Goal: Information Seeking & Learning: Learn about a topic

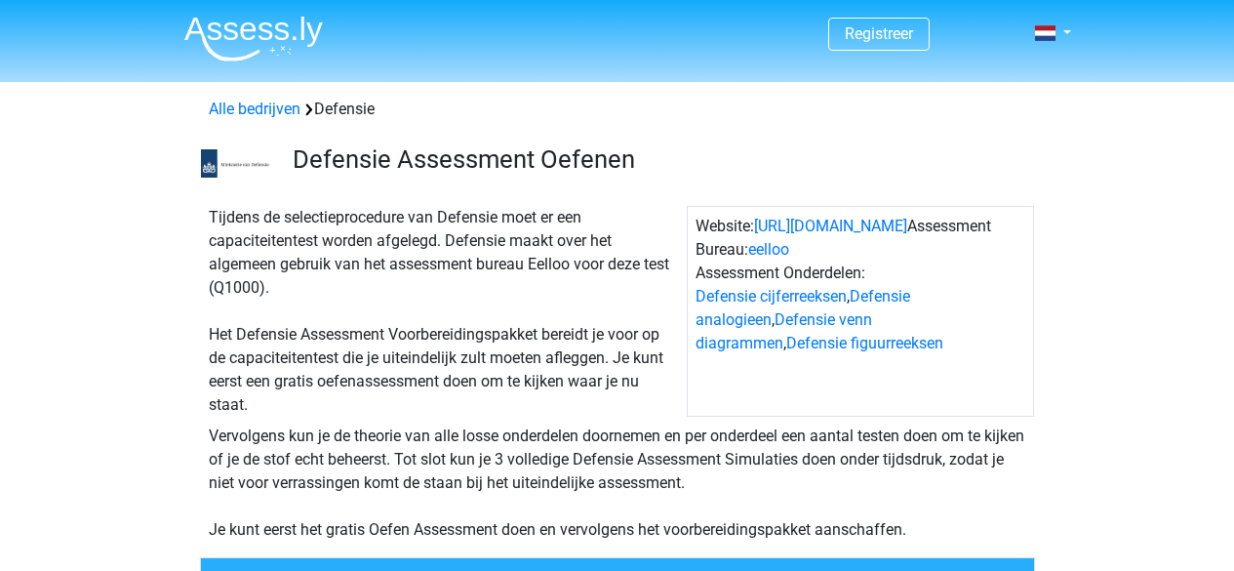
scroll to position [478, 0]
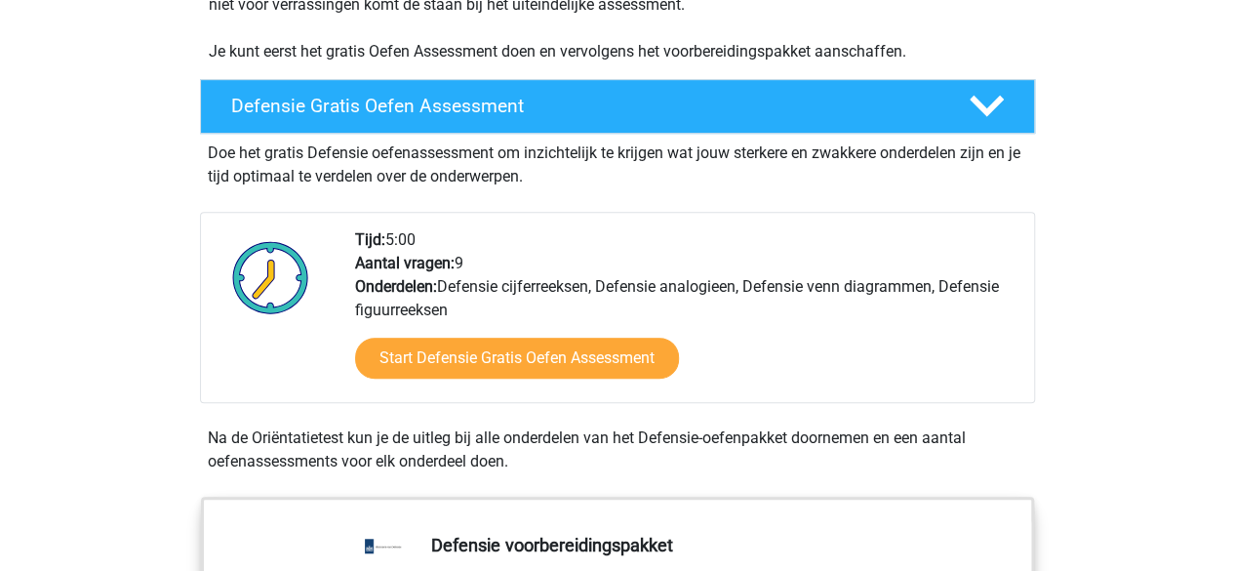
click at [842, 352] on div "Start Defensie Gratis Oefen Assessment" at bounding box center [686, 362] width 663 height 80
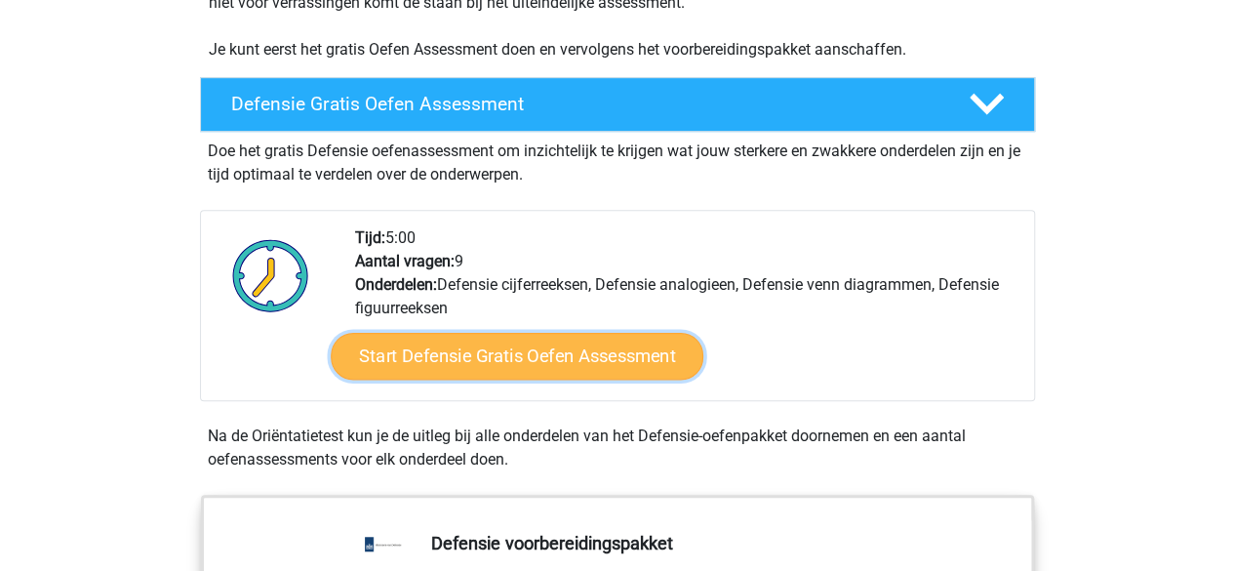
click at [668, 364] on link "Start Defensie Gratis Oefen Assessment" at bounding box center [517, 356] width 373 height 47
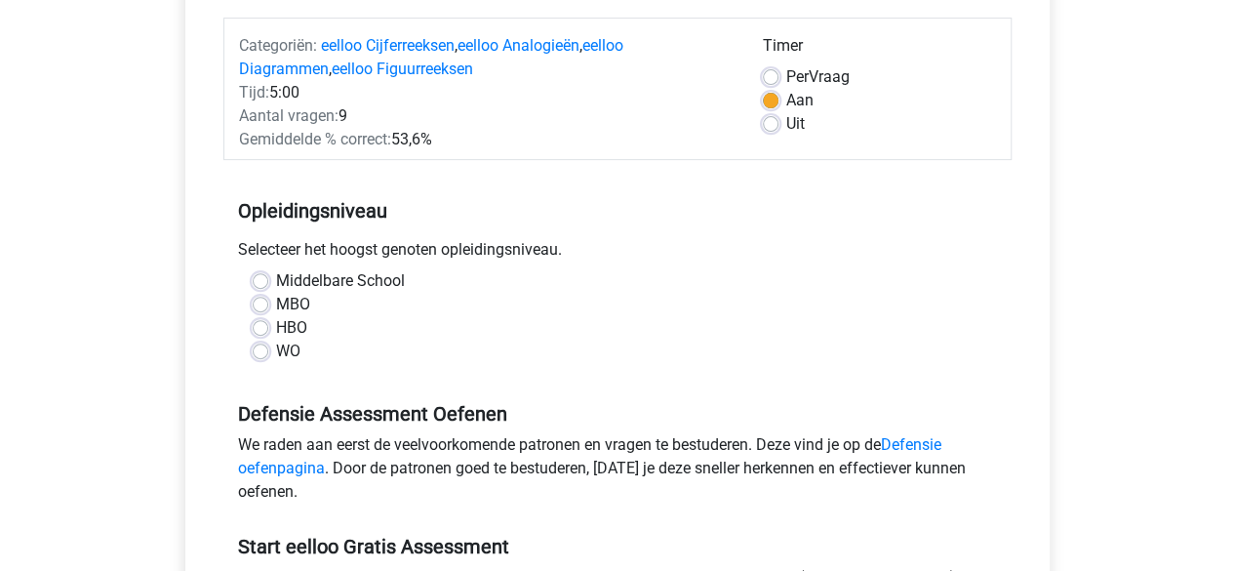
scroll to position [237, 0]
click at [274, 348] on div "WO" at bounding box center [618, 349] width 730 height 23
click at [267, 278] on div "Middelbare School" at bounding box center [618, 279] width 730 height 23
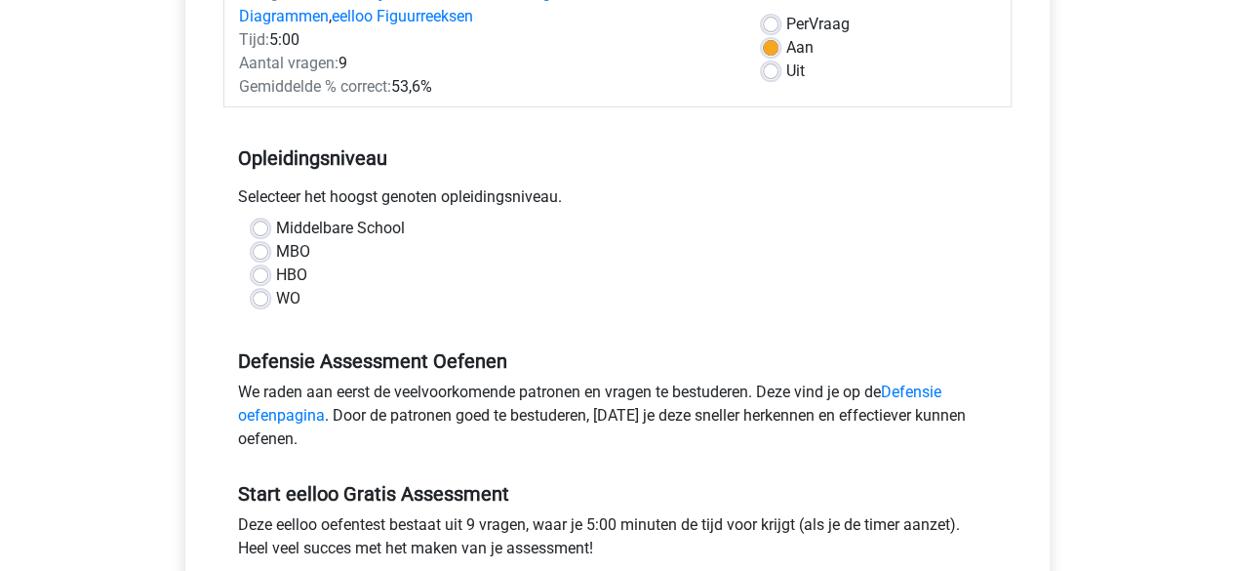
scroll to position [292, 0]
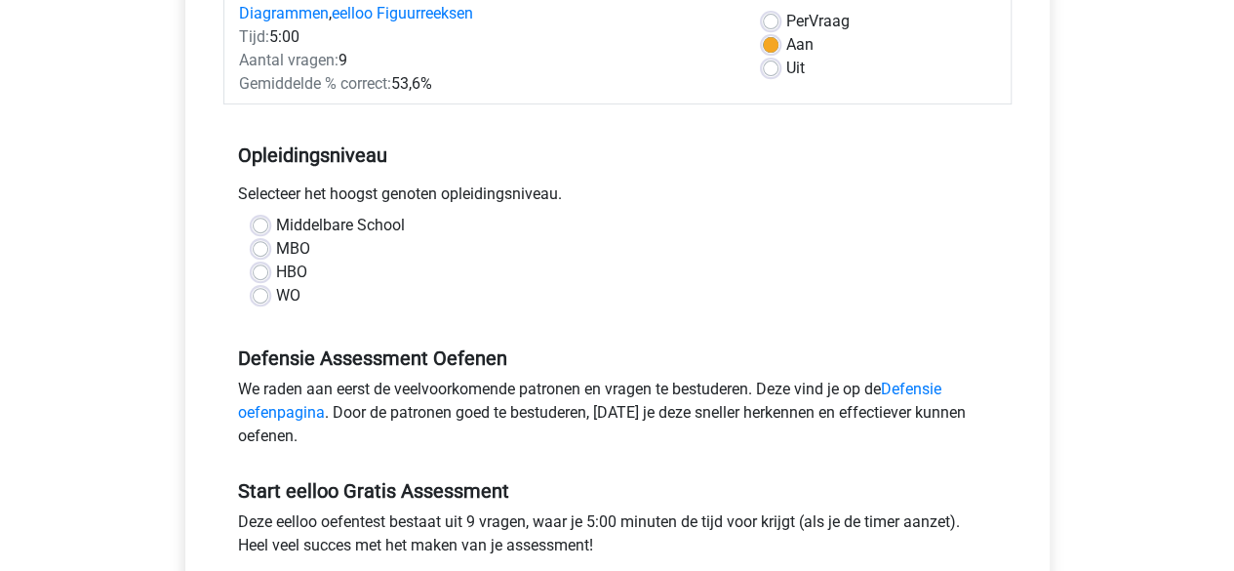
click at [271, 216] on div "Middelbare School" at bounding box center [618, 225] width 730 height 23
click at [267, 217] on div "Middelbare School" at bounding box center [618, 225] width 730 height 23
click at [276, 225] on label "Middelbare School" at bounding box center [340, 225] width 129 height 23
click at [263, 225] on input "Middelbare School" at bounding box center [261, 224] width 16 height 20
radio input "true"
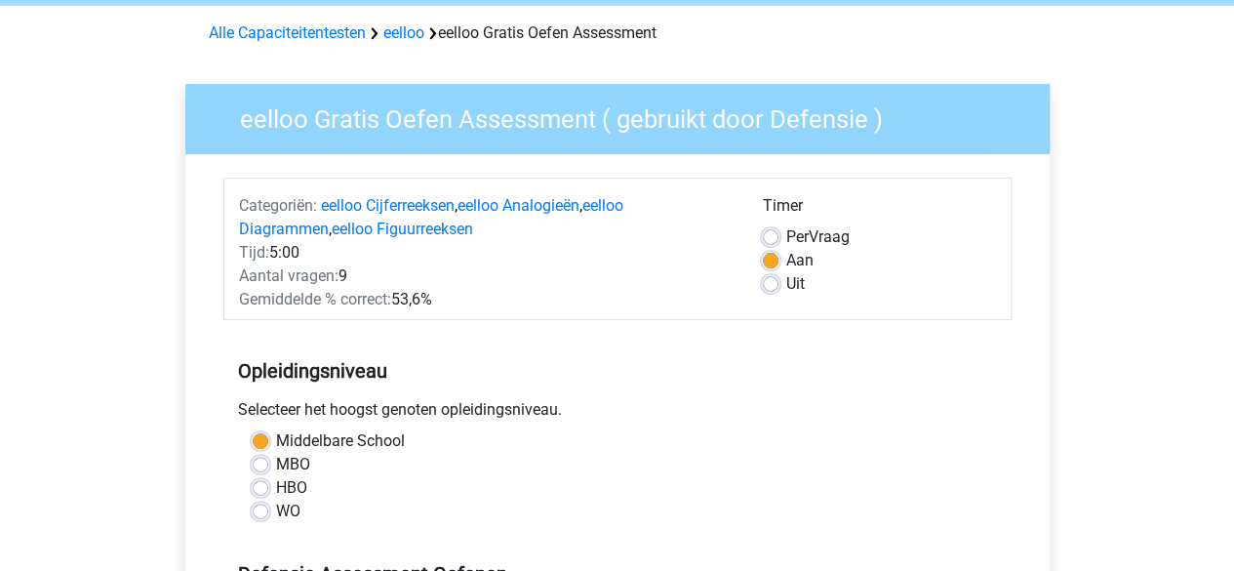
scroll to position [69, 0]
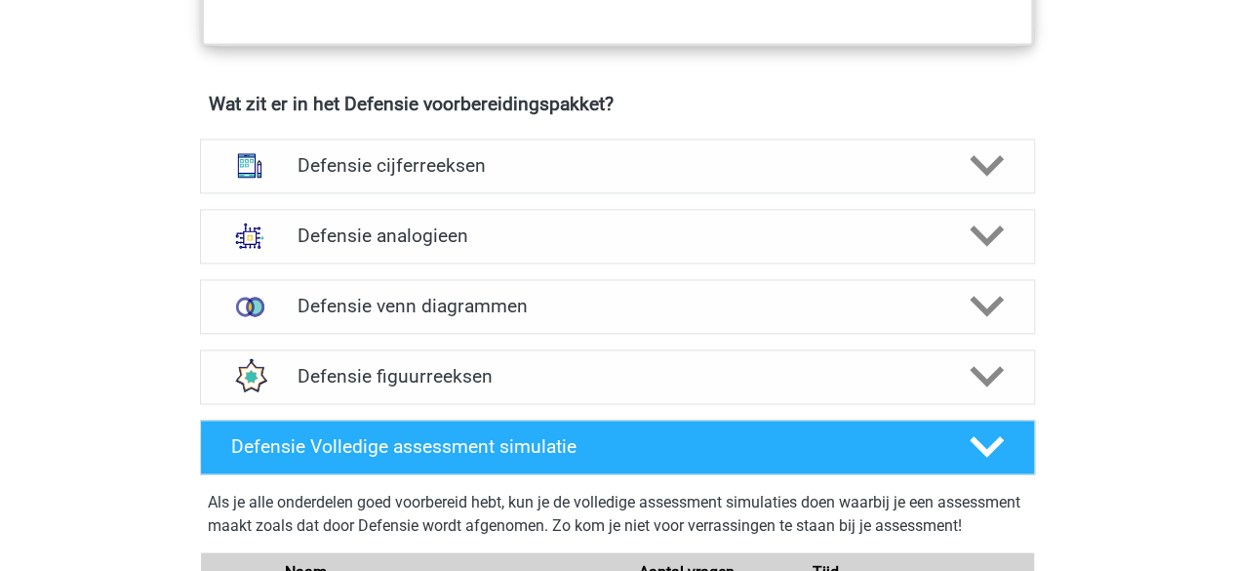
scroll to position [1417, 0]
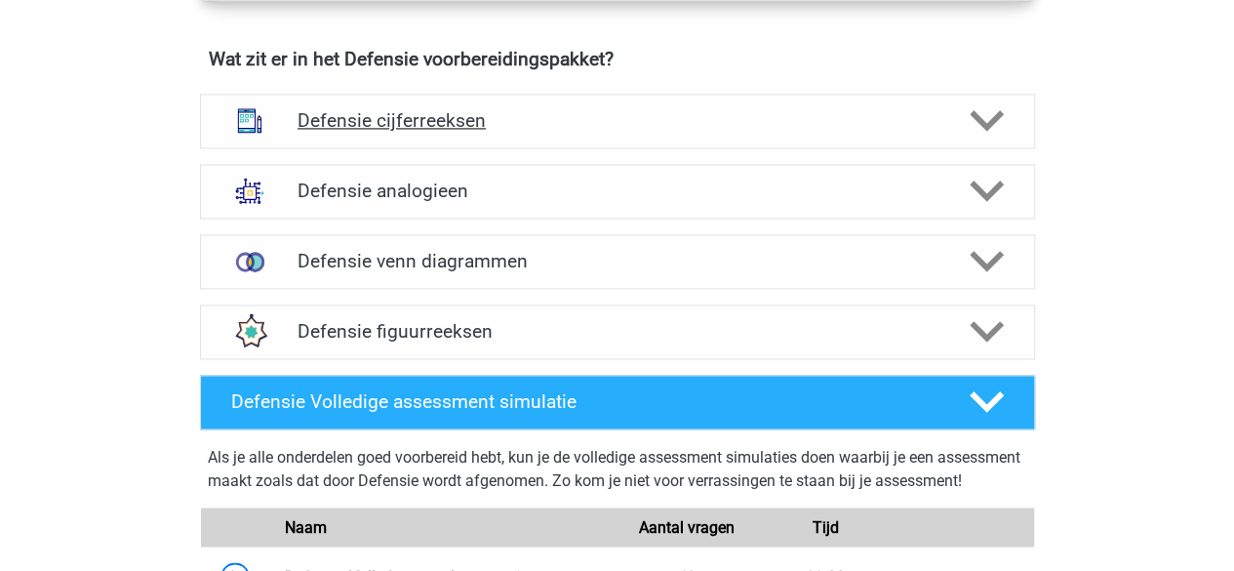
click at [987, 118] on icon at bounding box center [986, 120] width 34 height 34
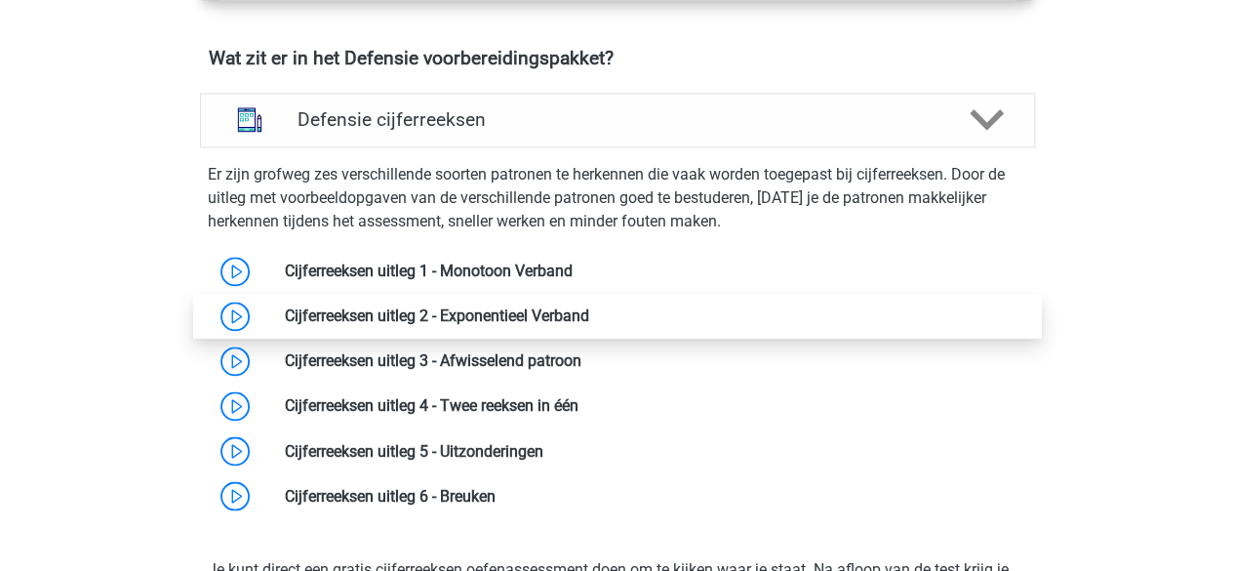
scroll to position [1425, 0]
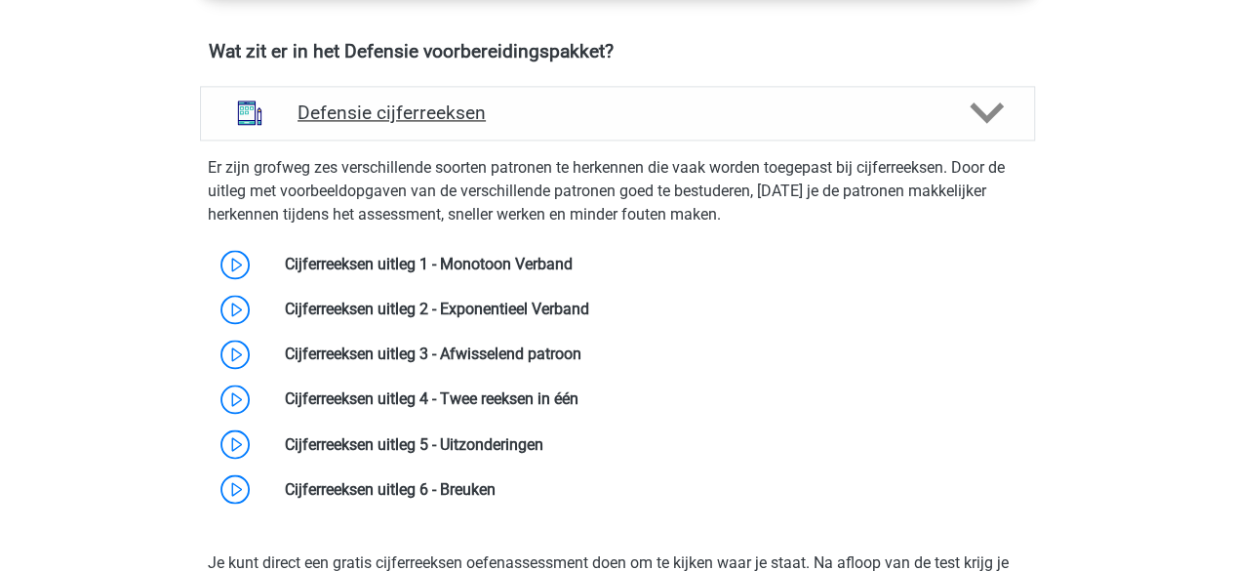
click at [946, 106] on div "Defensie cijferreeksen" at bounding box center [617, 112] width 668 height 22
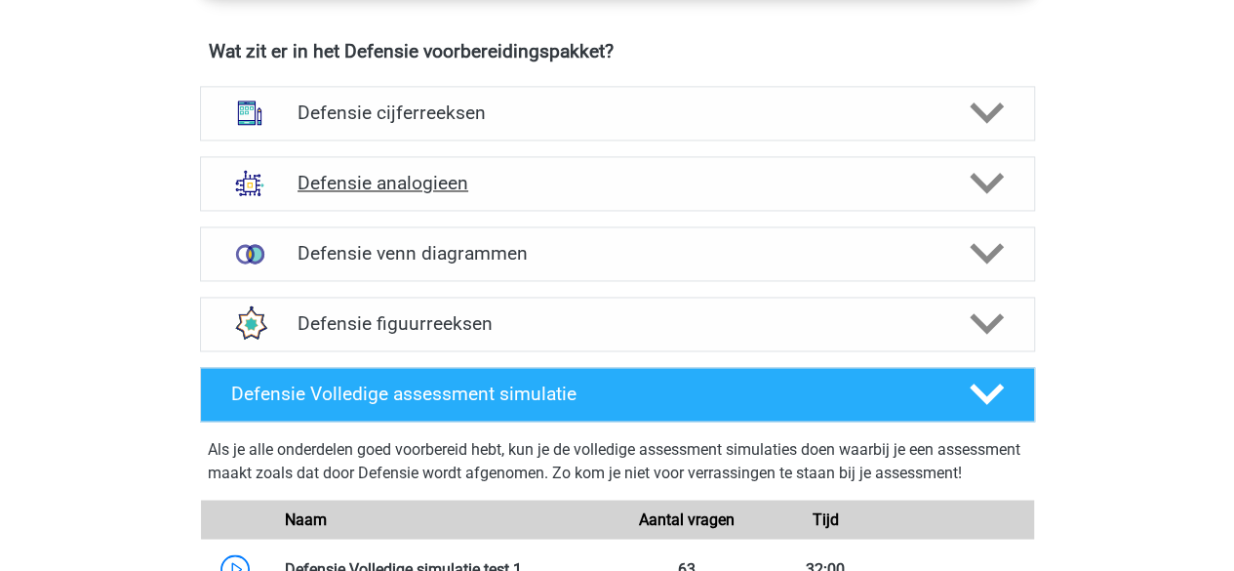
click at [945, 188] on div "Defensie analogieen" at bounding box center [617, 183] width 668 height 22
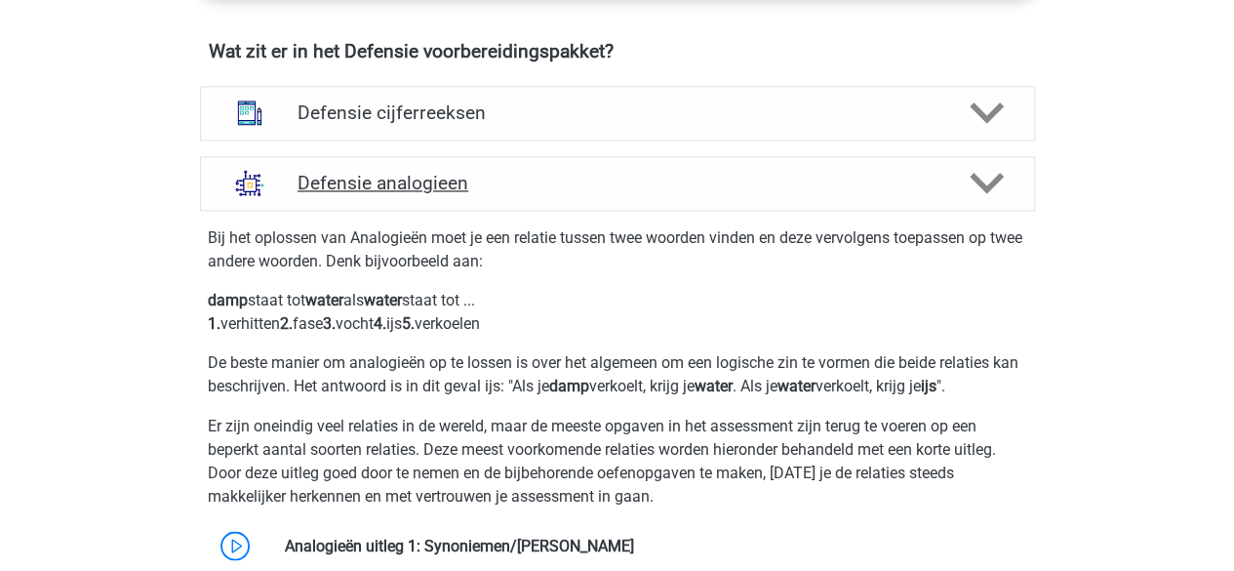
click at [945, 188] on div "Defensie analogieen" at bounding box center [617, 183] width 668 height 22
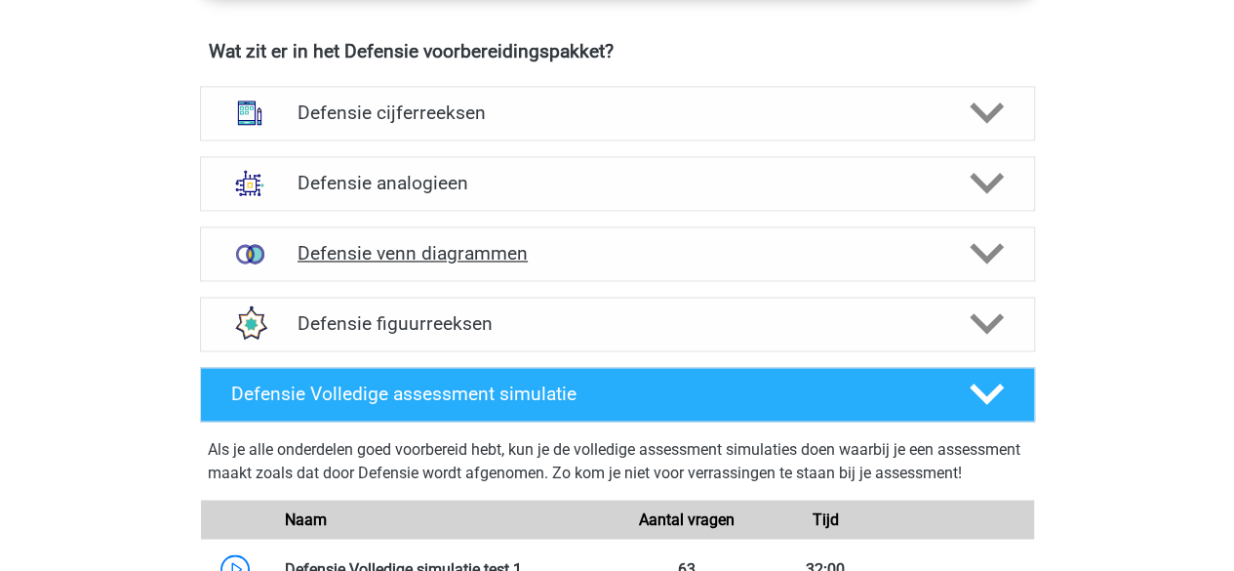
click at [932, 237] on div "Defensie venn diagrammen" at bounding box center [617, 253] width 835 height 55
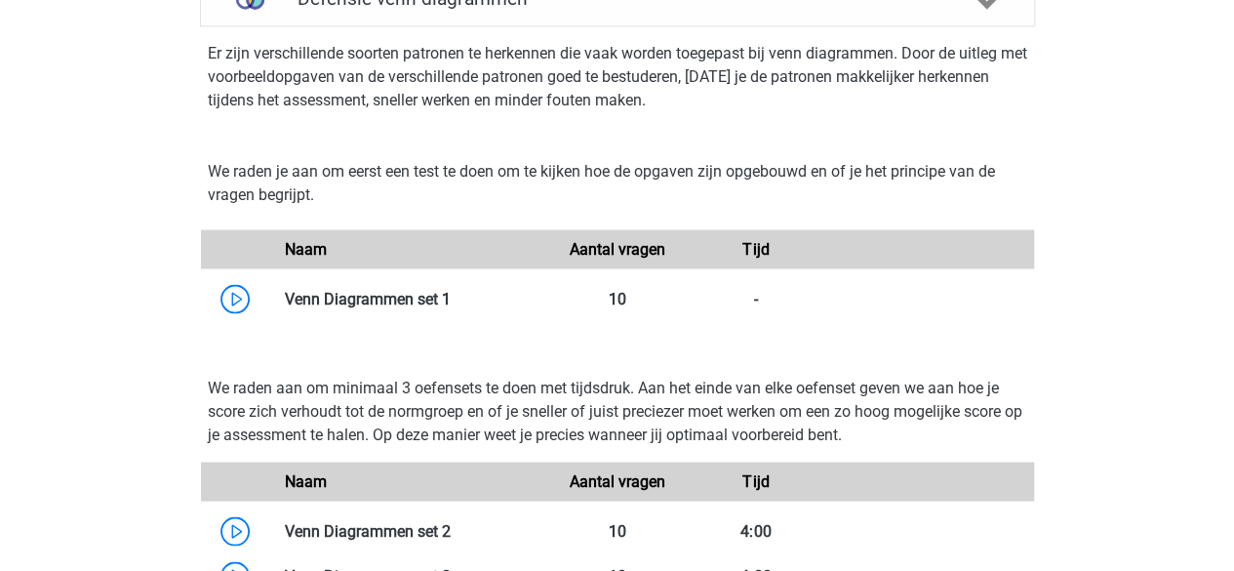
scroll to position [1678, 0]
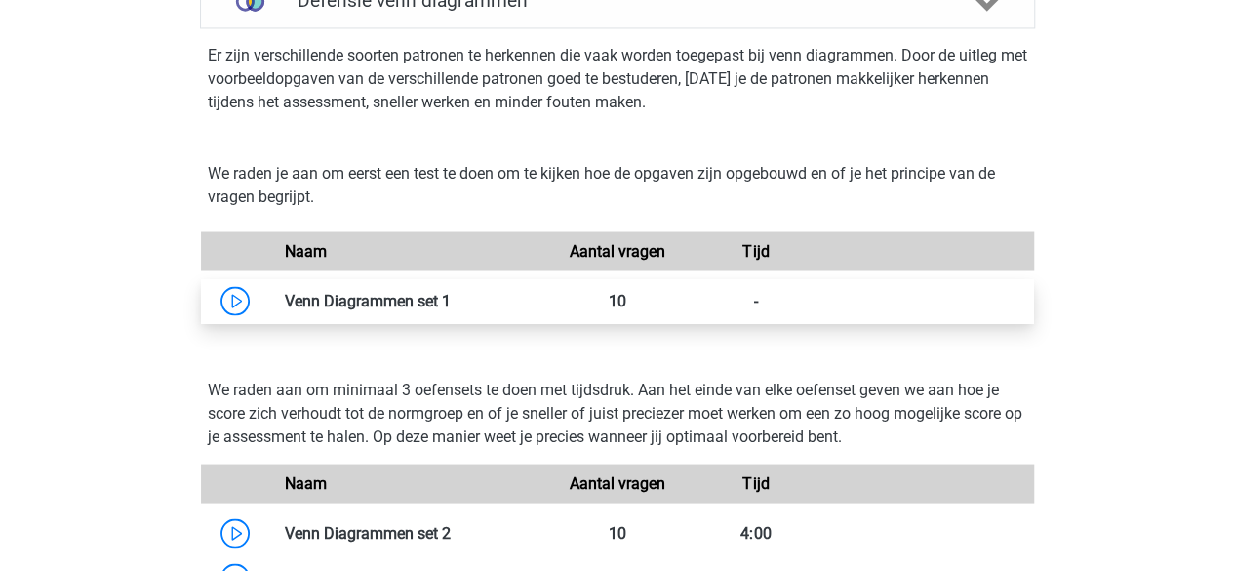
click at [451, 291] on link at bounding box center [451, 300] width 0 height 19
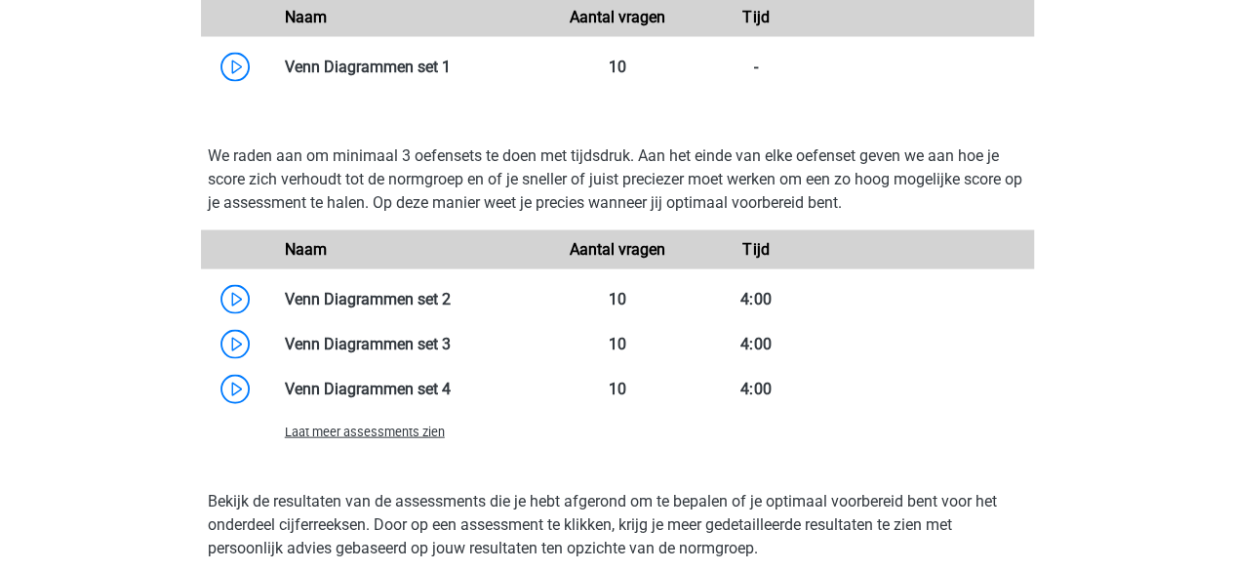
scroll to position [1913, 0]
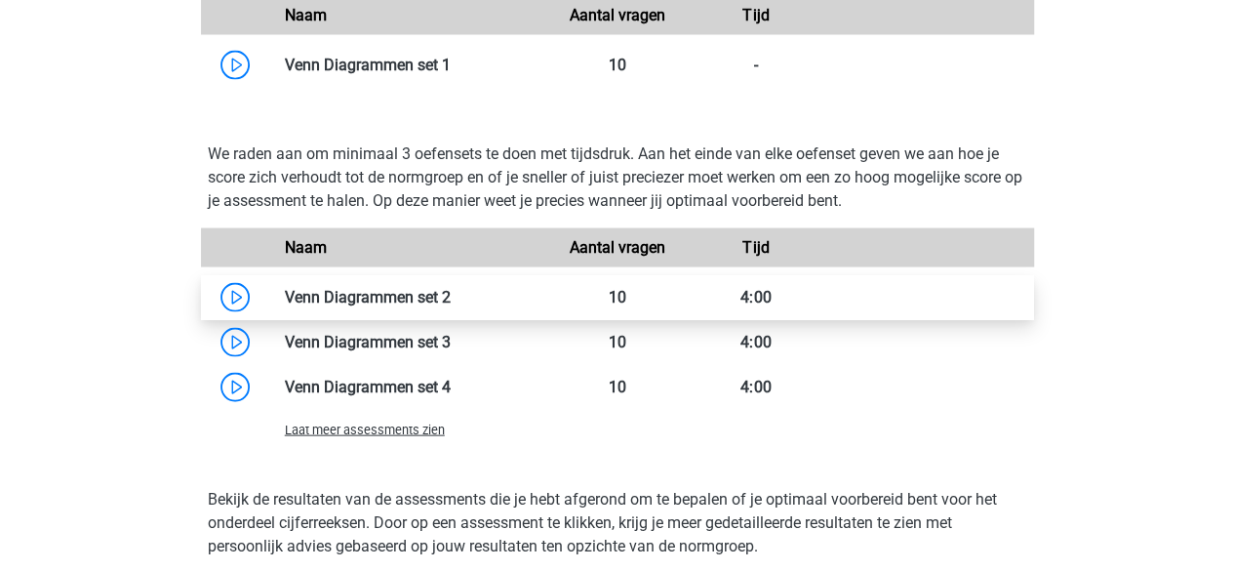
click at [451, 297] on link at bounding box center [451, 297] width 0 height 19
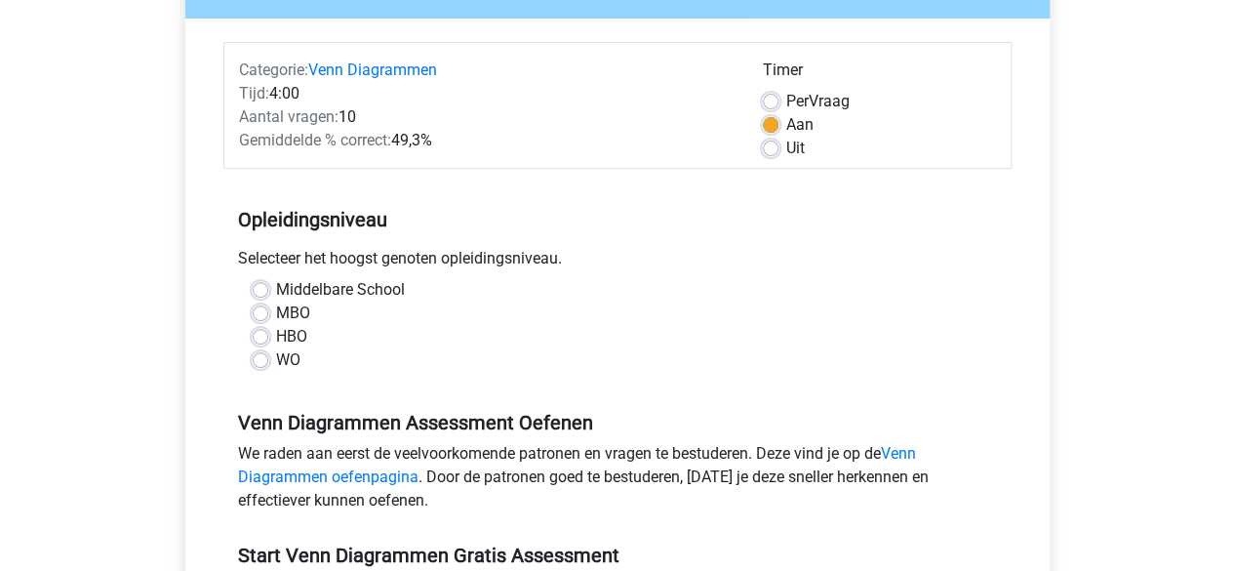
scroll to position [217, 0]
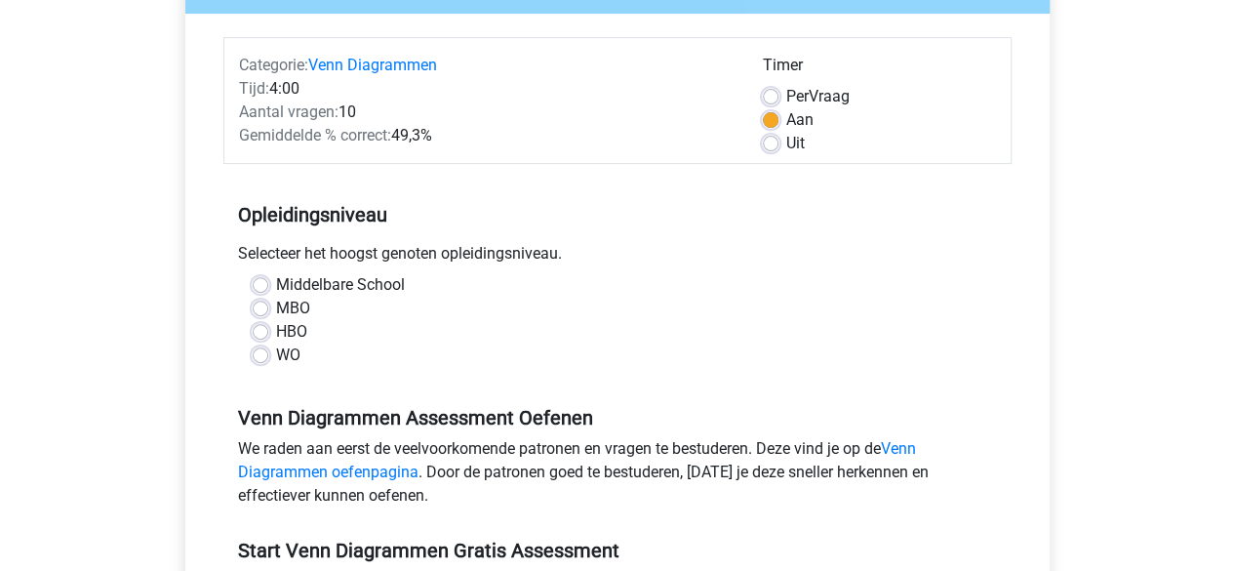
click at [274, 284] on div "Middelbare School" at bounding box center [618, 284] width 730 height 23
click at [276, 284] on label "Middelbare School" at bounding box center [340, 284] width 129 height 23
click at [266, 284] on input "Middelbare School" at bounding box center [261, 283] width 16 height 20
radio input "true"
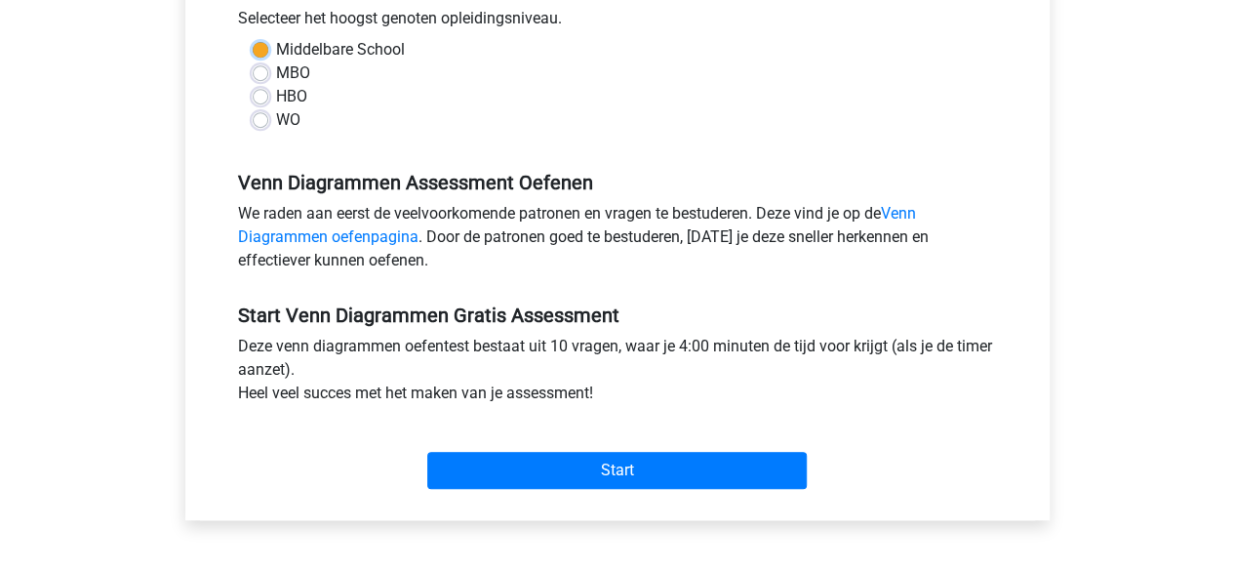
scroll to position [451, 0]
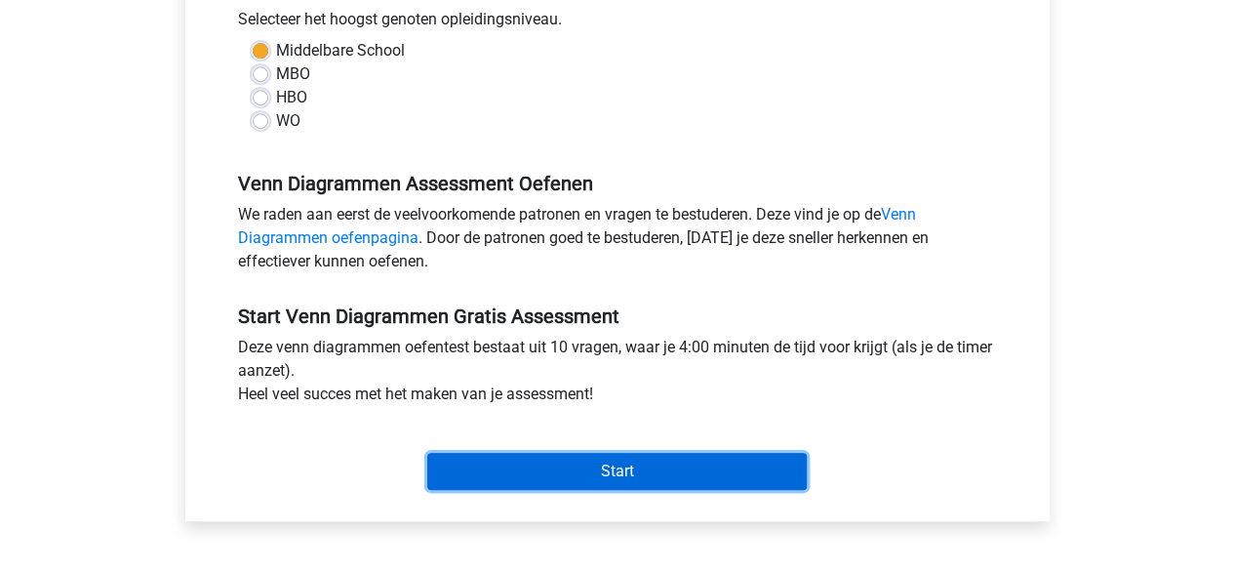
click at [552, 475] on input "Start" at bounding box center [616, 471] width 379 height 37
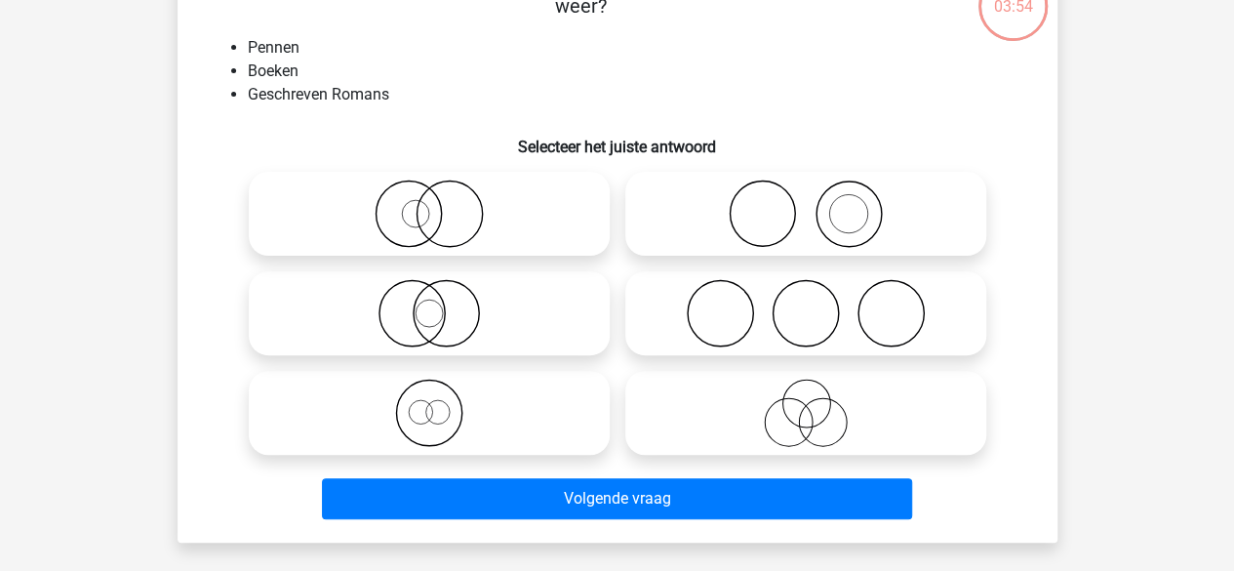
scroll to position [144, 0]
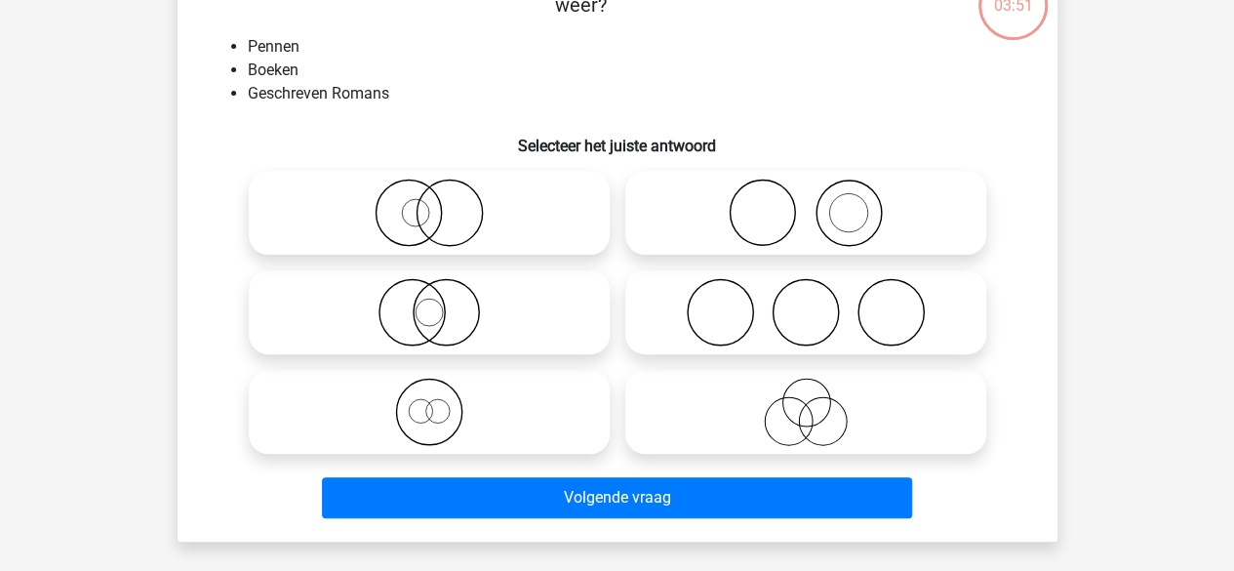
click at [837, 221] on icon at bounding box center [805, 212] width 345 height 68
click at [818, 203] on input "radio" at bounding box center [812, 196] width 13 height 13
radio input "true"
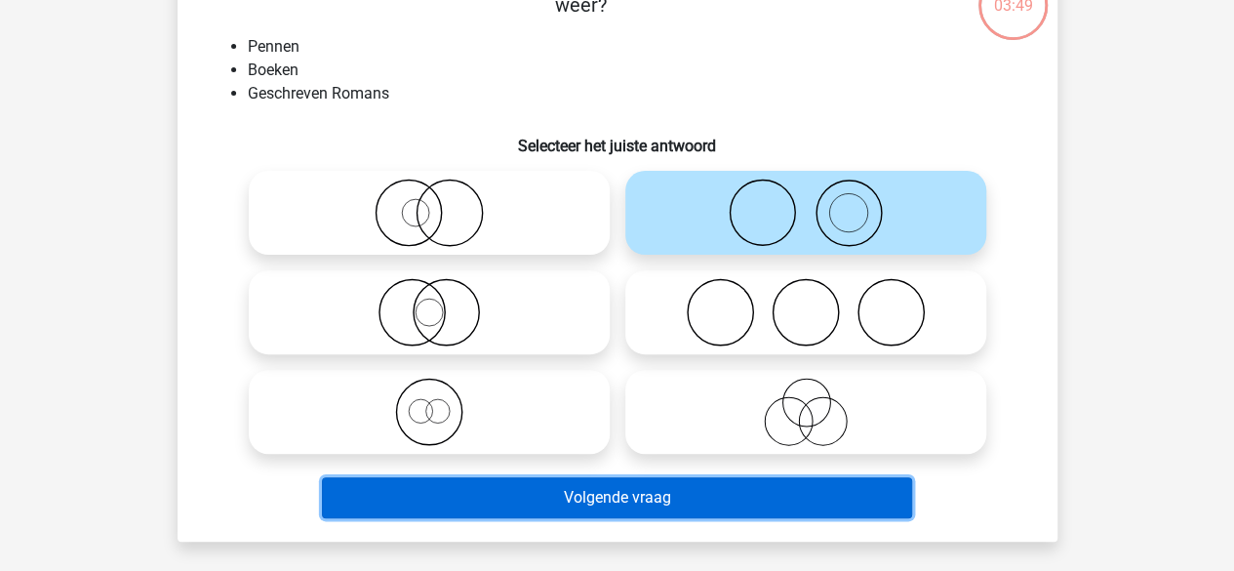
click at [759, 504] on button "Volgende vraag" at bounding box center [617, 497] width 590 height 41
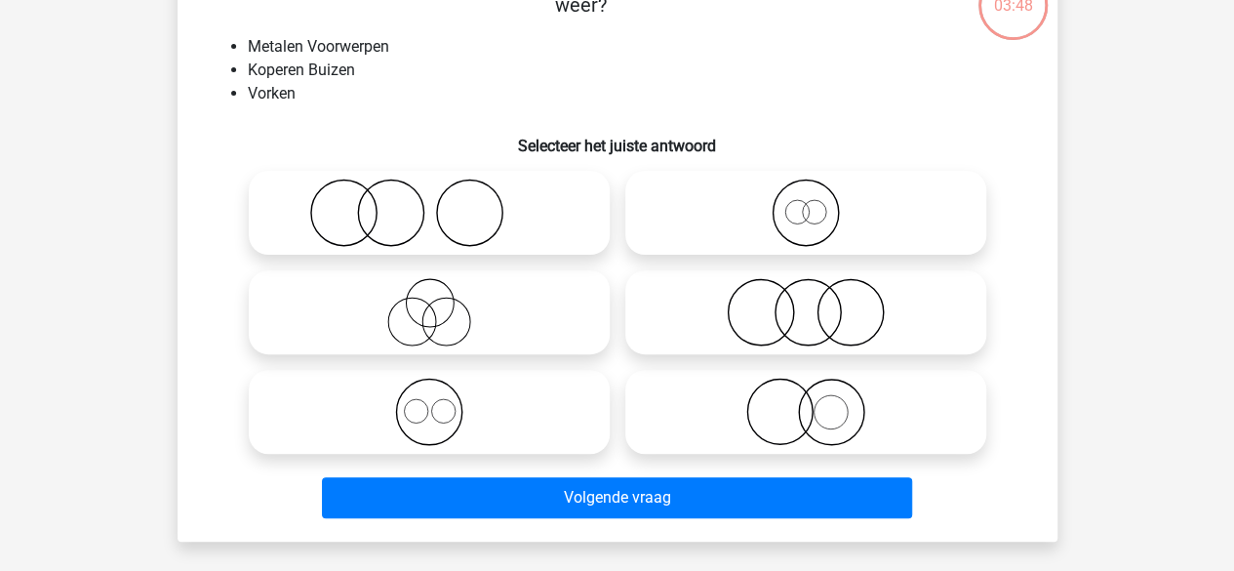
scroll to position [90, 0]
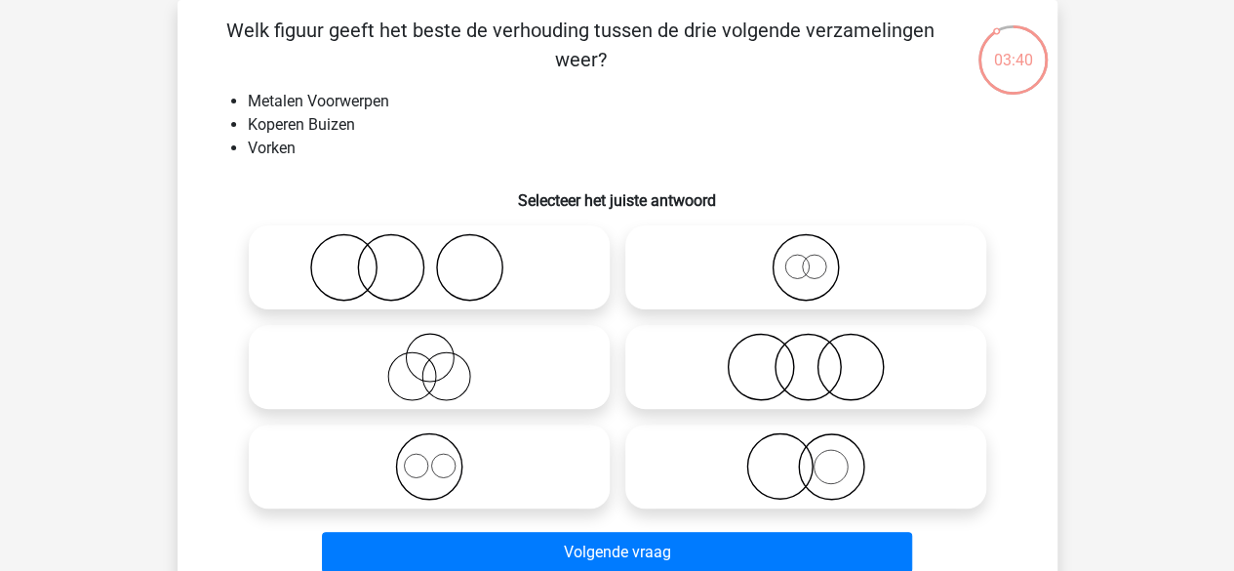
click at [468, 454] on icon at bounding box center [429, 466] width 345 height 68
click at [442, 454] on input "radio" at bounding box center [435, 450] width 13 height 13
radio input "true"
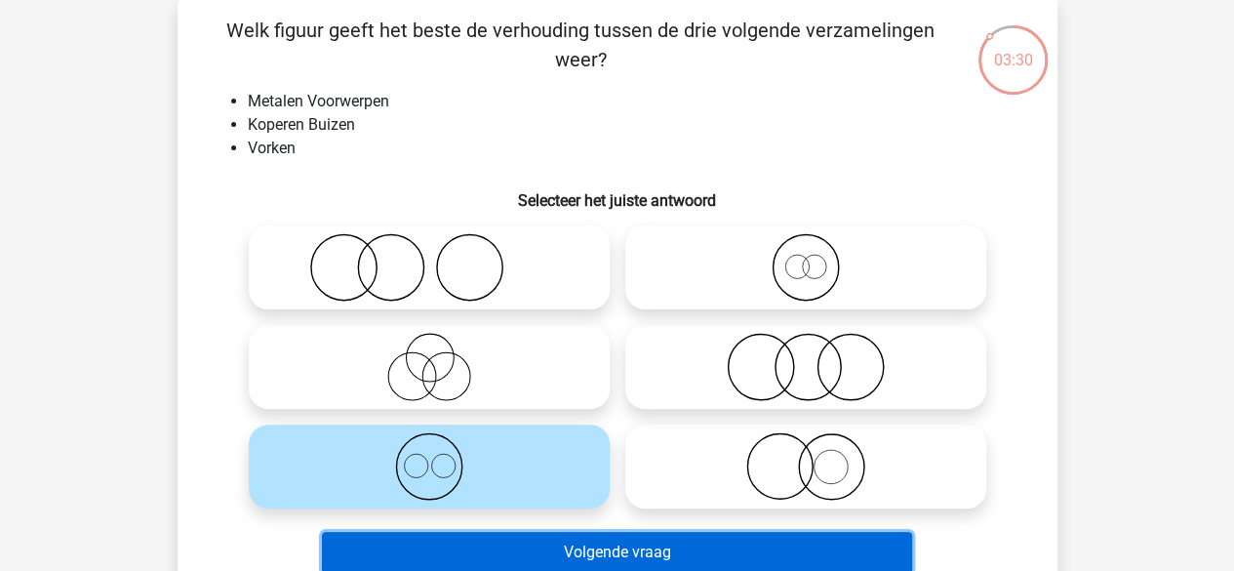
click at [572, 554] on button "Volgende vraag" at bounding box center [617, 552] width 590 height 41
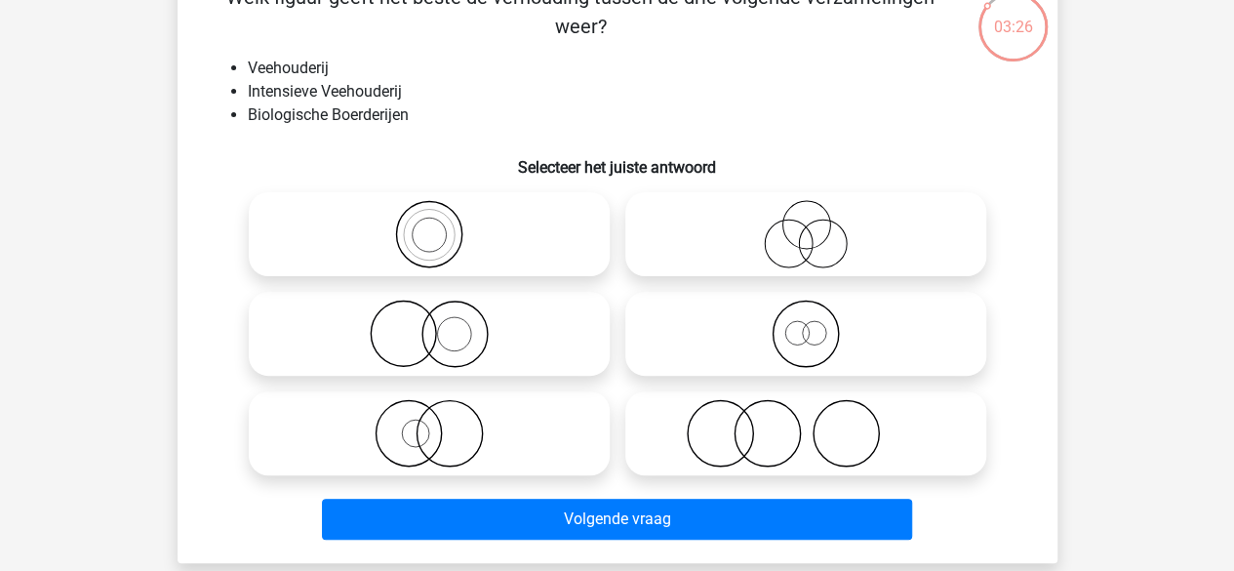
scroll to position [127, 0]
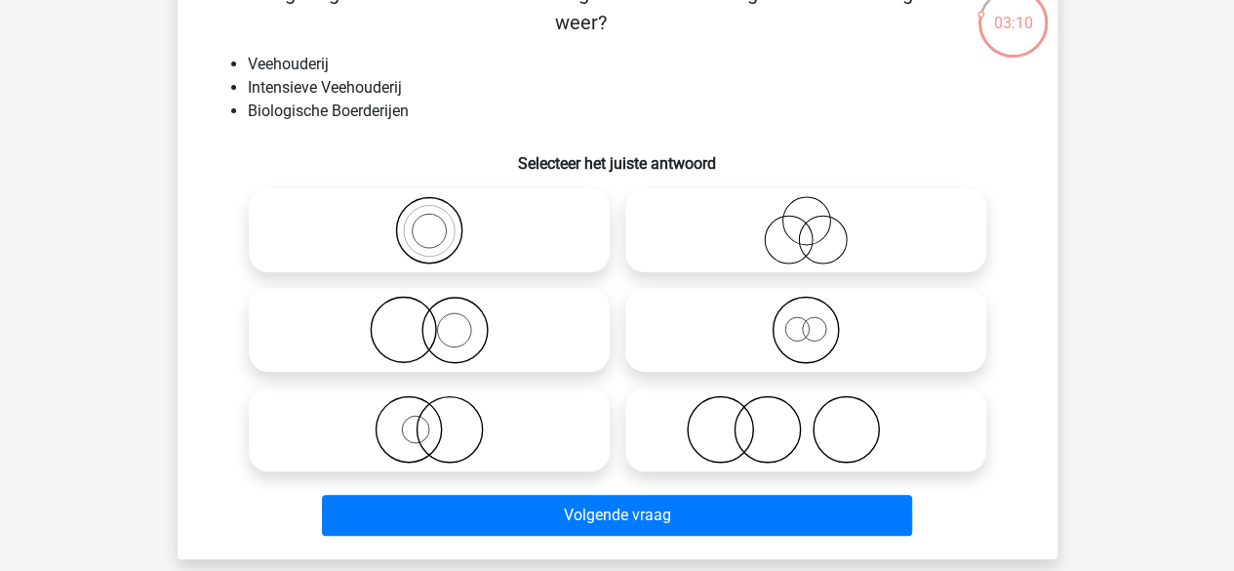
click at [503, 328] on icon at bounding box center [429, 330] width 345 height 68
click at [442, 320] on input "radio" at bounding box center [435, 313] width 13 height 13
radio input "true"
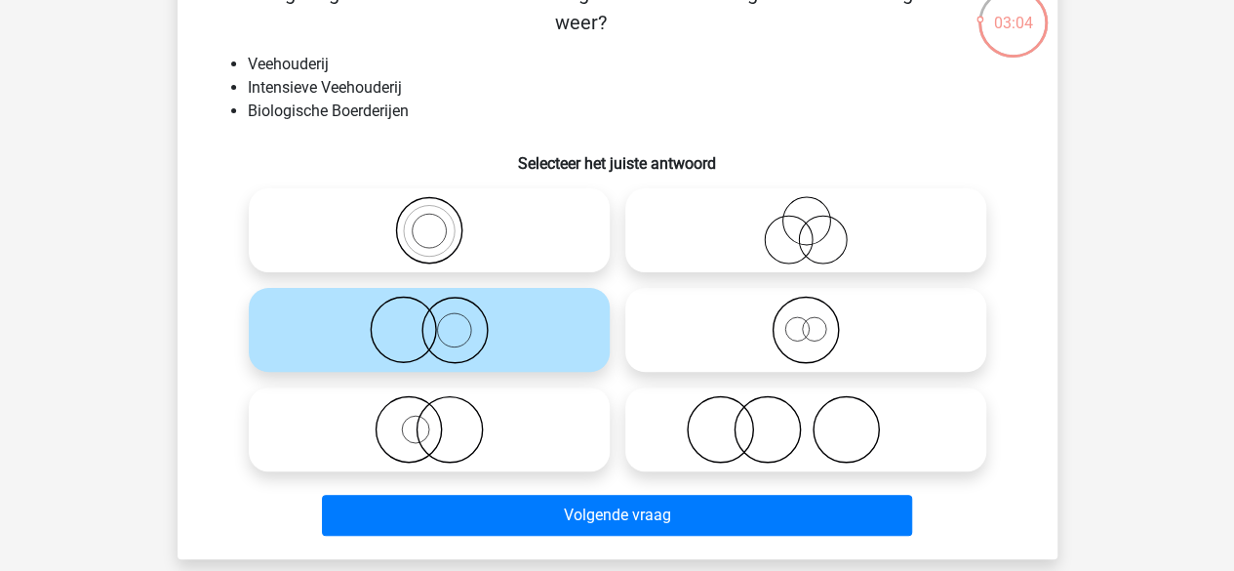
click at [686, 441] on icon at bounding box center [805, 429] width 345 height 68
click at [806, 419] on input "radio" at bounding box center [812, 413] width 13 height 13
radio input "true"
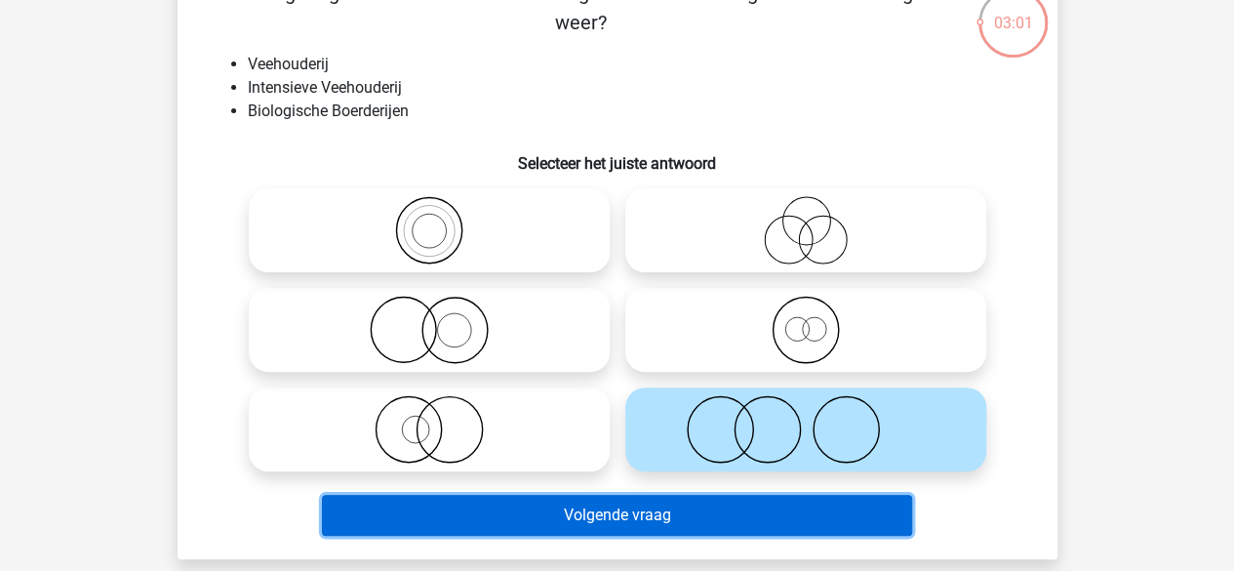
click at [626, 523] on button "Volgende vraag" at bounding box center [617, 514] width 590 height 41
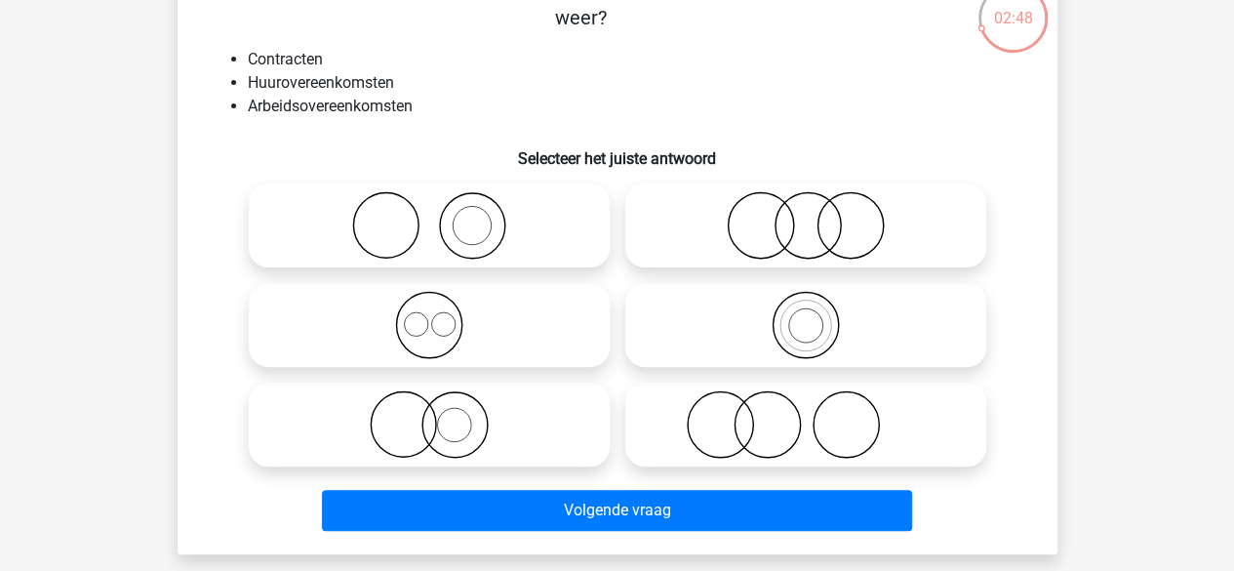
scroll to position [133, 0]
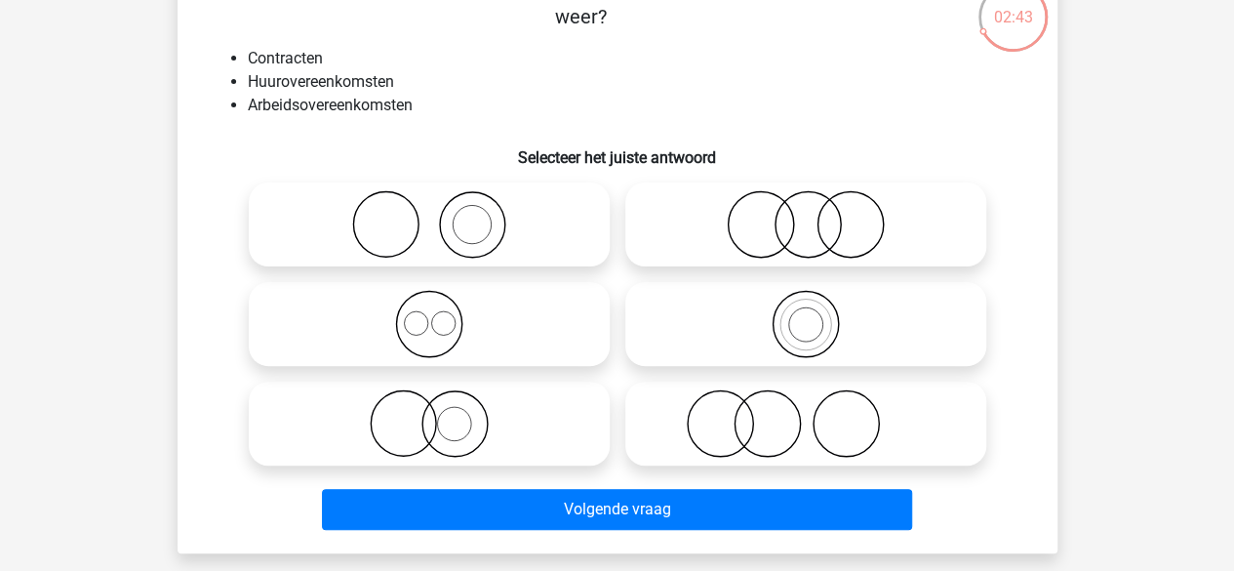
click at [473, 288] on label at bounding box center [429, 324] width 361 height 84
click at [442, 301] on input "radio" at bounding box center [435, 307] width 13 height 13
radio input "true"
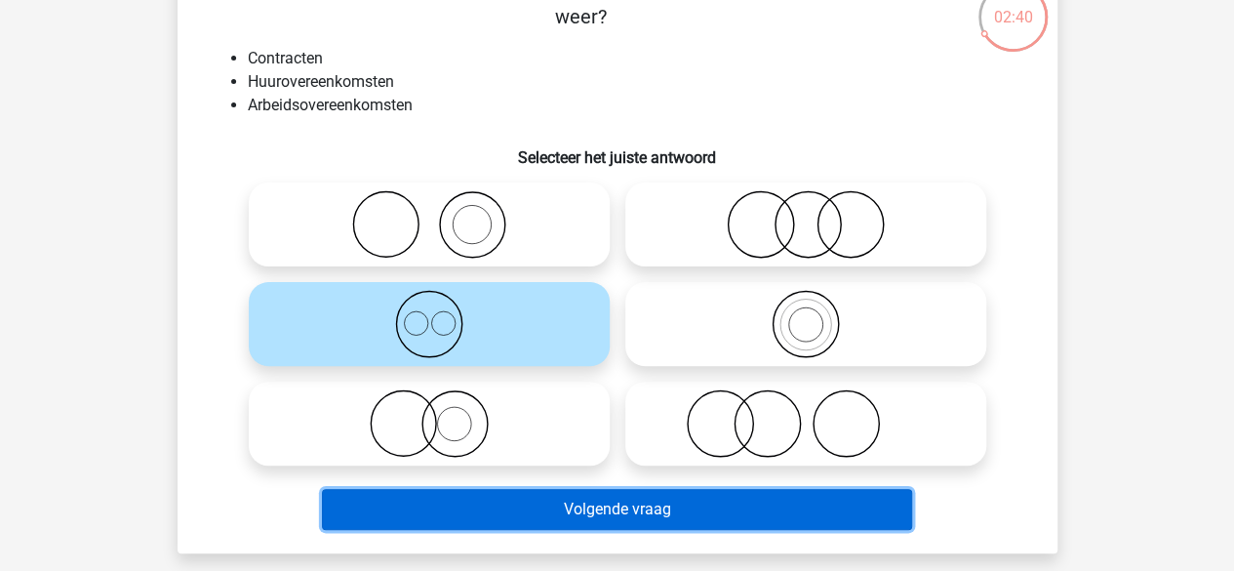
click at [595, 494] on button "Volgende vraag" at bounding box center [617, 509] width 590 height 41
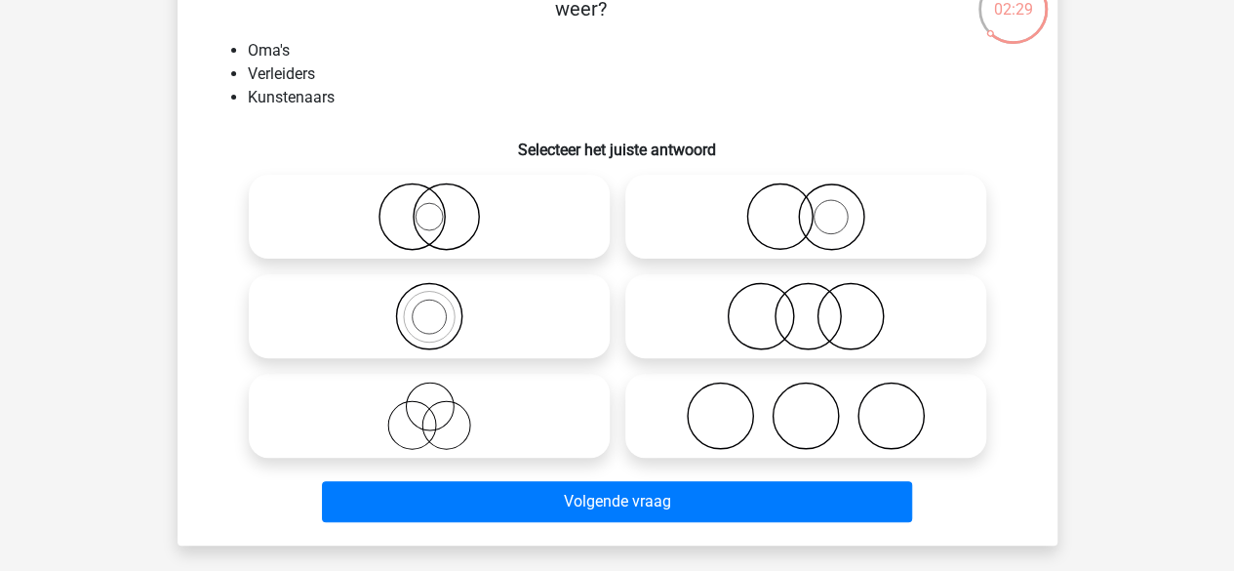
scroll to position [141, 0]
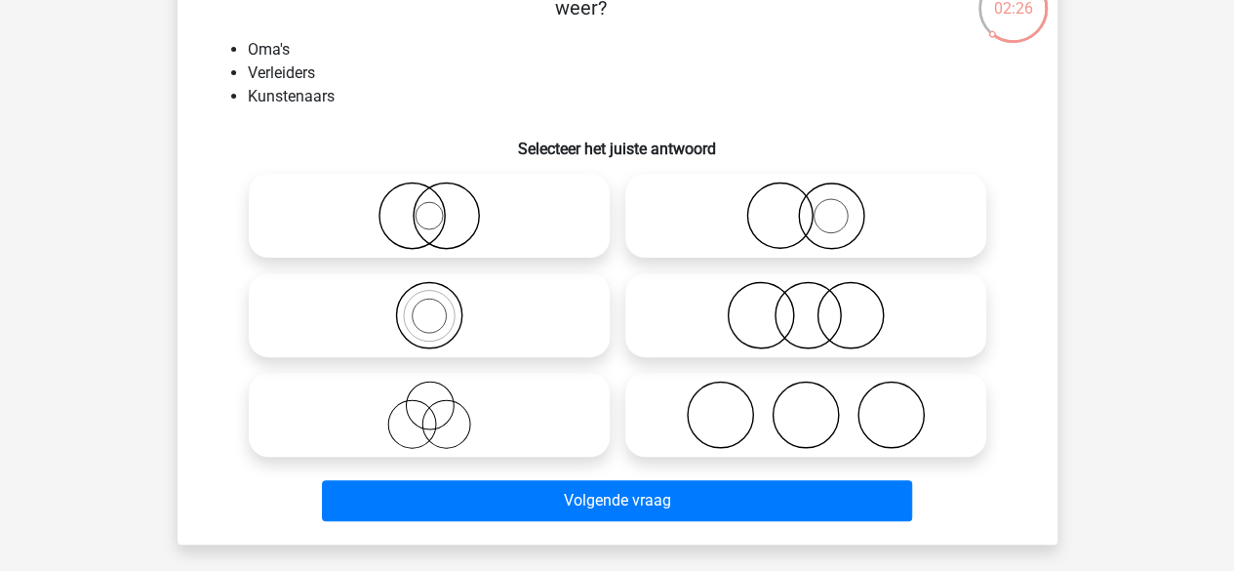
click at [460, 403] on icon at bounding box center [429, 414] width 345 height 68
click at [442, 403] on input "radio" at bounding box center [435, 398] width 13 height 13
radio input "true"
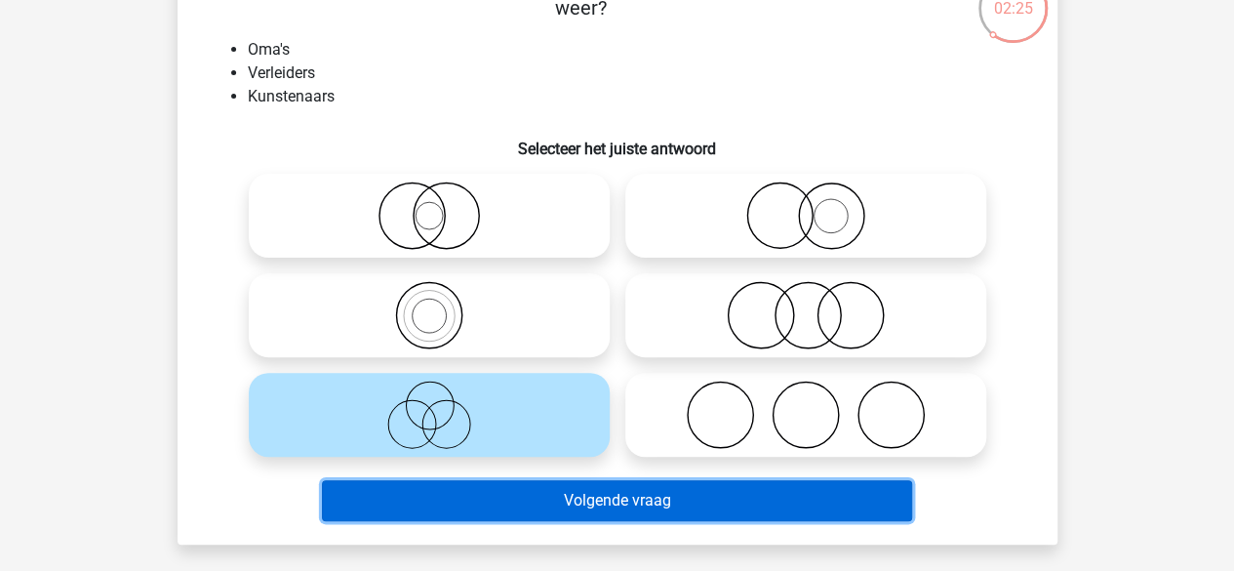
click at [542, 501] on button "Volgende vraag" at bounding box center [617, 500] width 590 height 41
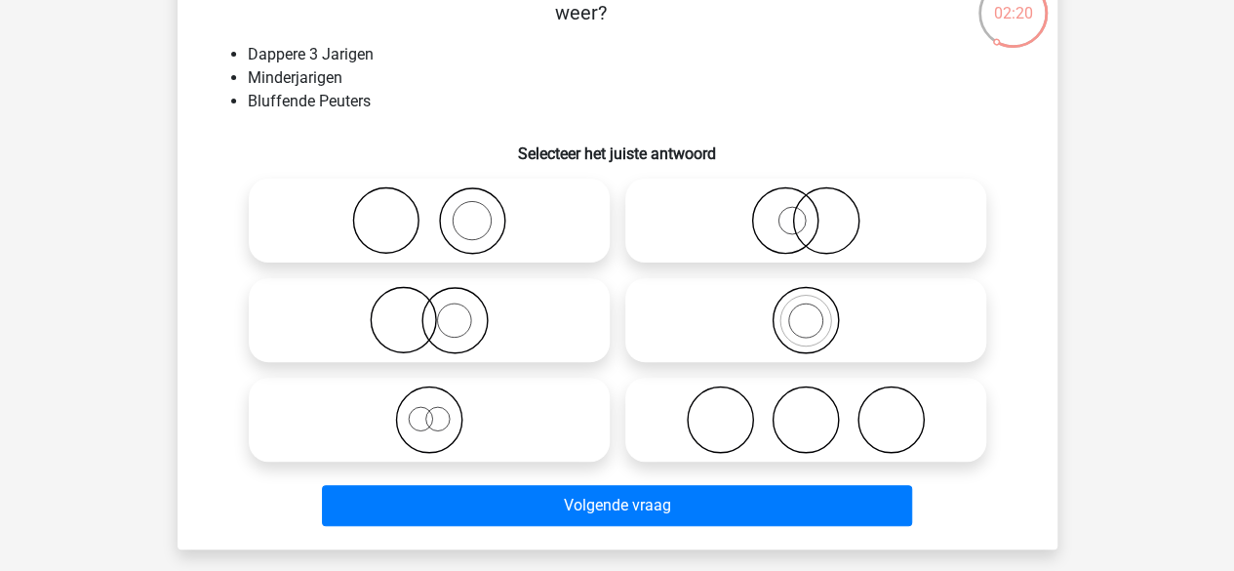
scroll to position [140, 0]
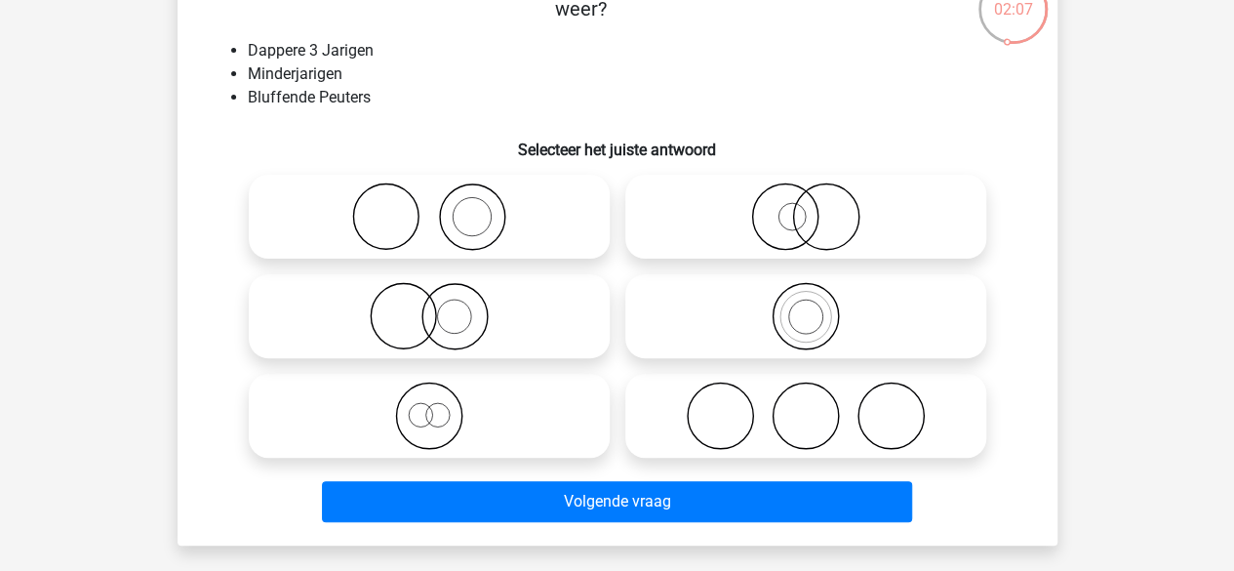
click at [499, 394] on icon at bounding box center [429, 415] width 345 height 68
click at [442, 394] on input "radio" at bounding box center [435, 399] width 13 height 13
radio input "true"
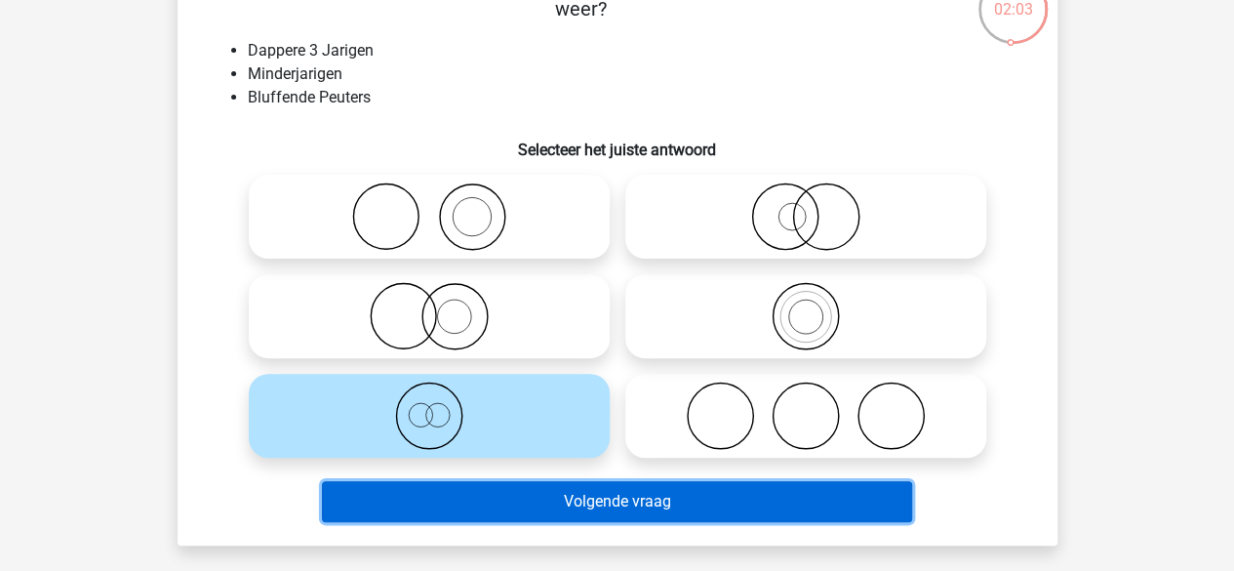
click at [490, 503] on button "Volgende vraag" at bounding box center [617, 501] width 590 height 41
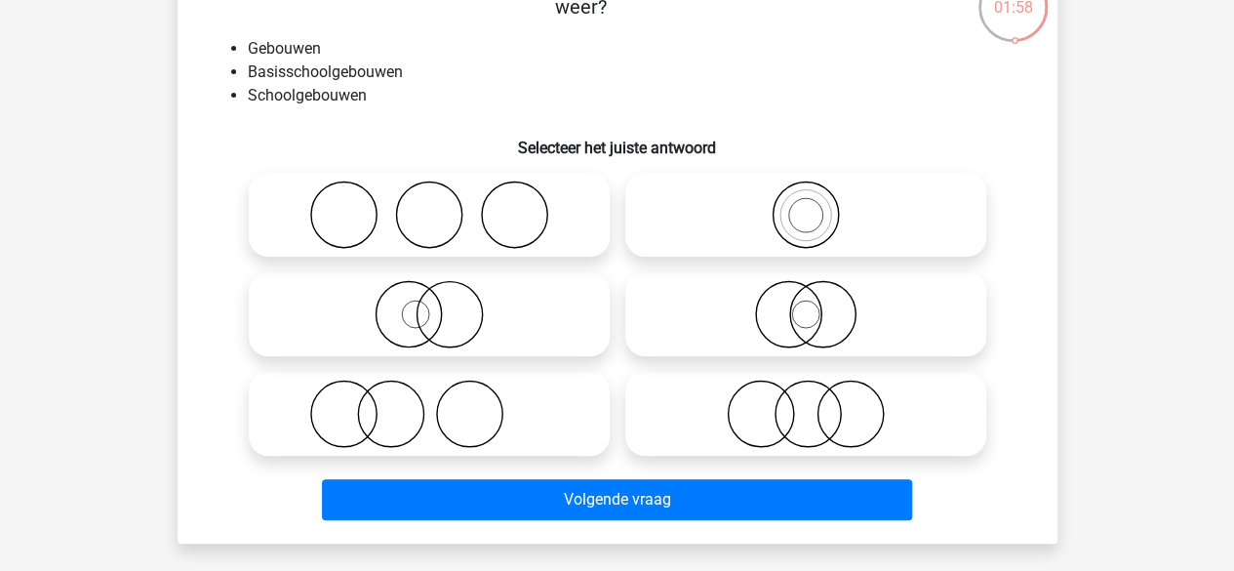
scroll to position [144, 0]
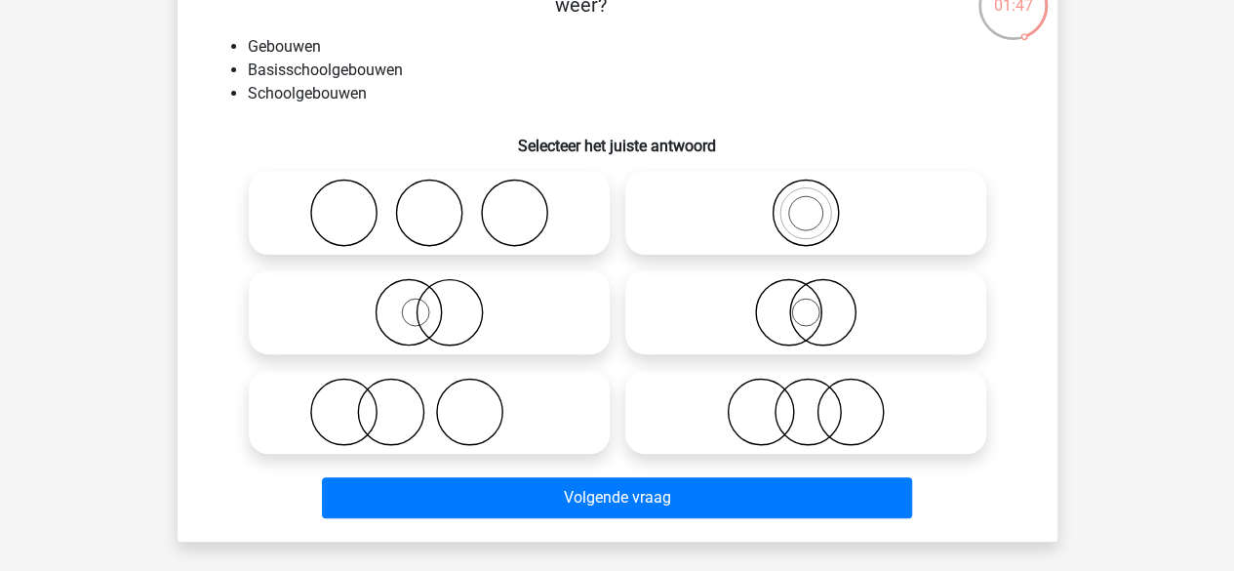
click at [769, 416] on icon at bounding box center [805, 411] width 345 height 68
click at [806, 402] on input "radio" at bounding box center [812, 395] width 13 height 13
radio input "true"
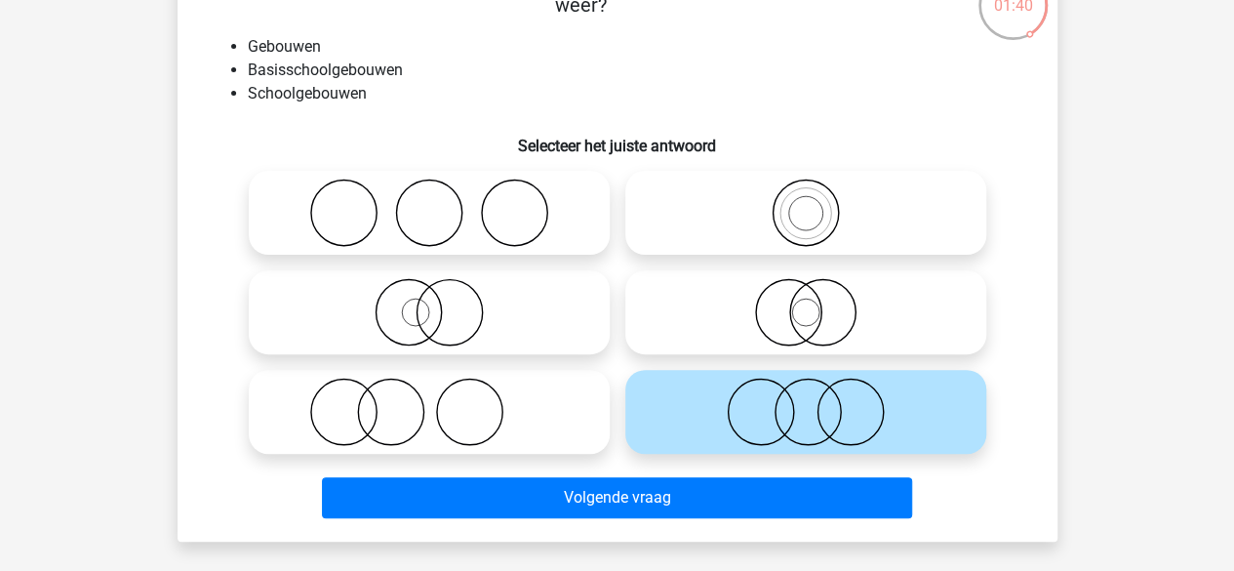
click at [755, 245] on icon at bounding box center [805, 212] width 345 height 68
click at [806, 203] on input "radio" at bounding box center [812, 196] width 13 height 13
radio input "true"
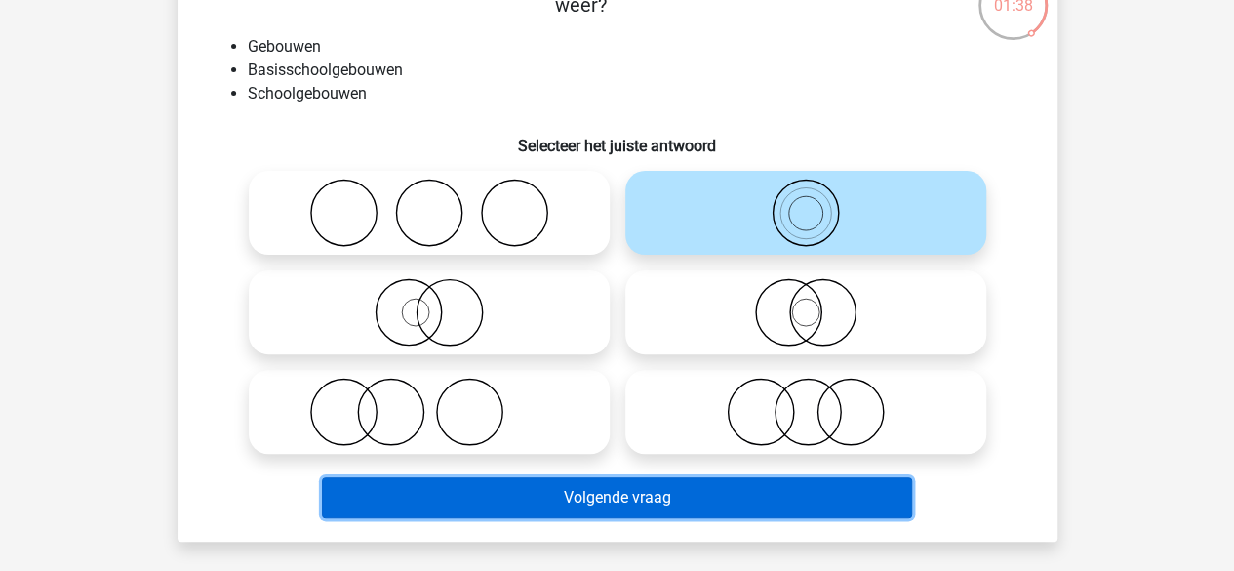
click at [661, 488] on button "Volgende vraag" at bounding box center [617, 497] width 590 height 41
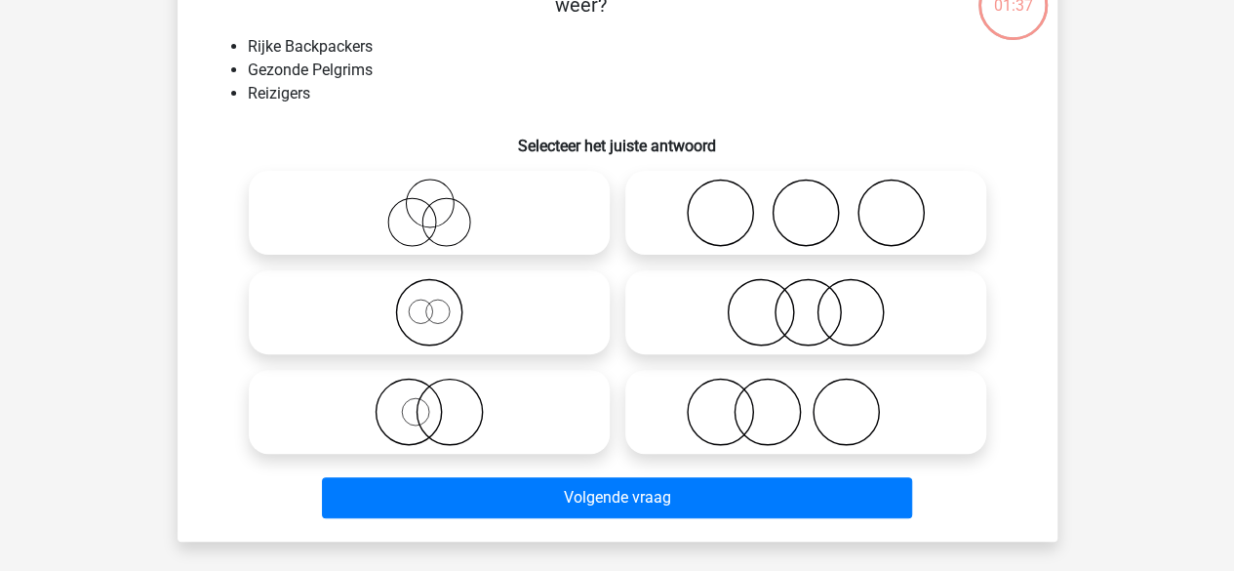
scroll to position [90, 0]
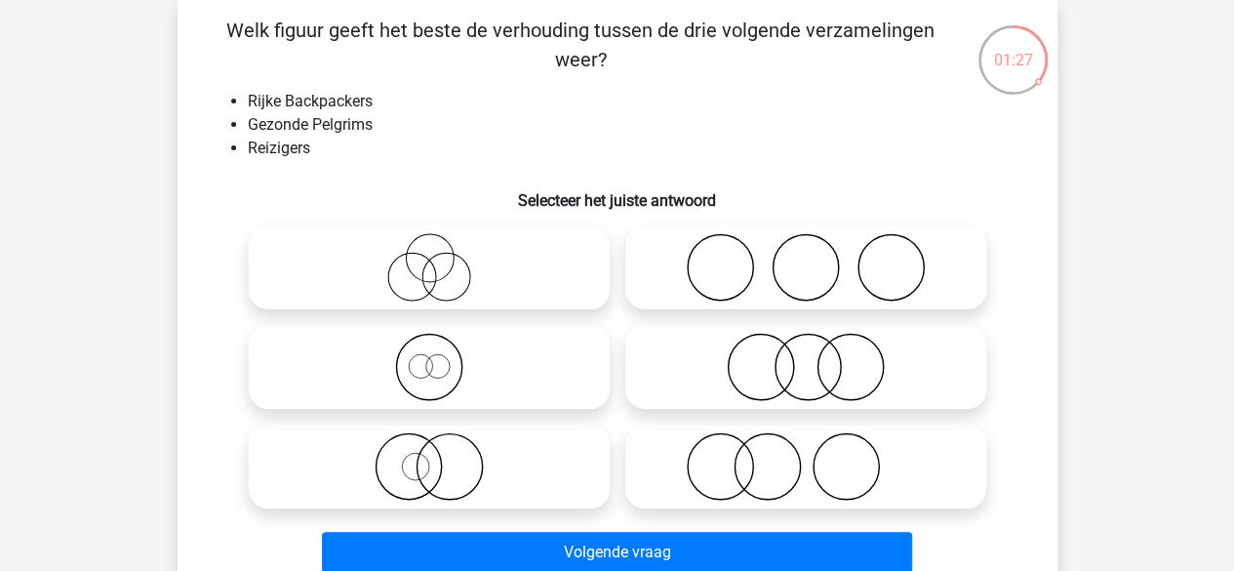
click at [524, 348] on icon at bounding box center [429, 367] width 345 height 68
click at [442, 348] on input "radio" at bounding box center [435, 350] width 13 height 13
radio input "true"
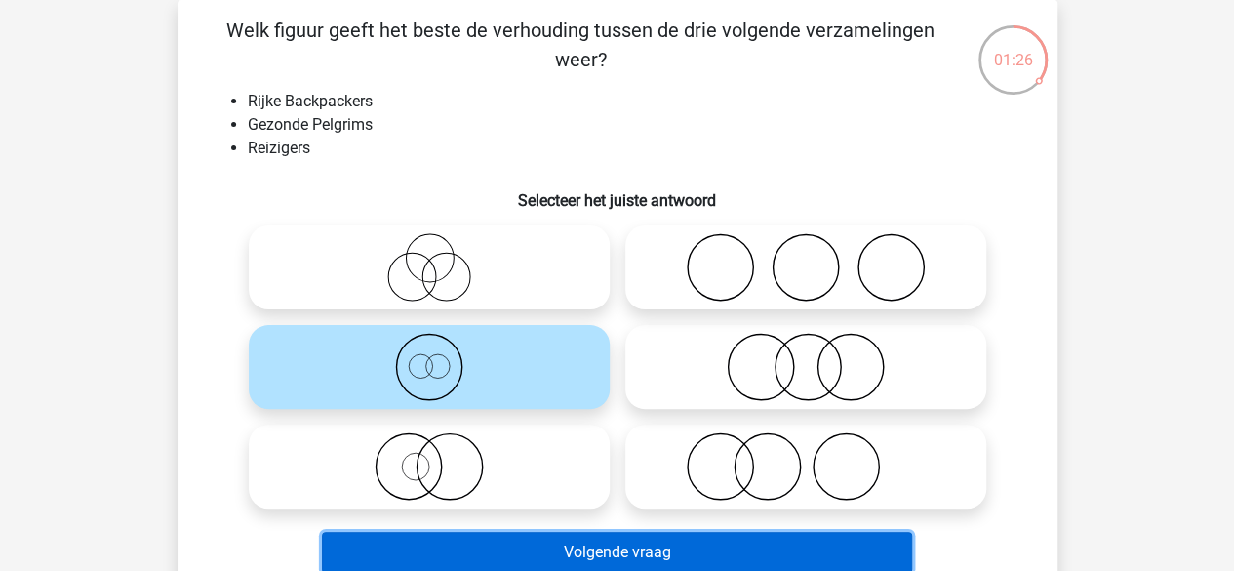
click at [533, 558] on button "Volgende vraag" at bounding box center [617, 552] width 590 height 41
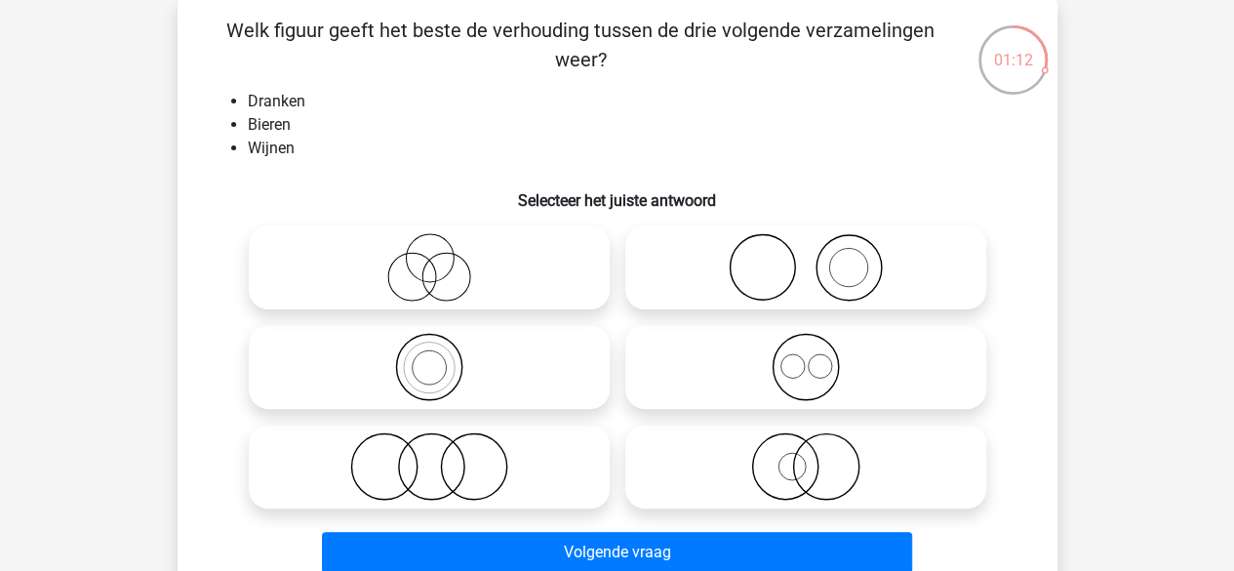
click at [665, 376] on icon at bounding box center [805, 367] width 345 height 68
click at [806, 357] on input "radio" at bounding box center [812, 350] width 13 height 13
radio input "true"
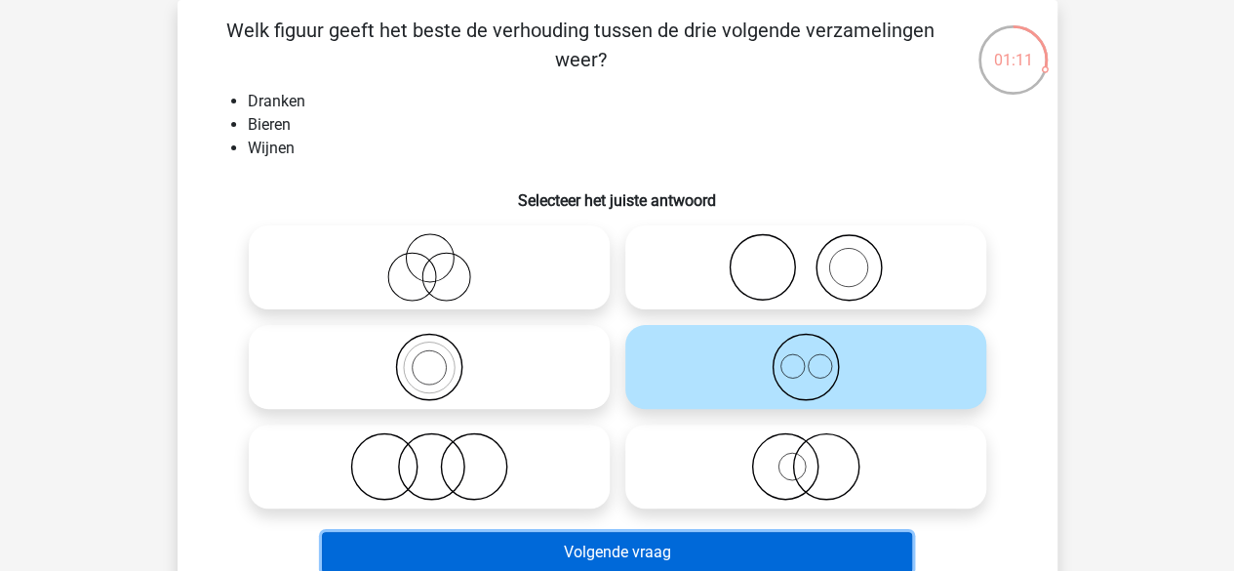
click at [626, 552] on button "Volgende vraag" at bounding box center [617, 552] width 590 height 41
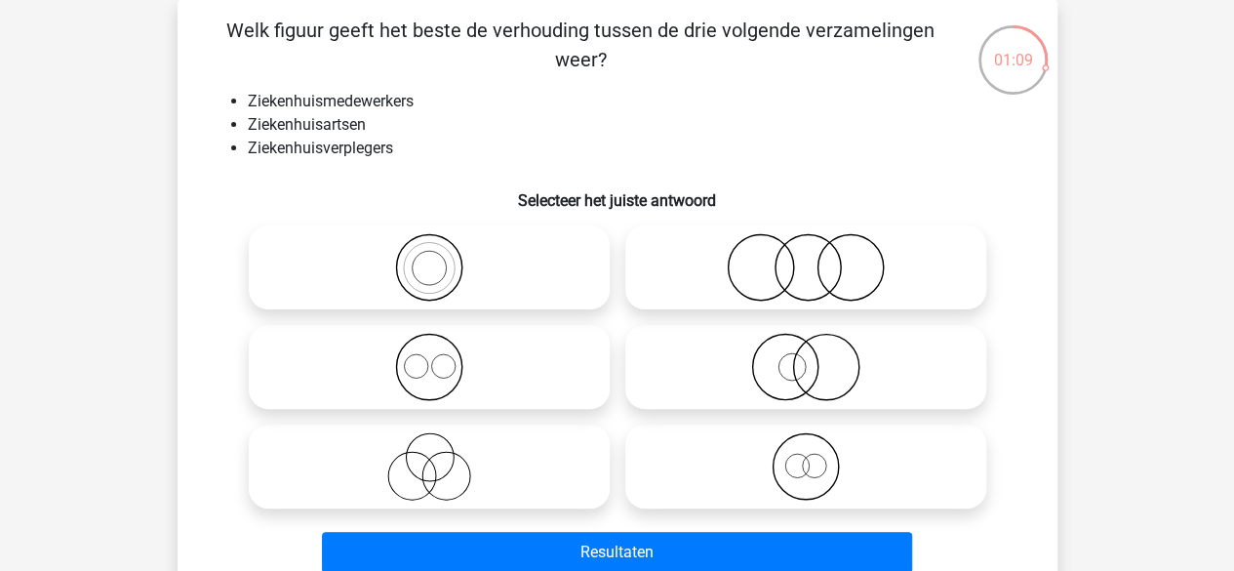
click at [478, 137] on li "Ziekenhuisverplegers" at bounding box center [637, 148] width 778 height 23
click at [527, 329] on label at bounding box center [429, 367] width 361 height 84
click at [442, 344] on input "radio" at bounding box center [435, 350] width 13 height 13
radio input "true"
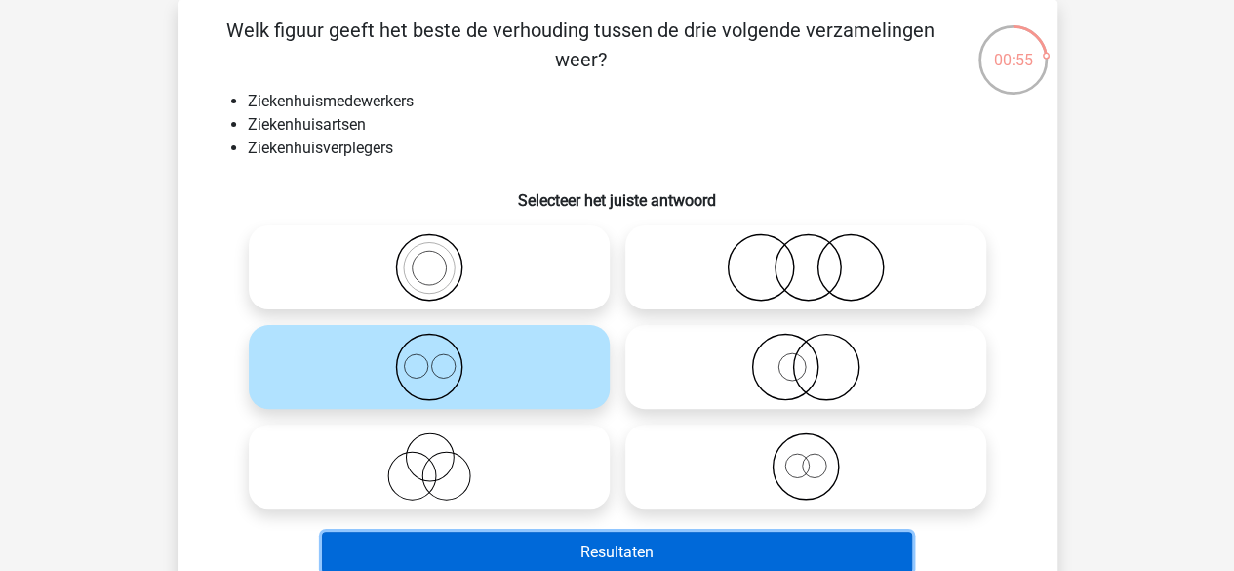
click at [550, 542] on button "Resultaten" at bounding box center [617, 552] width 590 height 41
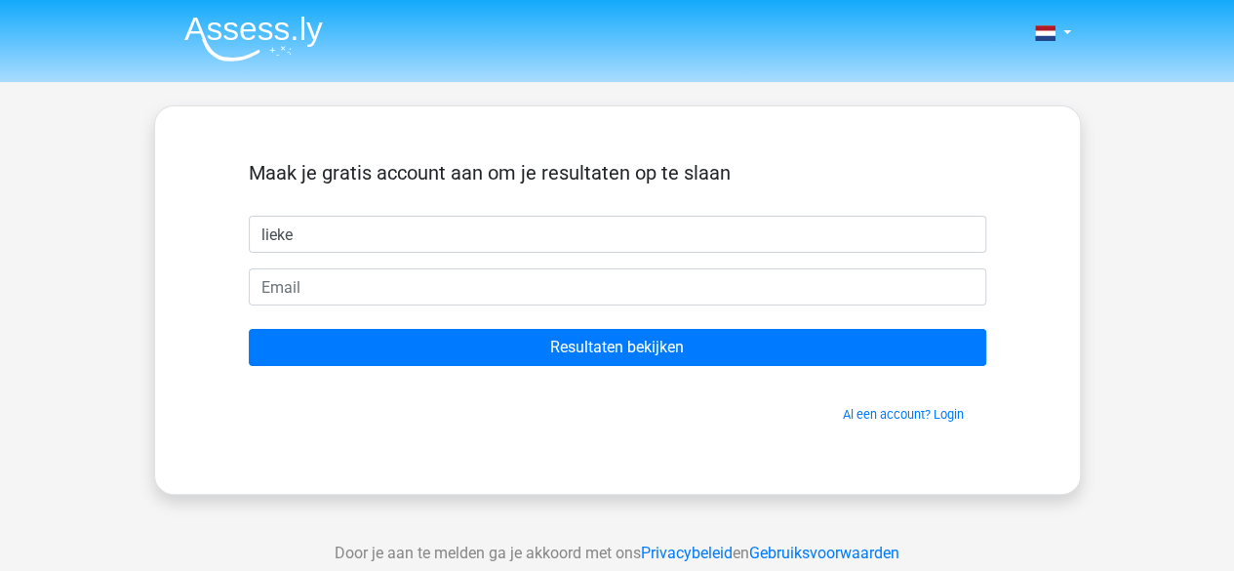
type input "lieke"
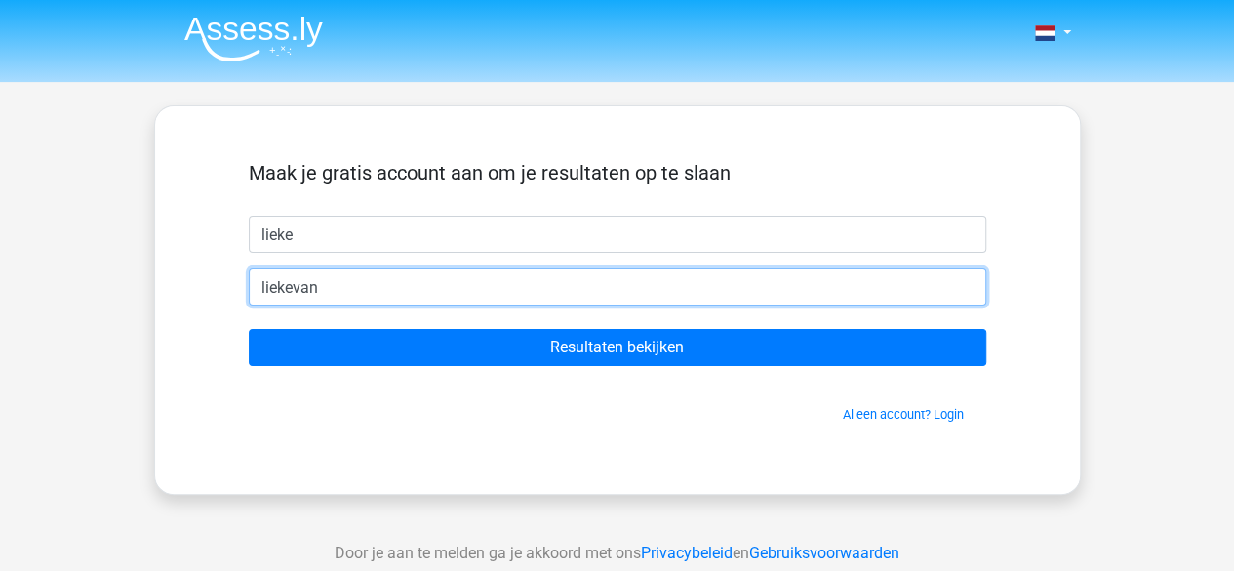
type input "[EMAIL_ADDRESS][DOMAIN_NAME]"
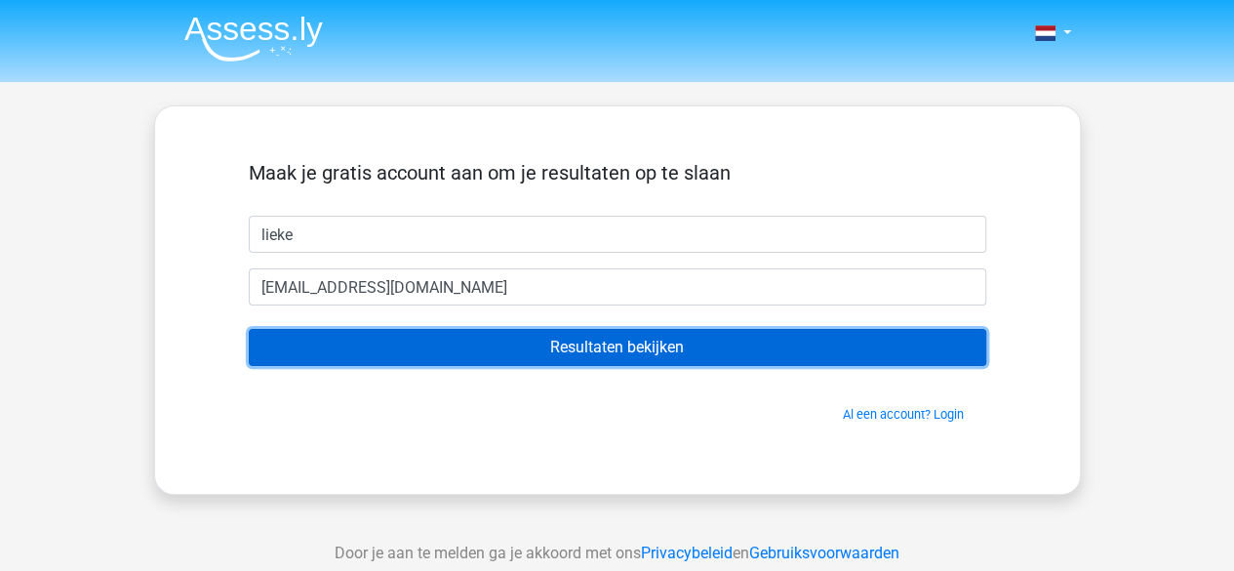
click at [492, 339] on input "Resultaten bekijken" at bounding box center [617, 347] width 737 height 37
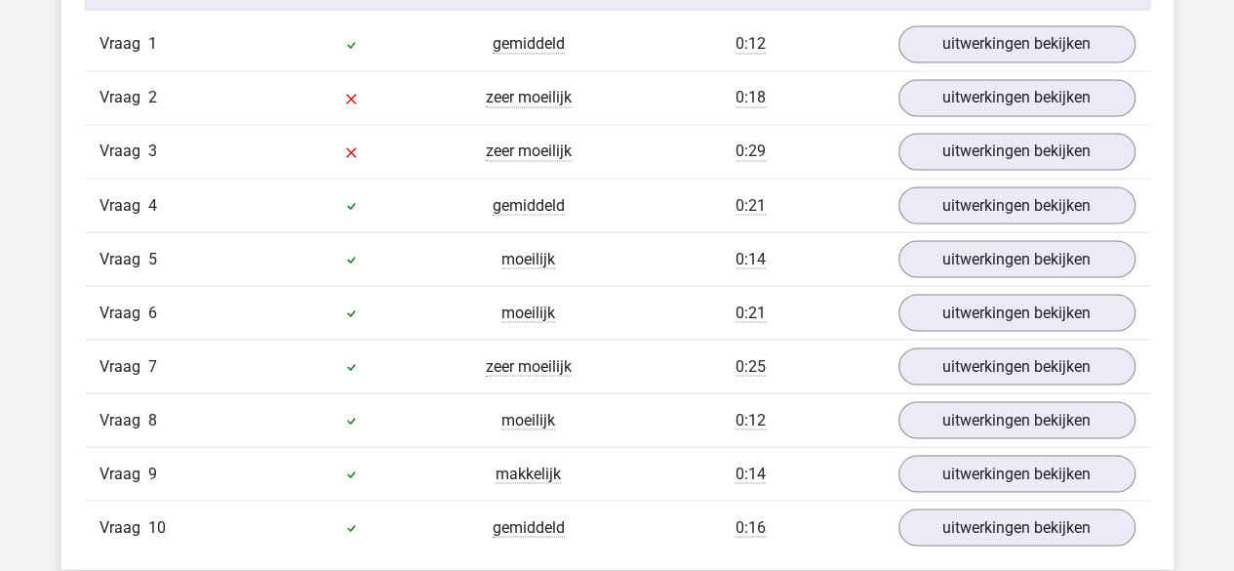
scroll to position [1670, 0]
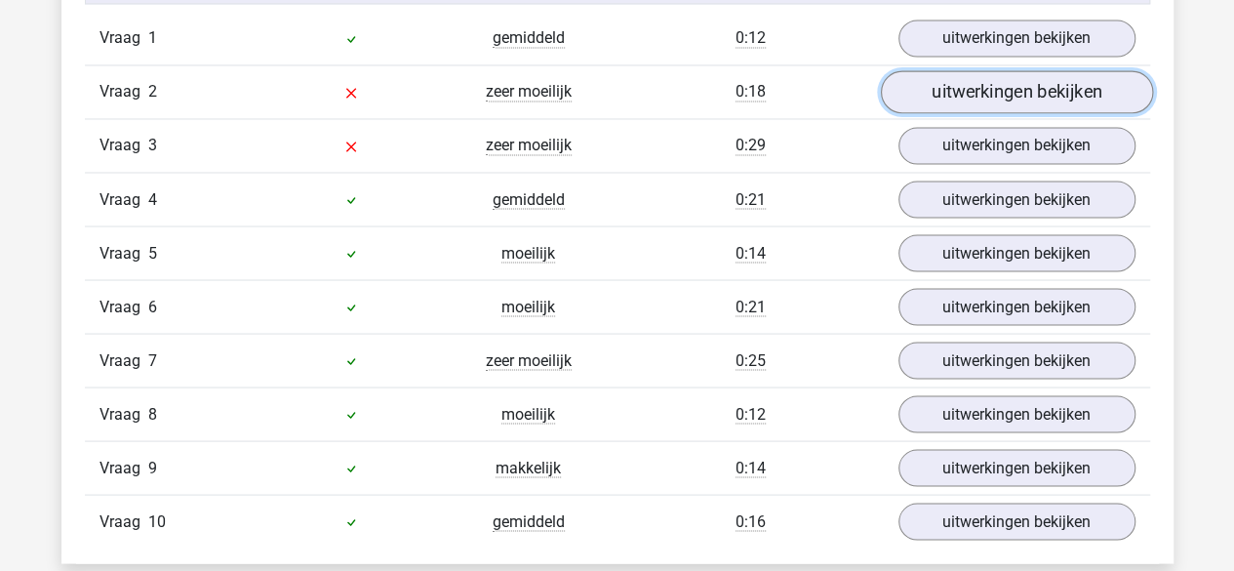
click at [1018, 80] on link "uitwerkingen bekijken" at bounding box center [1016, 92] width 272 height 43
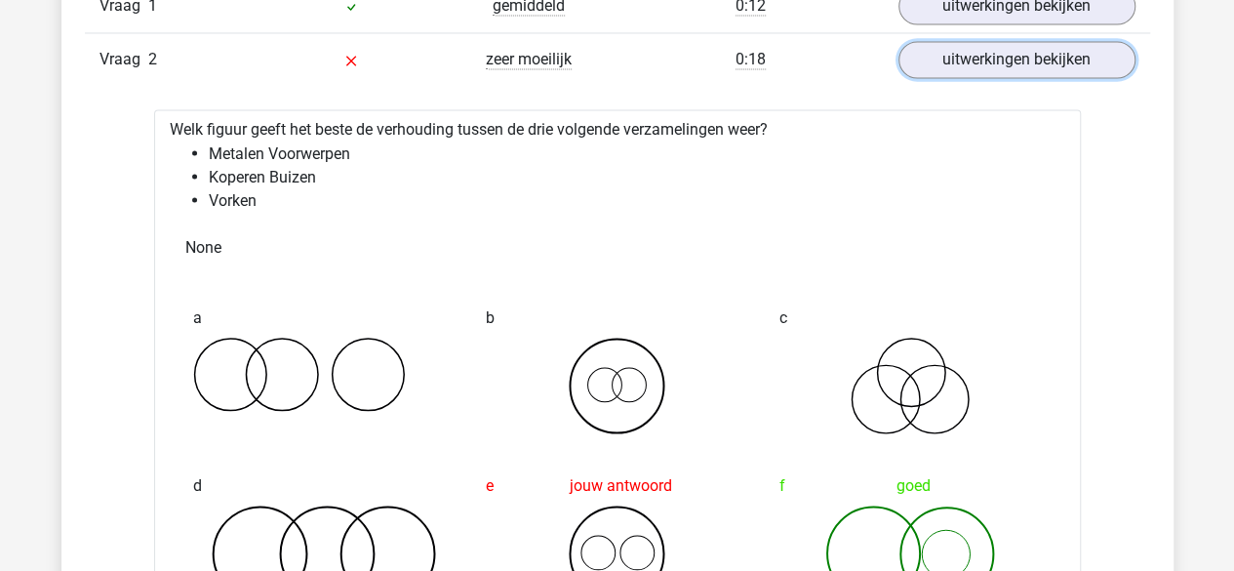
scroll to position [1701, 0]
click at [1041, 55] on link "uitwerkingen bekijken" at bounding box center [1016, 61] width 272 height 43
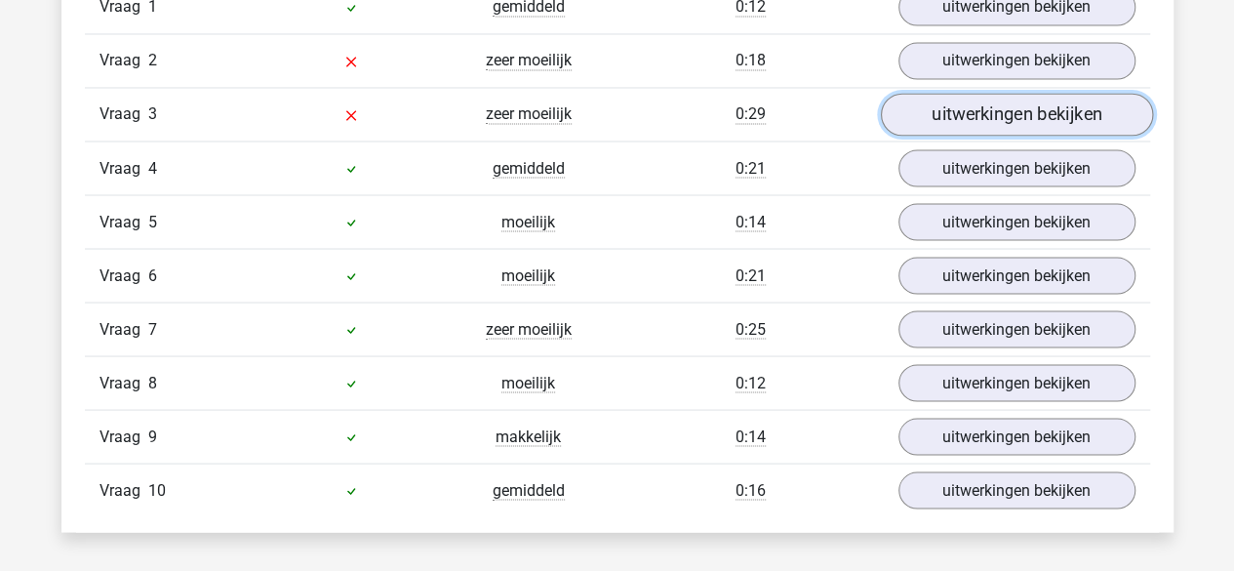
click at [1039, 96] on link "uitwerkingen bekijken" at bounding box center [1016, 115] width 272 height 43
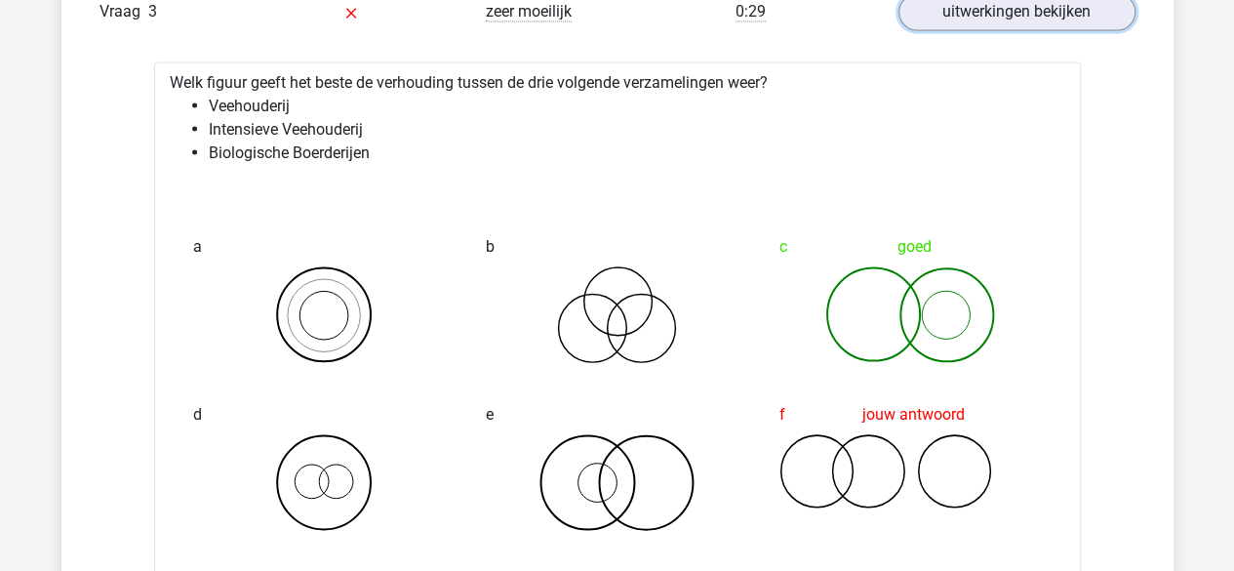
scroll to position [1797, 0]
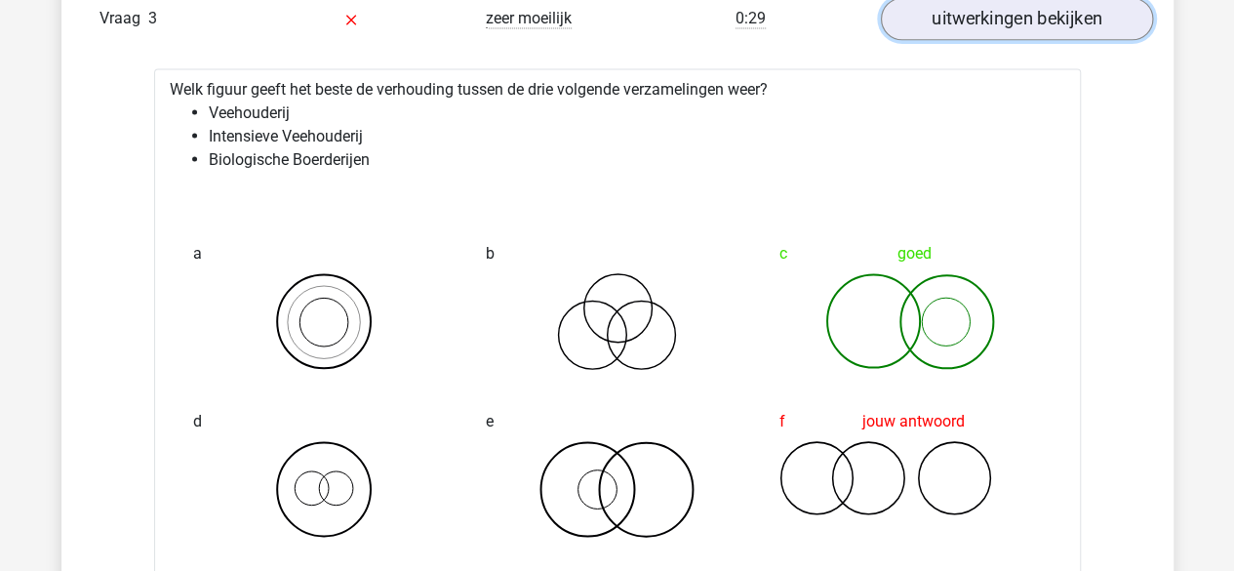
click at [1051, 24] on link "uitwerkingen bekijken" at bounding box center [1016, 19] width 272 height 43
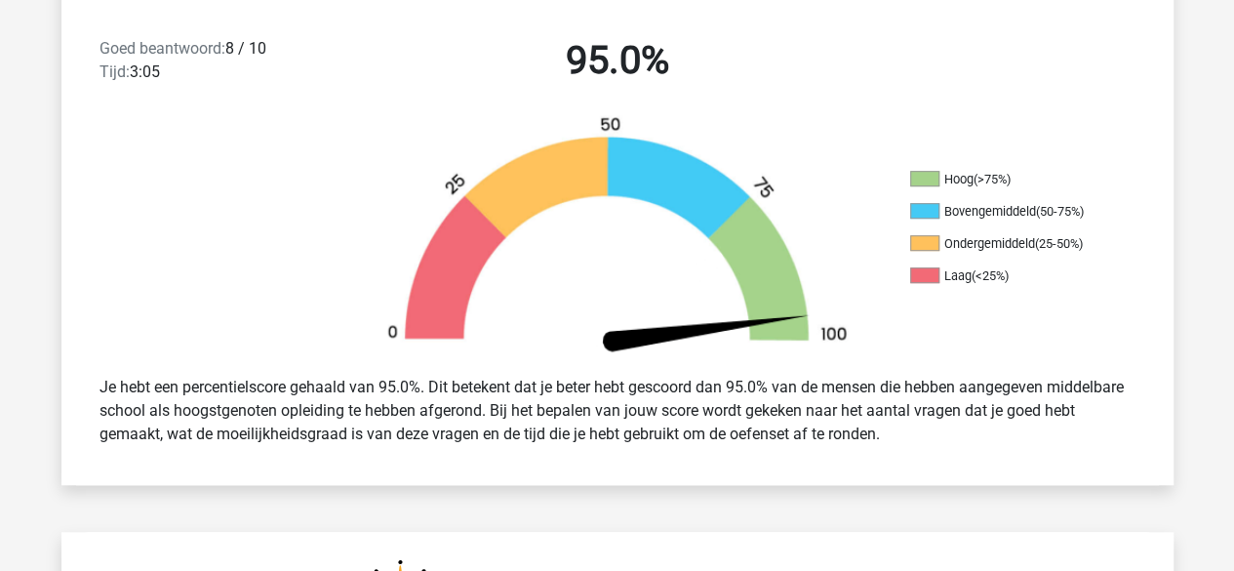
scroll to position [126, 0]
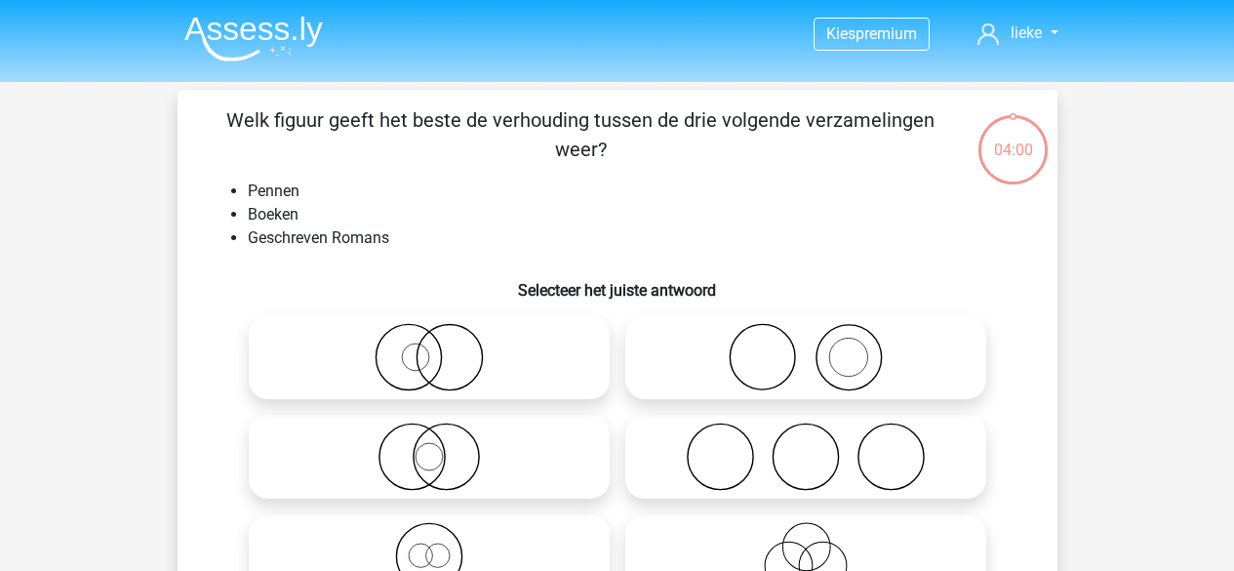
scroll to position [90, 0]
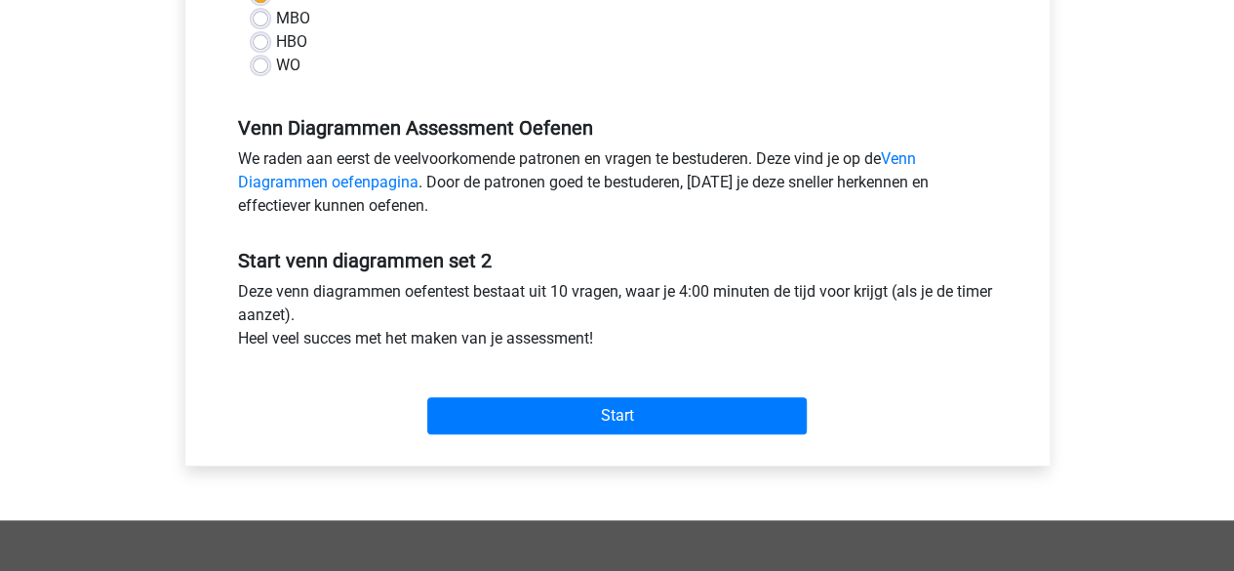
scroll to position [512, 0]
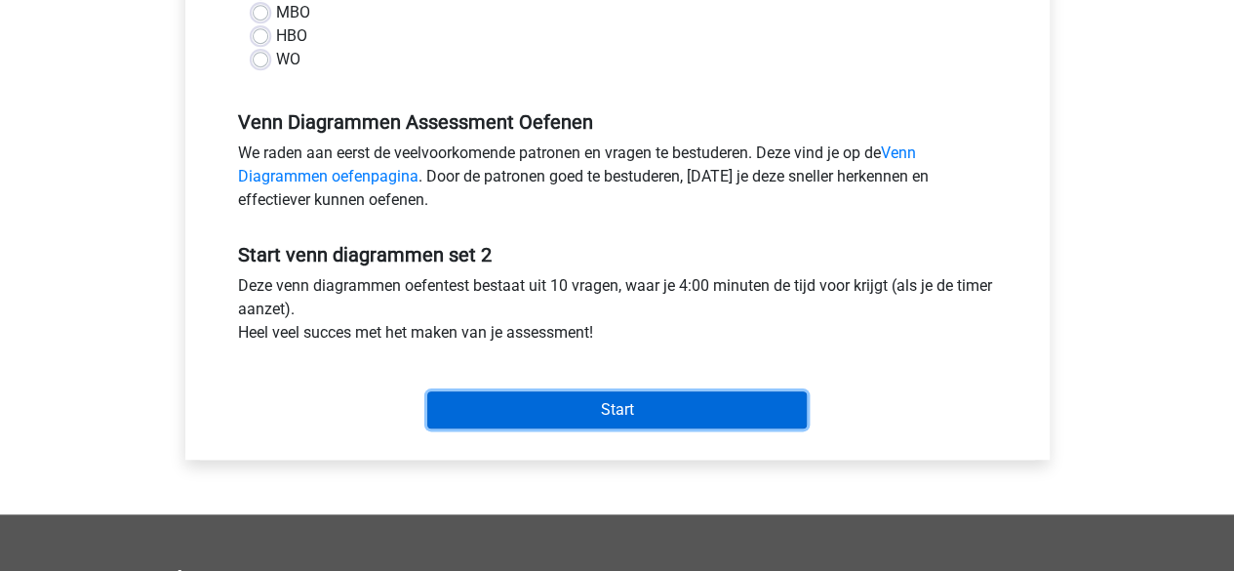
click at [462, 403] on input "Start" at bounding box center [616, 409] width 379 height 37
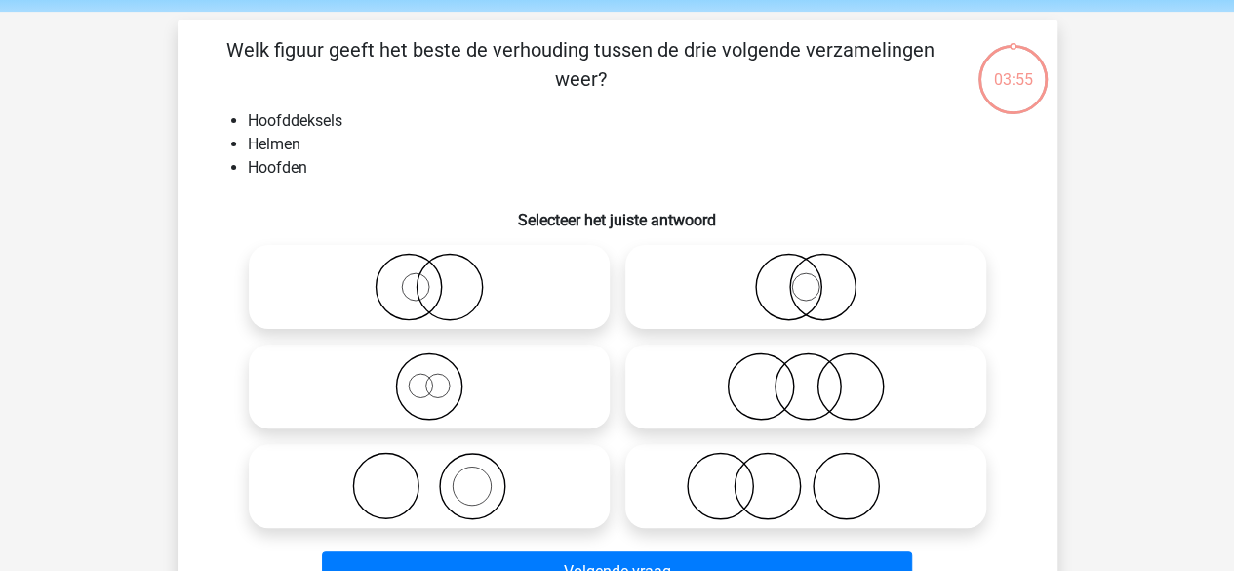
scroll to position [71, 0]
click at [475, 477] on icon at bounding box center [429, 485] width 345 height 68
click at [442, 475] on input "radio" at bounding box center [435, 468] width 13 height 13
radio input "true"
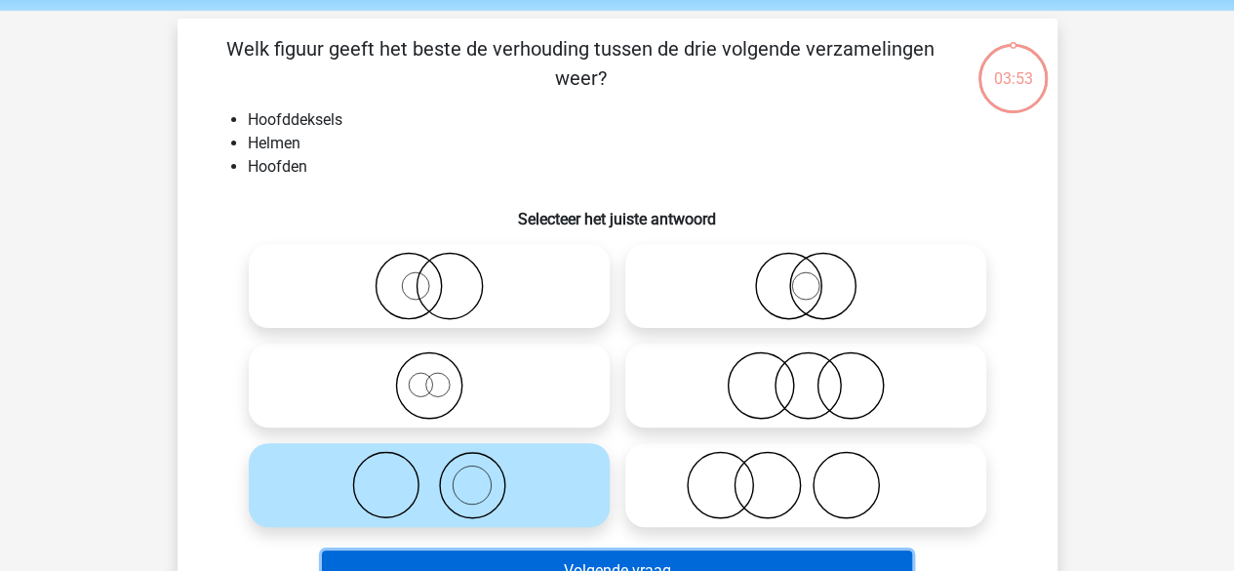
click at [484, 563] on button "Volgende vraag" at bounding box center [617, 570] width 590 height 41
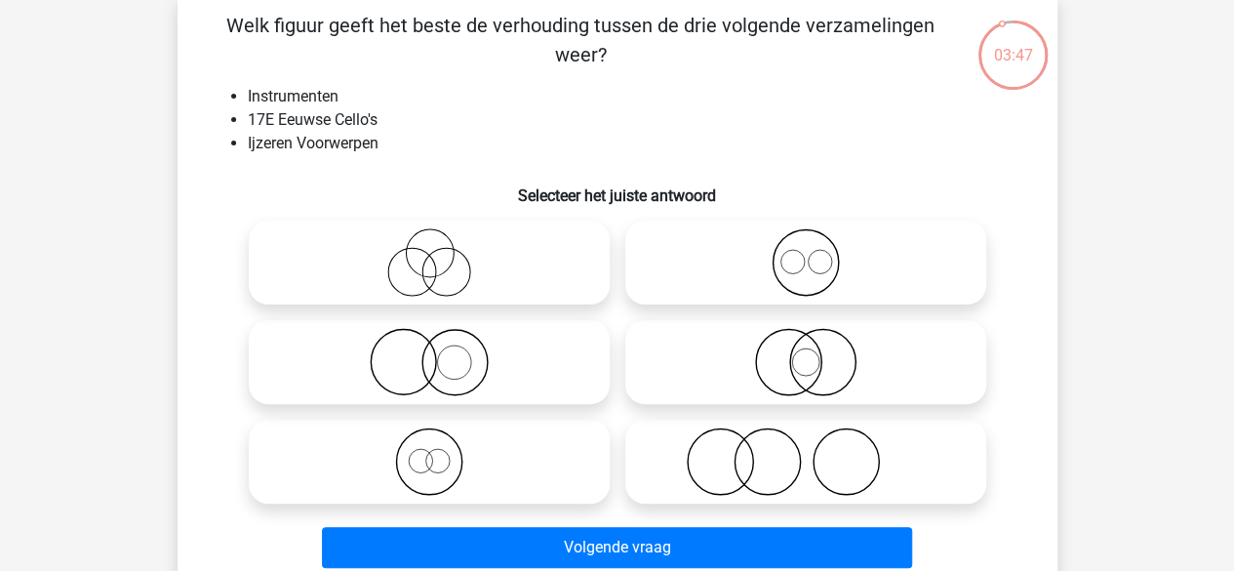
scroll to position [98, 0]
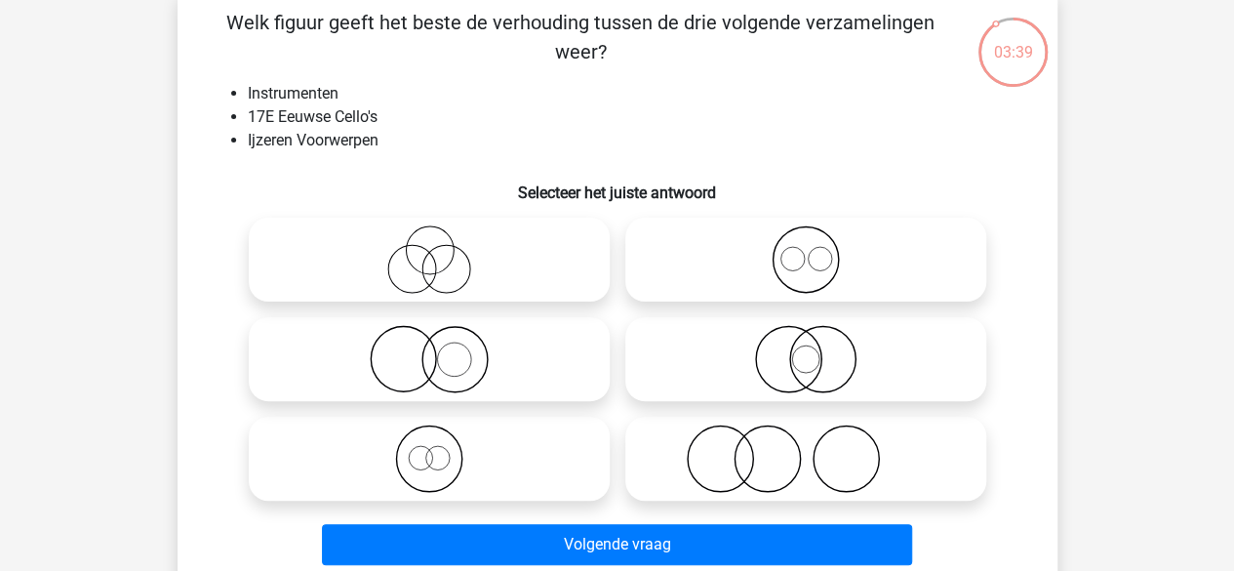
click at [599, 377] on icon at bounding box center [429, 359] width 345 height 68
click at [442, 349] on input "radio" at bounding box center [435, 342] width 13 height 13
radio input "true"
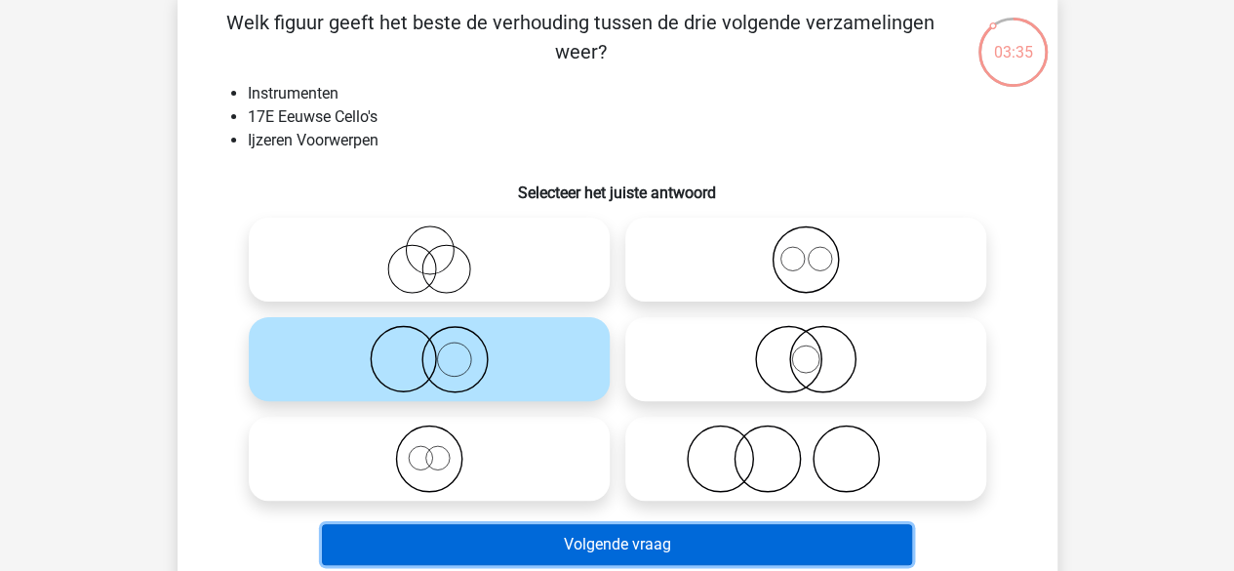
click at [506, 560] on button "Volgende vraag" at bounding box center [617, 544] width 590 height 41
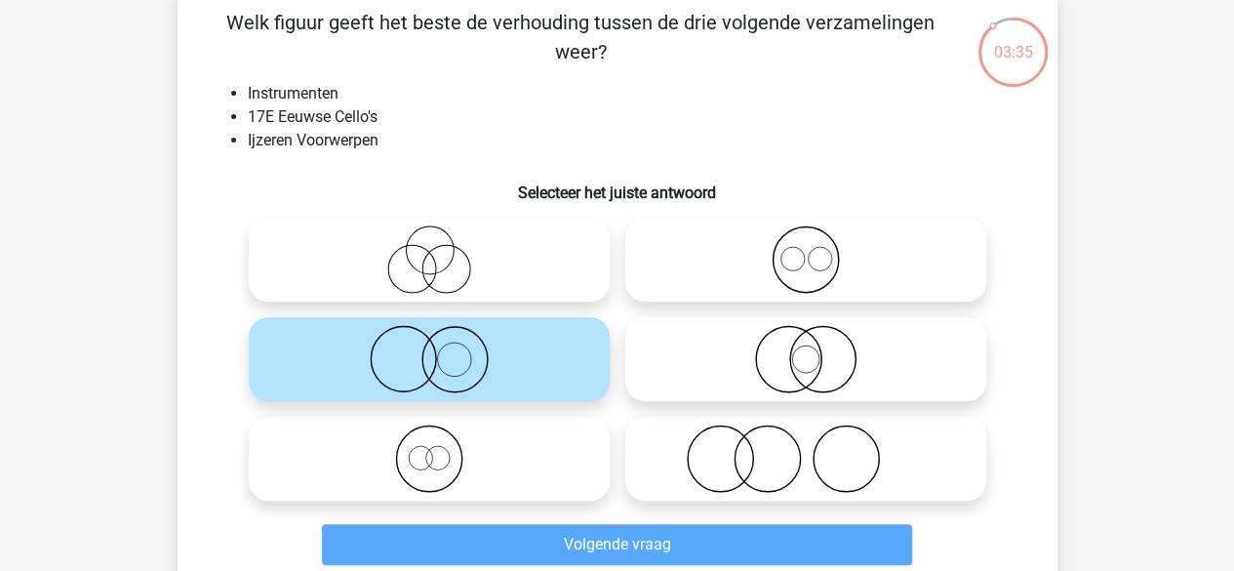
scroll to position [90, 0]
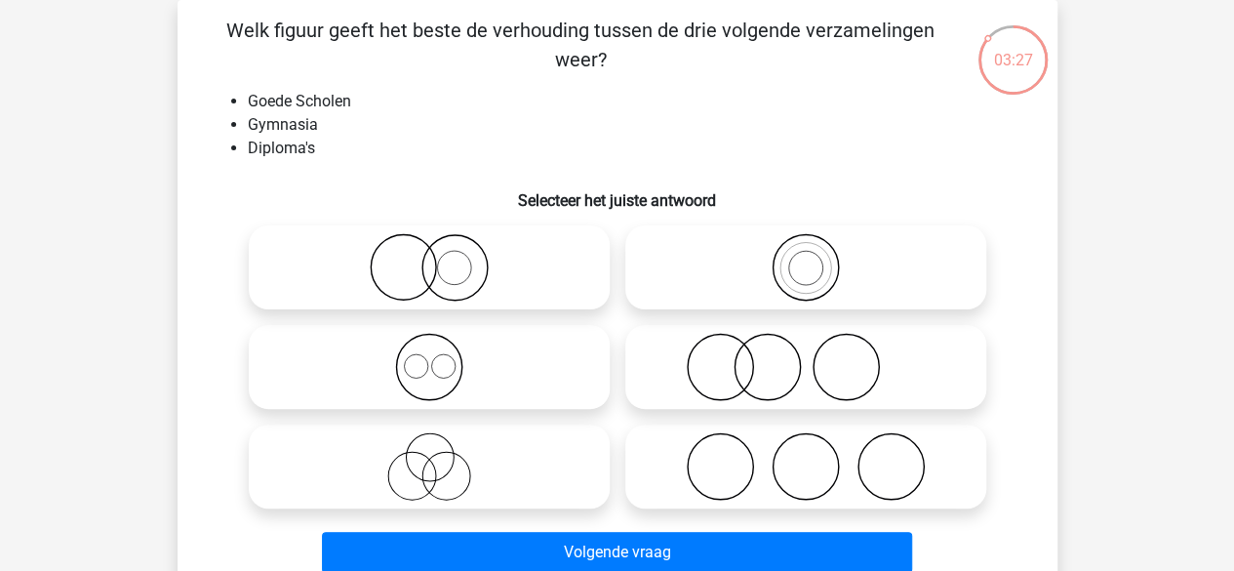
click at [673, 375] on icon at bounding box center [805, 367] width 345 height 68
click at [806, 357] on input "radio" at bounding box center [812, 350] width 13 height 13
radio input "true"
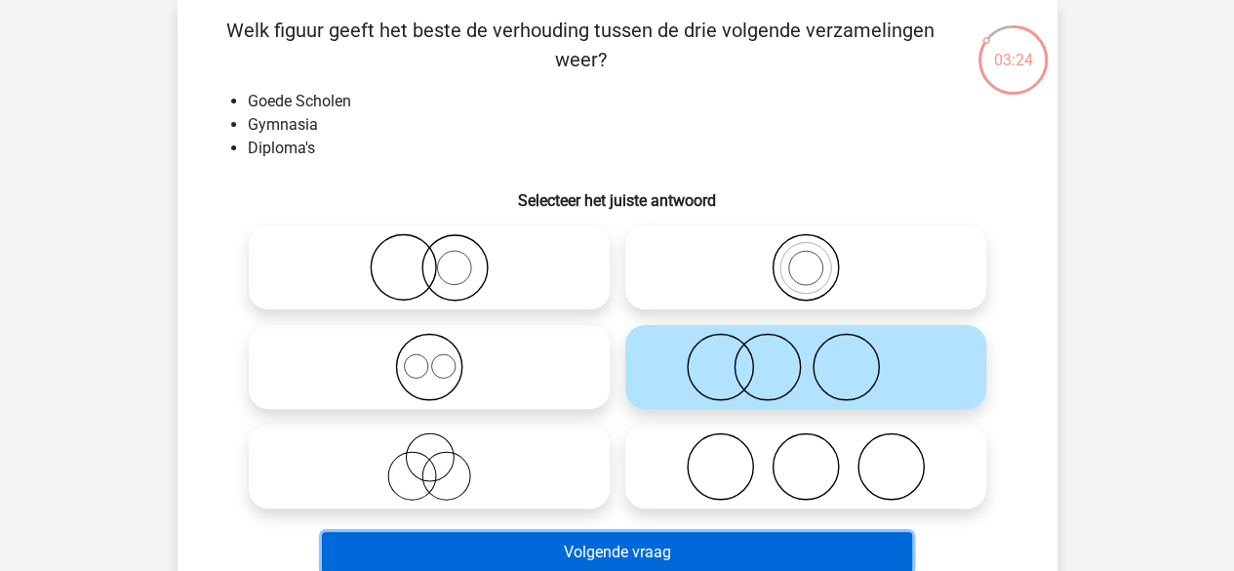
click at [610, 561] on button "Volgende vraag" at bounding box center [617, 552] width 590 height 41
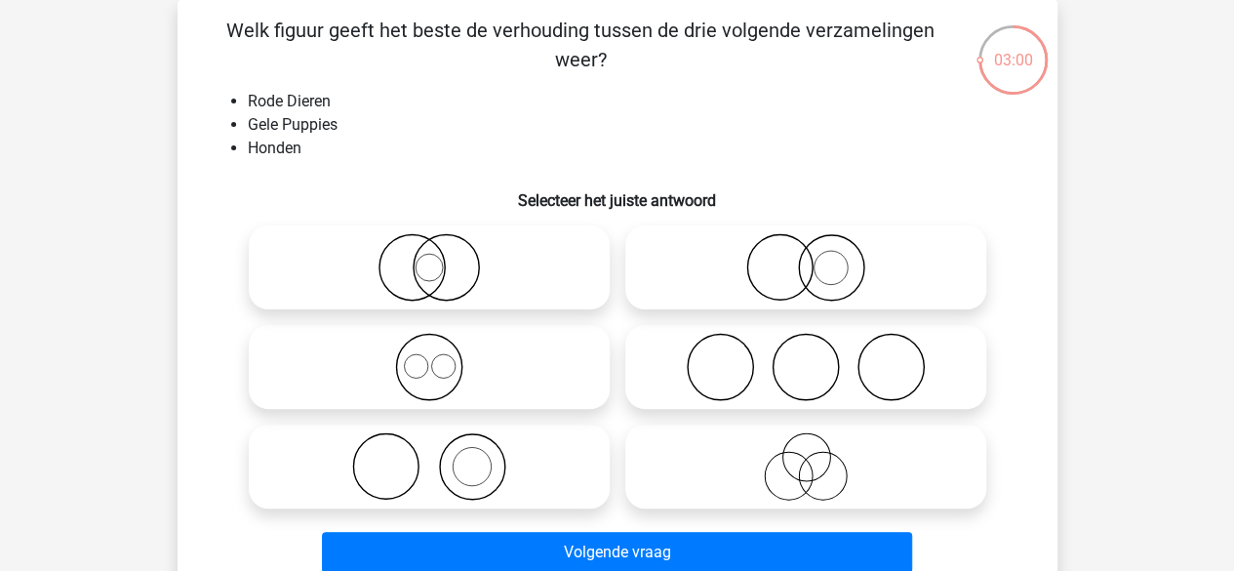
click at [534, 349] on icon at bounding box center [429, 367] width 345 height 68
click at [442, 349] on input "radio" at bounding box center [435, 350] width 13 height 13
radio input "true"
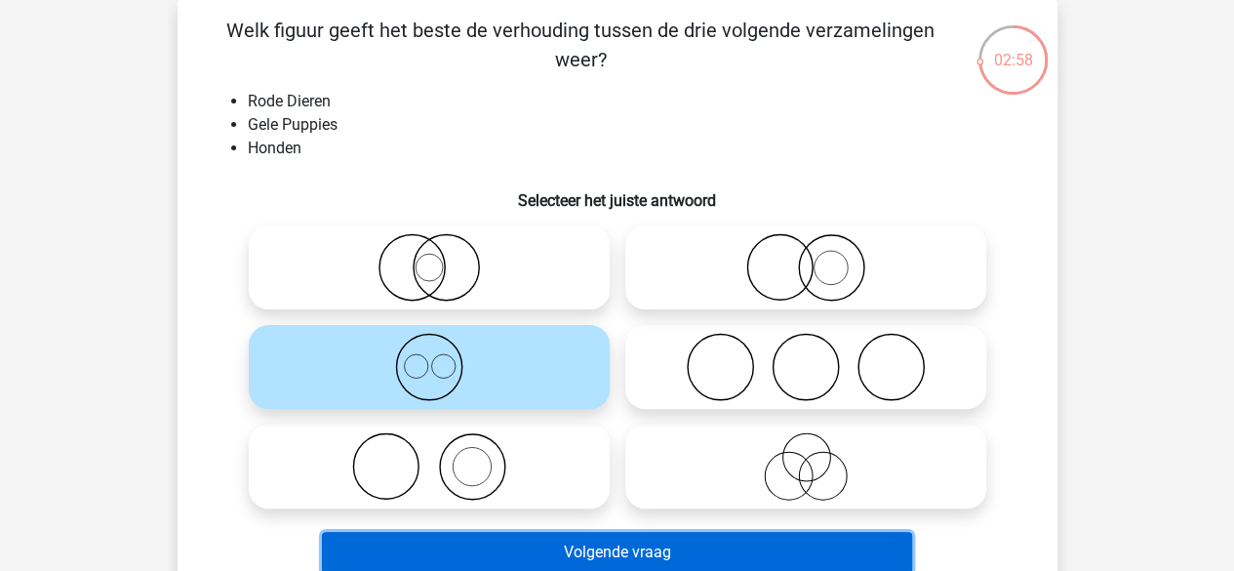
click at [533, 558] on button "Volgende vraag" at bounding box center [617, 552] width 590 height 41
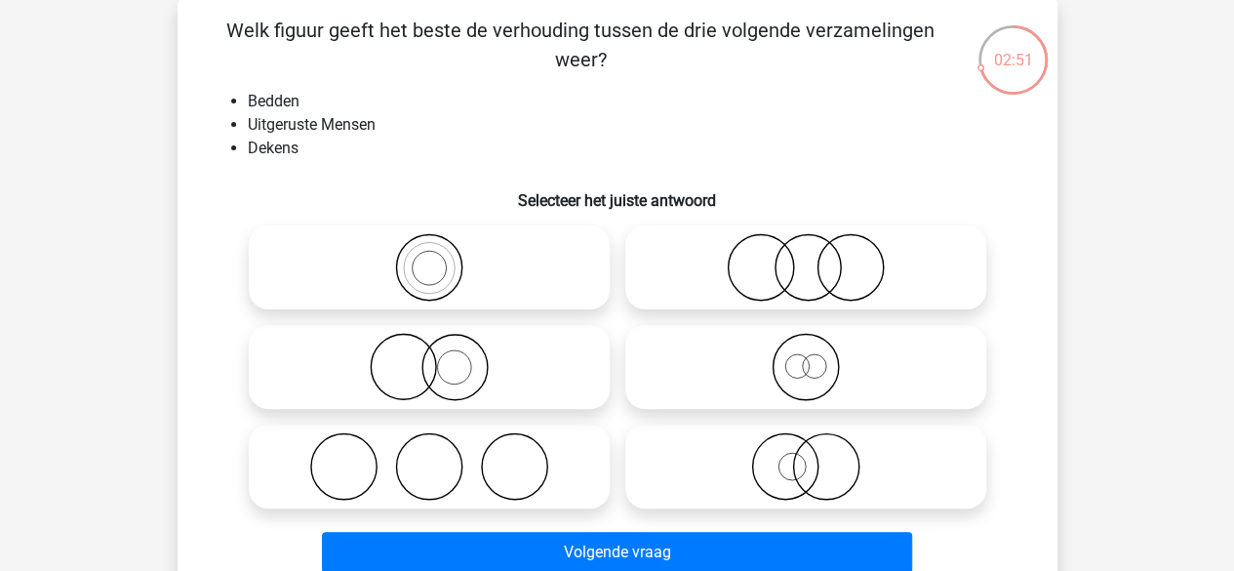
click at [478, 425] on label at bounding box center [429, 466] width 361 height 84
click at [442, 444] on input "radio" at bounding box center [435, 450] width 13 height 13
radio input "true"
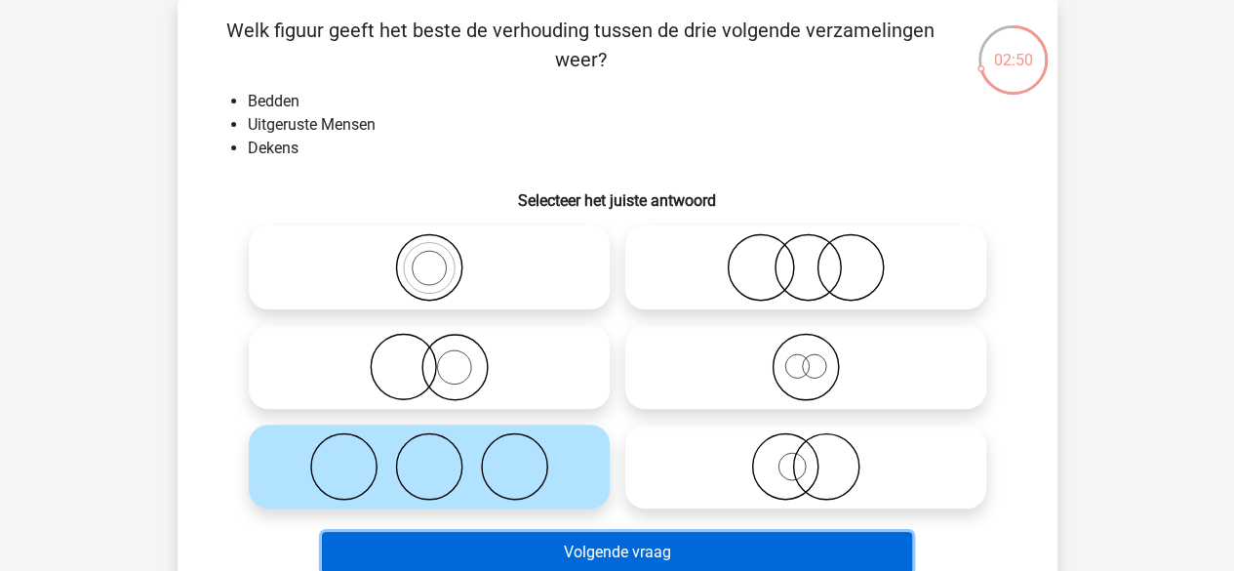
click at [484, 563] on button "Volgende vraag" at bounding box center [617, 552] width 590 height 41
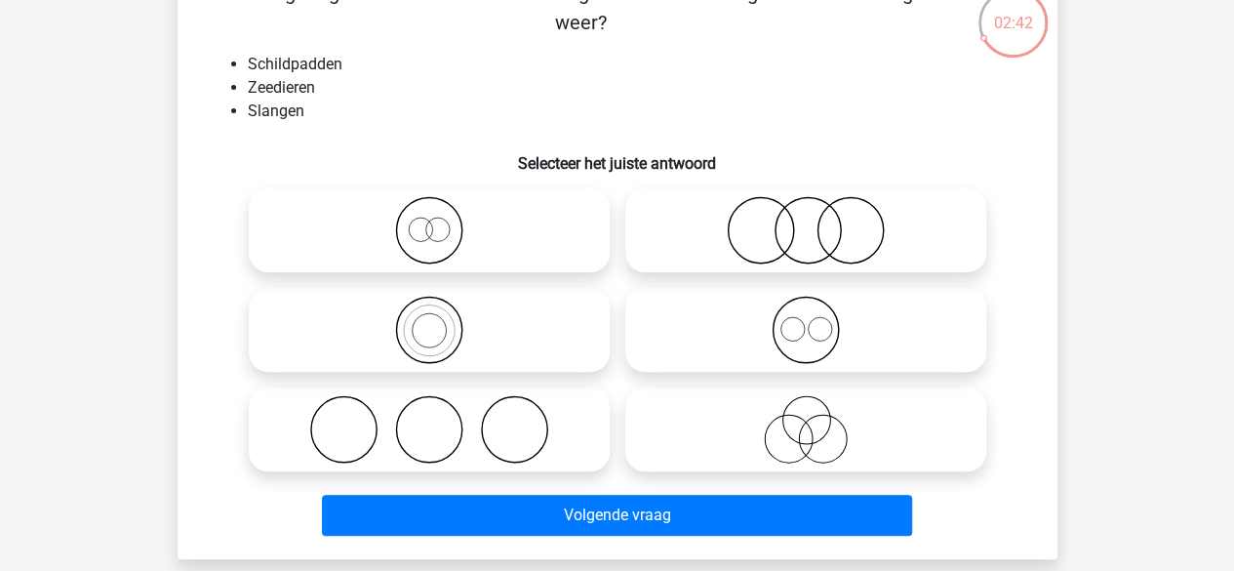
scroll to position [125, 0]
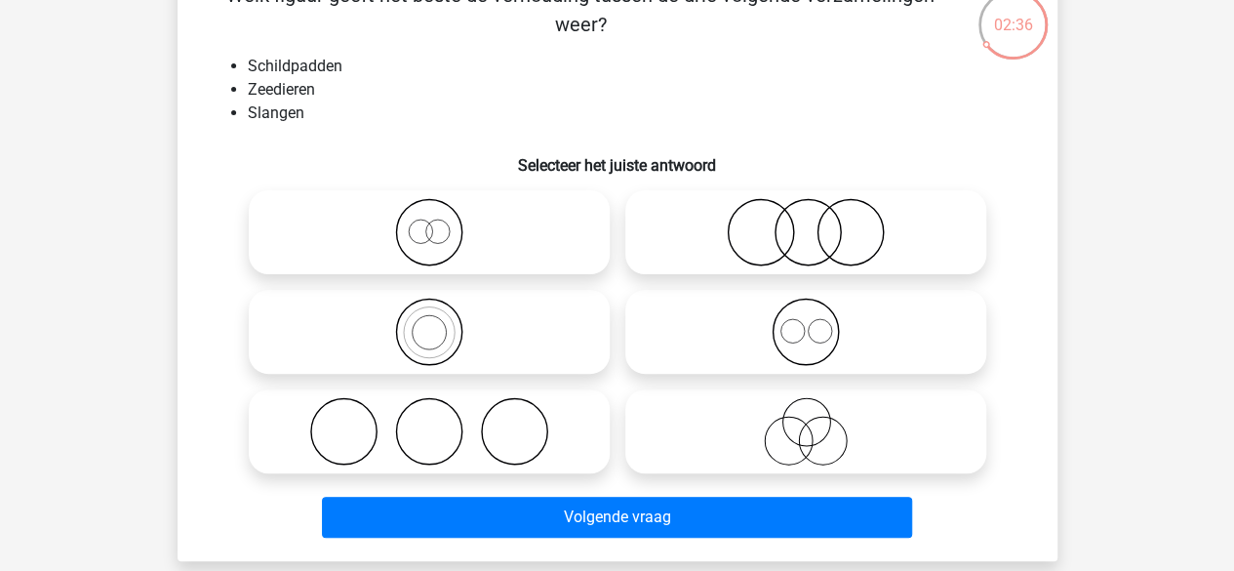
click at [672, 331] on icon at bounding box center [805, 331] width 345 height 68
click at [806, 322] on input "radio" at bounding box center [812, 315] width 13 height 13
radio input "true"
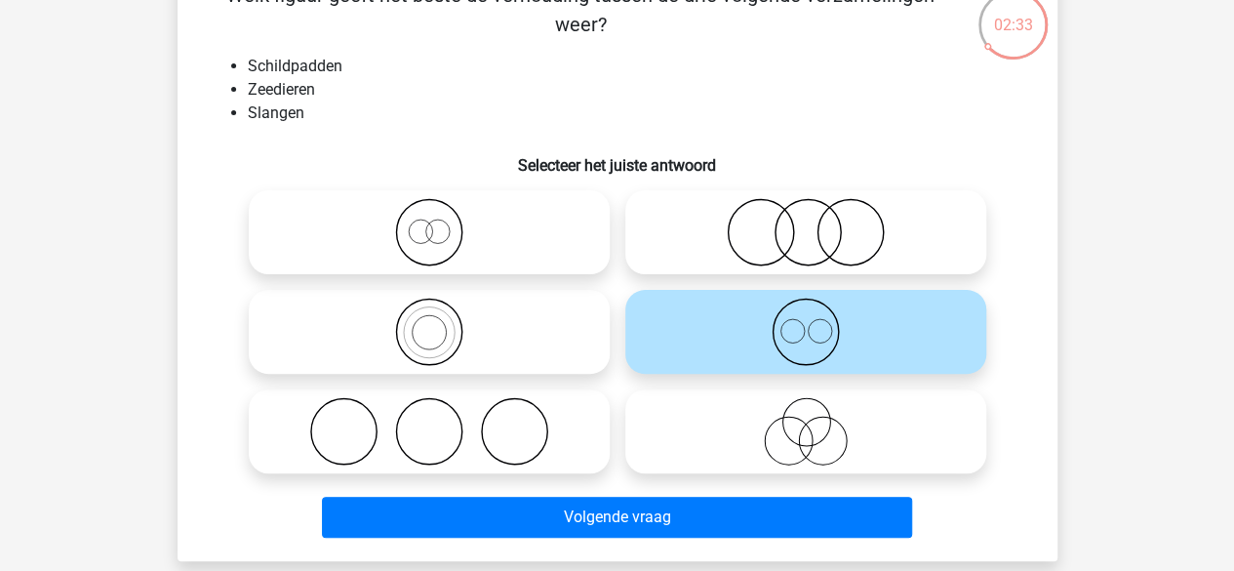
click at [581, 405] on icon at bounding box center [429, 431] width 345 height 68
click at [442, 409] on input "radio" at bounding box center [435, 415] width 13 height 13
radio input "true"
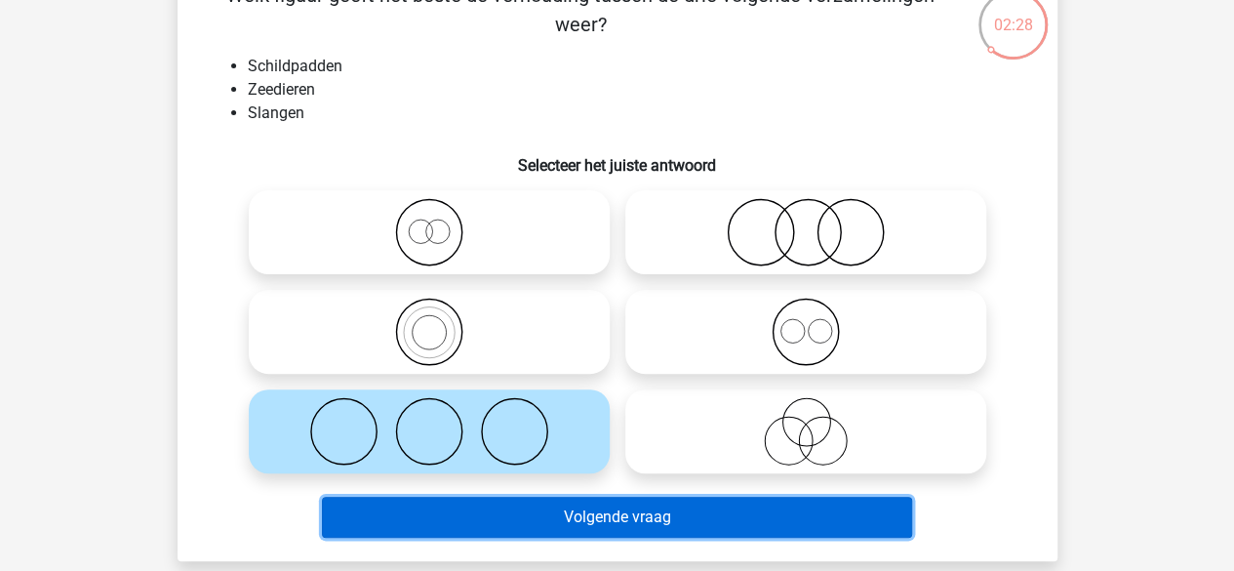
click at [584, 525] on button "Volgende vraag" at bounding box center [617, 516] width 590 height 41
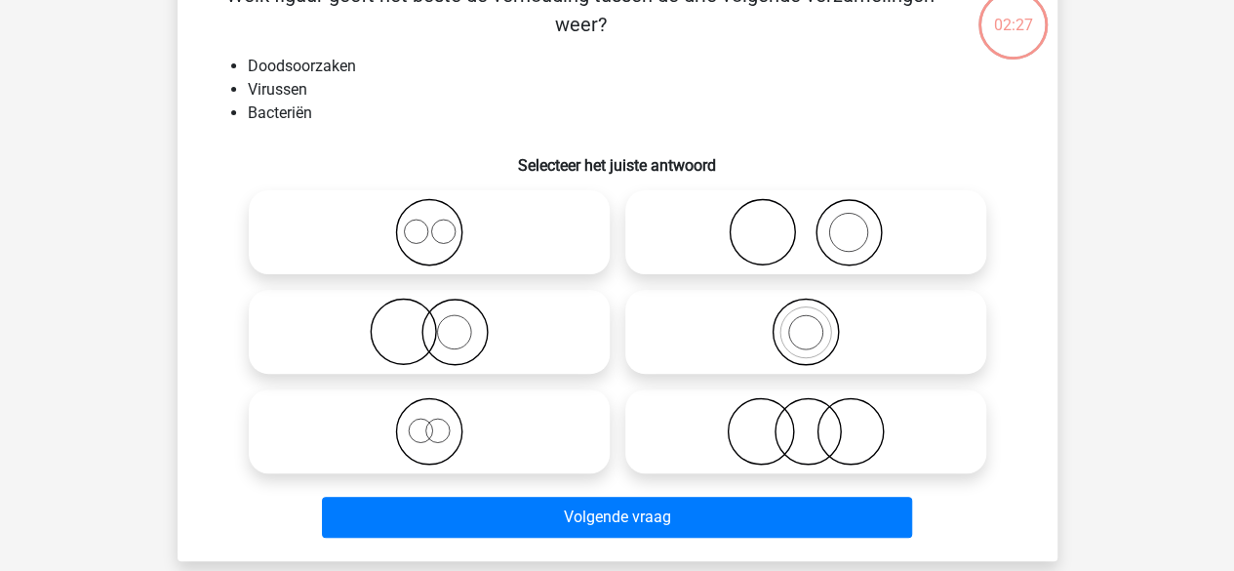
scroll to position [90, 0]
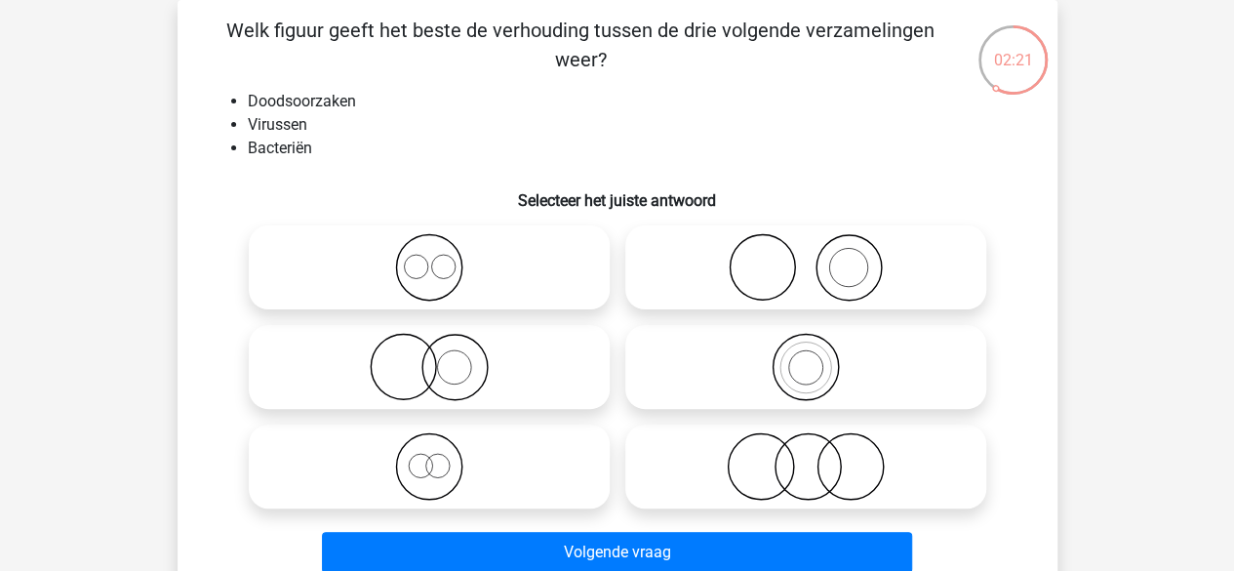
click at [511, 268] on icon at bounding box center [429, 267] width 345 height 68
click at [442, 257] on input "radio" at bounding box center [435, 251] width 13 height 13
radio input "true"
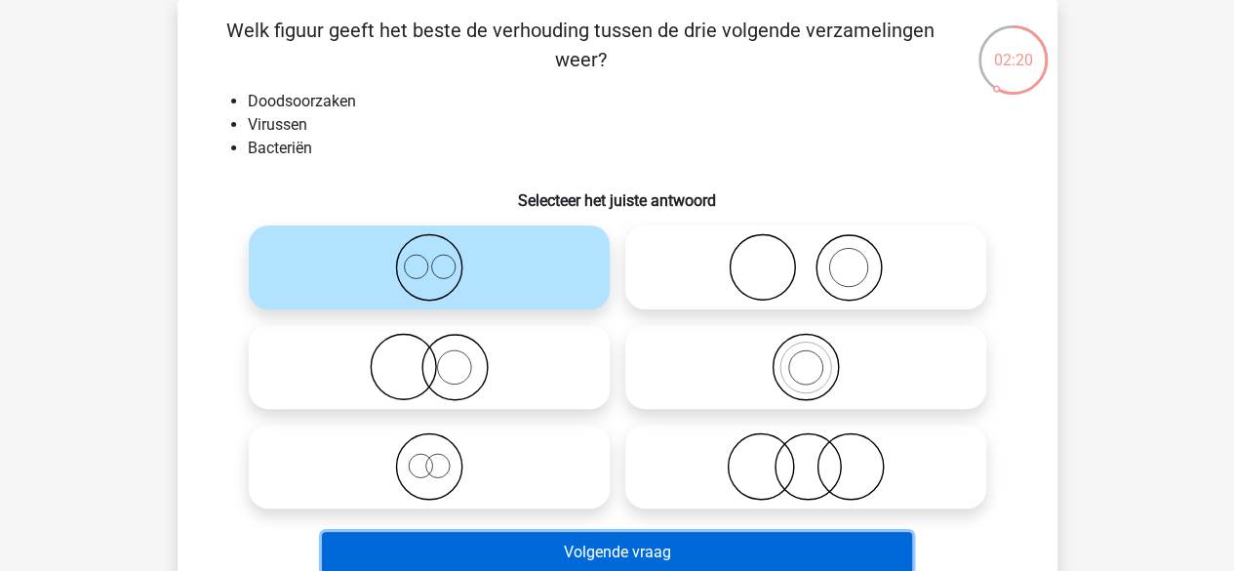
click at [525, 557] on button "Volgende vraag" at bounding box center [617, 552] width 590 height 41
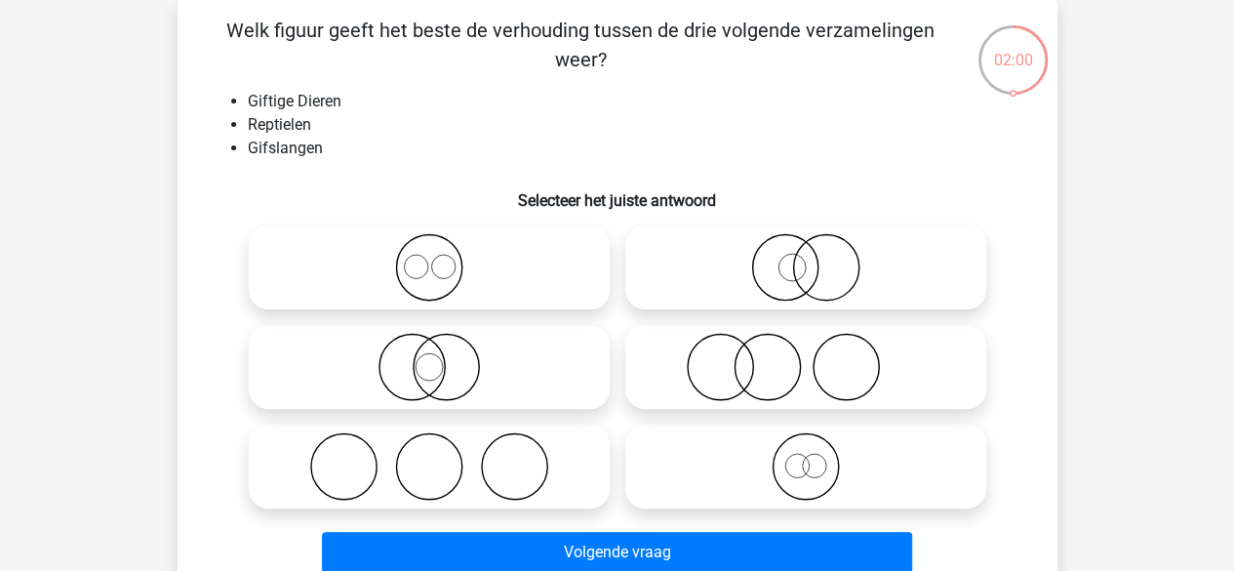
click at [478, 346] on icon at bounding box center [429, 367] width 345 height 68
click at [442, 346] on input "radio" at bounding box center [435, 350] width 13 height 13
radio input "true"
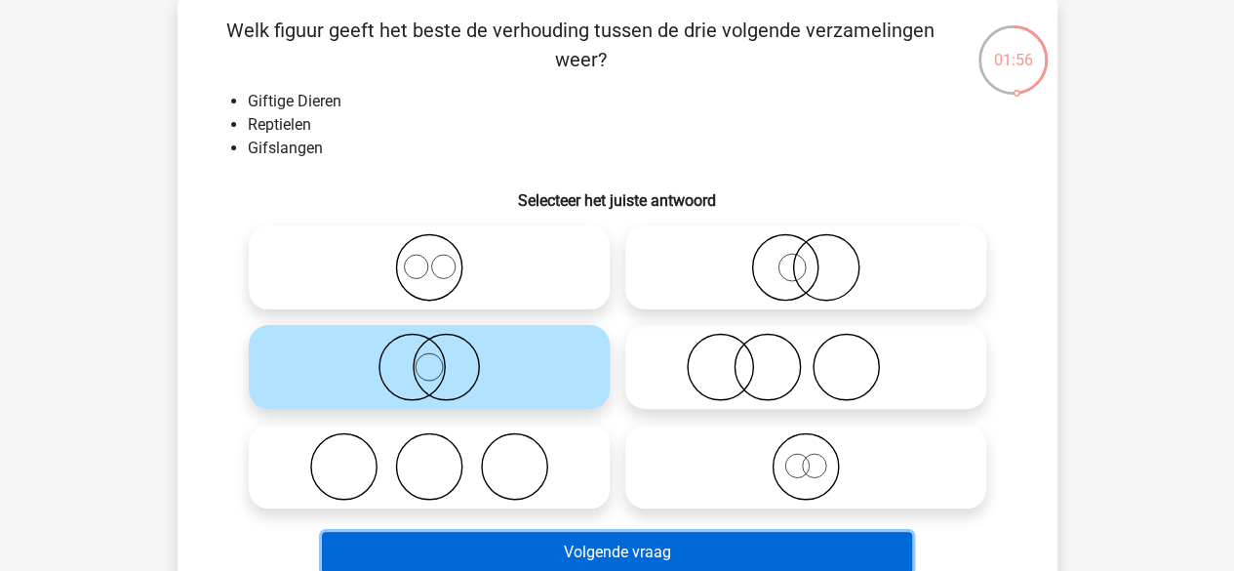
click at [501, 547] on button "Volgende vraag" at bounding box center [617, 552] width 590 height 41
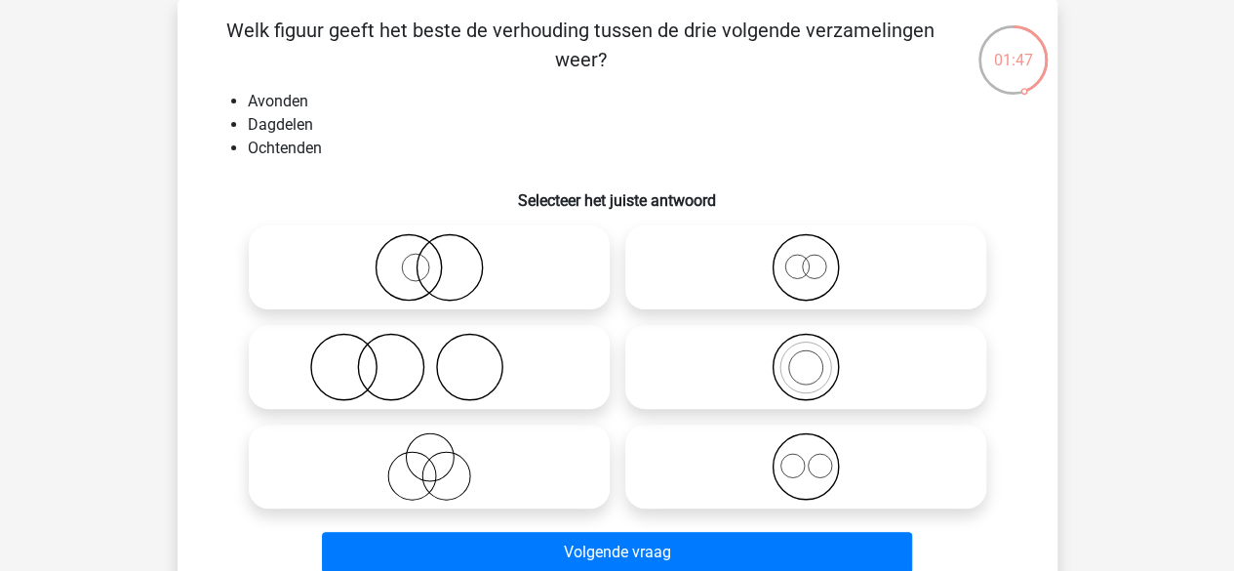
click at [704, 461] on icon at bounding box center [805, 466] width 345 height 68
click at [806, 456] on input "radio" at bounding box center [812, 450] width 13 height 13
radio input "true"
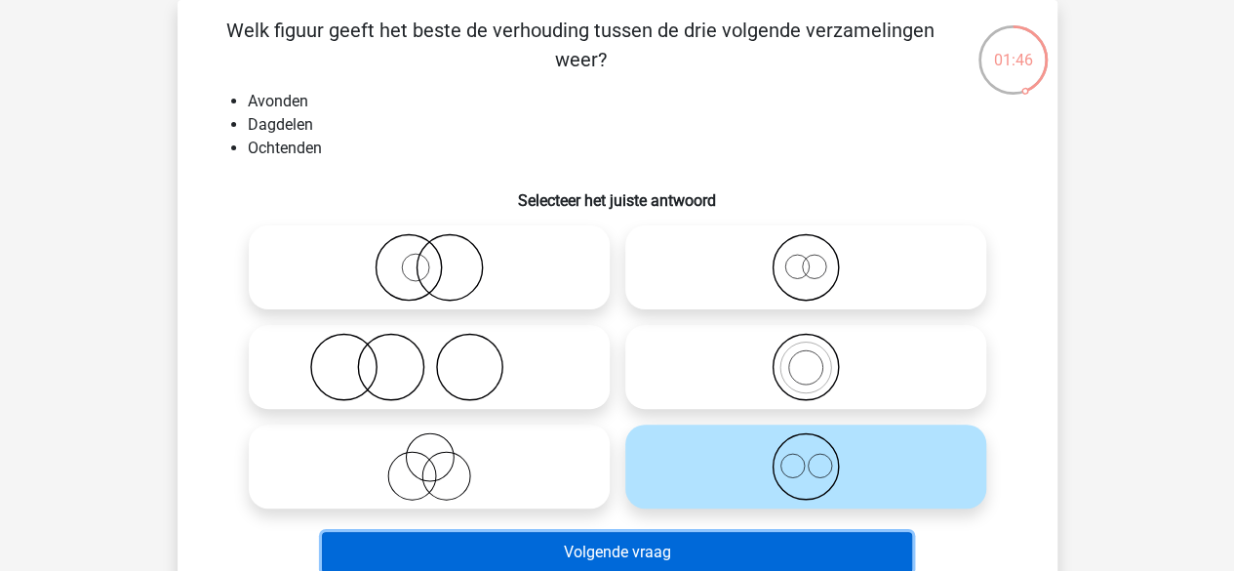
click at [610, 544] on button "Volgende vraag" at bounding box center [617, 552] width 590 height 41
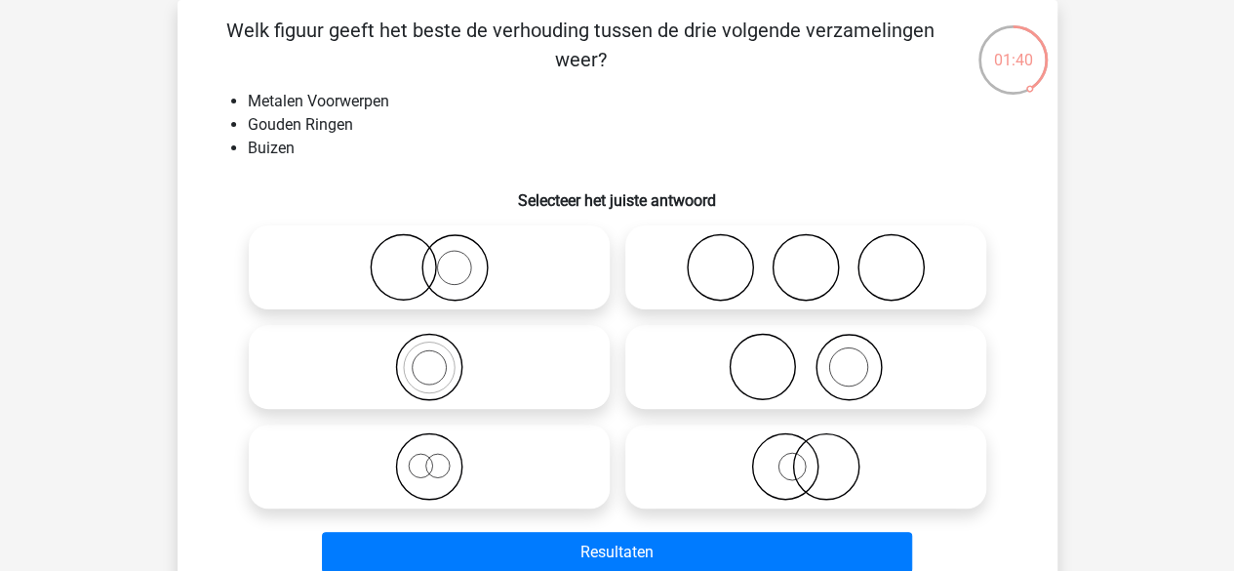
click at [481, 266] on icon at bounding box center [429, 267] width 345 height 68
click at [442, 257] on input "radio" at bounding box center [435, 251] width 13 height 13
radio input "true"
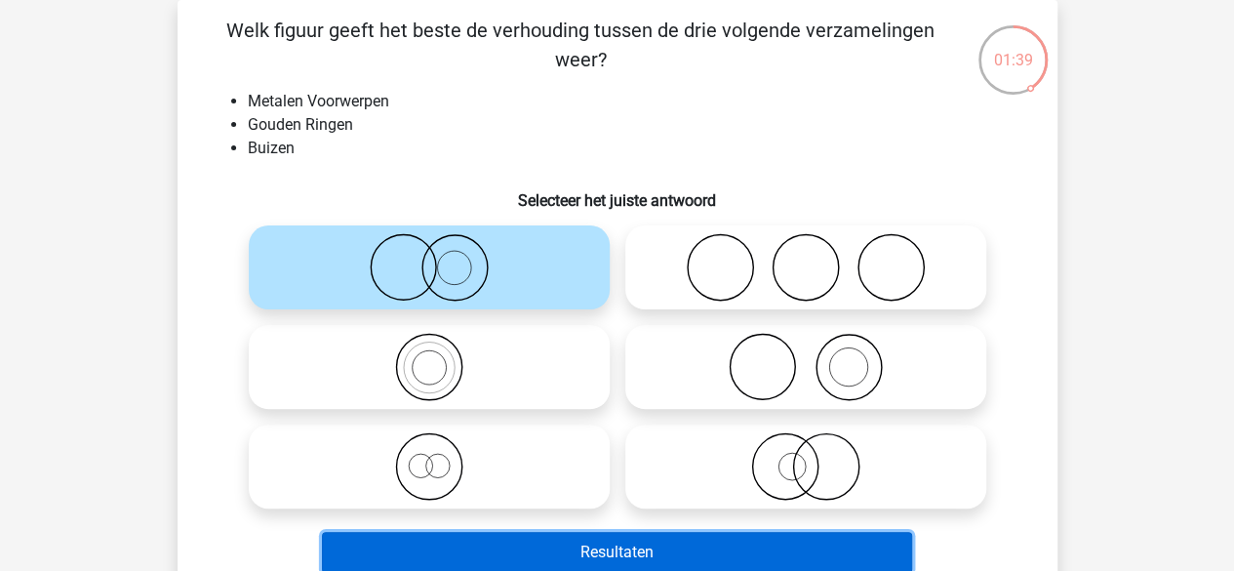
click at [521, 551] on button "Resultaten" at bounding box center [617, 552] width 590 height 41
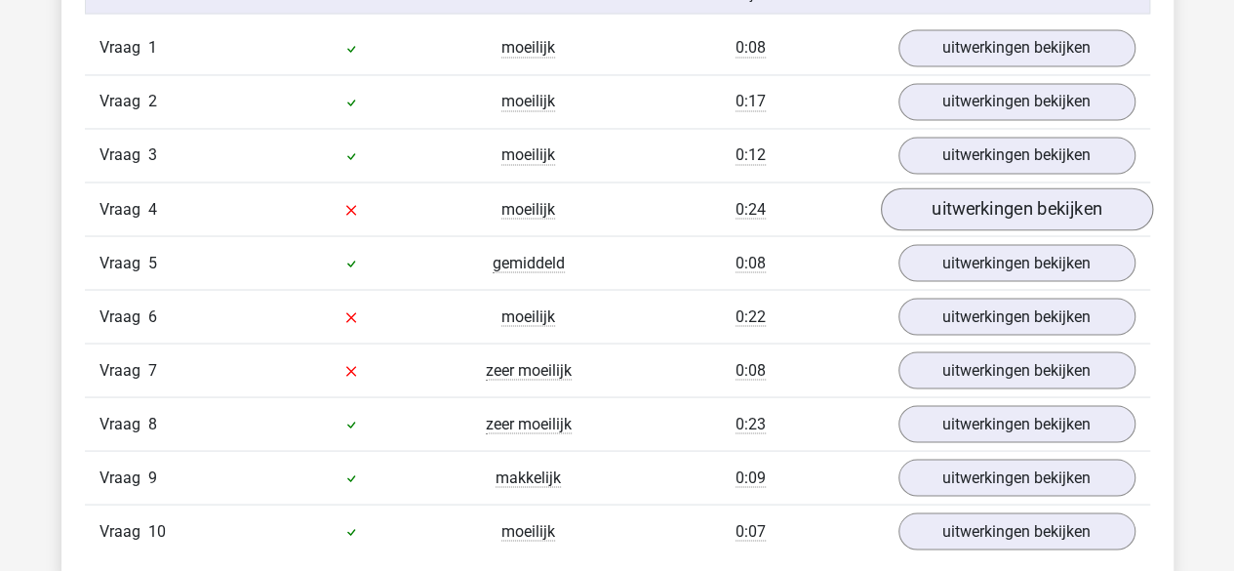
scroll to position [1657, 0]
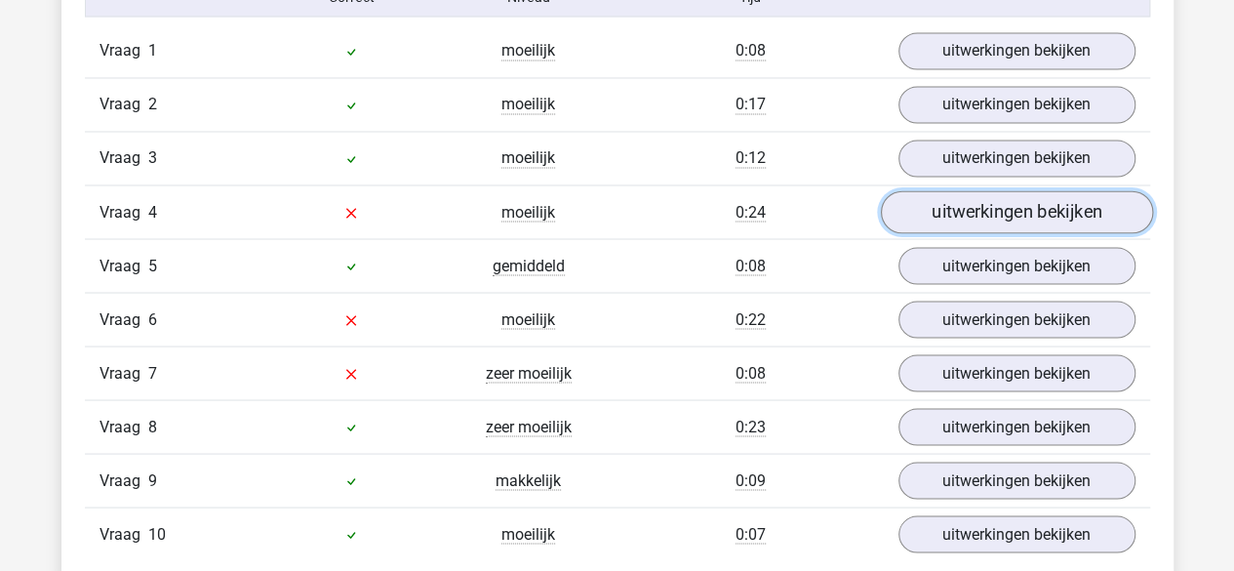
click at [917, 209] on link "uitwerkingen bekijken" at bounding box center [1016, 212] width 272 height 43
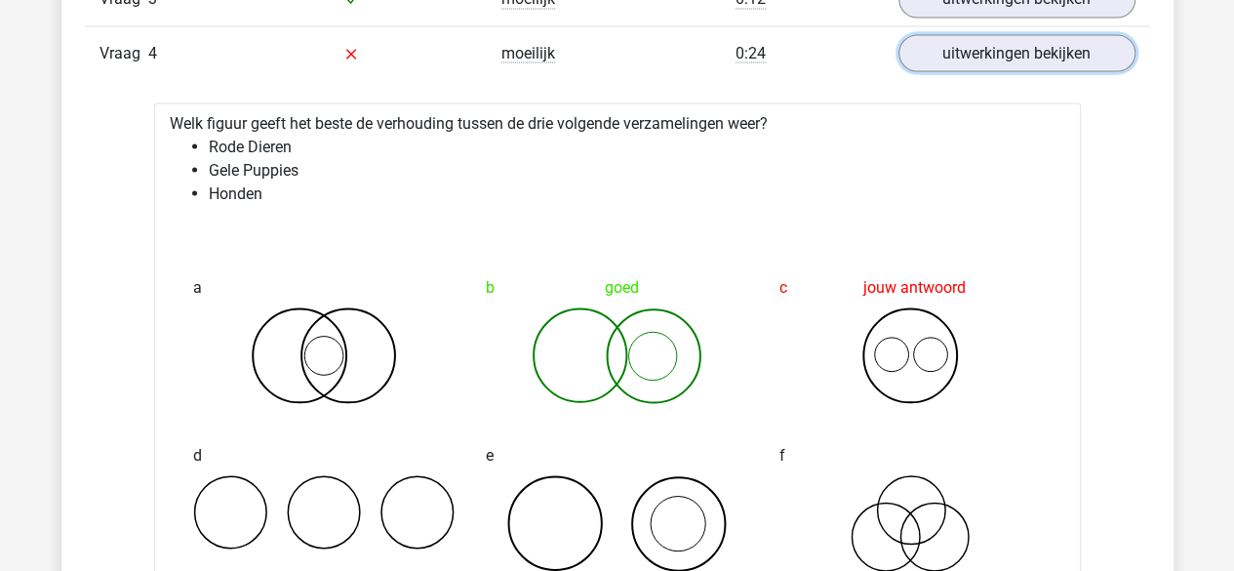
scroll to position [1817, 0]
click at [991, 63] on link "uitwerkingen bekijken" at bounding box center [1016, 52] width 272 height 43
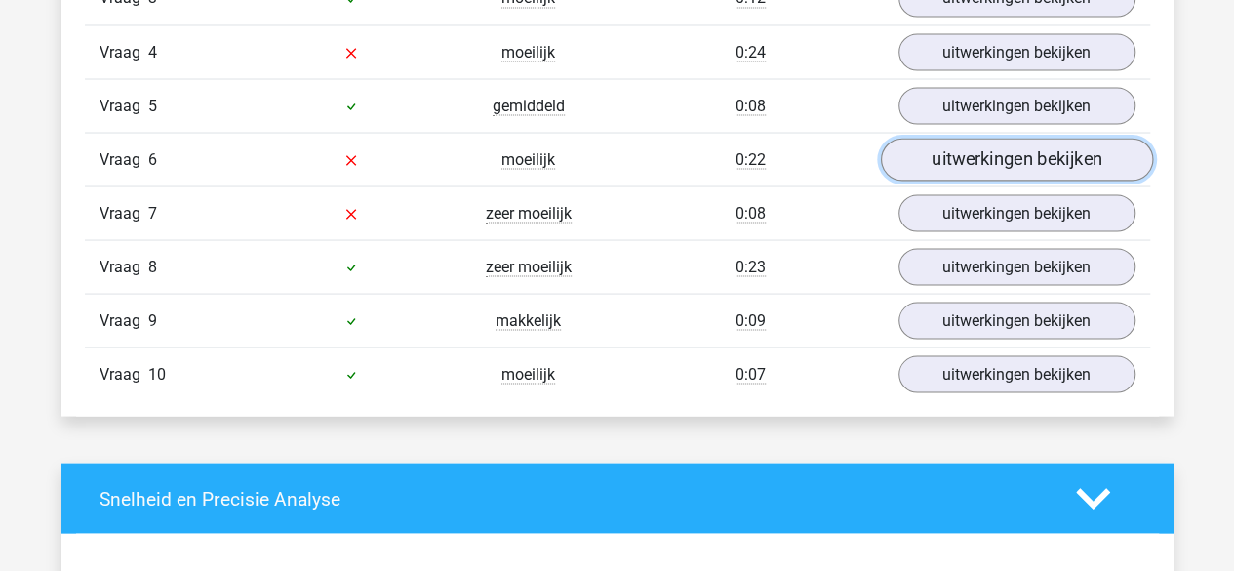
click at [963, 159] on link "uitwerkingen bekijken" at bounding box center [1016, 159] width 272 height 43
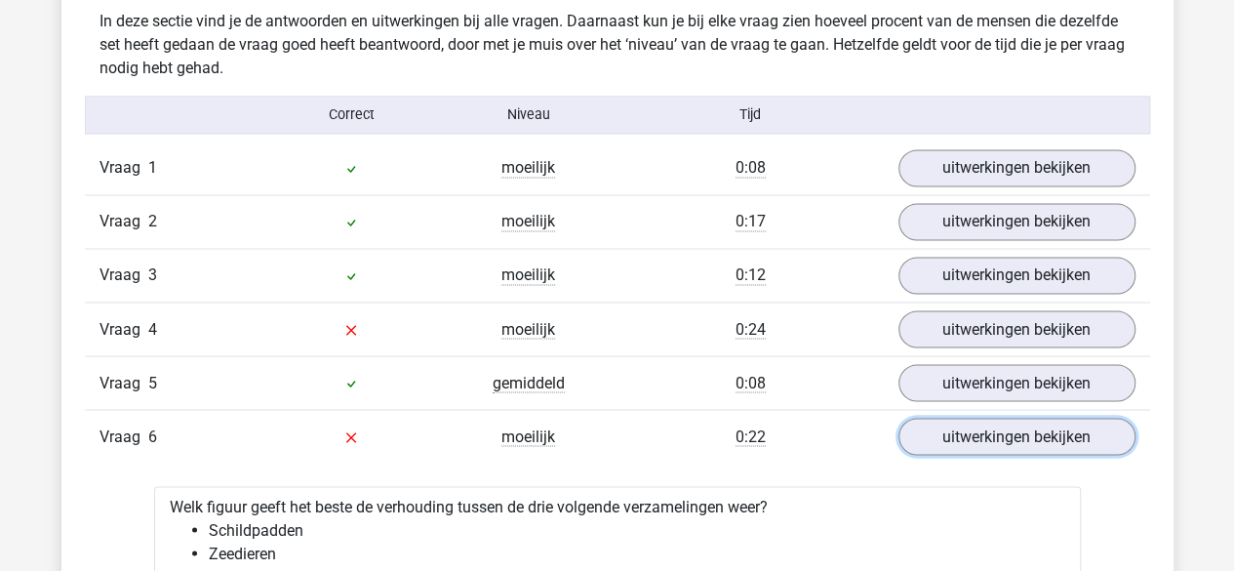
scroll to position [1539, 0]
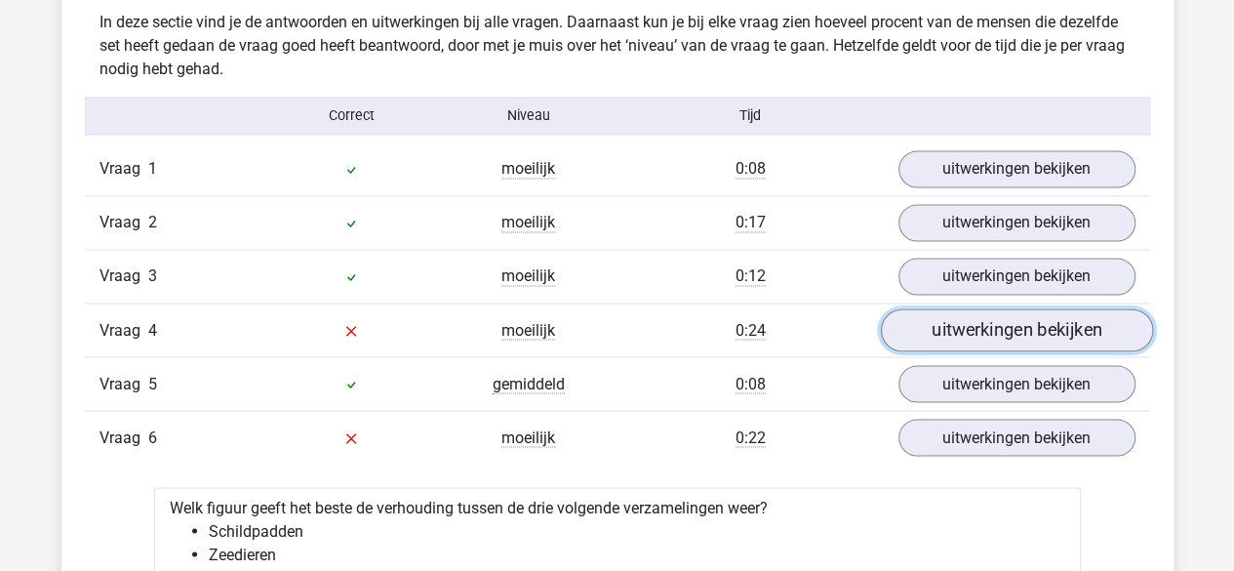
click at [971, 327] on link "uitwerkingen bekijken" at bounding box center [1016, 330] width 272 height 43
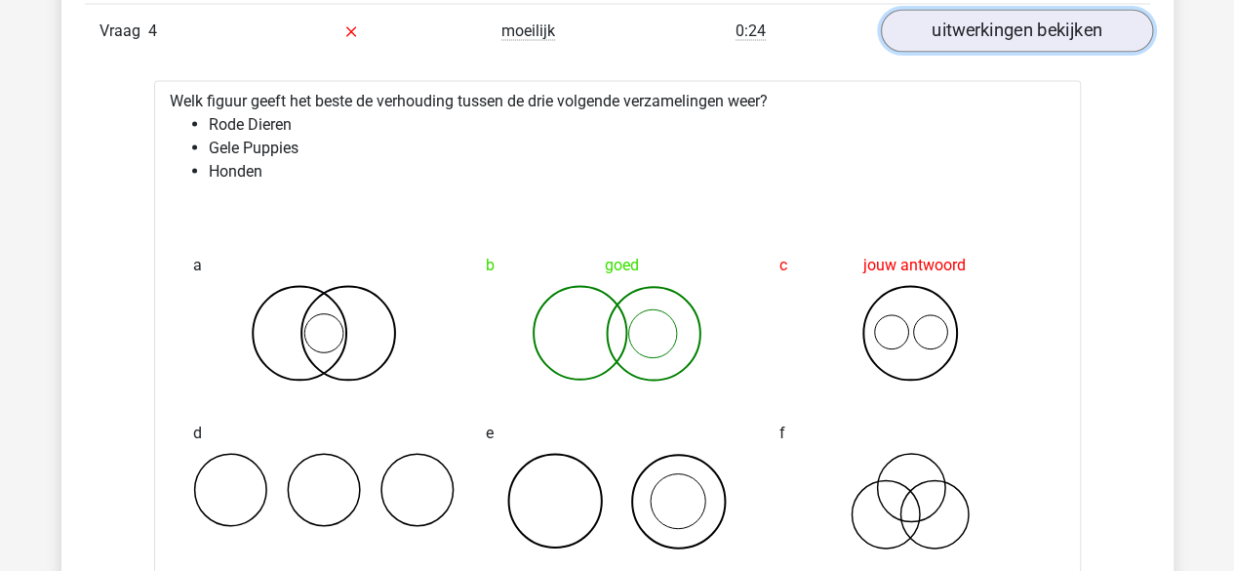
scroll to position [1828, 0]
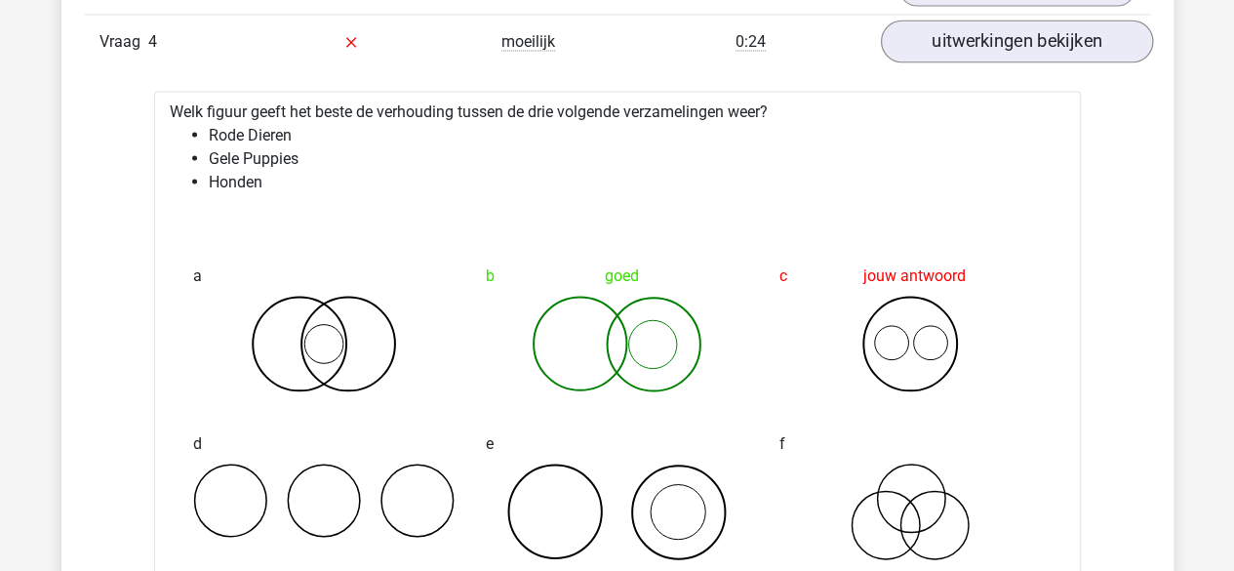
drag, startPoint x: 968, startPoint y: 63, endPoint x: 975, endPoint y: 45, distance: 20.1
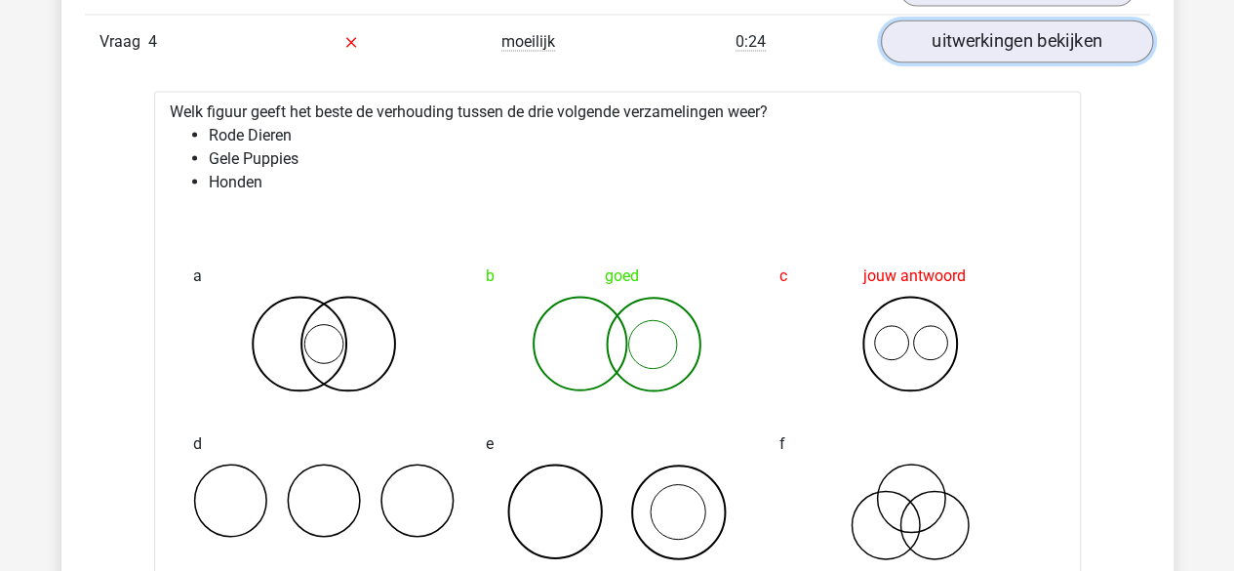
click at [975, 45] on link "uitwerkingen bekijken" at bounding box center [1016, 41] width 272 height 43
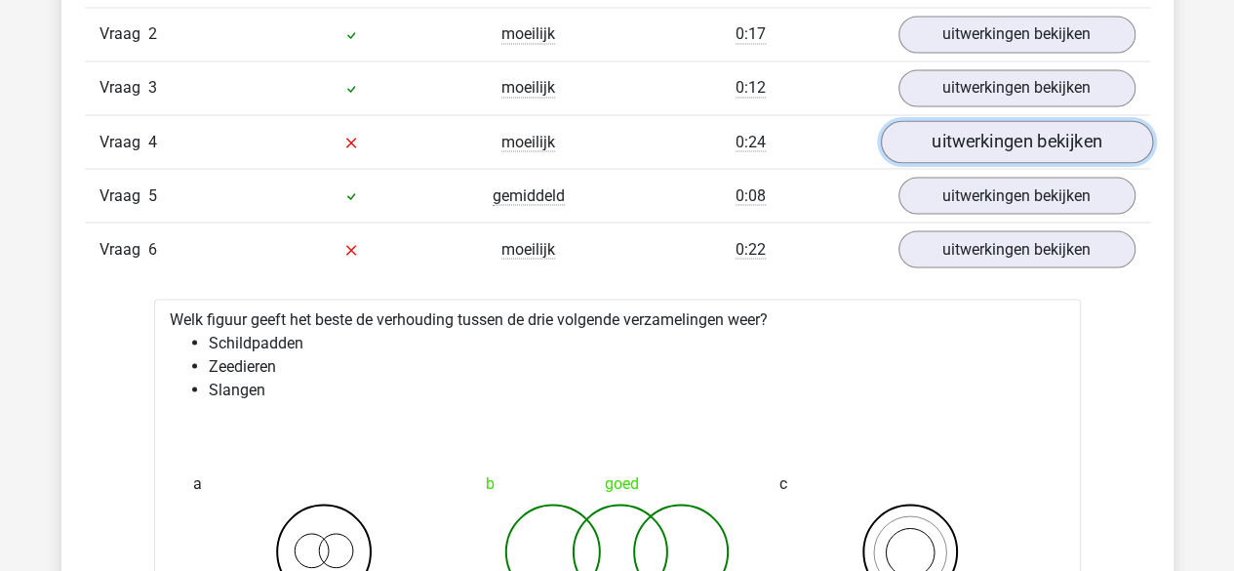
scroll to position [1726, 0]
click at [971, 141] on link "uitwerkingen bekijken" at bounding box center [1016, 143] width 272 height 43
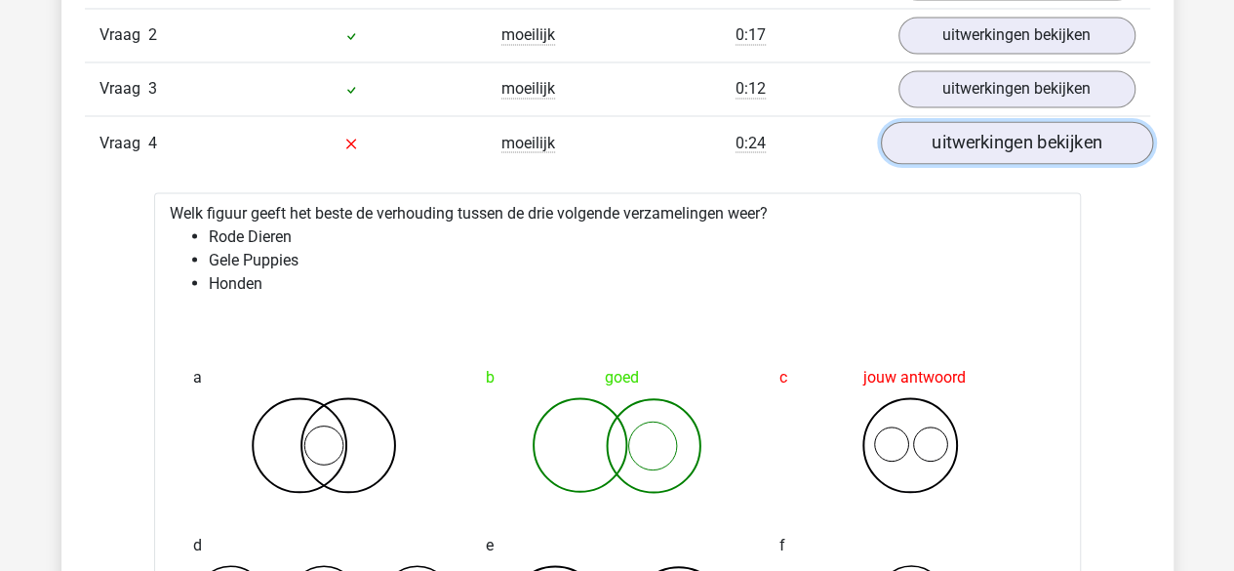
click at [971, 141] on link "uitwerkingen bekijken" at bounding box center [1016, 143] width 272 height 43
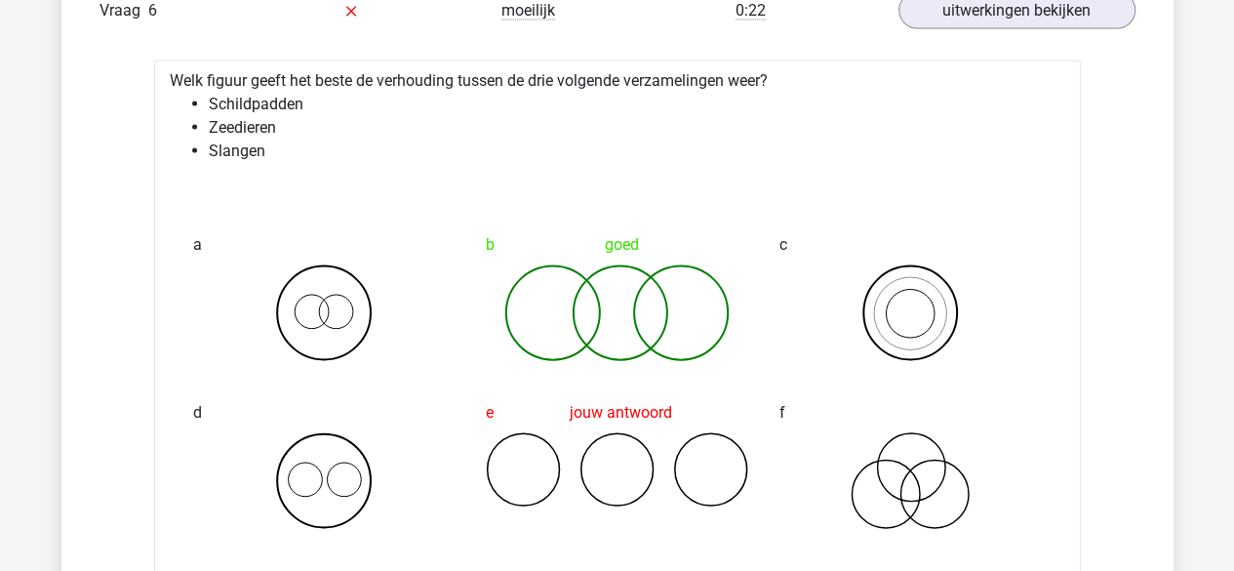
scroll to position [2002, 0]
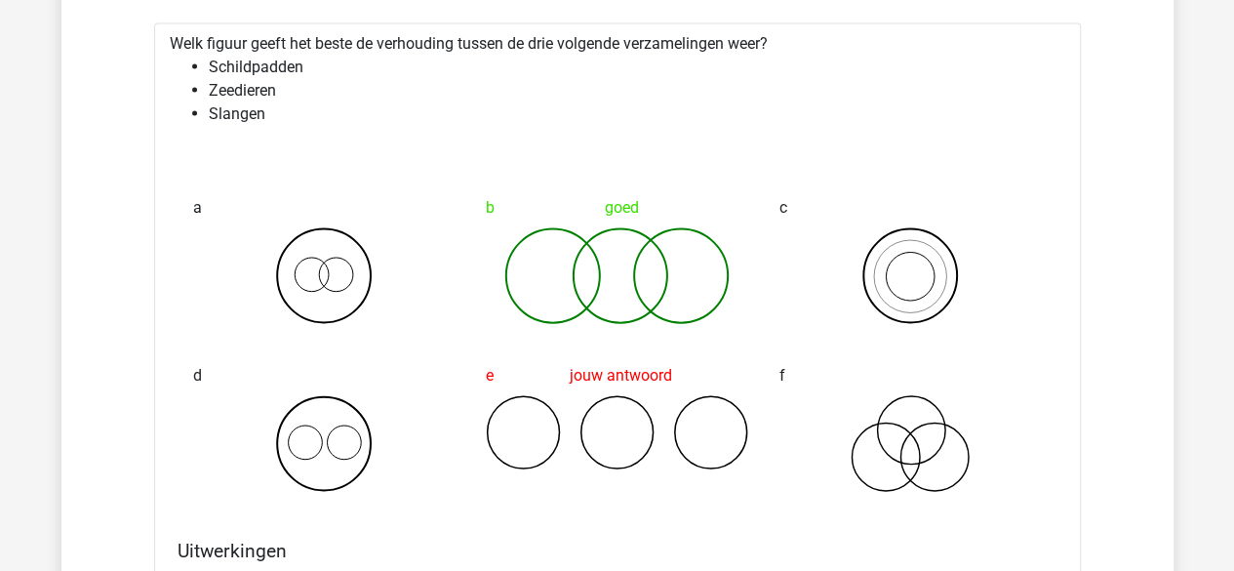
click at [927, 398] on icon at bounding box center [910, 444] width 262 height 98
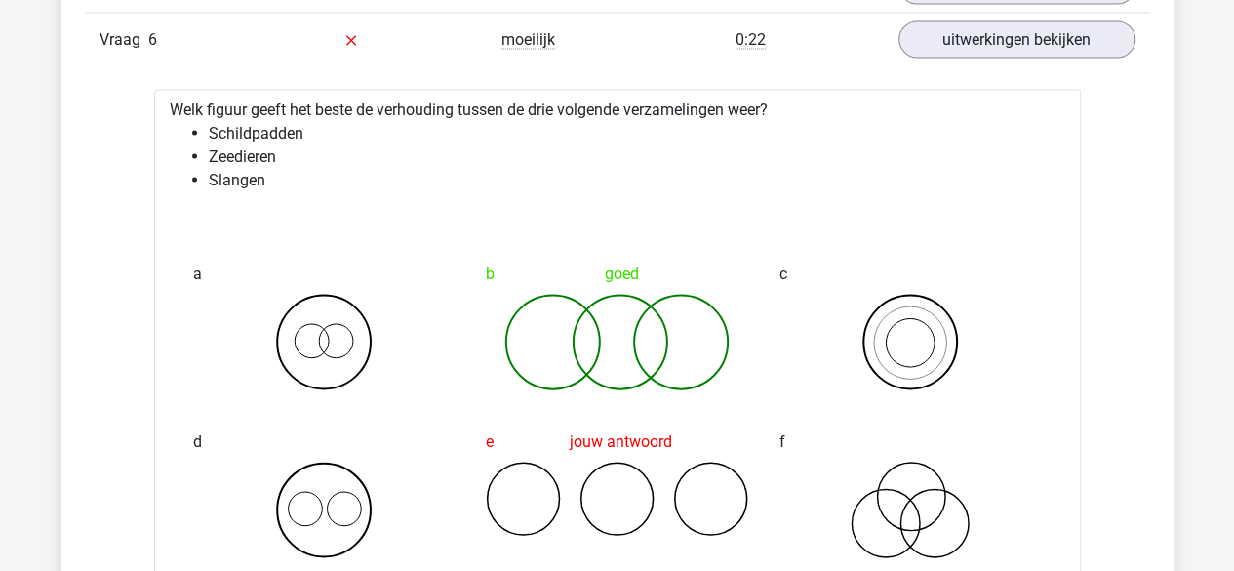
scroll to position [1934, 0]
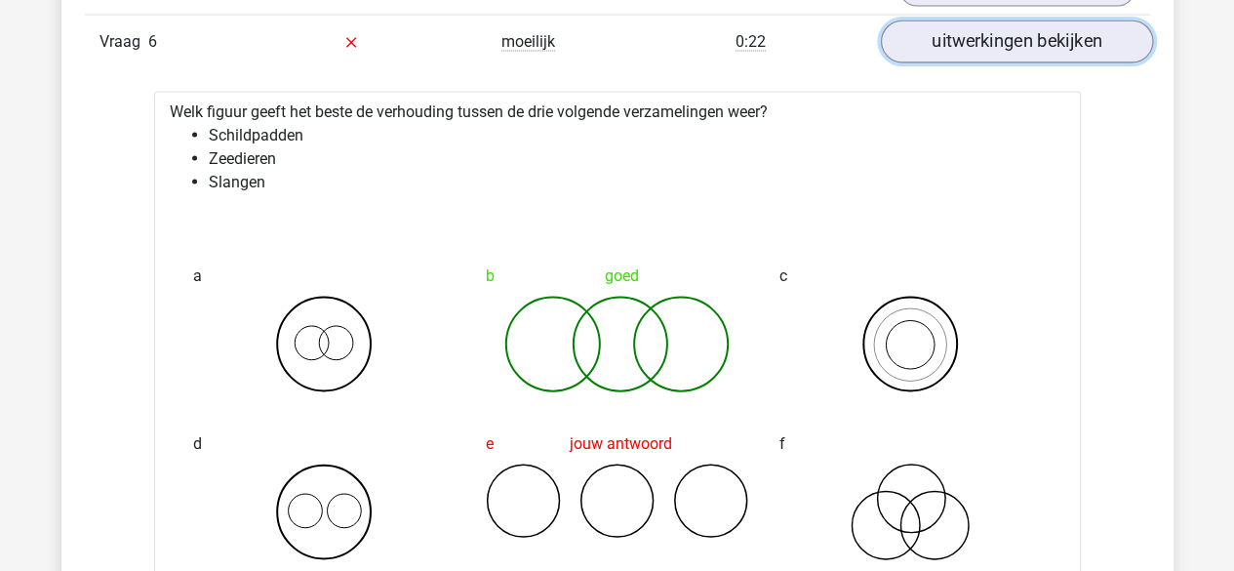
click at [1040, 44] on link "uitwerkingen bekijken" at bounding box center [1016, 42] width 272 height 43
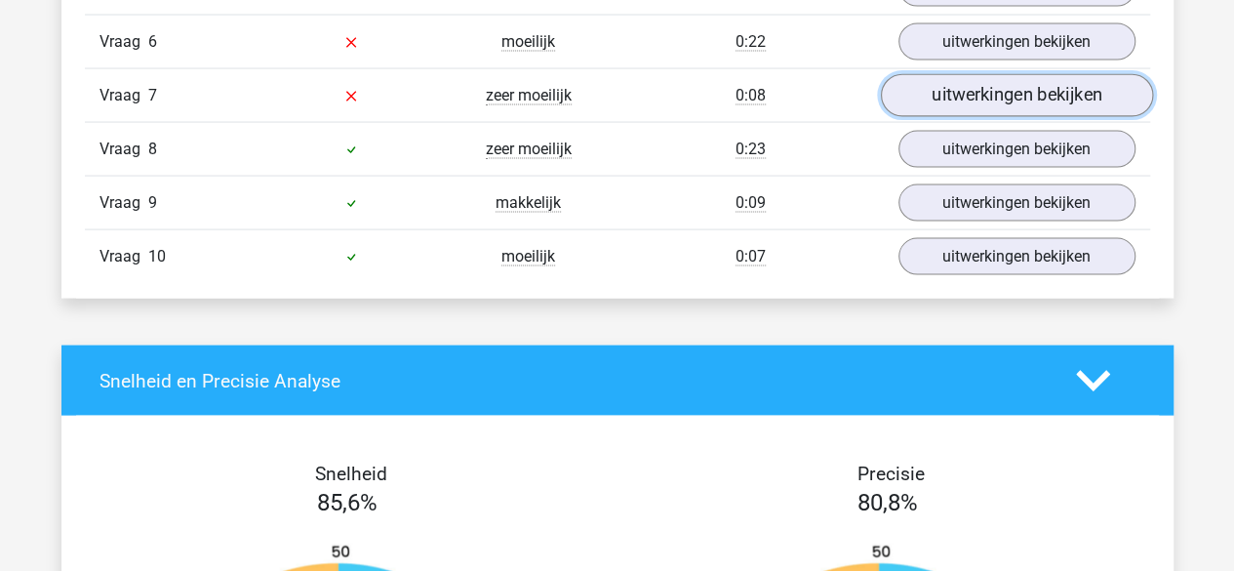
click at [1018, 81] on link "uitwerkingen bekijken" at bounding box center [1016, 96] width 272 height 43
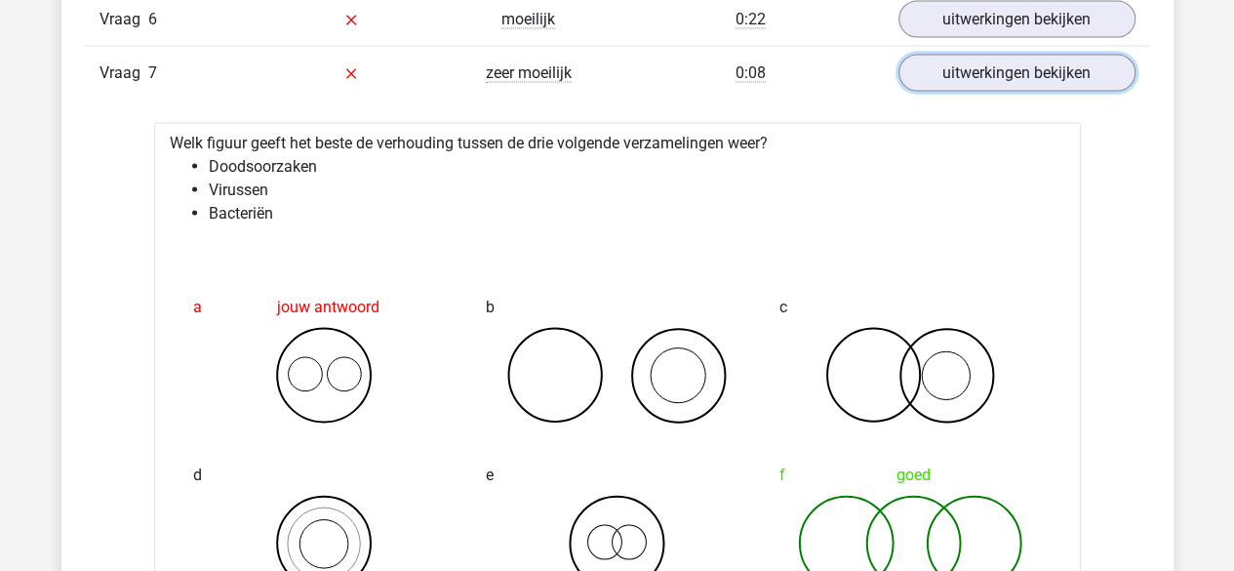
scroll to position [1954, 0]
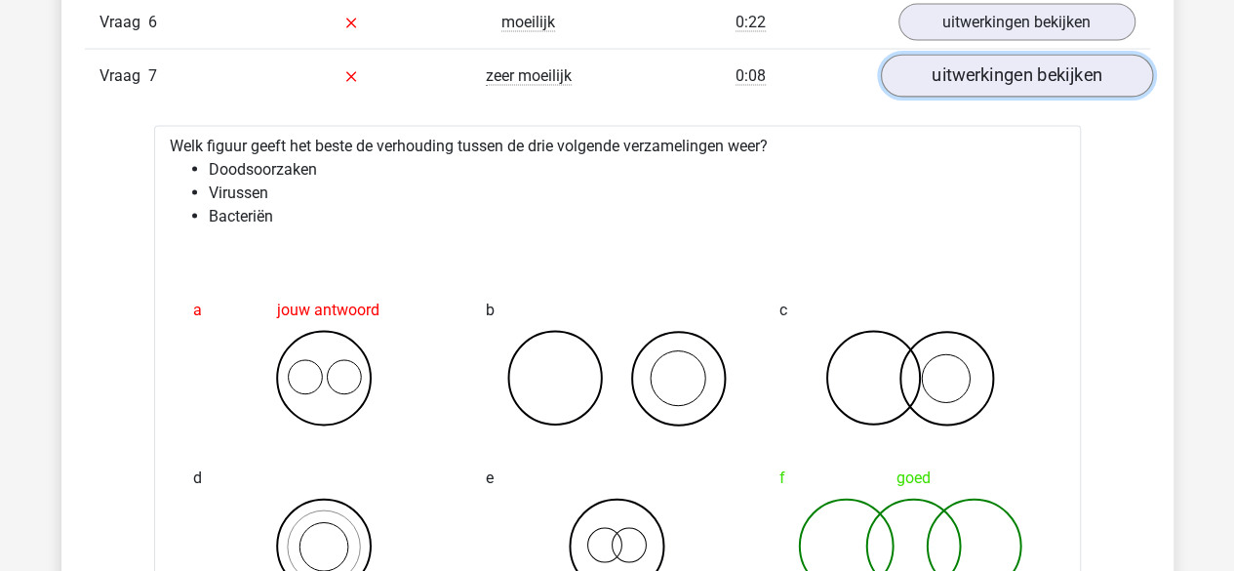
click at [1016, 70] on link "uitwerkingen bekijken" at bounding box center [1016, 77] width 272 height 43
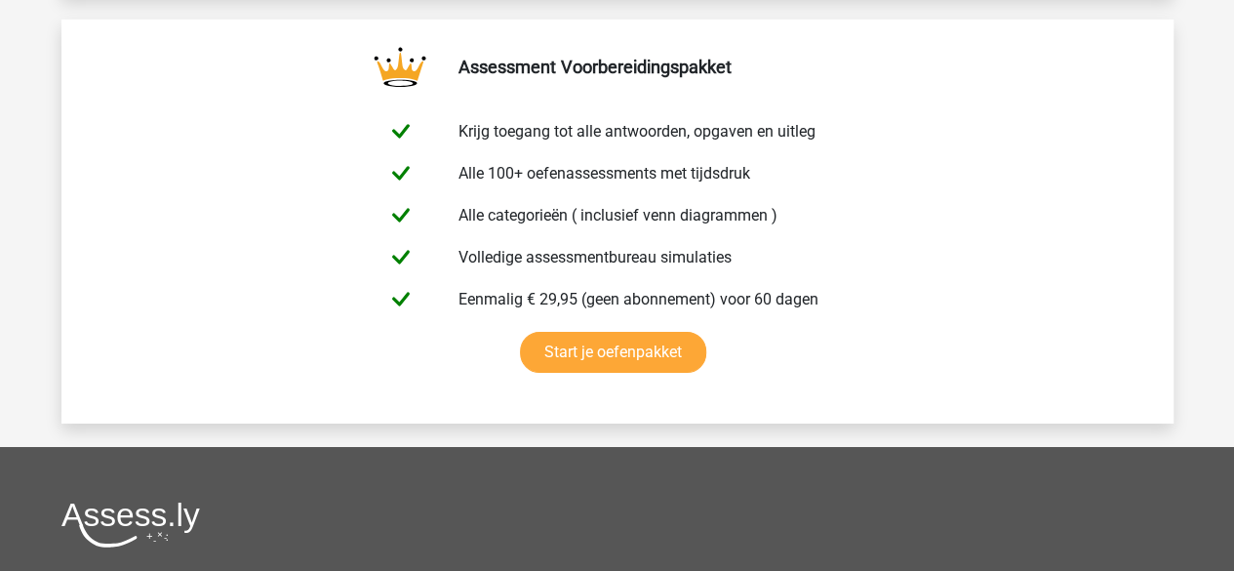
scroll to position [3392, 0]
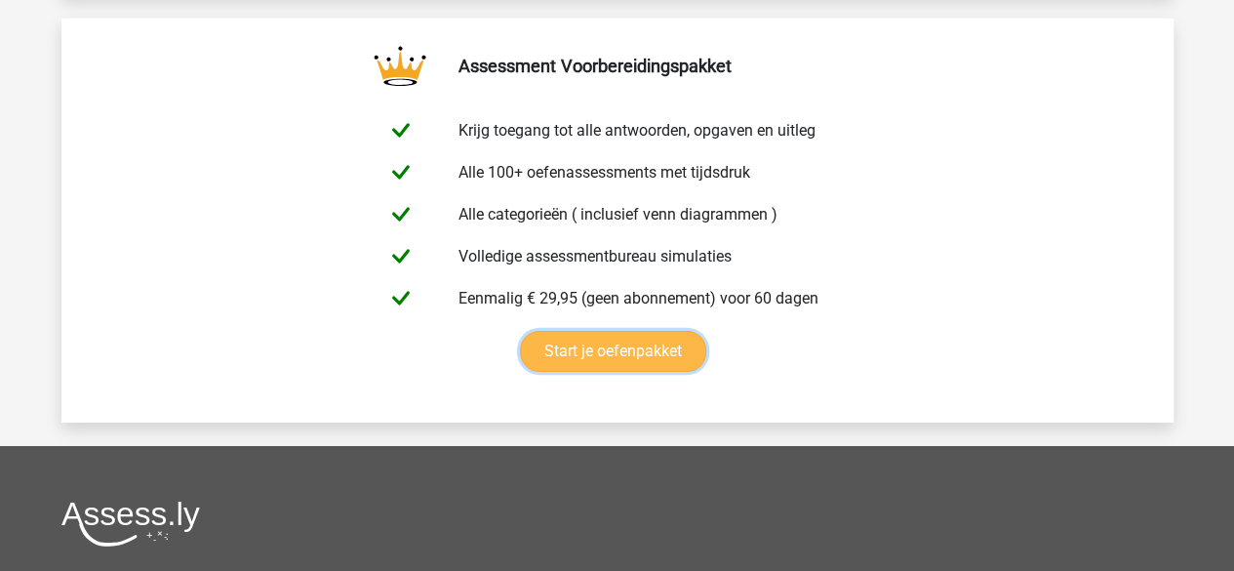
drag, startPoint x: 671, startPoint y: 301, endPoint x: 192, endPoint y: 363, distance: 482.8
click at [520, 363] on link "Start je oefenpakket" at bounding box center [613, 351] width 186 height 41
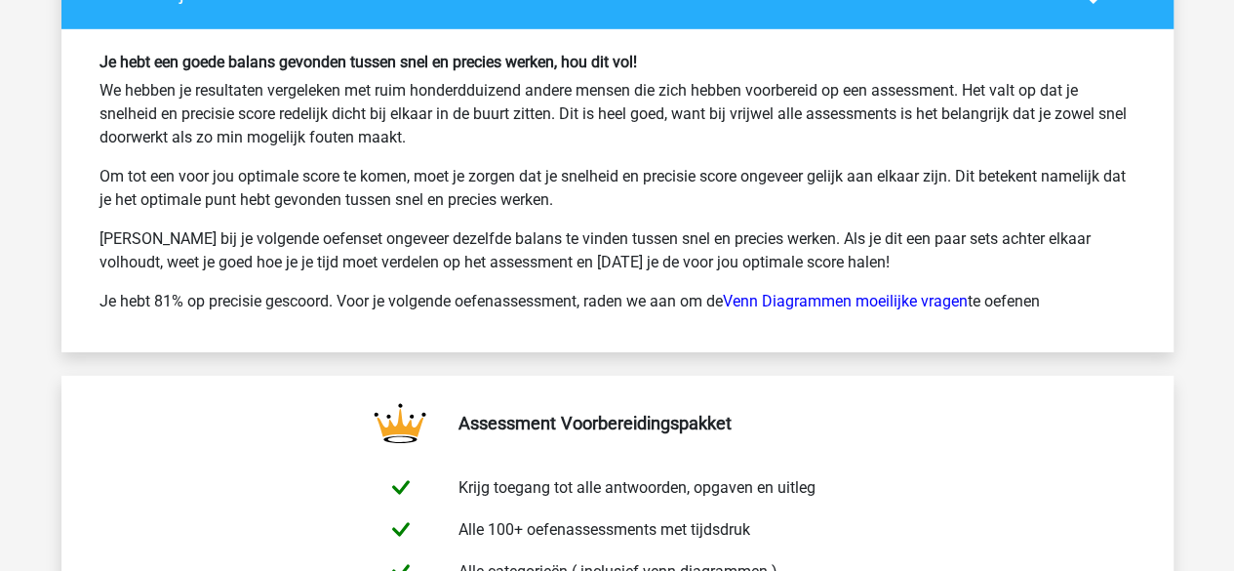
scroll to position [2866, 0]
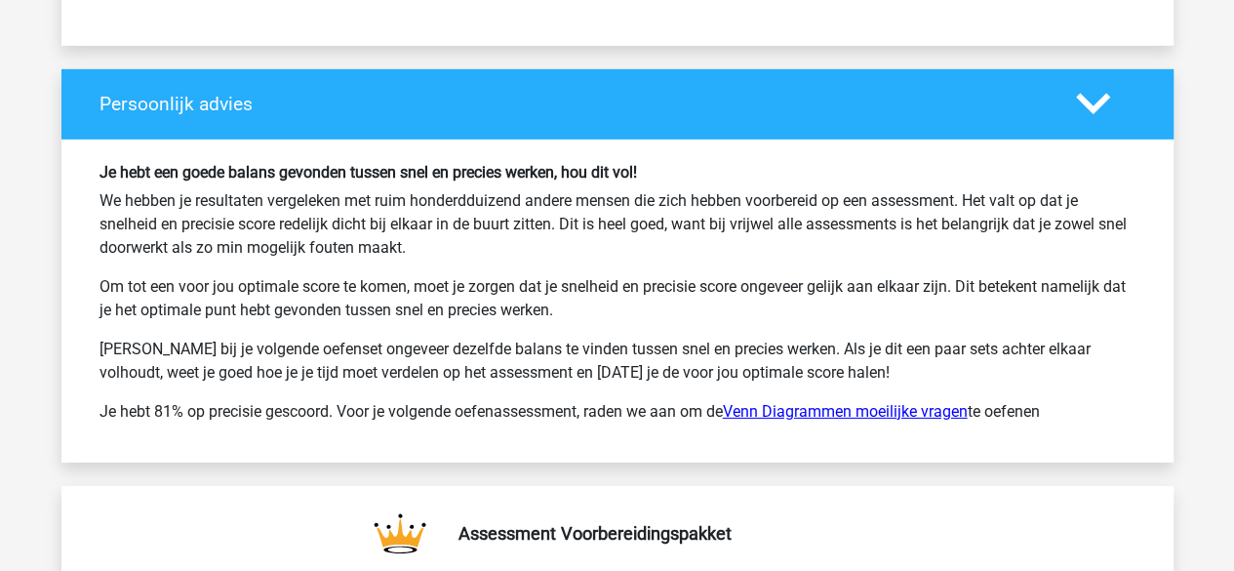
click at [739, 403] on link "Venn Diagrammen moeilijke vragen" at bounding box center [845, 411] width 245 height 19
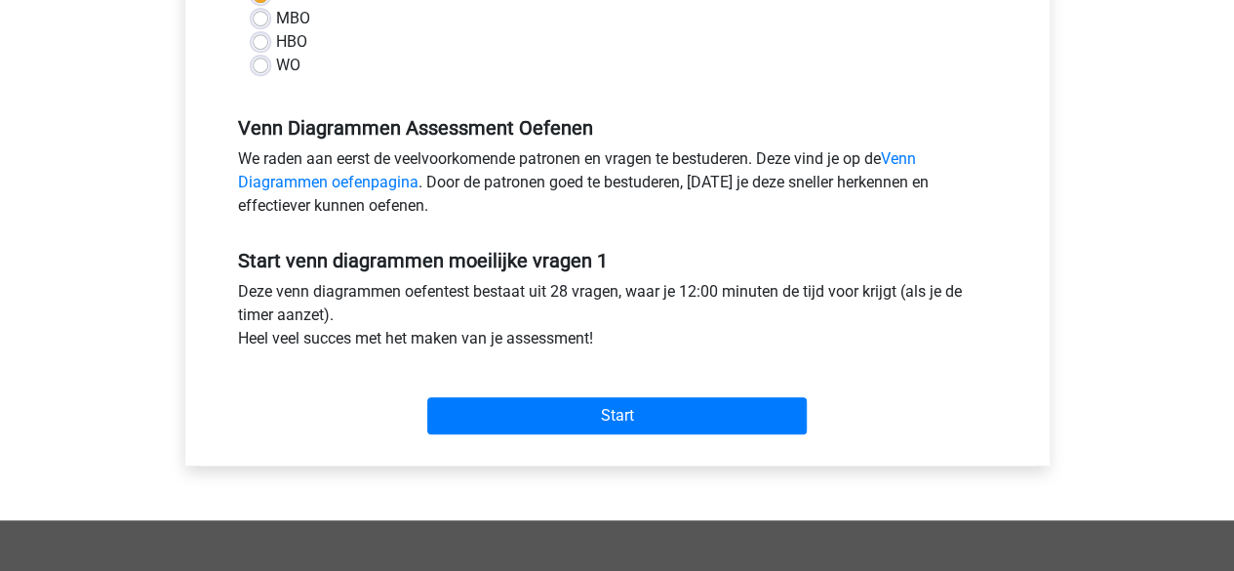
scroll to position [530, 0]
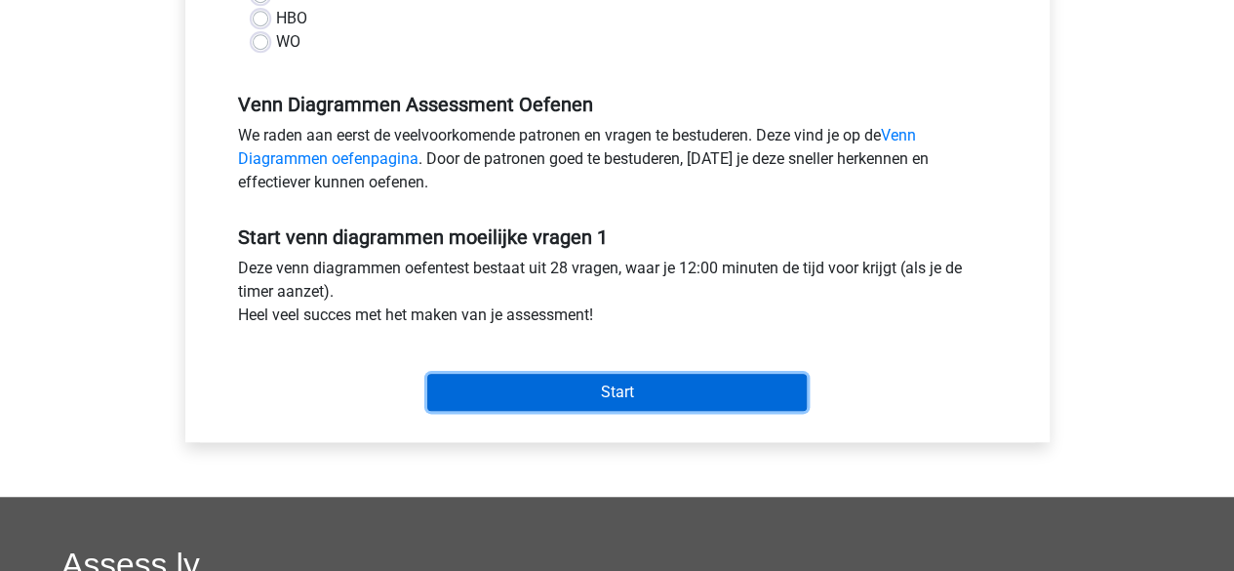
click at [726, 393] on input "Start" at bounding box center [616, 392] width 379 height 37
click at [585, 397] on input "Start" at bounding box center [616, 392] width 379 height 37
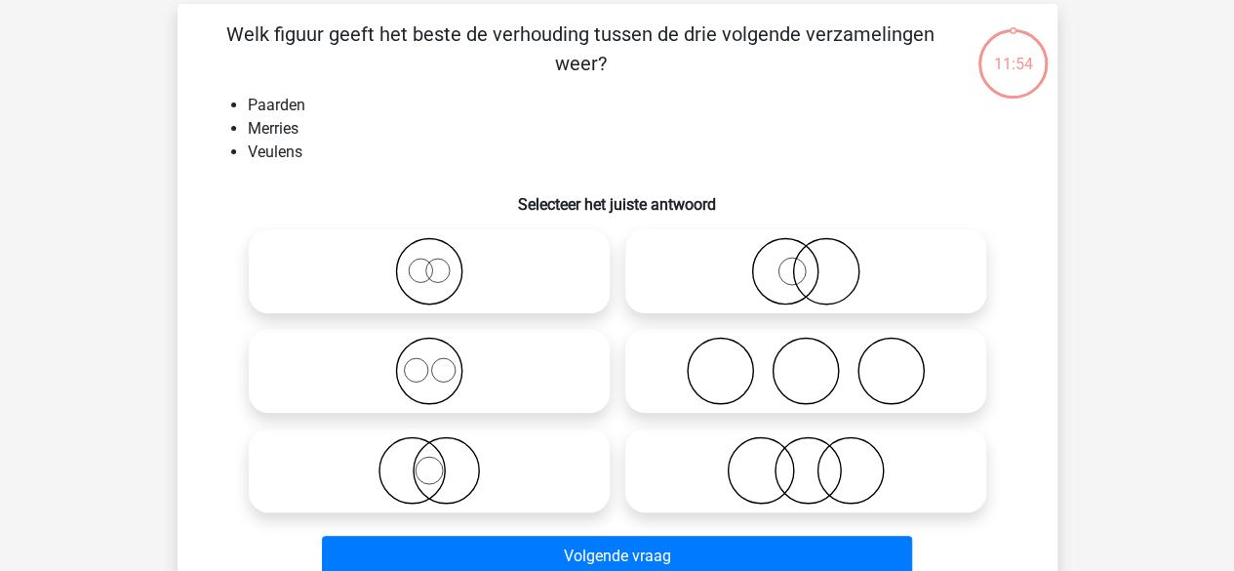
scroll to position [88, 0]
click at [490, 356] on icon at bounding box center [429, 369] width 345 height 68
click at [442, 356] on input "radio" at bounding box center [435, 352] width 13 height 13
radio input "true"
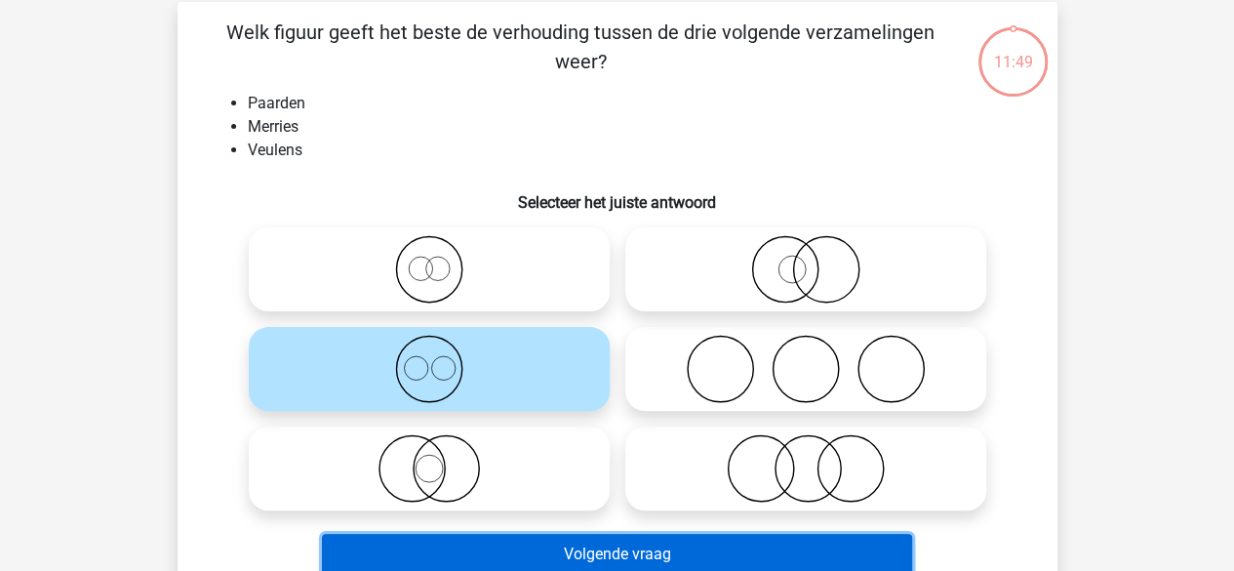
click at [547, 543] on button "Volgende vraag" at bounding box center [617, 553] width 590 height 41
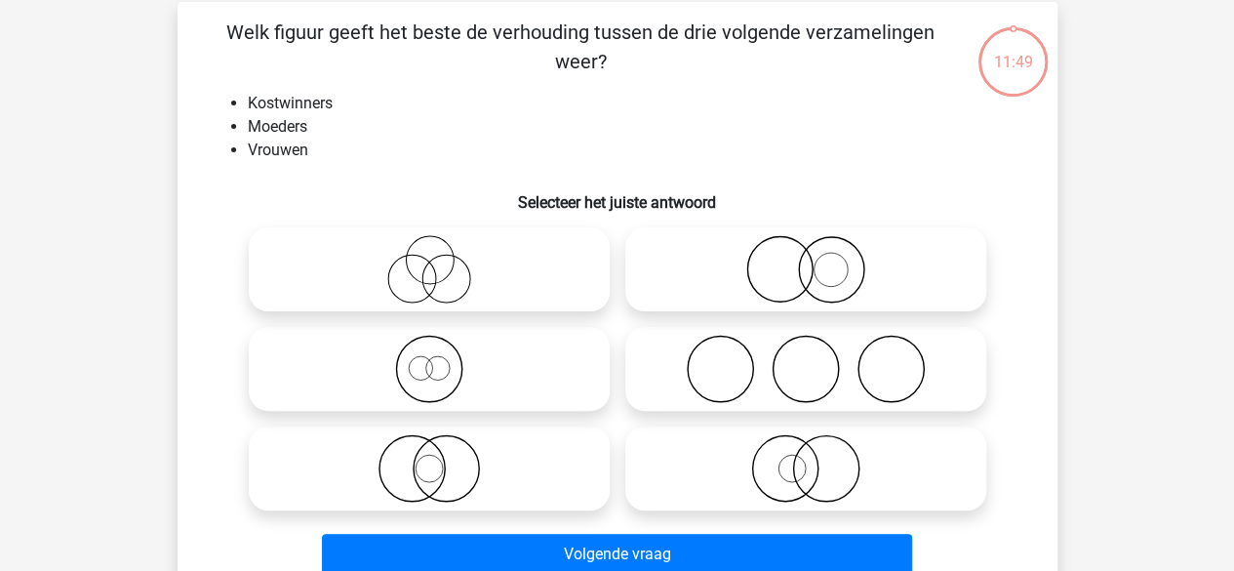
scroll to position [90, 0]
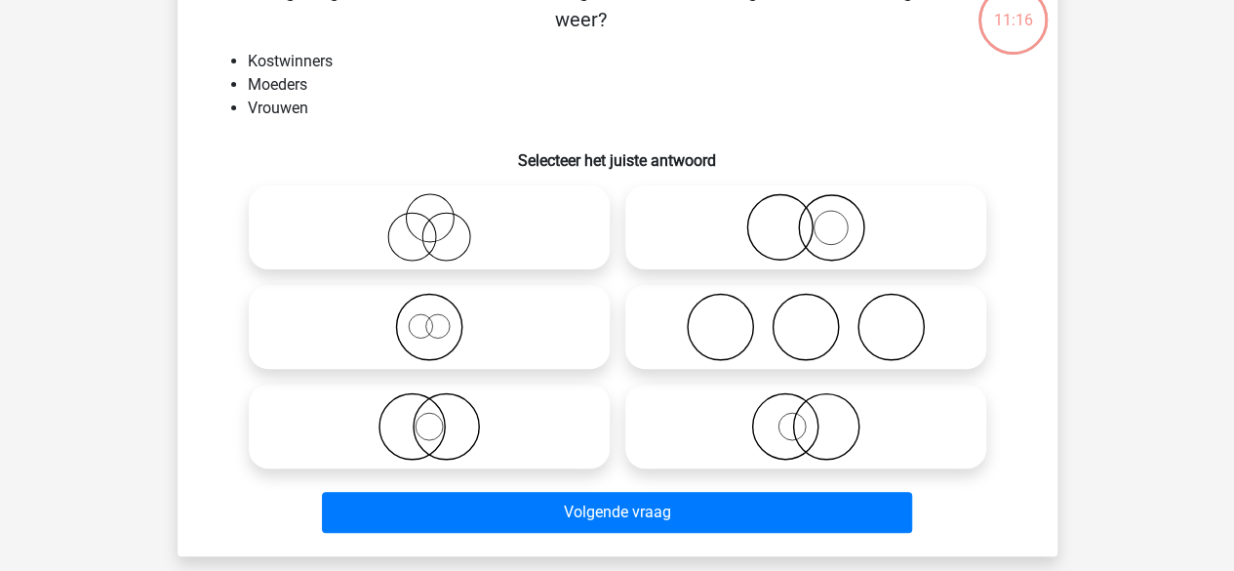
scroll to position [134, 0]
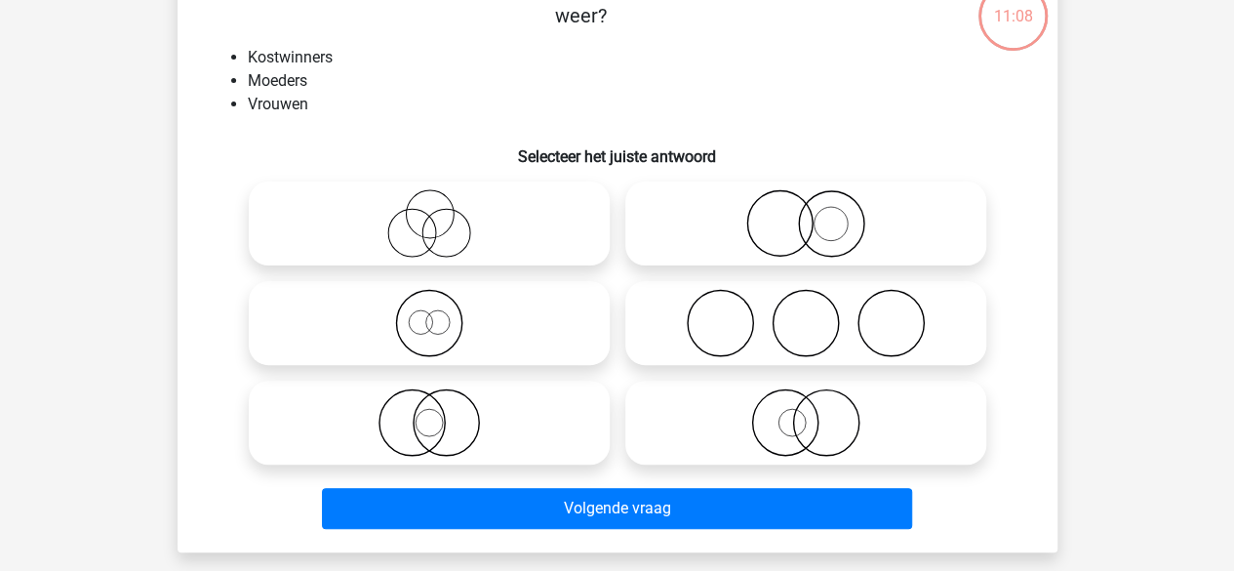
click at [745, 198] on icon at bounding box center [805, 223] width 345 height 68
click at [806, 201] on input "radio" at bounding box center [812, 207] width 13 height 13
radio input "true"
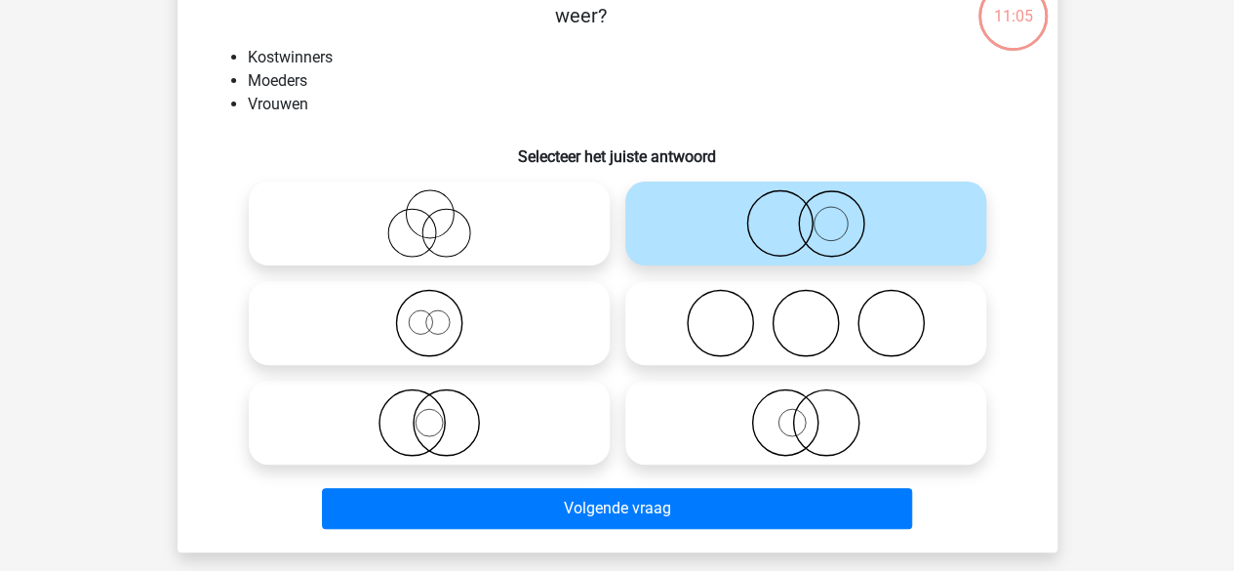
click at [737, 420] on icon at bounding box center [805, 422] width 345 height 68
click at [806, 413] on input "radio" at bounding box center [812, 406] width 13 height 13
radio input "true"
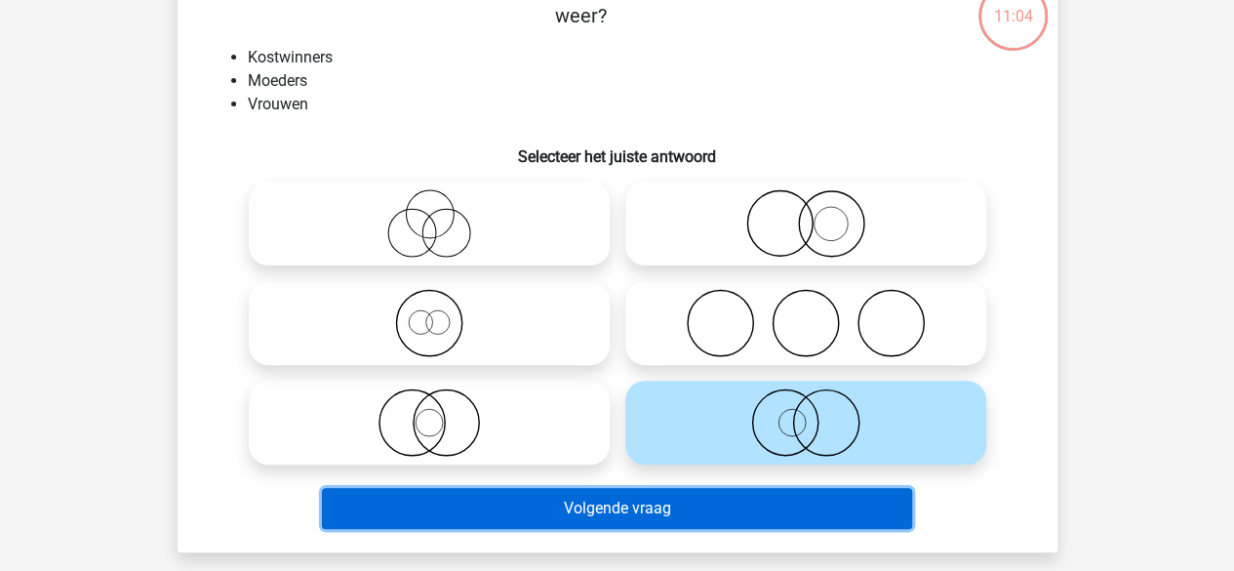
click at [650, 510] on button "Volgende vraag" at bounding box center [617, 508] width 590 height 41
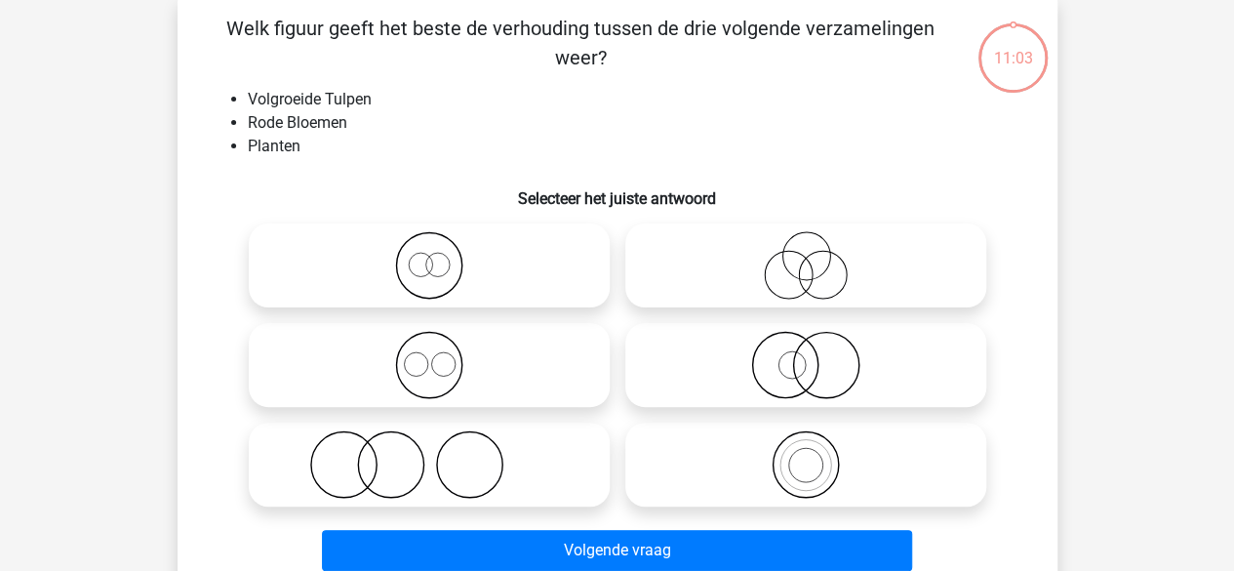
scroll to position [90, 0]
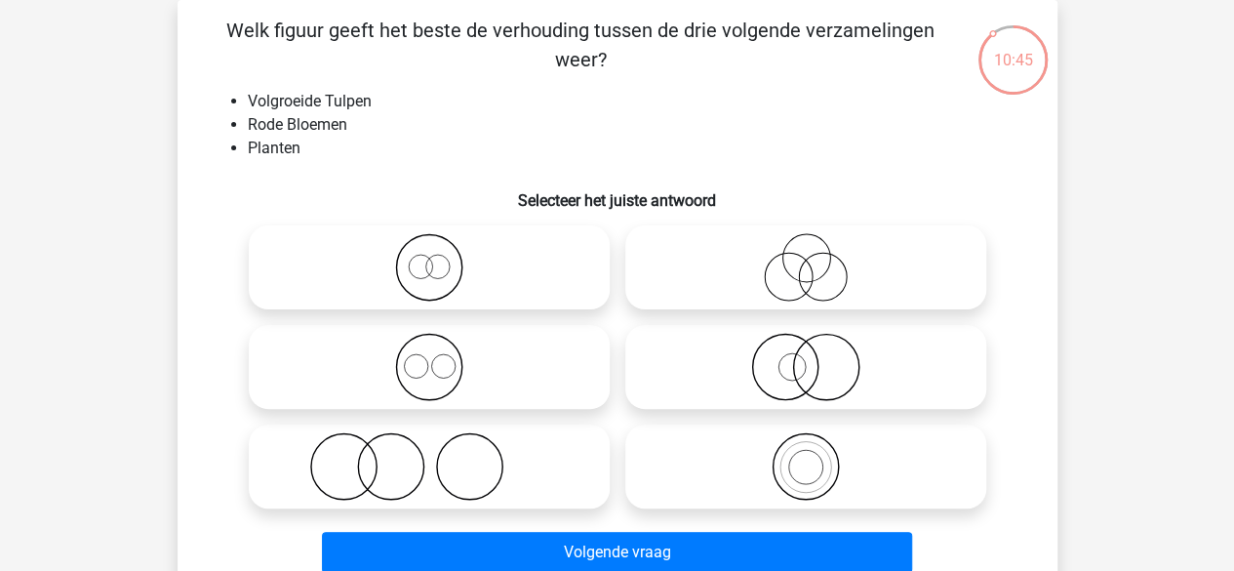
click at [644, 337] on icon at bounding box center [805, 367] width 345 height 68
click at [806, 344] on input "radio" at bounding box center [812, 350] width 13 height 13
radio input "true"
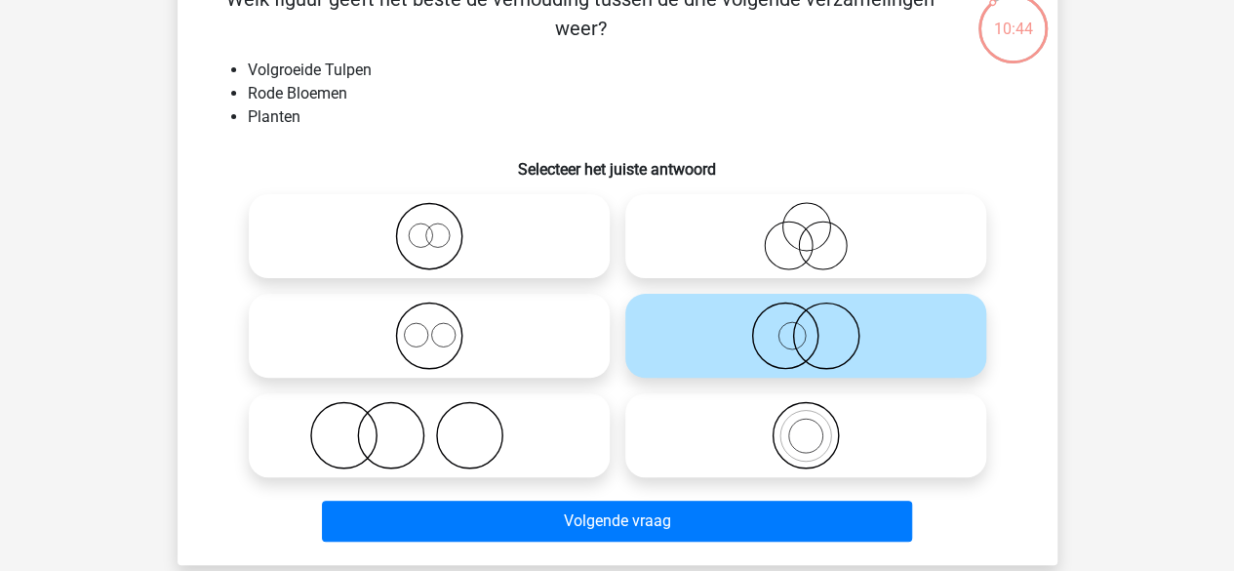
scroll to position [123, 0]
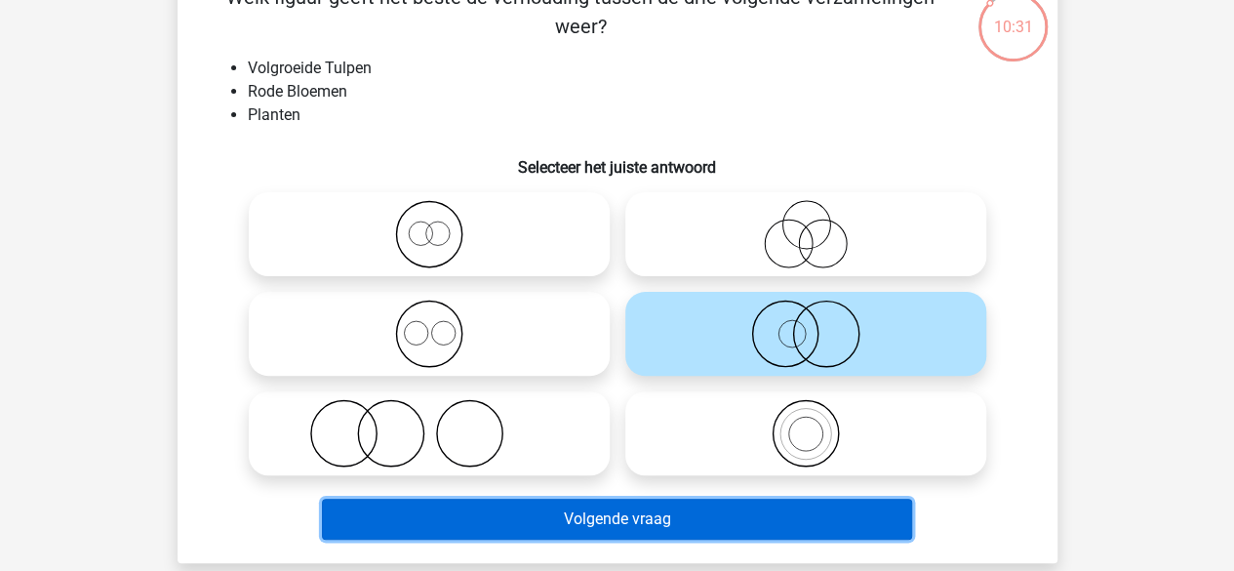
click at [702, 526] on button "Volgende vraag" at bounding box center [617, 518] width 590 height 41
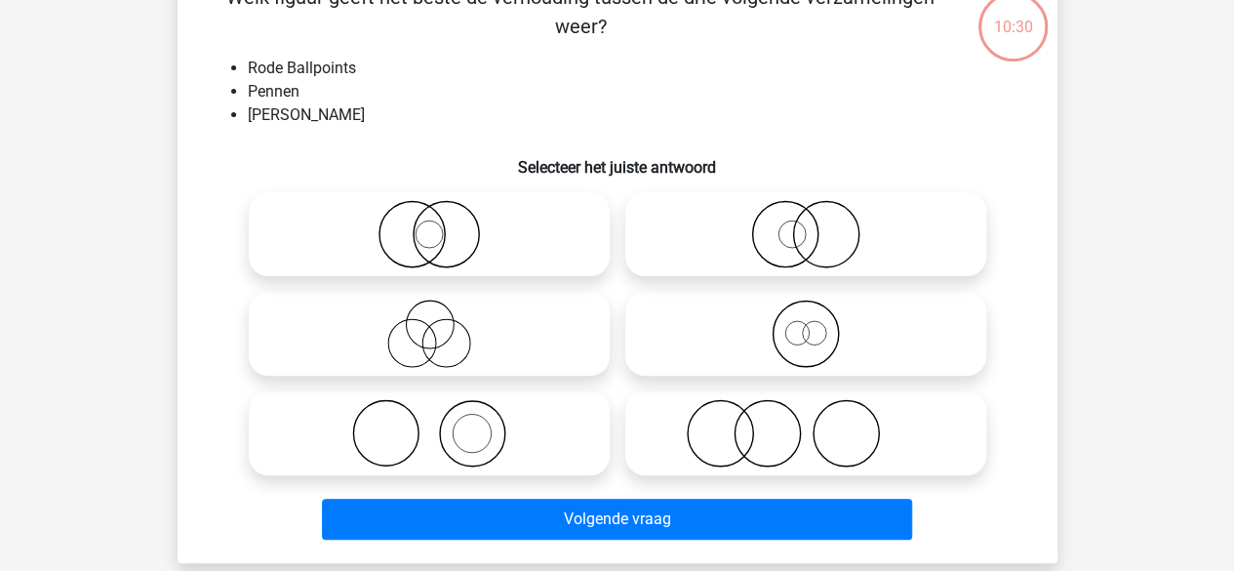
scroll to position [90, 0]
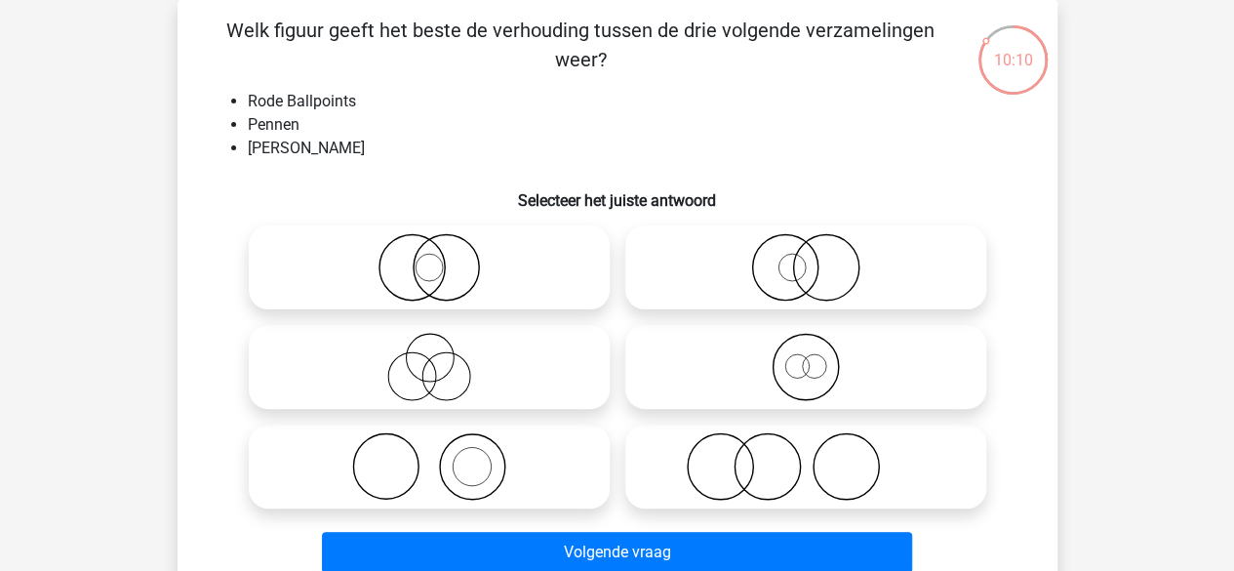
click at [514, 245] on icon at bounding box center [429, 267] width 345 height 68
click at [442, 245] on input "radio" at bounding box center [435, 251] width 13 height 13
radio input "true"
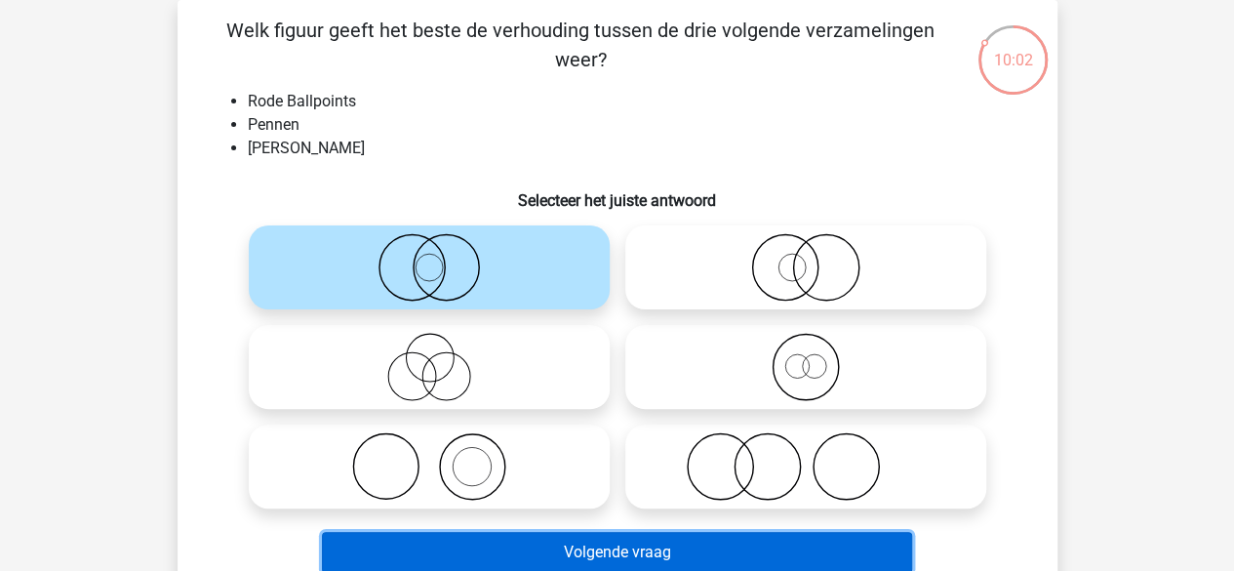
click at [533, 544] on button "Volgende vraag" at bounding box center [617, 552] width 590 height 41
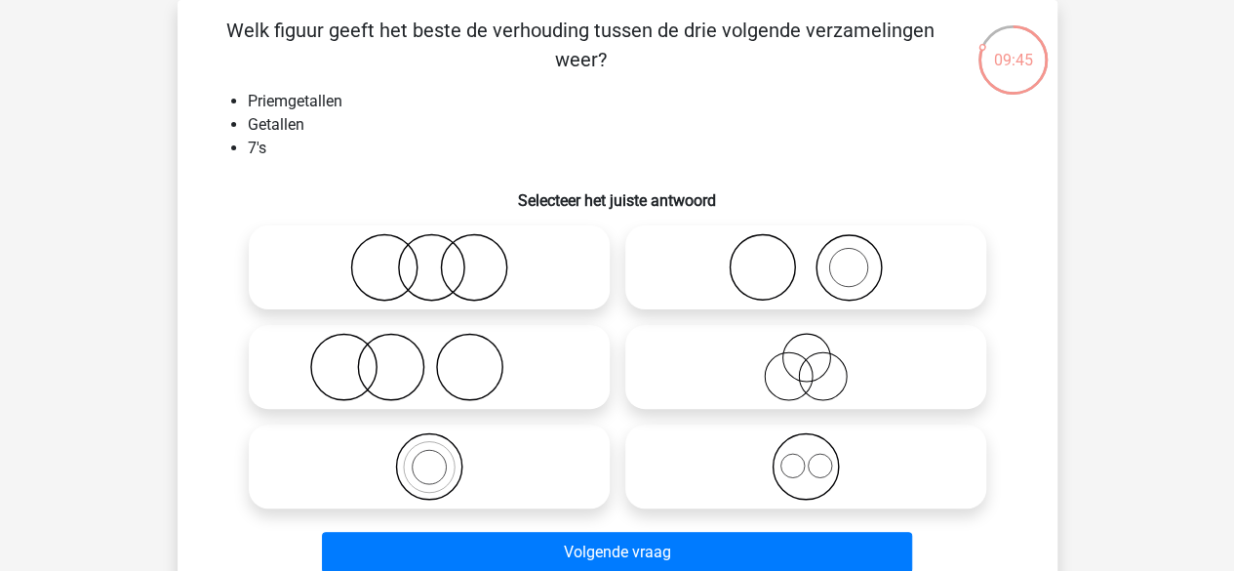
click at [534, 465] on icon at bounding box center [429, 466] width 345 height 68
click at [442, 456] on input "radio" at bounding box center [435, 450] width 13 height 13
radio input "true"
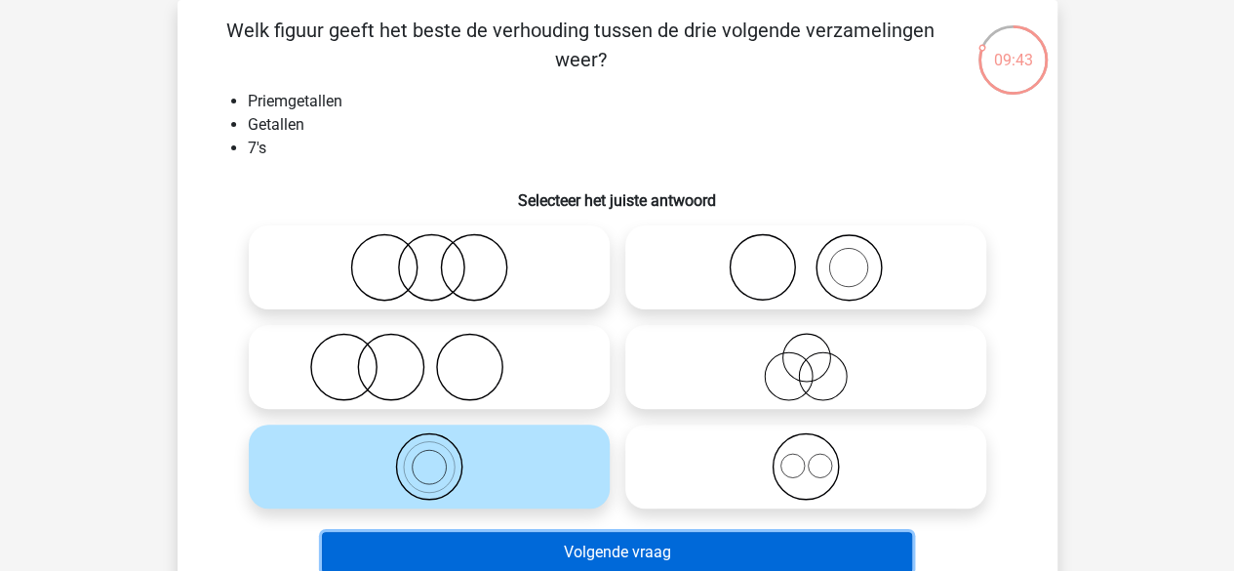
click at [531, 540] on button "Volgende vraag" at bounding box center [617, 552] width 590 height 41
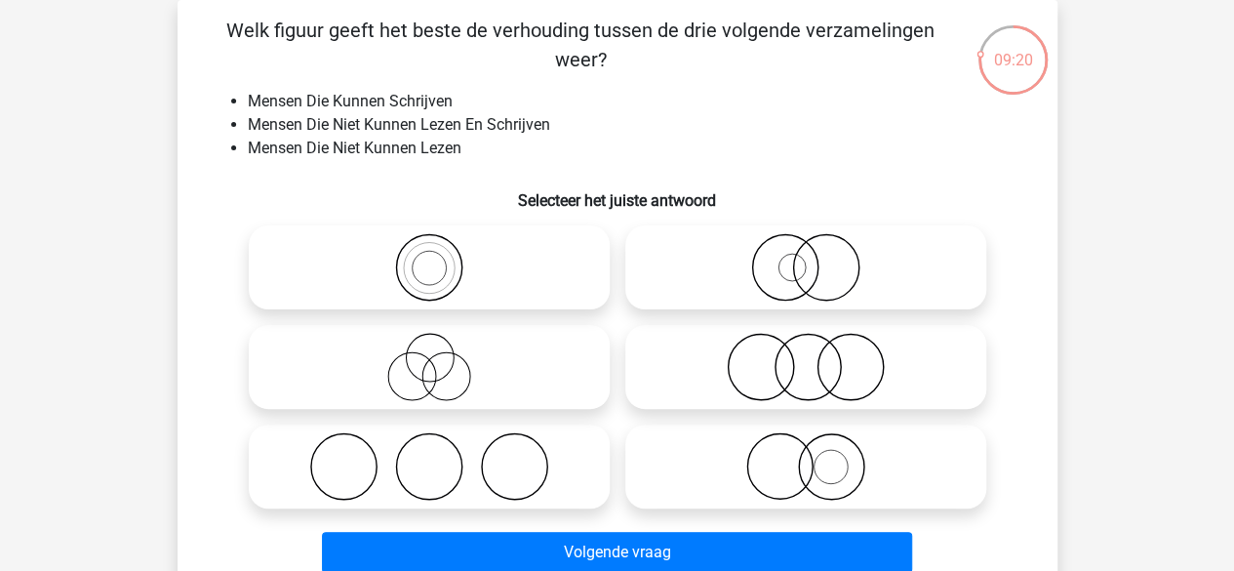
click at [832, 454] on icon at bounding box center [805, 466] width 345 height 68
click at [818, 454] on input "radio" at bounding box center [812, 450] width 13 height 13
radio input "true"
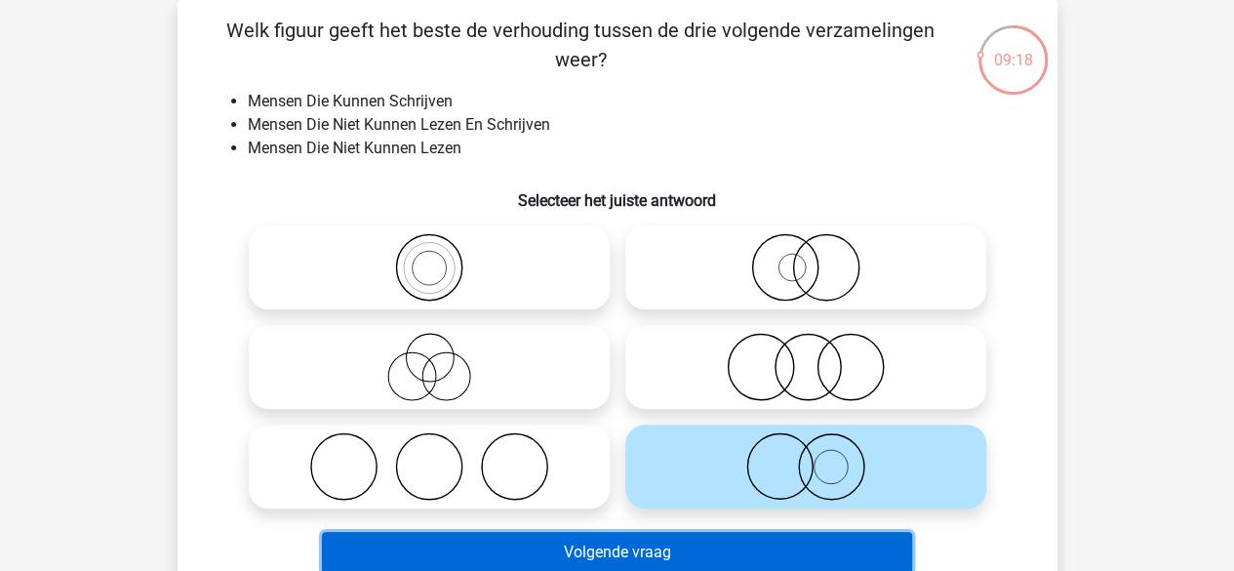
click at [744, 551] on button "Volgende vraag" at bounding box center [617, 552] width 590 height 41
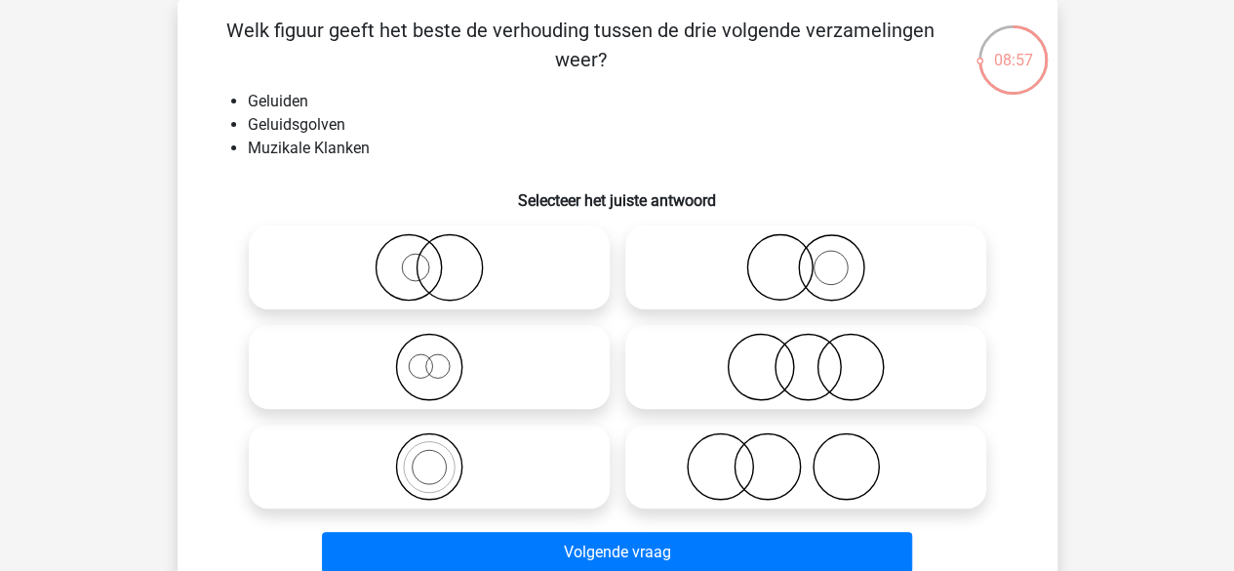
click at [883, 364] on circle at bounding box center [849, 367] width 65 height 65
click at [818, 357] on input "radio" at bounding box center [812, 350] width 13 height 13
radio input "true"
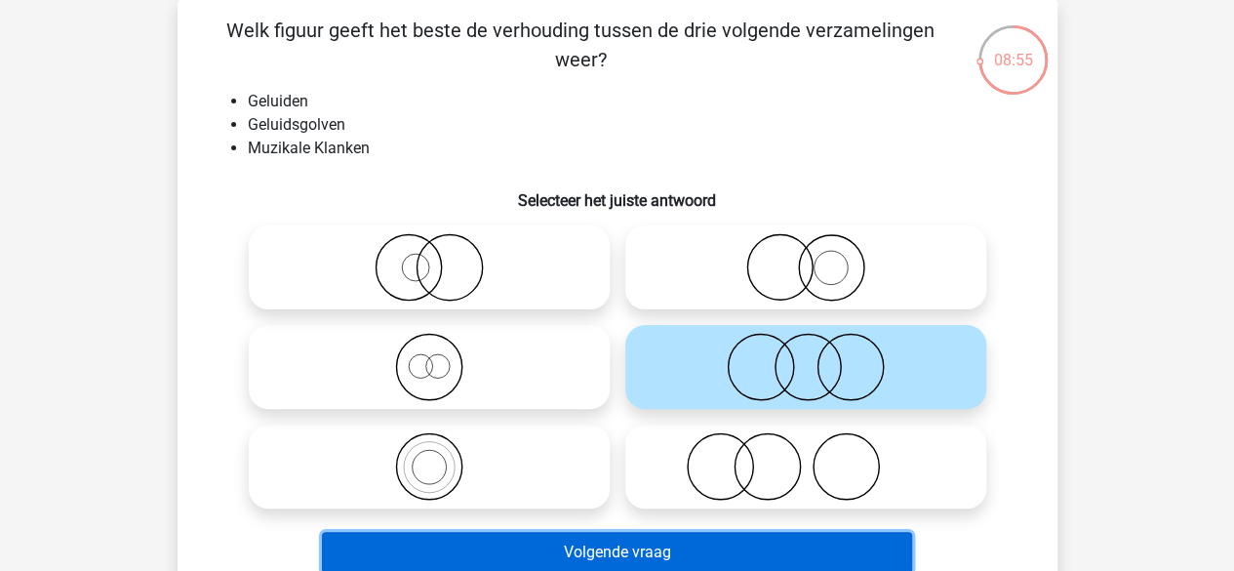
click at [684, 545] on button "Volgende vraag" at bounding box center [617, 552] width 590 height 41
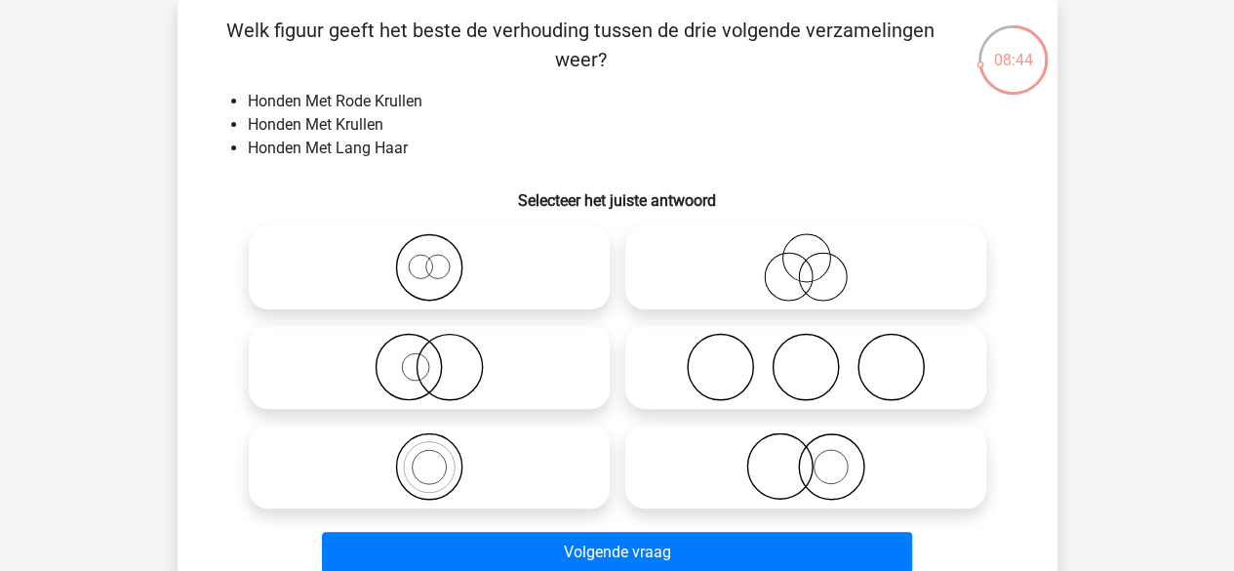
click at [755, 278] on icon at bounding box center [805, 267] width 345 height 68
click at [806, 257] on input "radio" at bounding box center [812, 251] width 13 height 13
radio input "true"
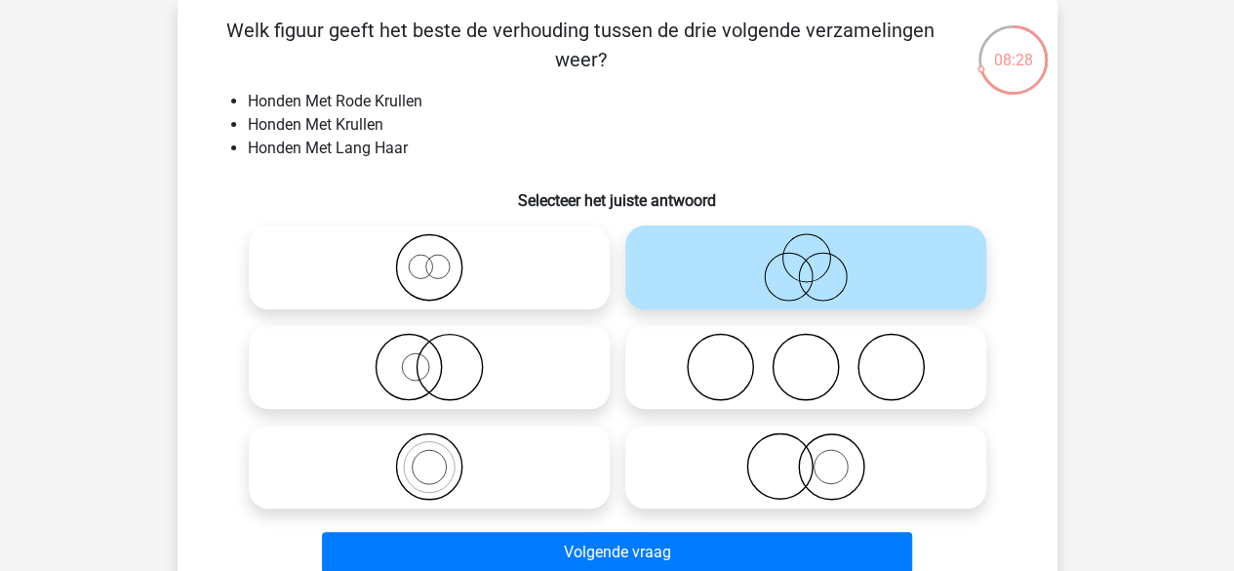
click at [774, 455] on icon at bounding box center [805, 466] width 345 height 68
click at [806, 455] on input "radio" at bounding box center [812, 450] width 13 height 13
radio input "true"
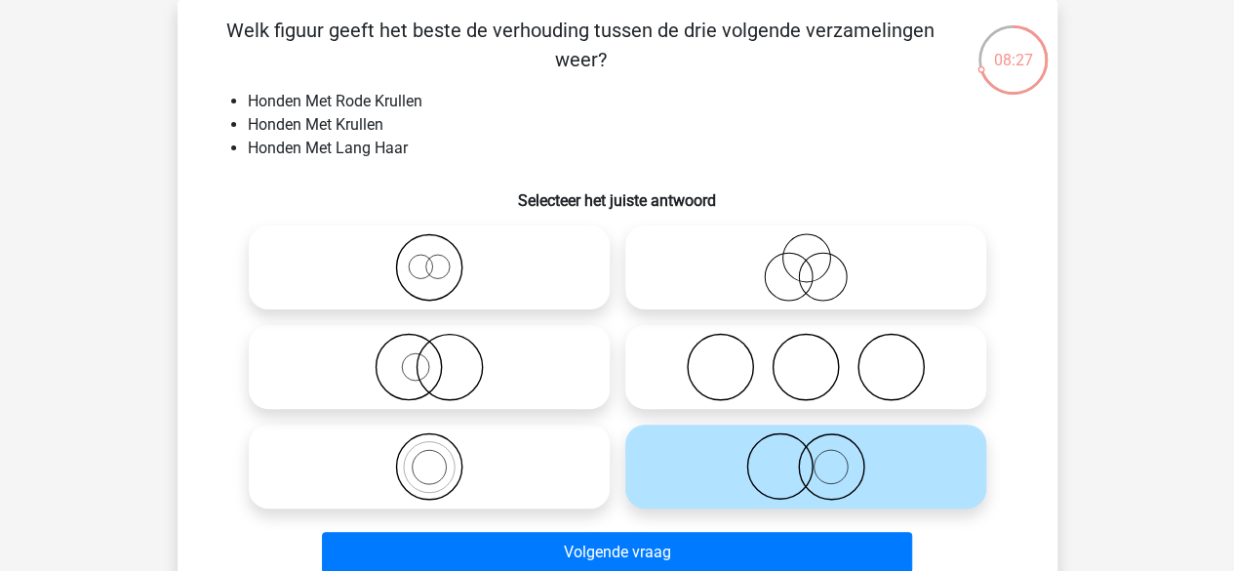
click at [538, 368] on icon at bounding box center [429, 367] width 345 height 68
click at [442, 357] on input "radio" at bounding box center [435, 350] width 13 height 13
radio input "true"
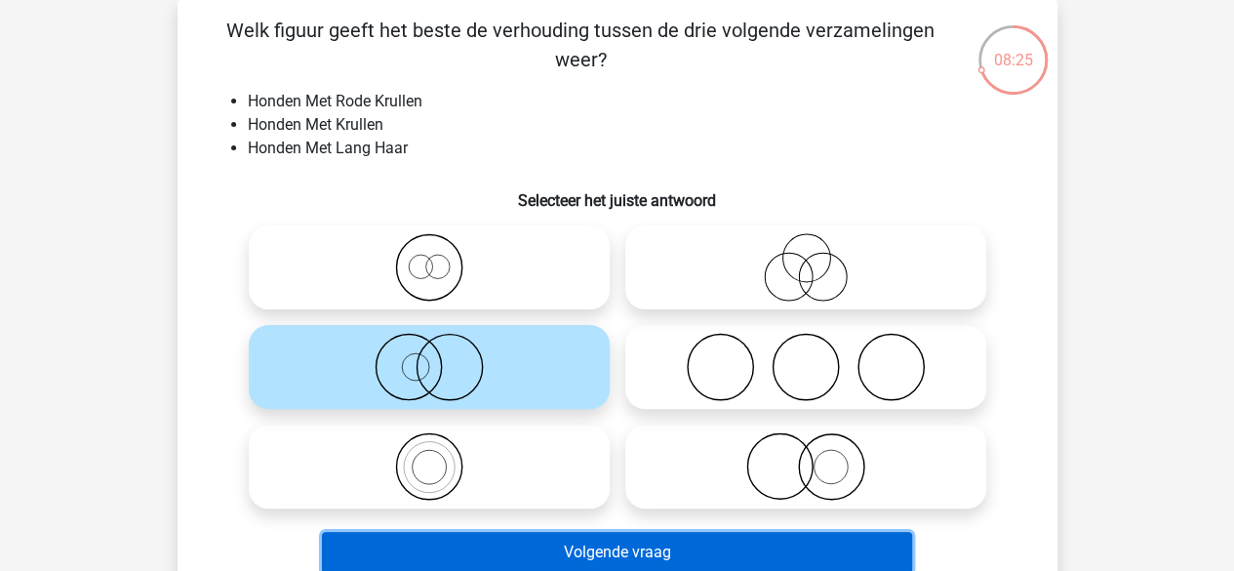
click at [536, 545] on button "Volgende vraag" at bounding box center [617, 552] width 590 height 41
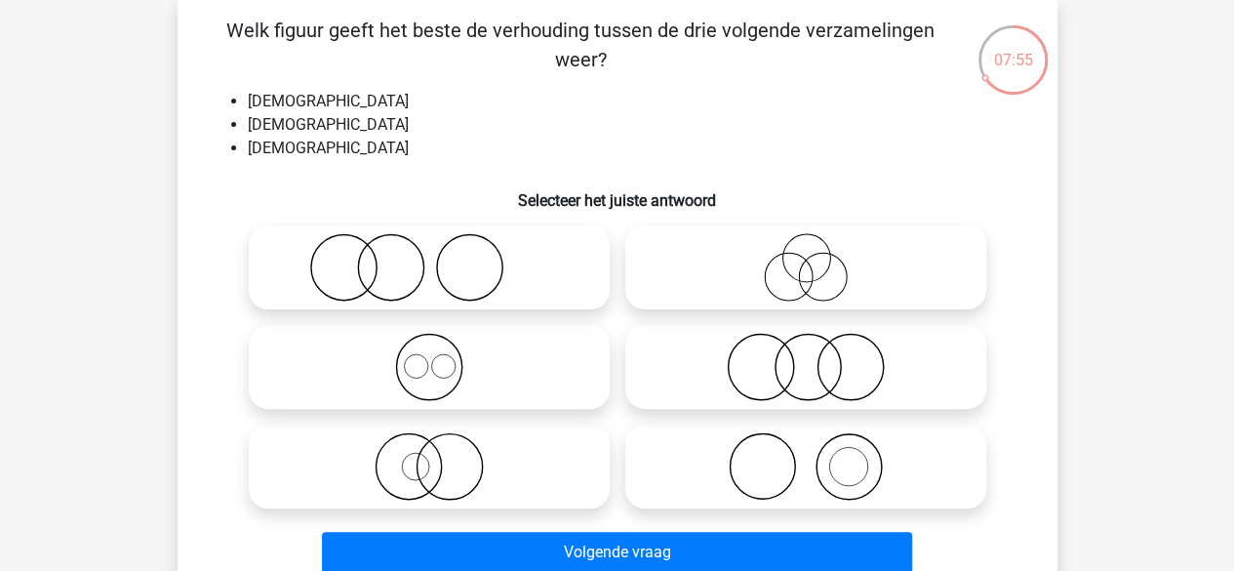
click at [464, 405] on label at bounding box center [429, 367] width 361 height 84
click at [442, 357] on input "radio" at bounding box center [435, 350] width 13 height 13
radio input "true"
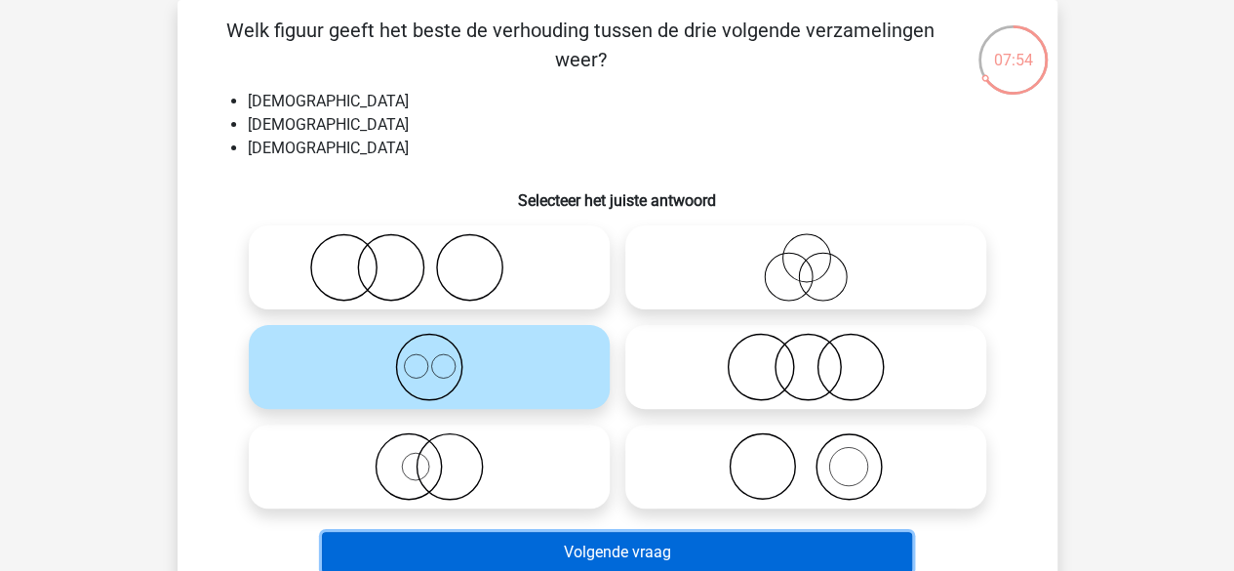
click at [468, 549] on button "Volgende vraag" at bounding box center [617, 552] width 590 height 41
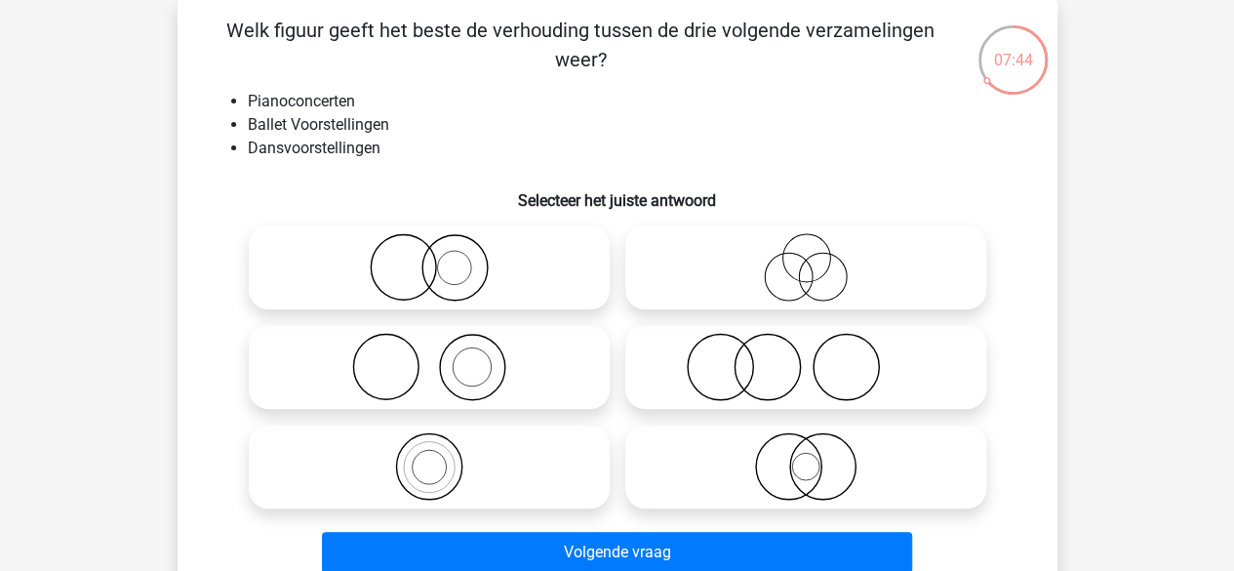
click at [485, 378] on icon at bounding box center [429, 367] width 345 height 68
click at [442, 357] on input "radio" at bounding box center [435, 350] width 13 height 13
radio input "true"
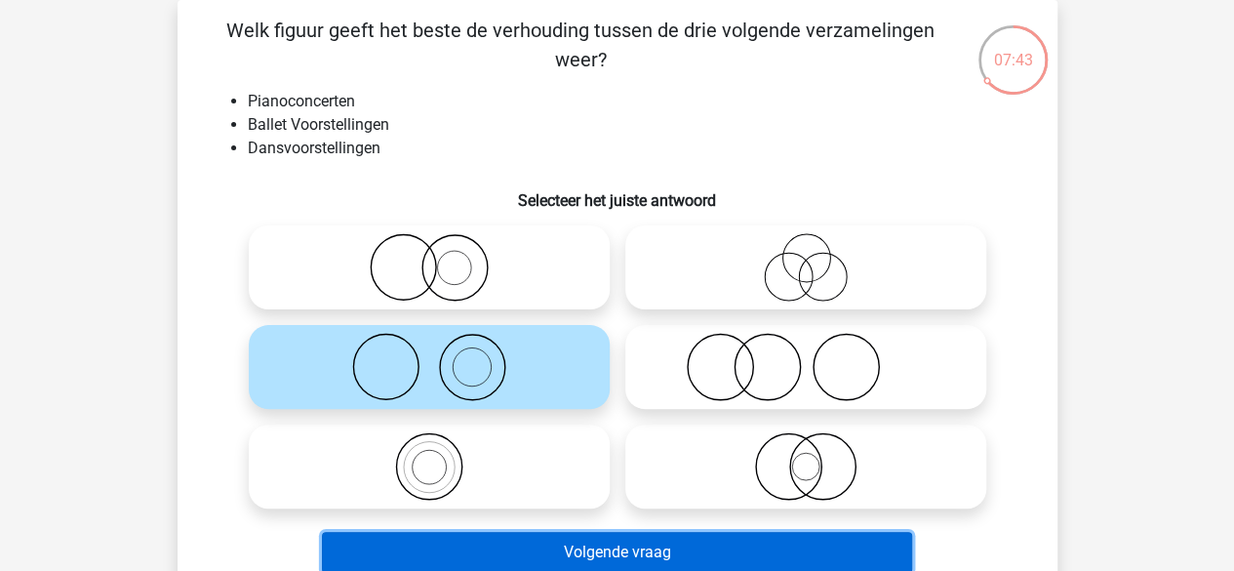
click at [485, 553] on button "Volgende vraag" at bounding box center [617, 552] width 590 height 41
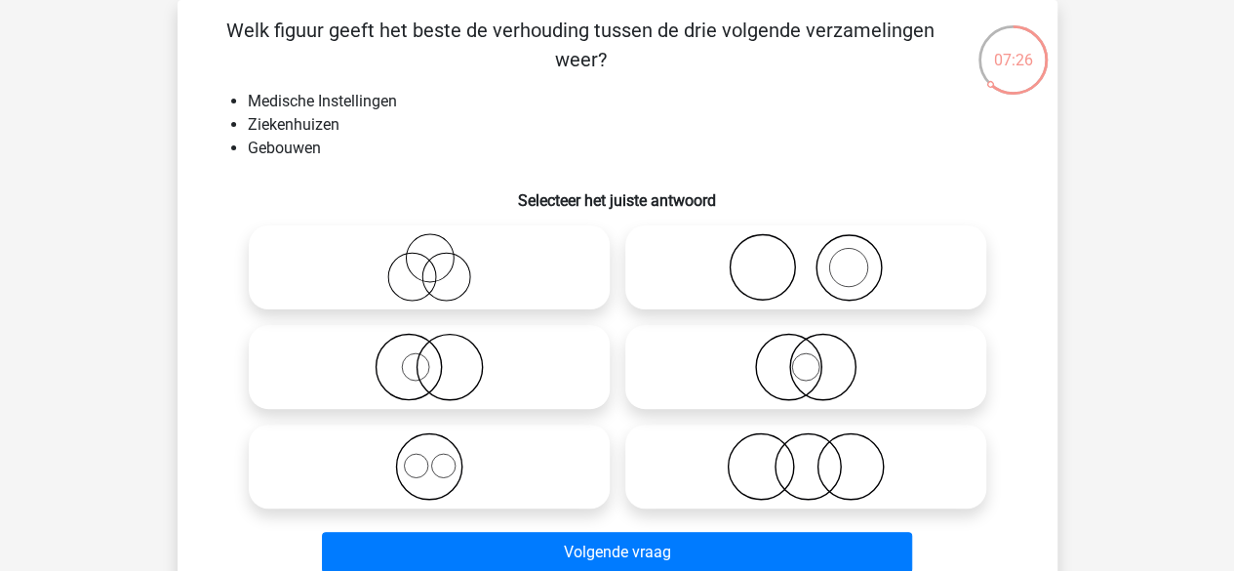
click at [521, 497] on icon at bounding box center [429, 466] width 345 height 68
click at [442, 456] on input "radio" at bounding box center [435, 450] width 13 height 13
radio input "true"
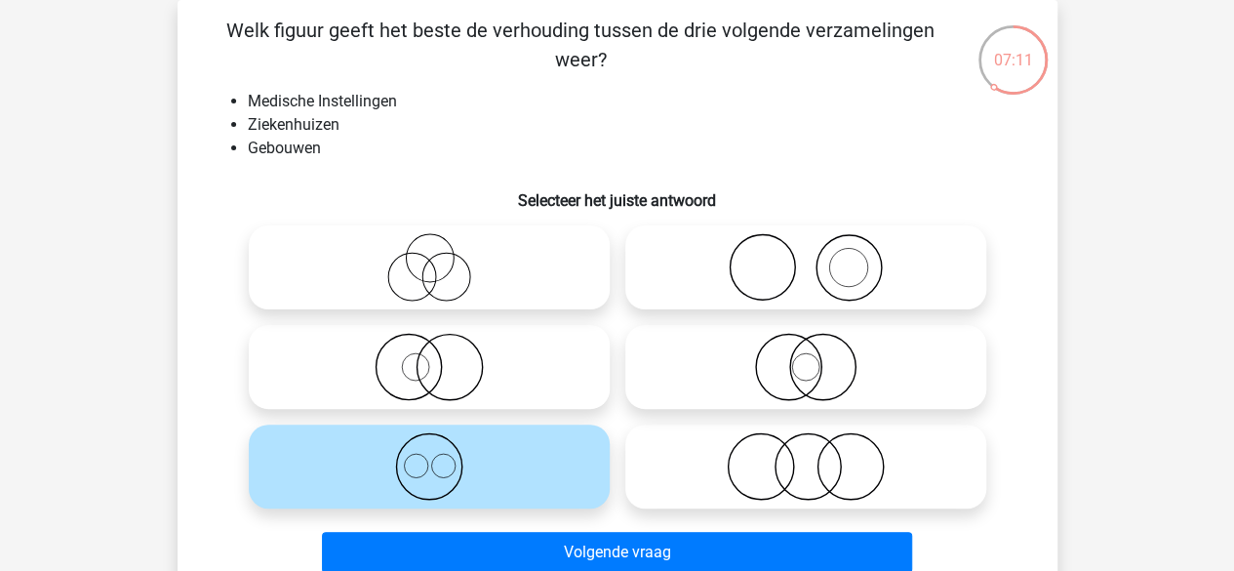
click at [761, 478] on icon at bounding box center [805, 466] width 345 height 68
click at [806, 456] on input "radio" at bounding box center [812, 450] width 13 height 13
radio input "true"
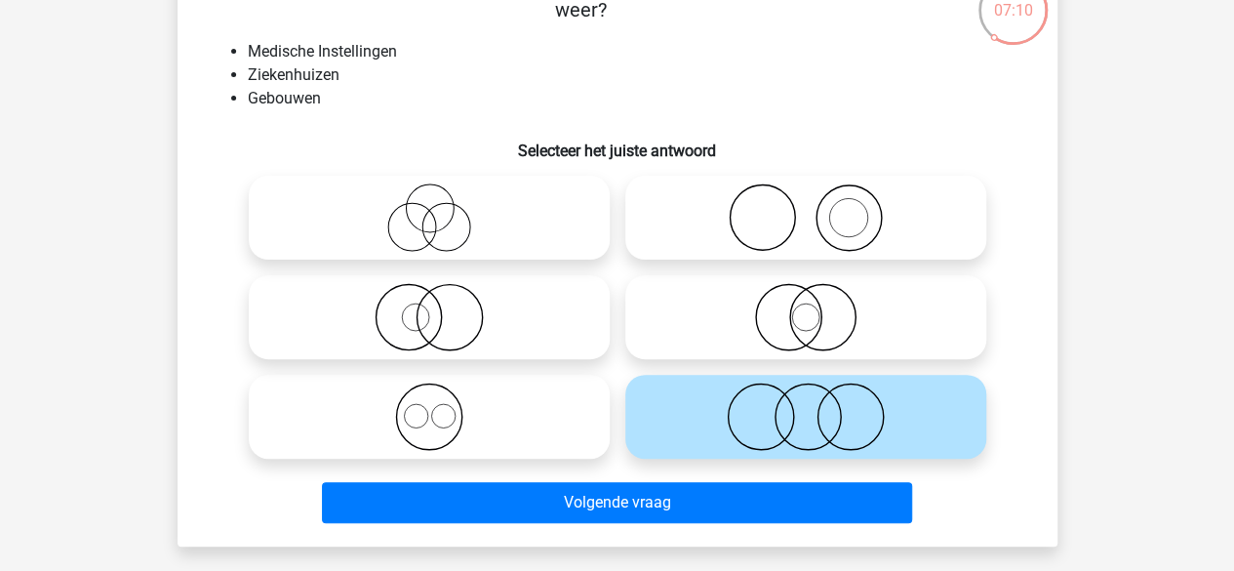
scroll to position [141, 0]
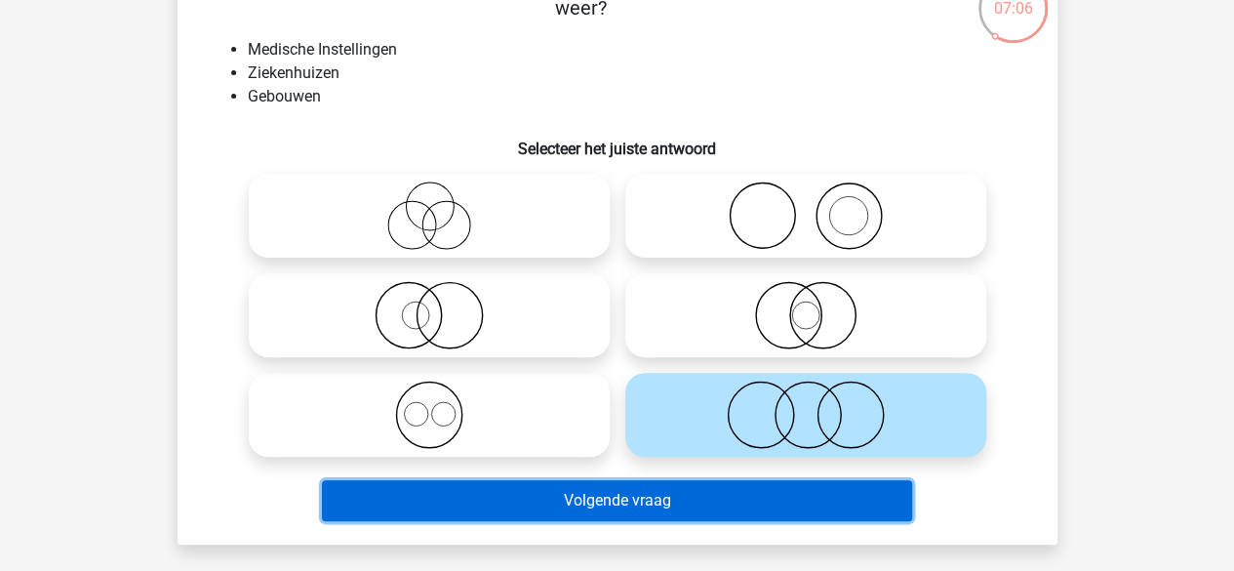
click at [752, 506] on button "Volgende vraag" at bounding box center [617, 500] width 590 height 41
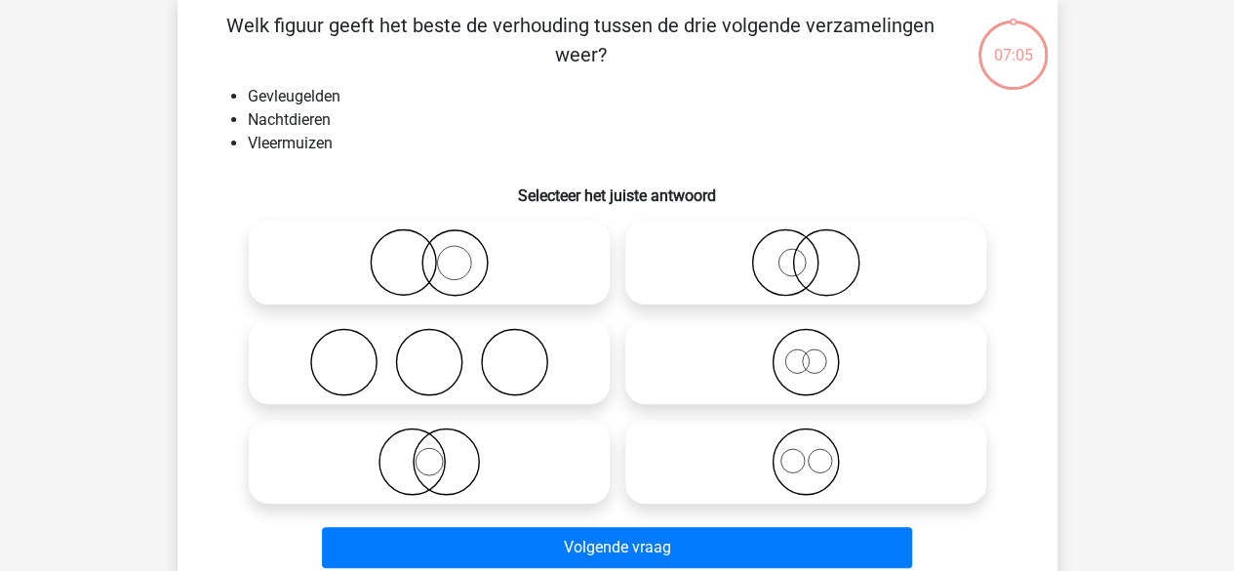
scroll to position [90, 0]
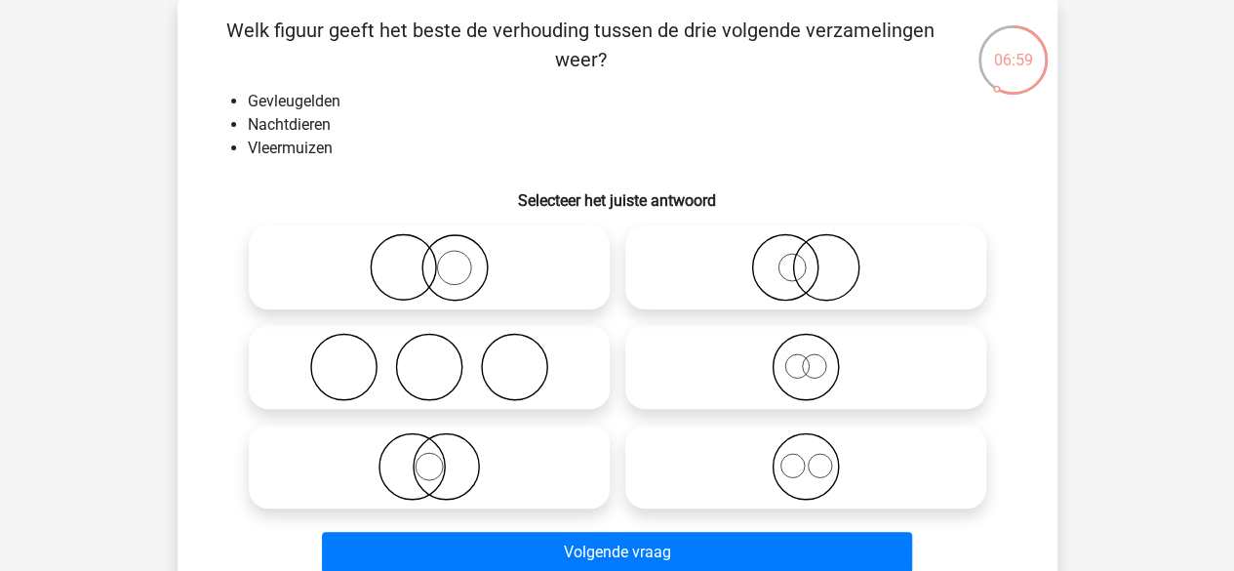
click at [518, 495] on icon at bounding box center [429, 466] width 345 height 68
click at [442, 456] on input "radio" at bounding box center [435, 450] width 13 height 13
radio input "true"
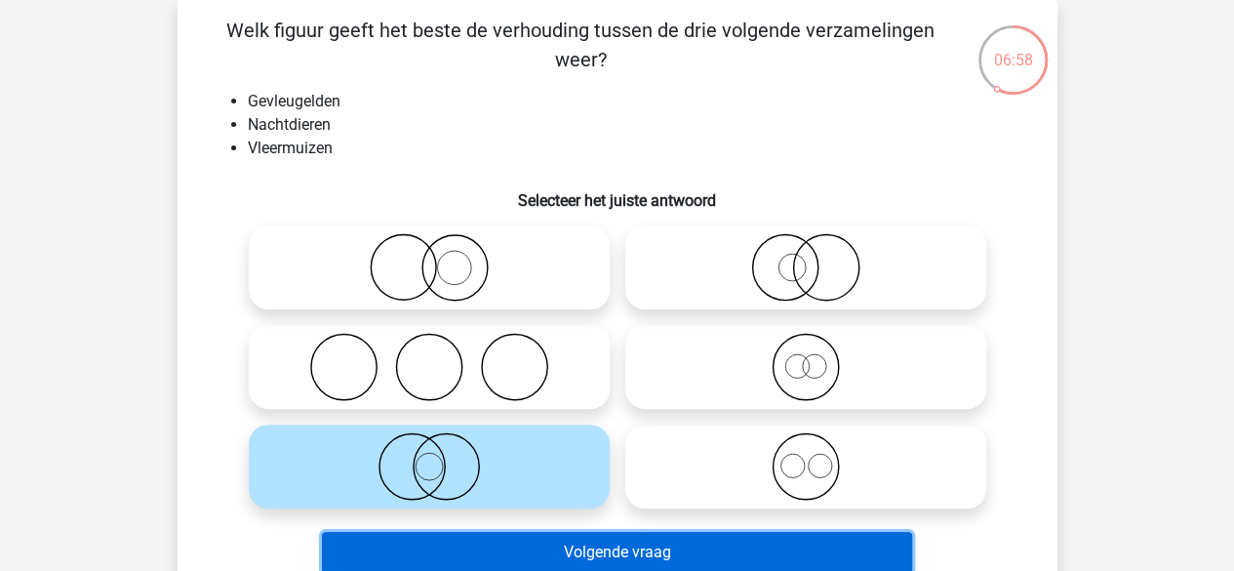
click at [521, 545] on button "Volgende vraag" at bounding box center [617, 552] width 590 height 41
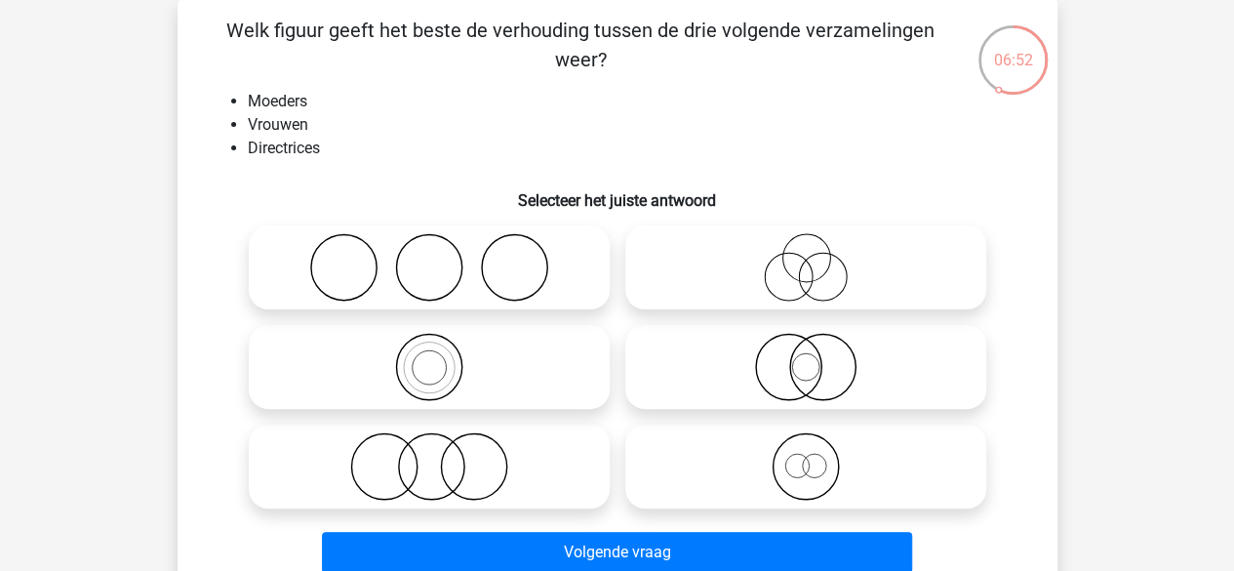
click at [722, 464] on icon at bounding box center [805, 466] width 345 height 68
click at [806, 456] on input "radio" at bounding box center [812, 450] width 13 height 13
radio input "true"
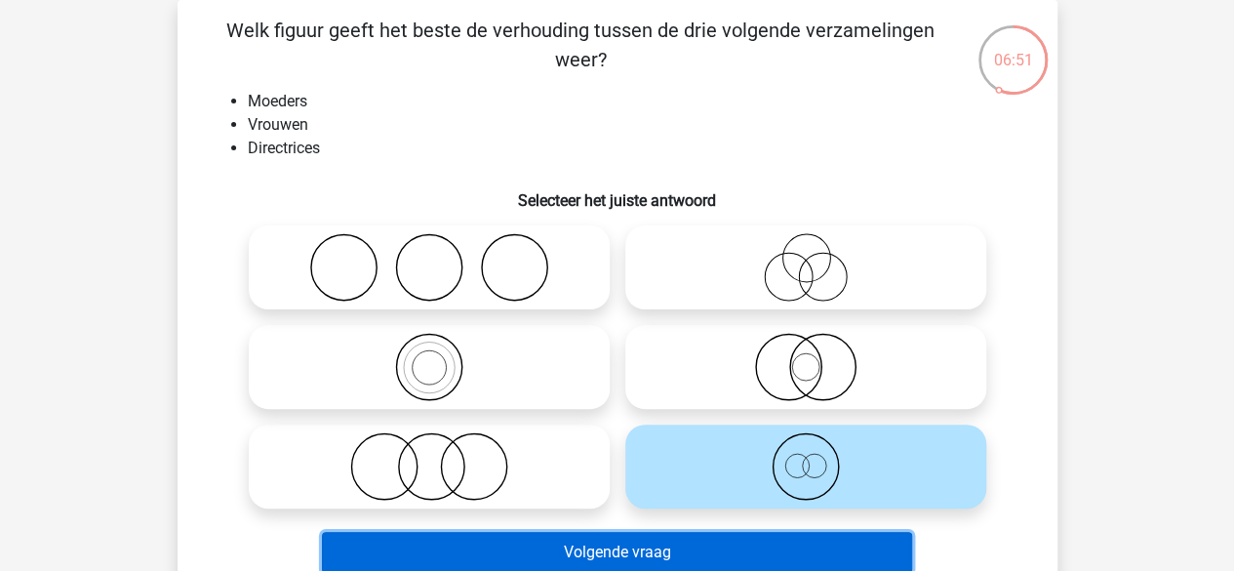
click at [710, 541] on button "Volgende vraag" at bounding box center [617, 552] width 590 height 41
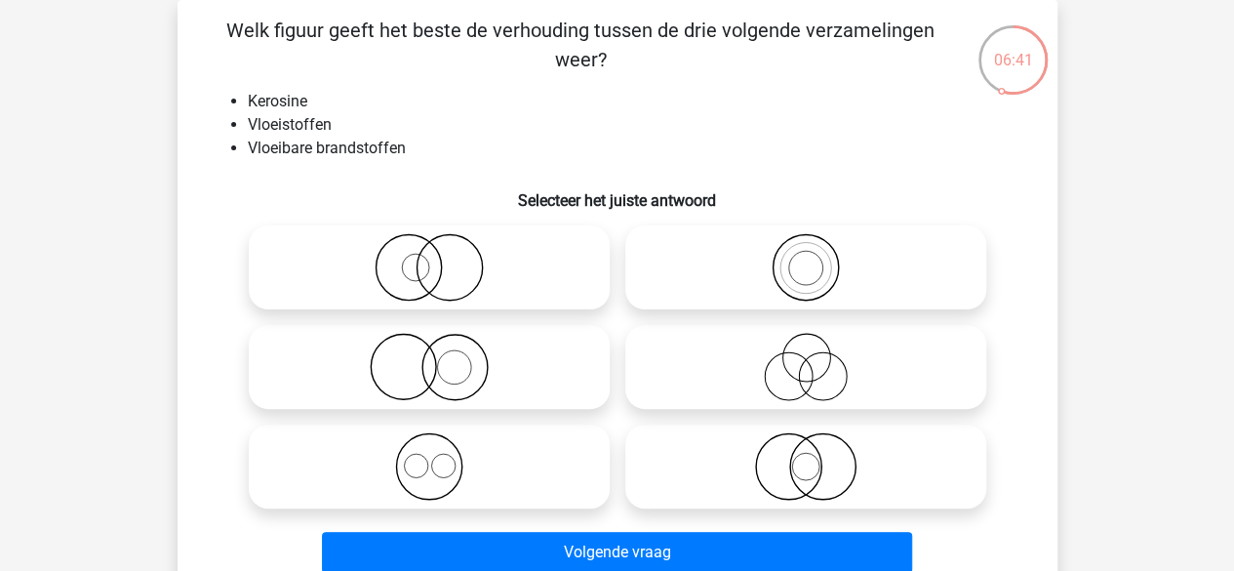
click at [774, 259] on icon at bounding box center [805, 267] width 345 height 68
click at [806, 257] on input "radio" at bounding box center [812, 251] width 13 height 13
radio input "true"
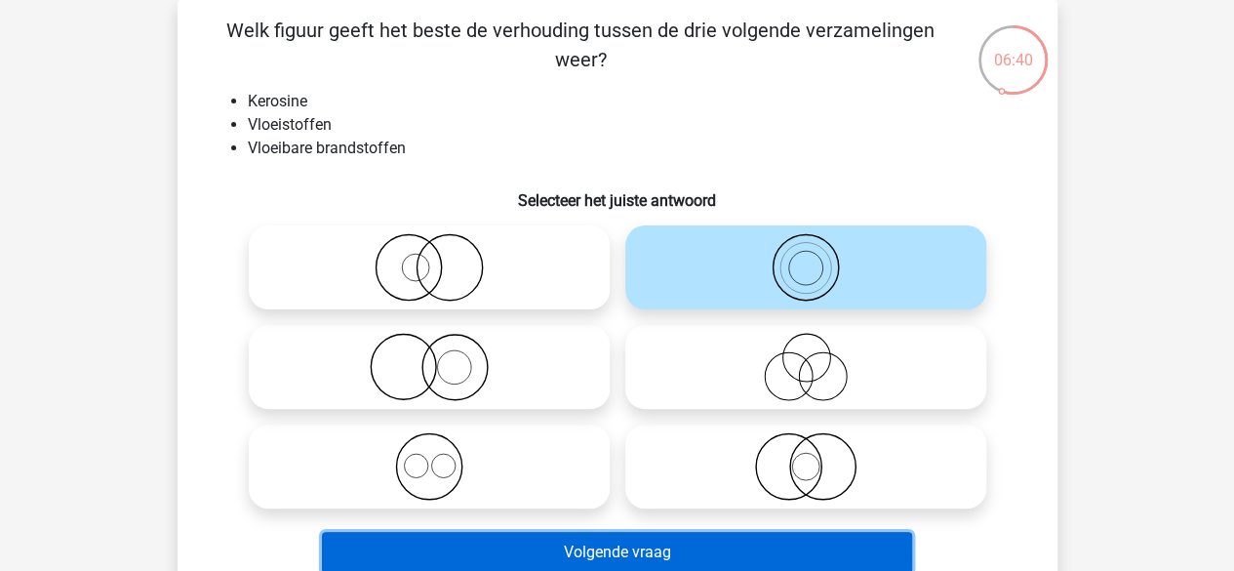
click at [664, 543] on button "Volgende vraag" at bounding box center [617, 552] width 590 height 41
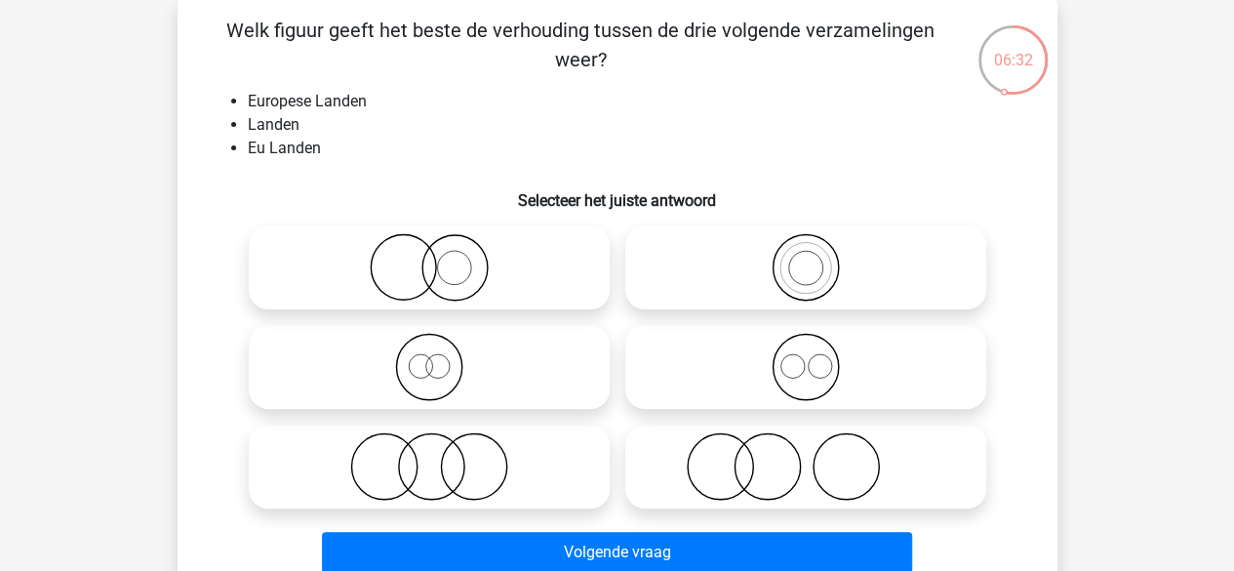
click at [813, 281] on icon at bounding box center [805, 267] width 345 height 68
click at [813, 257] on input "radio" at bounding box center [812, 251] width 13 height 13
radio input "true"
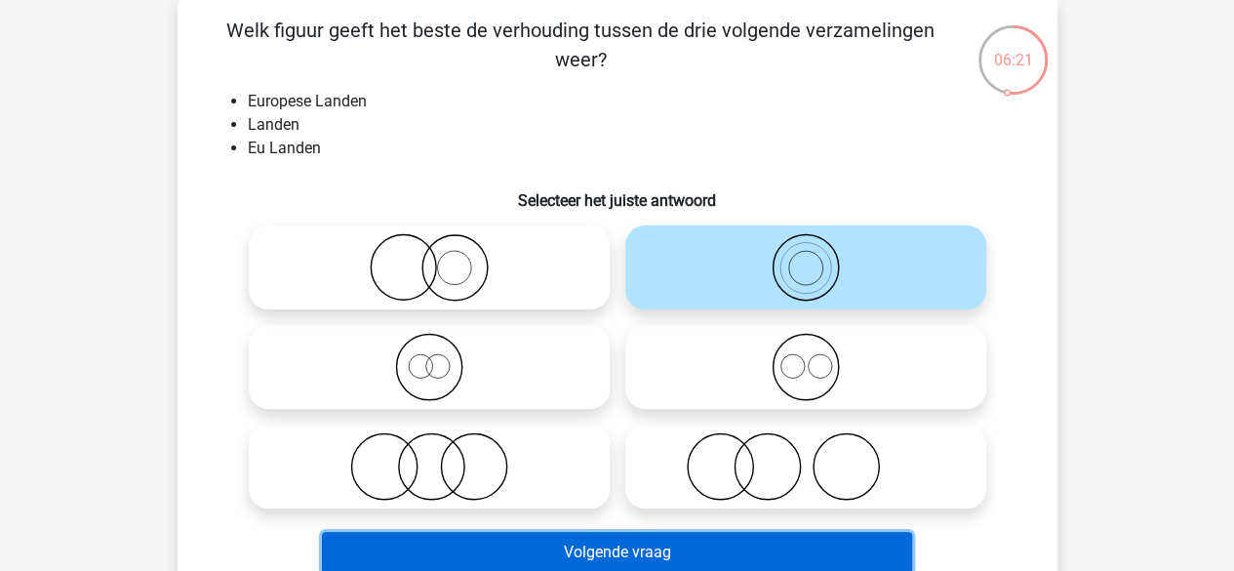
click at [635, 549] on button "Volgende vraag" at bounding box center [617, 552] width 590 height 41
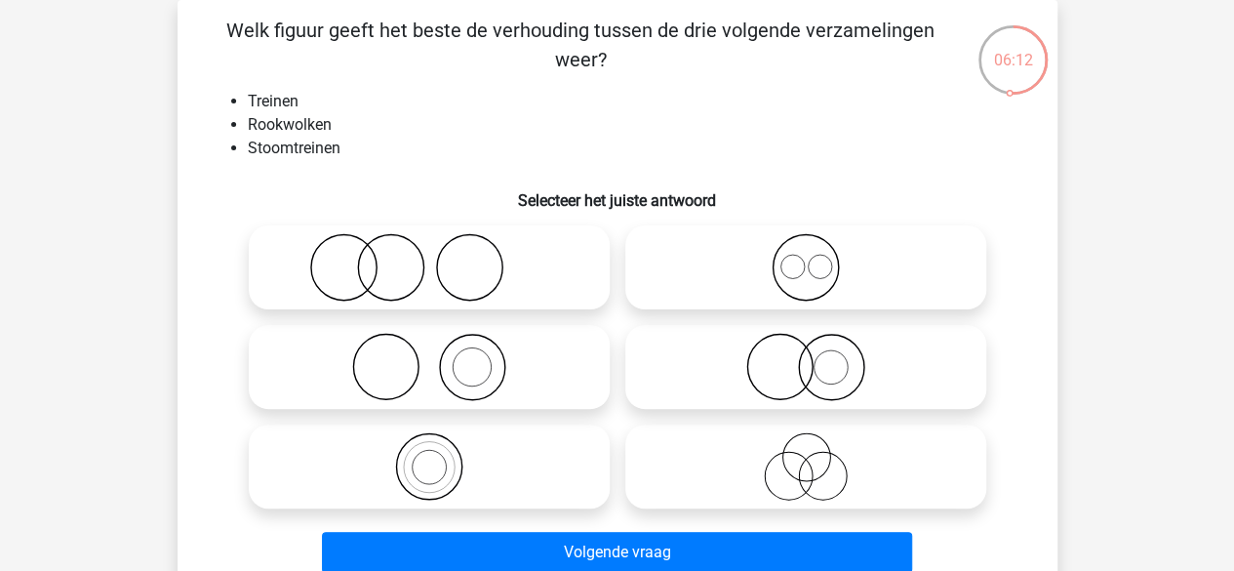
click at [408, 375] on icon at bounding box center [429, 367] width 345 height 68
click at [429, 357] on input "radio" at bounding box center [435, 350] width 13 height 13
radio input "true"
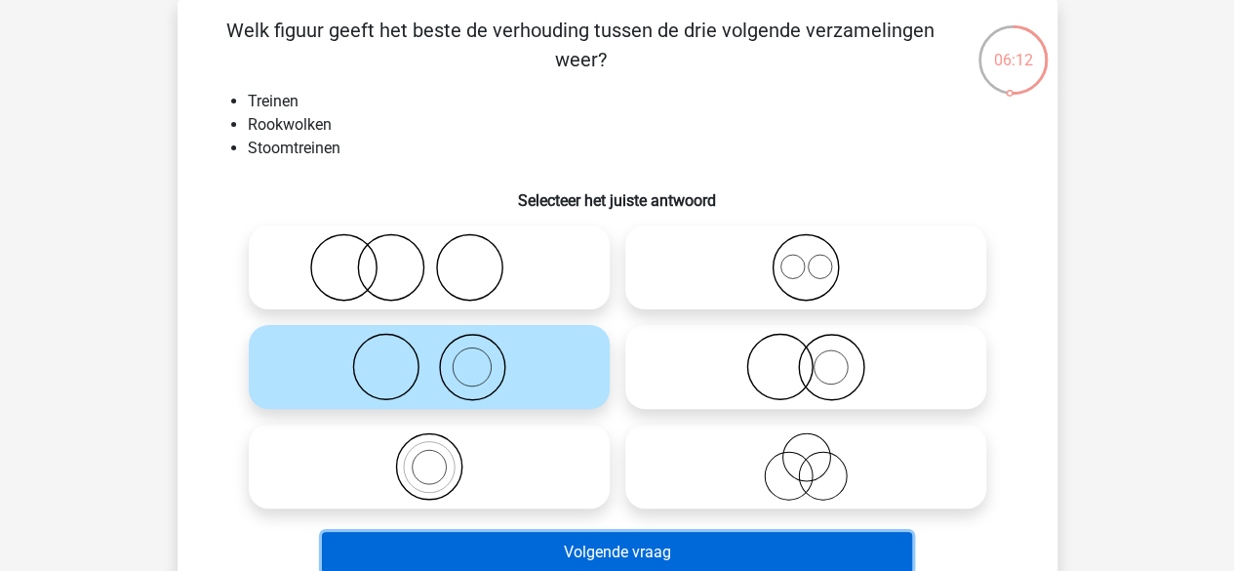
click at [502, 544] on button "Volgende vraag" at bounding box center [617, 552] width 590 height 41
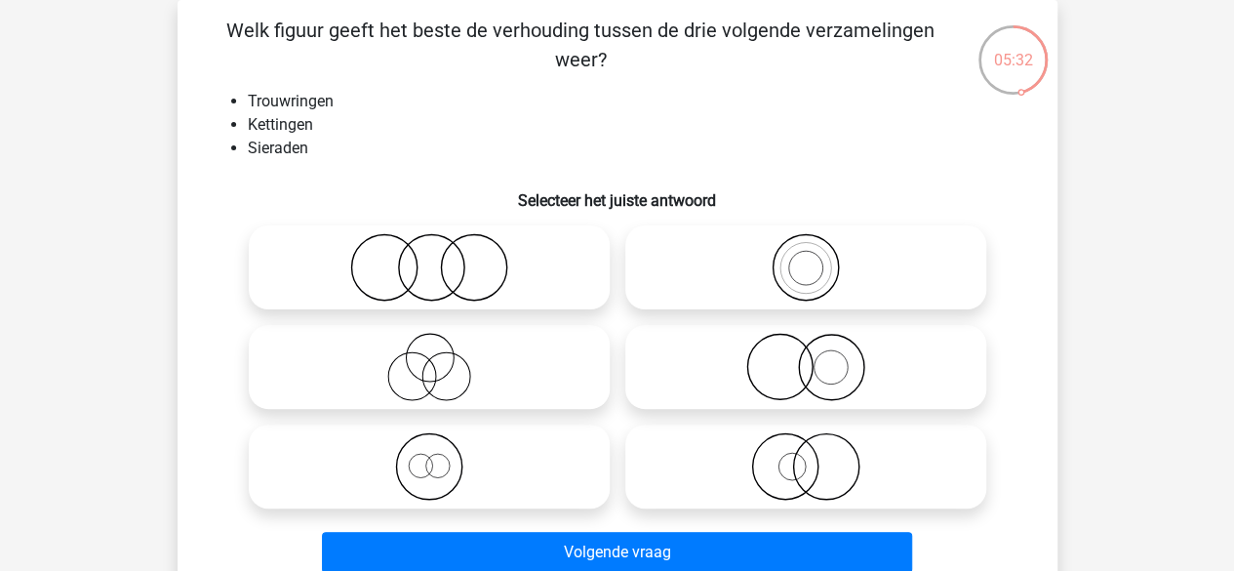
click at [502, 254] on circle at bounding box center [473, 267] width 65 height 65
click at [442, 254] on input "radio" at bounding box center [435, 251] width 13 height 13
radio input "true"
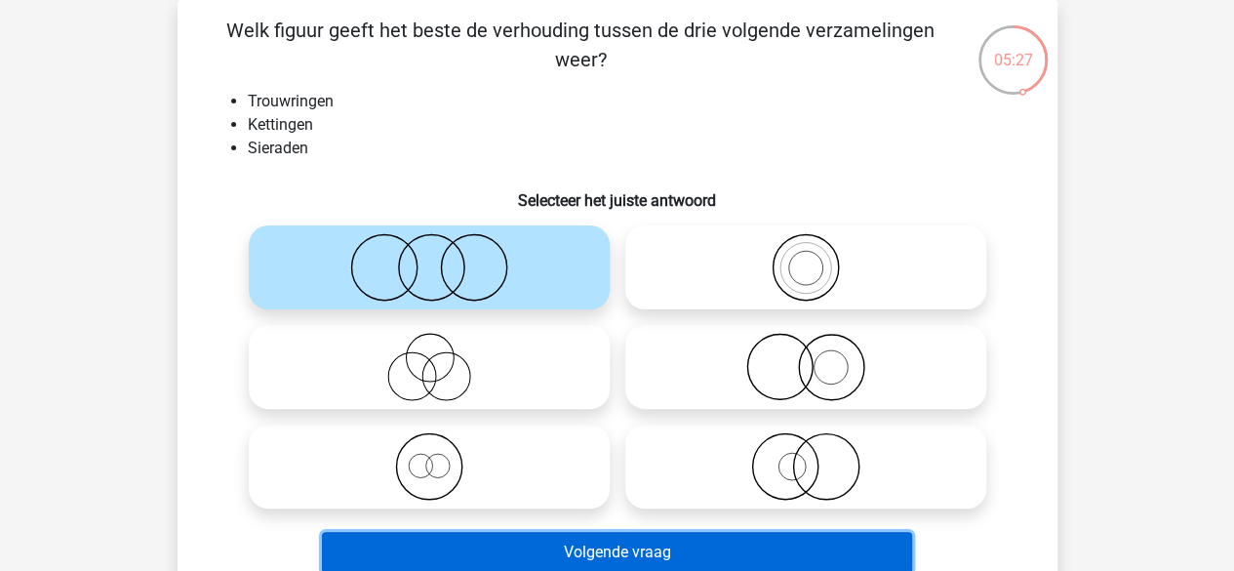
click at [757, 543] on button "Volgende vraag" at bounding box center [617, 552] width 590 height 41
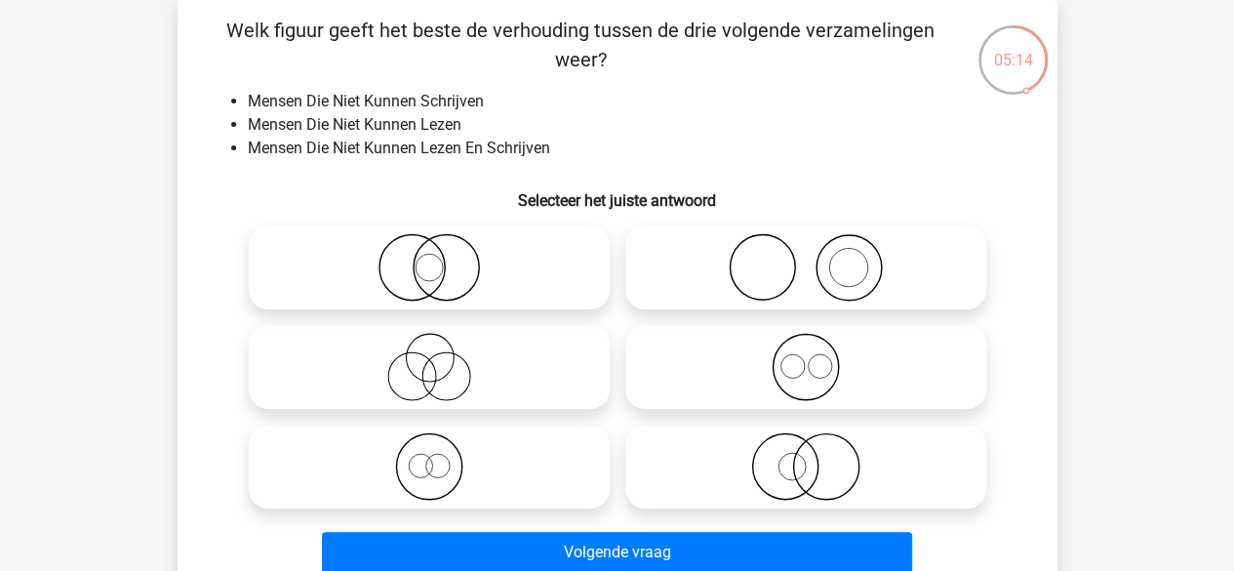
click at [546, 243] on icon at bounding box center [429, 267] width 345 height 68
click at [442, 245] on input "radio" at bounding box center [435, 251] width 13 height 13
radio input "true"
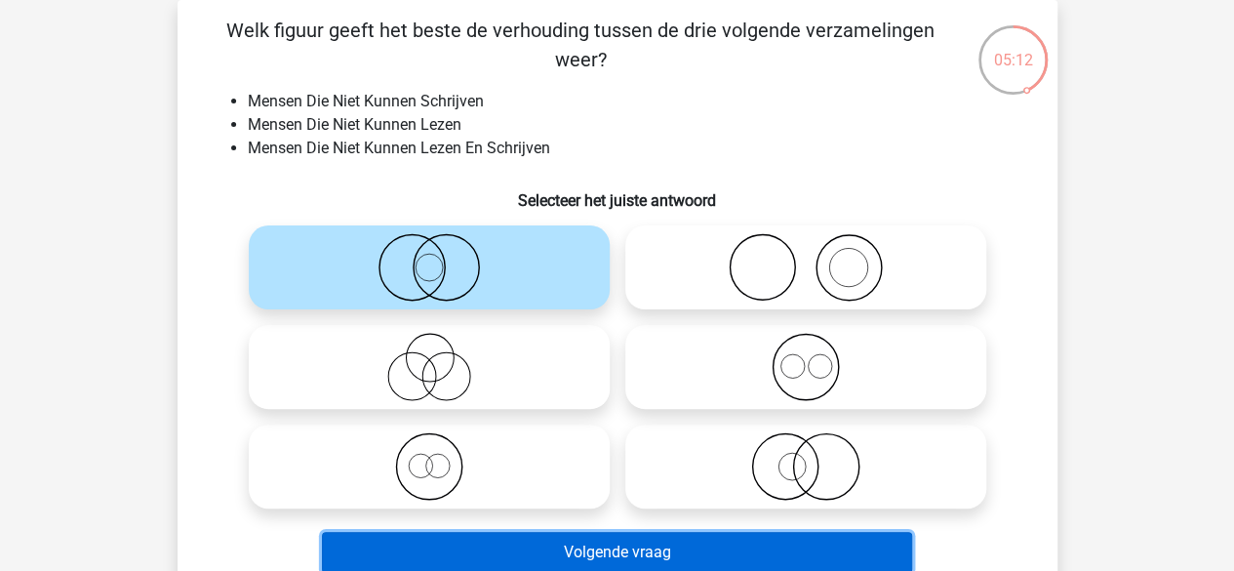
click at [551, 551] on button "Volgende vraag" at bounding box center [617, 552] width 590 height 41
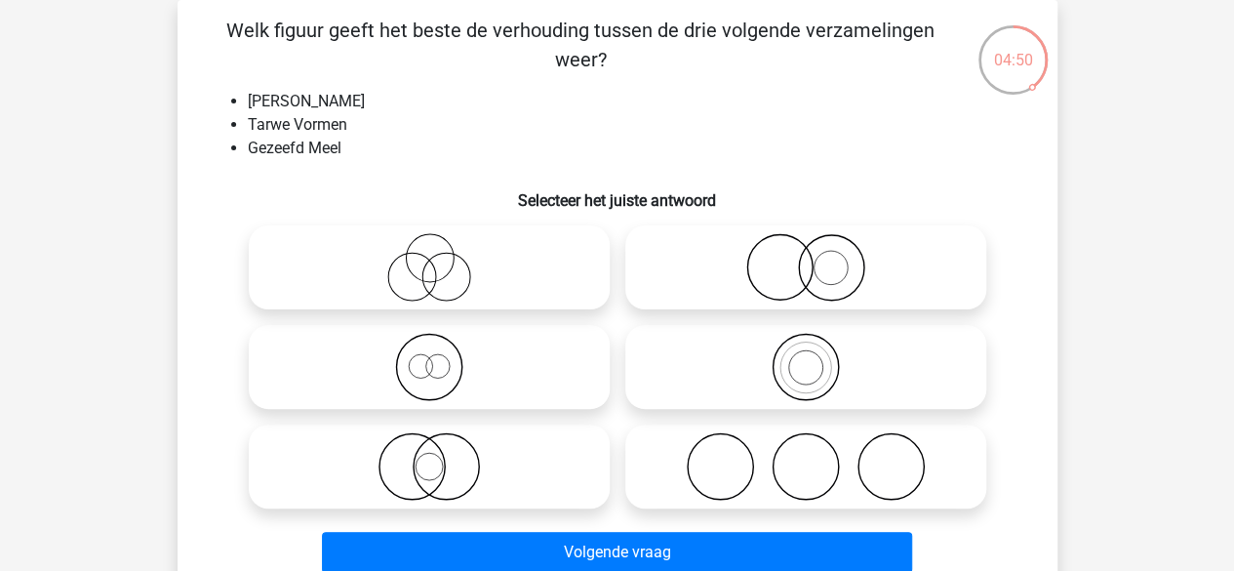
click at [515, 381] on icon at bounding box center [429, 367] width 345 height 68
click at [442, 357] on input "radio" at bounding box center [435, 350] width 13 height 13
radio input "true"
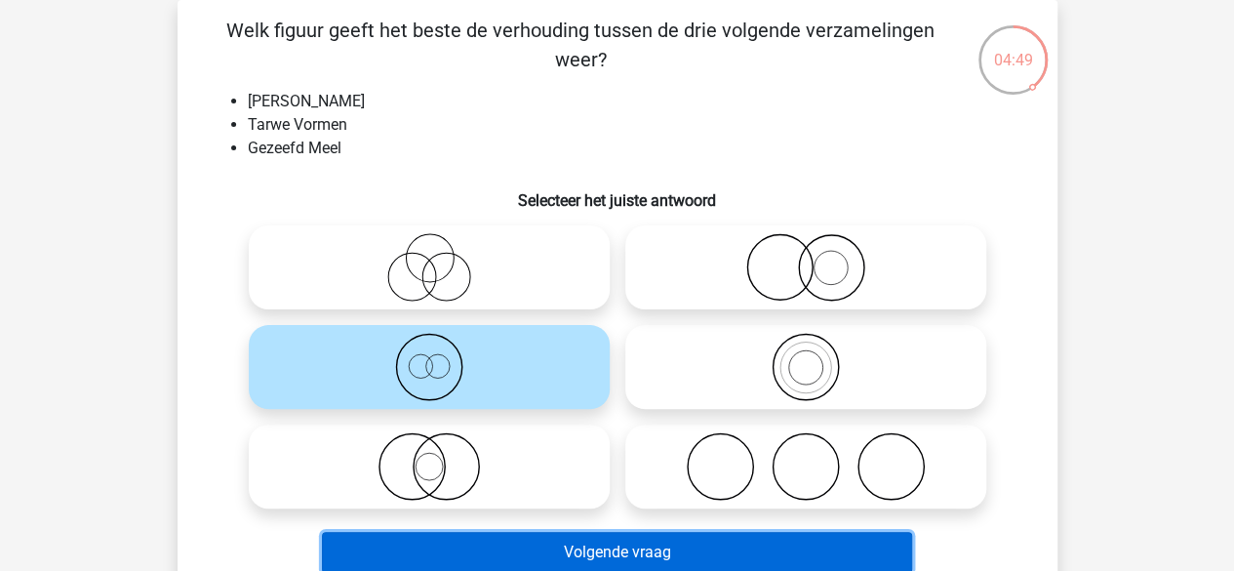
click at [528, 555] on button "Volgende vraag" at bounding box center [617, 552] width 590 height 41
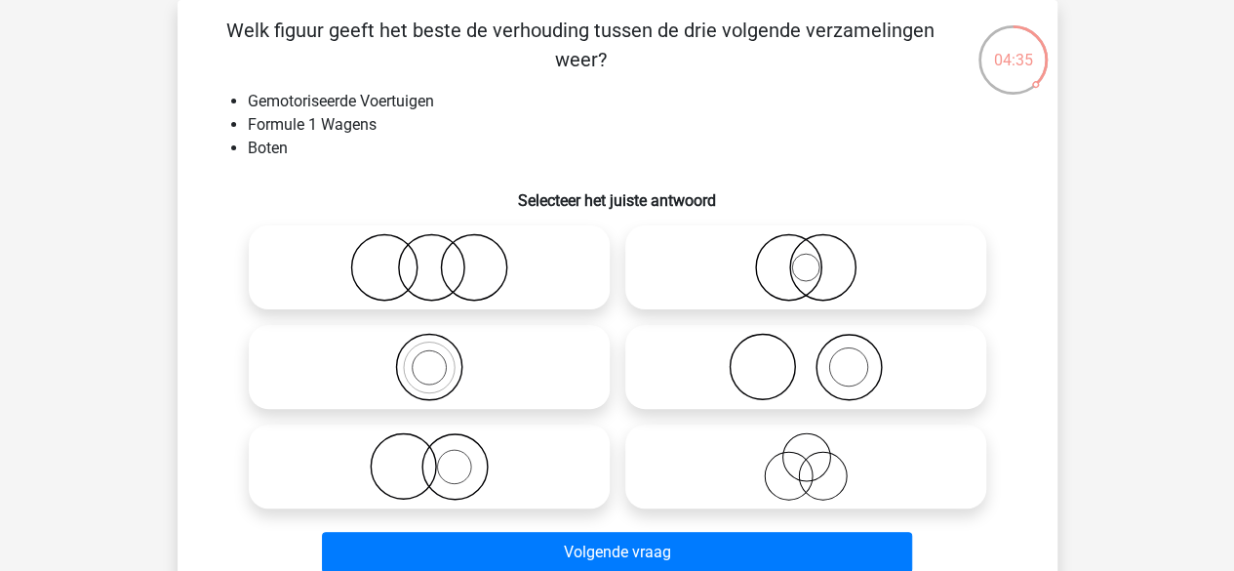
click at [509, 299] on icon at bounding box center [429, 267] width 345 height 68
click at [442, 257] on input "radio" at bounding box center [435, 251] width 13 height 13
radio input "true"
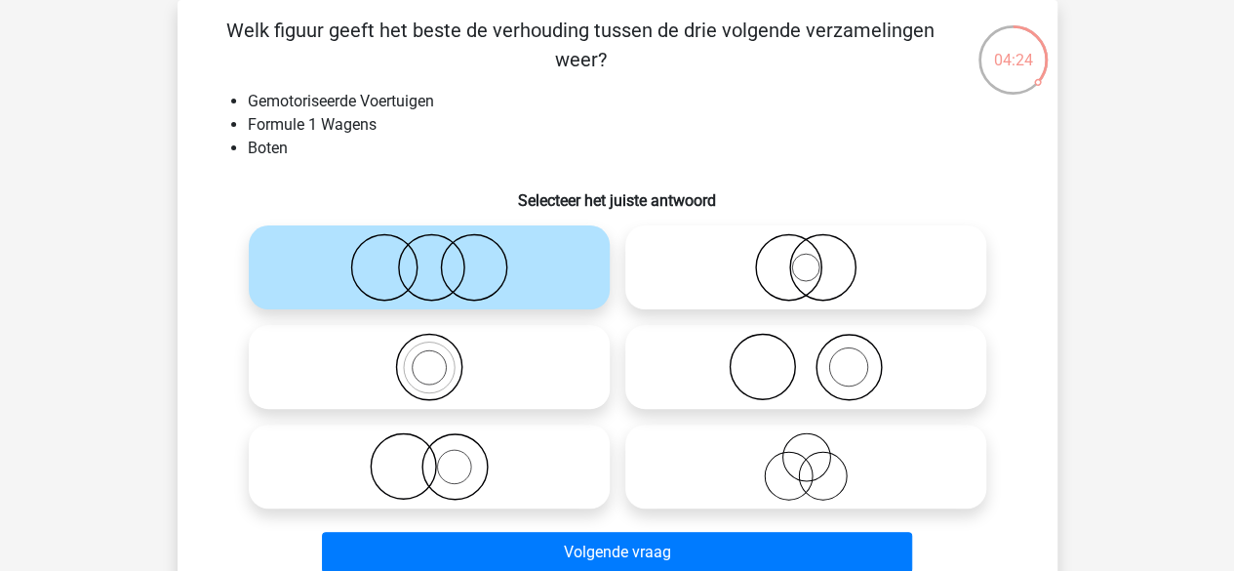
click at [529, 481] on icon at bounding box center [429, 466] width 345 height 68
click at [442, 456] on input "radio" at bounding box center [435, 450] width 13 height 13
radio input "true"
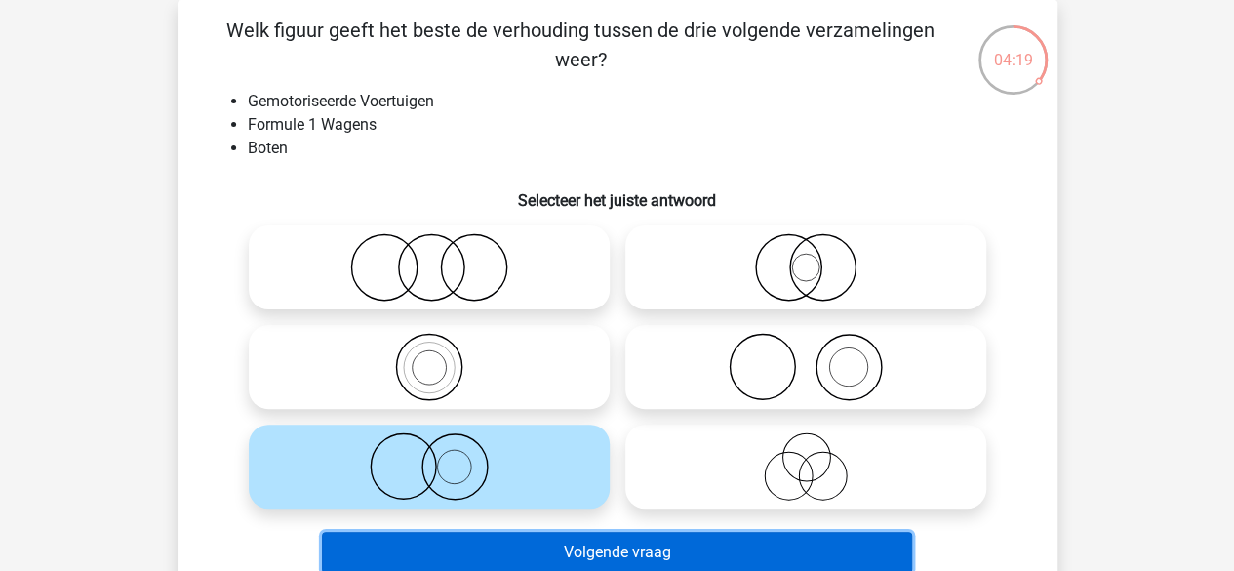
click at [519, 557] on button "Volgende vraag" at bounding box center [617, 552] width 590 height 41
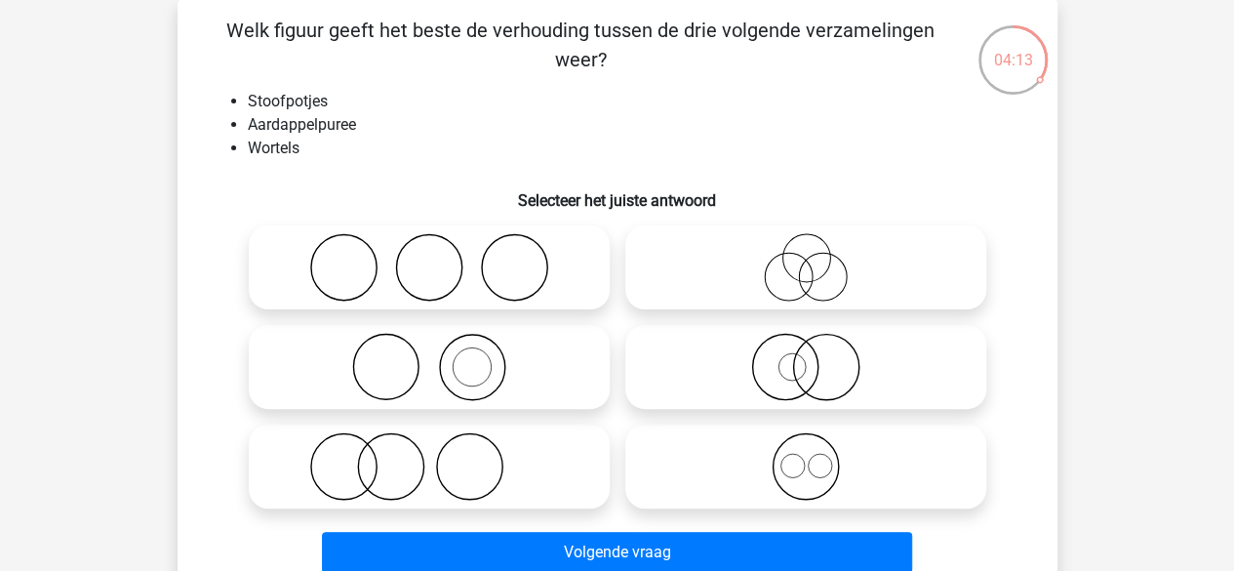
click at [550, 284] on icon at bounding box center [429, 267] width 345 height 68
click at [442, 257] on input "radio" at bounding box center [435, 251] width 13 height 13
radio input "true"
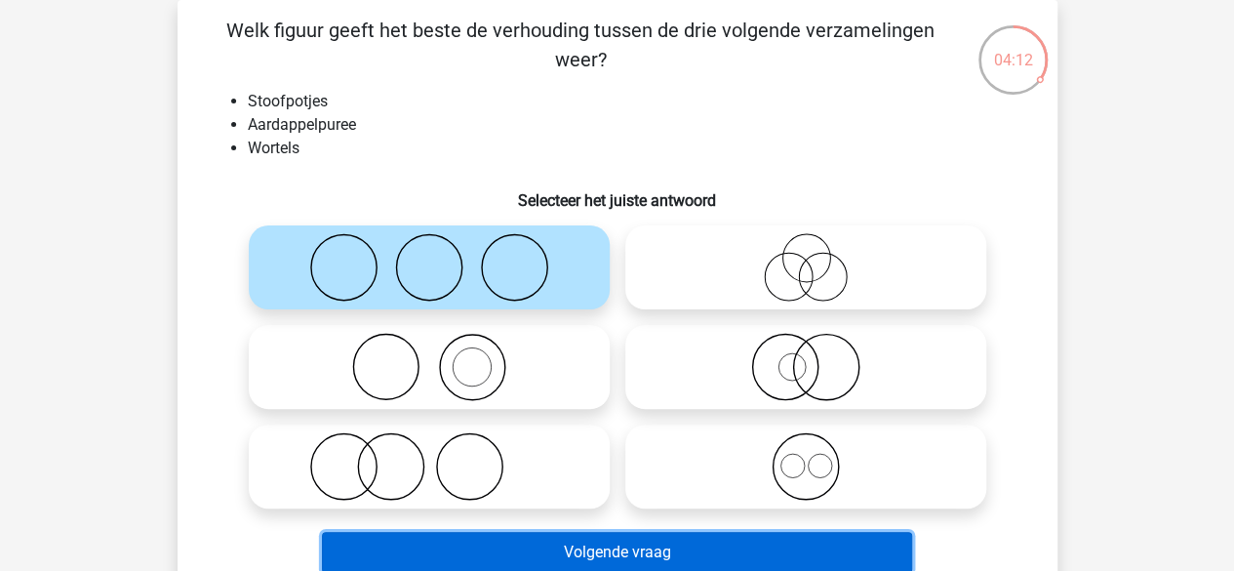
click at [554, 551] on button "Volgende vraag" at bounding box center [617, 552] width 590 height 41
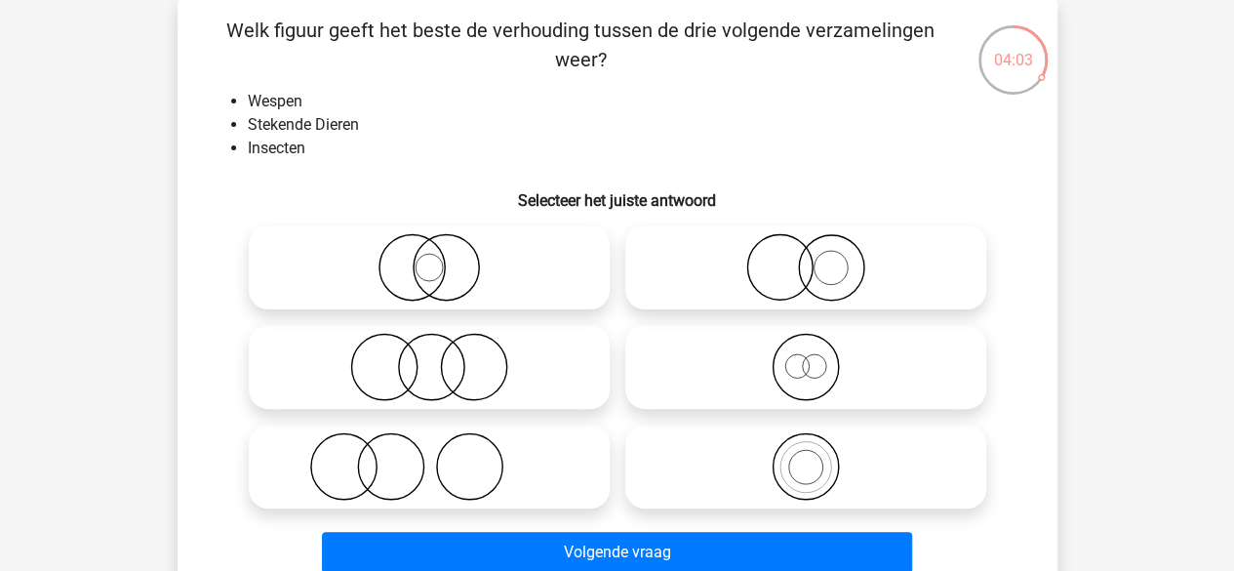
click at [548, 270] on icon at bounding box center [429, 267] width 345 height 68
click at [442, 257] on input "radio" at bounding box center [435, 251] width 13 height 13
radio input "true"
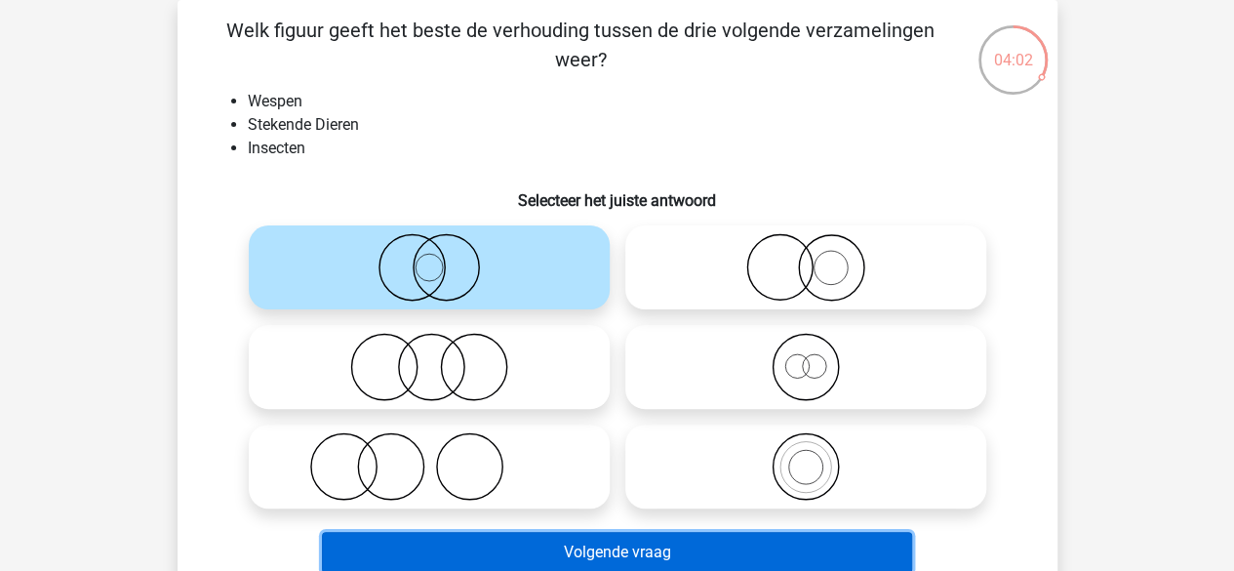
click at [526, 555] on button "Volgende vraag" at bounding box center [617, 552] width 590 height 41
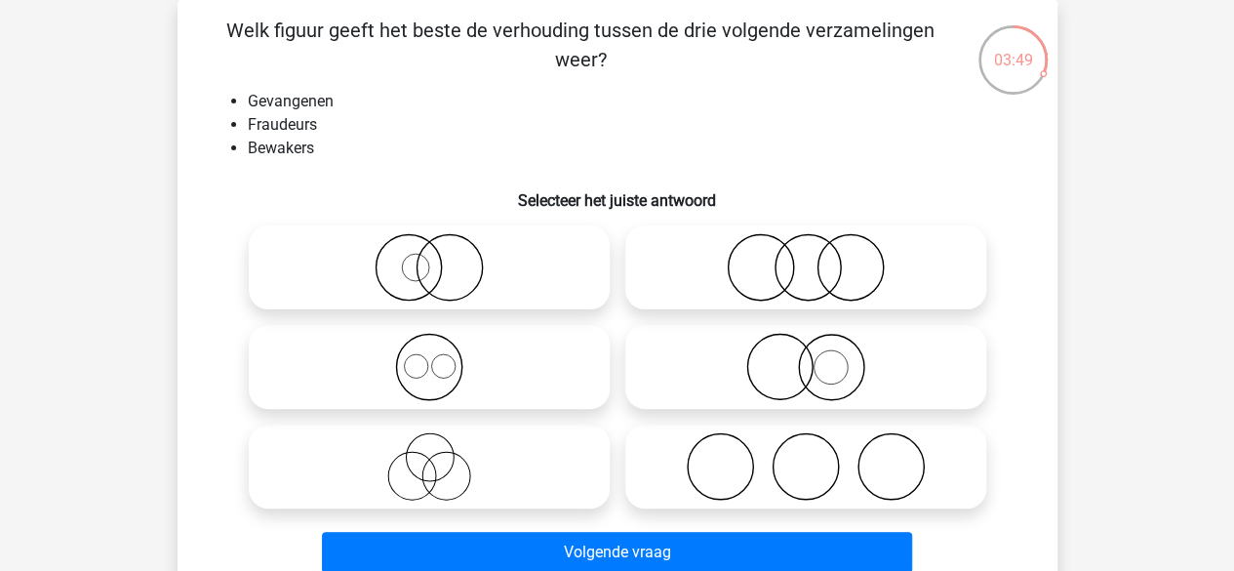
click at [697, 255] on icon at bounding box center [805, 267] width 345 height 68
click at [806, 255] on input "radio" at bounding box center [812, 251] width 13 height 13
radio input "true"
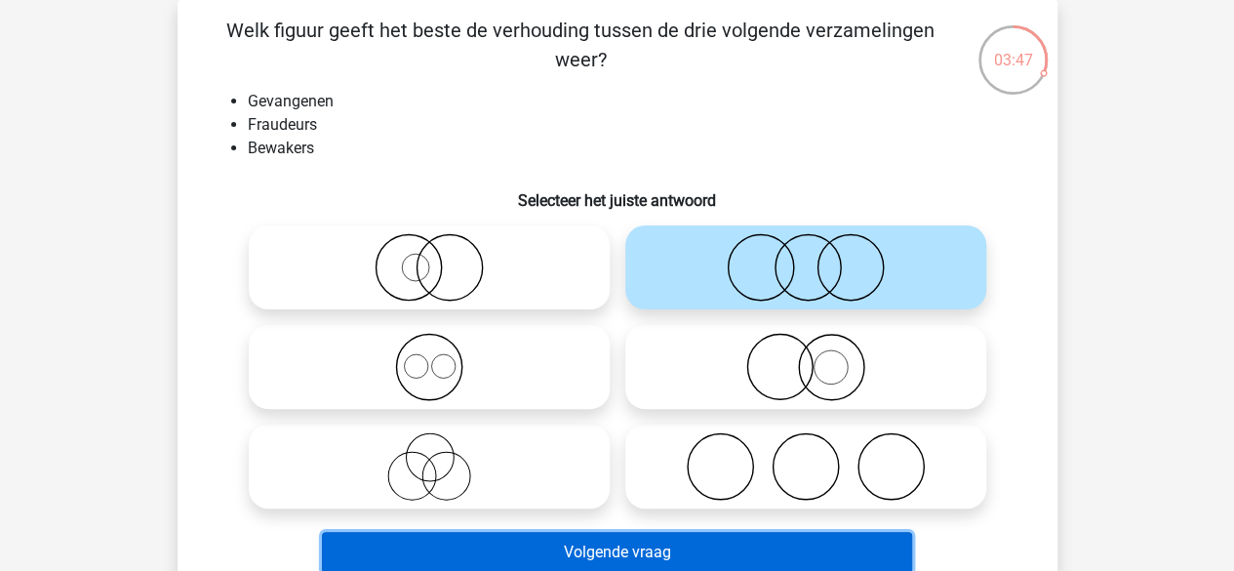
click at [704, 544] on button "Volgende vraag" at bounding box center [617, 552] width 590 height 41
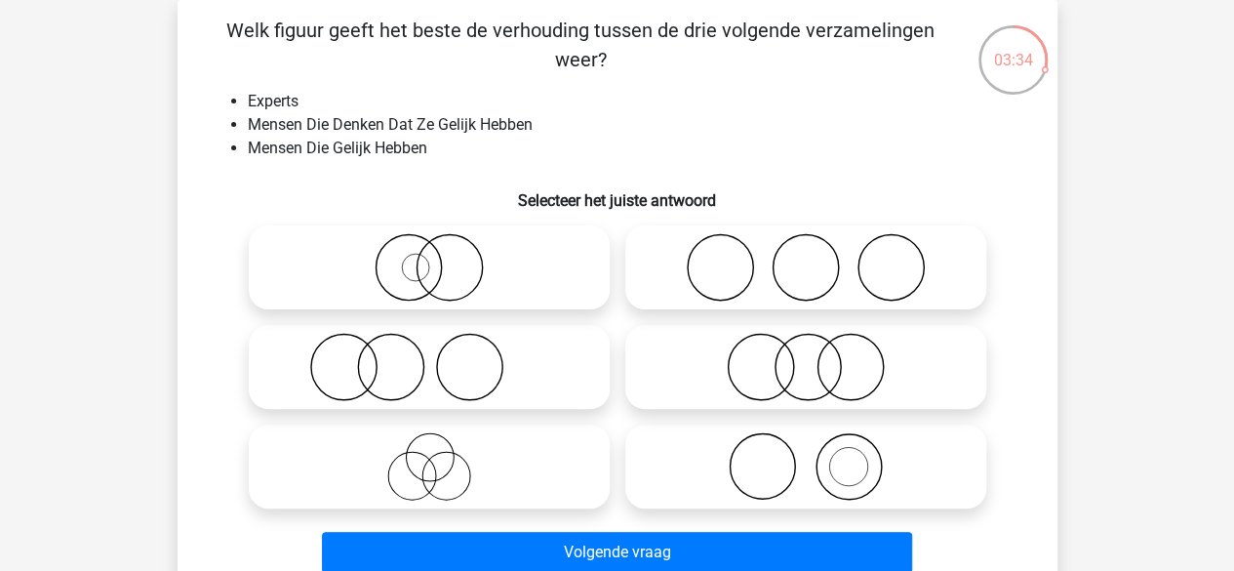
click at [560, 461] on icon at bounding box center [429, 466] width 345 height 68
click at [442, 456] on input "radio" at bounding box center [435, 450] width 13 height 13
radio input "true"
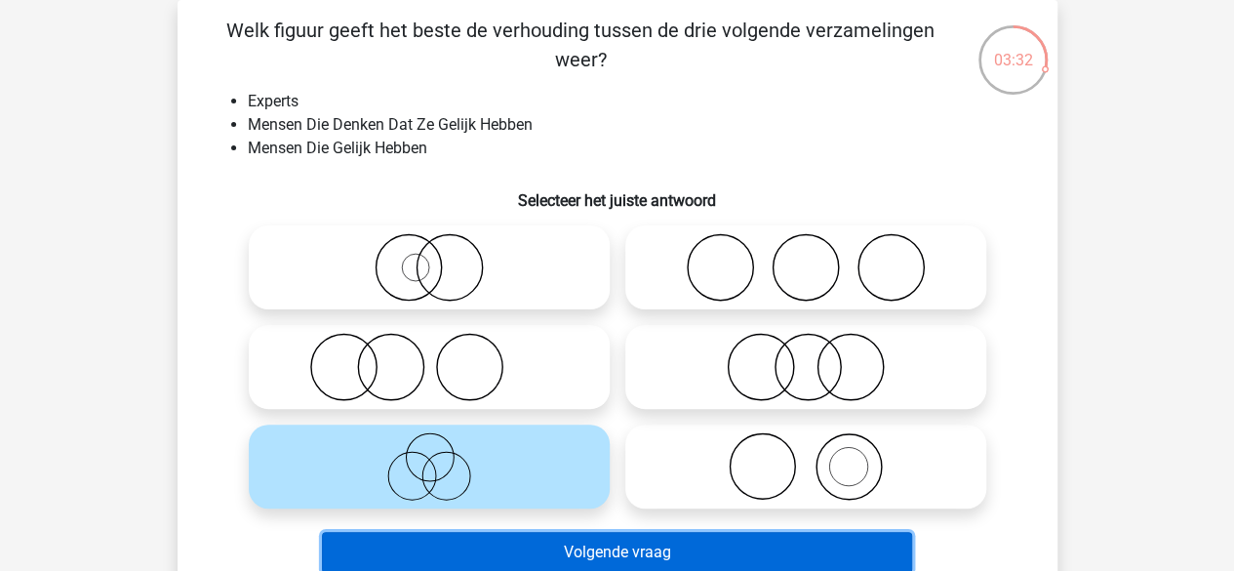
click at [561, 564] on button "Volgende vraag" at bounding box center [617, 552] width 590 height 41
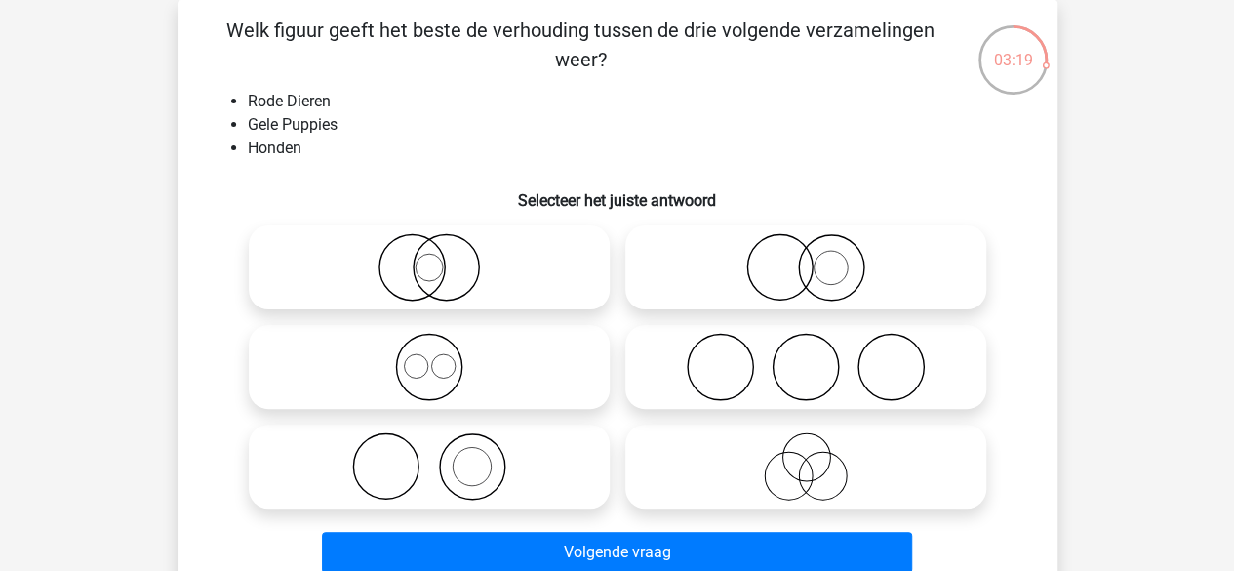
click at [748, 246] on icon at bounding box center [805, 267] width 345 height 68
click at [806, 246] on input "radio" at bounding box center [812, 251] width 13 height 13
radio input "true"
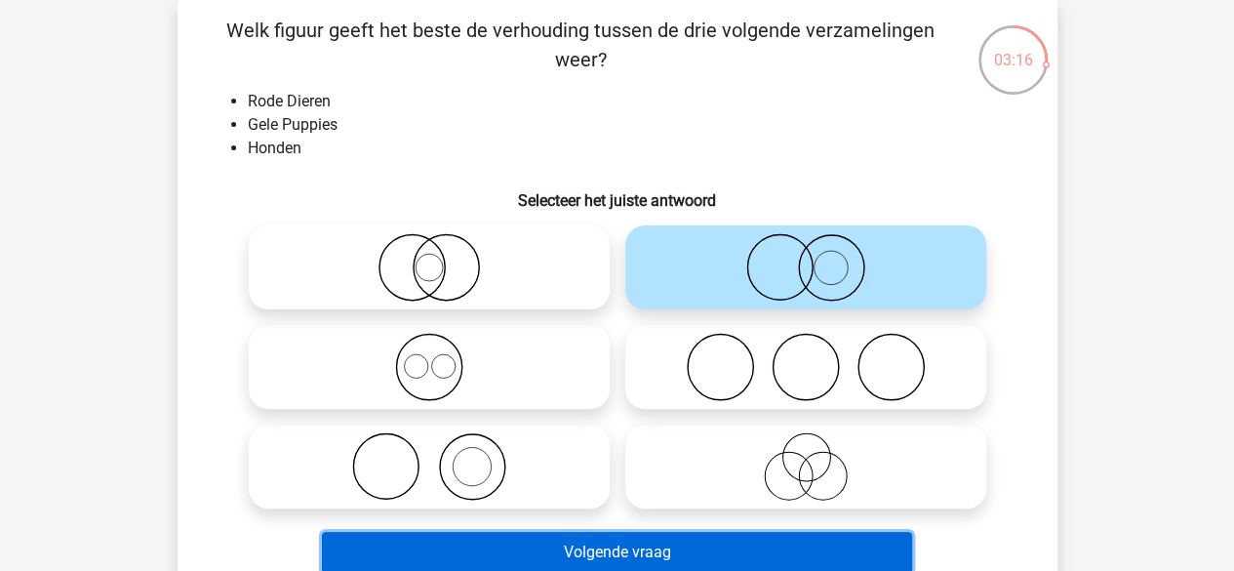
click at [697, 557] on button "Volgende vraag" at bounding box center [617, 552] width 590 height 41
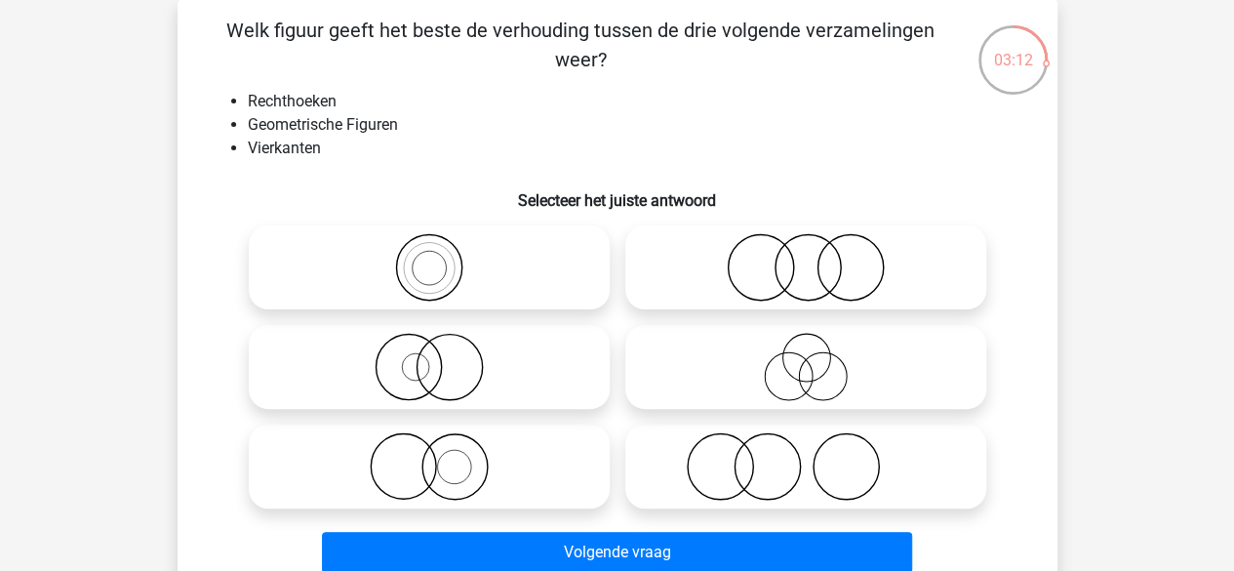
click at [460, 237] on icon at bounding box center [429, 267] width 345 height 68
click at [442, 245] on input "radio" at bounding box center [435, 251] width 13 height 13
radio input "true"
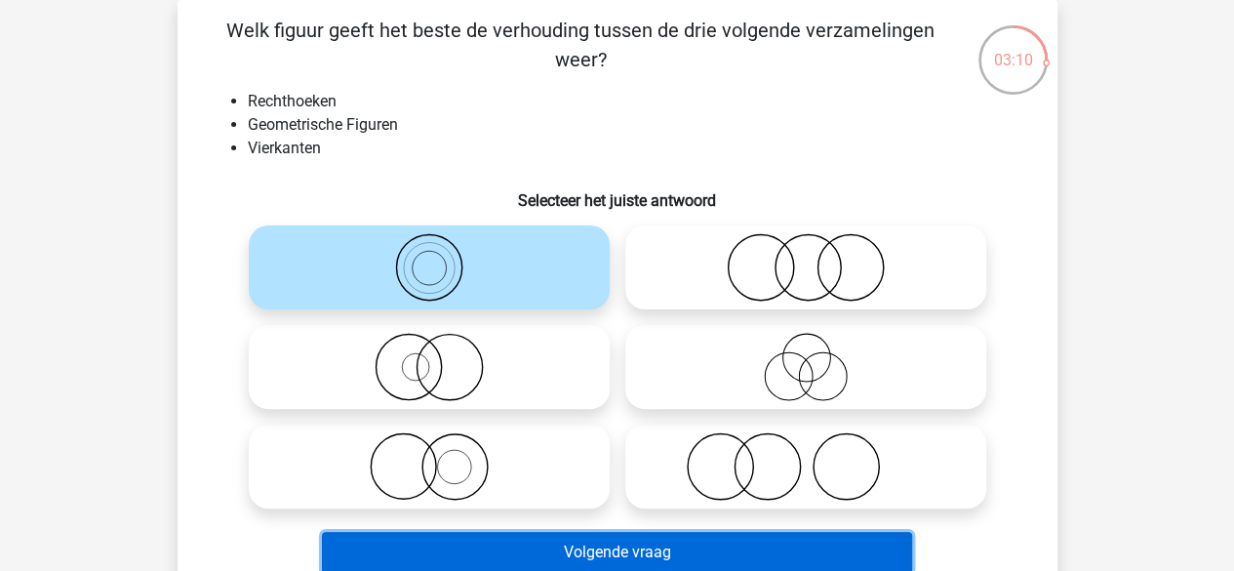
click at [529, 561] on button "Volgende vraag" at bounding box center [617, 552] width 590 height 41
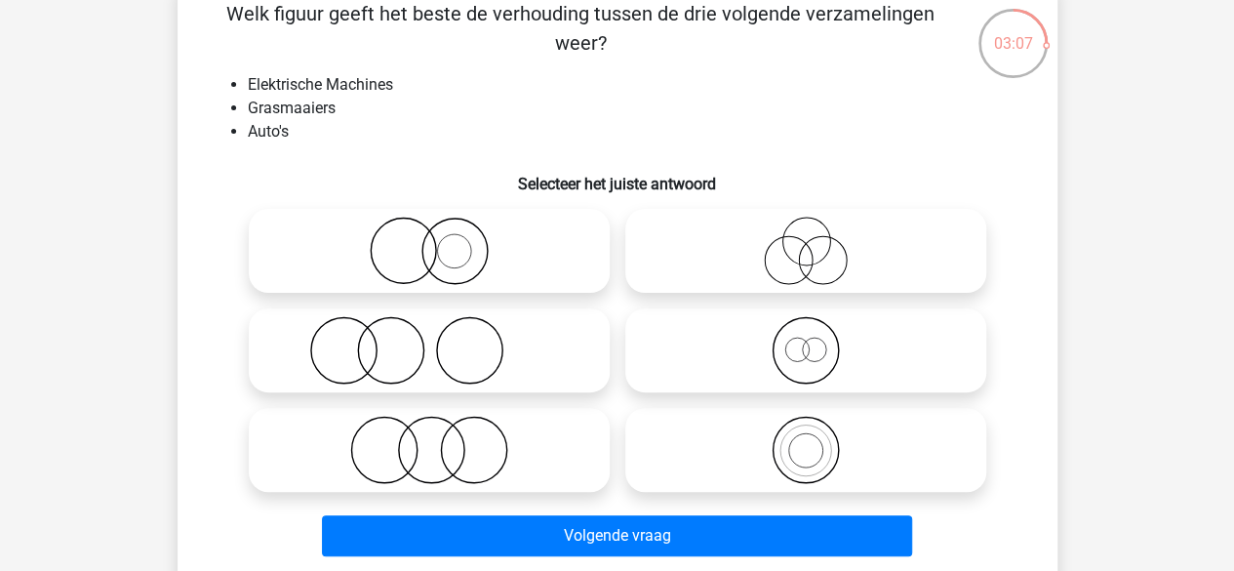
scroll to position [107, 0]
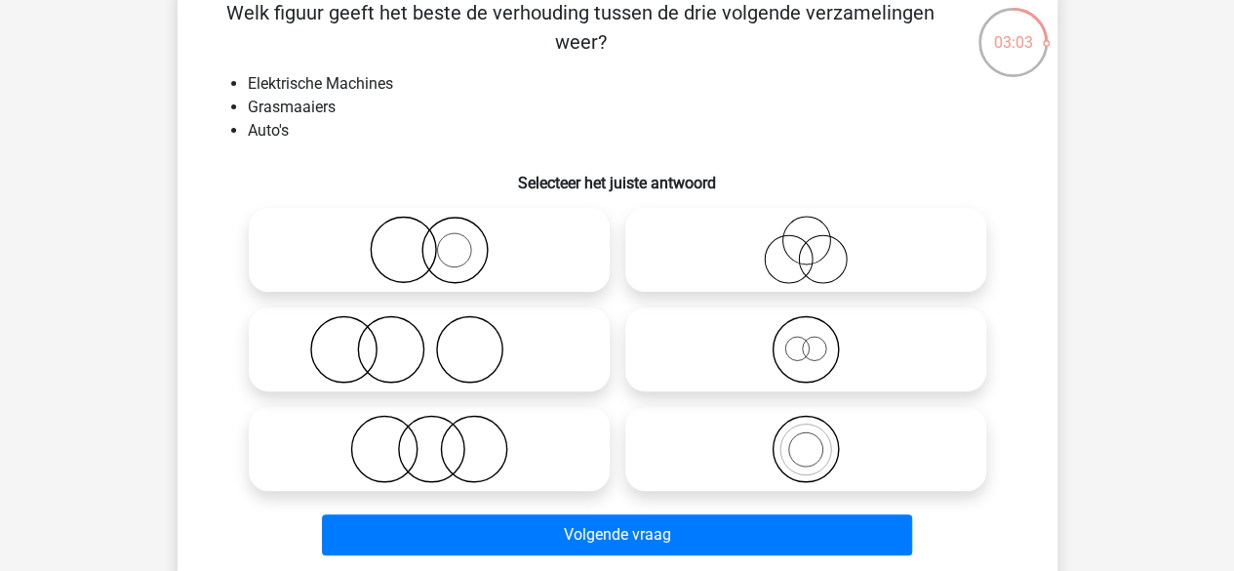
click at [561, 438] on icon at bounding box center [429, 449] width 345 height 68
click at [442, 438] on input "radio" at bounding box center [435, 432] width 13 height 13
radio input "true"
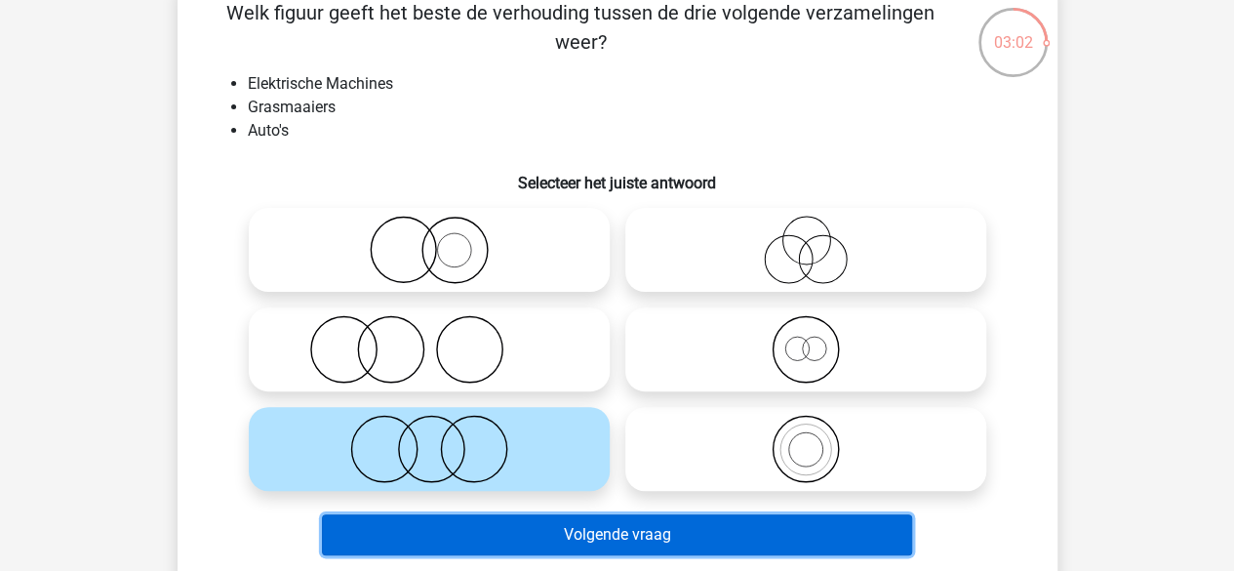
click at [555, 533] on button "Volgende vraag" at bounding box center [617, 534] width 590 height 41
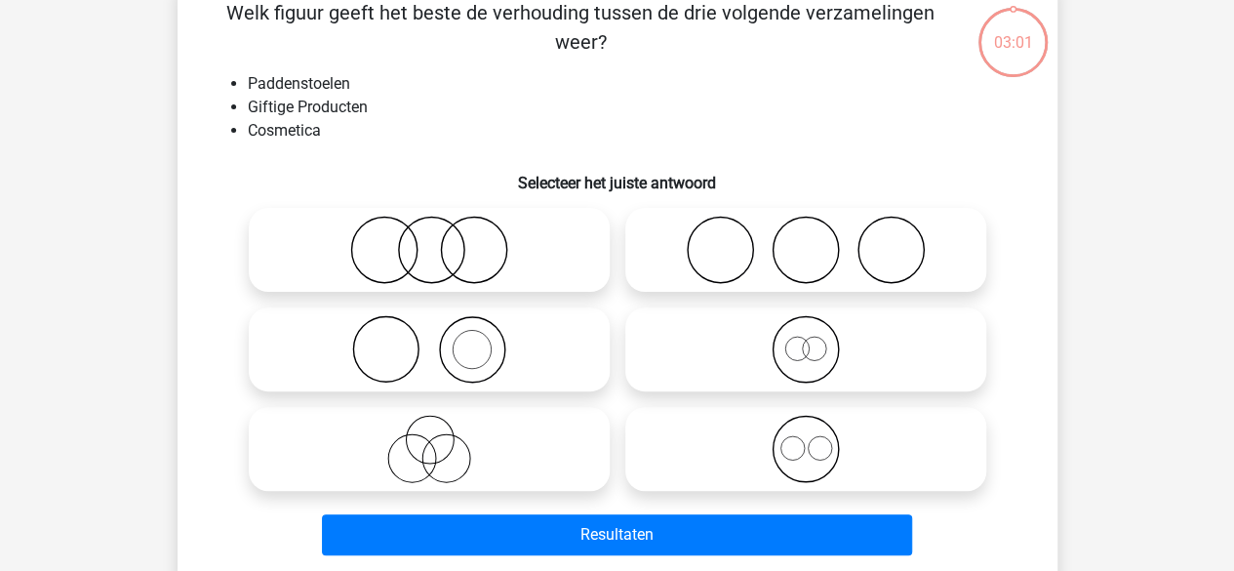
scroll to position [90, 0]
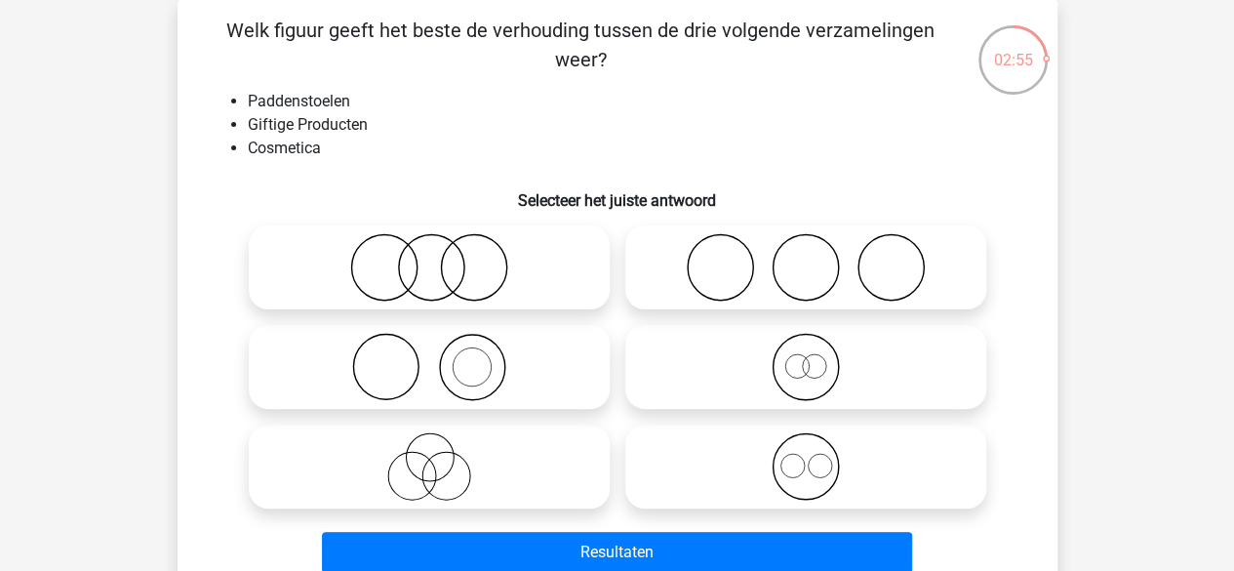
click at [572, 289] on icon at bounding box center [429, 267] width 345 height 68
click at [442, 257] on input "radio" at bounding box center [435, 251] width 13 height 13
radio input "true"
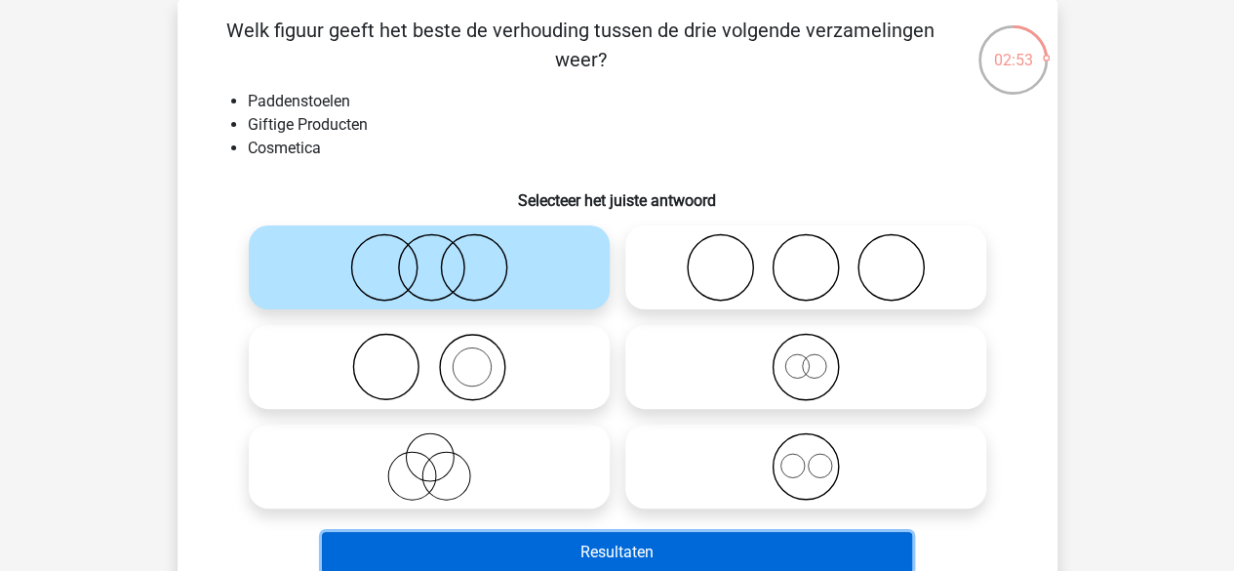
click at [597, 548] on button "Resultaten" at bounding box center [617, 552] width 590 height 41
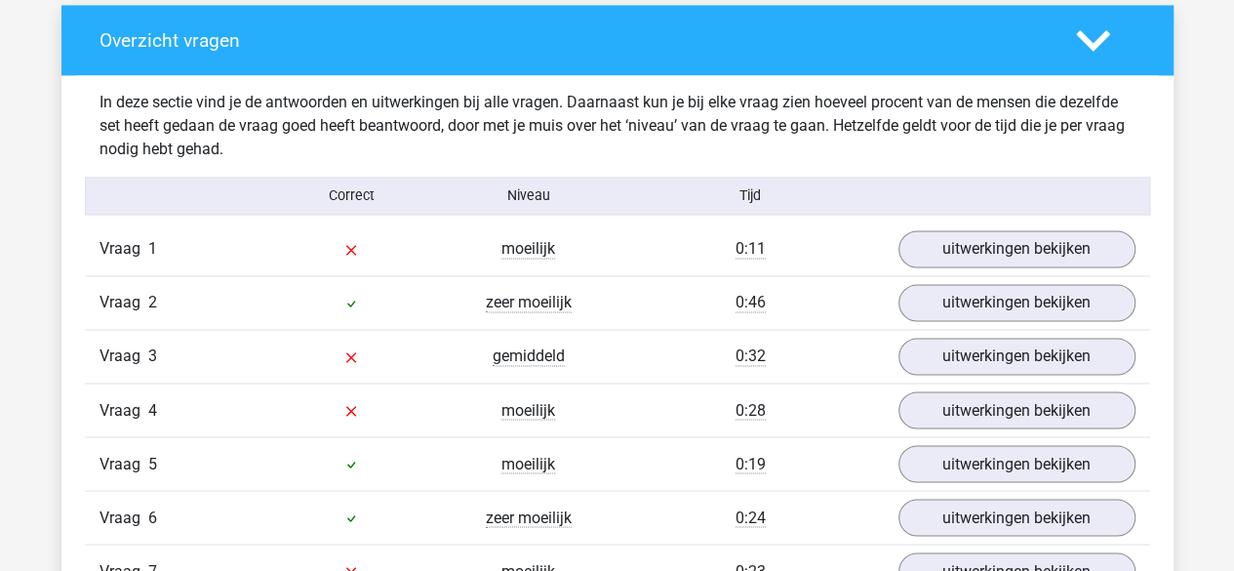
scroll to position [1468, 0]
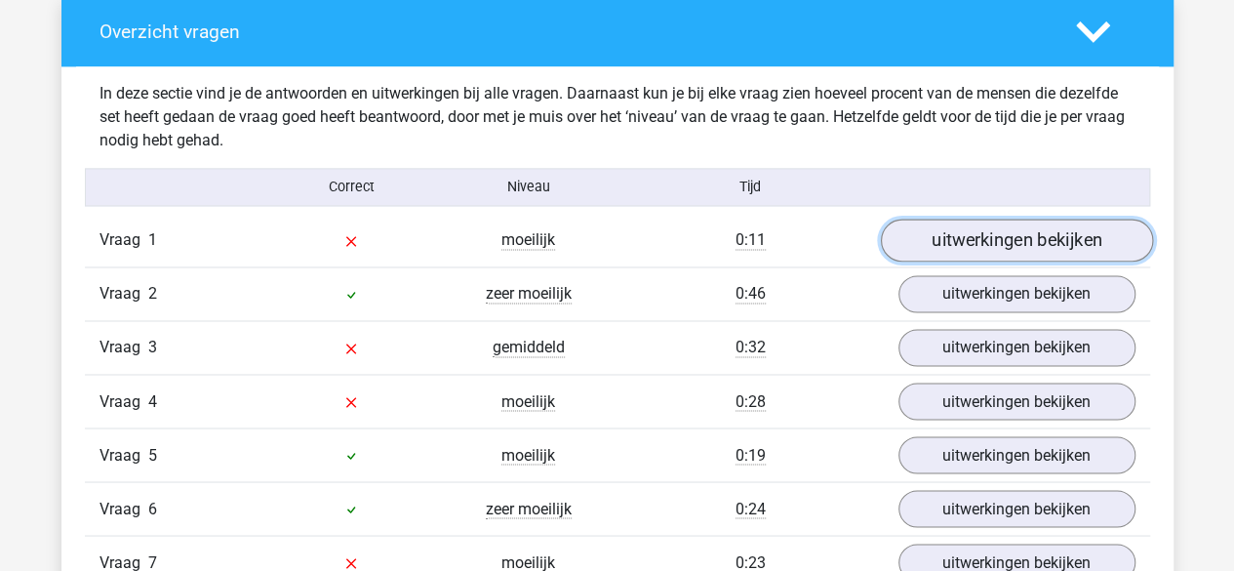
click at [957, 248] on link "uitwerkingen bekijken" at bounding box center [1016, 240] width 272 height 43
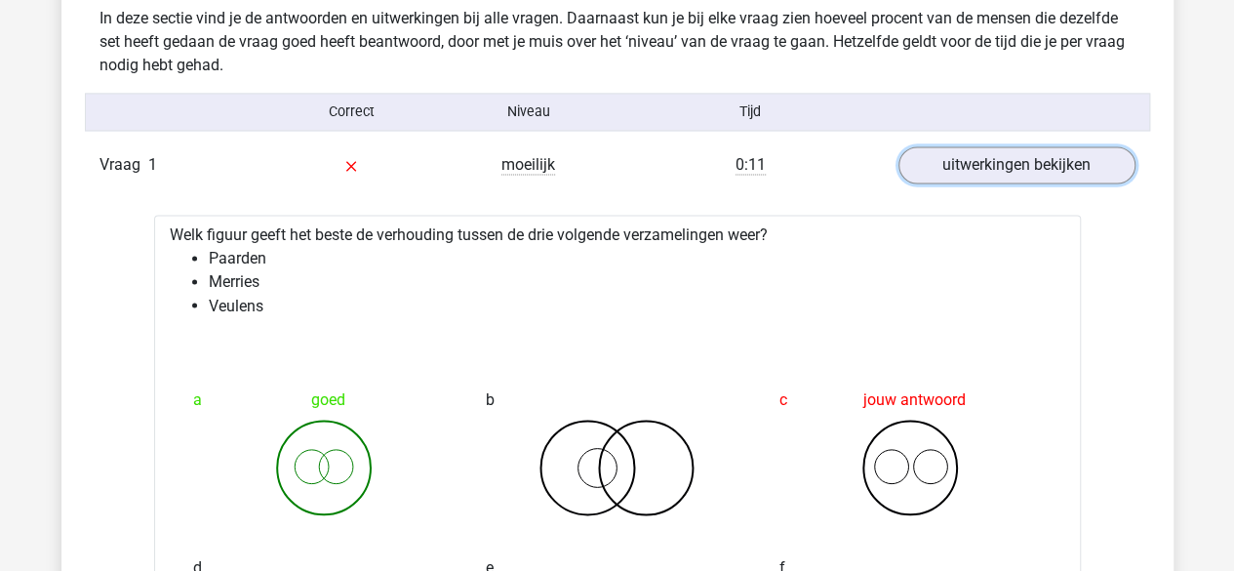
scroll to position [1542, 0]
click at [955, 167] on link "uitwerkingen bekijken" at bounding box center [1016, 166] width 272 height 43
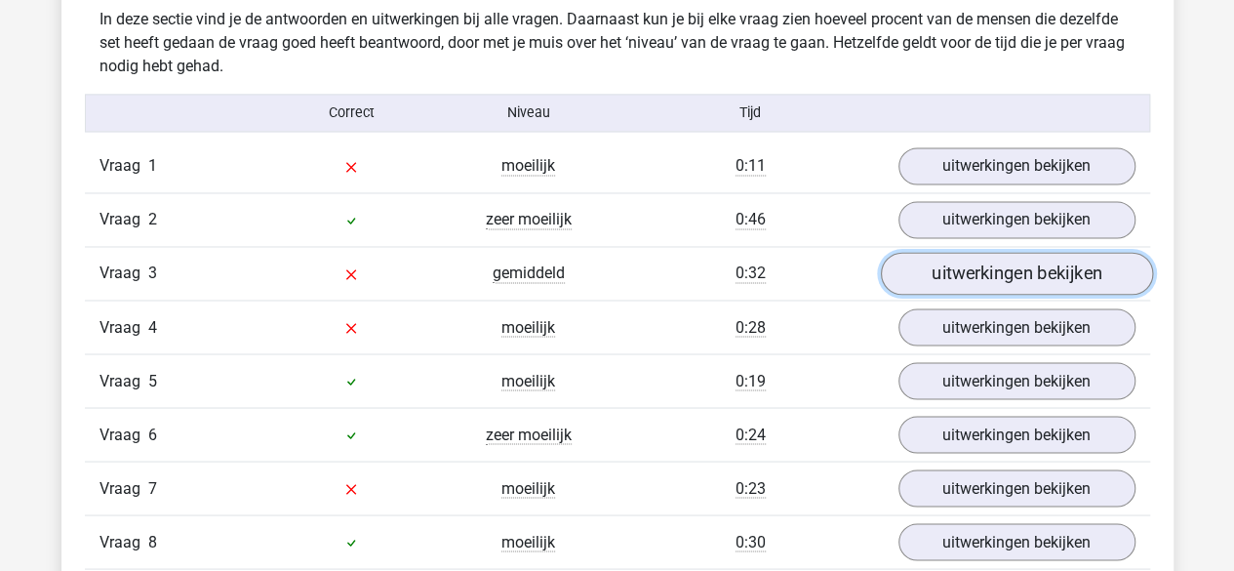
click at [917, 281] on link "uitwerkingen bekijken" at bounding box center [1016, 274] width 272 height 43
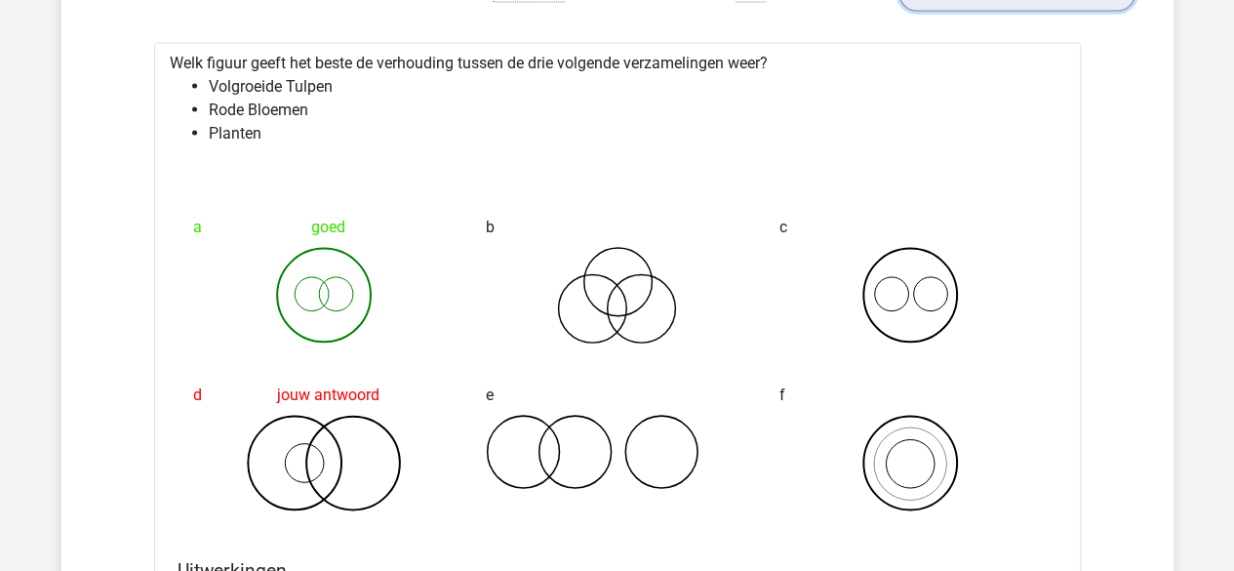
scroll to position [1801, 0]
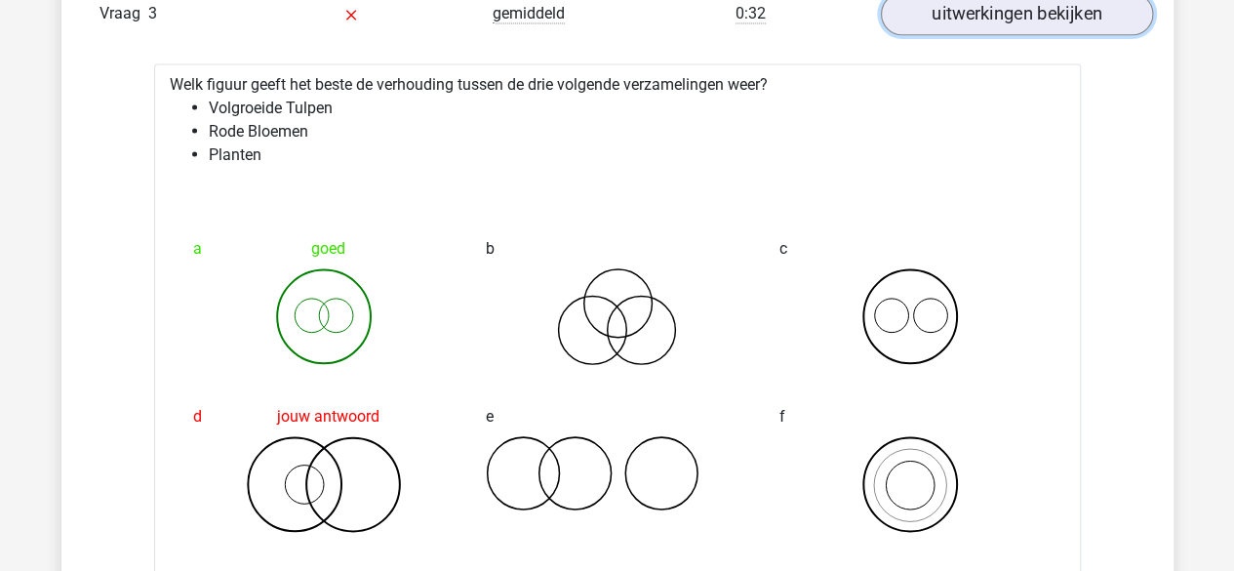
click at [1098, 15] on link "uitwerkingen bekijken" at bounding box center [1016, 14] width 272 height 43
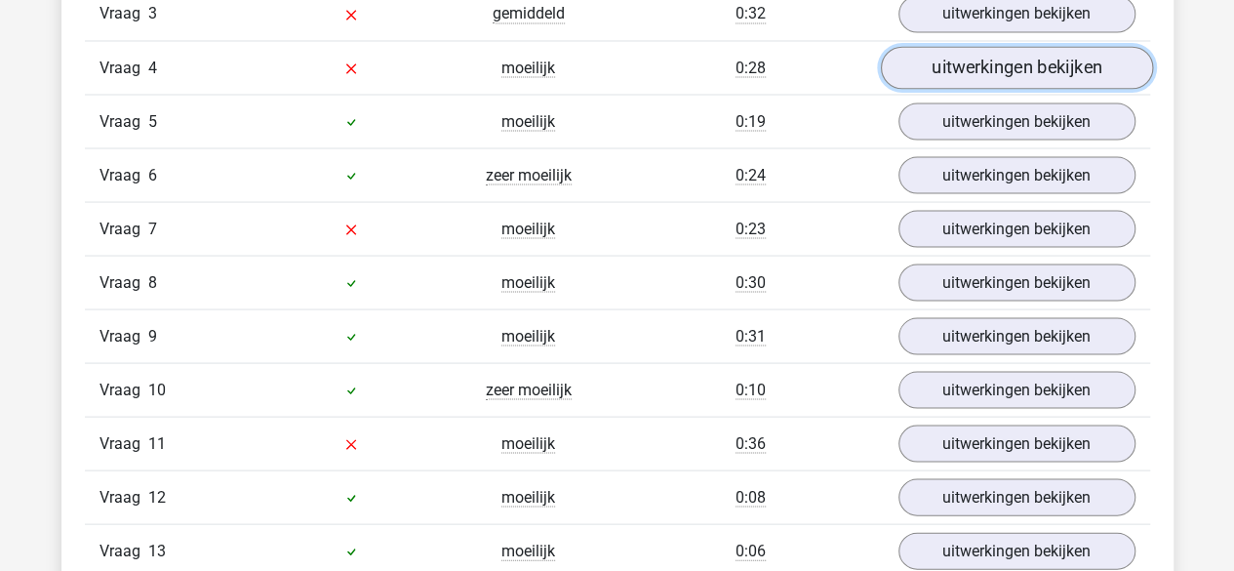
click at [1065, 62] on link "uitwerkingen bekijken" at bounding box center [1016, 68] width 272 height 43
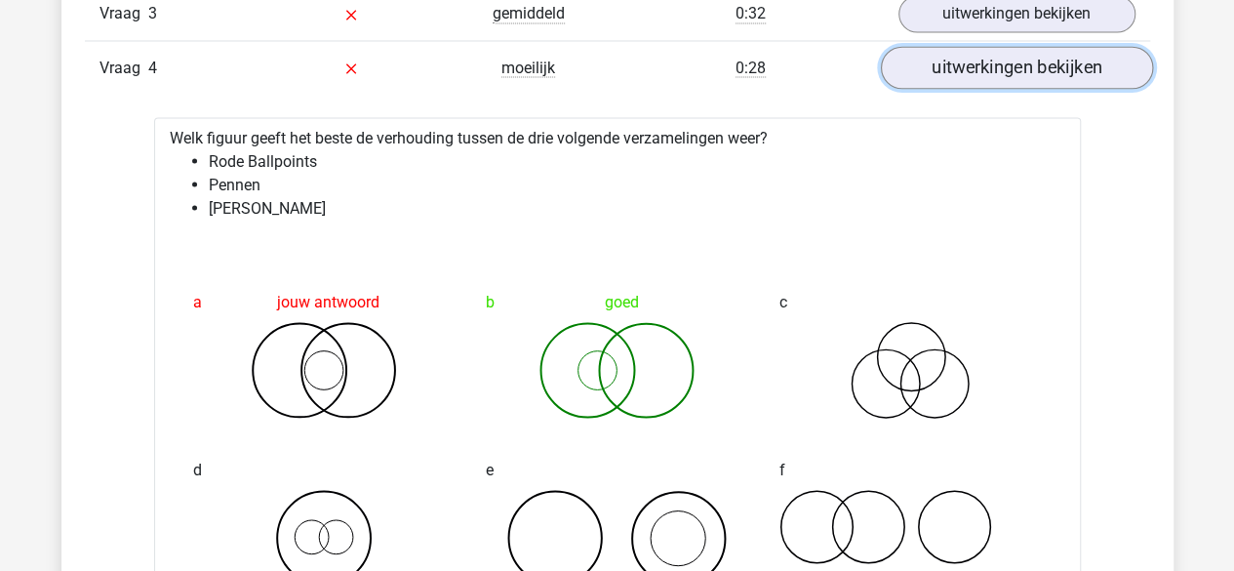
click at [1038, 76] on link "uitwerkingen bekijken" at bounding box center [1016, 68] width 272 height 43
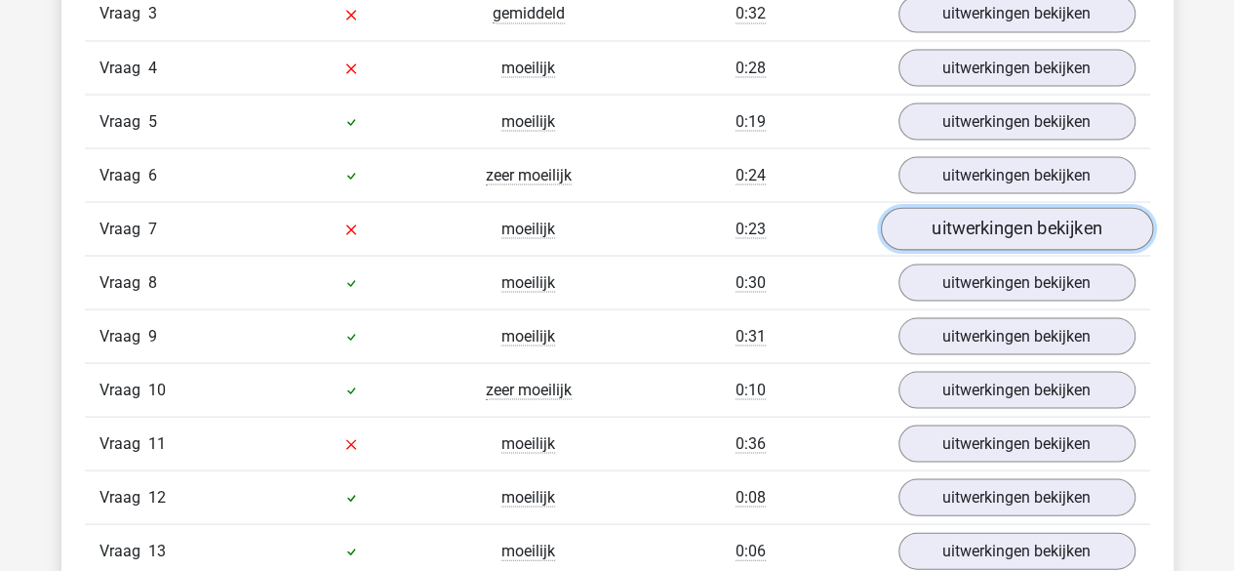
click at [1003, 220] on link "uitwerkingen bekijken" at bounding box center [1016, 229] width 272 height 43
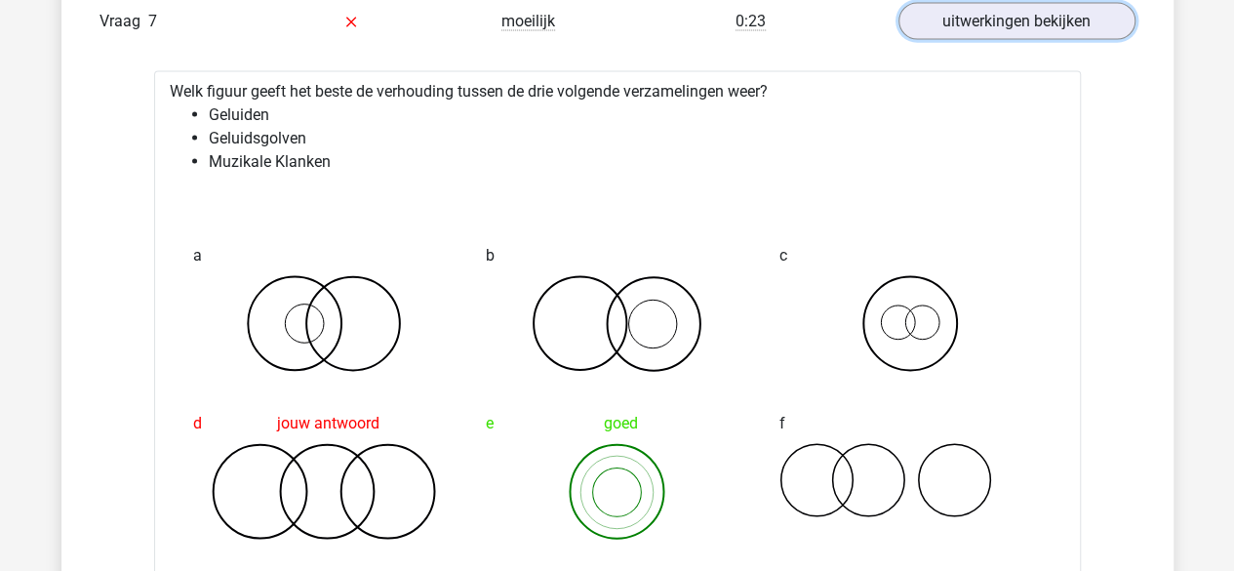
scroll to position [2007, 0]
click at [1046, 24] on link "uitwerkingen bekijken" at bounding box center [1016, 23] width 272 height 43
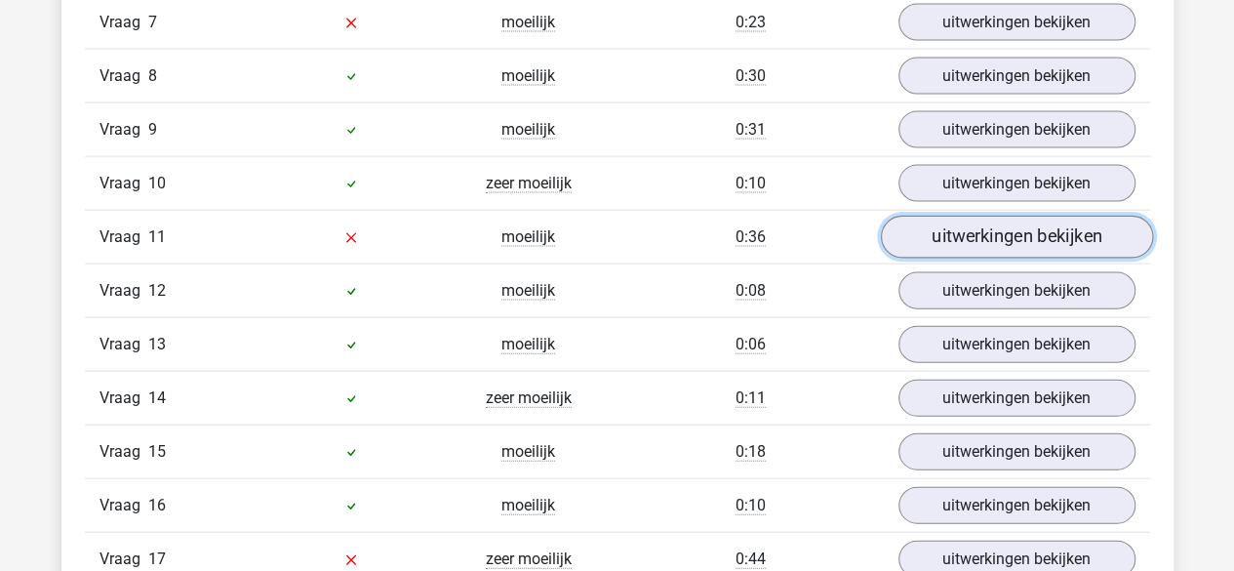
click at [1015, 217] on link "uitwerkingen bekijken" at bounding box center [1016, 238] width 272 height 43
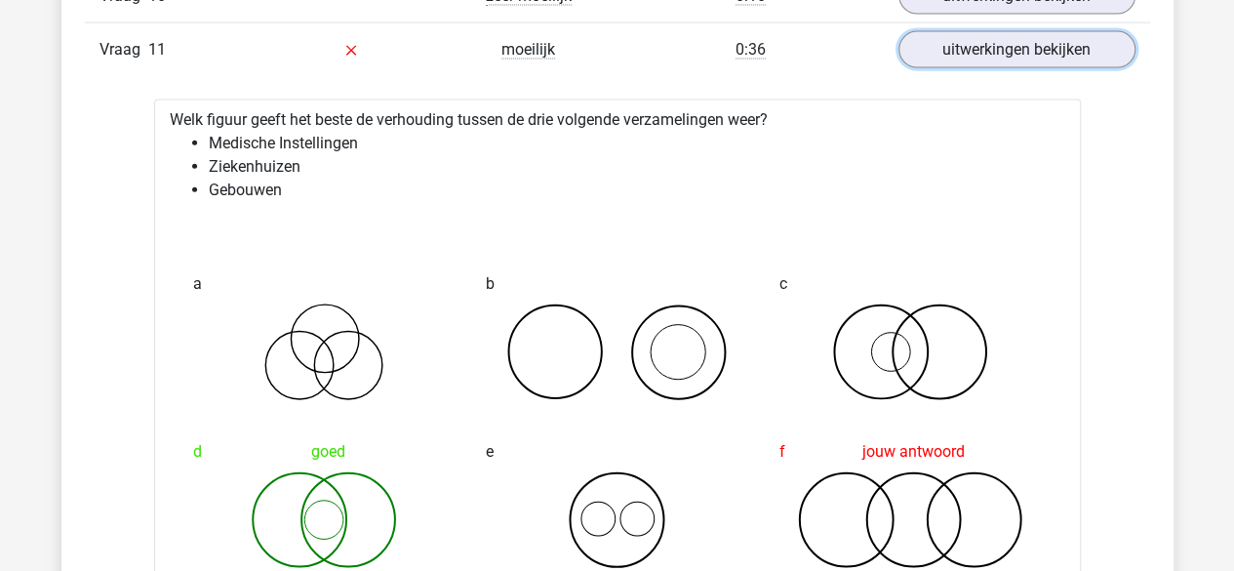
scroll to position [2169, 0]
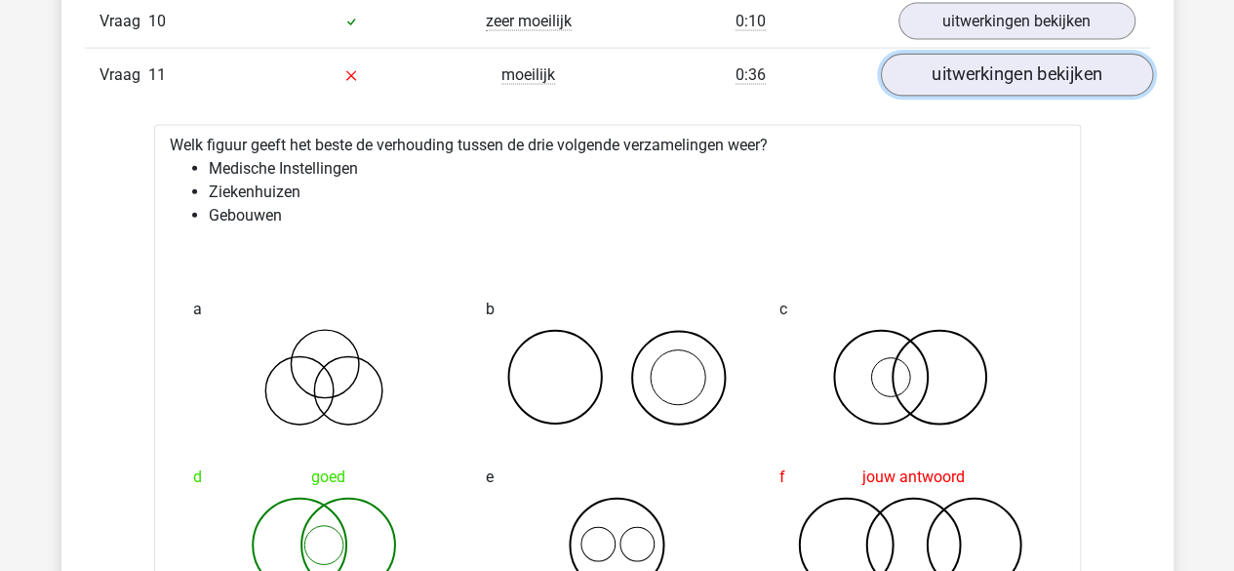
click at [1035, 70] on link "uitwerkingen bekijken" at bounding box center [1016, 76] width 272 height 43
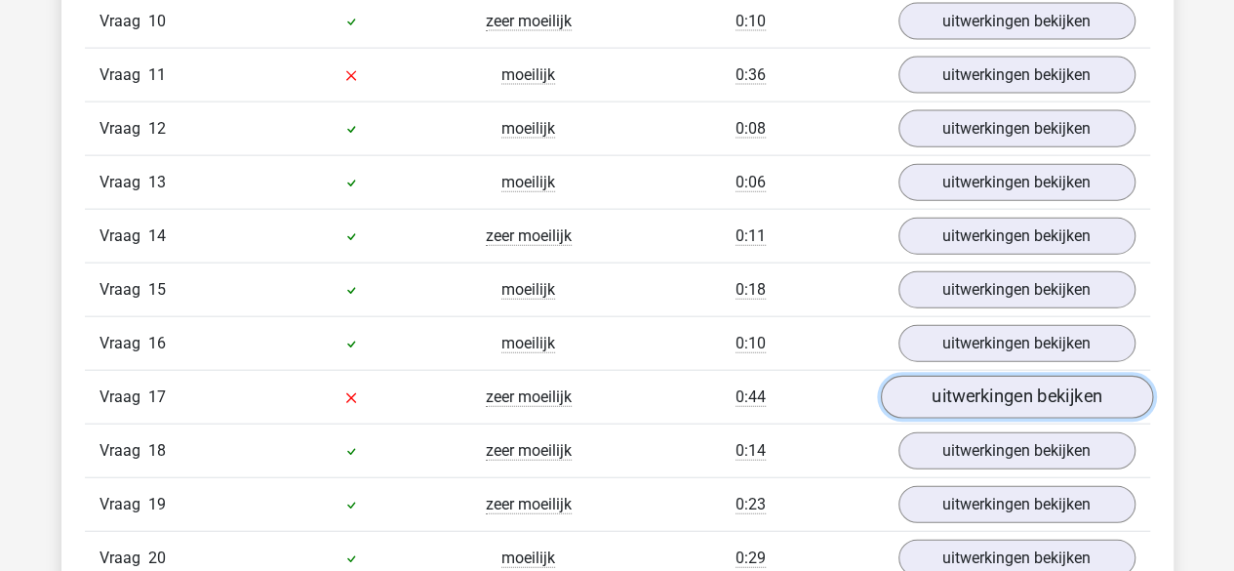
click at [1064, 386] on link "uitwerkingen bekijken" at bounding box center [1016, 397] width 272 height 43
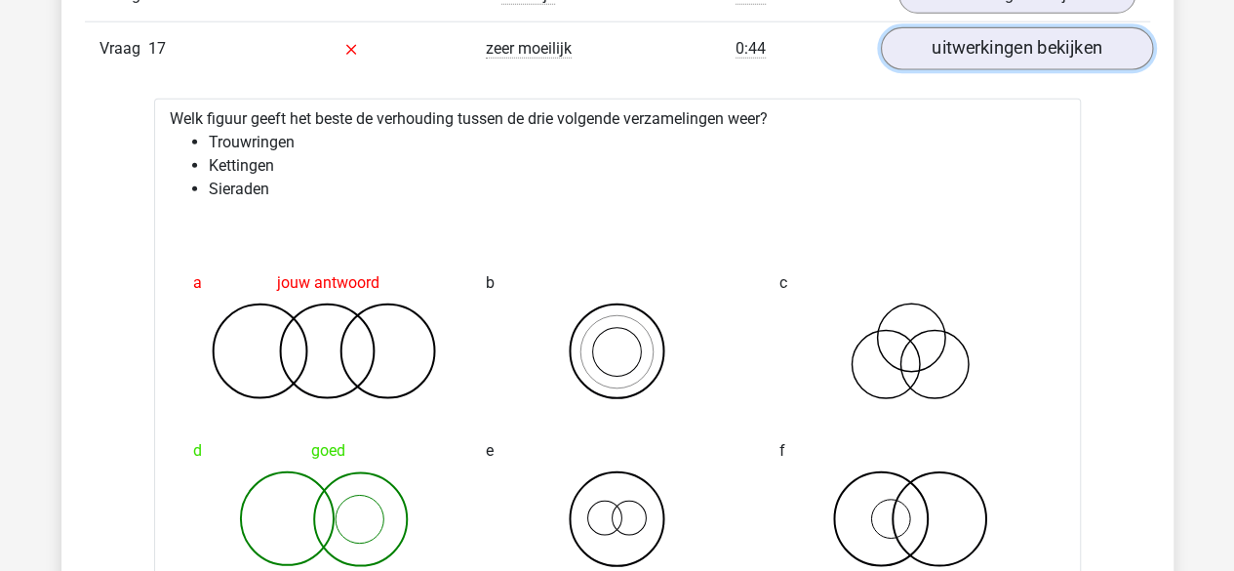
scroll to position [2518, 0]
click at [1002, 28] on link "uitwerkingen bekijken" at bounding box center [1016, 48] width 272 height 43
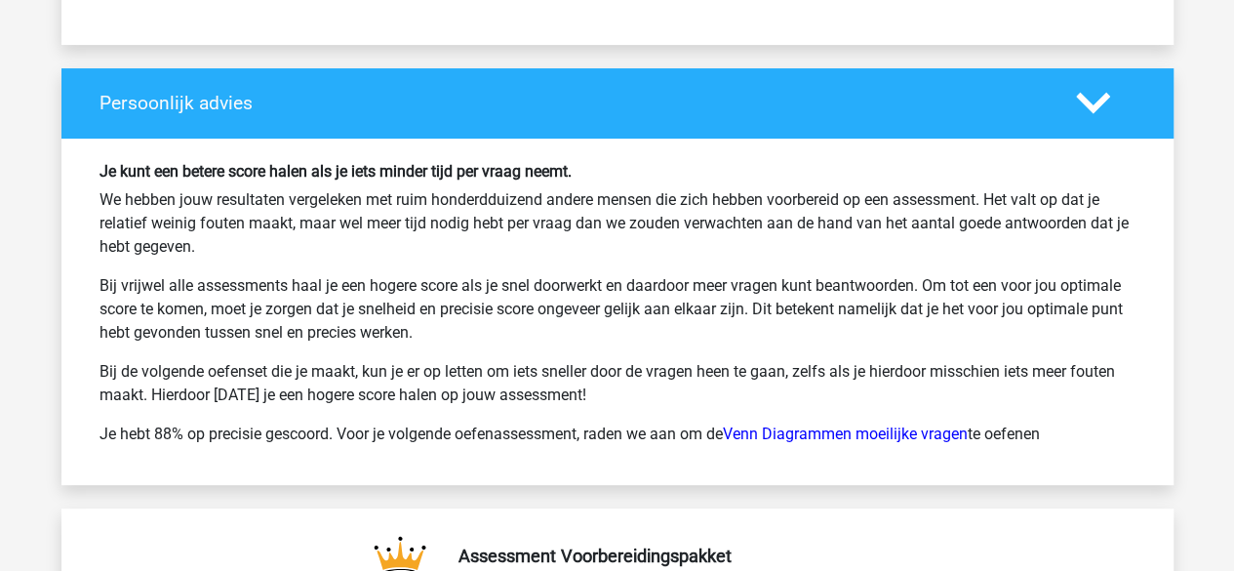
scroll to position [3834, 0]
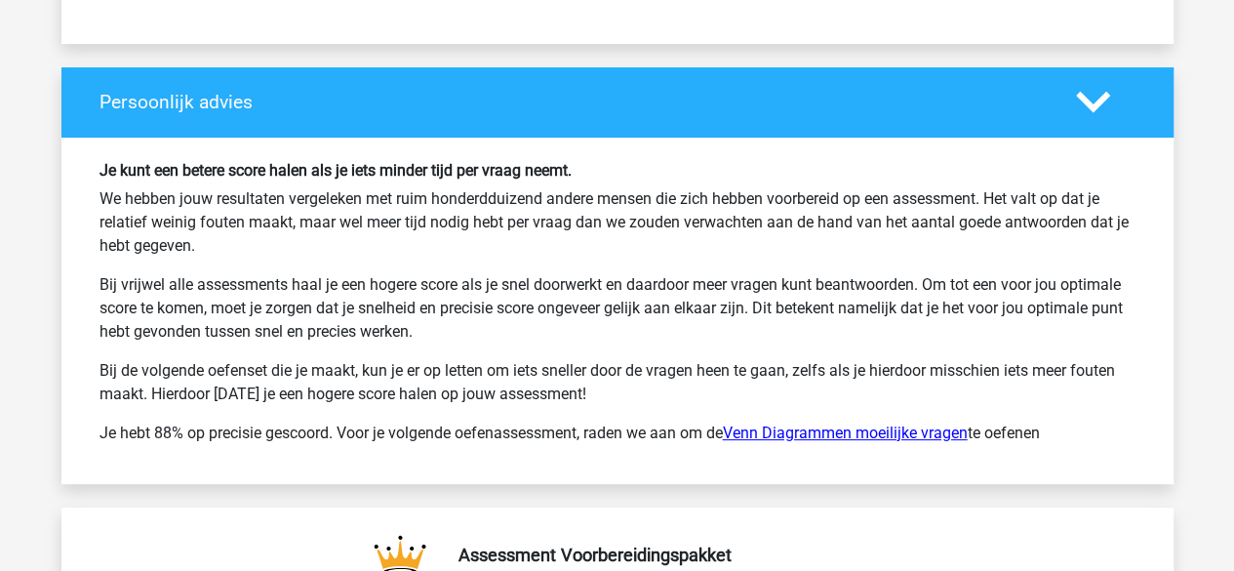
click at [945, 423] on link "Venn Diagrammen moeilijke vragen" at bounding box center [845, 432] width 245 height 19
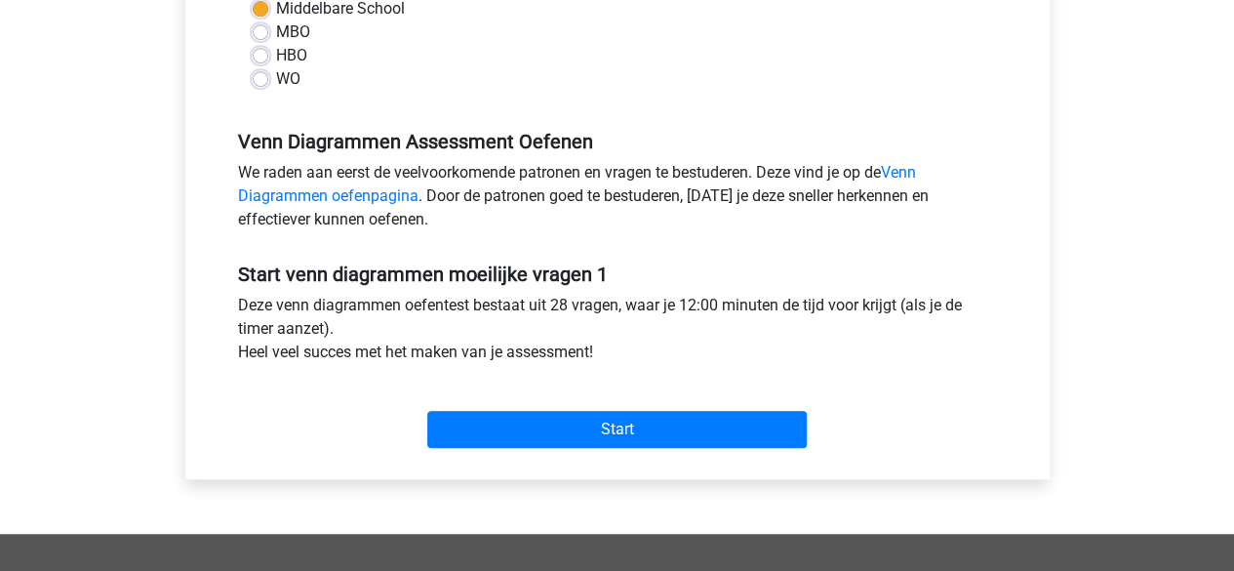
scroll to position [495, 0]
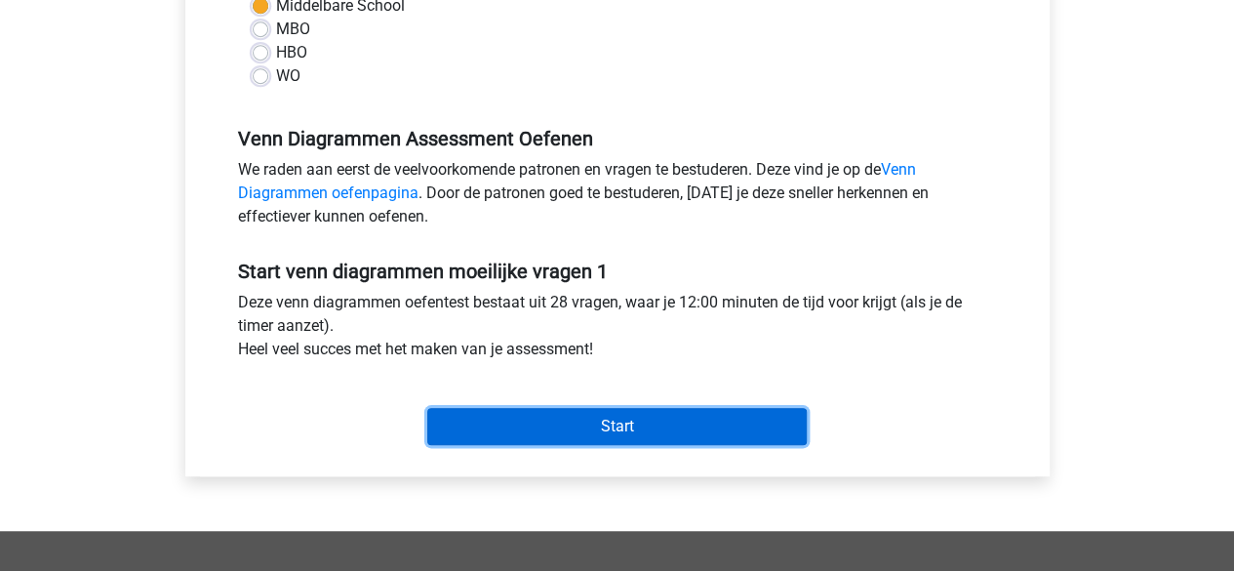
click at [653, 421] on input "Start" at bounding box center [616, 426] width 379 height 37
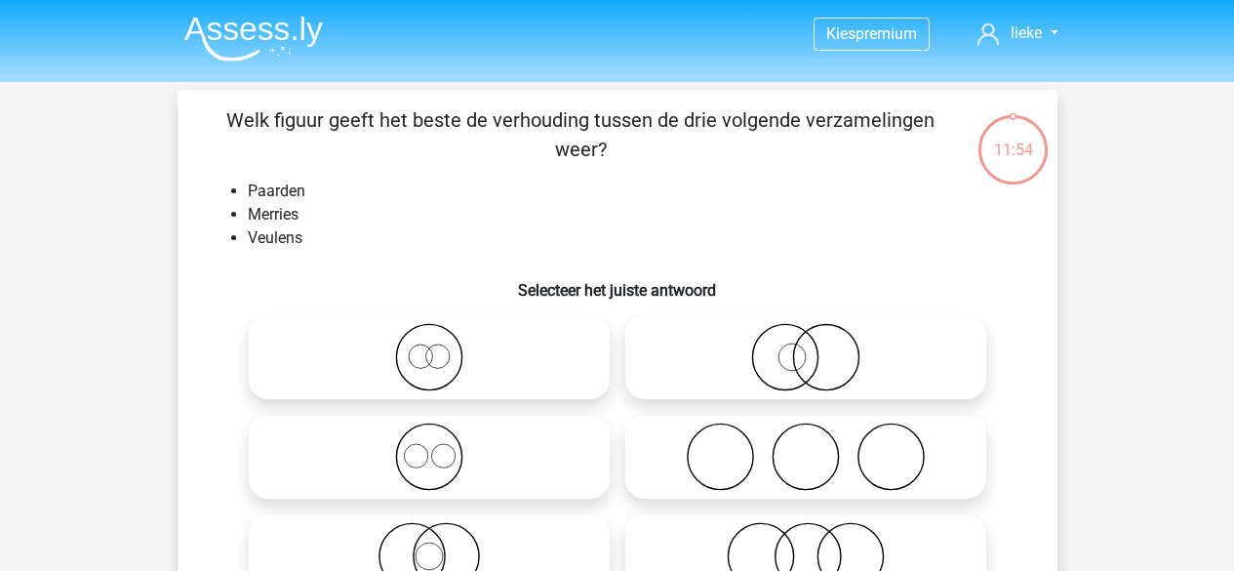
scroll to position [90, 0]
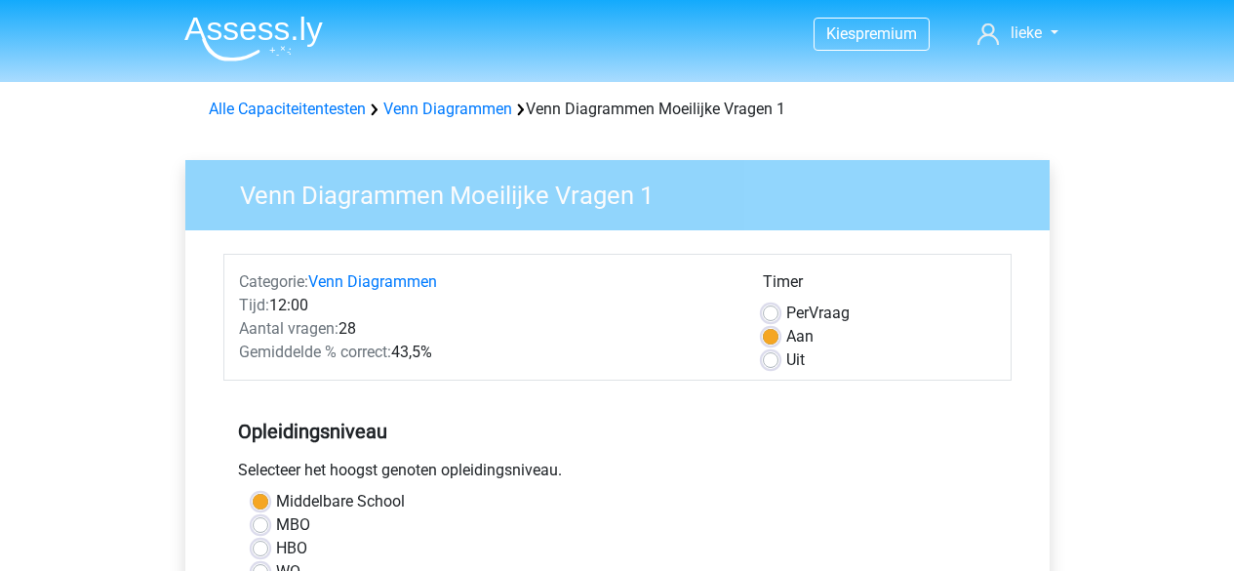
scroll to position [530, 0]
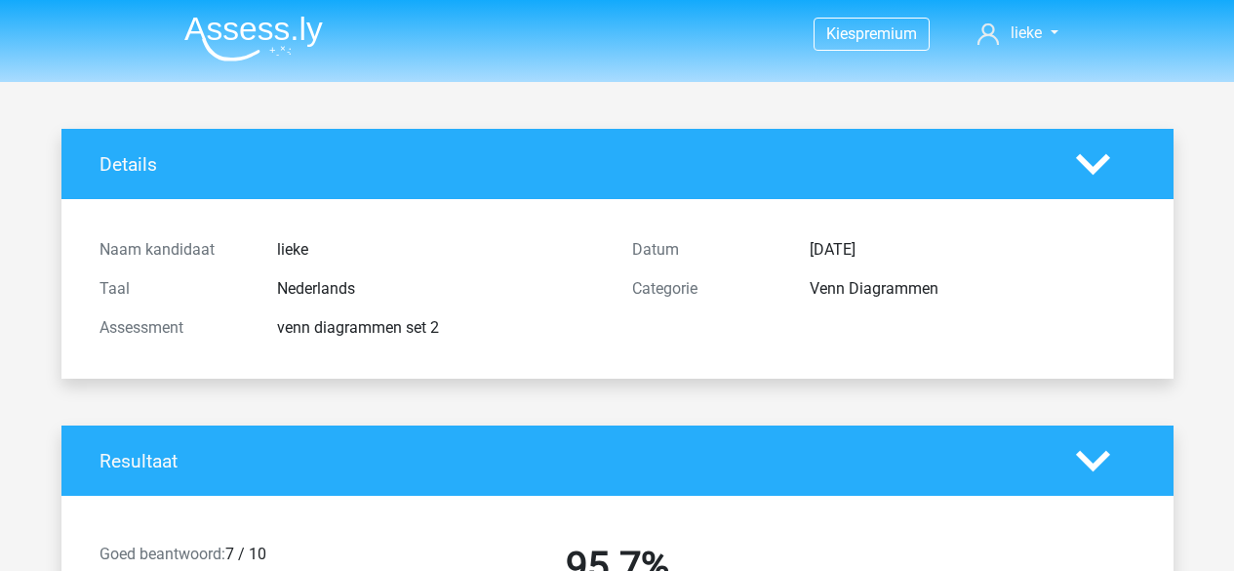
scroll to position [2866, 0]
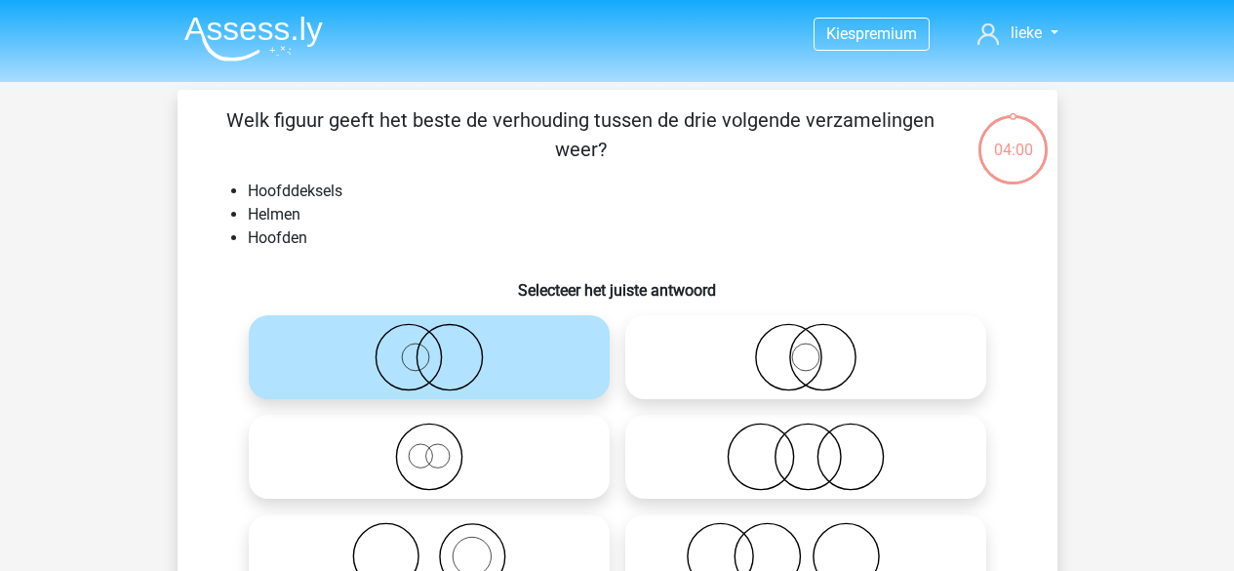
scroll to position [90, 0]
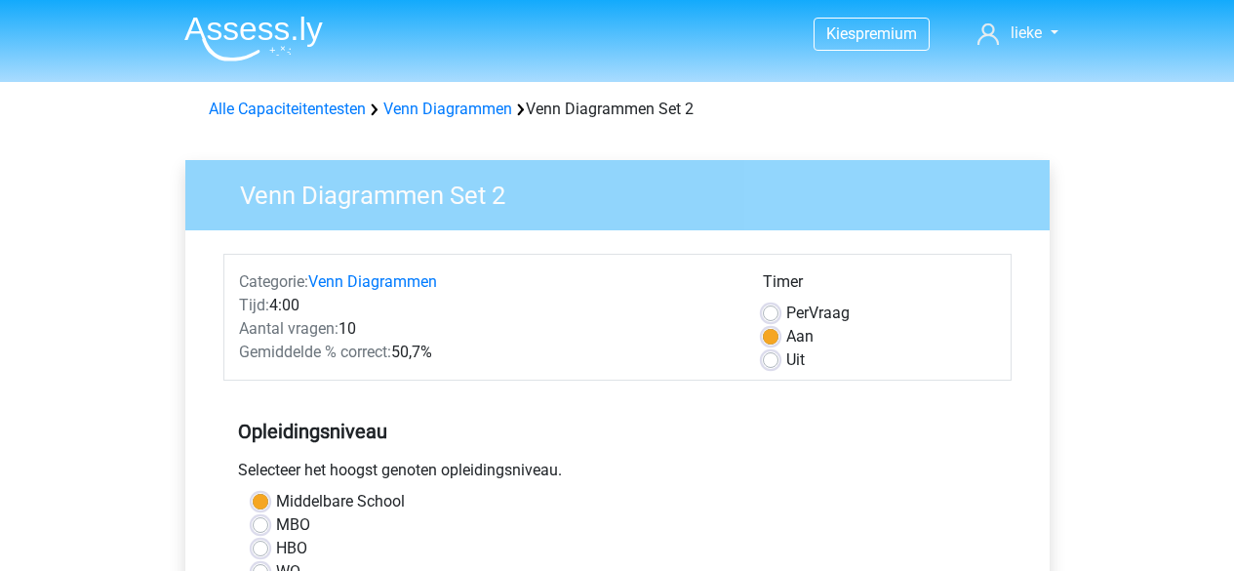
scroll to position [512, 0]
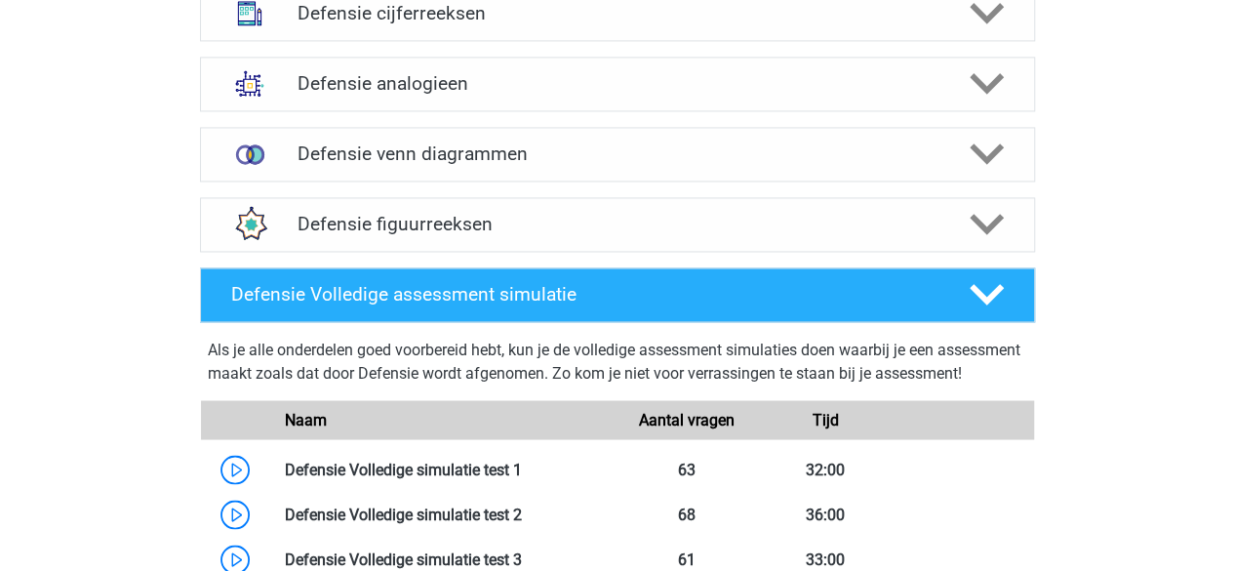
scroll to position [1315, 0]
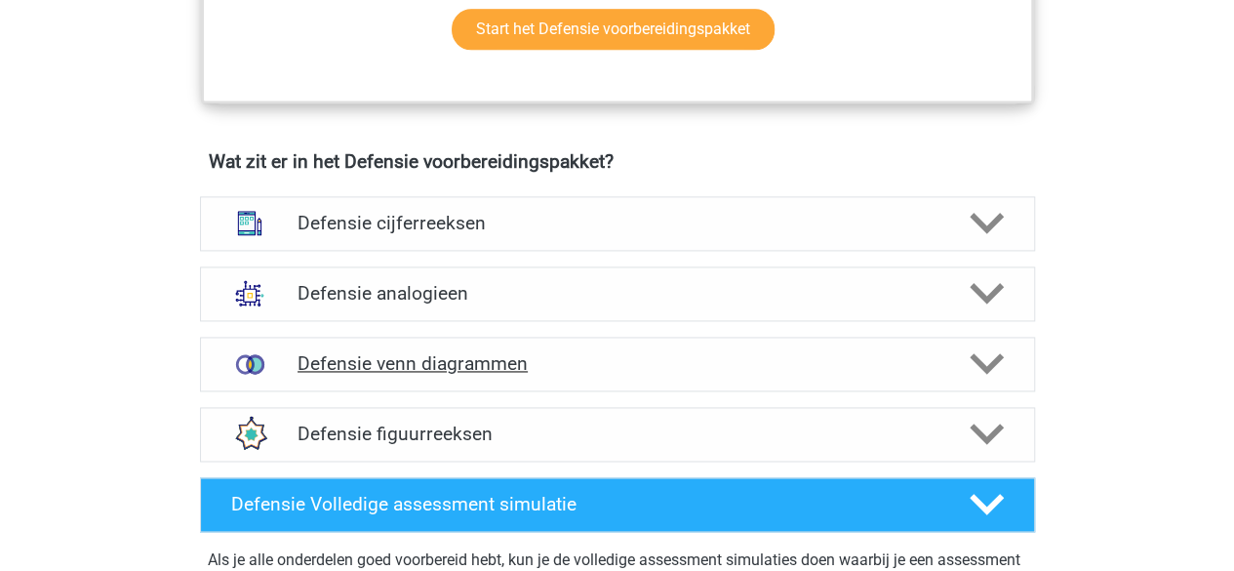
click at [611, 340] on div "Defensie venn diagrammen" at bounding box center [617, 363] width 835 height 55
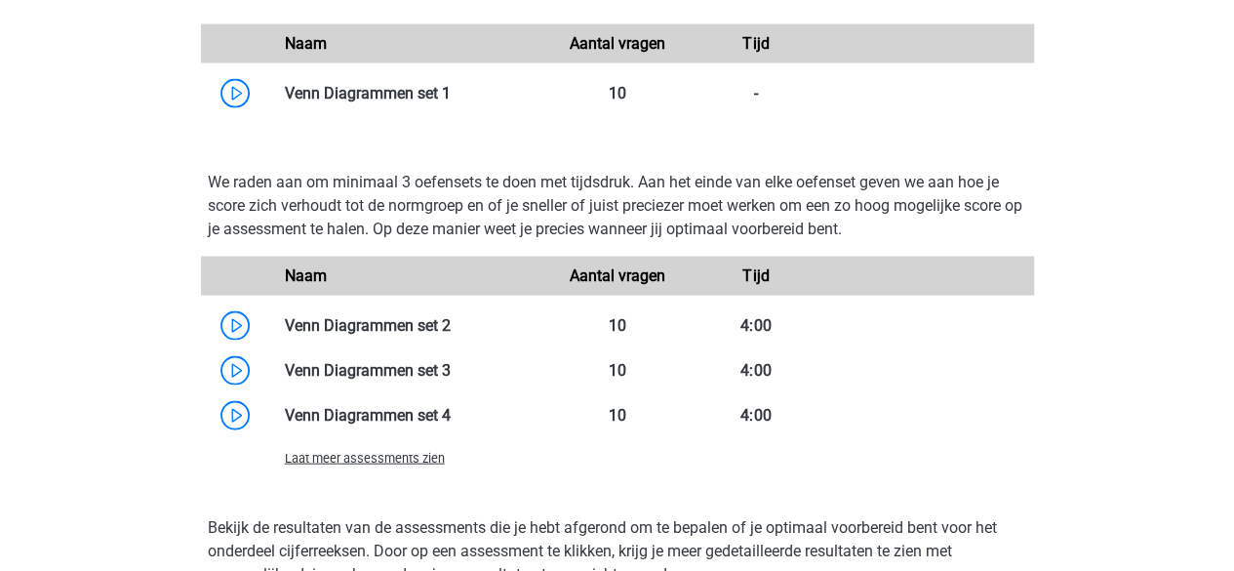
scroll to position [1885, 0]
click at [431, 450] on span "Laat meer assessments zien" at bounding box center [365, 457] width 160 height 15
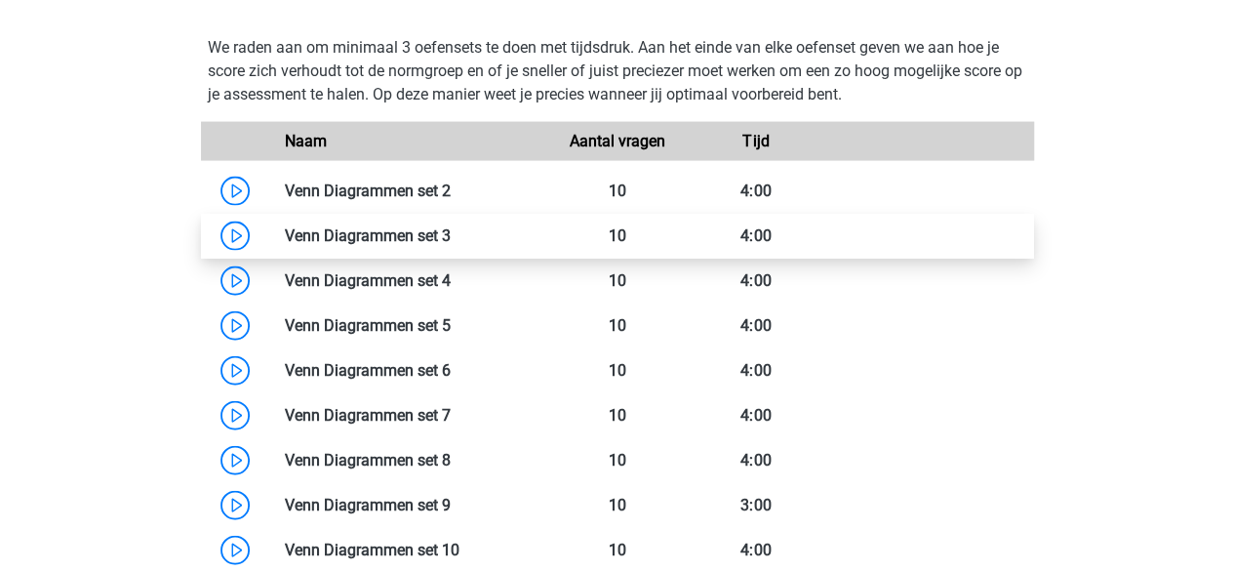
scroll to position [2018, 0]
click at [451, 235] on link at bounding box center [451, 236] width 0 height 19
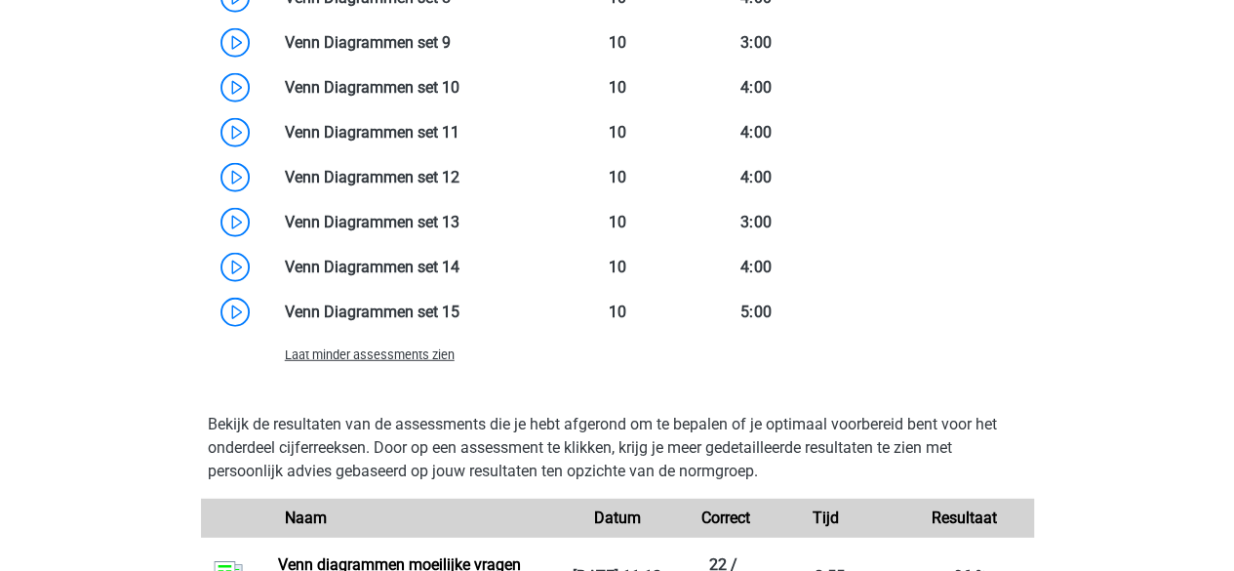
scroll to position [2490, 0]
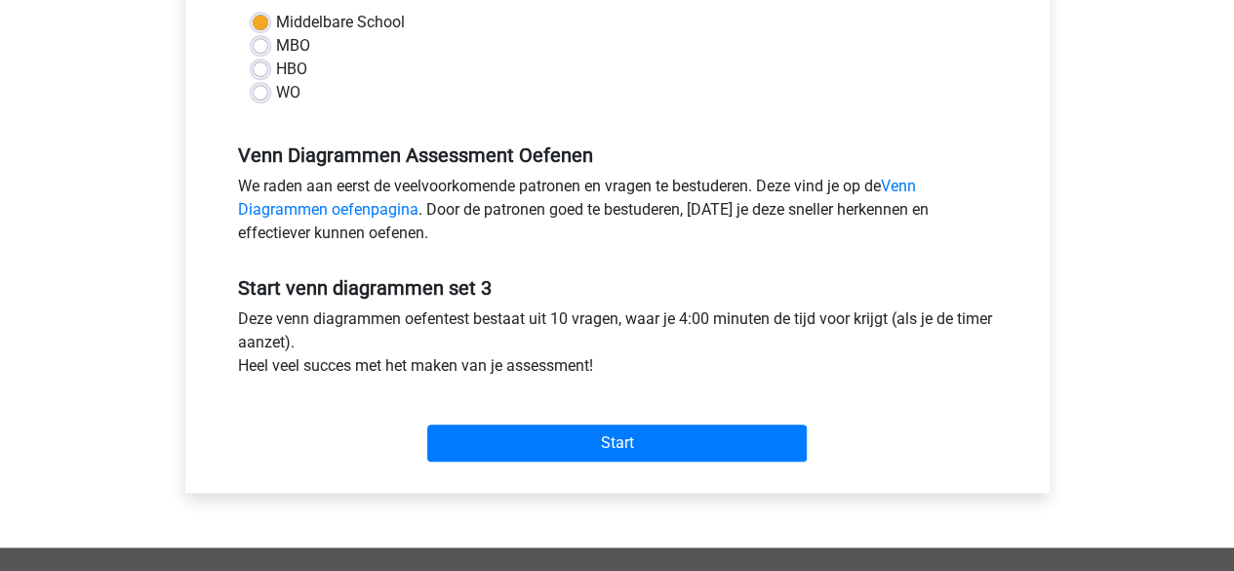
scroll to position [482, 0]
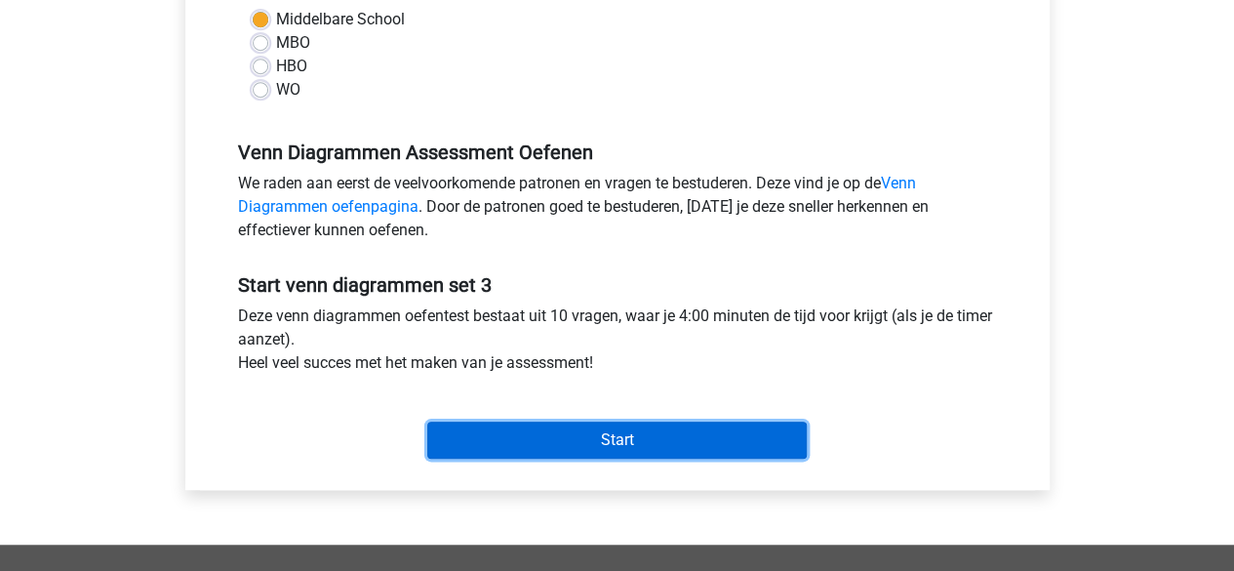
click at [675, 424] on input "Start" at bounding box center [616, 439] width 379 height 37
click at [677, 442] on input "Start" at bounding box center [616, 439] width 379 height 37
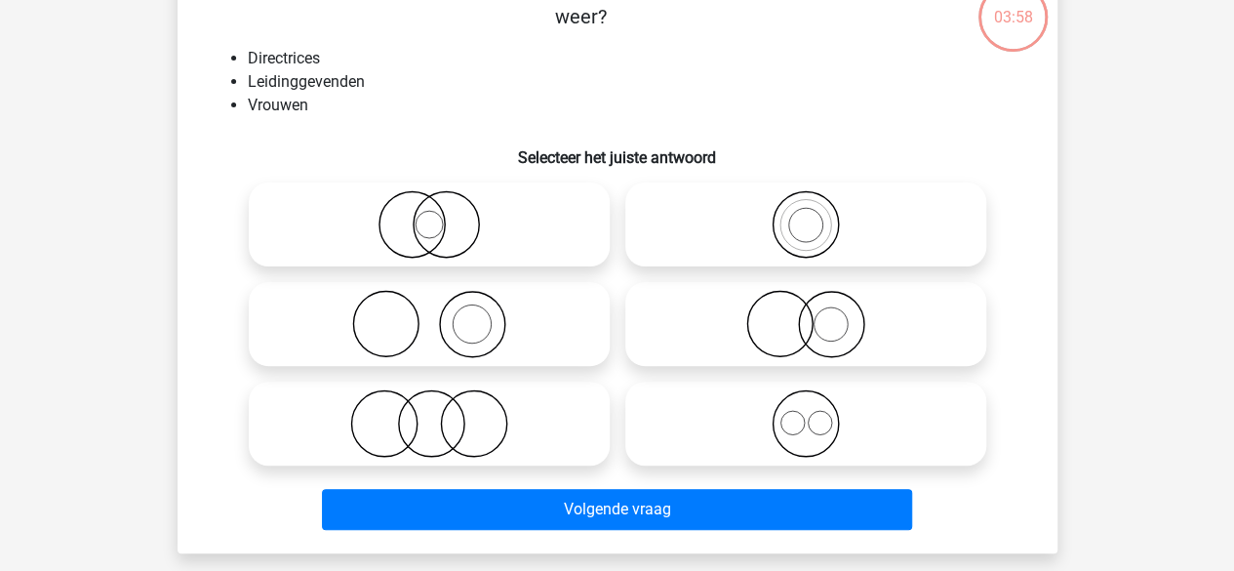
scroll to position [134, 0]
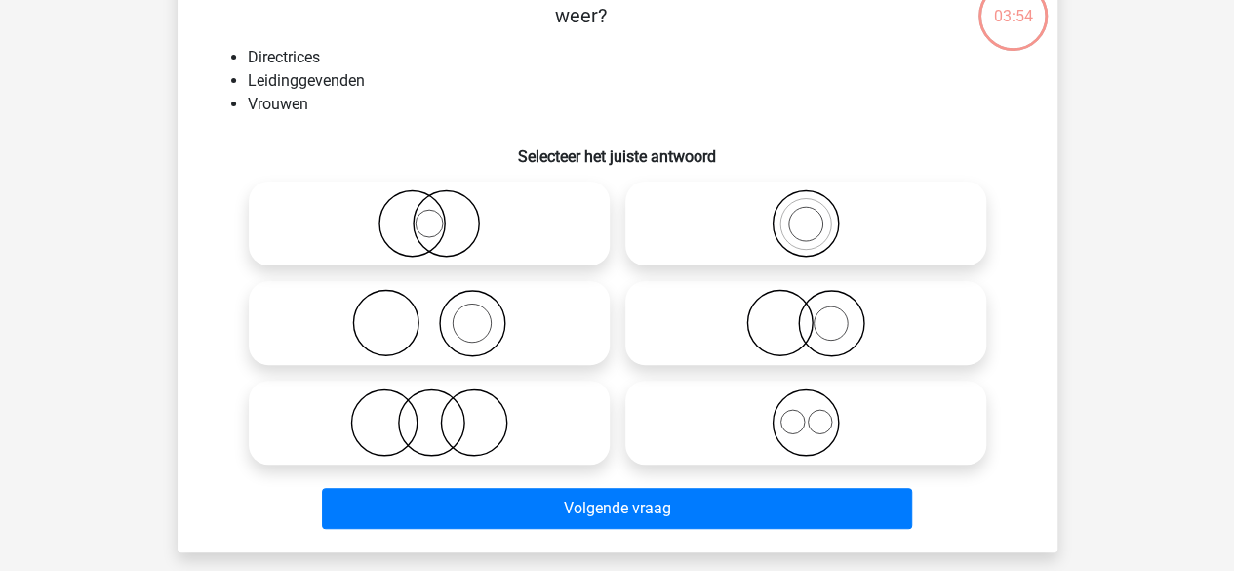
click at [495, 225] on icon at bounding box center [429, 223] width 345 height 68
click at [442, 214] on input "radio" at bounding box center [435, 207] width 13 height 13
radio input "true"
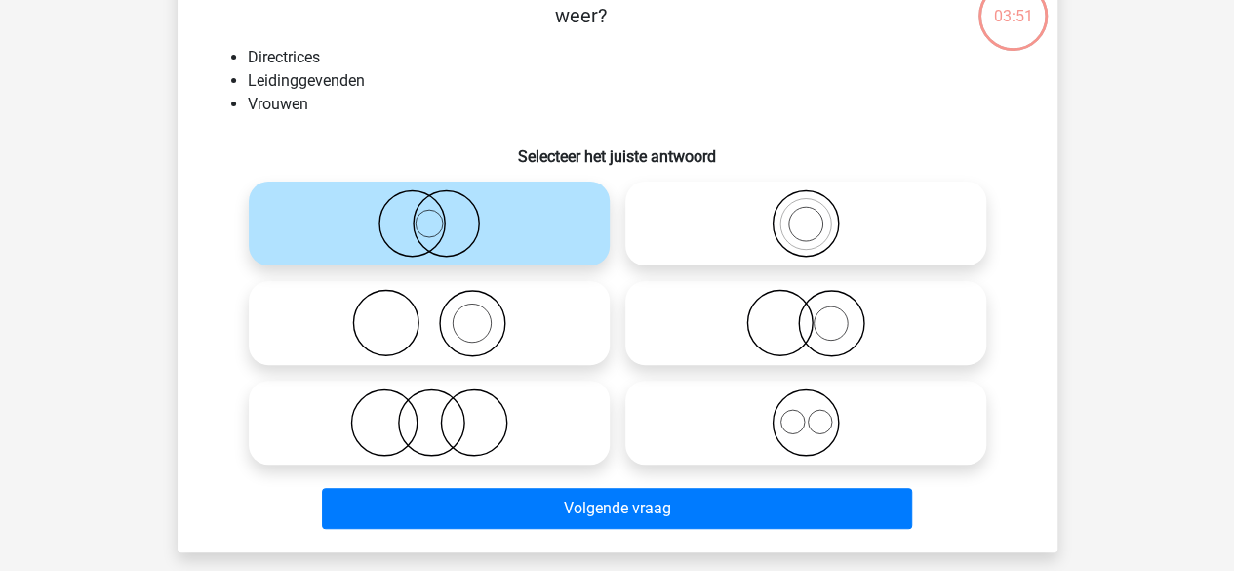
click at [702, 242] on icon at bounding box center [805, 223] width 345 height 68
click at [806, 214] on input "radio" at bounding box center [812, 207] width 13 height 13
radio input "true"
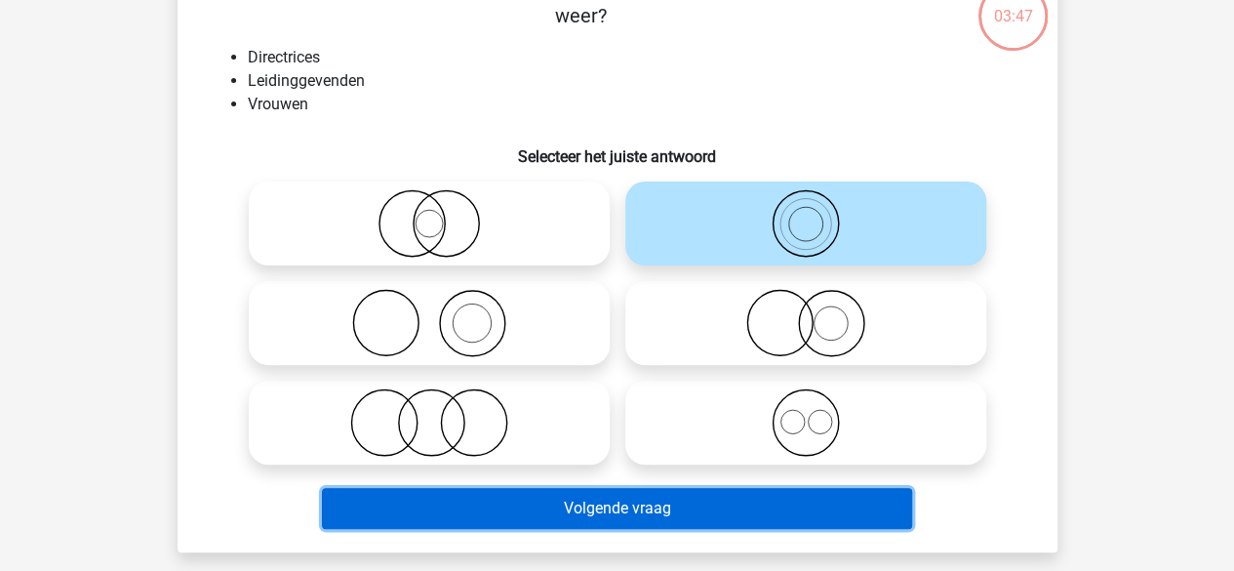
click at [595, 506] on button "Volgende vraag" at bounding box center [617, 508] width 590 height 41
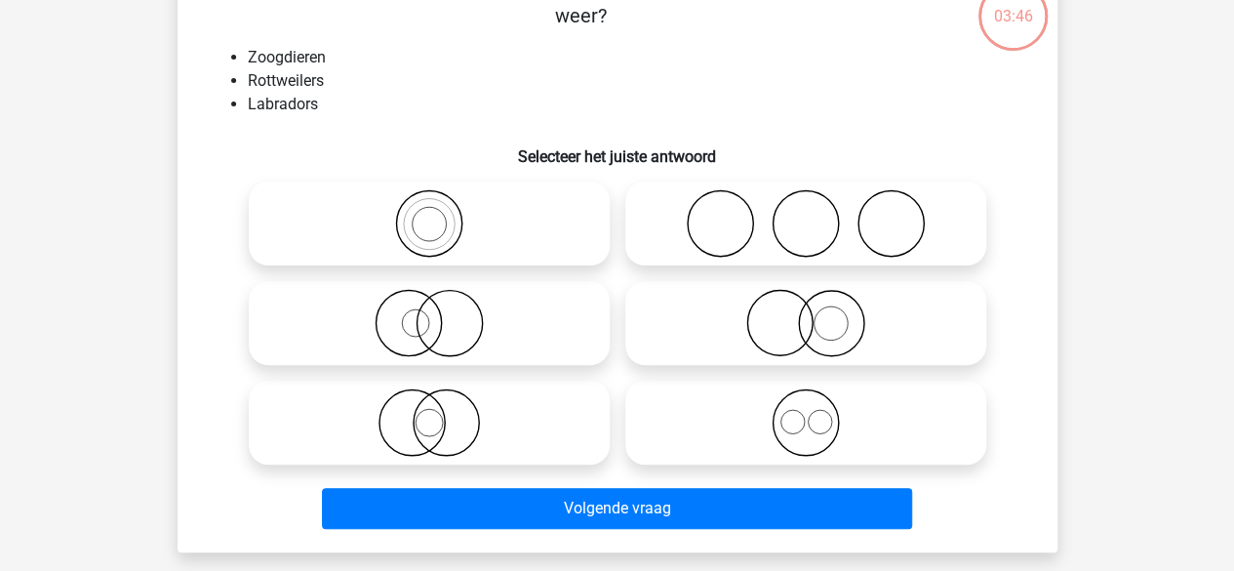
scroll to position [90, 0]
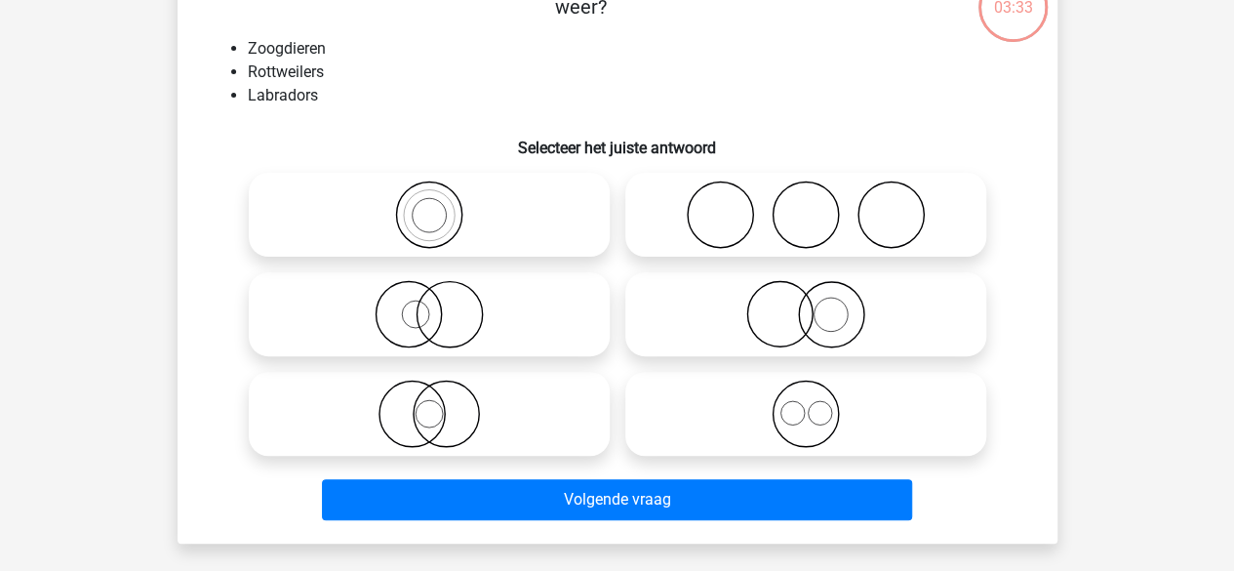
click at [709, 419] on icon at bounding box center [805, 413] width 345 height 68
click at [806, 404] on input "radio" at bounding box center [812, 397] width 13 height 13
radio input "true"
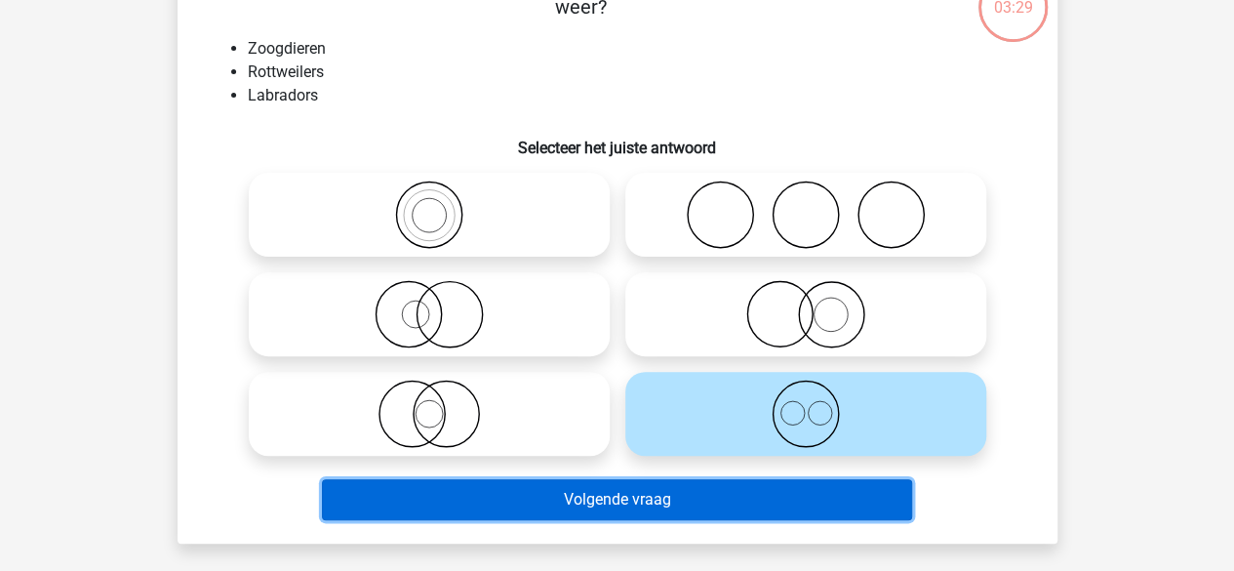
click at [718, 496] on button "Volgende vraag" at bounding box center [617, 499] width 590 height 41
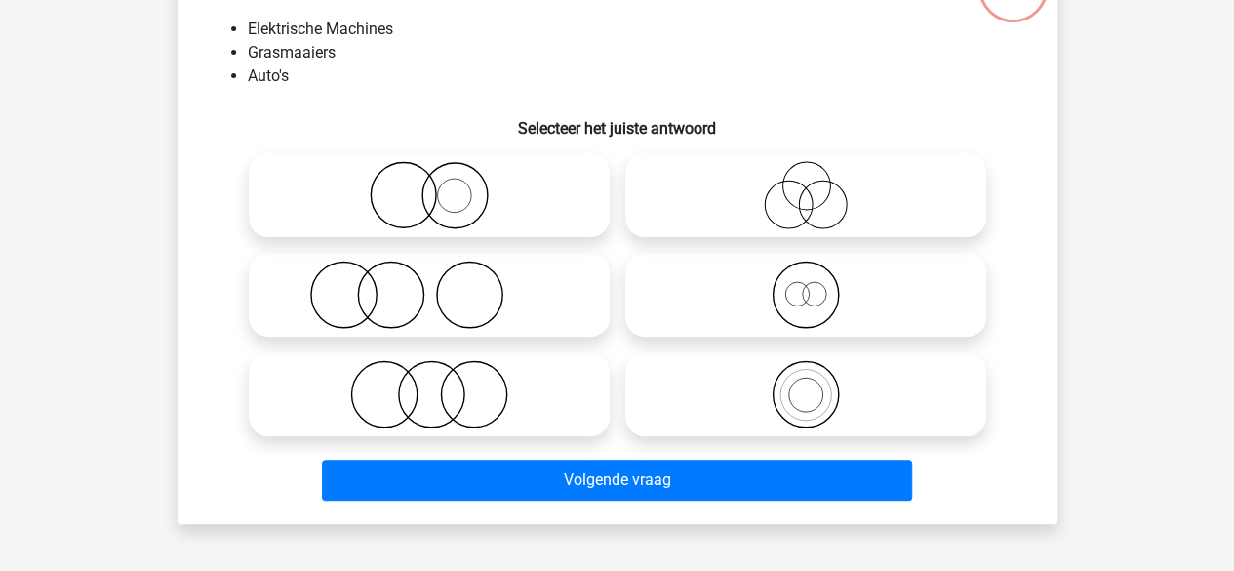
scroll to position [163, 0]
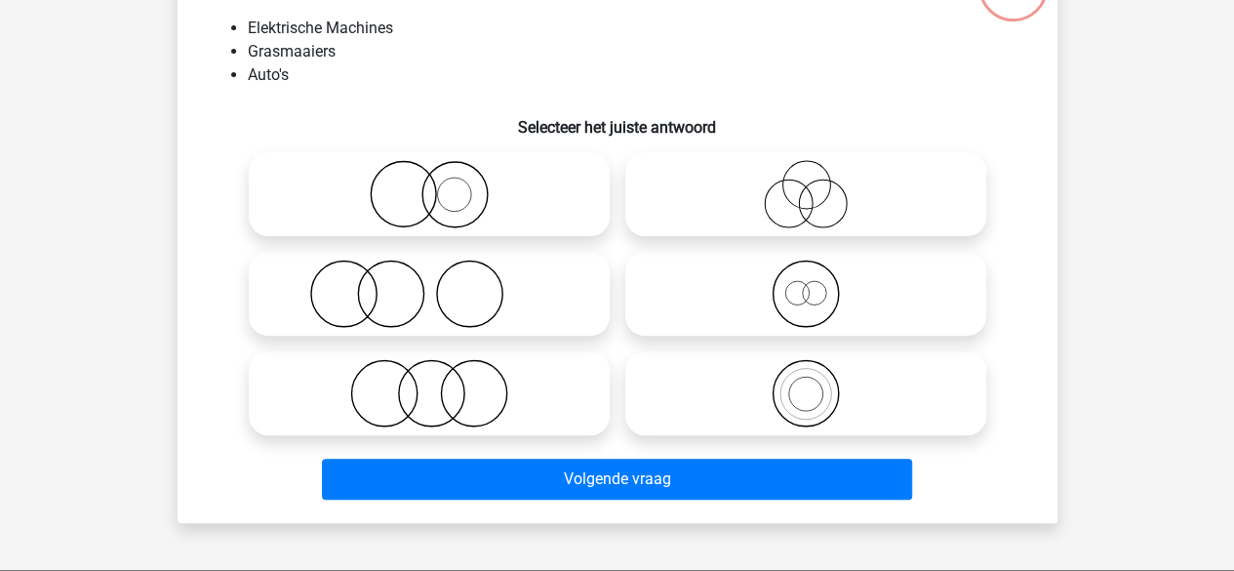
click at [489, 405] on icon at bounding box center [429, 393] width 345 height 68
click at [442, 383] on input "radio" at bounding box center [435, 377] width 13 height 13
radio input "true"
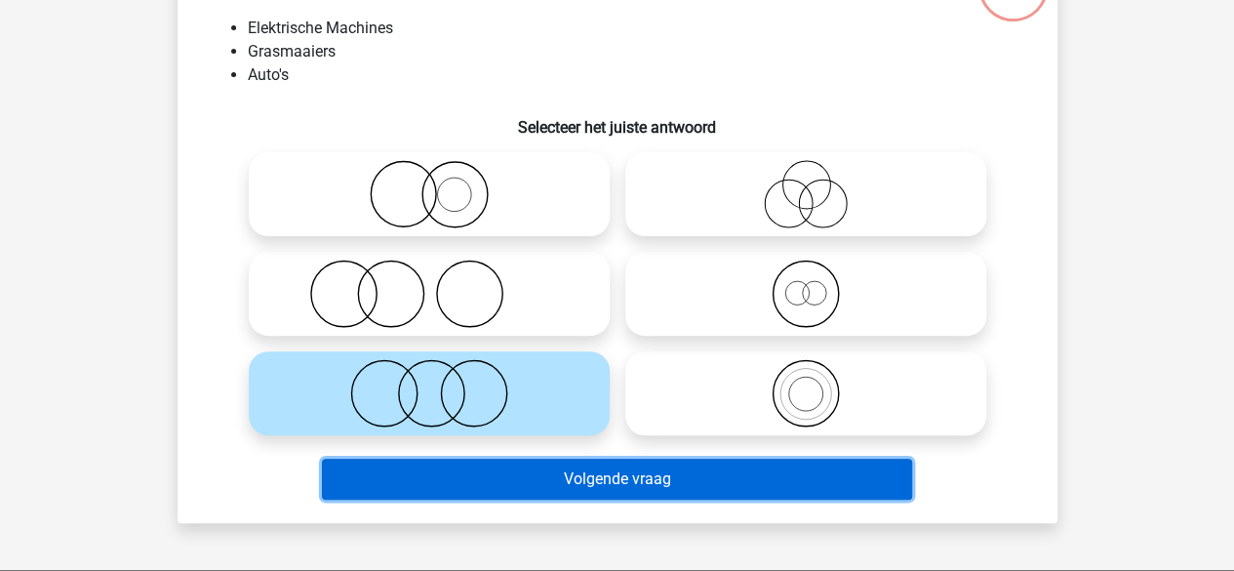
click at [494, 471] on button "Volgende vraag" at bounding box center [617, 478] width 590 height 41
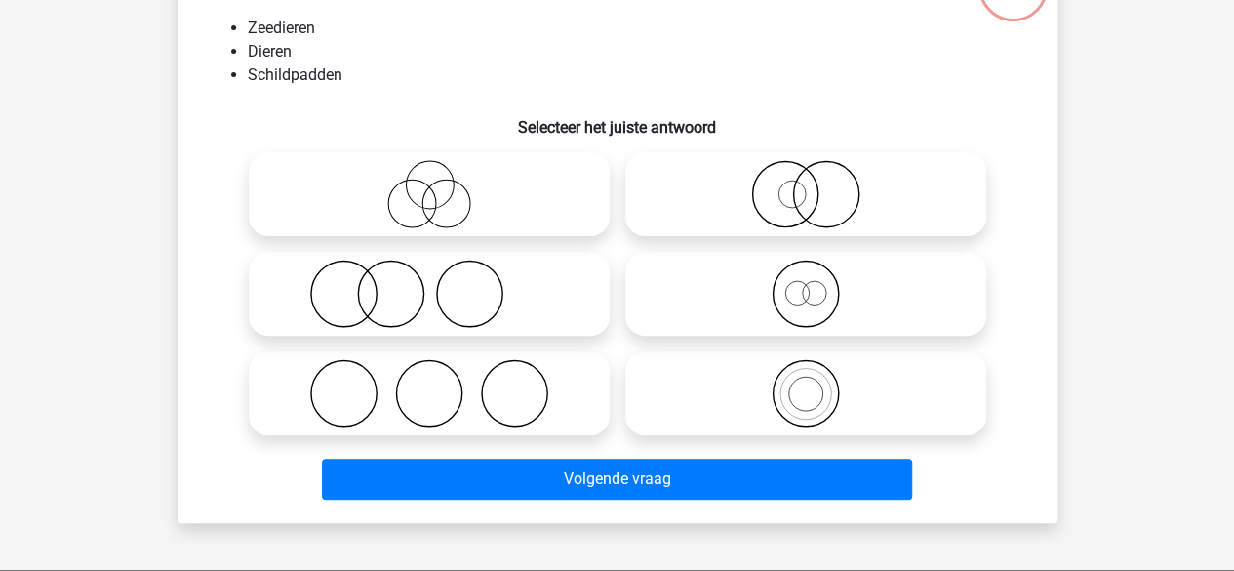
scroll to position [90, 0]
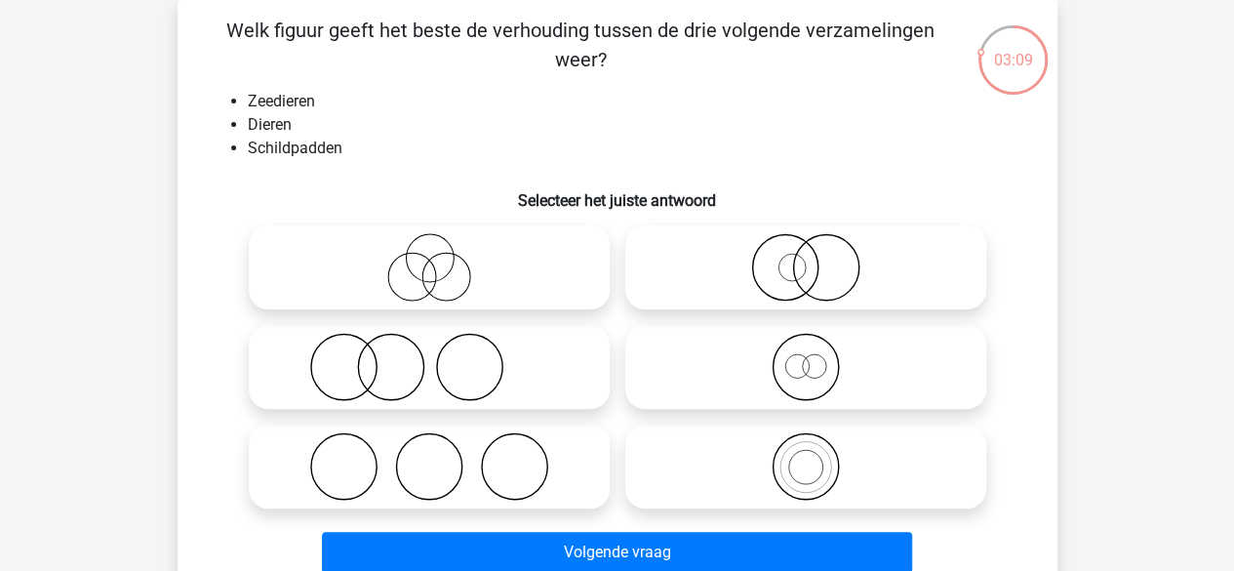
click at [773, 484] on icon at bounding box center [805, 466] width 345 height 68
click at [806, 456] on input "radio" at bounding box center [812, 450] width 13 height 13
radio input "true"
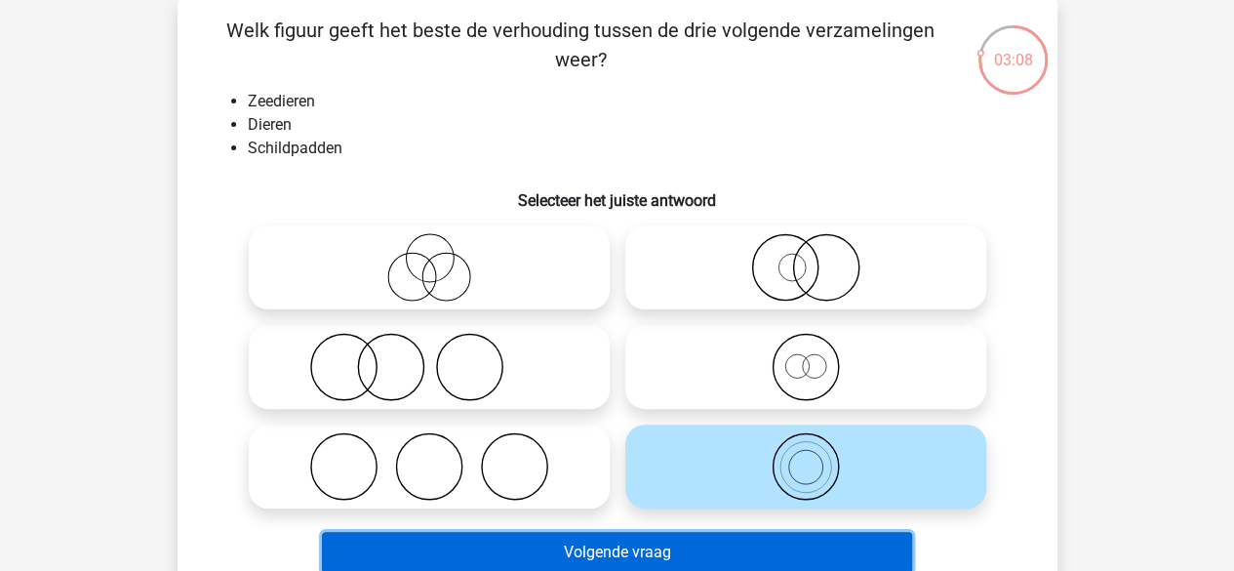
click at [772, 553] on button "Volgende vraag" at bounding box center [617, 552] width 590 height 41
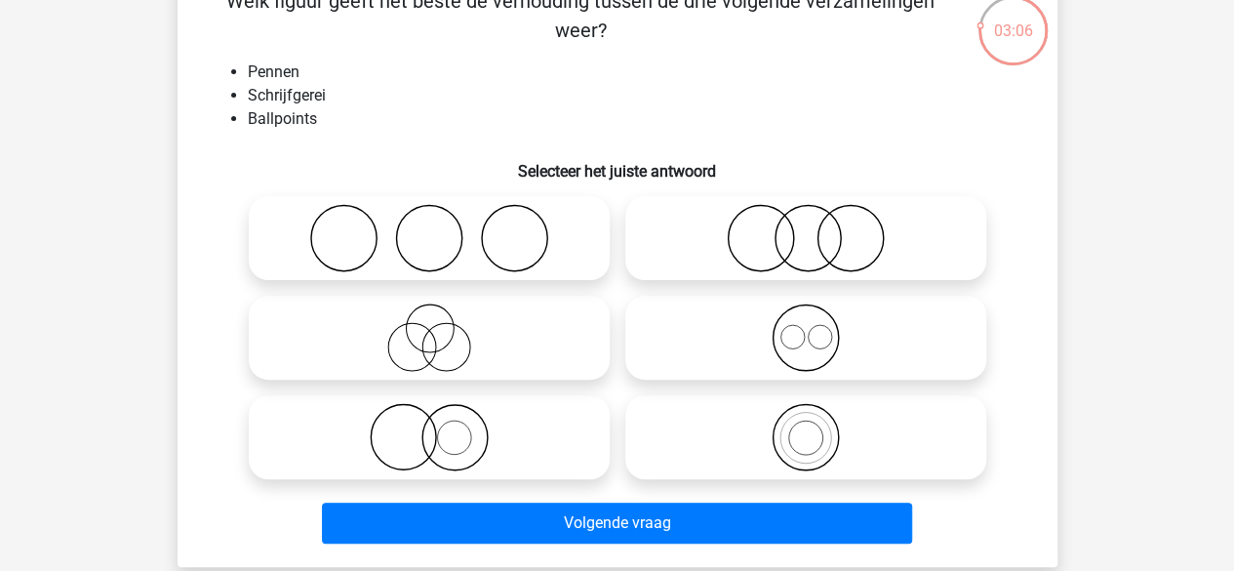
scroll to position [122, 0]
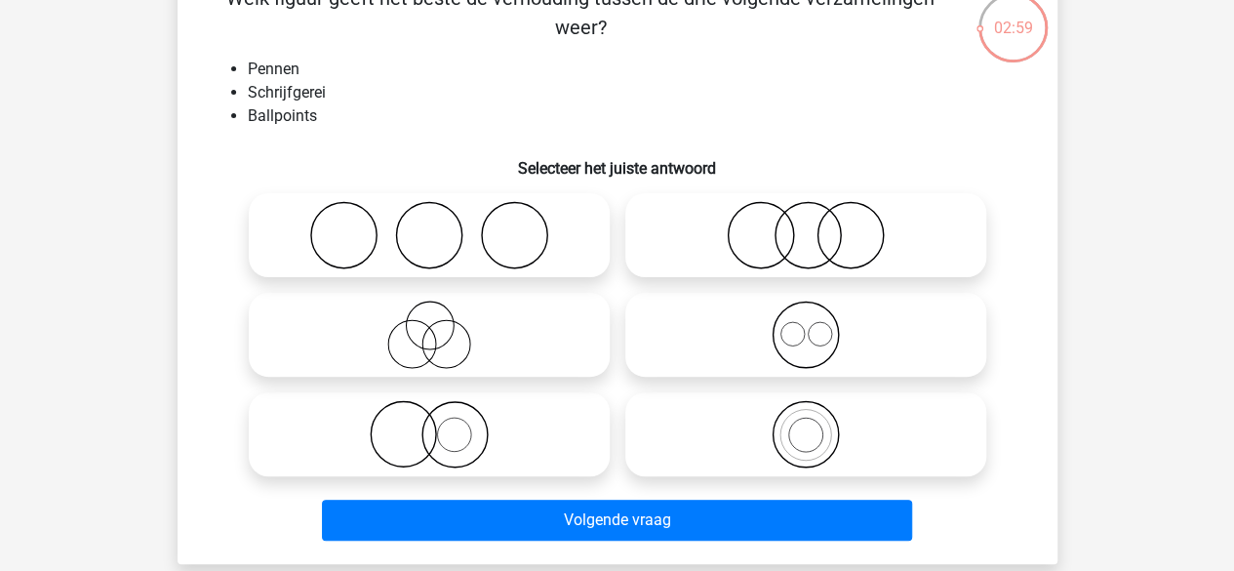
click at [671, 418] on icon at bounding box center [805, 434] width 345 height 68
click at [806, 418] on input "radio" at bounding box center [812, 418] width 13 height 13
radio input "true"
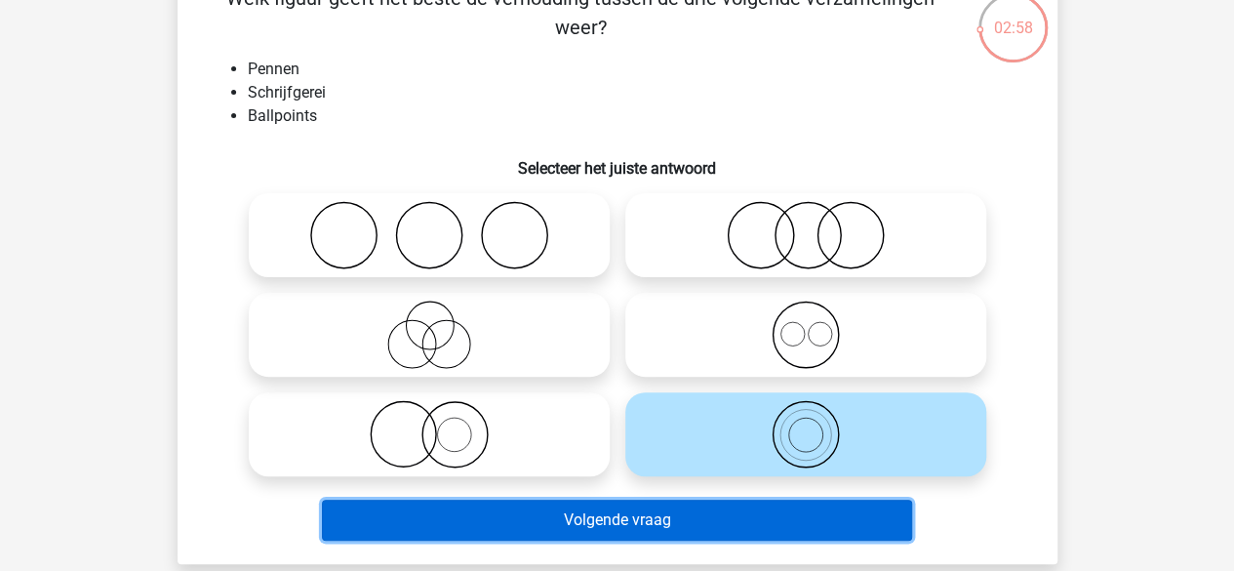
click at [671, 503] on button "Volgende vraag" at bounding box center [617, 519] width 590 height 41
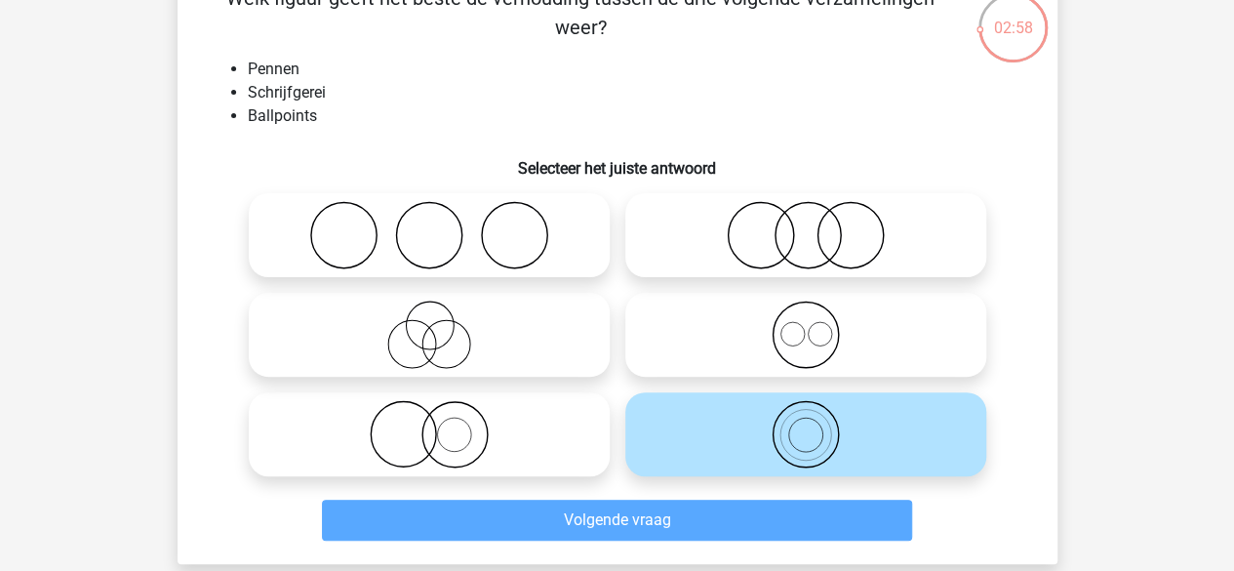
scroll to position [90, 0]
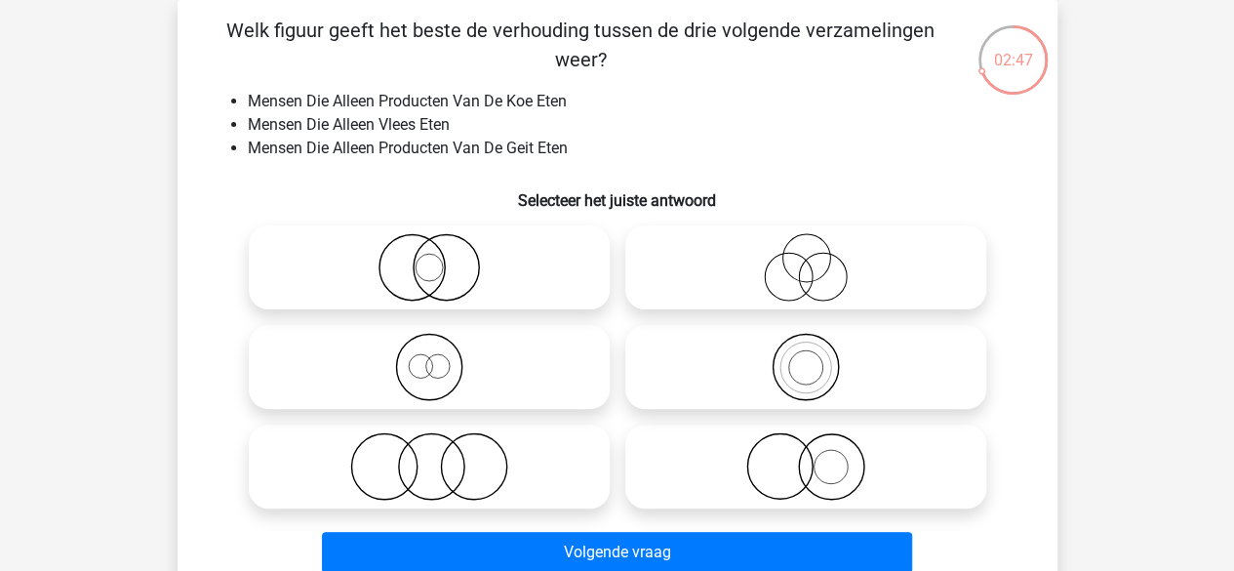
click at [556, 370] on icon at bounding box center [429, 367] width 345 height 68
click at [442, 357] on input "radio" at bounding box center [435, 350] width 13 height 13
radio input "true"
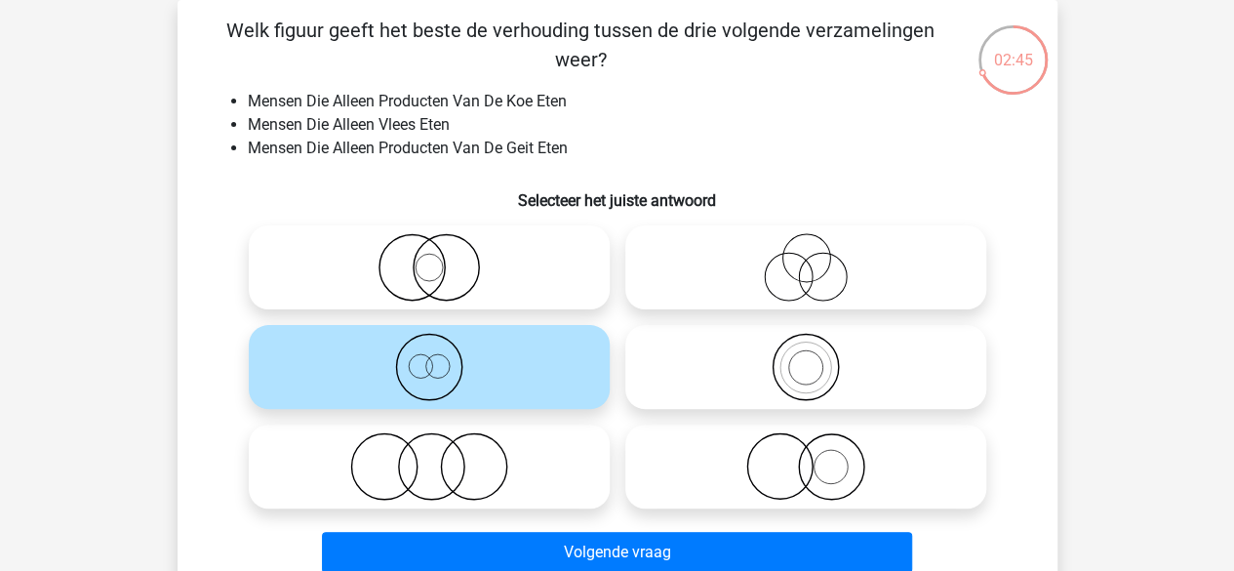
scroll to position [113, 0]
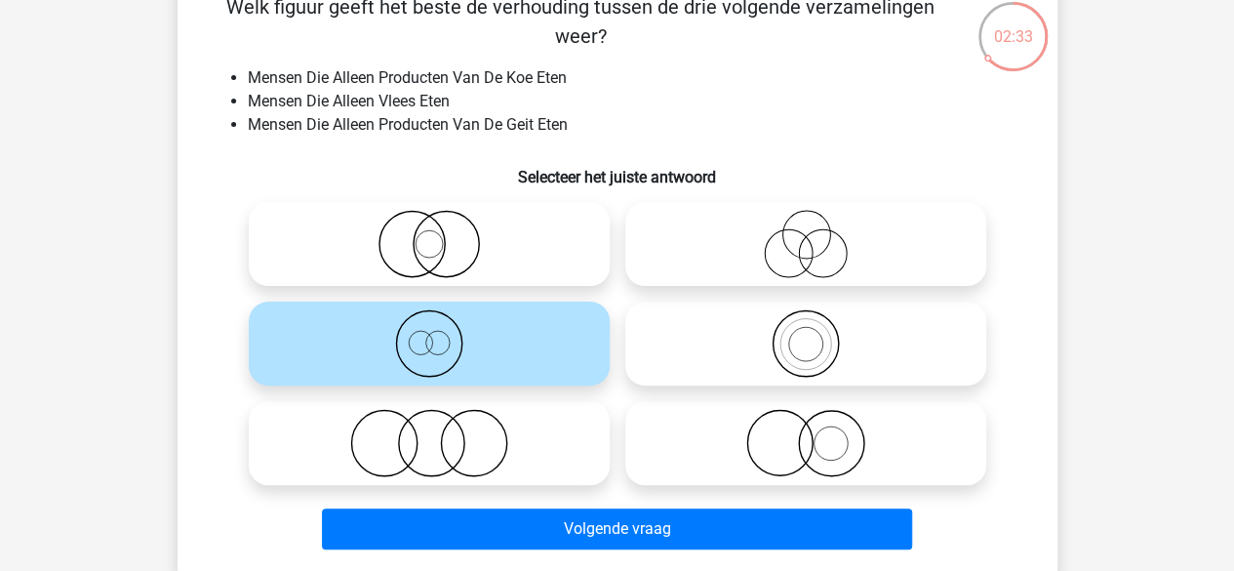
click at [546, 451] on icon at bounding box center [429, 443] width 345 height 68
click at [442, 433] on input "radio" at bounding box center [435, 426] width 13 height 13
radio input "true"
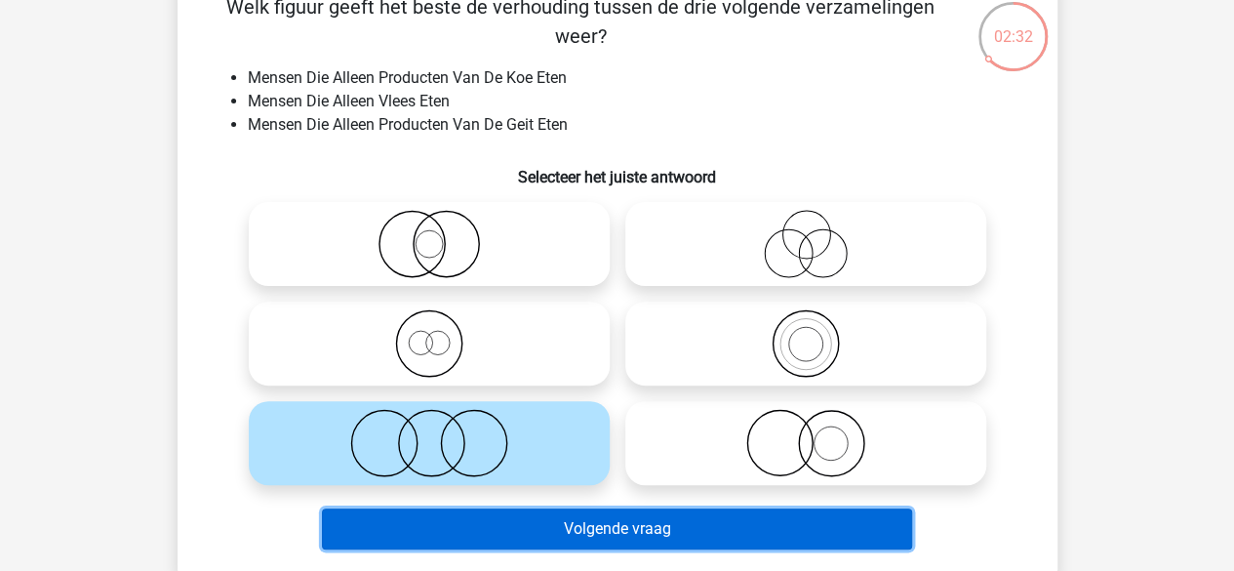
click at [570, 546] on button "Volgende vraag" at bounding box center [617, 528] width 590 height 41
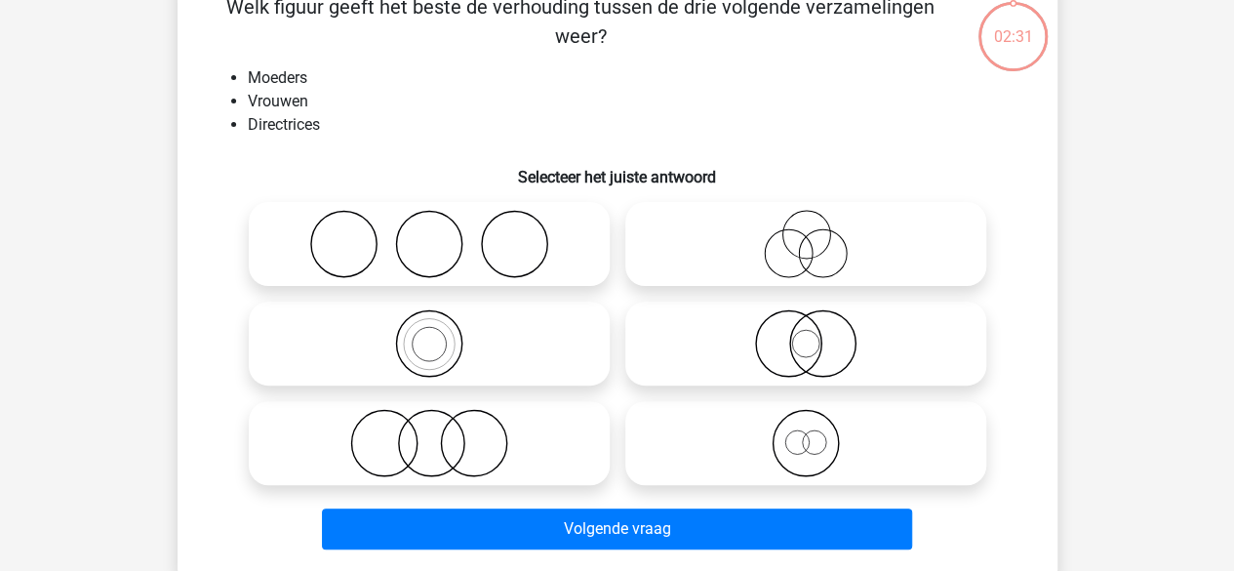
scroll to position [90, 0]
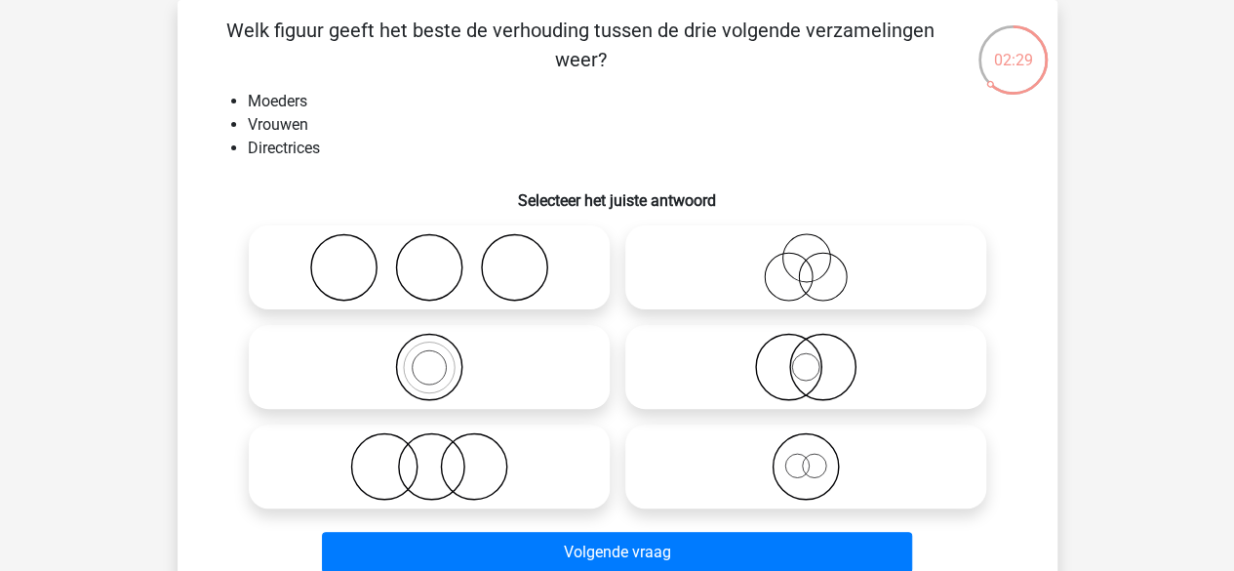
click at [398, 116] on li "Vrouwen" at bounding box center [637, 124] width 778 height 23
click at [806, 257] on input "radio" at bounding box center [812, 251] width 13 height 13
radio input "true"
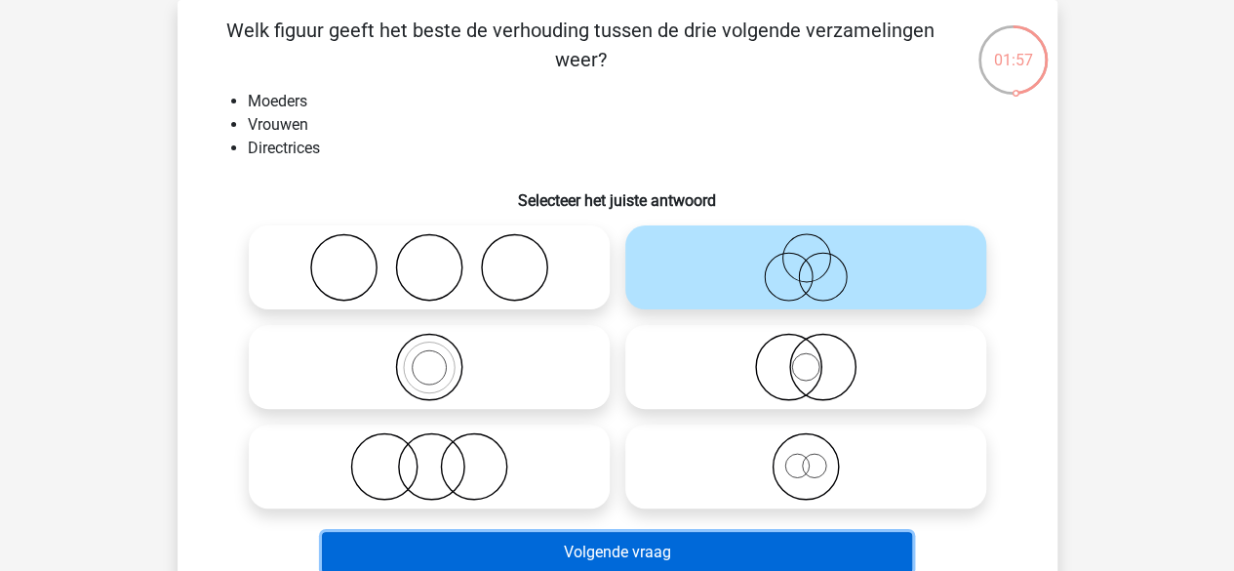
click at [818, 562] on button "Volgende vraag" at bounding box center [617, 552] width 590 height 41
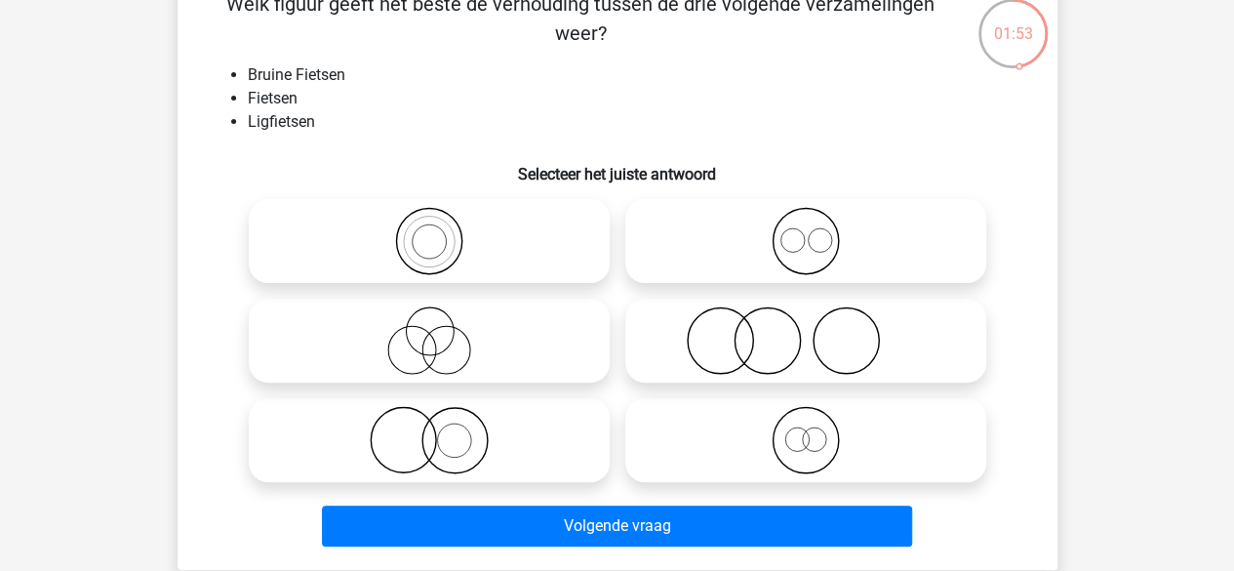
scroll to position [117, 0]
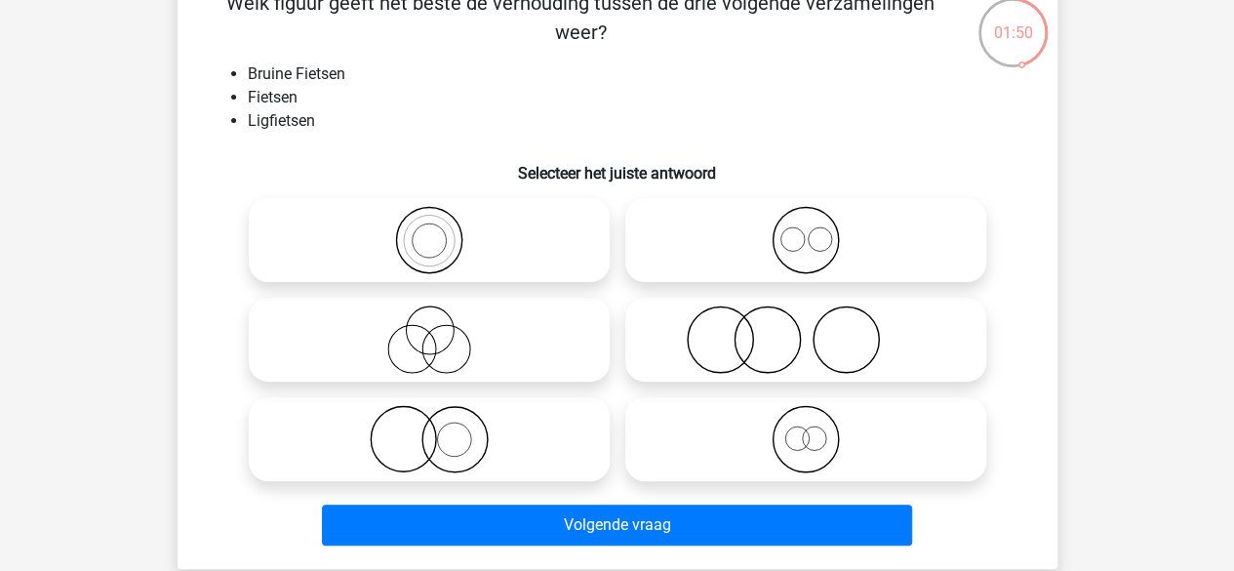
click at [456, 256] on circle at bounding box center [428, 240] width 65 height 65
click at [442, 230] on input "radio" at bounding box center [435, 223] width 13 height 13
radio input "true"
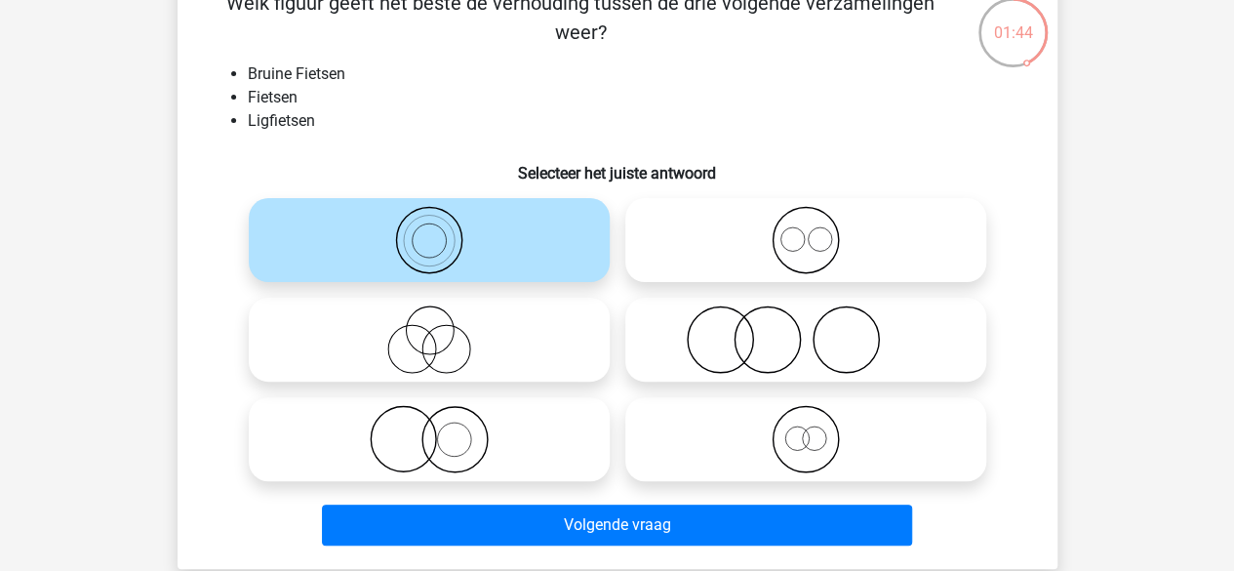
click at [673, 273] on icon at bounding box center [805, 240] width 345 height 68
click at [806, 230] on input "radio" at bounding box center [812, 223] width 13 height 13
radio input "true"
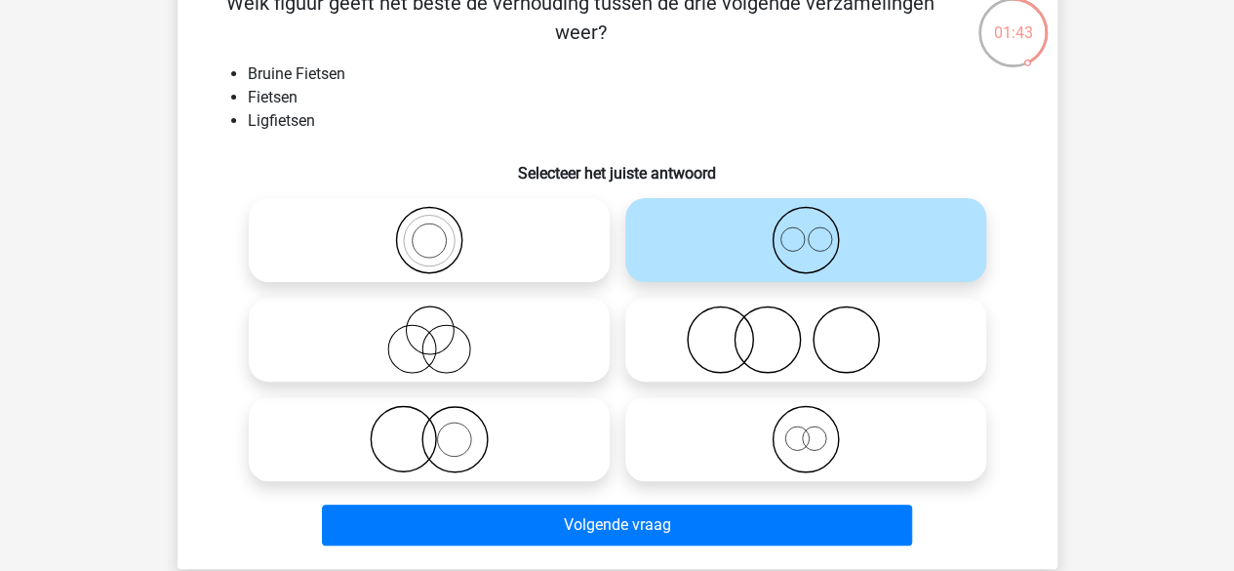
drag, startPoint x: 691, startPoint y: 391, endPoint x: 706, endPoint y: 460, distance: 70.8
click at [706, 460] on div at bounding box center [805, 438] width 376 height 99
click at [706, 460] on icon at bounding box center [805, 439] width 345 height 68
click at [806, 429] on input "radio" at bounding box center [812, 422] width 13 height 13
radio input "true"
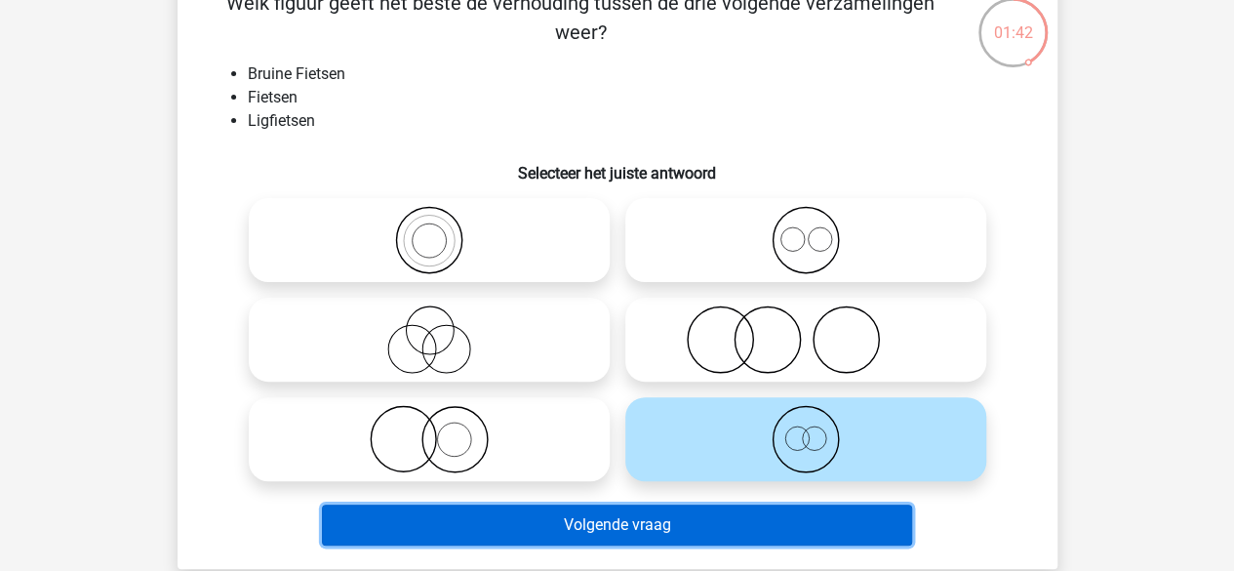
click at [708, 523] on button "Volgende vraag" at bounding box center [617, 524] width 590 height 41
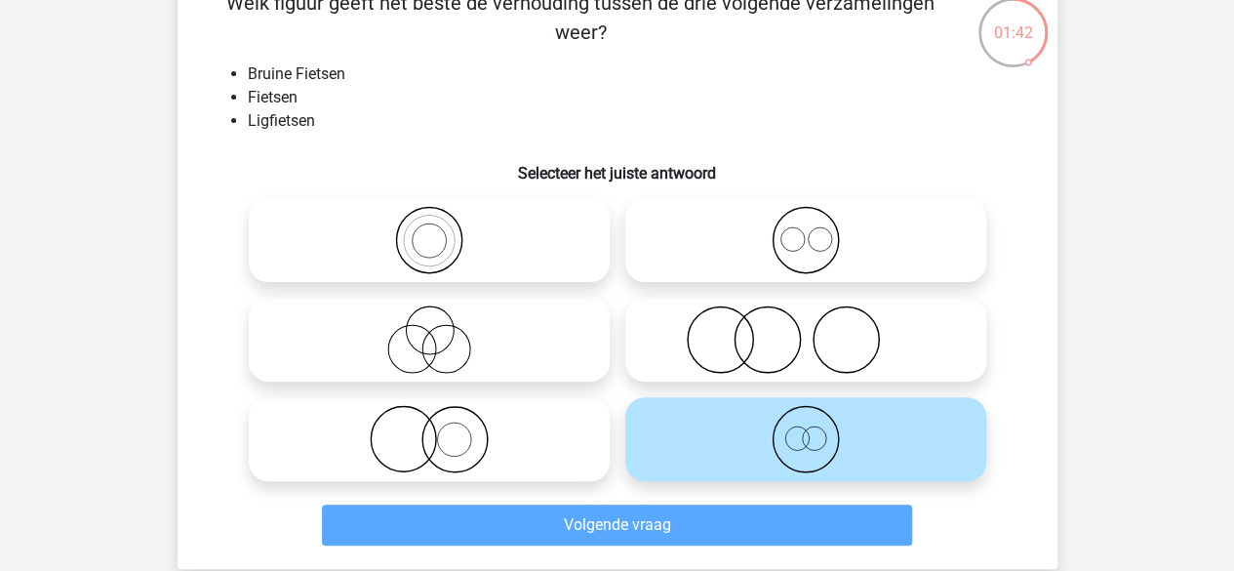
scroll to position [90, 0]
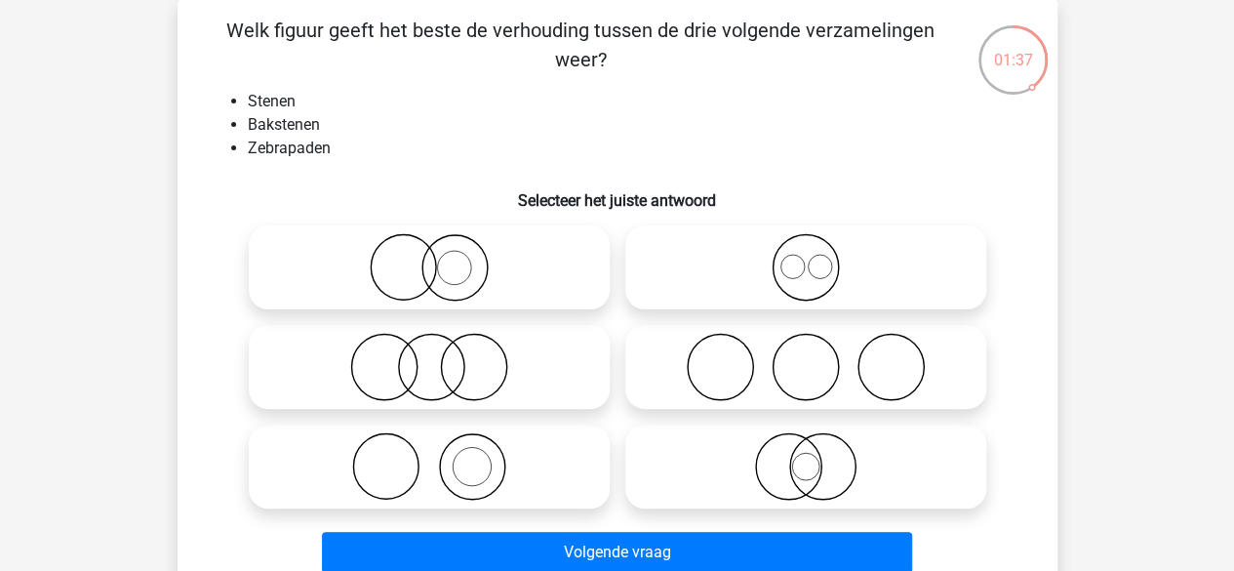
click at [548, 489] on icon at bounding box center [429, 466] width 345 height 68
click at [442, 456] on input "radio" at bounding box center [435, 450] width 13 height 13
radio input "true"
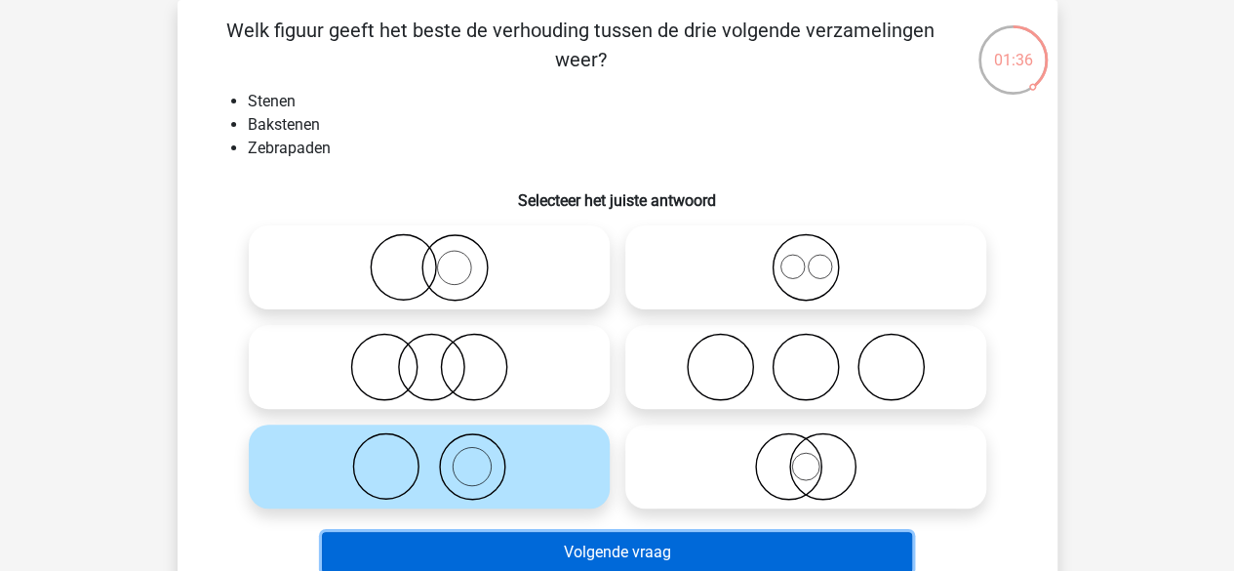
click at [550, 551] on button "Volgende vraag" at bounding box center [617, 552] width 590 height 41
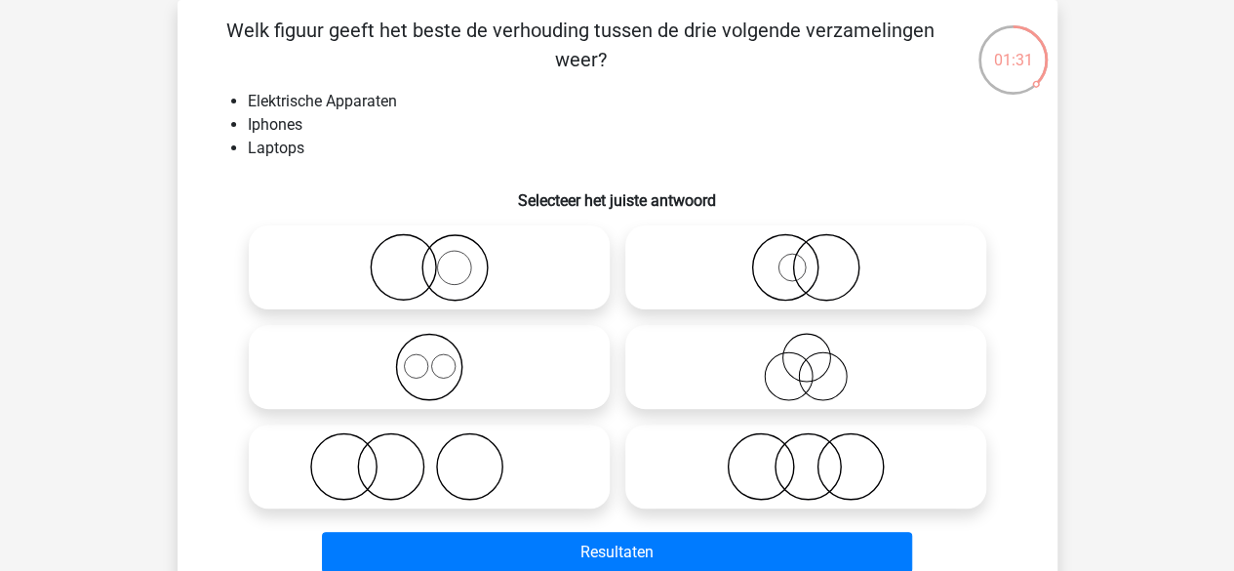
click at [501, 405] on label at bounding box center [429, 367] width 361 height 84
click at [442, 357] on input "radio" at bounding box center [435, 350] width 13 height 13
radio input "true"
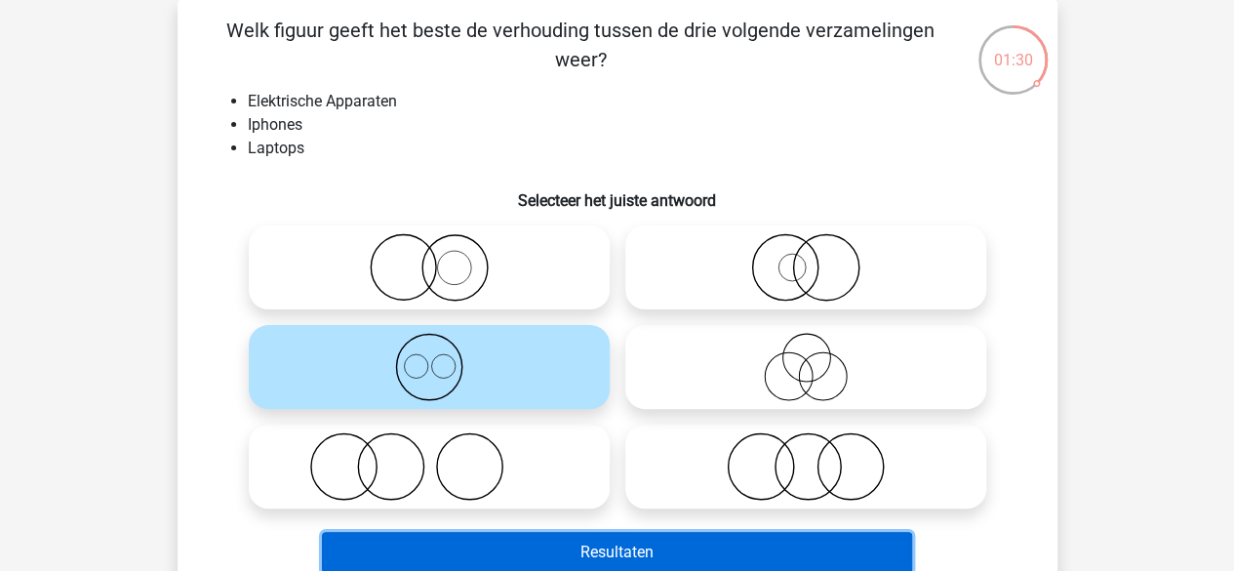
click at [511, 533] on button "Resultaten" at bounding box center [617, 552] width 590 height 41
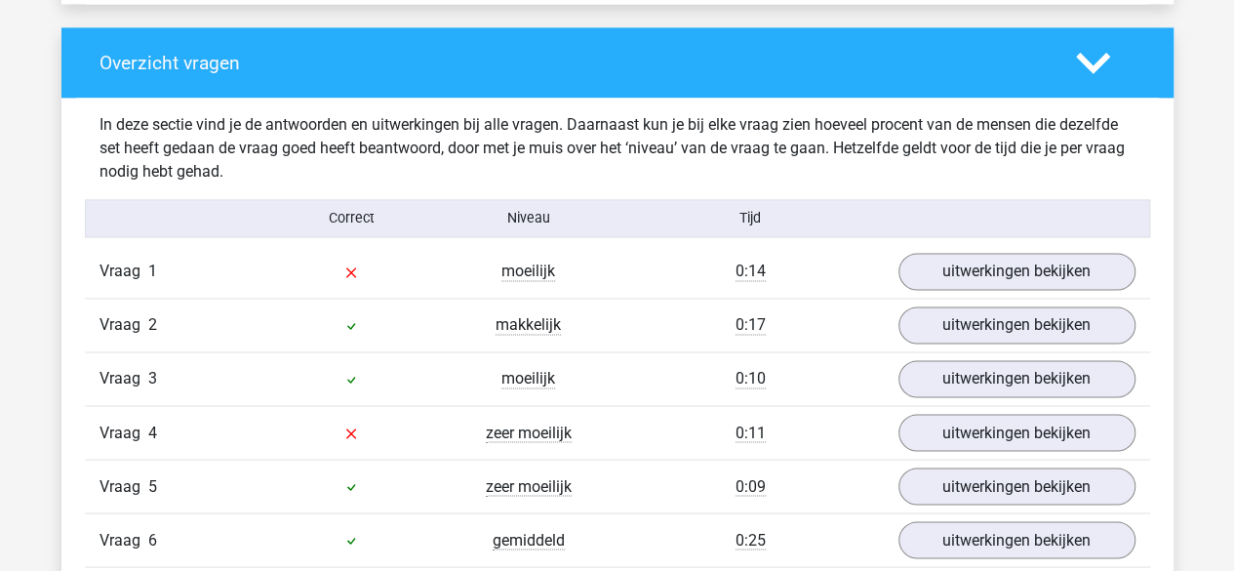
scroll to position [1442, 0]
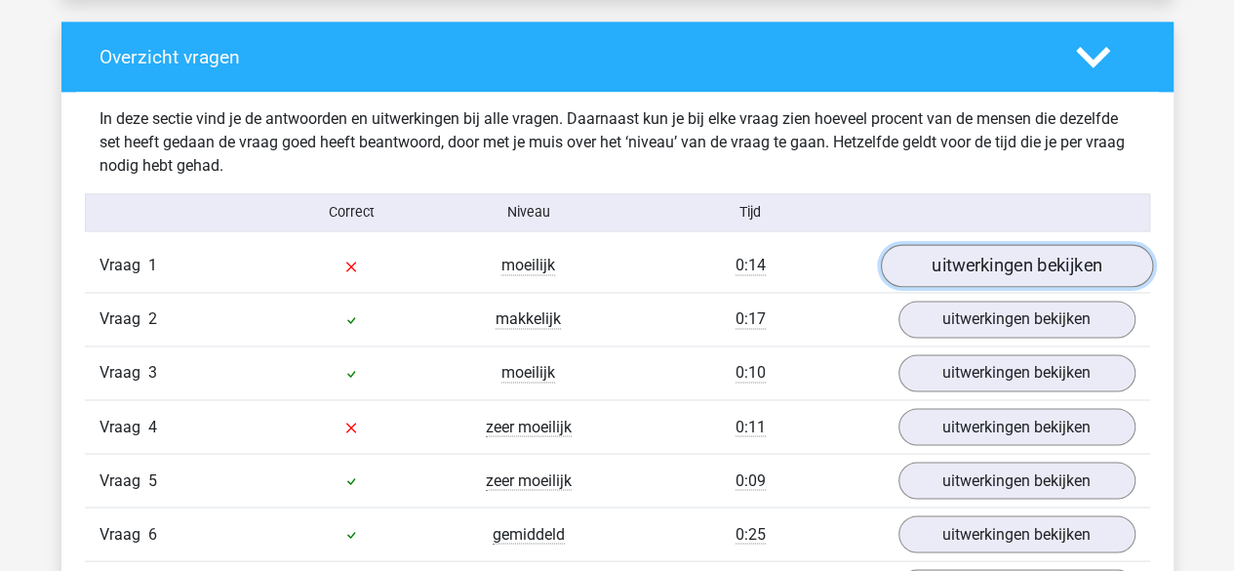
click at [922, 258] on link "uitwerkingen bekijken" at bounding box center [1016, 266] width 272 height 43
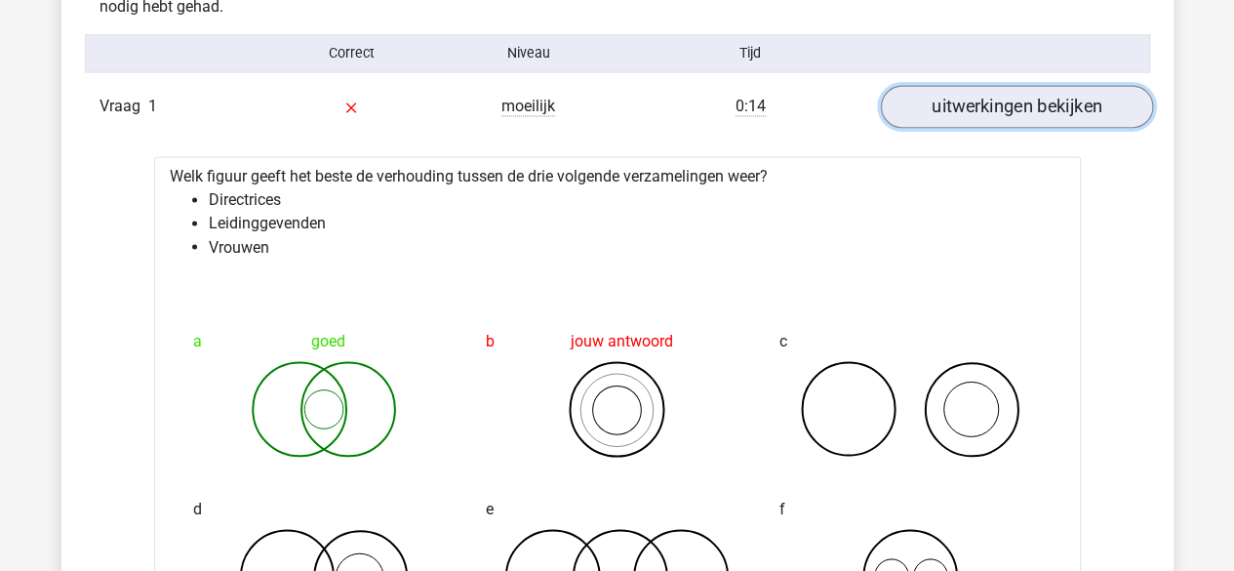
scroll to position [1580, 0]
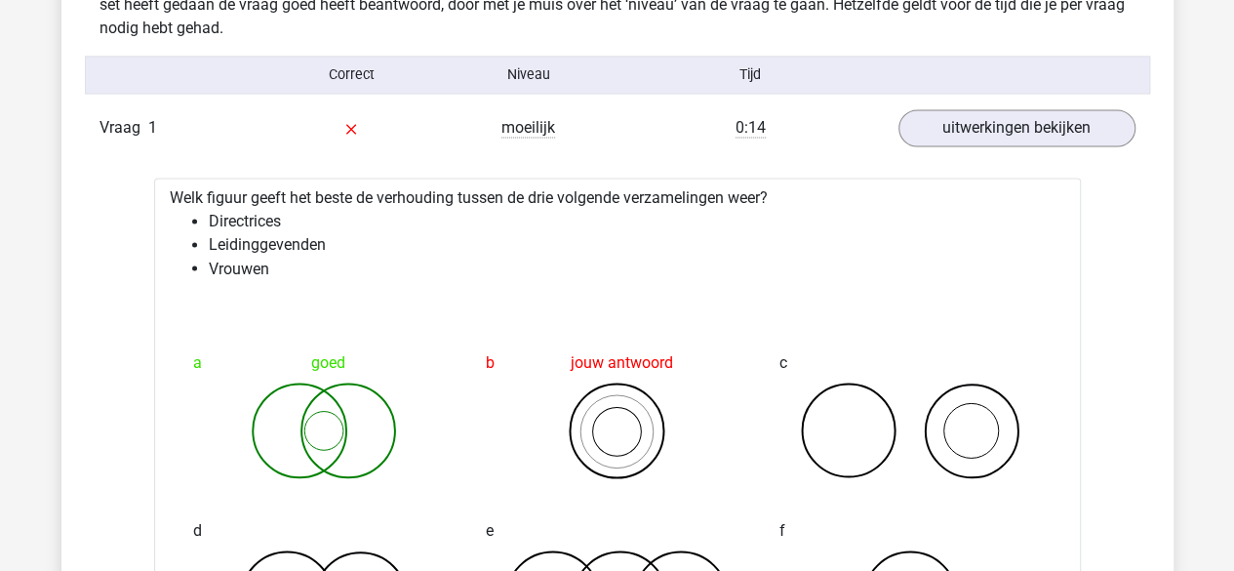
click at [1021, 106] on div "Vraag 1 moeilijk 0:14 uitwerkingen bekijken" at bounding box center [617, 127] width 1065 height 53
click at [1021, 116] on link "uitwerkingen bekijken" at bounding box center [1016, 128] width 272 height 43
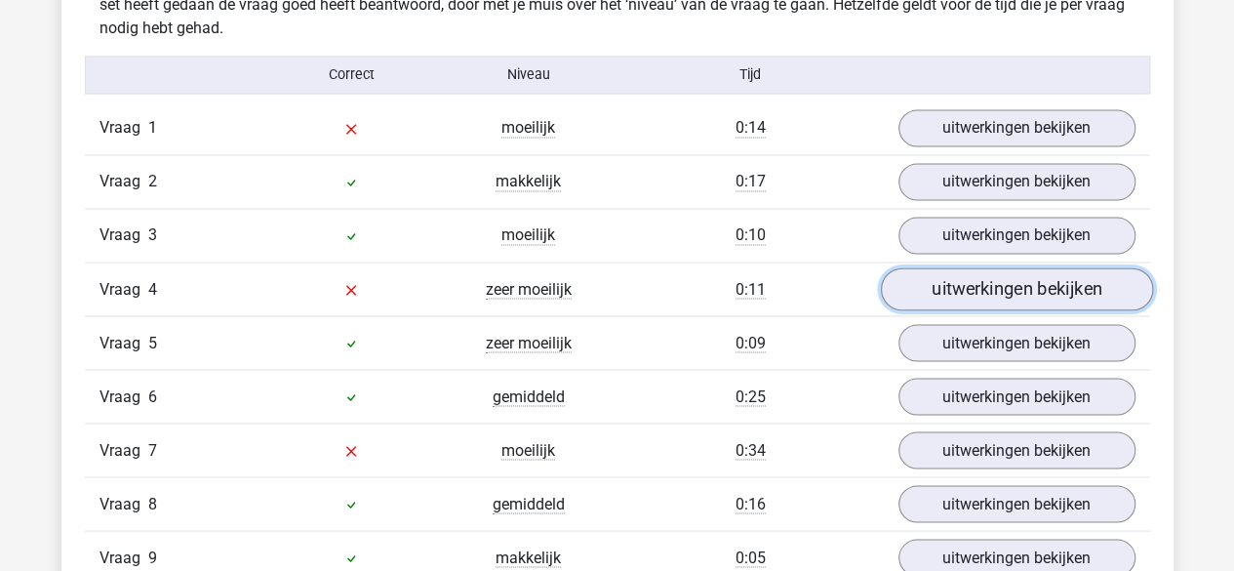
click at [979, 282] on link "uitwerkingen bekijken" at bounding box center [1016, 289] width 272 height 43
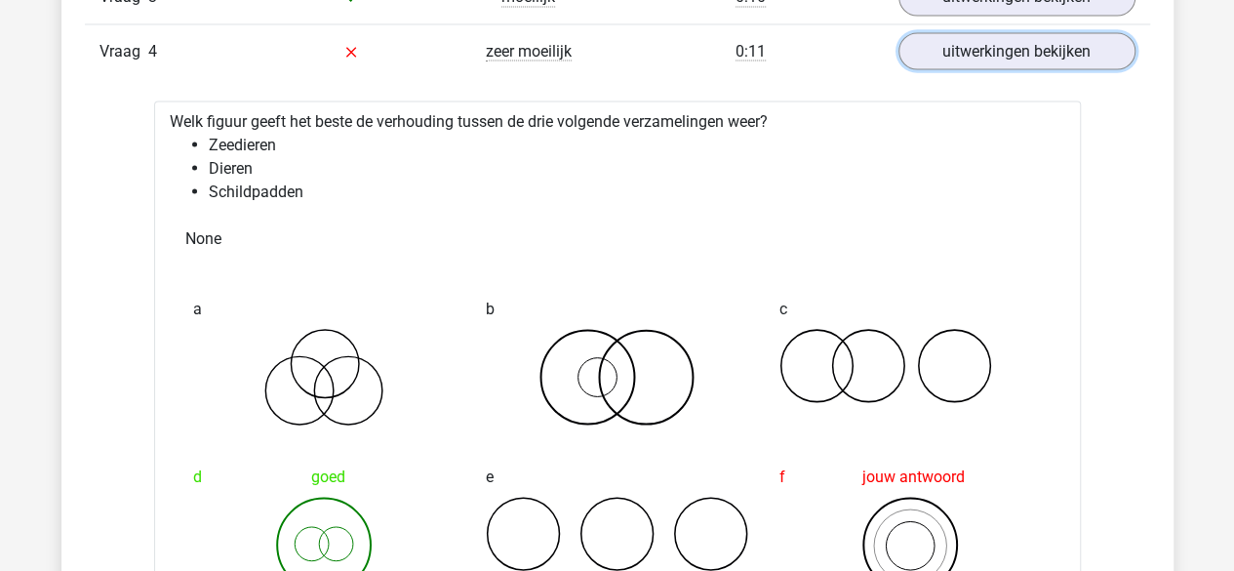
scroll to position [1847, 0]
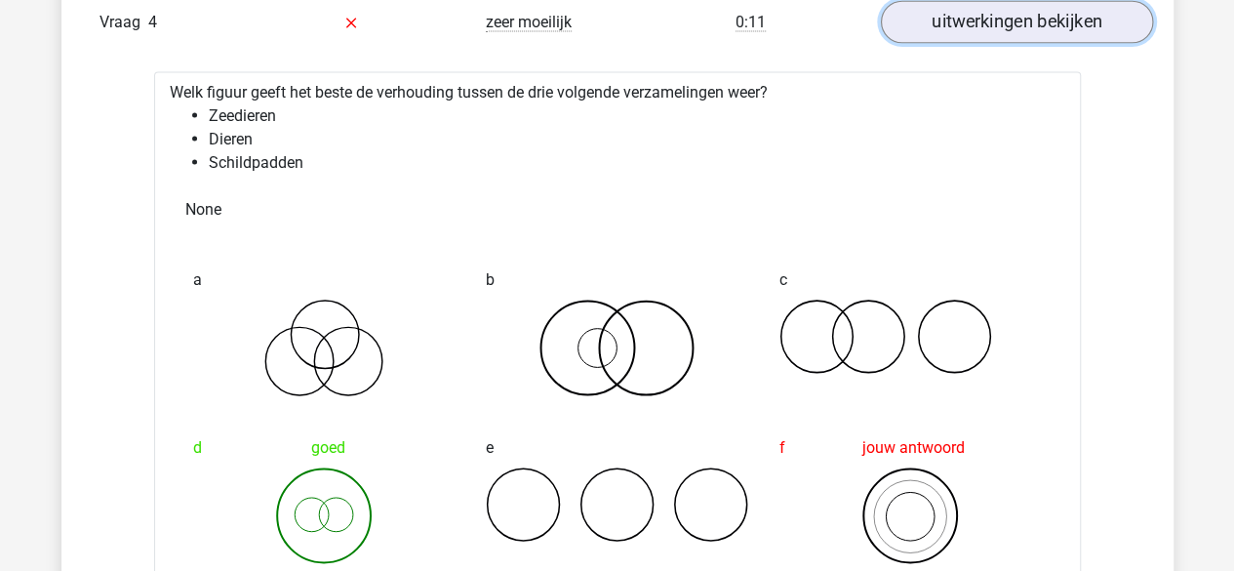
click at [1027, 9] on link "uitwerkingen bekijken" at bounding box center [1016, 22] width 272 height 43
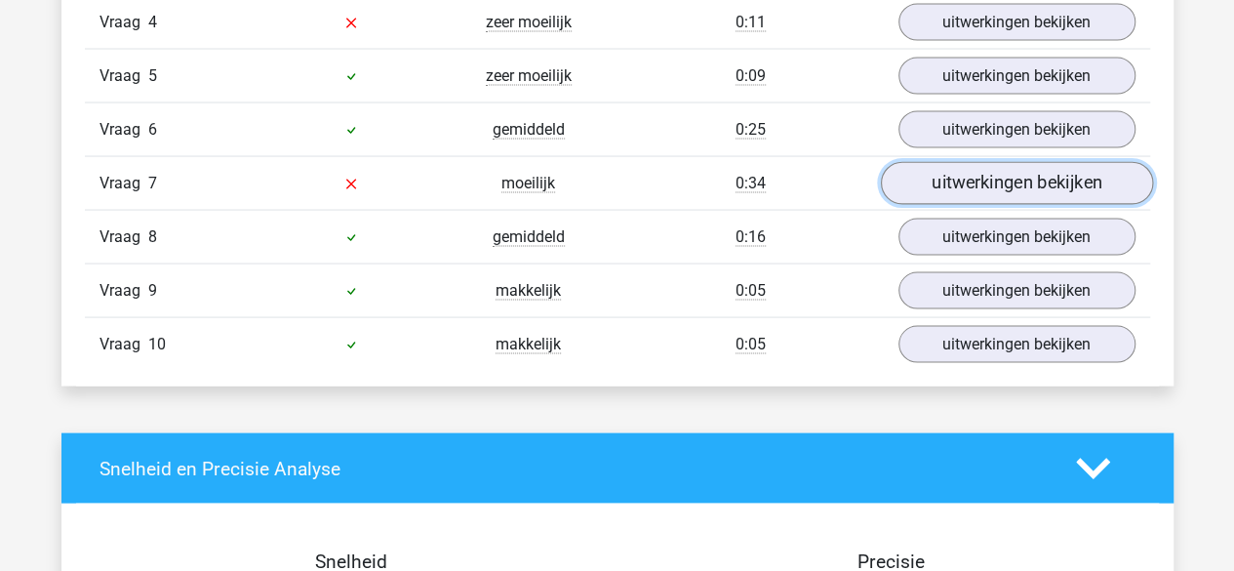
click at [975, 185] on link "uitwerkingen bekijken" at bounding box center [1016, 183] width 272 height 43
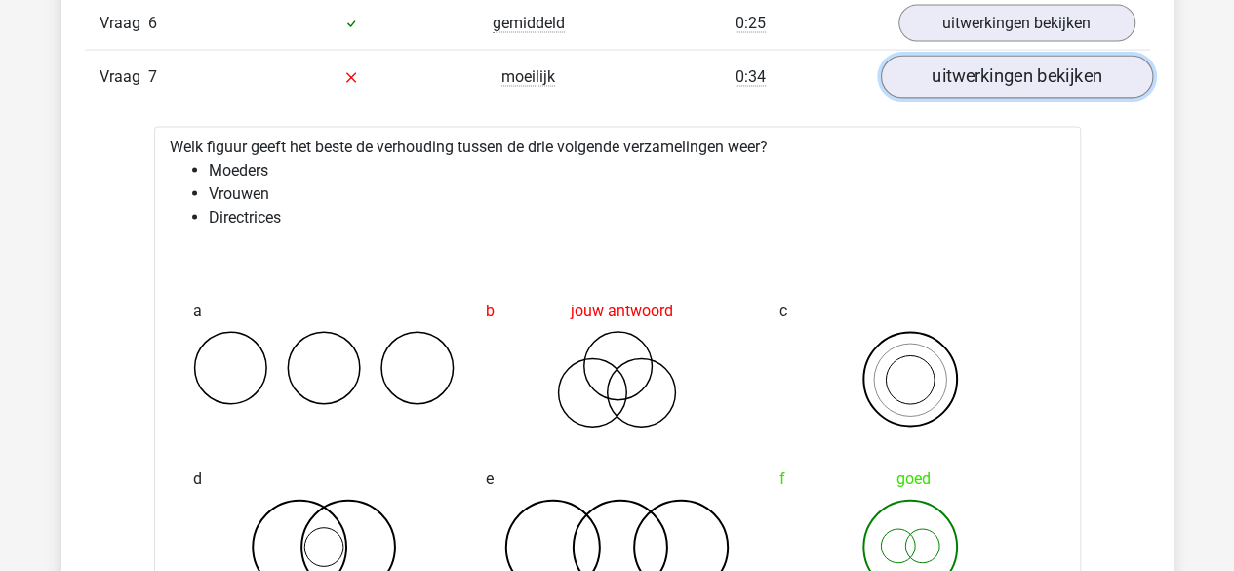
scroll to position [1952, 0]
click at [983, 66] on link "uitwerkingen bekijken" at bounding box center [1016, 79] width 272 height 43
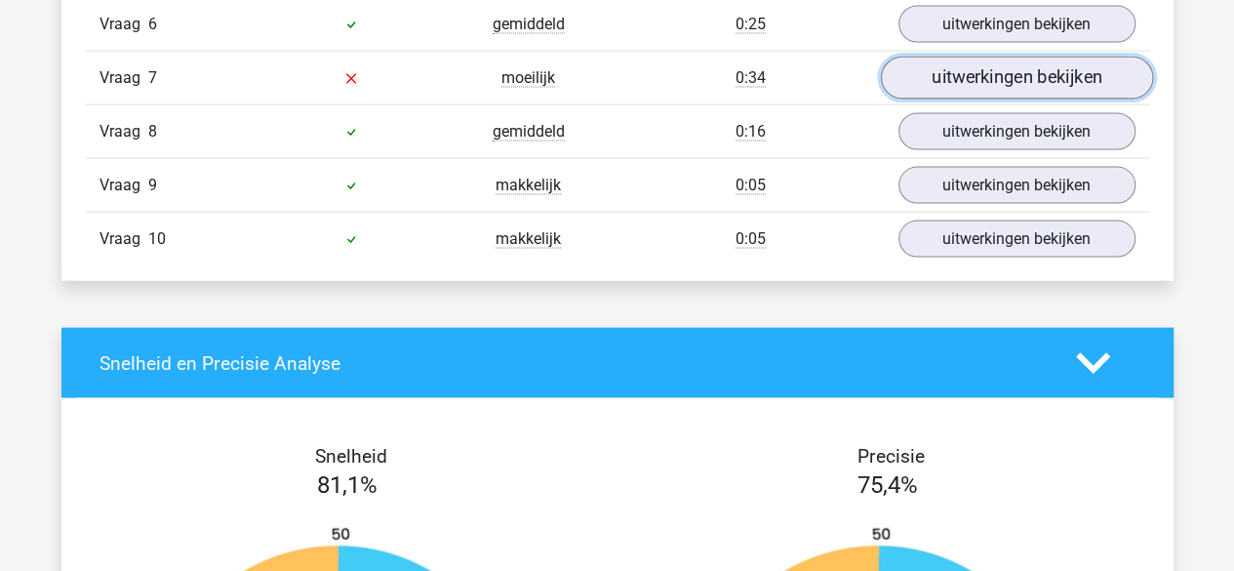
click at [983, 66] on link "uitwerkingen bekijken" at bounding box center [1016, 79] width 272 height 43
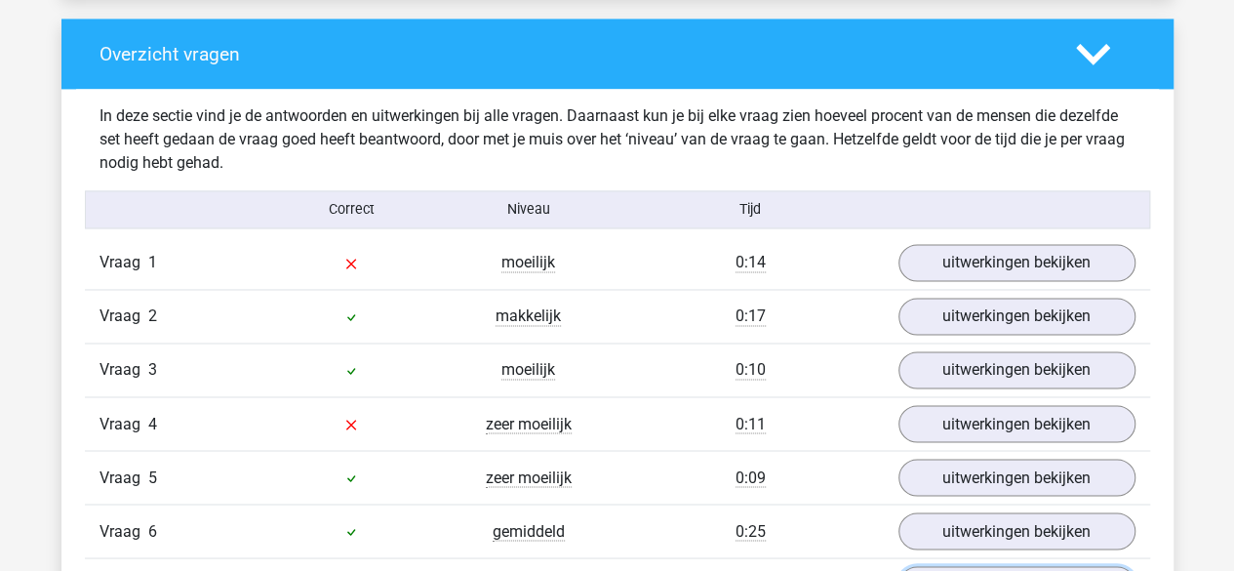
scroll to position [1452, 0]
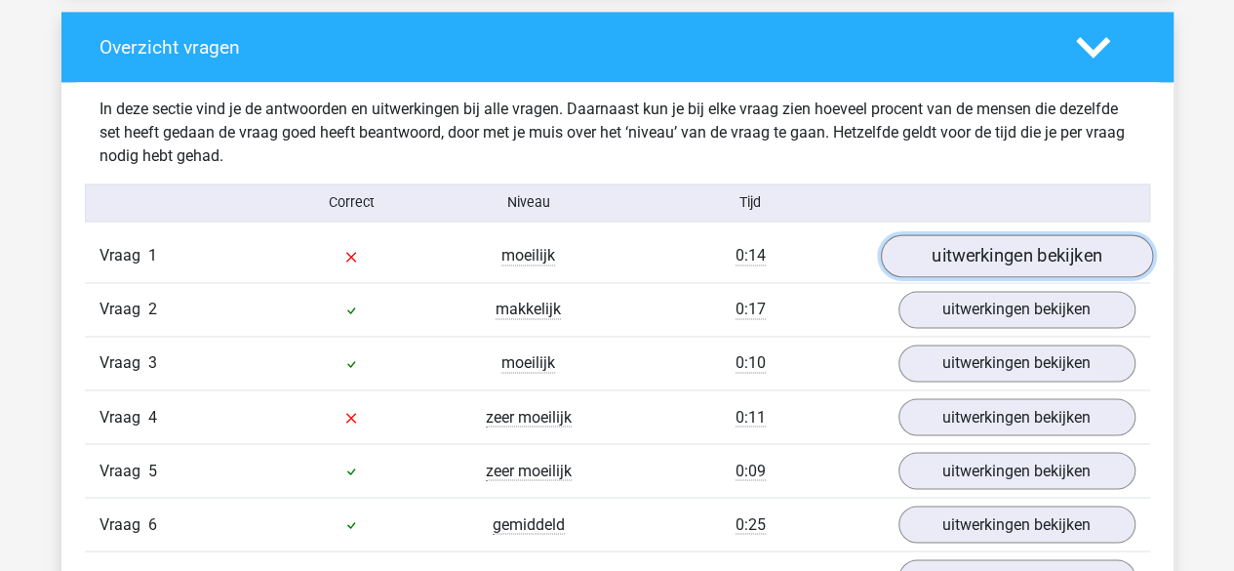
click at [989, 241] on link "uitwerkingen bekijken" at bounding box center [1016, 256] width 272 height 43
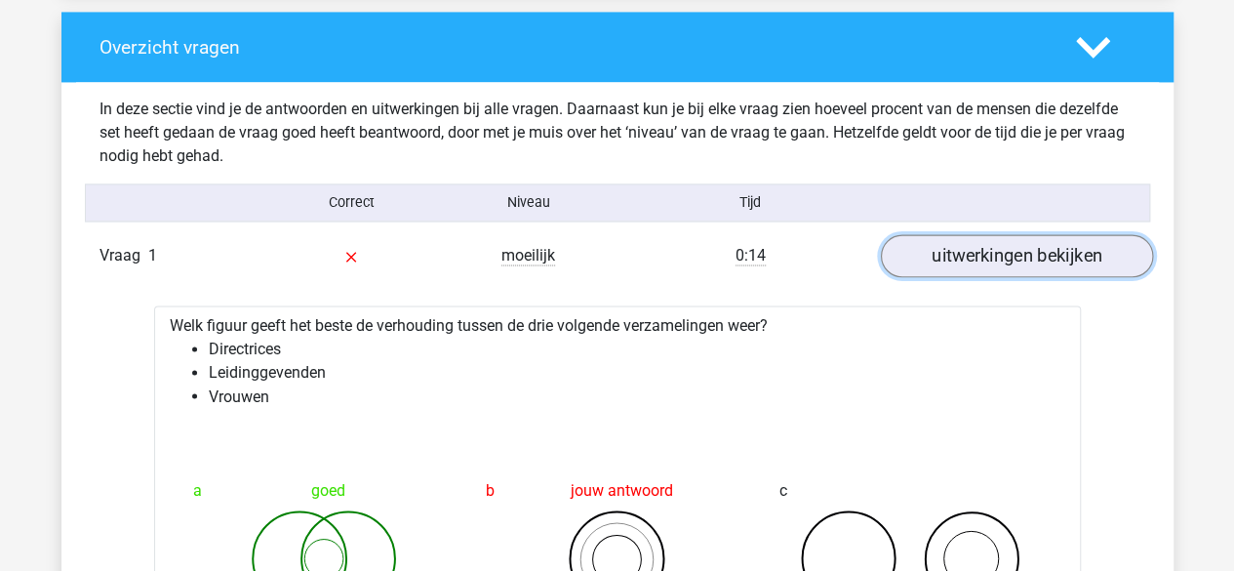
click at [989, 241] on link "uitwerkingen bekijken" at bounding box center [1016, 256] width 272 height 43
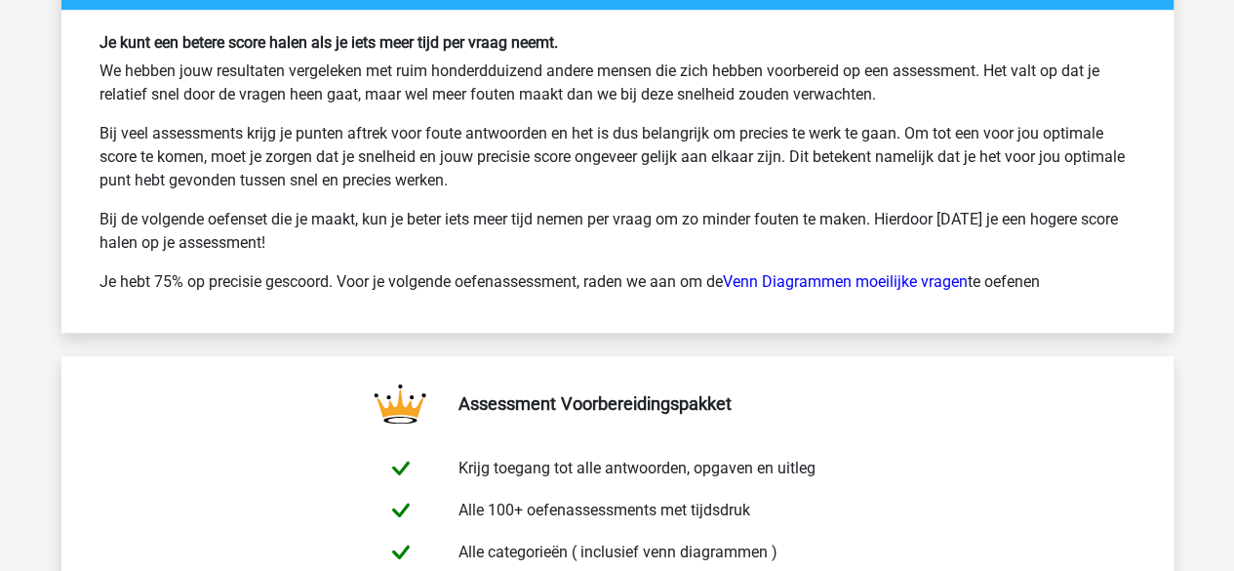
scroll to position [4326, 0]
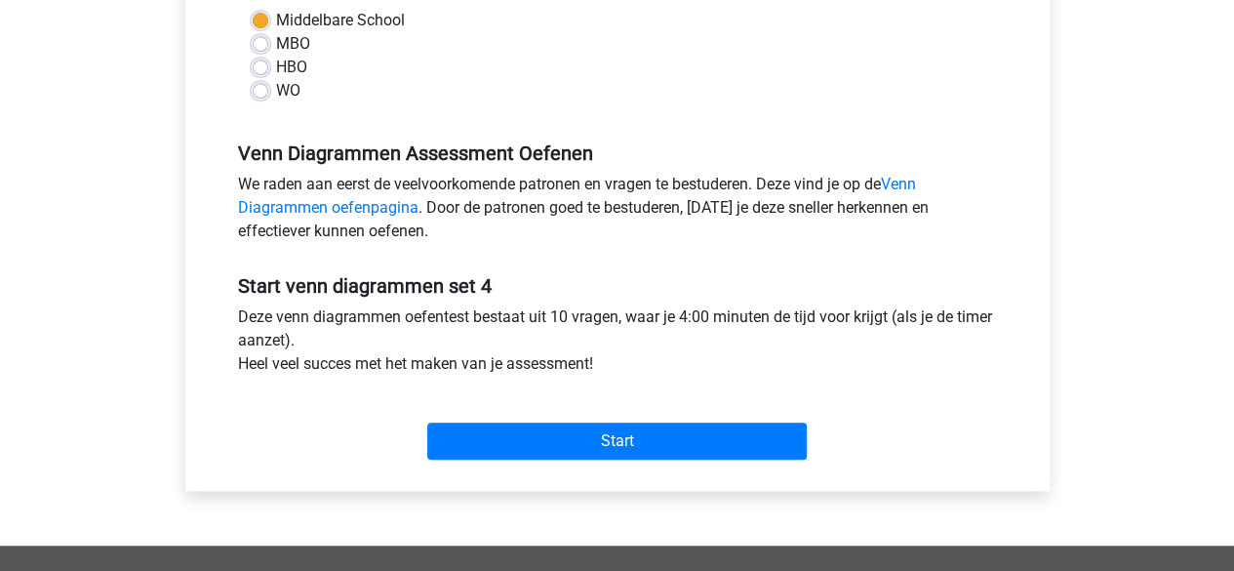
scroll to position [488, 0]
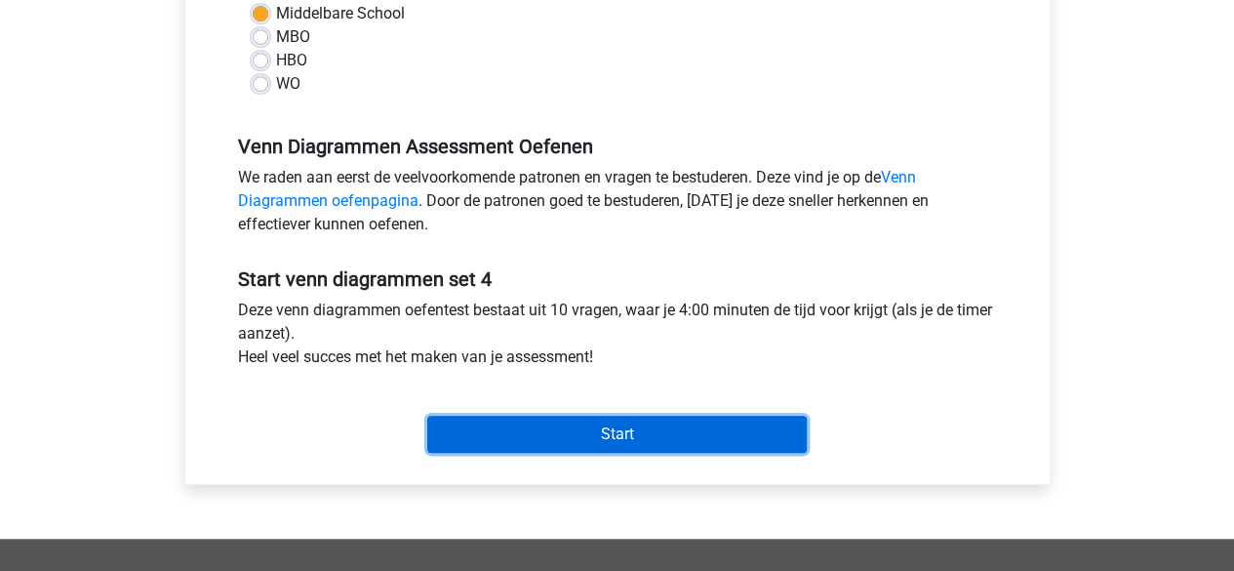
click at [786, 418] on input "Start" at bounding box center [616, 433] width 379 height 37
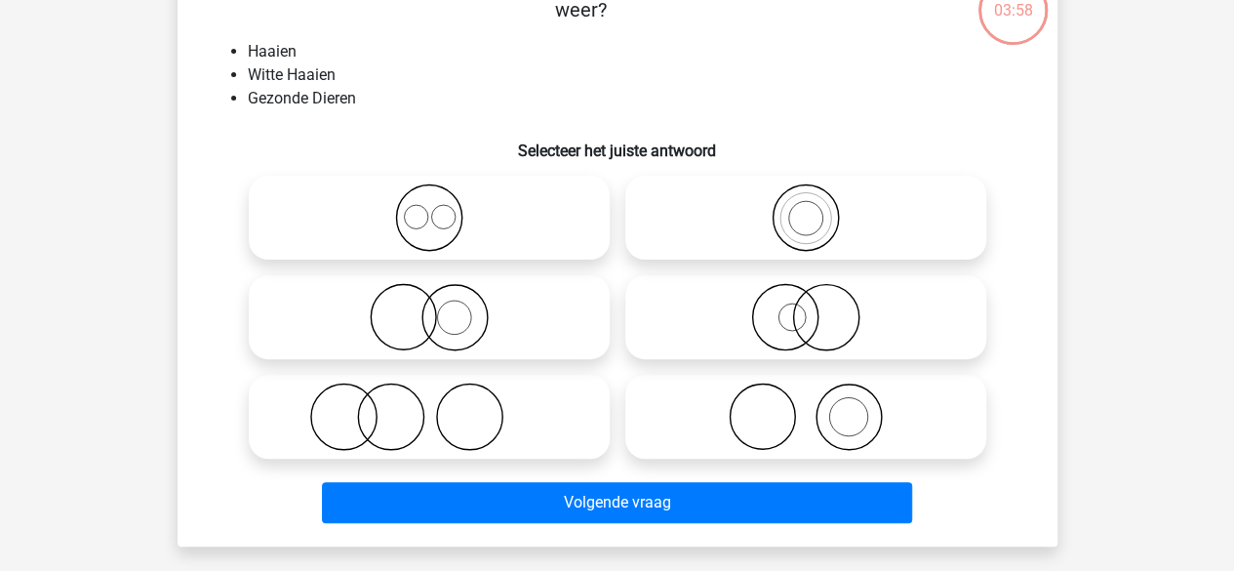
scroll to position [140, 0]
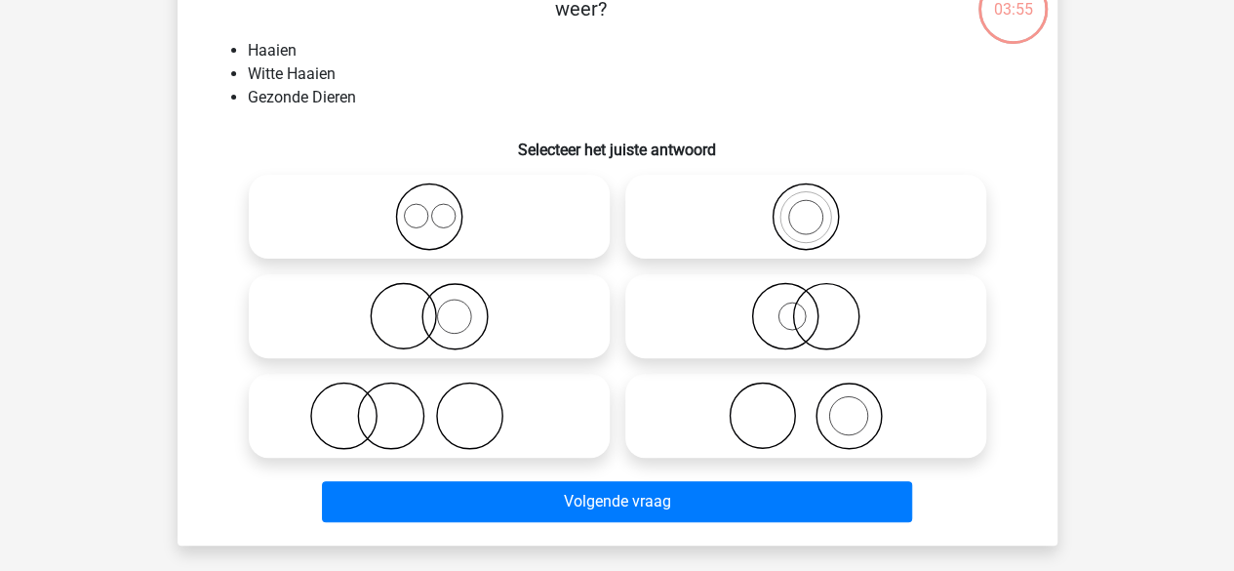
click at [757, 334] on circle at bounding box center [784, 316] width 65 height 65
click at [806, 306] on input "radio" at bounding box center [812, 300] width 13 height 13
radio input "true"
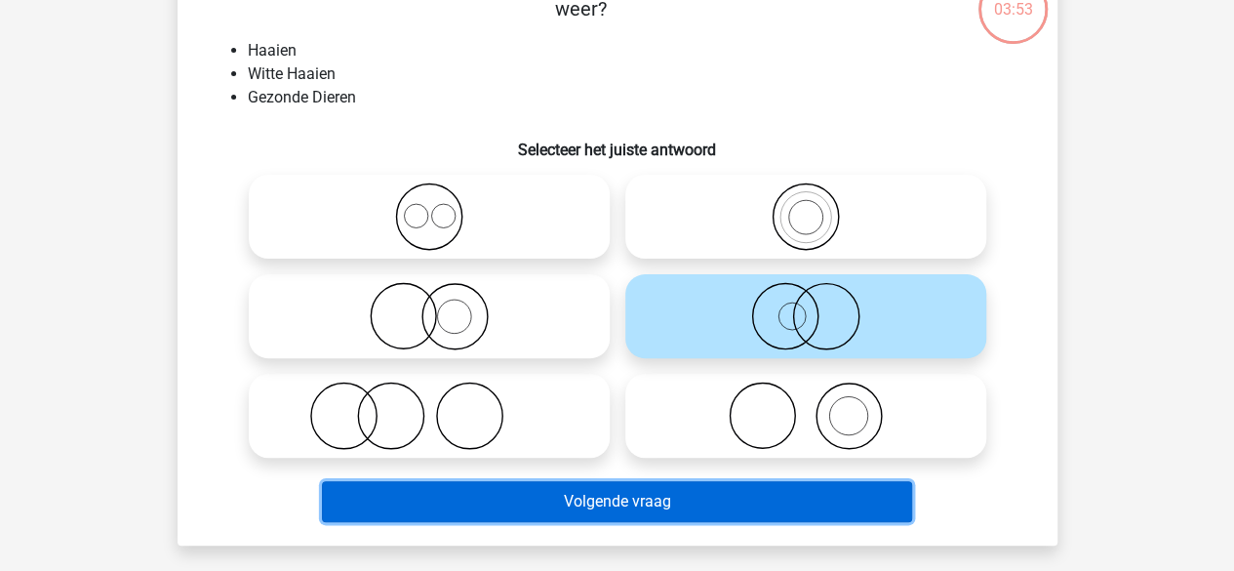
click at [774, 494] on button "Volgende vraag" at bounding box center [617, 501] width 590 height 41
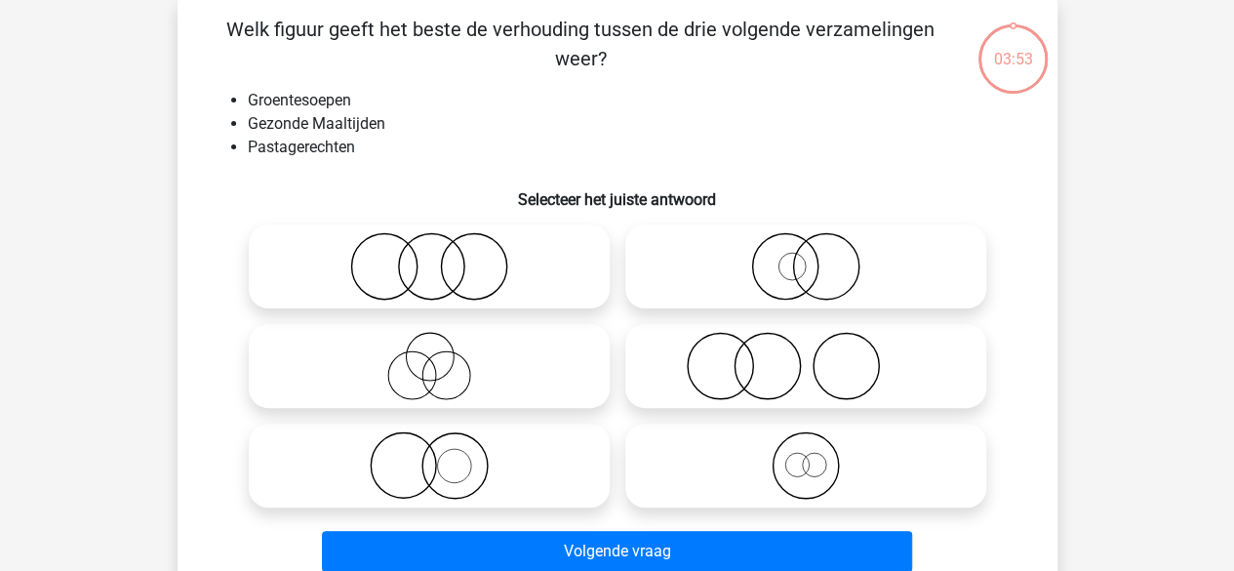
scroll to position [90, 0]
click at [569, 257] on icon at bounding box center [429, 267] width 345 height 68
click at [442, 257] on input "radio" at bounding box center [435, 251] width 13 height 13
radio input "true"
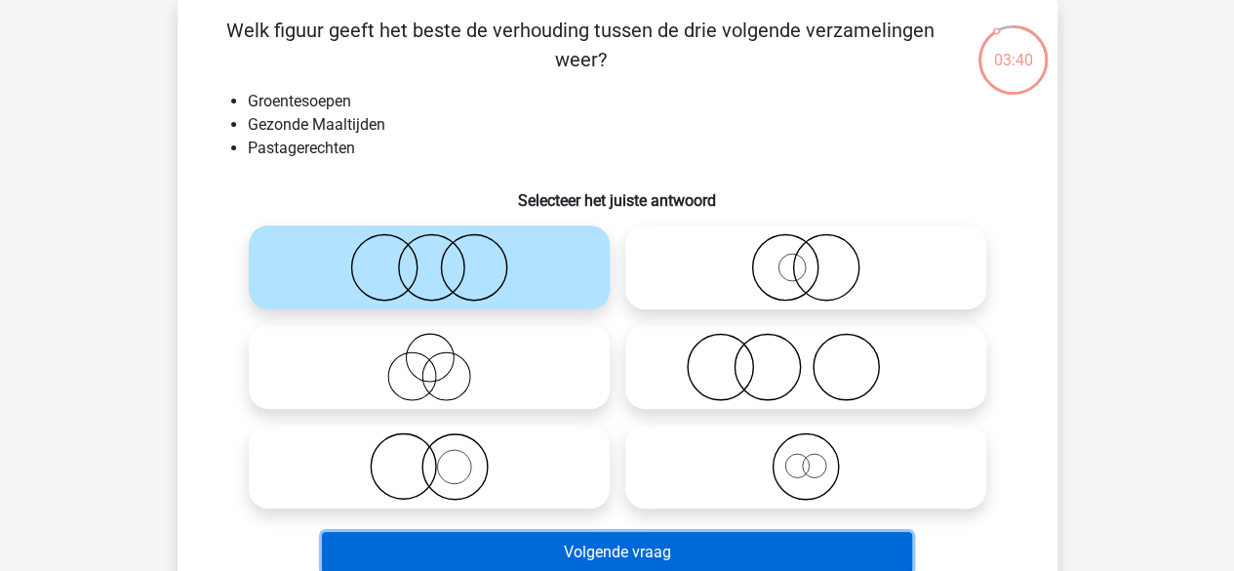
click at [540, 554] on button "Volgende vraag" at bounding box center [617, 552] width 590 height 41
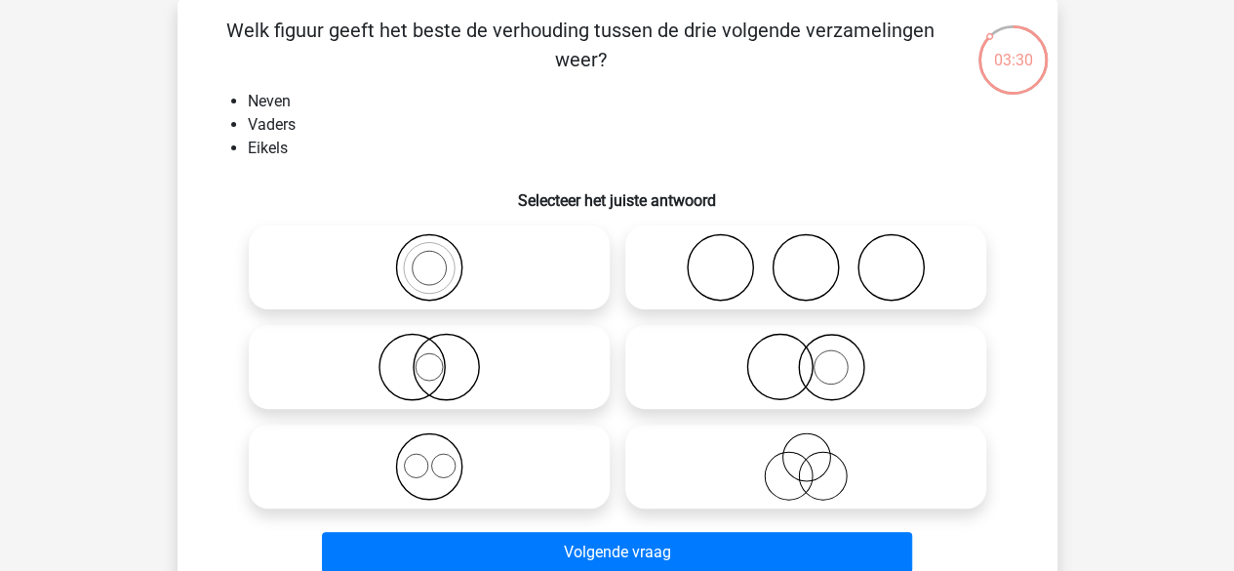
click at [696, 478] on icon at bounding box center [805, 466] width 345 height 68
click at [806, 456] on input "radio" at bounding box center [812, 450] width 13 height 13
radio input "true"
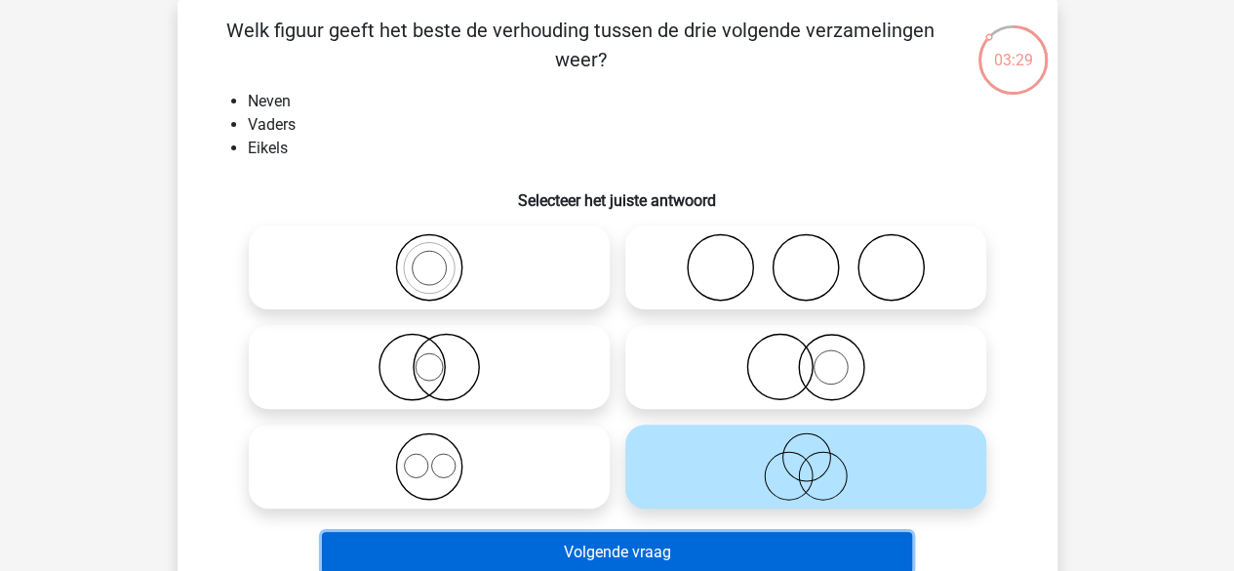
click at [624, 547] on button "Volgende vraag" at bounding box center [617, 552] width 590 height 41
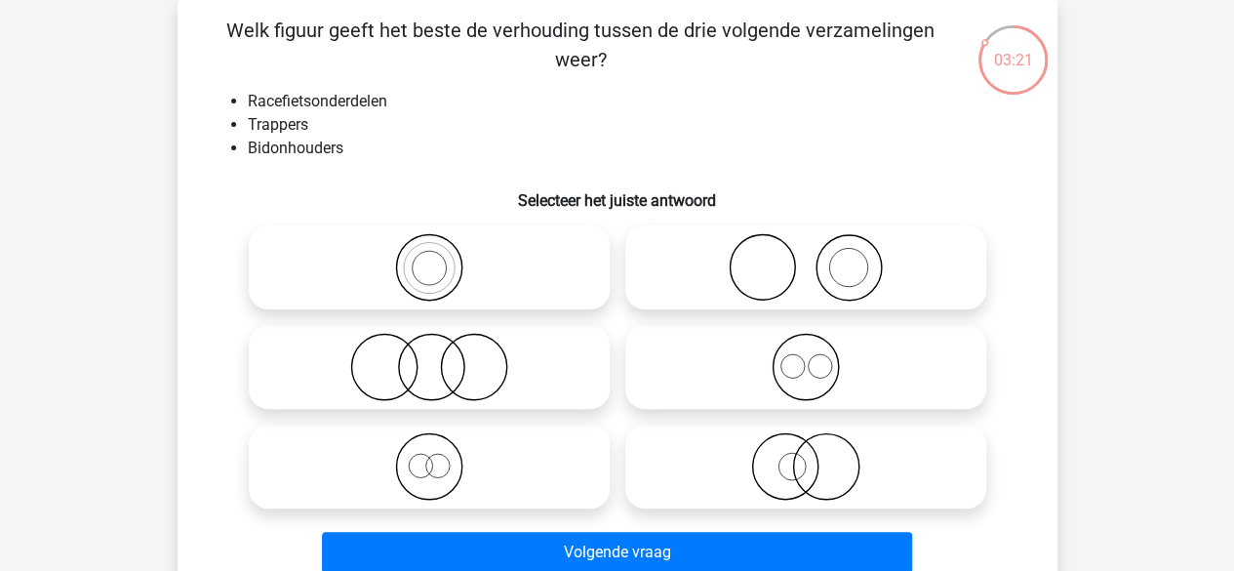
click at [718, 381] on icon at bounding box center [805, 367] width 345 height 68
click at [806, 357] on input "radio" at bounding box center [812, 350] width 13 height 13
radio input "true"
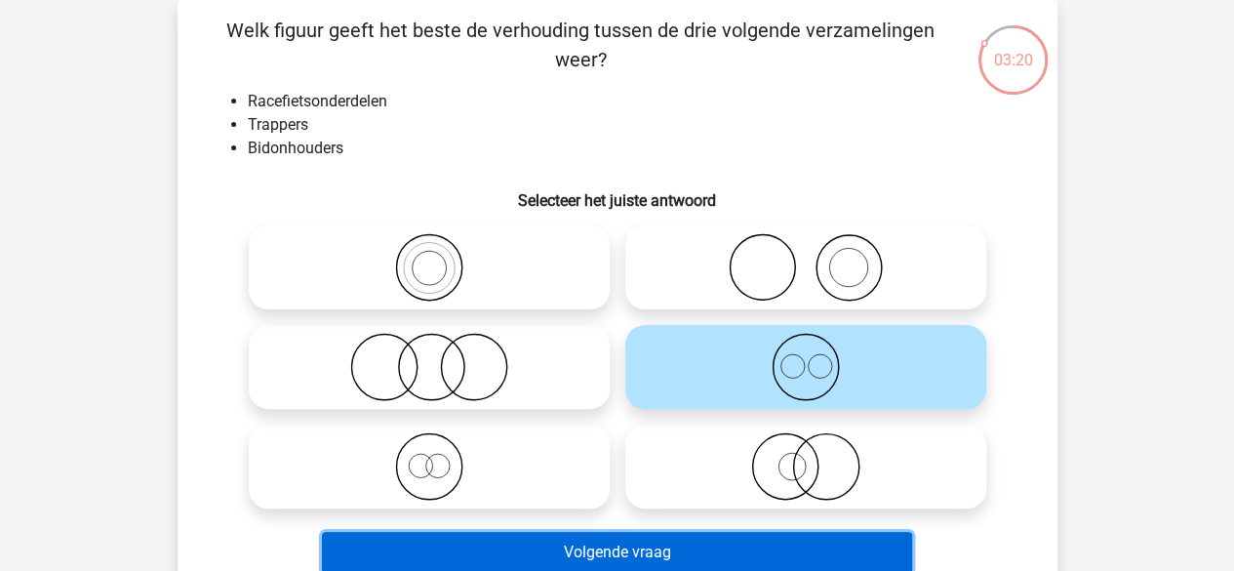
click at [685, 538] on button "Volgende vraag" at bounding box center [617, 552] width 590 height 41
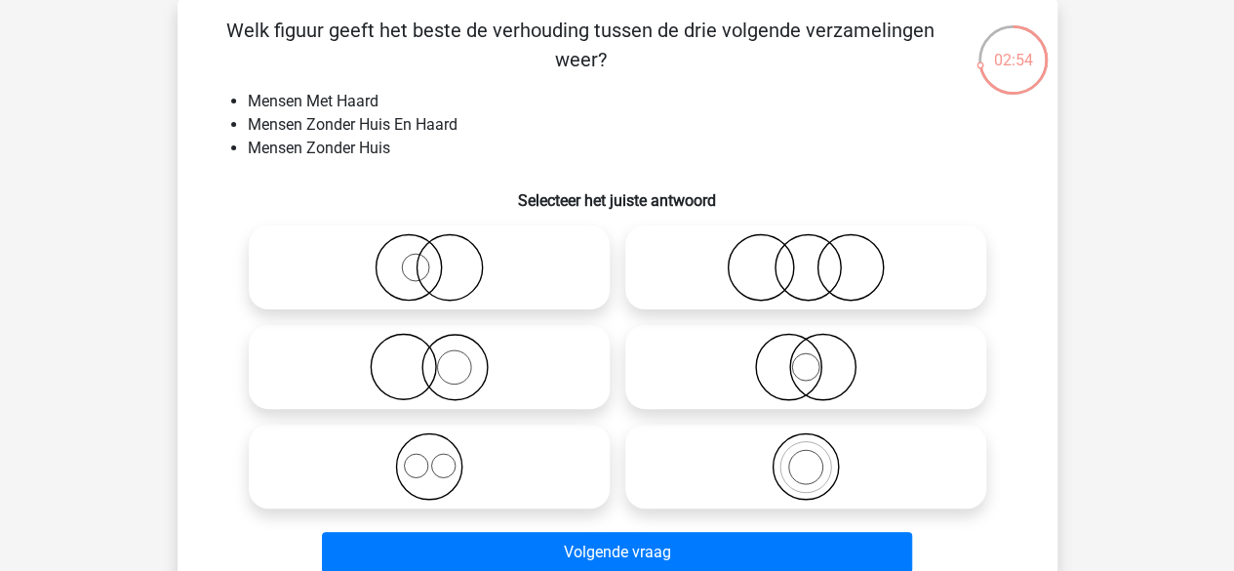
scroll to position [115, 0]
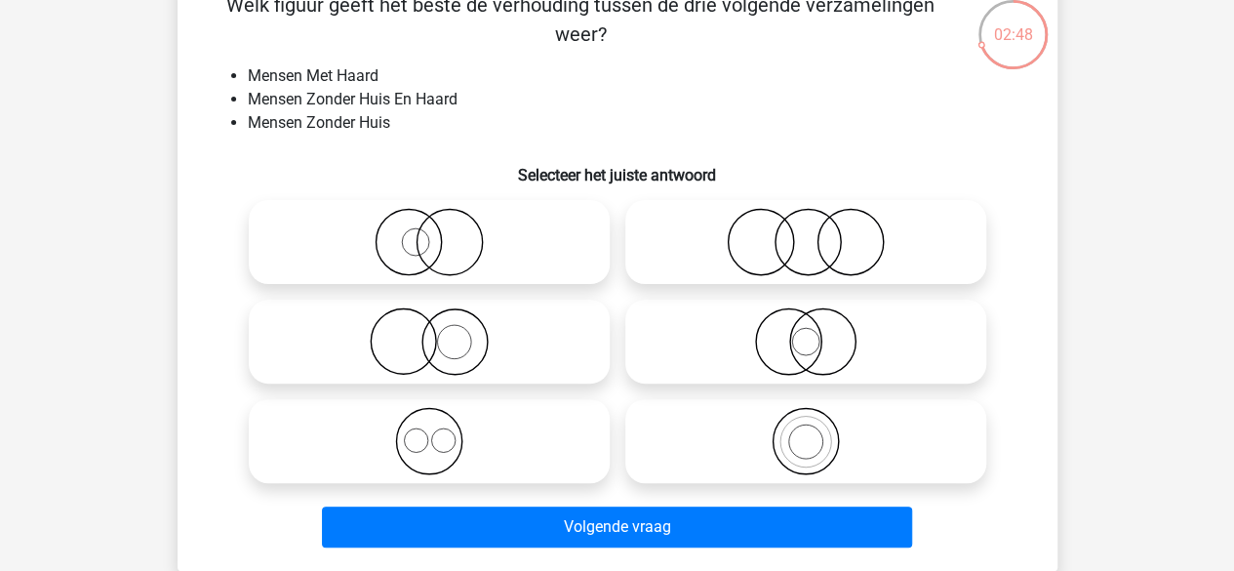
click at [526, 353] on icon at bounding box center [429, 341] width 345 height 68
click at [442, 332] on input "radio" at bounding box center [435, 325] width 13 height 13
radio input "true"
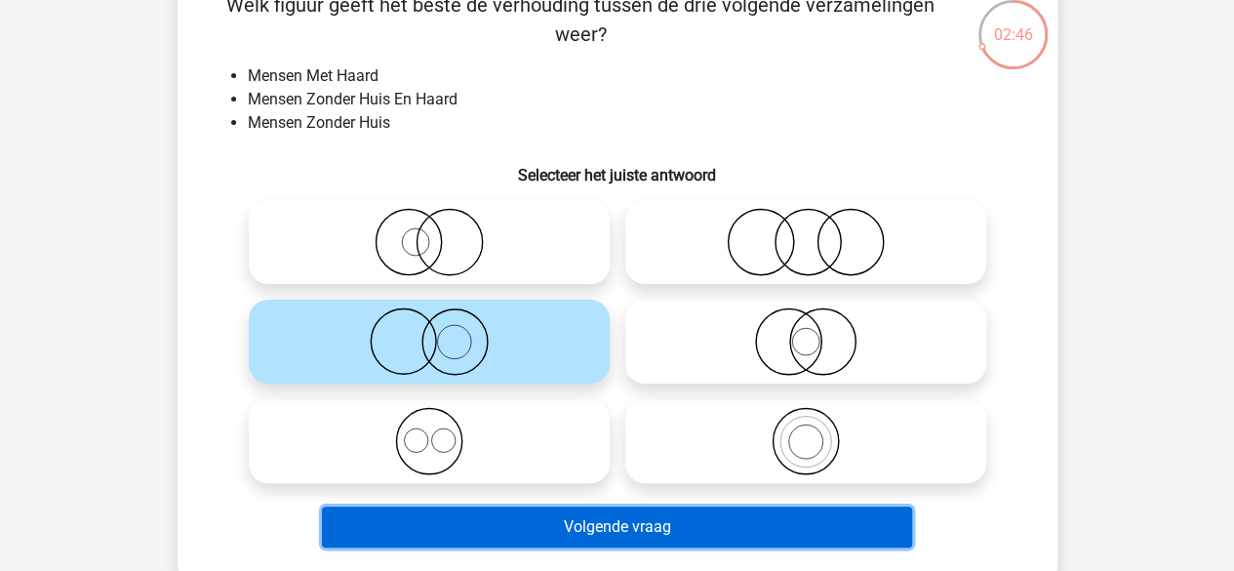
click at [544, 520] on button "Volgende vraag" at bounding box center [617, 526] width 590 height 41
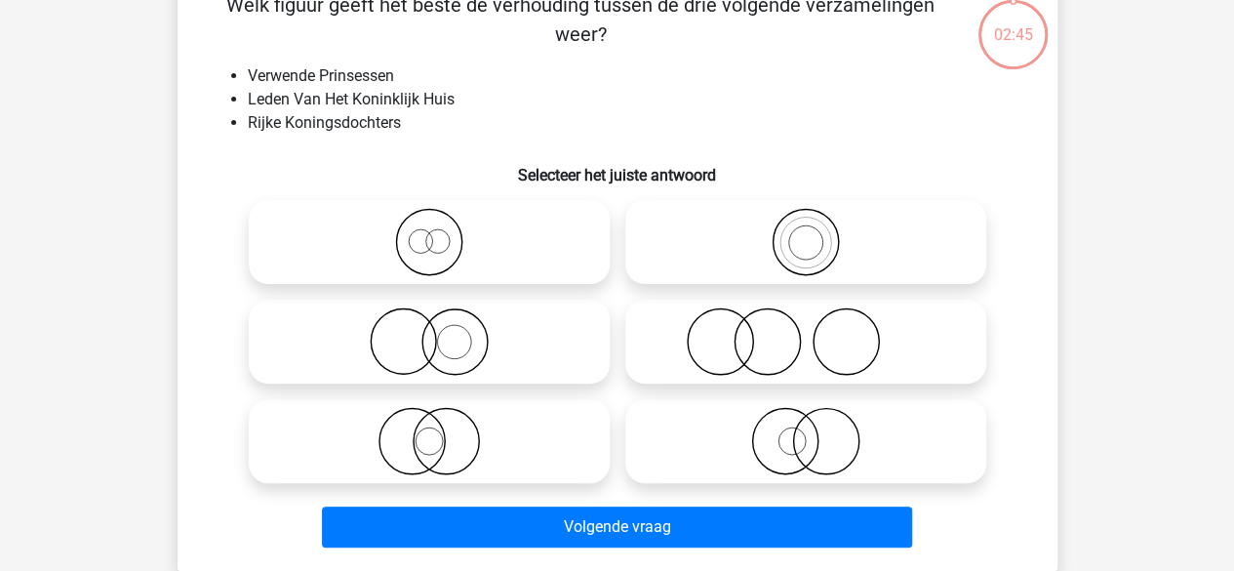
scroll to position [90, 0]
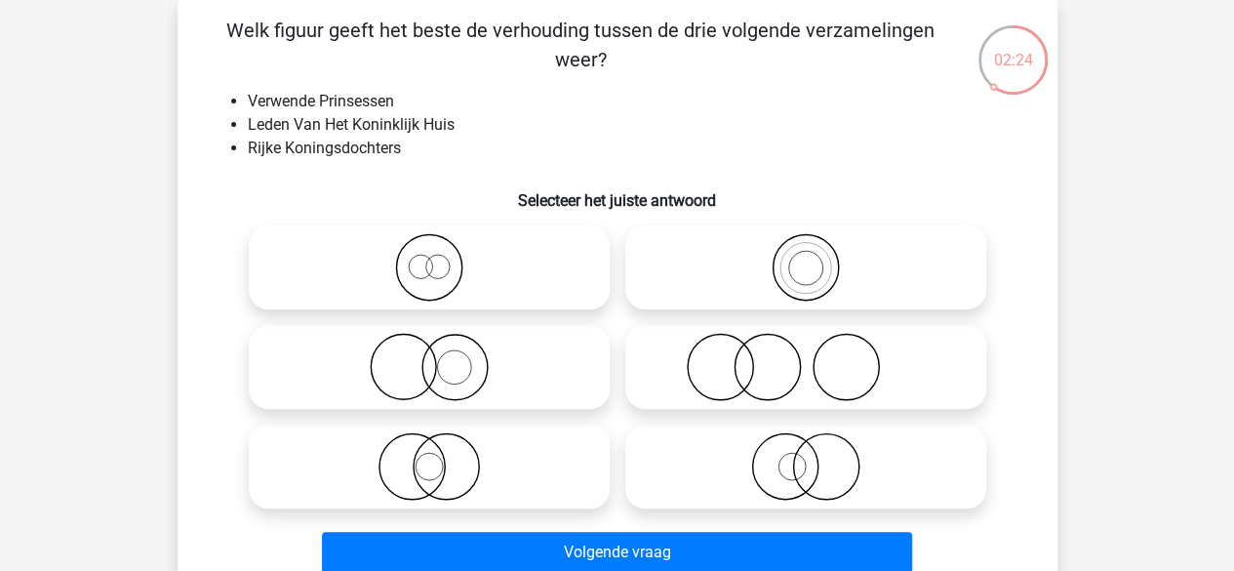
click at [517, 282] on icon at bounding box center [429, 267] width 345 height 68
click at [442, 257] on input "radio" at bounding box center [435, 251] width 13 height 13
radio input "true"
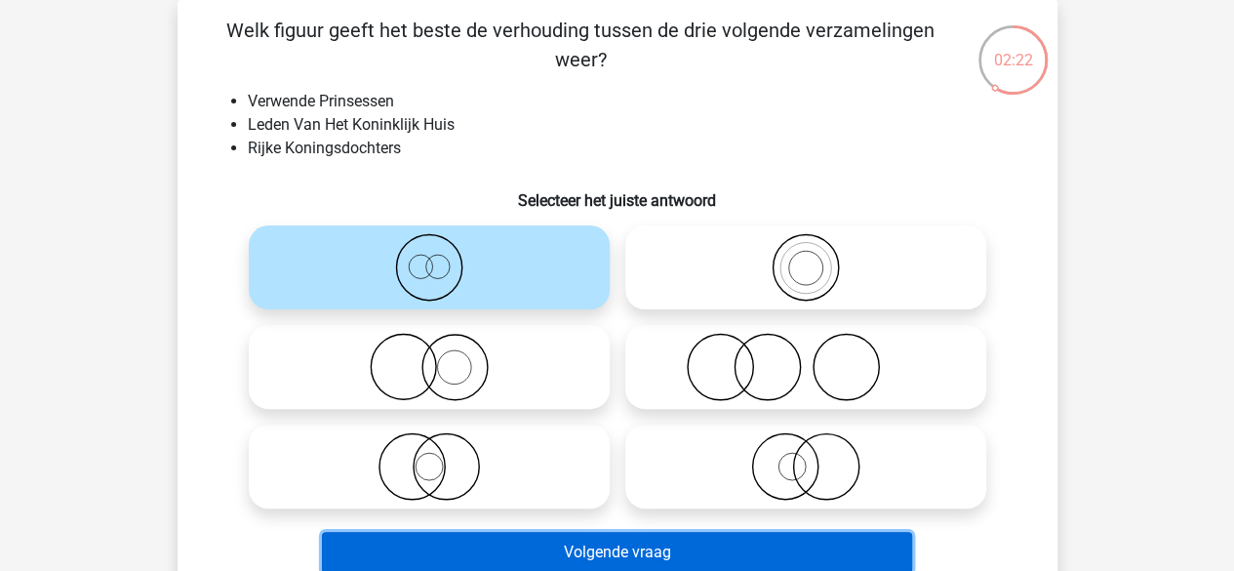
click at [519, 562] on button "Volgende vraag" at bounding box center [617, 552] width 590 height 41
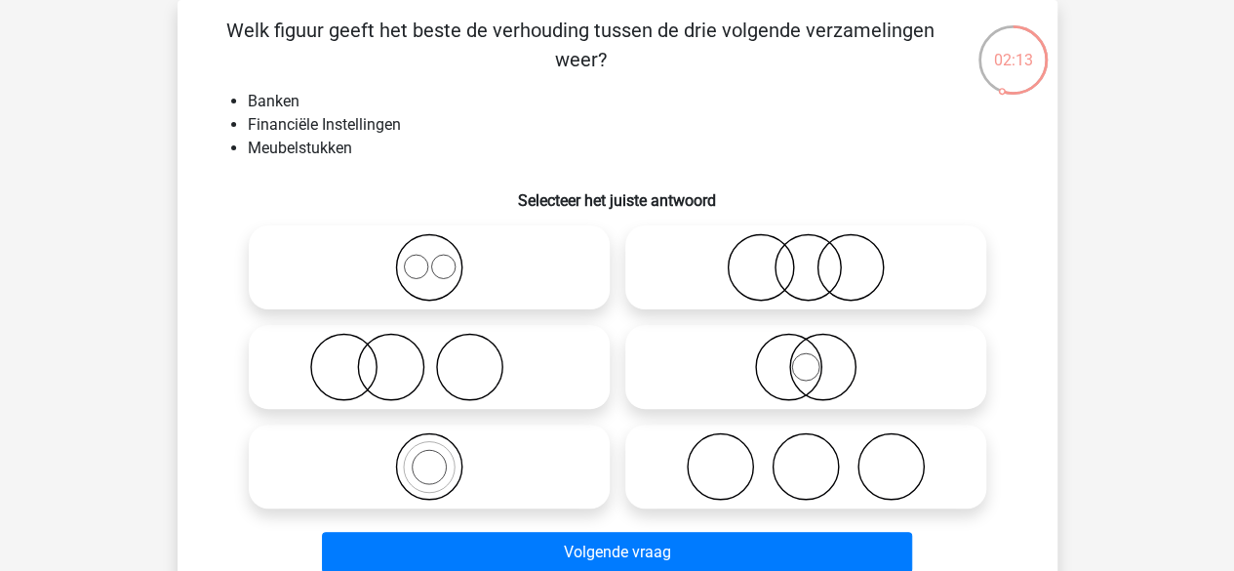
click at [829, 303] on label at bounding box center [805, 267] width 361 height 84
click at [818, 257] on input "radio" at bounding box center [812, 251] width 13 height 13
radio input "true"
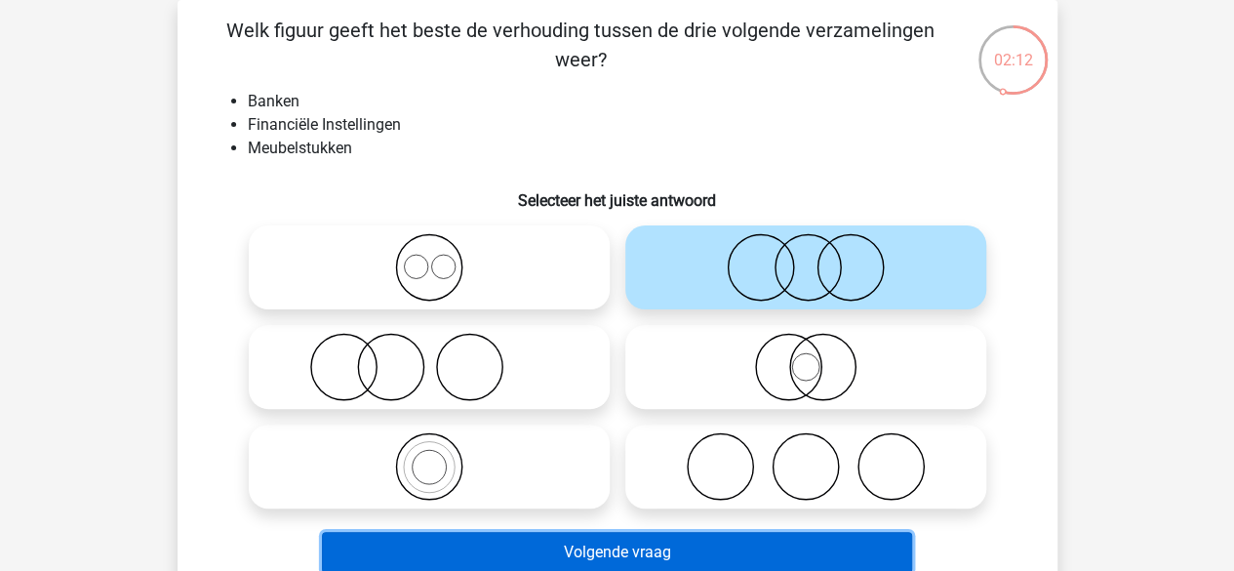
click at [724, 553] on button "Volgende vraag" at bounding box center [617, 552] width 590 height 41
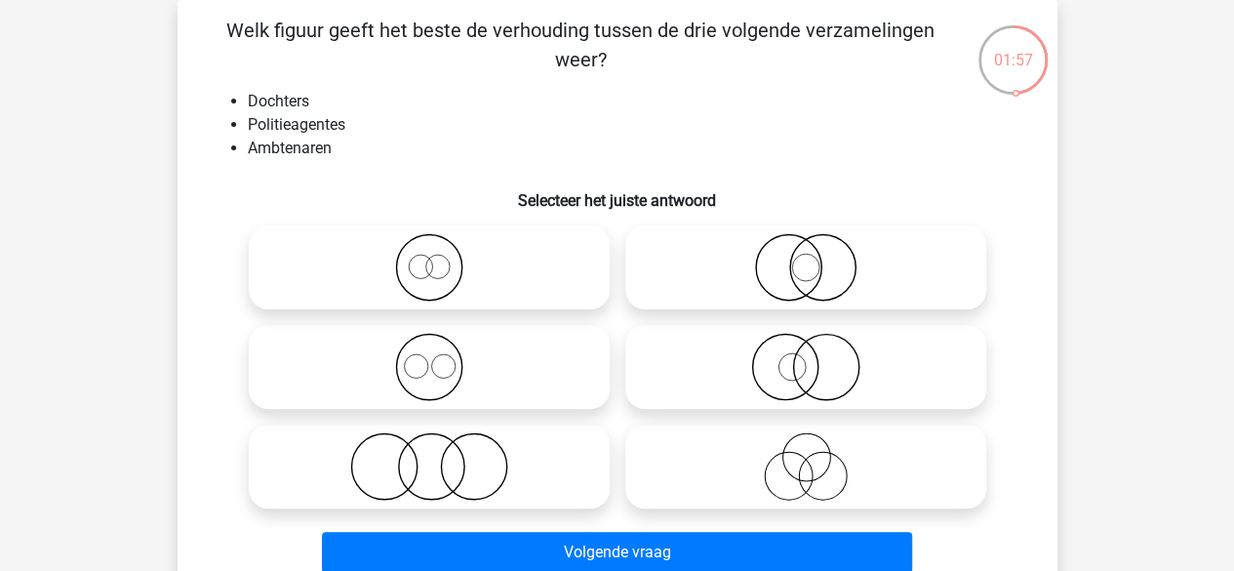
click at [511, 463] on icon at bounding box center [429, 466] width 345 height 68
click at [442, 456] on input "radio" at bounding box center [435, 450] width 13 height 13
radio input "true"
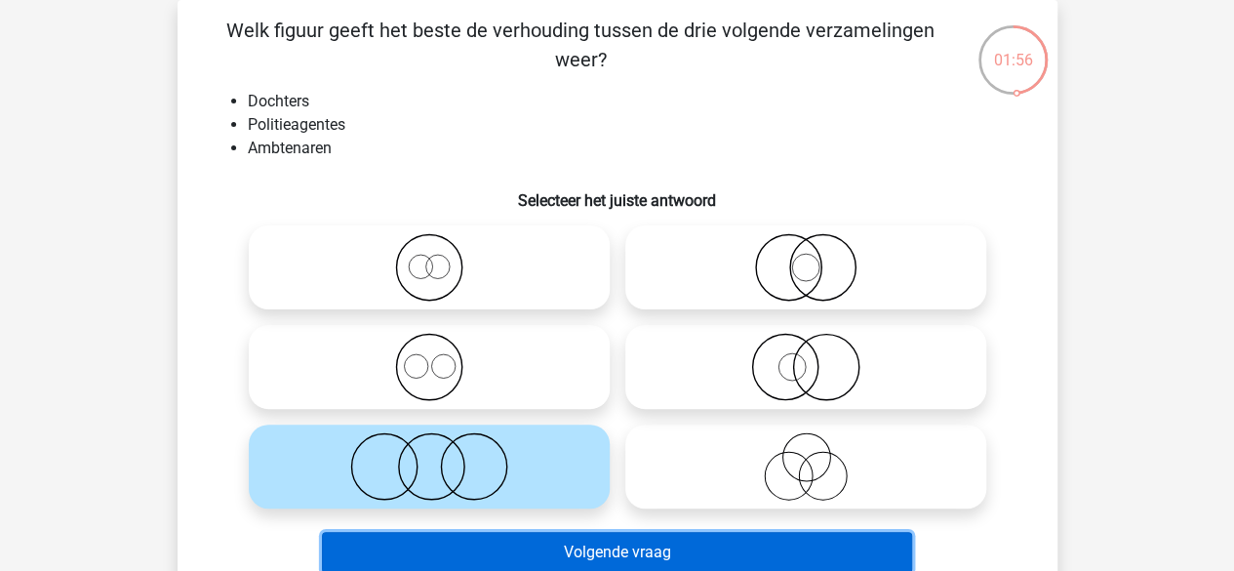
click at [520, 555] on button "Volgende vraag" at bounding box center [617, 552] width 590 height 41
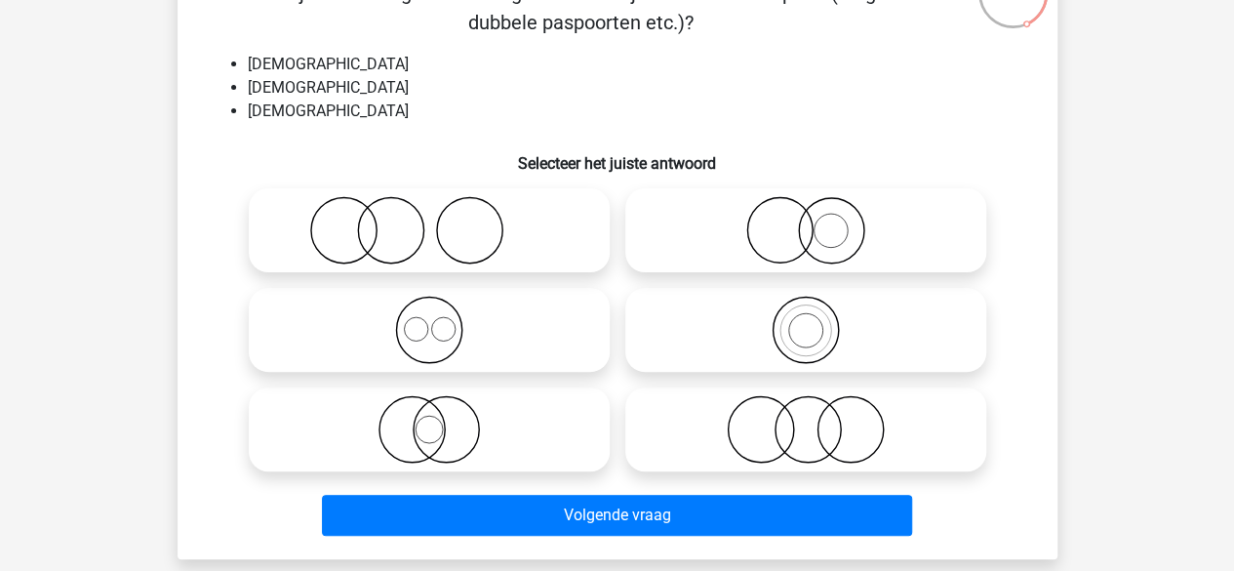
scroll to position [166, 0]
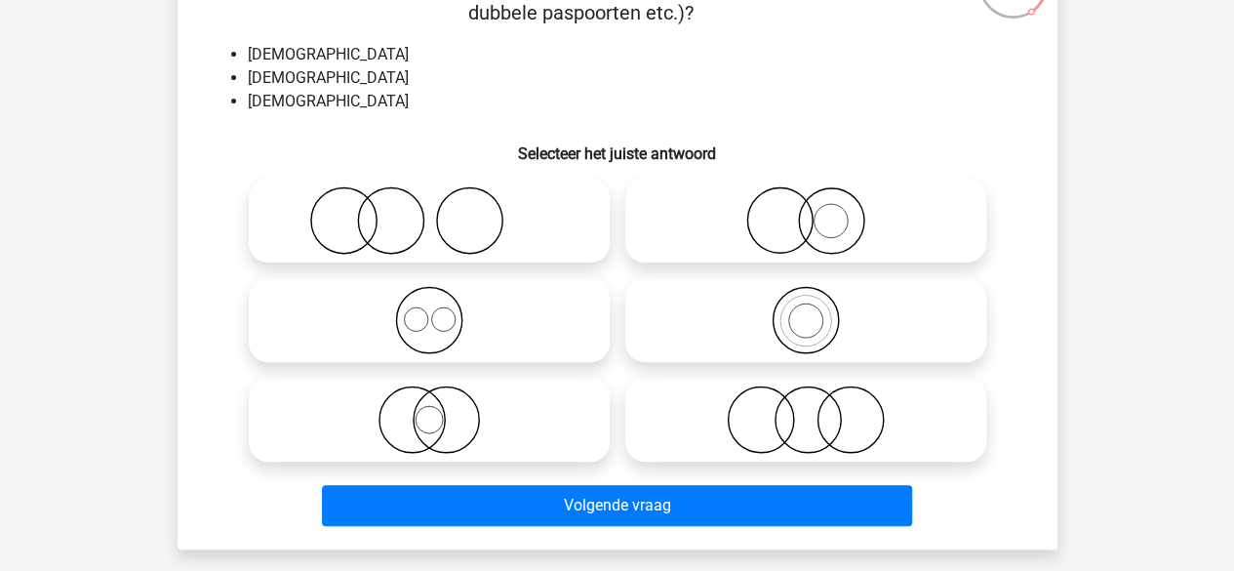
click at [406, 347] on icon at bounding box center [429, 320] width 345 height 68
click at [429, 310] on input "radio" at bounding box center [435, 303] width 13 height 13
radio input "true"
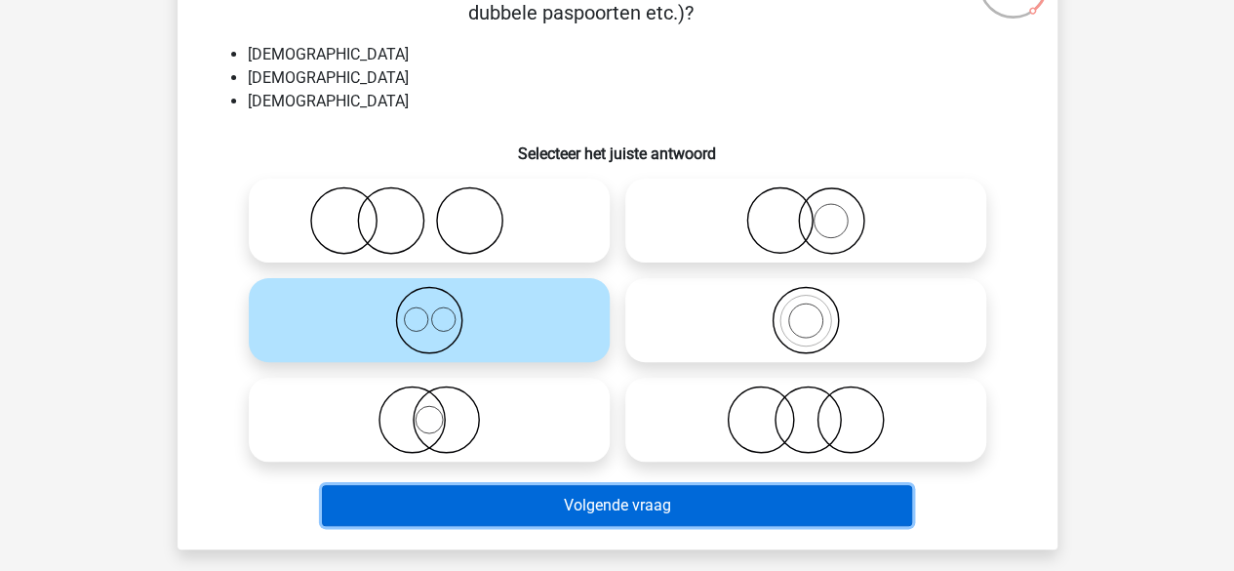
click at [494, 516] on button "Volgende vraag" at bounding box center [617, 505] width 590 height 41
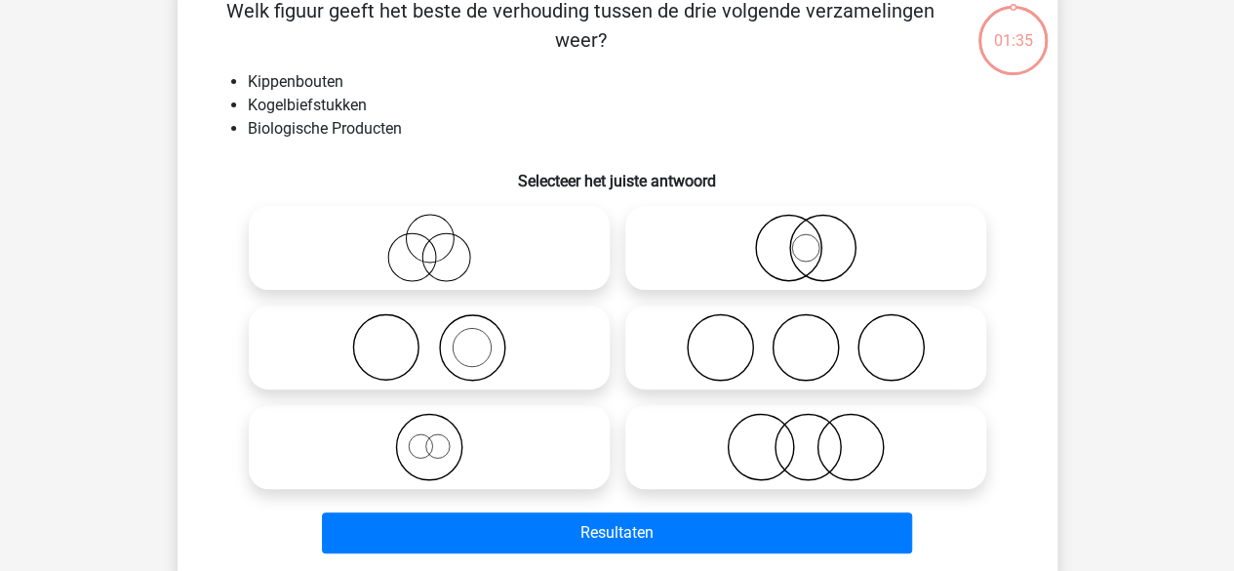
scroll to position [90, 0]
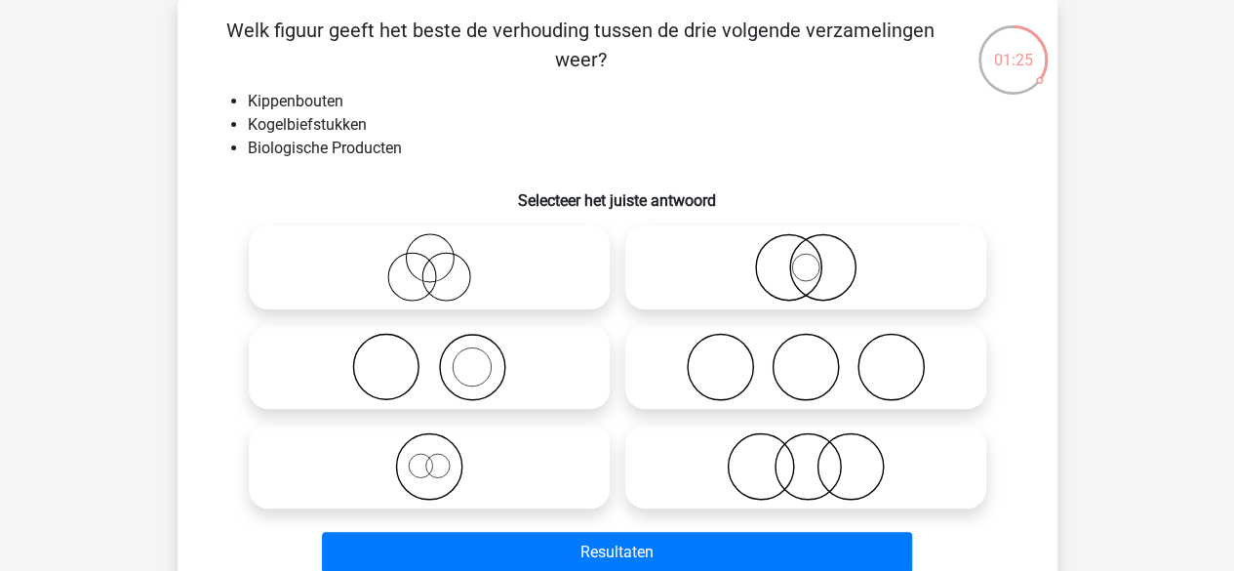
click at [663, 469] on icon at bounding box center [805, 466] width 345 height 68
click at [806, 456] on input "radio" at bounding box center [812, 450] width 13 height 13
radio input "true"
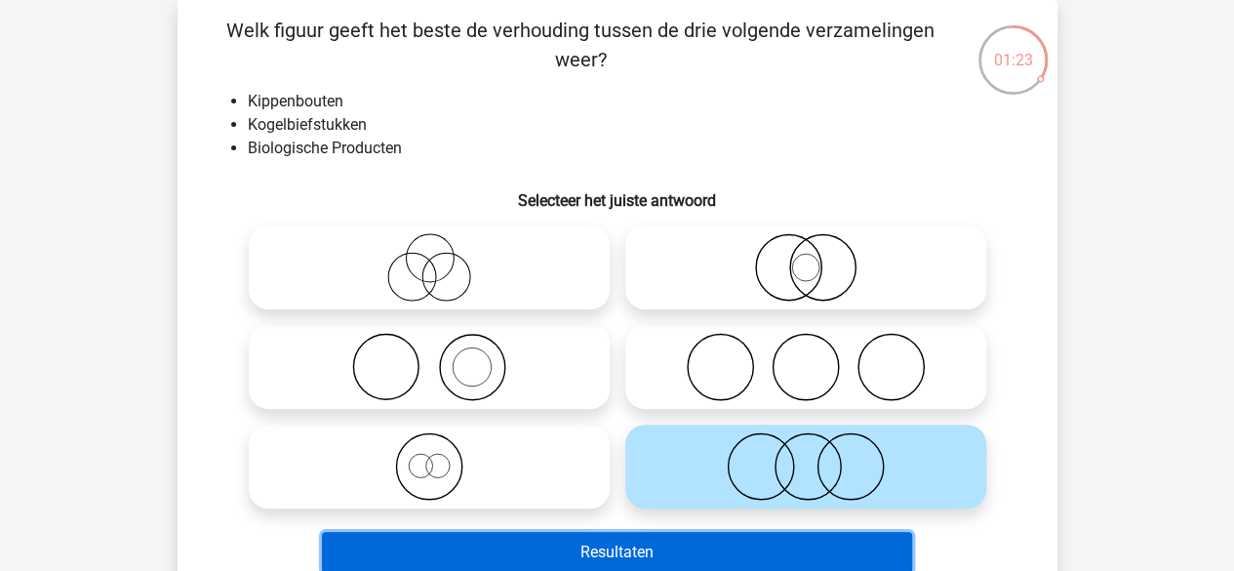
click at [577, 547] on button "Resultaten" at bounding box center [617, 552] width 590 height 41
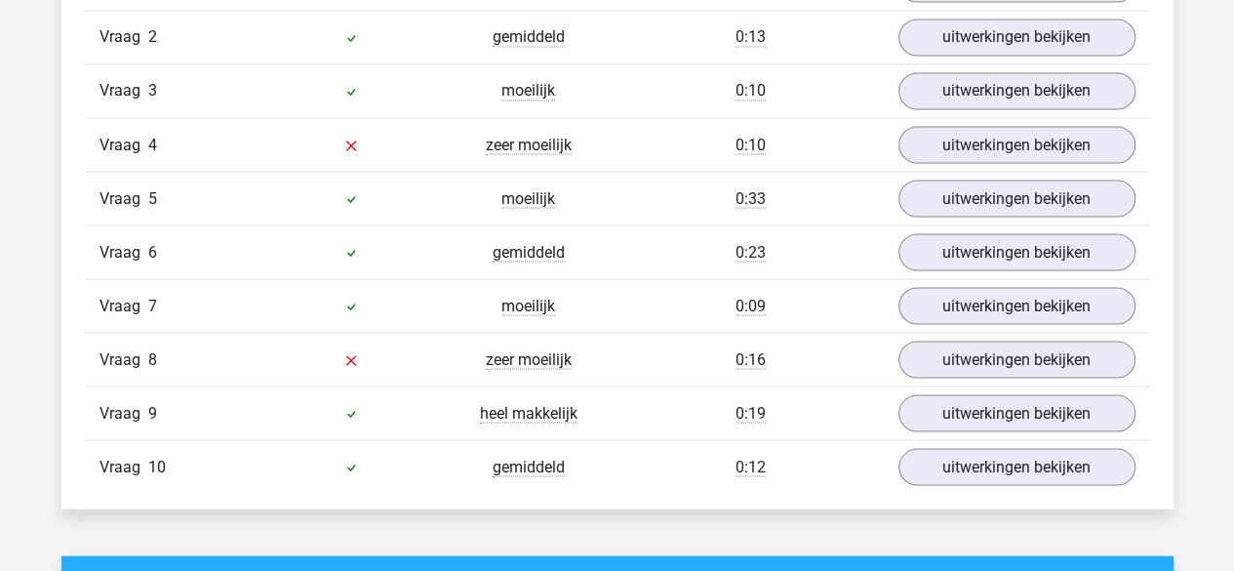
scroll to position [1689, 0]
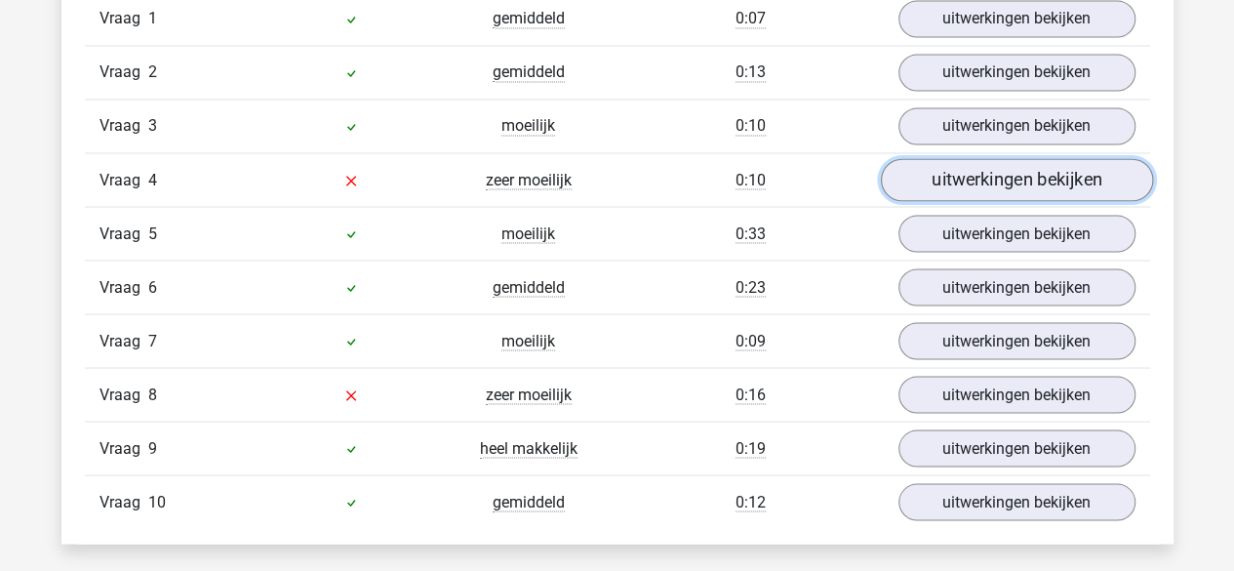
click at [966, 170] on link "uitwerkingen bekijken" at bounding box center [1016, 180] width 272 height 43
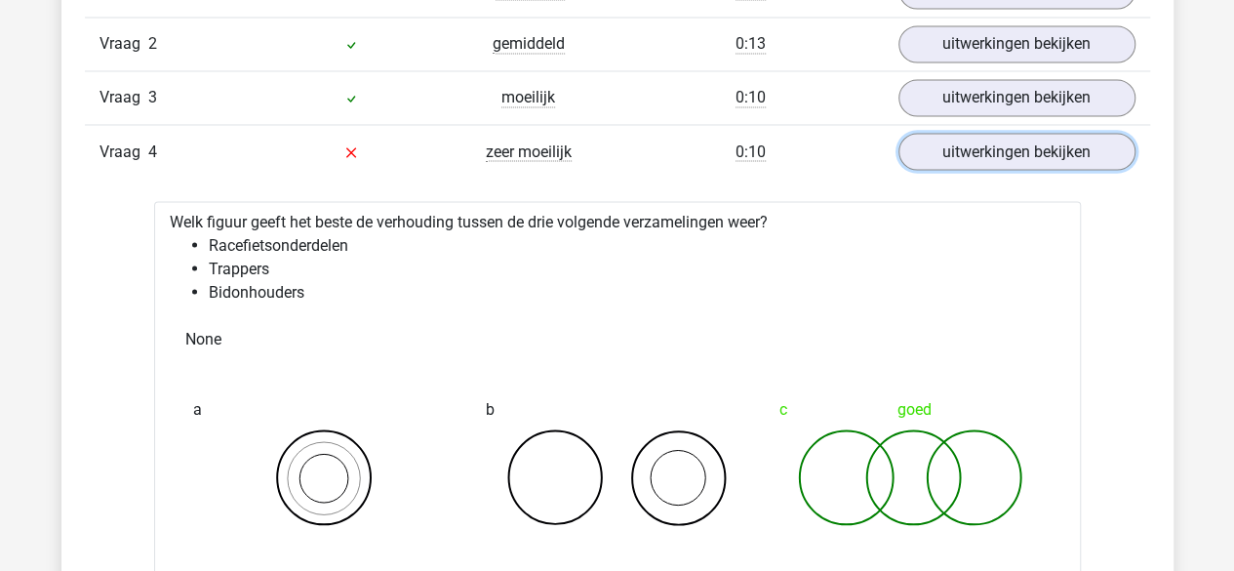
scroll to position [1712, 0]
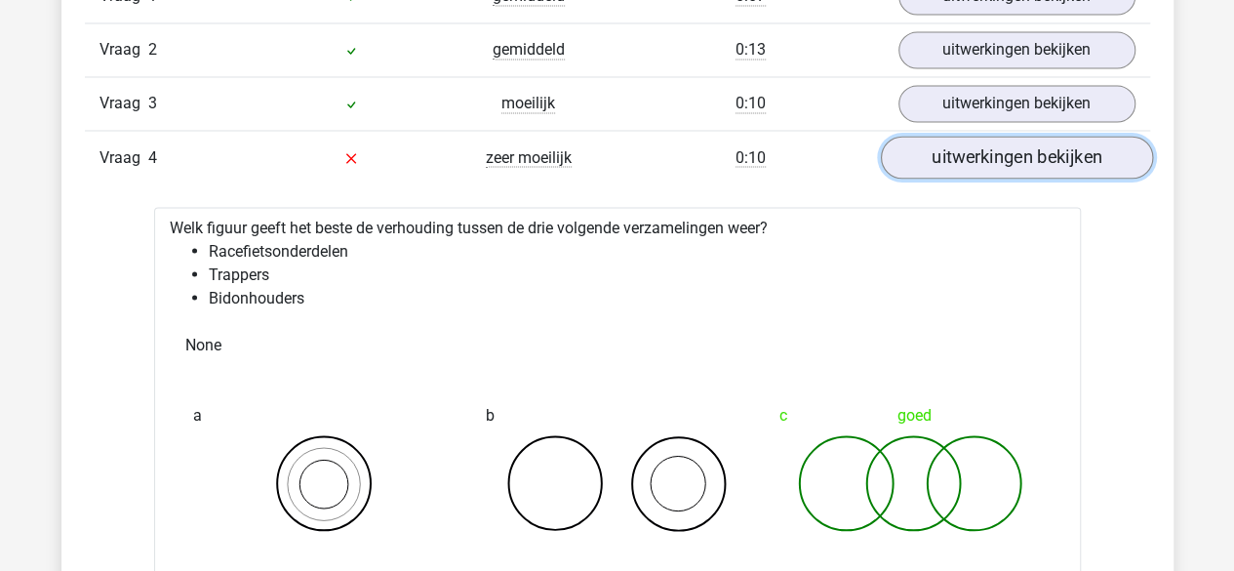
click at [933, 138] on link "uitwerkingen bekijken" at bounding box center [1016, 158] width 272 height 43
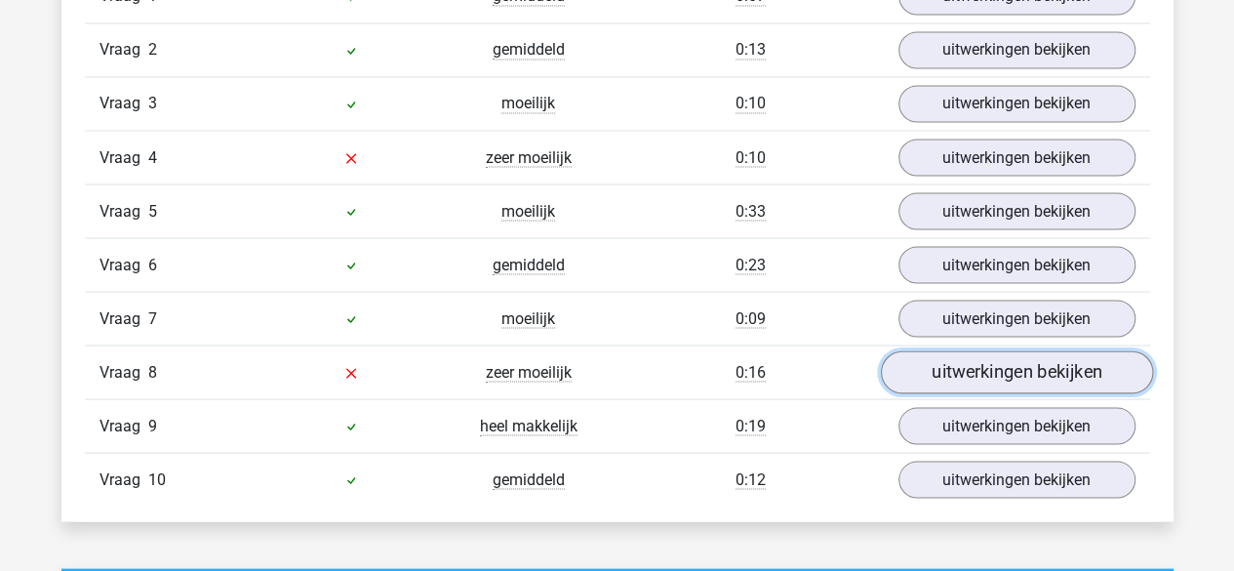
click at [919, 374] on link "uitwerkingen bekijken" at bounding box center [1016, 372] width 272 height 43
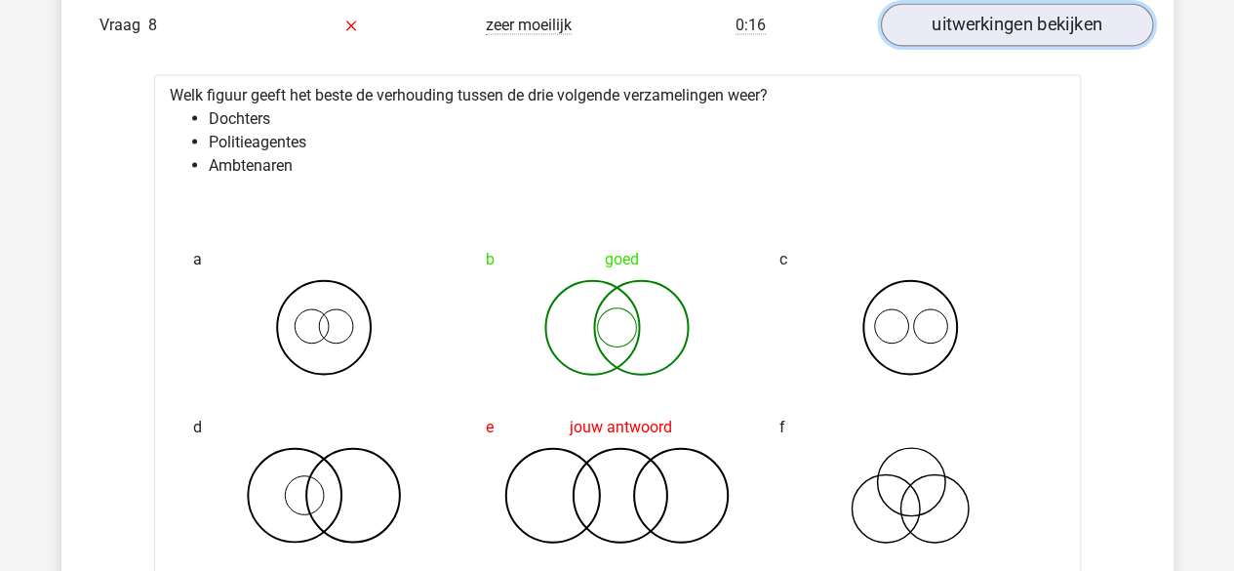
scroll to position [2059, 0]
click at [1065, 14] on link "uitwerkingen bekijken" at bounding box center [1016, 25] width 272 height 43
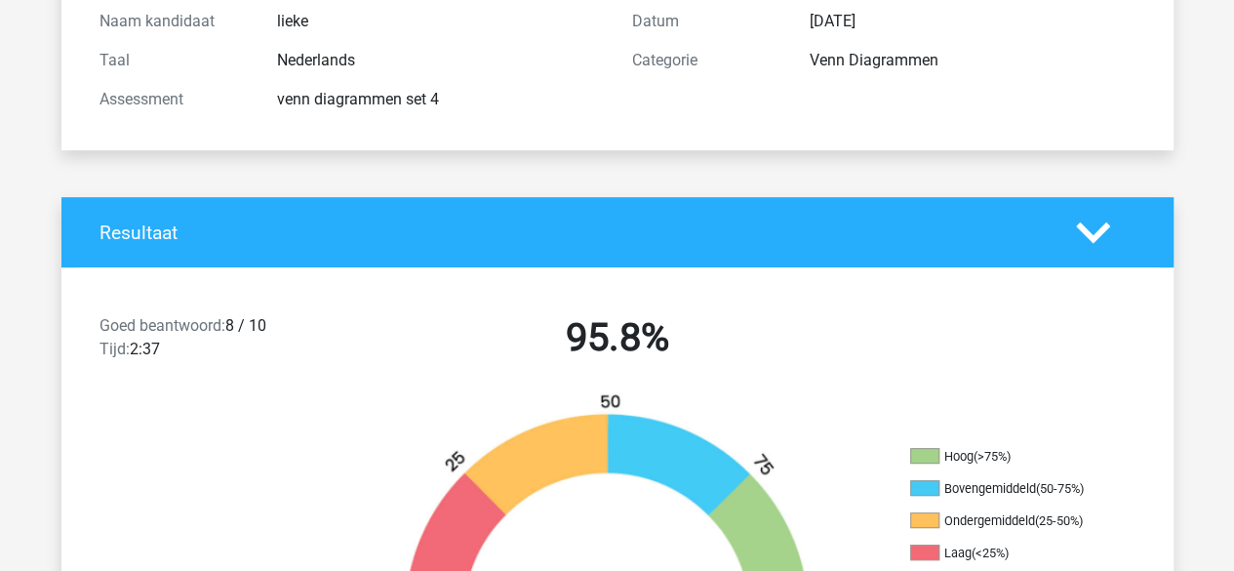
scroll to position [0, 0]
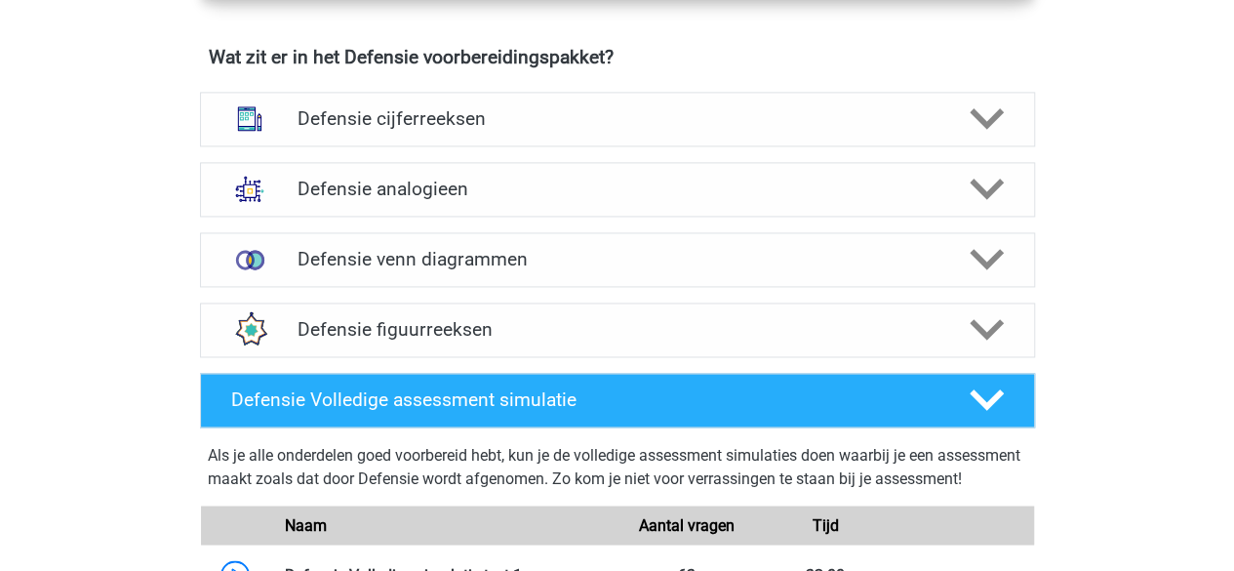
scroll to position [1369, 0]
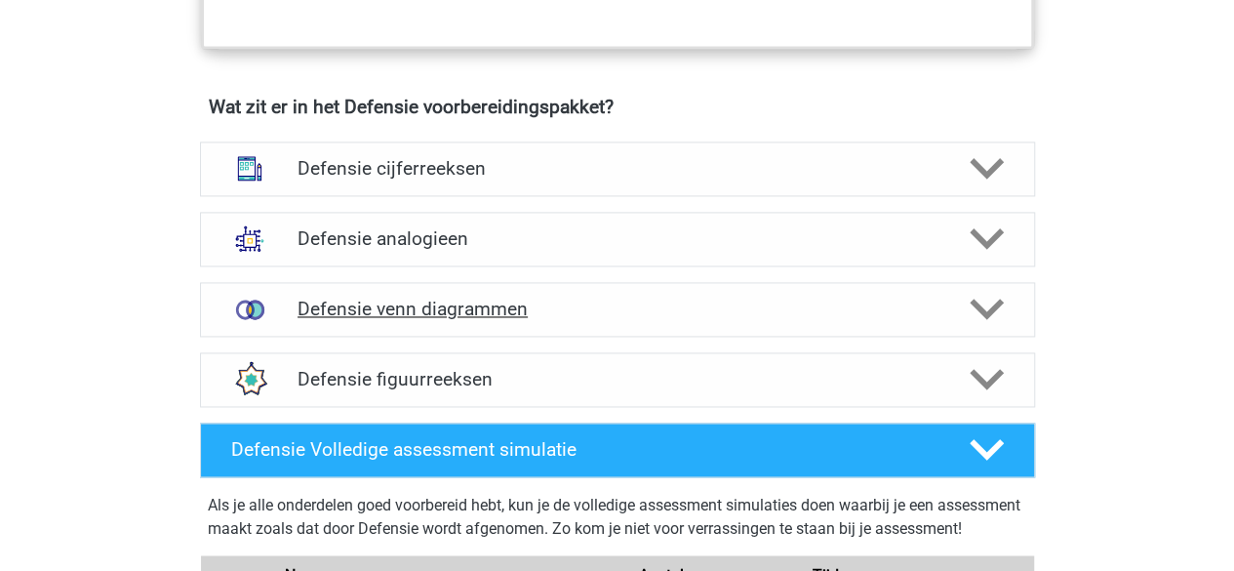
click at [584, 315] on h4 "Defensie venn diagrammen" at bounding box center [616, 308] width 639 height 22
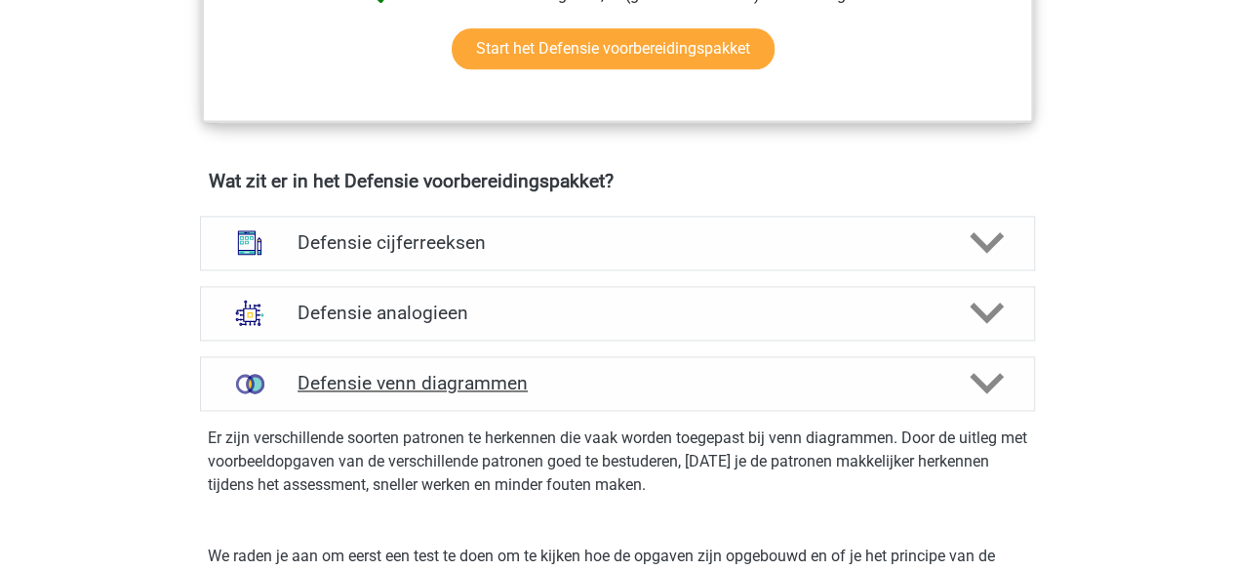
scroll to position [1288, 0]
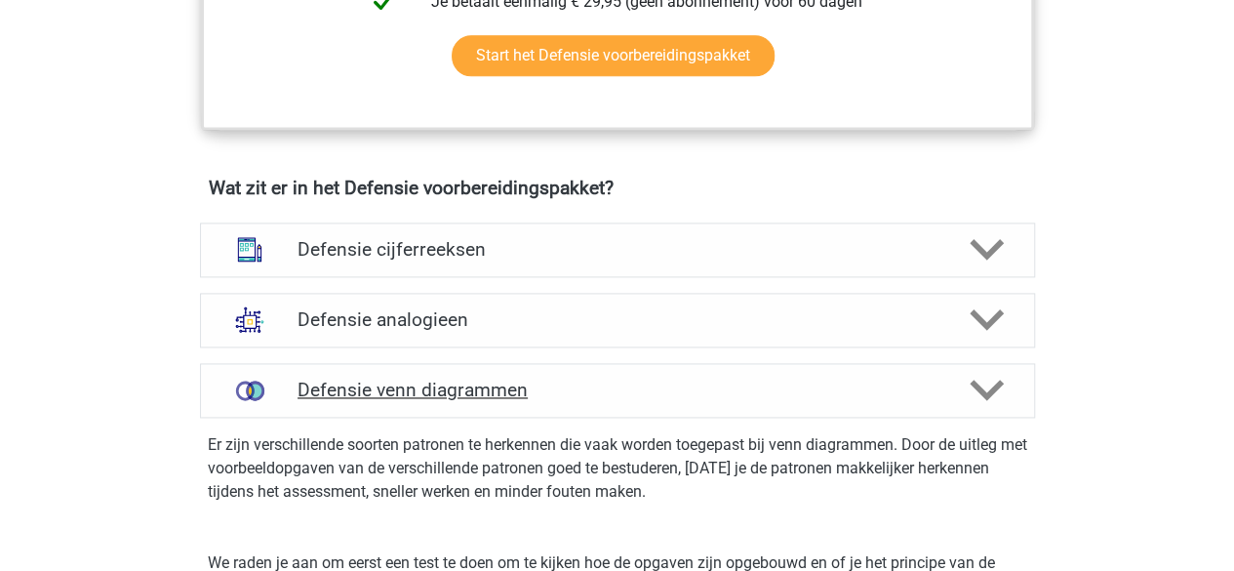
click at [525, 378] on h4 "Defensie venn diagrammen" at bounding box center [616, 389] width 639 height 22
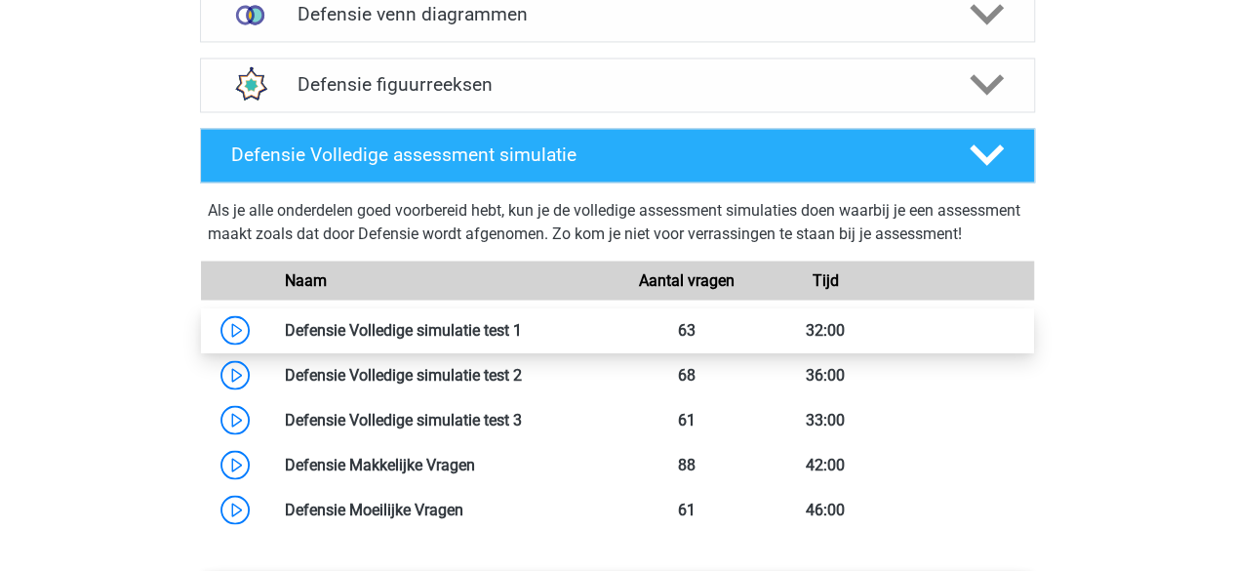
scroll to position [1660, 0]
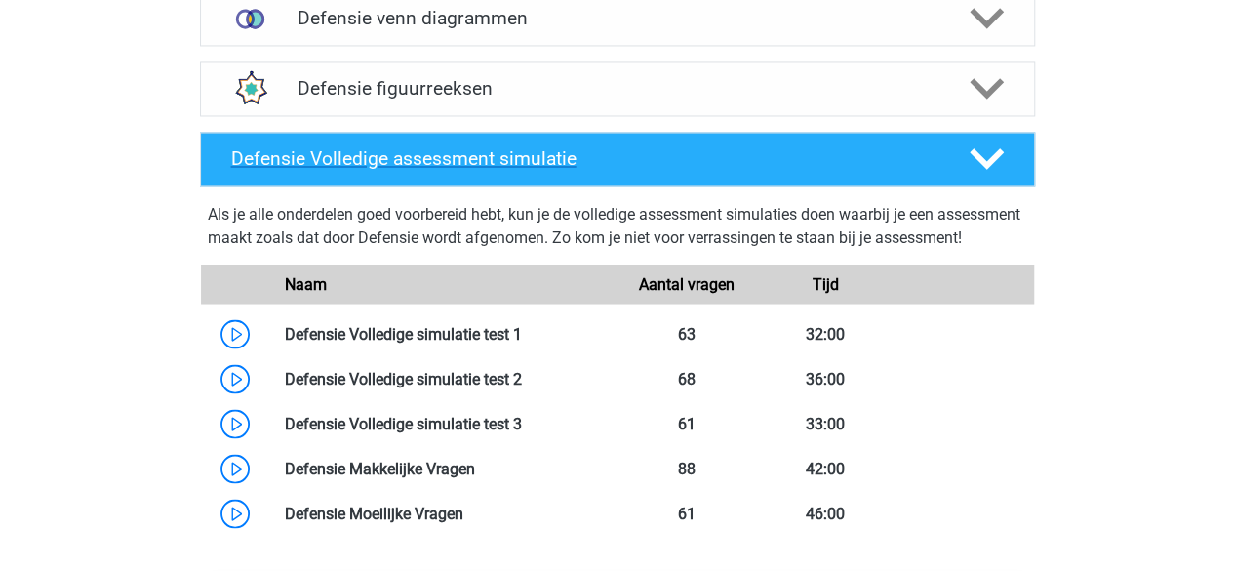
click at [653, 155] on h4 "Defensie Volledige assessment simulatie" at bounding box center [584, 158] width 706 height 22
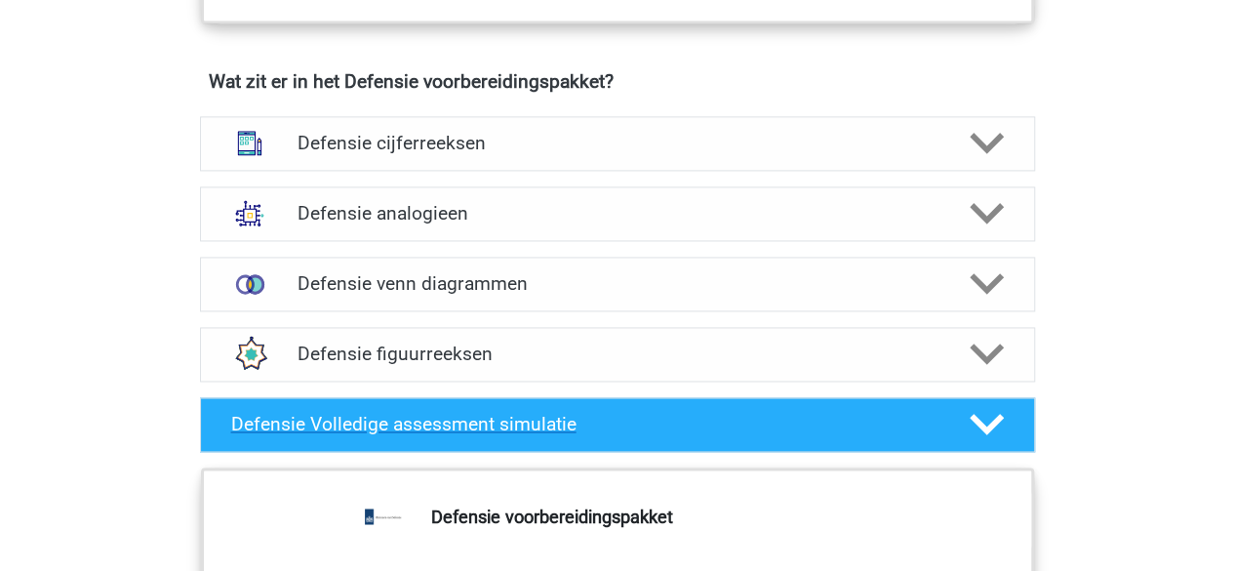
scroll to position [1353, 0]
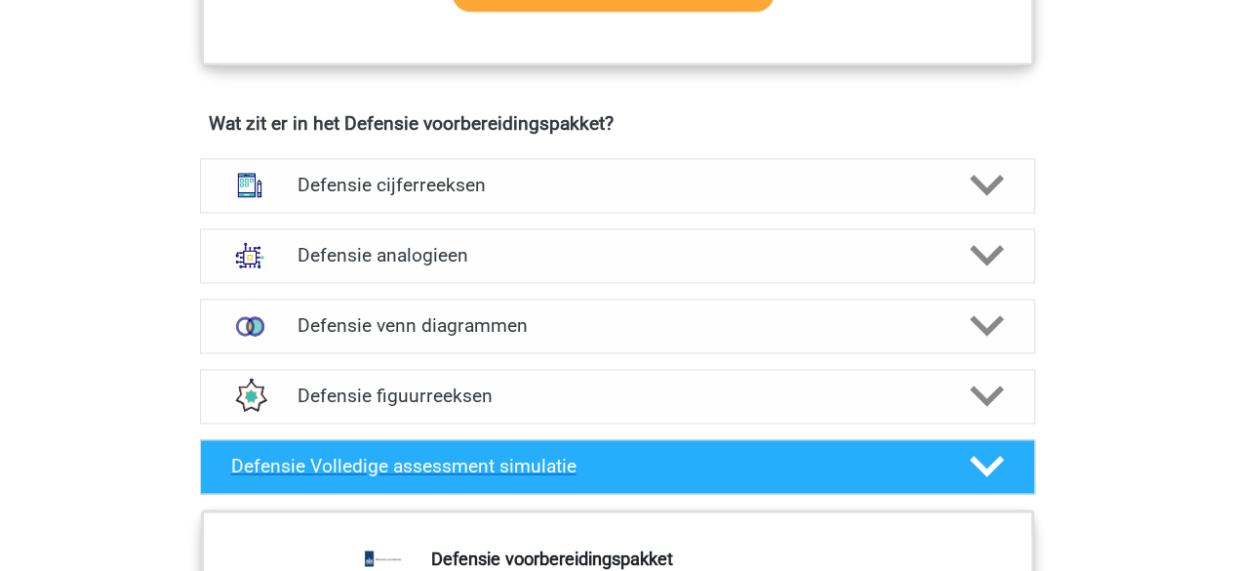
click at [653, 158] on div "Defensie cijferreeksen" at bounding box center [617, 185] width 835 height 55
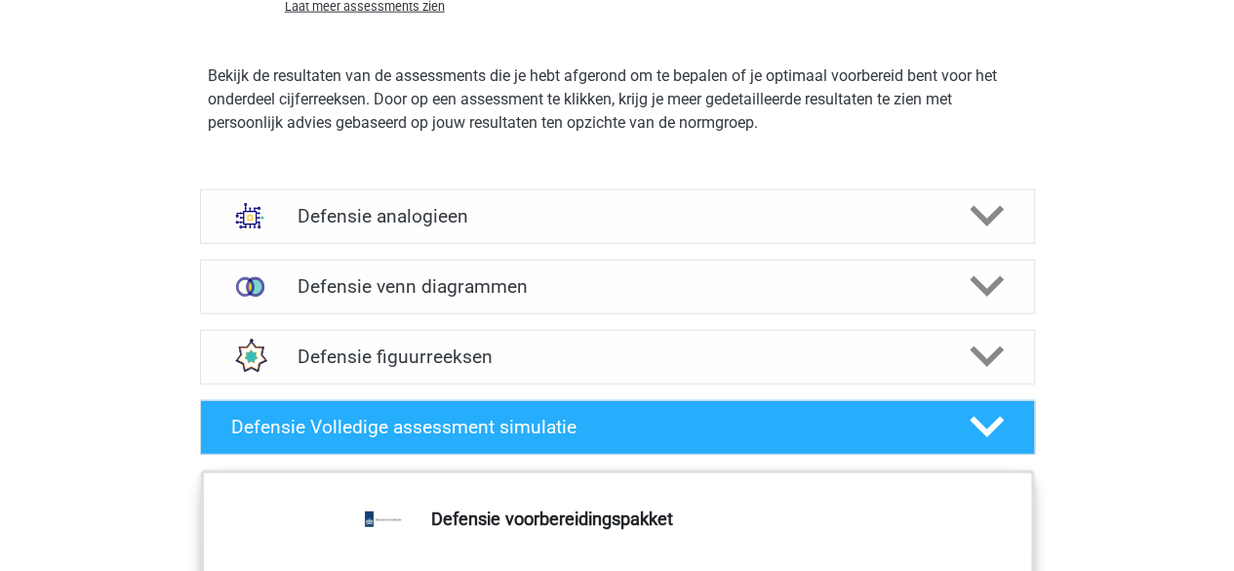
scroll to position [2497, 0]
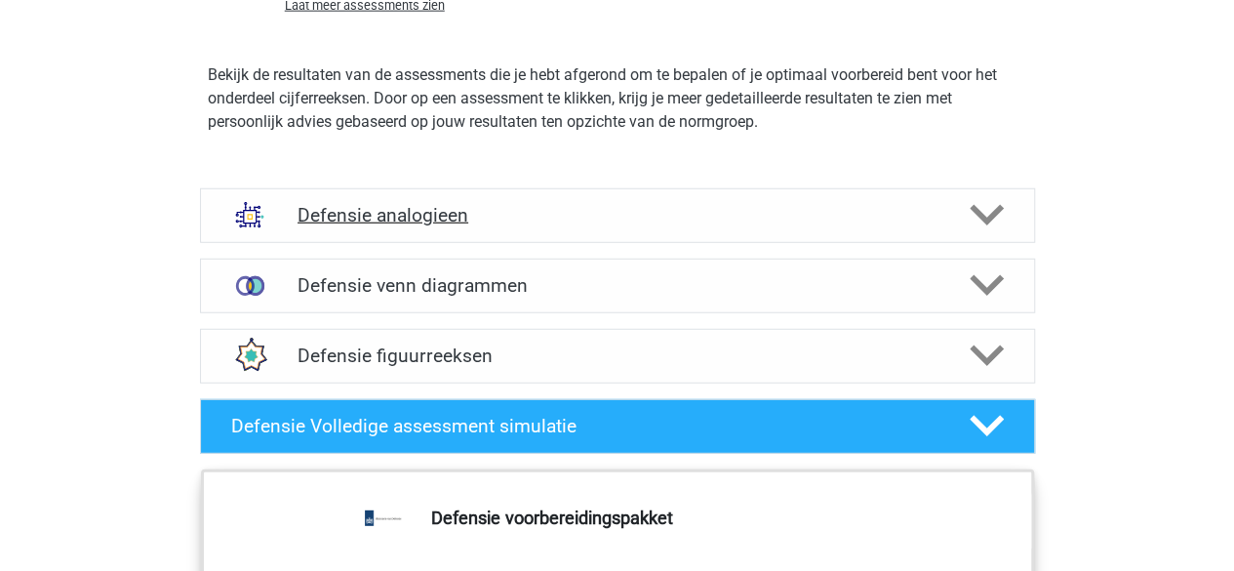
click at [628, 216] on h4 "Defensie analogieen" at bounding box center [616, 215] width 639 height 22
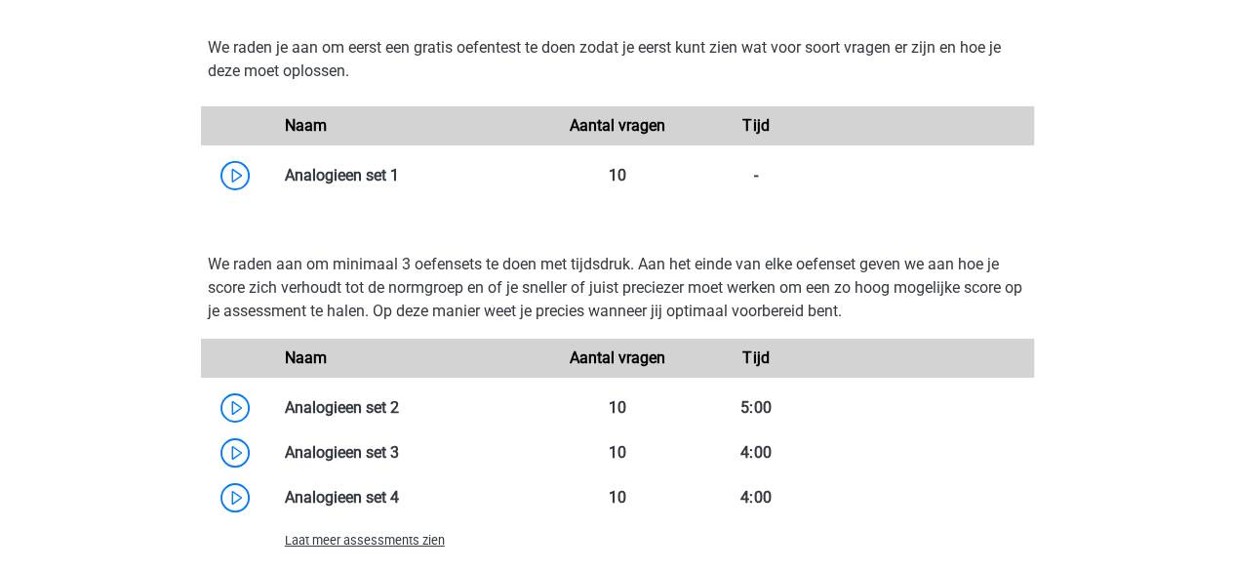
scroll to position [3345, 0]
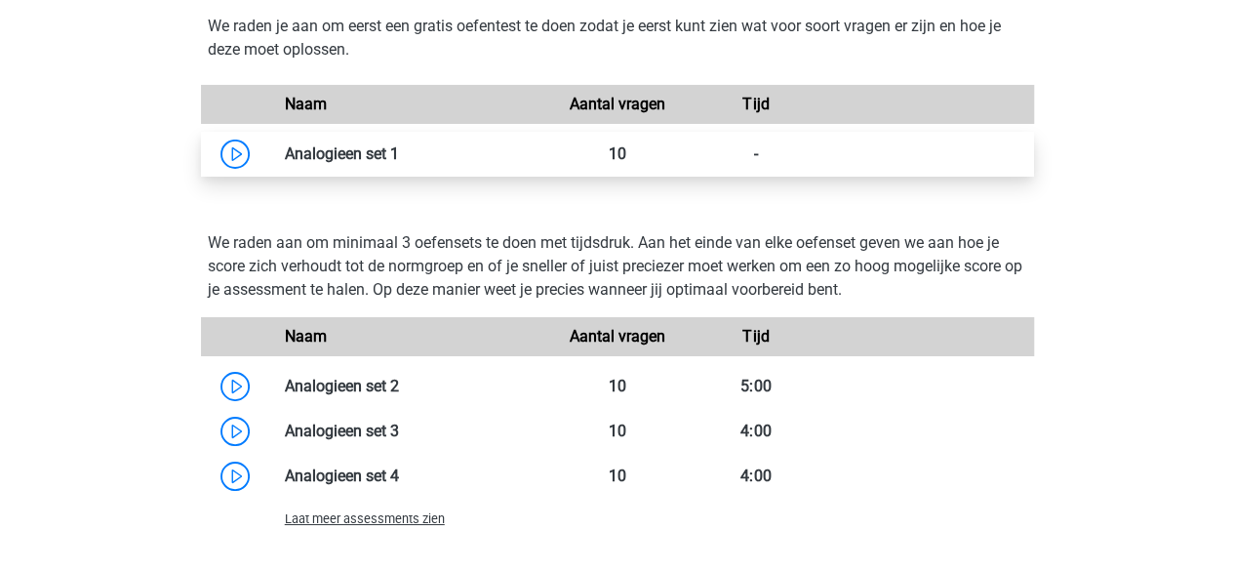
click at [399, 144] on link at bounding box center [399, 153] width 0 height 19
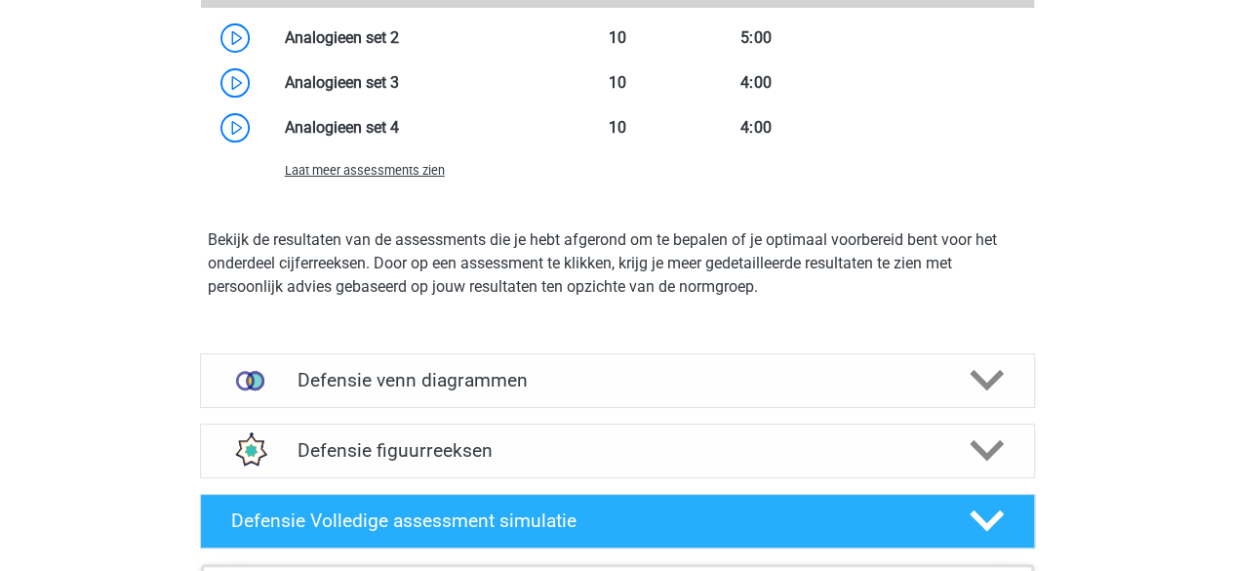
scroll to position [3604, 0]
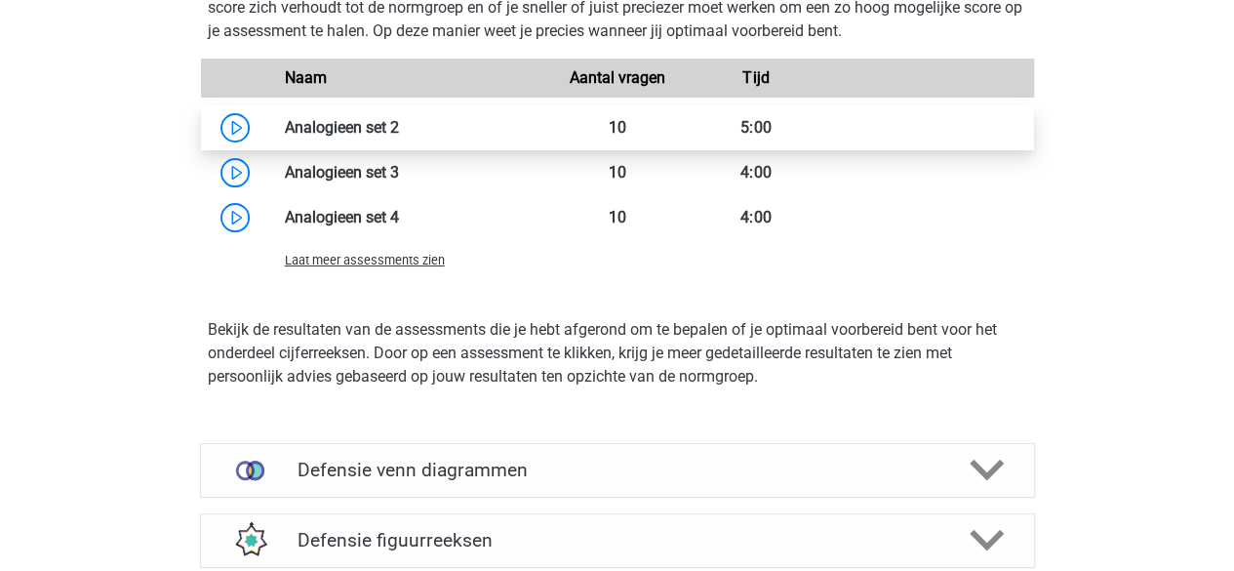
click at [399, 125] on link at bounding box center [399, 127] width 0 height 19
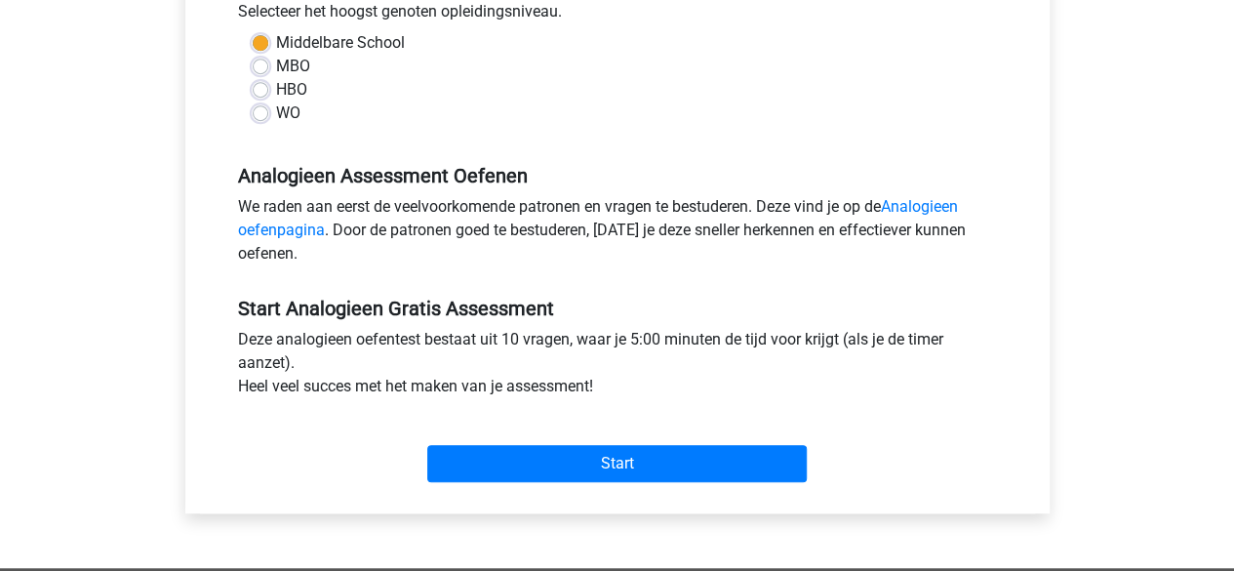
scroll to position [464, 0]
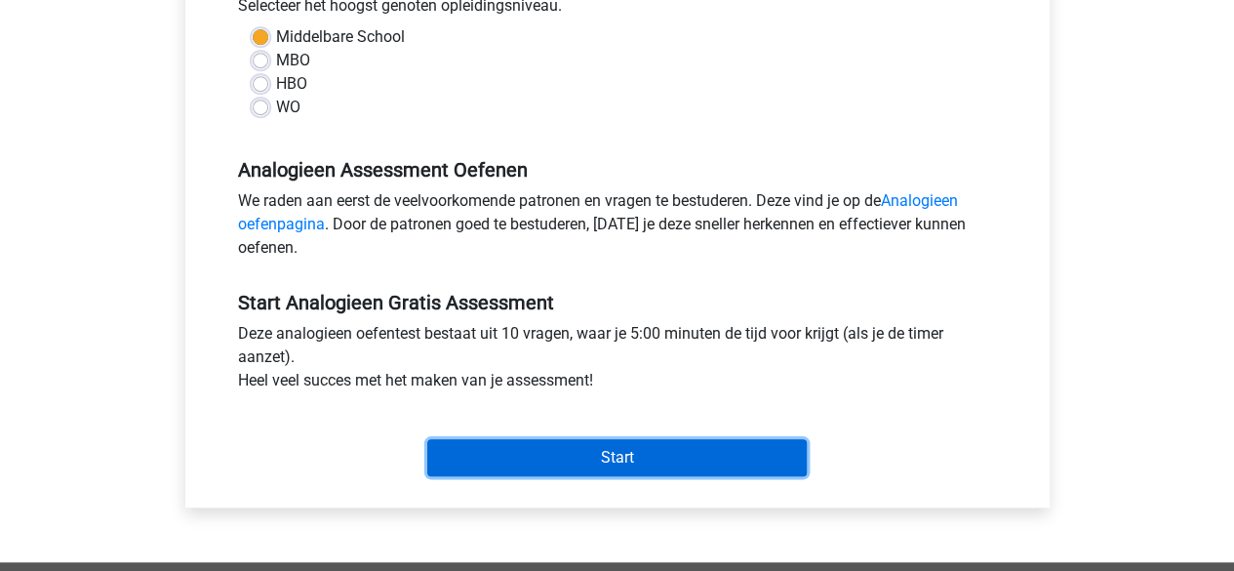
click at [687, 455] on input "Start" at bounding box center [616, 457] width 379 height 37
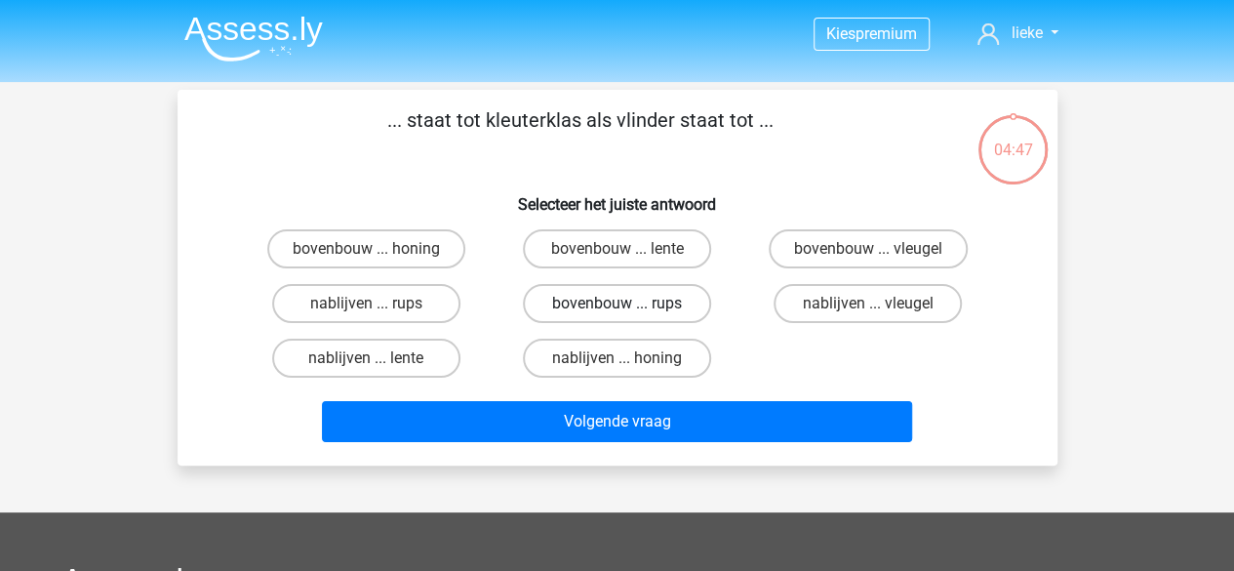
click at [566, 301] on label "bovenbouw ... rups" at bounding box center [617, 303] width 188 height 39
click at [616, 303] on input "bovenbouw ... rups" at bounding box center [622, 309] width 13 height 13
radio input "true"
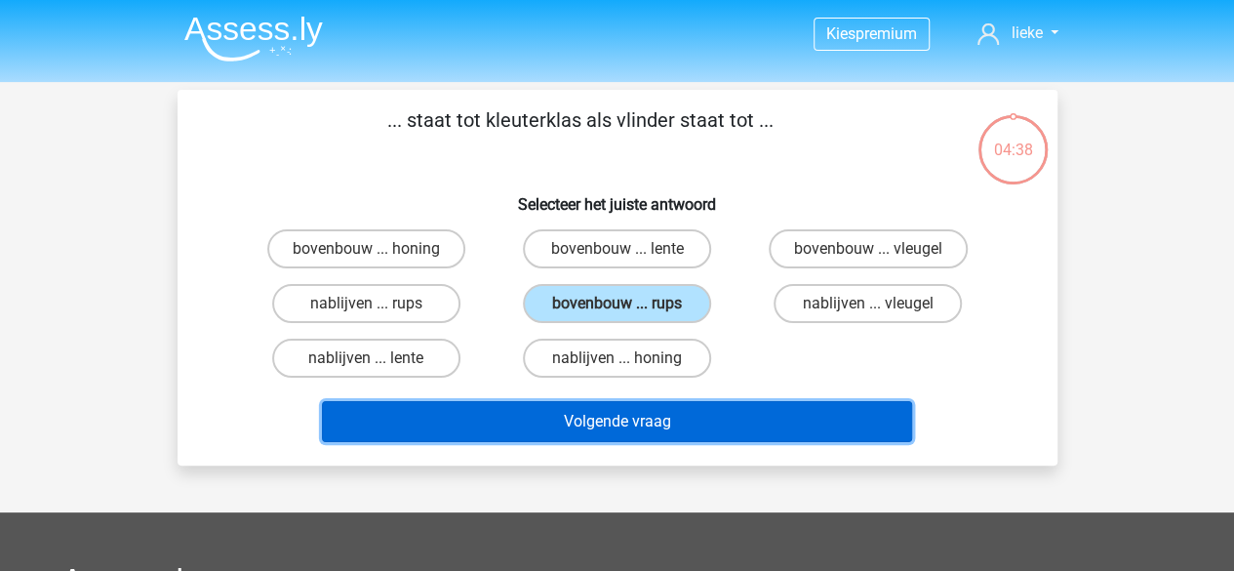
click at [509, 421] on button "Volgende vraag" at bounding box center [617, 421] width 590 height 41
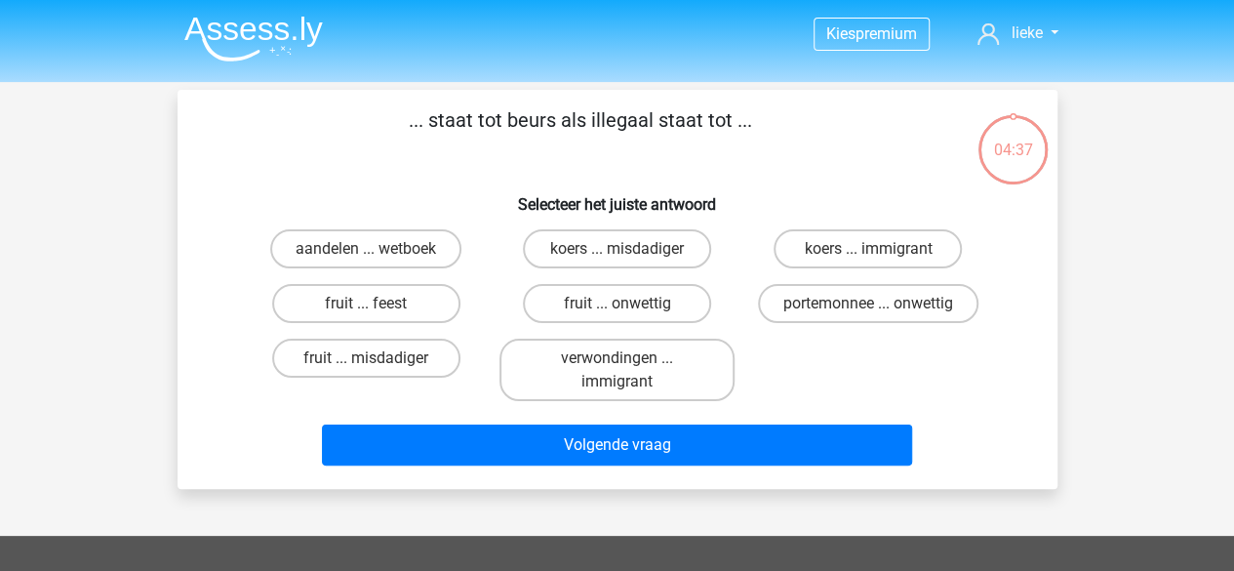
scroll to position [90, 0]
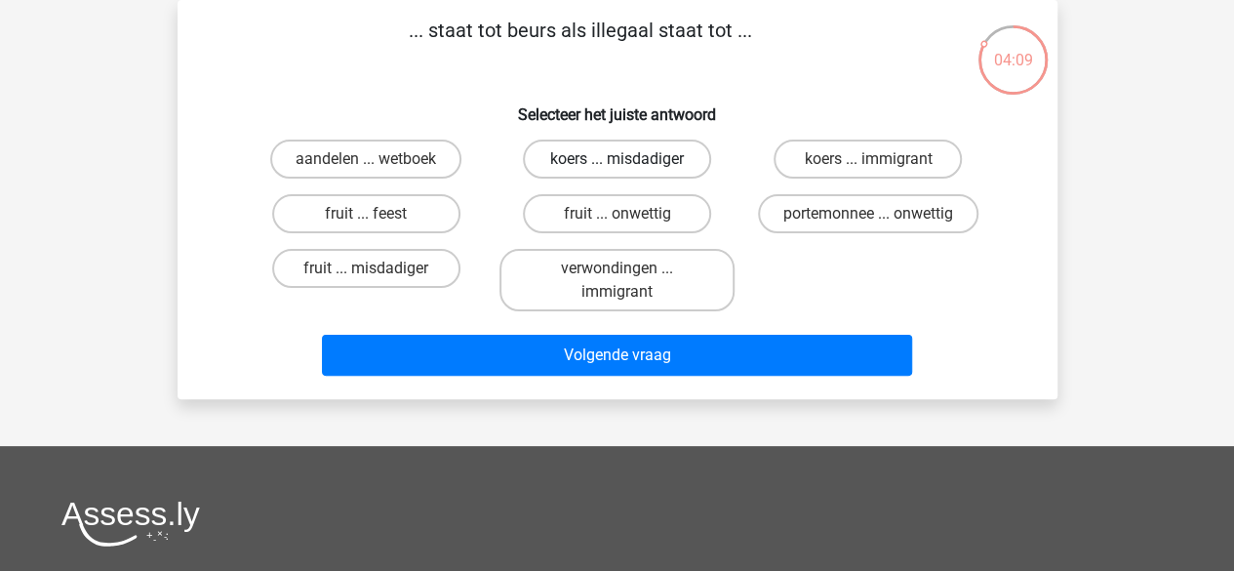
click at [556, 169] on label "koers ... misdadiger" at bounding box center [617, 158] width 188 height 39
click at [616, 169] on input "koers ... misdadiger" at bounding box center [622, 165] width 13 height 13
radio input "true"
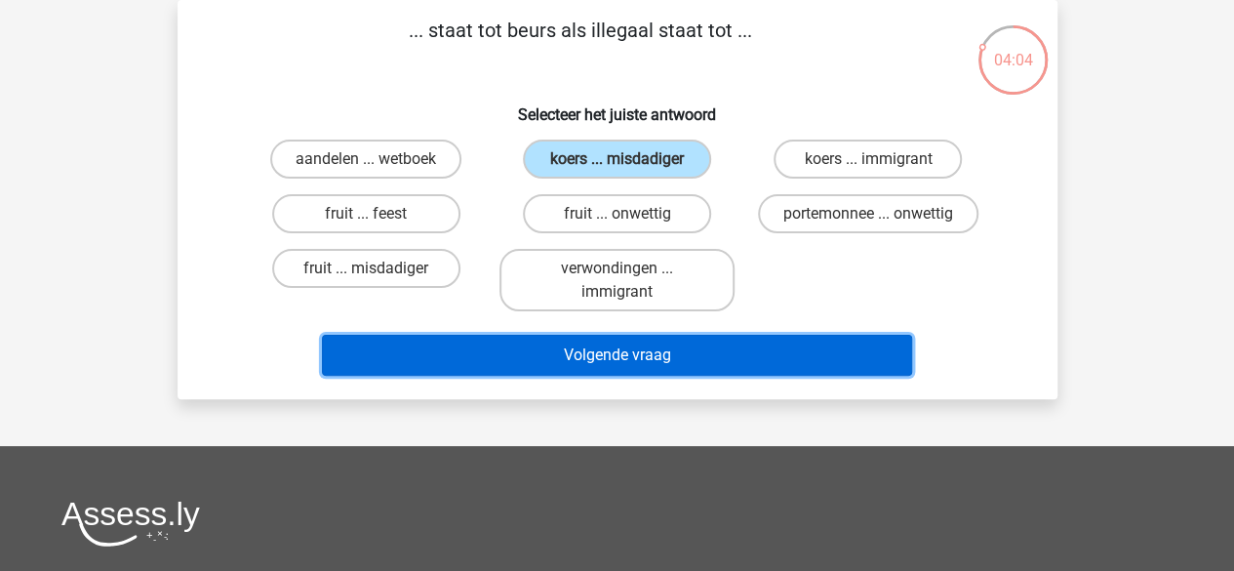
click at [509, 368] on button "Volgende vraag" at bounding box center [617, 355] width 590 height 41
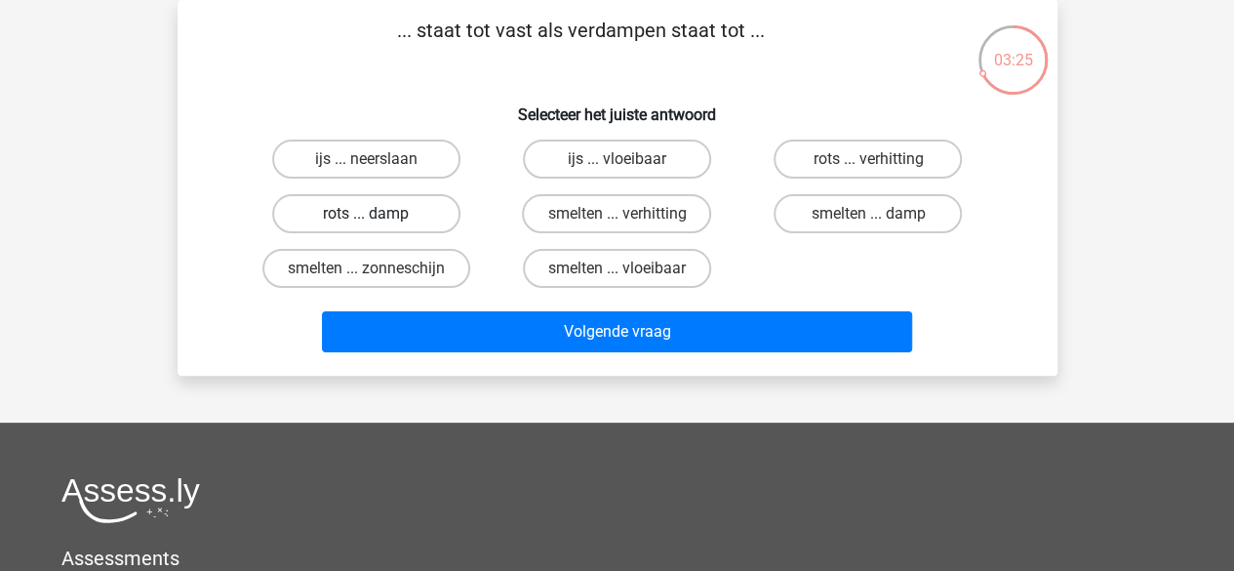
click at [414, 221] on label "rots ... damp" at bounding box center [366, 213] width 188 height 39
click at [378, 221] on input "rots ... damp" at bounding box center [372, 220] width 13 height 13
radio input "true"
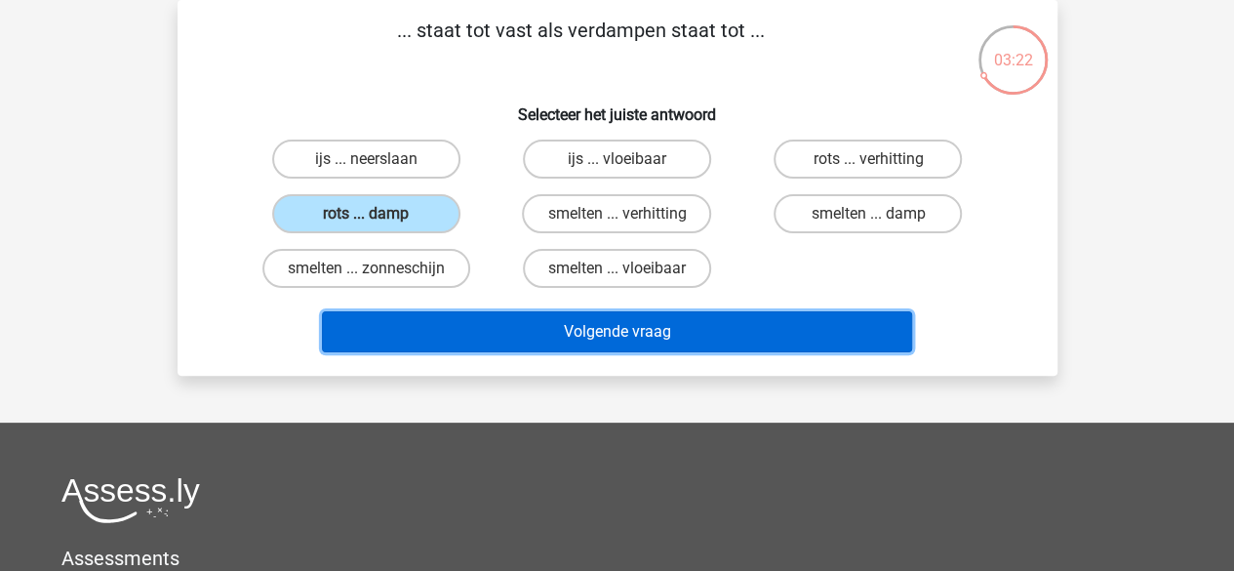
click at [510, 342] on button "Volgende vraag" at bounding box center [617, 331] width 590 height 41
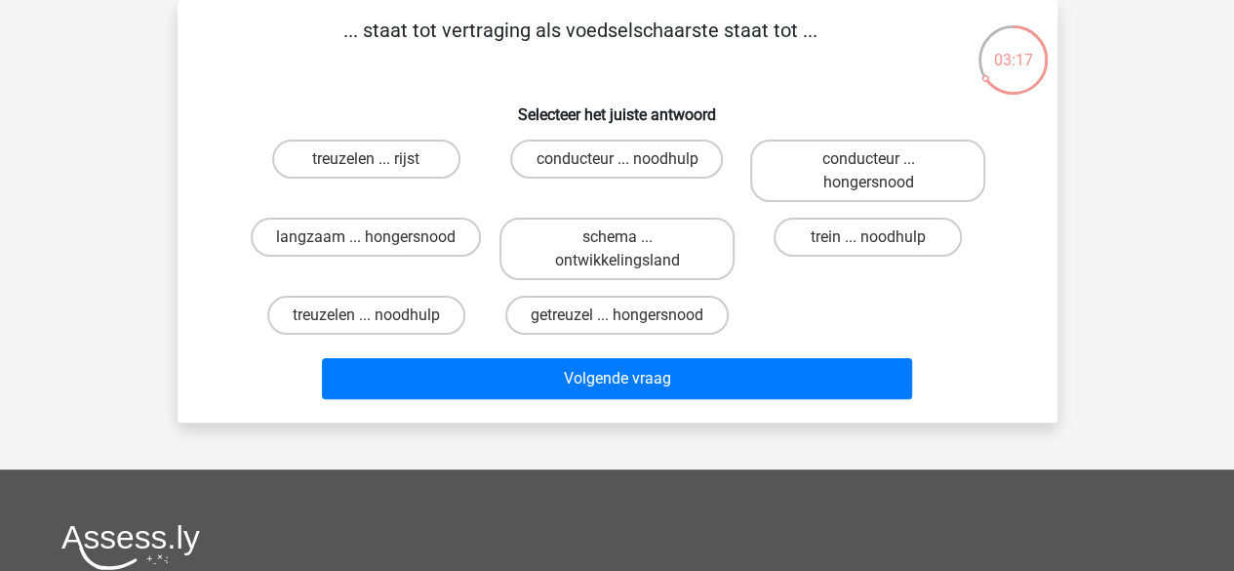
scroll to position [0, 0]
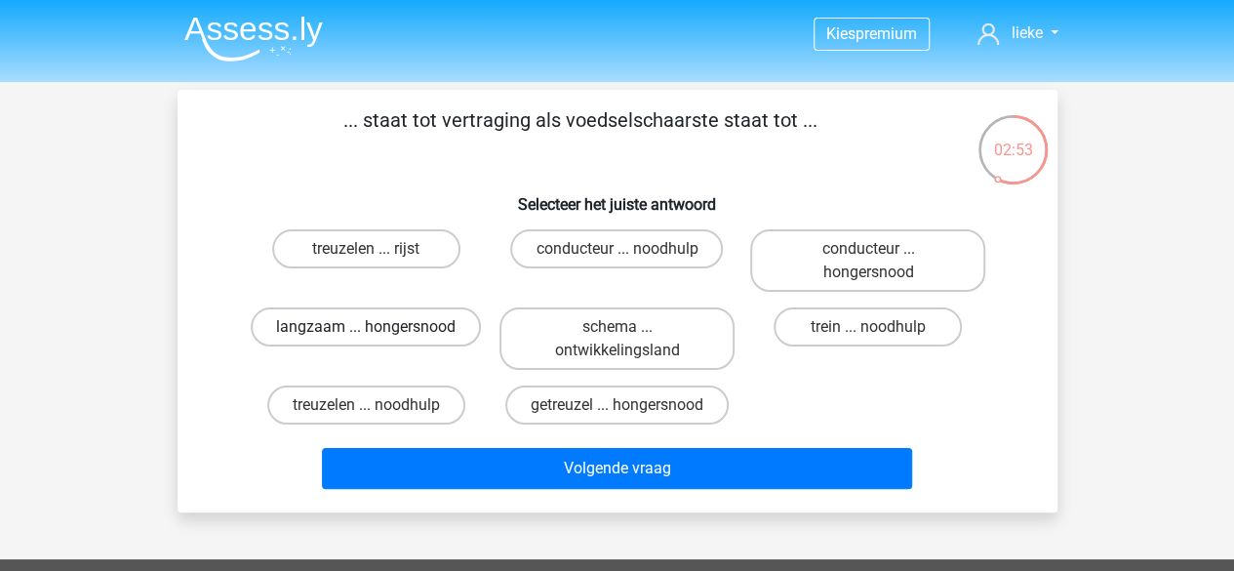
click at [425, 336] on label "langzaam ... hongersnood" at bounding box center [366, 326] width 230 height 39
click at [378, 336] on input "langzaam ... hongersnood" at bounding box center [372, 333] width 13 height 13
radio input "true"
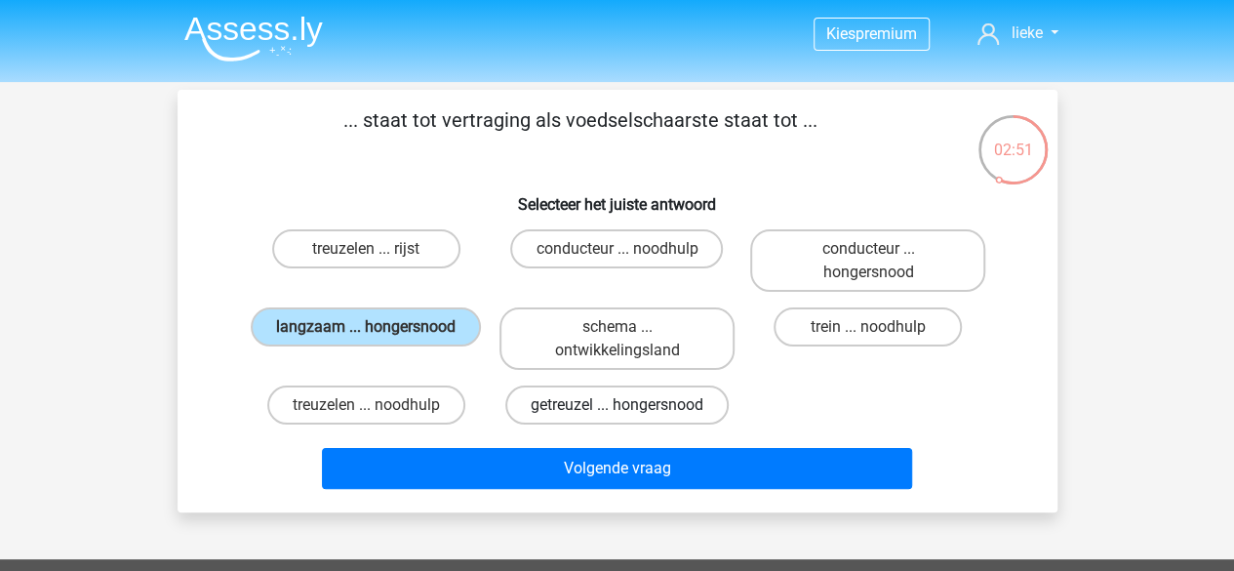
click at [567, 418] on label "getreuzel ... hongersnood" at bounding box center [616, 404] width 223 height 39
click at [616, 417] on input "getreuzel ... hongersnood" at bounding box center [622, 411] width 13 height 13
radio input "true"
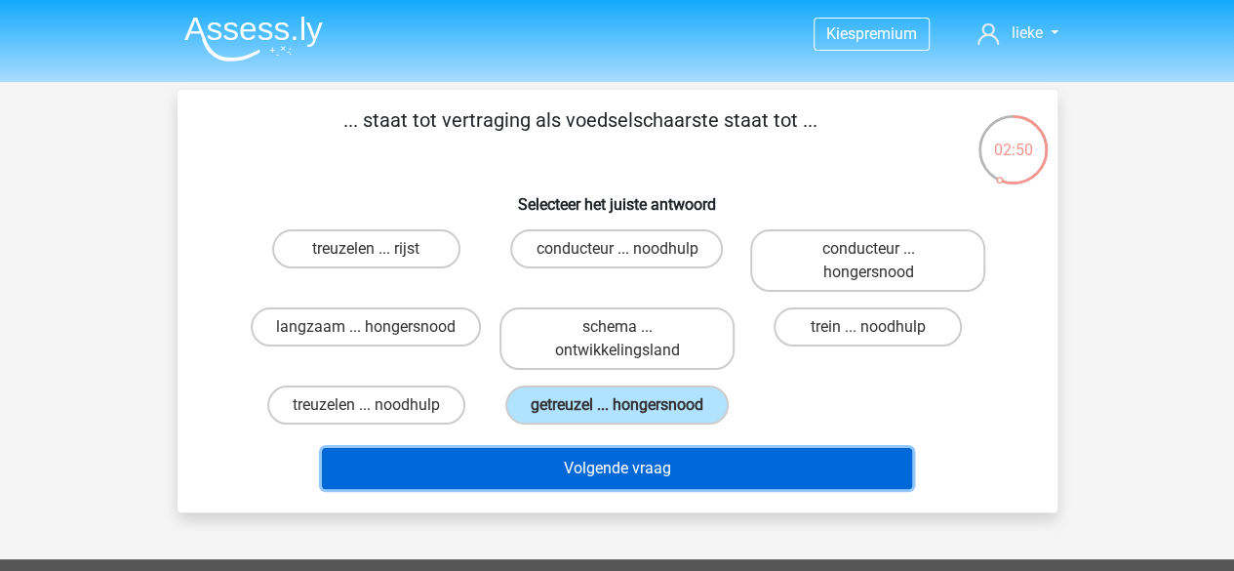
click at [584, 458] on button "Volgende vraag" at bounding box center [617, 468] width 590 height 41
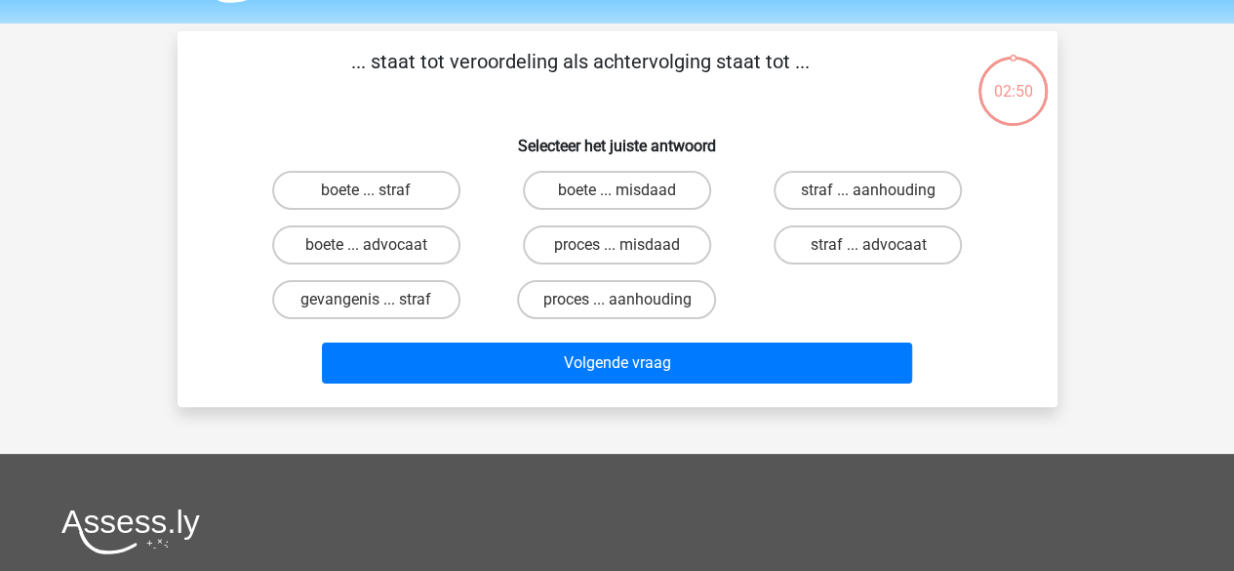
scroll to position [90, 0]
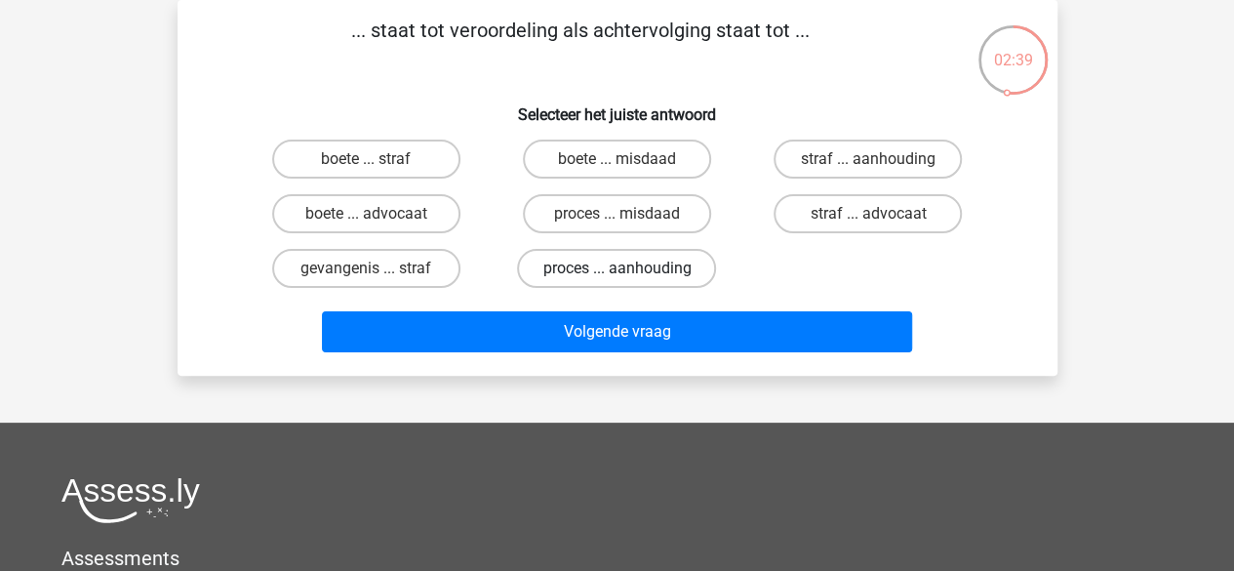
click at [680, 283] on label "proces ... aanhouding" at bounding box center [616, 268] width 199 height 39
click at [629, 281] on input "proces ... aanhouding" at bounding box center [622, 274] width 13 height 13
radio input "true"
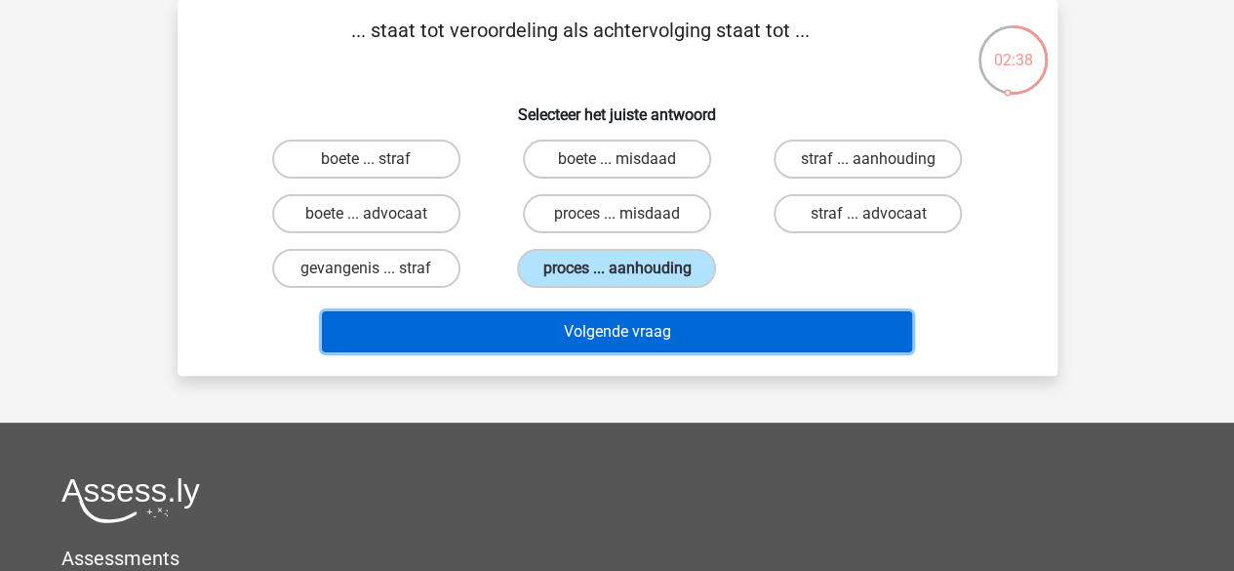
click at [689, 327] on button "Volgende vraag" at bounding box center [617, 331] width 590 height 41
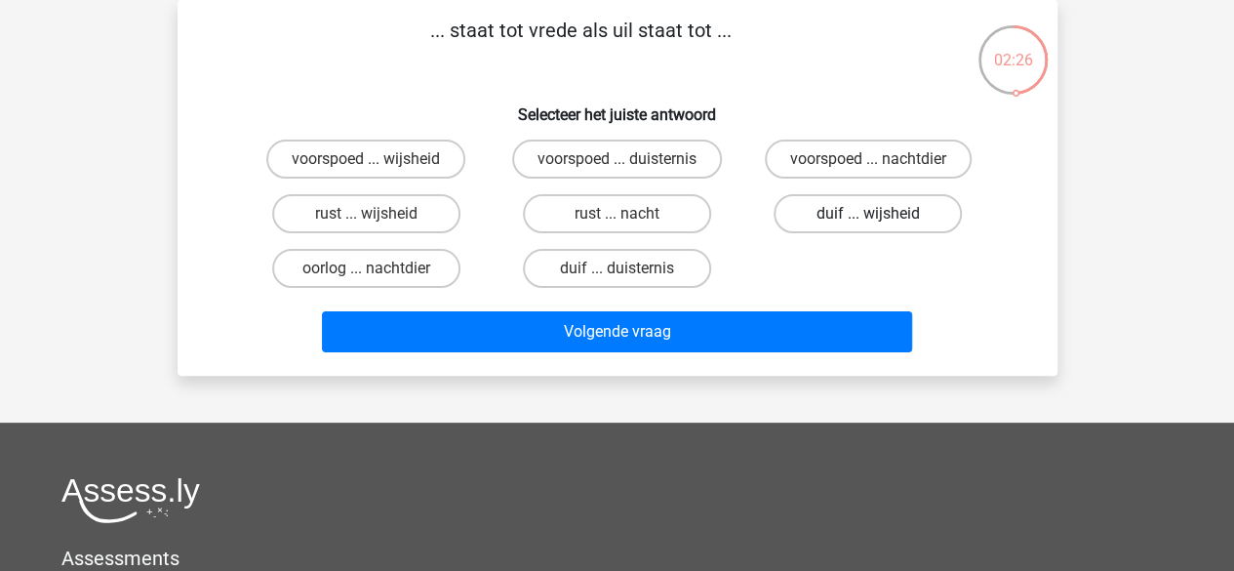
drag, startPoint x: 839, startPoint y: 239, endPoint x: 855, endPoint y: 230, distance: 18.8
click at [855, 230] on div "duif ... wijsheid" at bounding box center [867, 213] width 251 height 55
click at [855, 230] on label "duif ... wijsheid" at bounding box center [867, 213] width 188 height 39
click at [868, 226] on input "duif ... wijsheid" at bounding box center [874, 220] width 13 height 13
radio input "true"
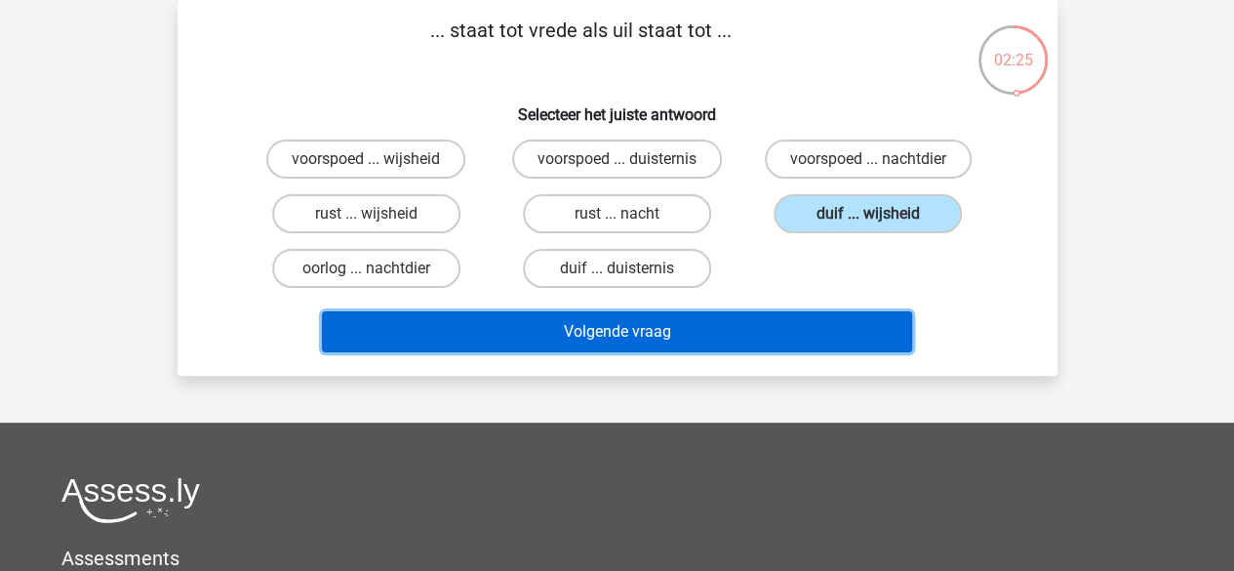
click at [810, 324] on button "Volgende vraag" at bounding box center [617, 331] width 590 height 41
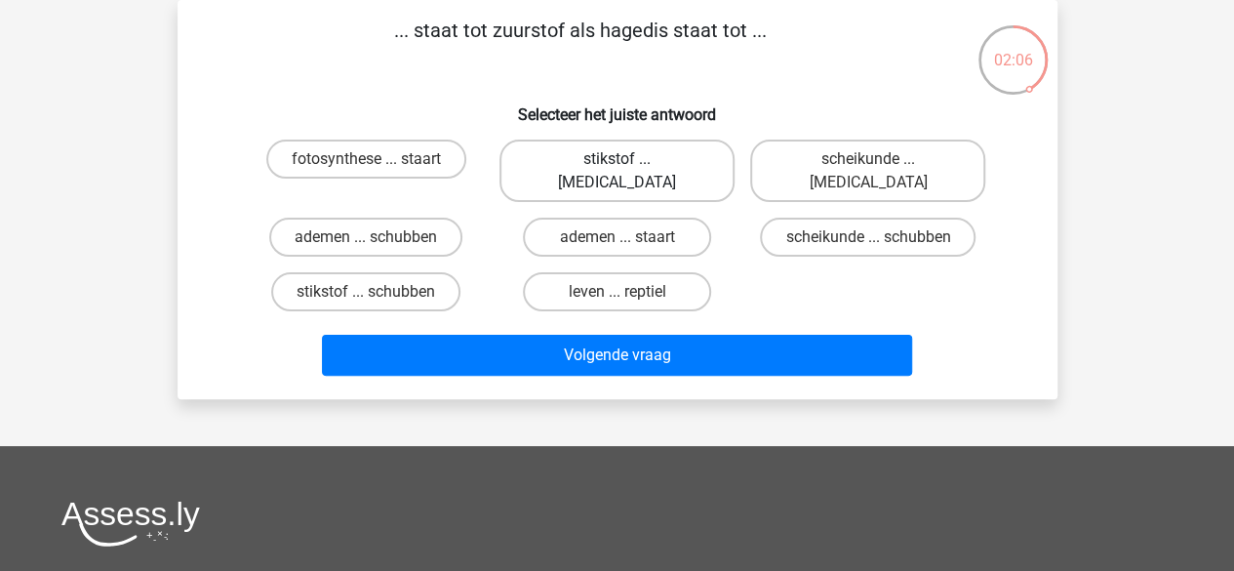
click at [673, 160] on label "stikstof ... [MEDICAL_DATA]" at bounding box center [616, 170] width 235 height 62
click at [629, 160] on input "stikstof ... [MEDICAL_DATA]" at bounding box center [622, 165] width 13 height 13
radio input "true"
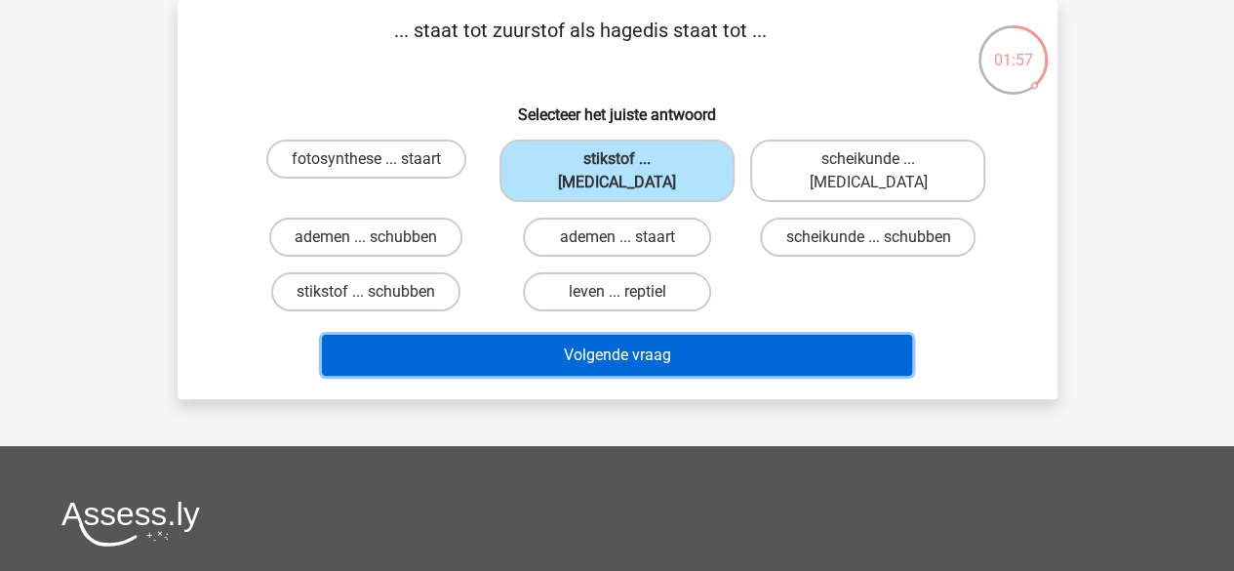
click at [692, 335] on button "Volgende vraag" at bounding box center [617, 355] width 590 height 41
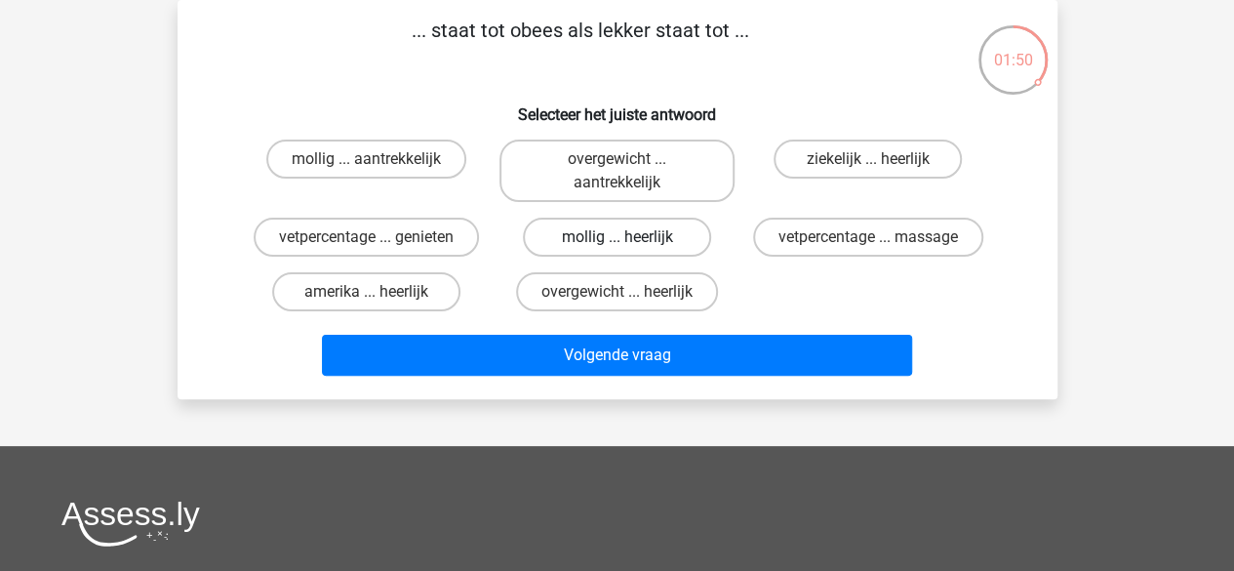
click at [669, 223] on label "mollig ... heerlijk" at bounding box center [617, 236] width 188 height 39
click at [629, 237] on input "mollig ... heerlijk" at bounding box center [622, 243] width 13 height 13
radio input "true"
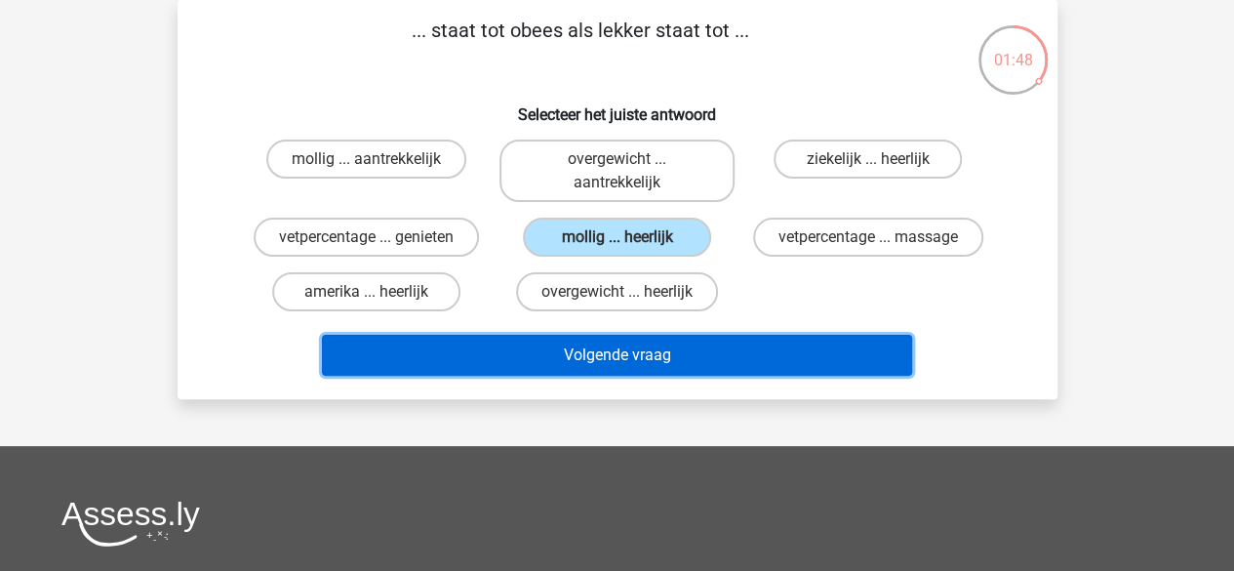
click at [674, 342] on button "Volgende vraag" at bounding box center [617, 355] width 590 height 41
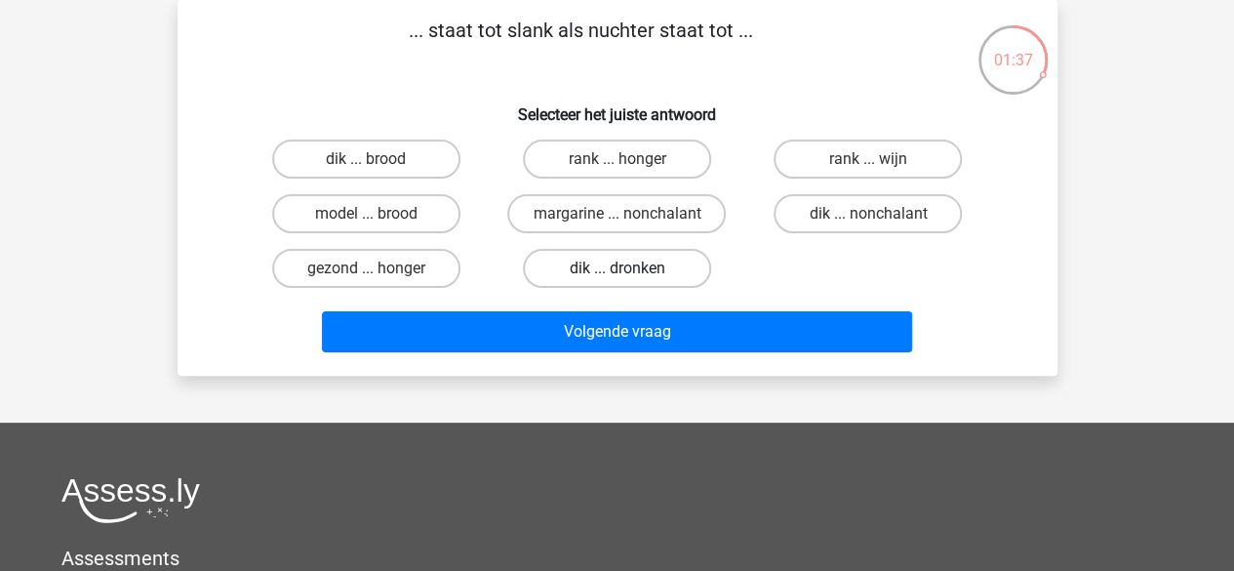
click at [698, 286] on div "dik ... dronken" at bounding box center [616, 268] width 235 height 39
click at [681, 280] on label "dik ... dronken" at bounding box center [617, 268] width 188 height 39
click at [629, 280] on input "dik ... dronken" at bounding box center [622, 274] width 13 height 13
radio input "true"
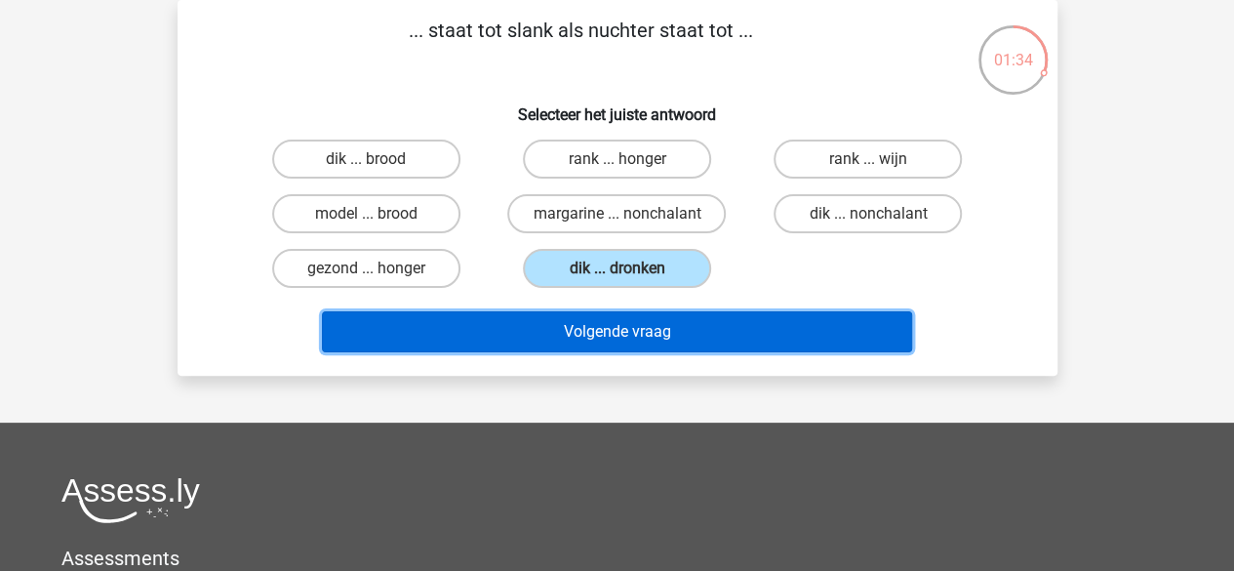
click at [679, 327] on button "Volgende vraag" at bounding box center [617, 331] width 590 height 41
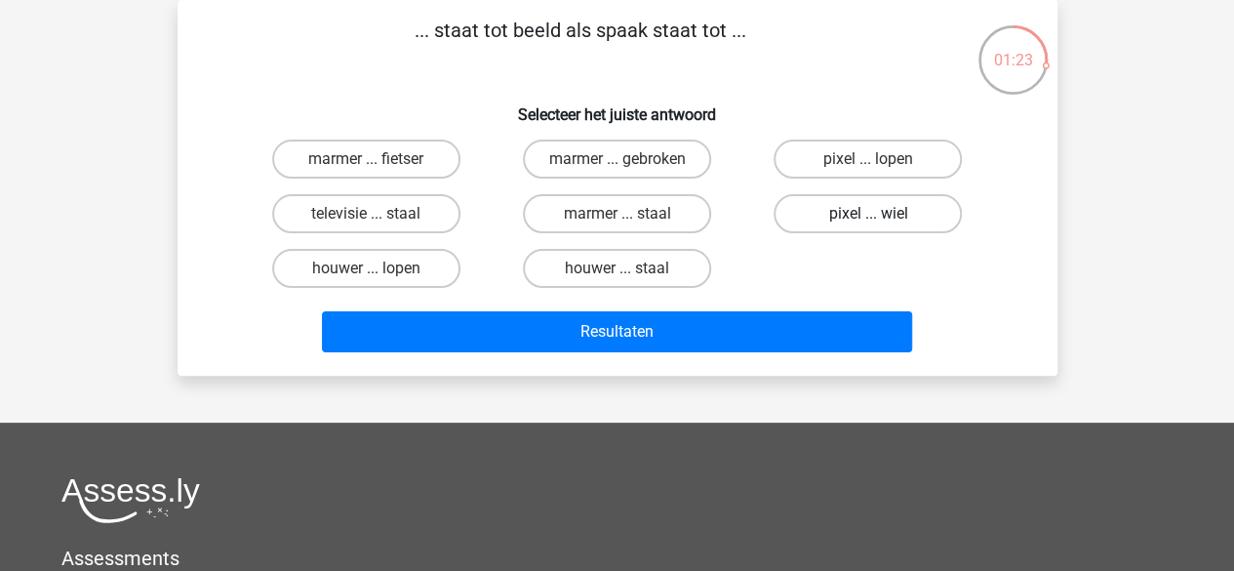
click at [816, 218] on label "pixel ... wiel" at bounding box center [867, 213] width 188 height 39
click at [868, 218] on input "pixel ... wiel" at bounding box center [874, 220] width 13 height 13
radio input "true"
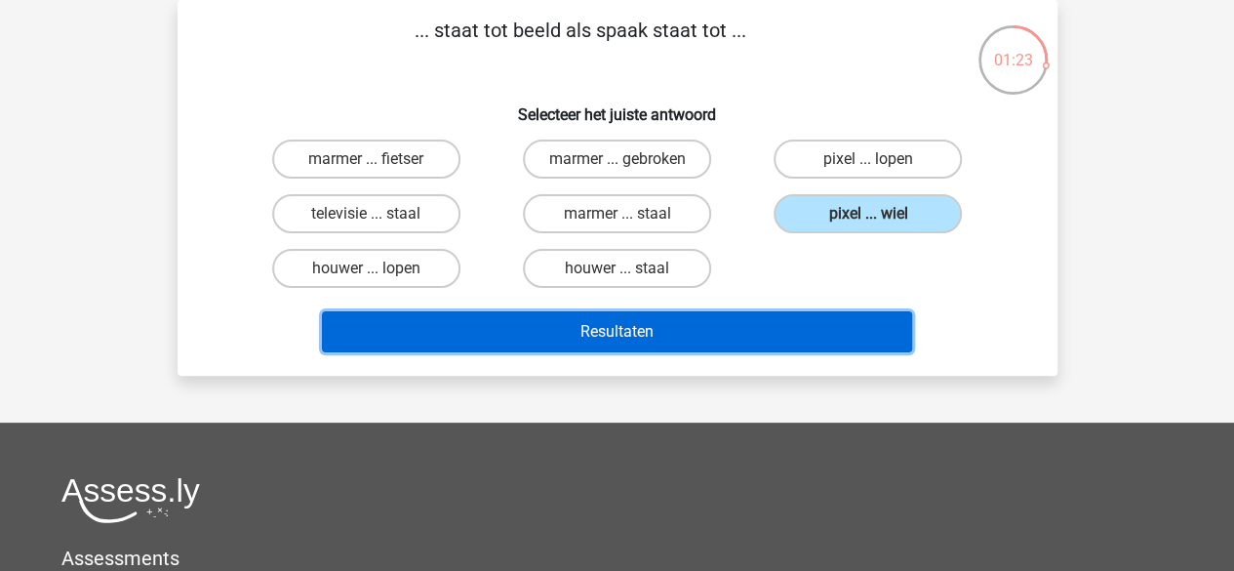
click at [775, 335] on button "Resultaten" at bounding box center [617, 331] width 590 height 41
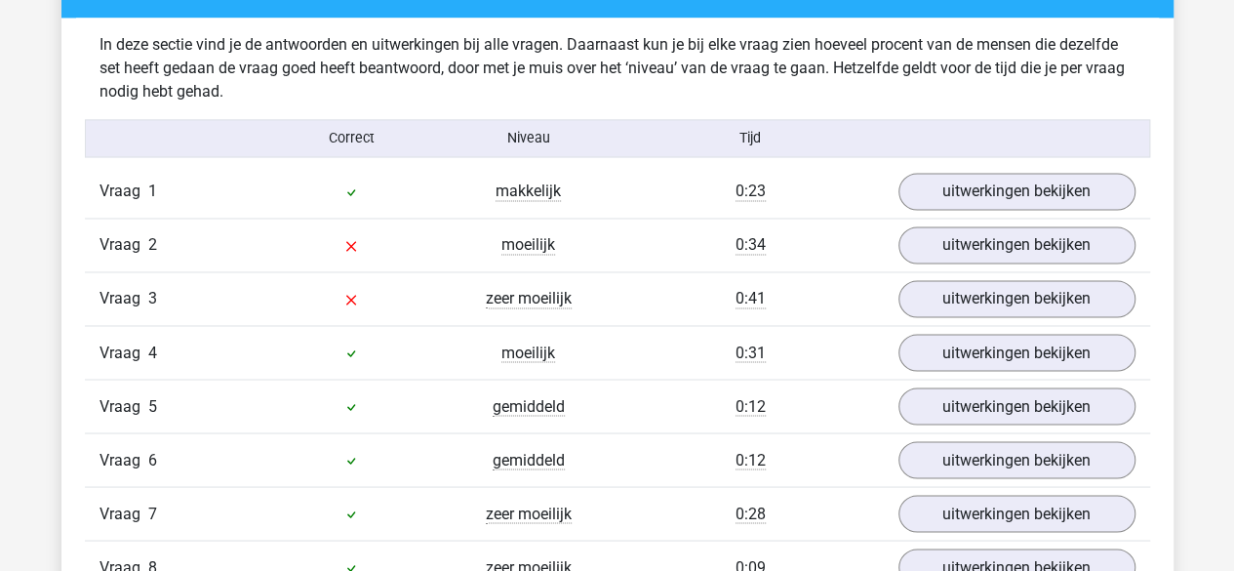
scroll to position [1514, 0]
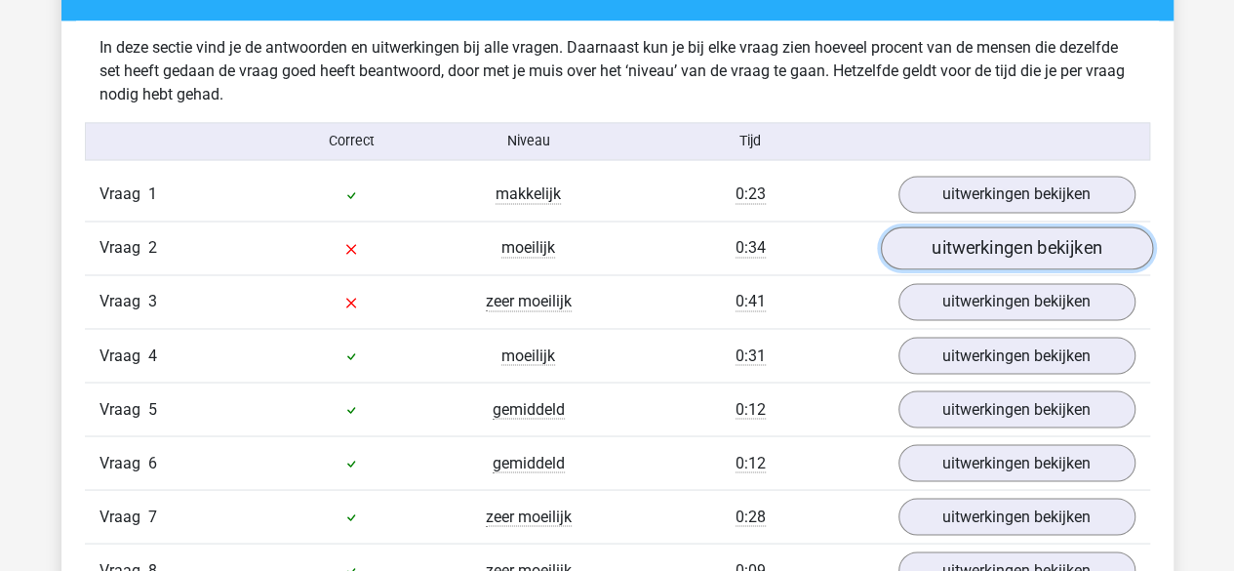
click at [942, 243] on link "uitwerkingen bekijken" at bounding box center [1016, 248] width 272 height 43
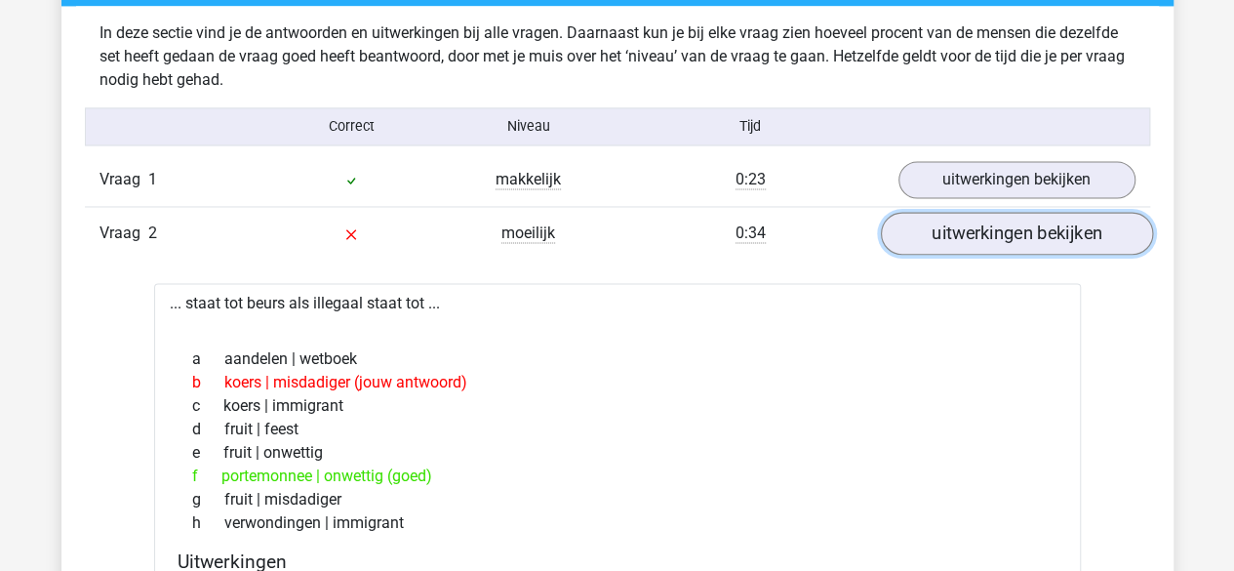
scroll to position [1529, 0]
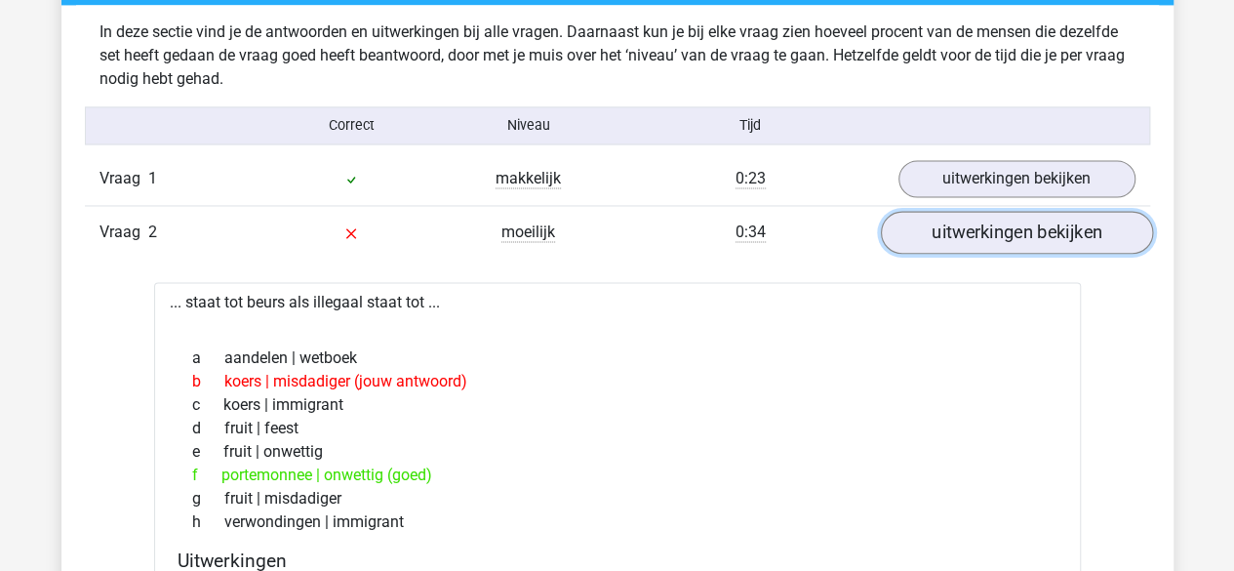
click at [942, 243] on link "uitwerkingen bekijken" at bounding box center [1016, 233] width 272 height 43
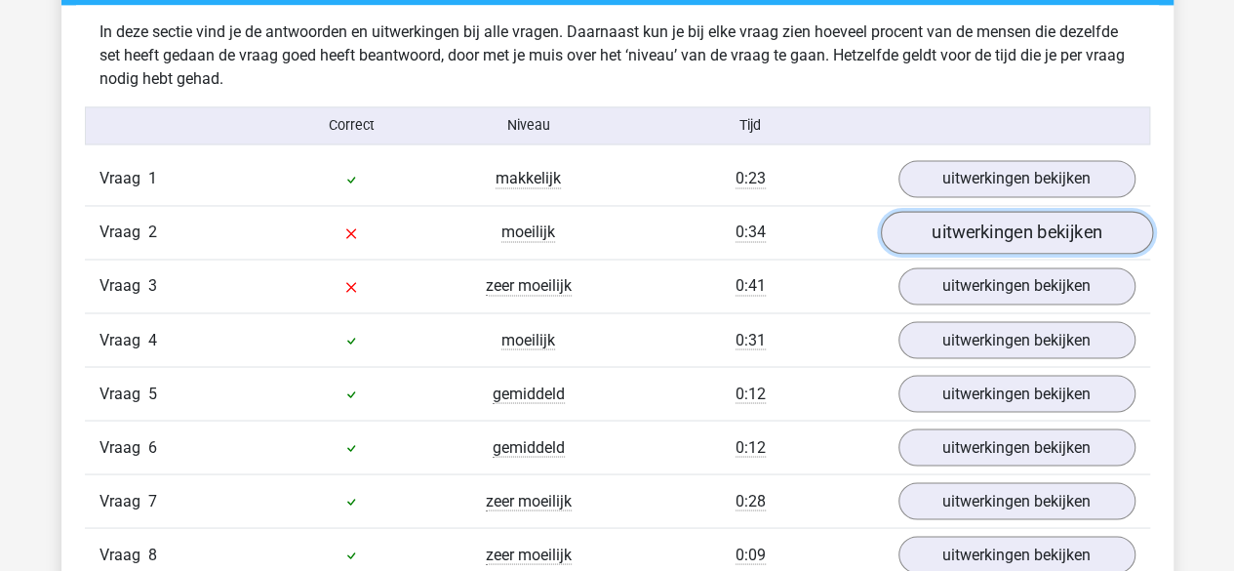
click at [942, 243] on link "uitwerkingen bekijken" at bounding box center [1016, 233] width 272 height 43
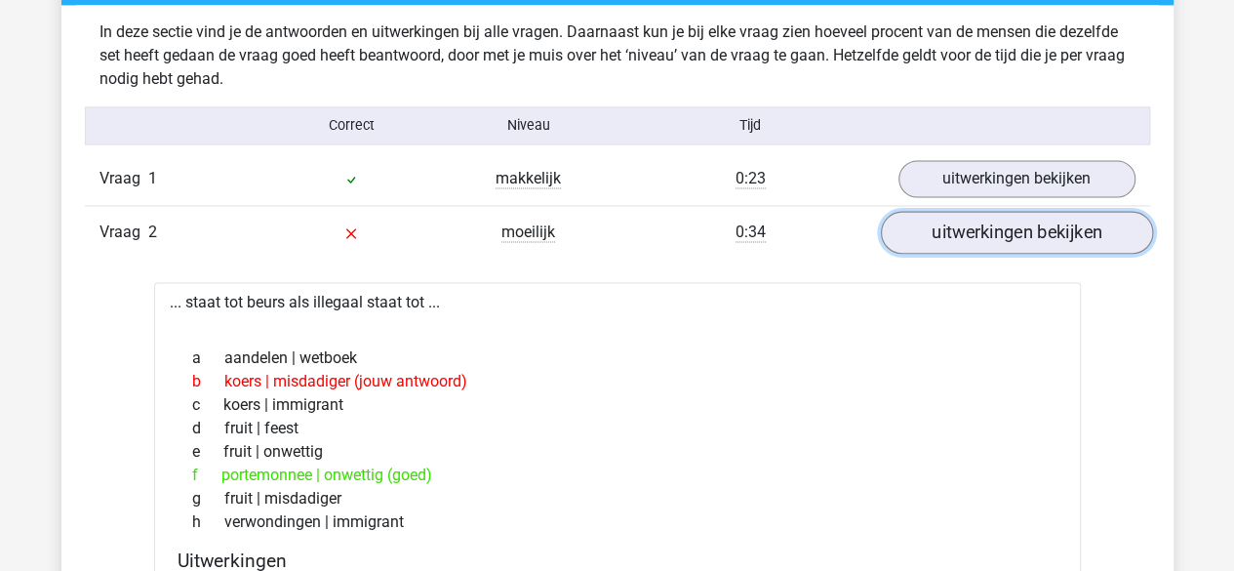
click at [942, 243] on link "uitwerkingen bekijken" at bounding box center [1016, 233] width 272 height 43
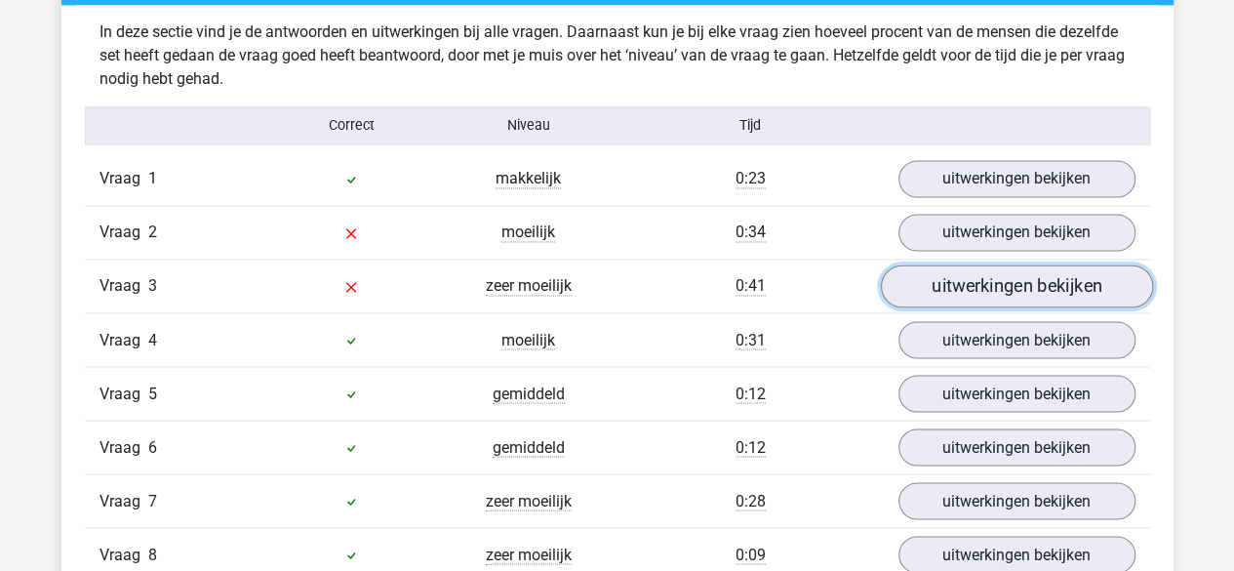
click at [928, 291] on link "uitwerkingen bekijken" at bounding box center [1016, 286] width 272 height 43
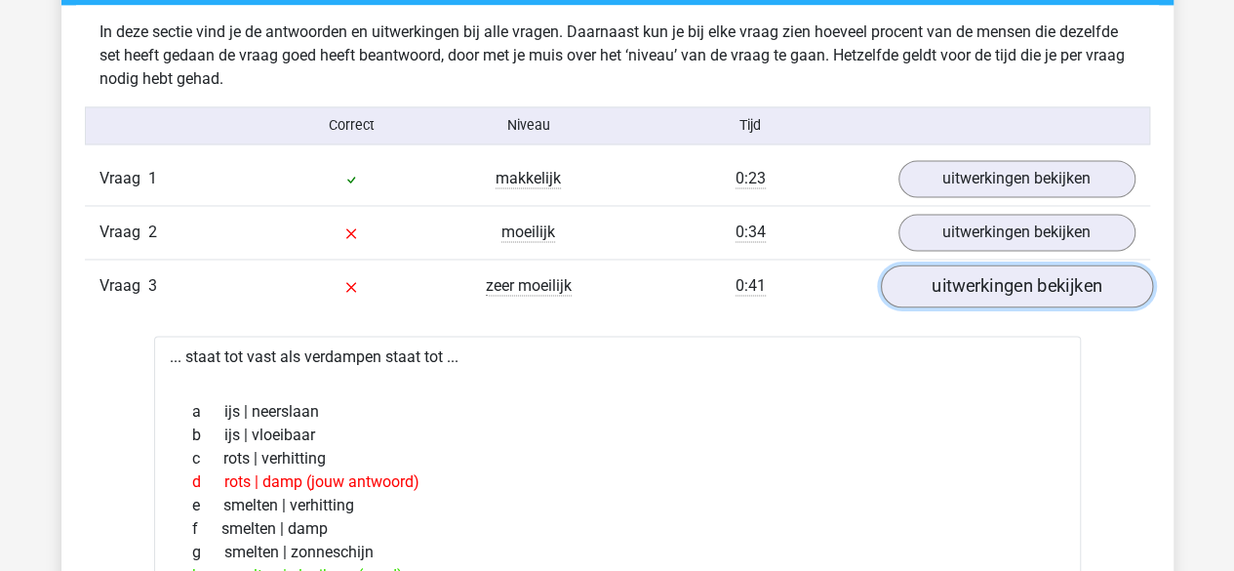
click at [928, 291] on link "uitwerkingen bekijken" at bounding box center [1016, 286] width 272 height 43
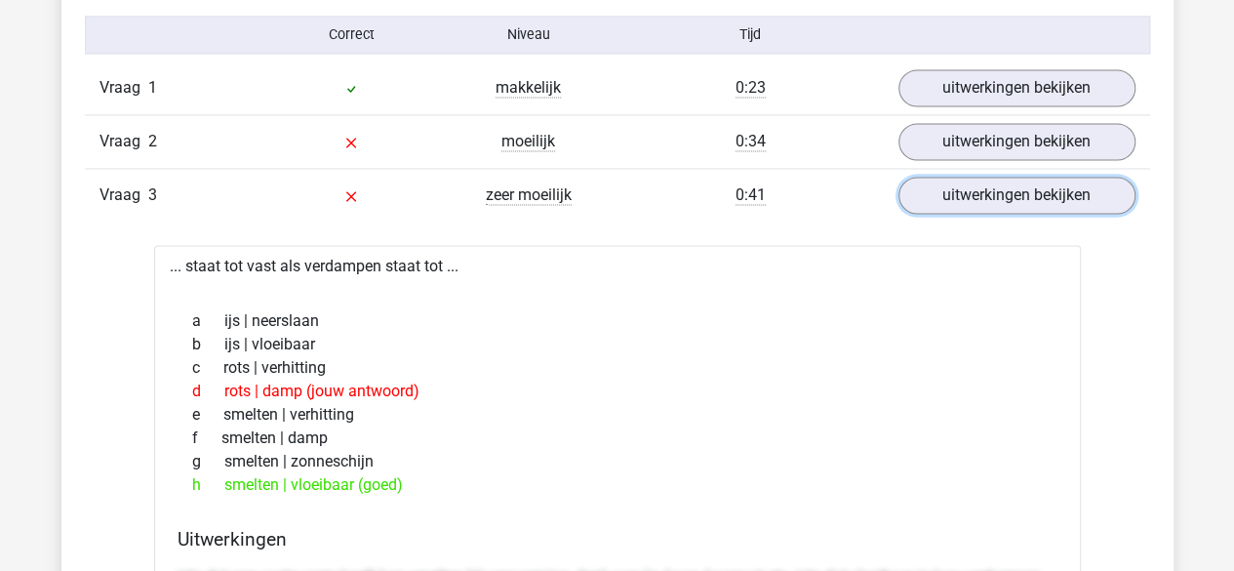
scroll to position [1621, 0]
click at [959, 203] on link "uitwerkingen bekijken" at bounding box center [1016, 195] width 272 height 43
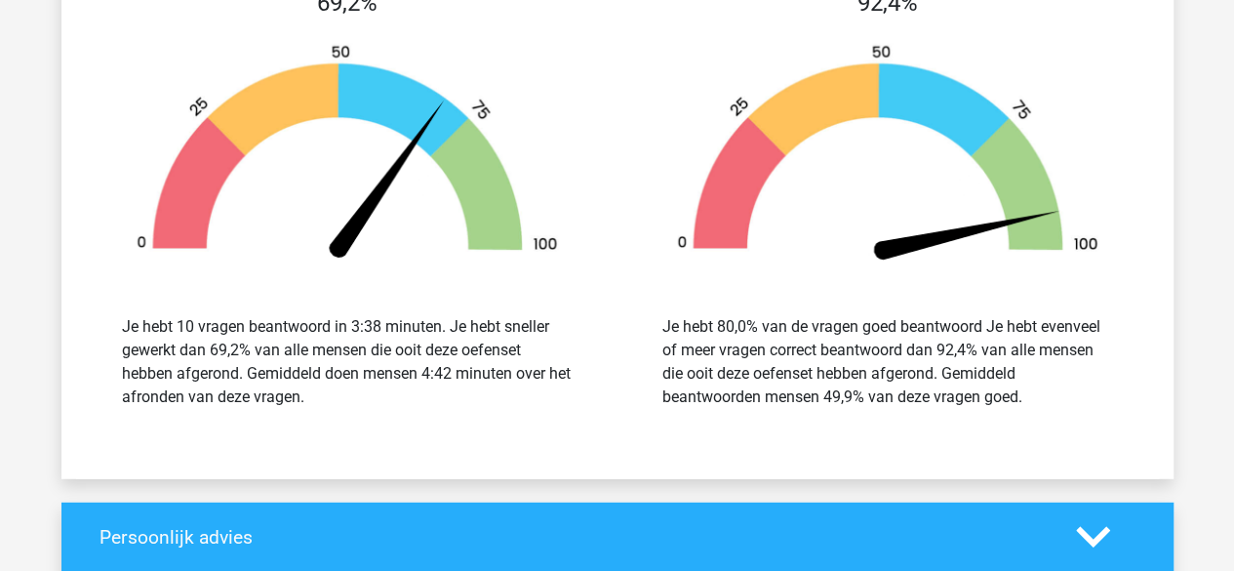
scroll to position [2434, 0]
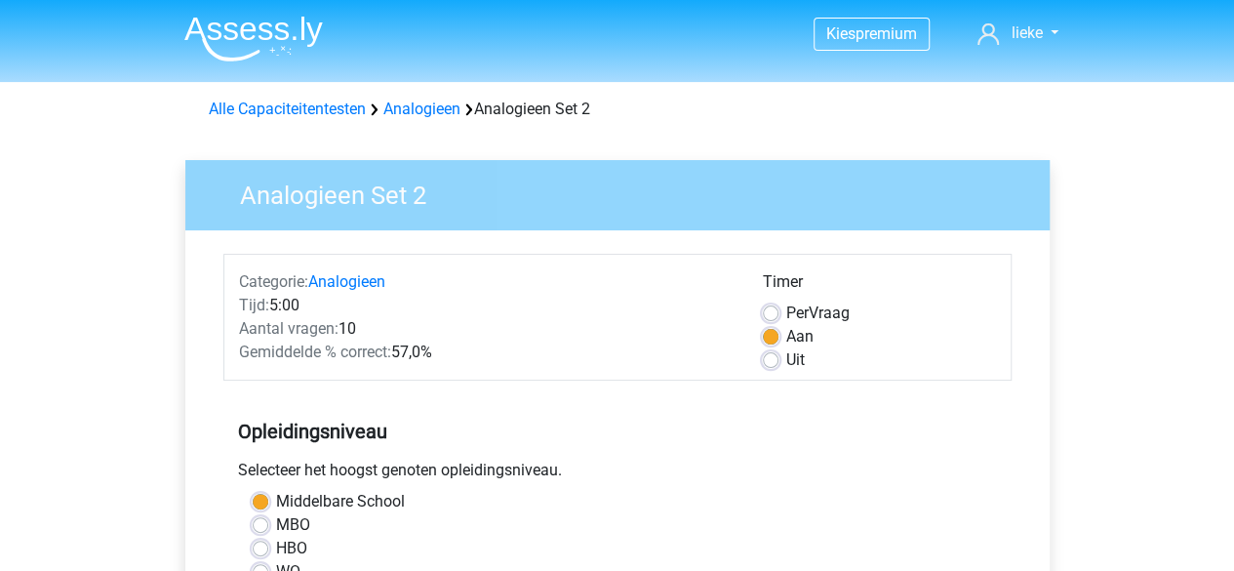
click at [472, 320] on div "Aantal vragen: 10" at bounding box center [486, 328] width 524 height 23
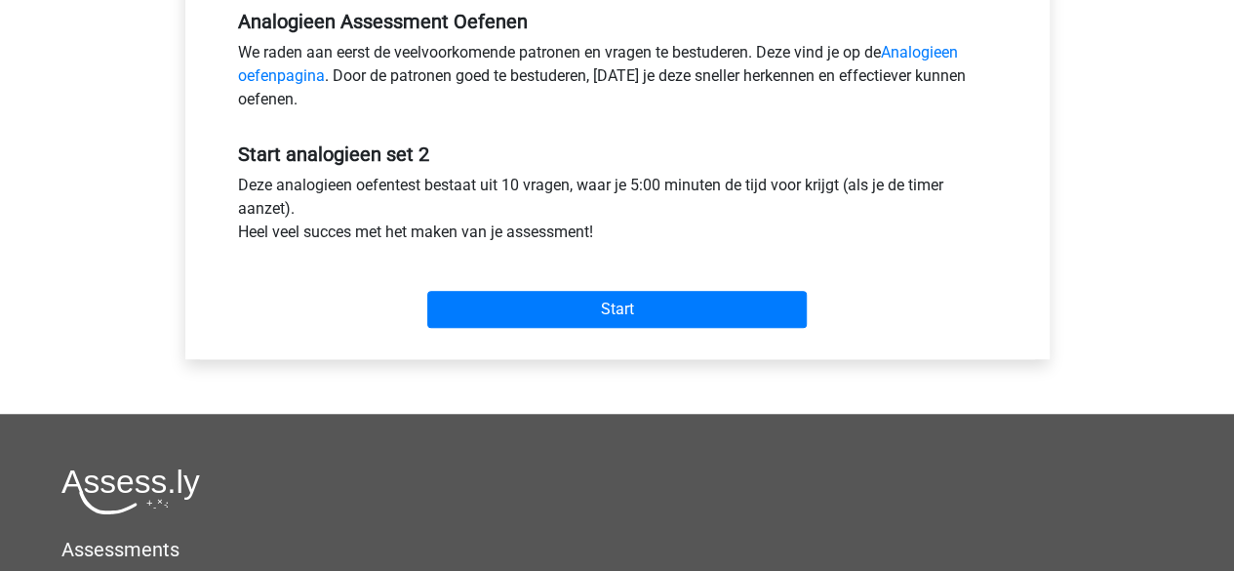
scroll to position [614, 0]
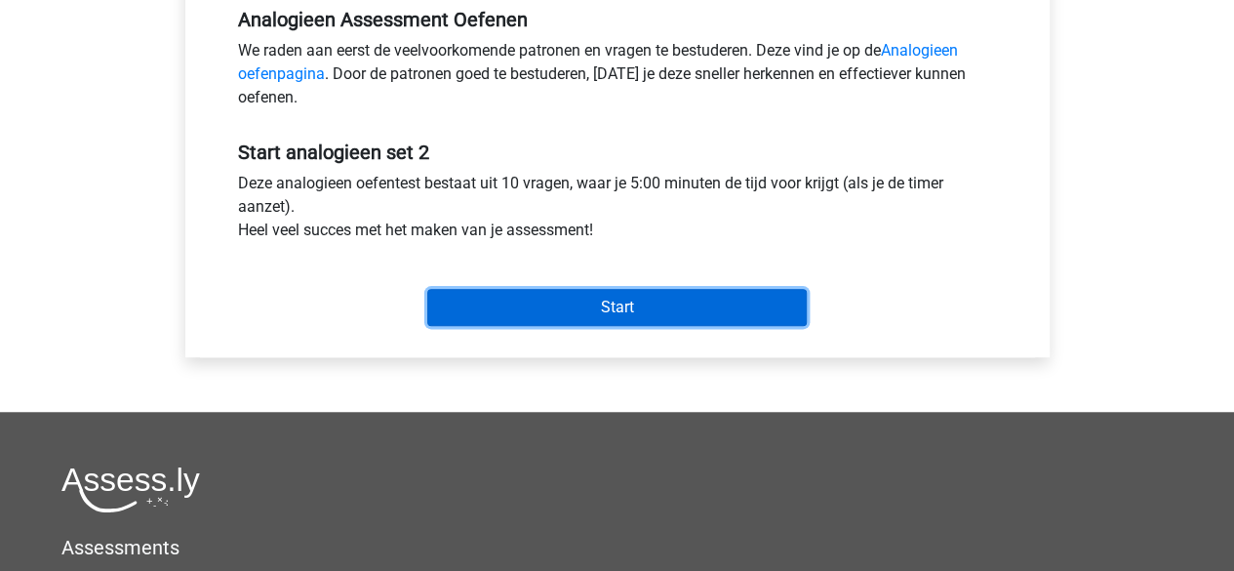
click at [507, 311] on input "Start" at bounding box center [616, 307] width 379 height 37
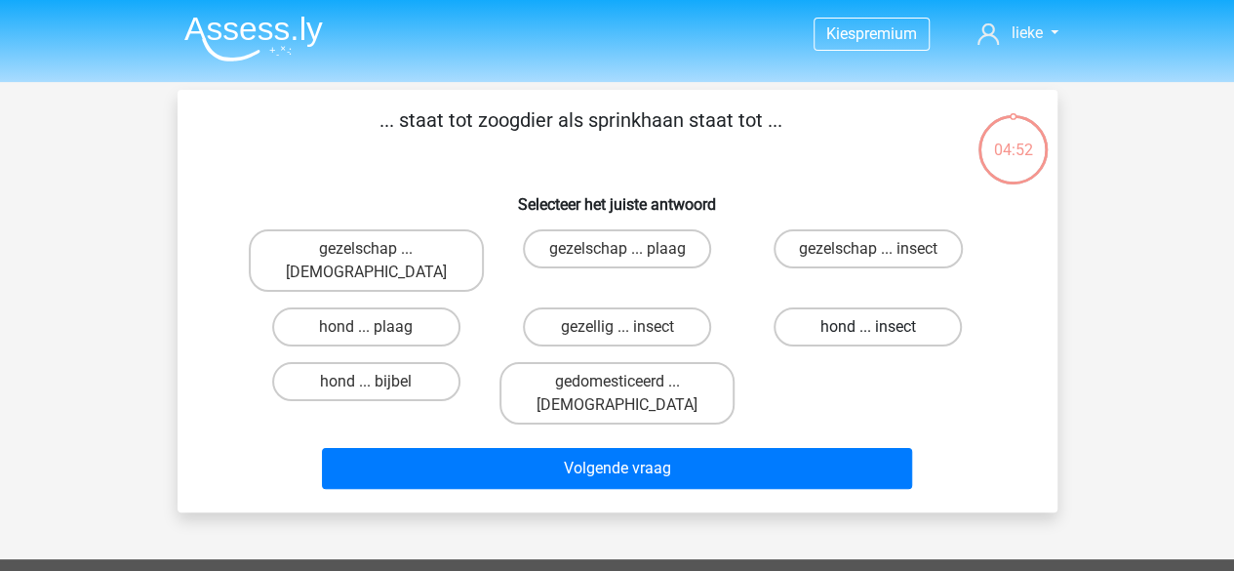
click at [815, 307] on label "hond ... insect" at bounding box center [867, 326] width 188 height 39
click at [868, 327] on input "hond ... insect" at bounding box center [874, 333] width 13 height 13
radio input "true"
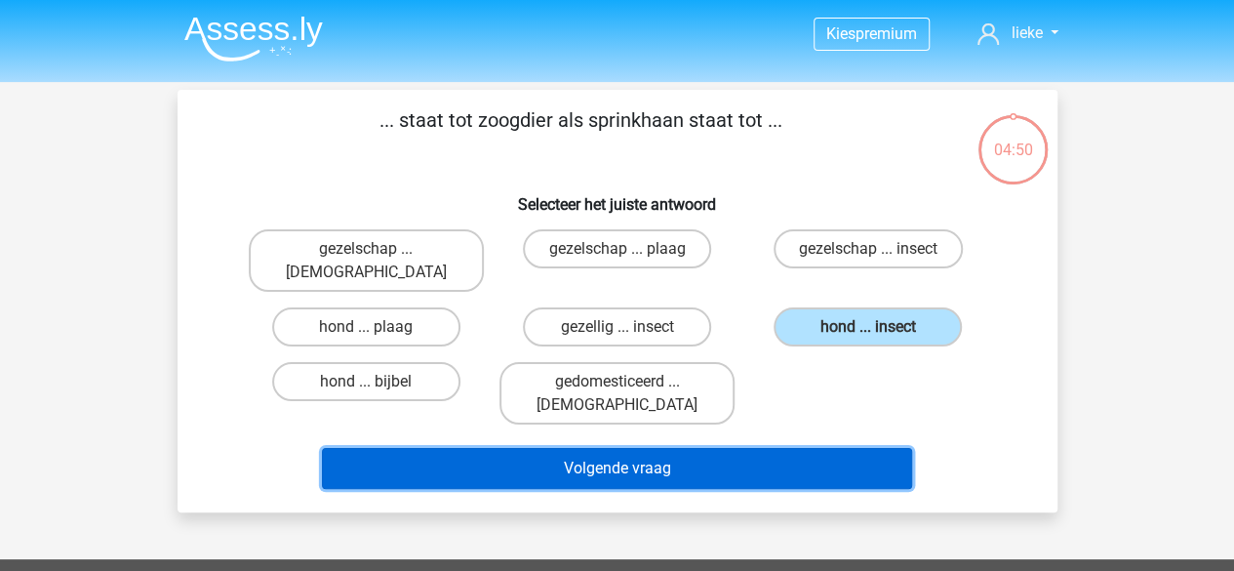
click at [794, 448] on button "Volgende vraag" at bounding box center [617, 468] width 590 height 41
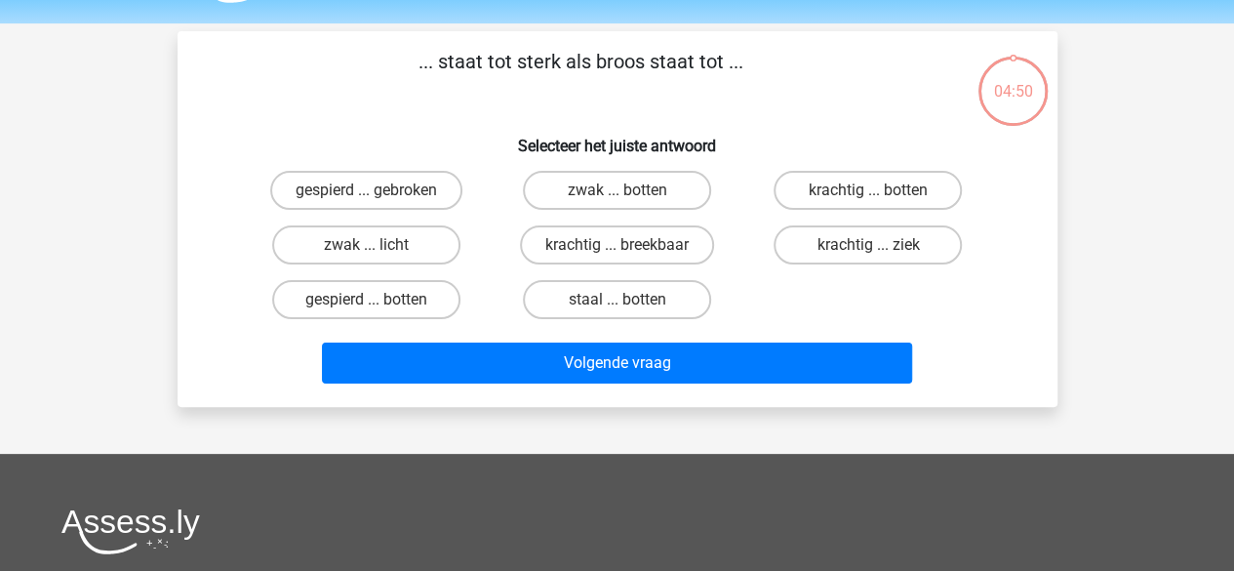
scroll to position [90, 0]
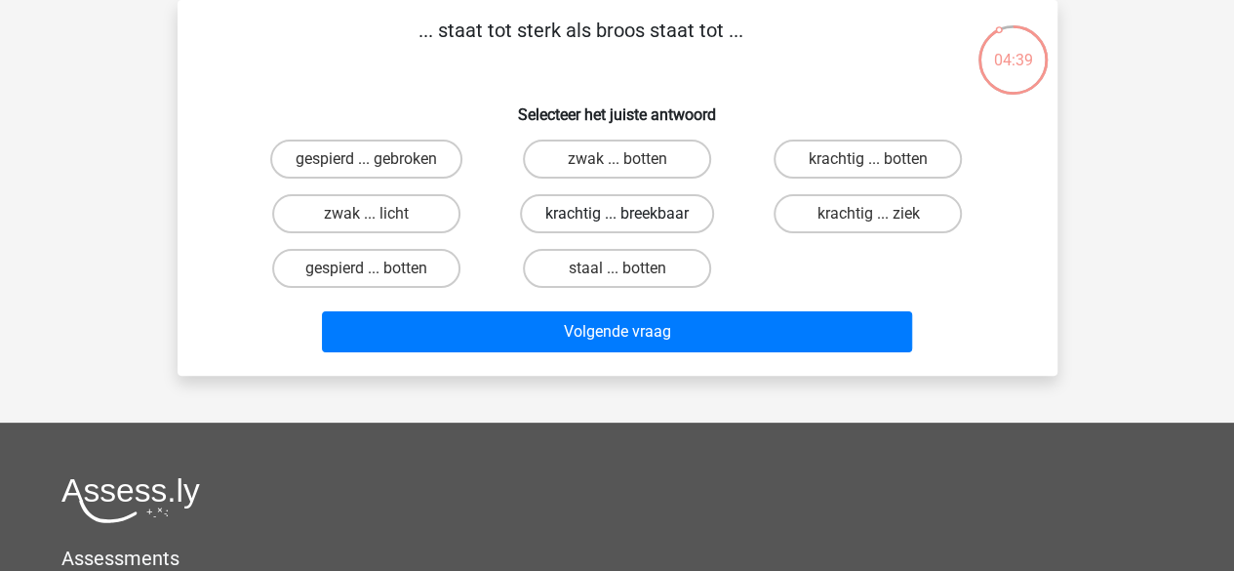
click at [666, 227] on label "krachtig ... breekbaar" at bounding box center [617, 213] width 194 height 39
click at [629, 226] on input "krachtig ... breekbaar" at bounding box center [622, 220] width 13 height 13
radio input "true"
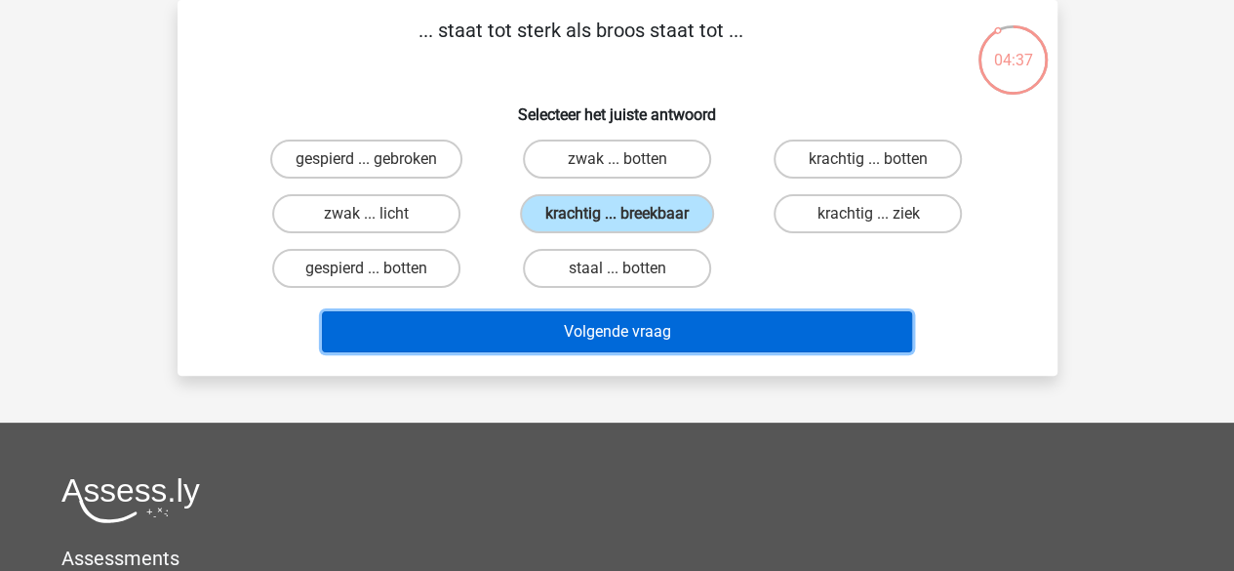
click at [659, 329] on button "Volgende vraag" at bounding box center [617, 331] width 590 height 41
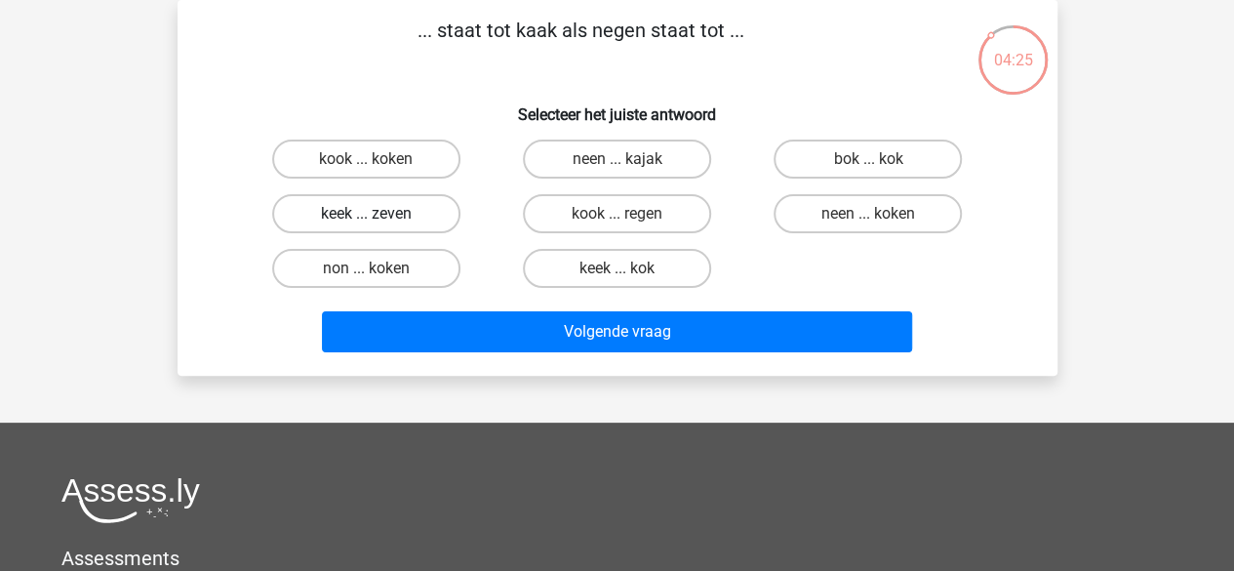
click at [444, 226] on label "keek ... zeven" at bounding box center [366, 213] width 188 height 39
click at [378, 226] on input "keek ... zeven" at bounding box center [372, 220] width 13 height 13
radio input "true"
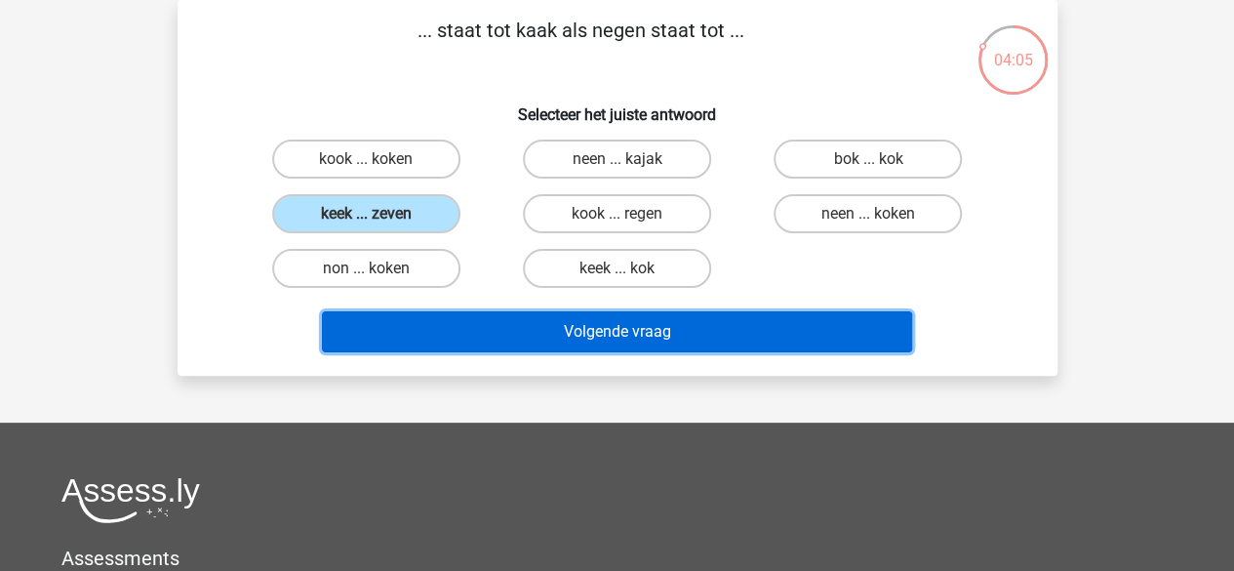
click at [473, 335] on button "Volgende vraag" at bounding box center [617, 331] width 590 height 41
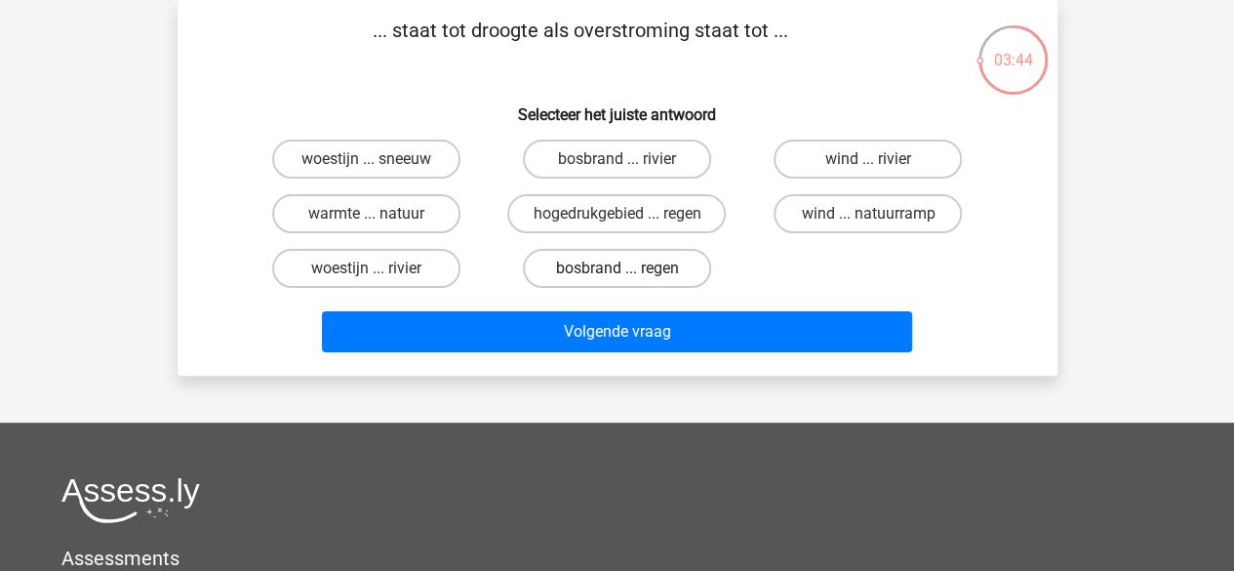
click at [544, 255] on label "bosbrand ... regen" at bounding box center [617, 268] width 188 height 39
click at [616, 268] on input "bosbrand ... regen" at bounding box center [622, 274] width 13 height 13
radio input "true"
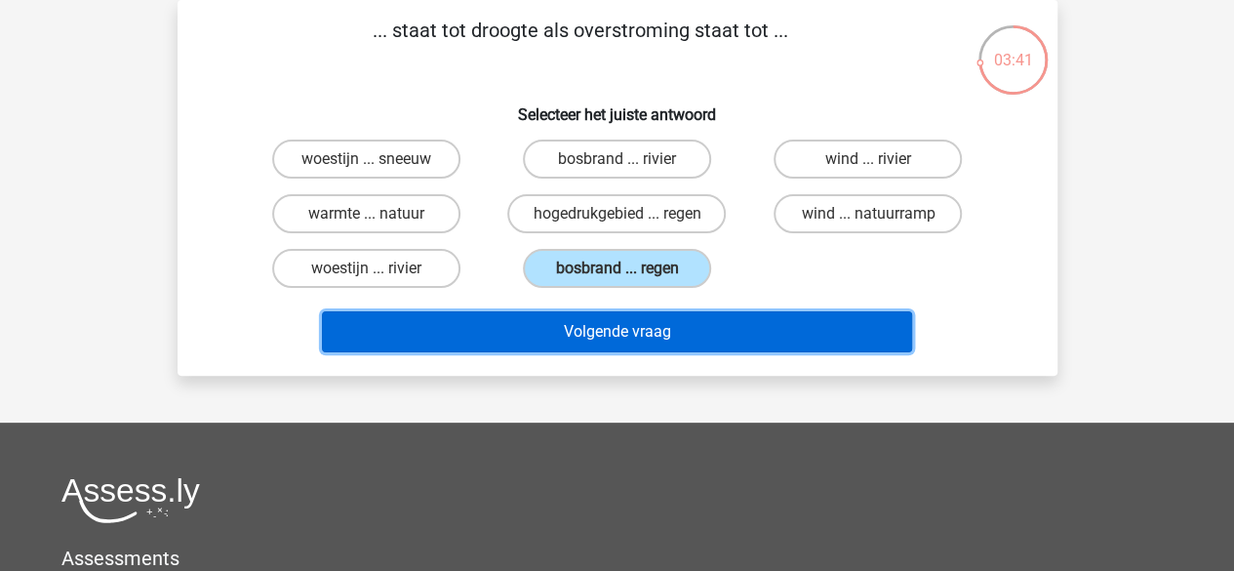
click at [545, 319] on button "Volgende vraag" at bounding box center [617, 331] width 590 height 41
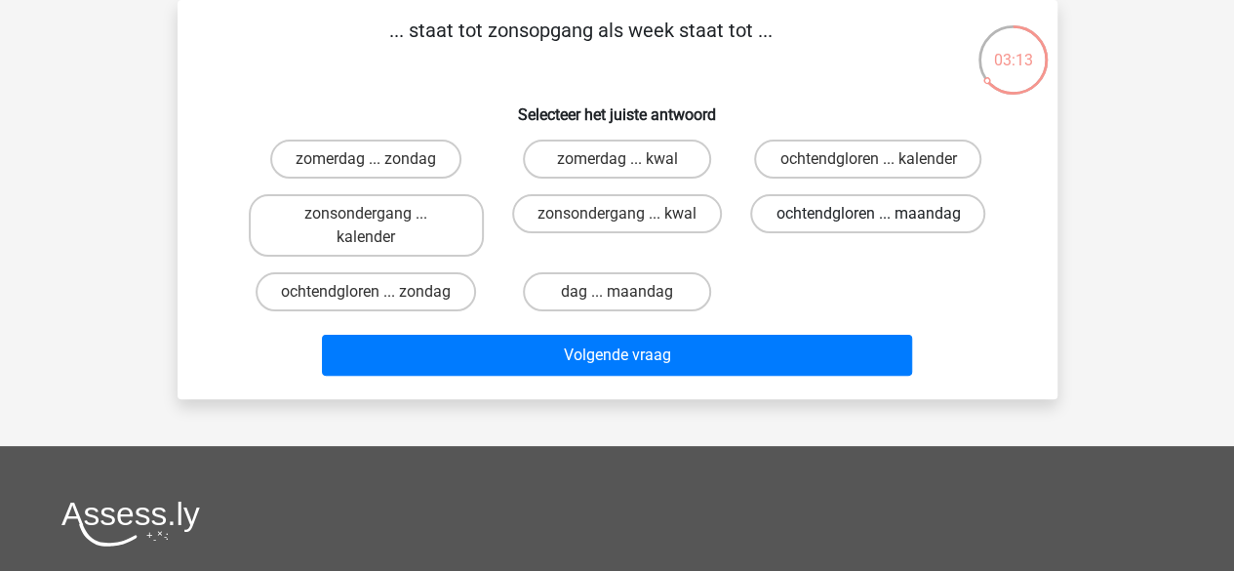
click at [841, 224] on label "ochtendgloren ... maandag" at bounding box center [867, 213] width 235 height 39
click at [868, 224] on input "ochtendgloren ... maandag" at bounding box center [874, 220] width 13 height 13
radio input "true"
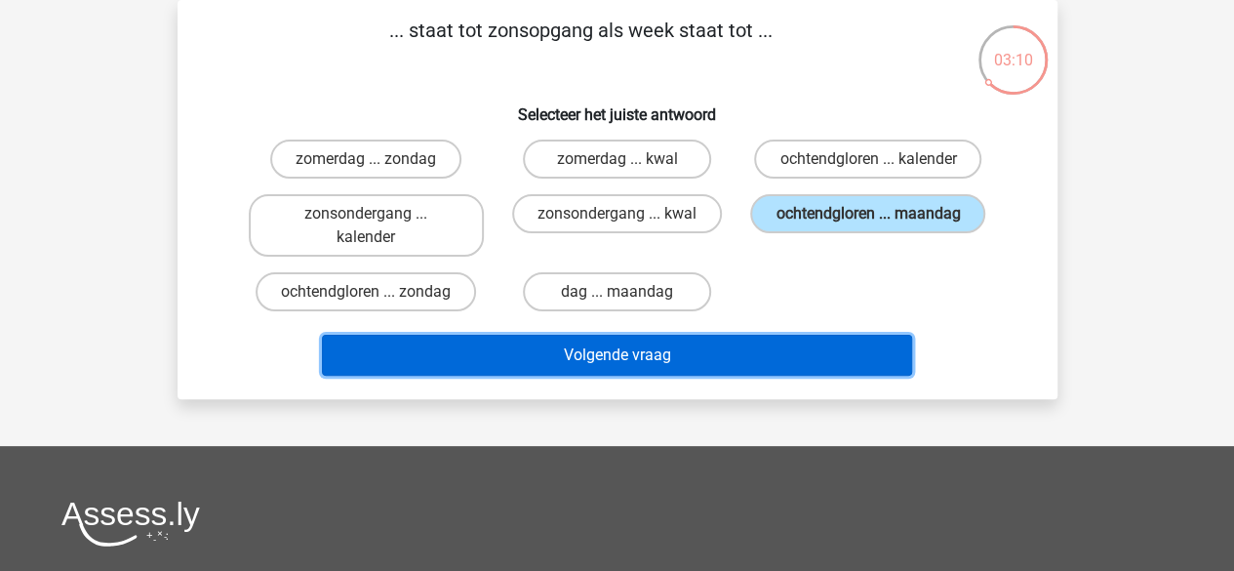
click at [778, 344] on button "Volgende vraag" at bounding box center [617, 355] width 590 height 41
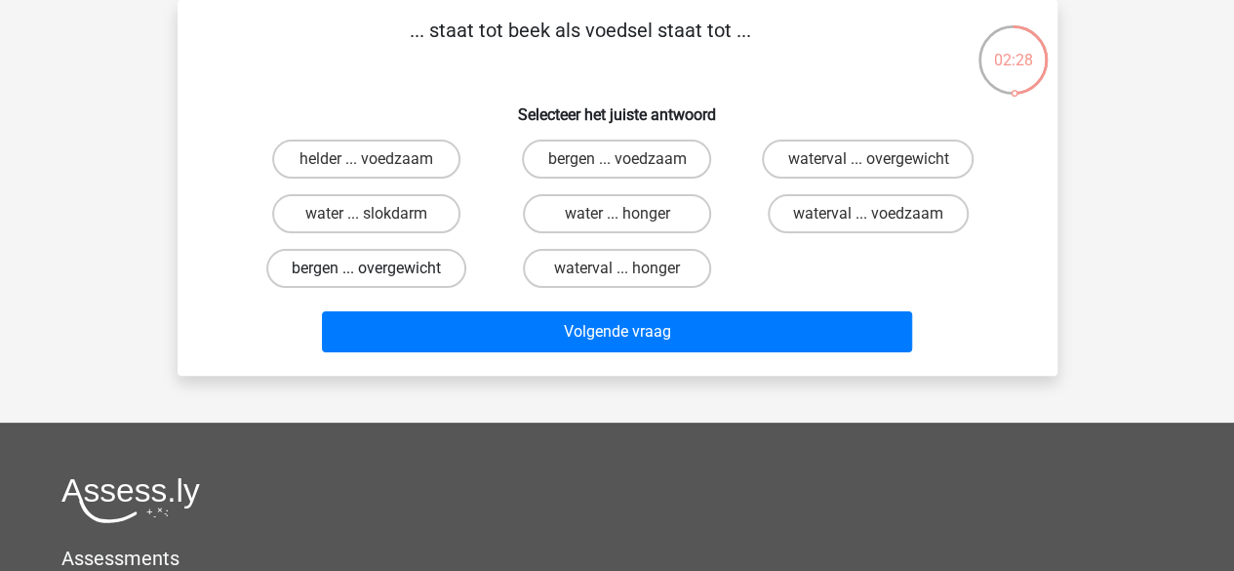
click at [420, 252] on label "bergen ... overgewicht" at bounding box center [366, 268] width 200 height 39
click at [378, 268] on input "bergen ... overgewicht" at bounding box center [372, 274] width 13 height 13
radio input "true"
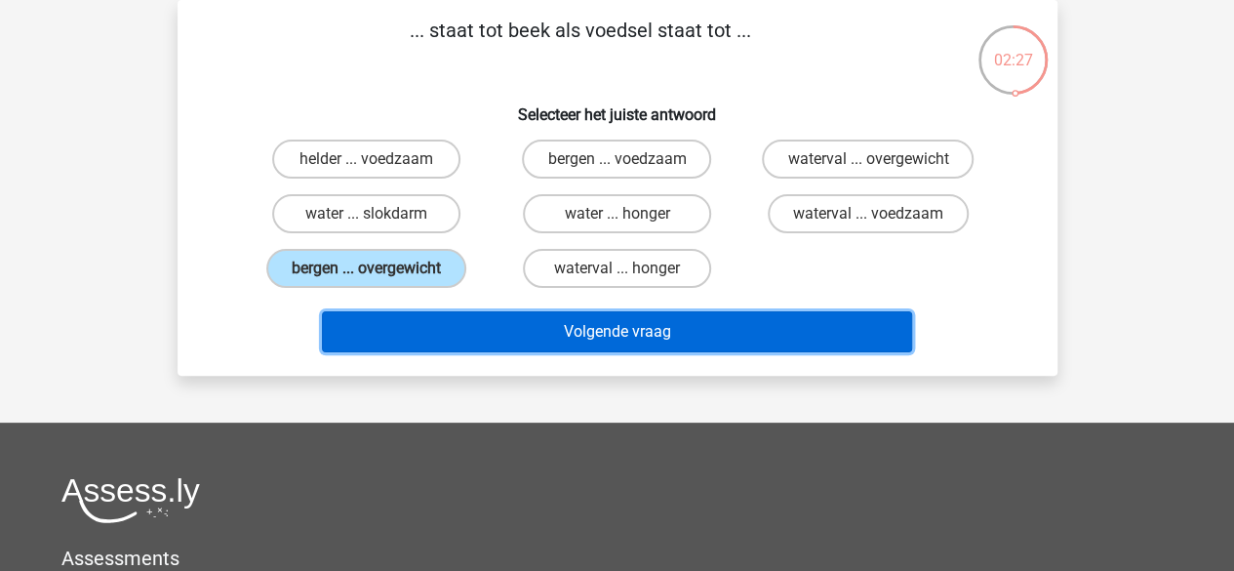
click at [495, 324] on button "Volgende vraag" at bounding box center [617, 331] width 590 height 41
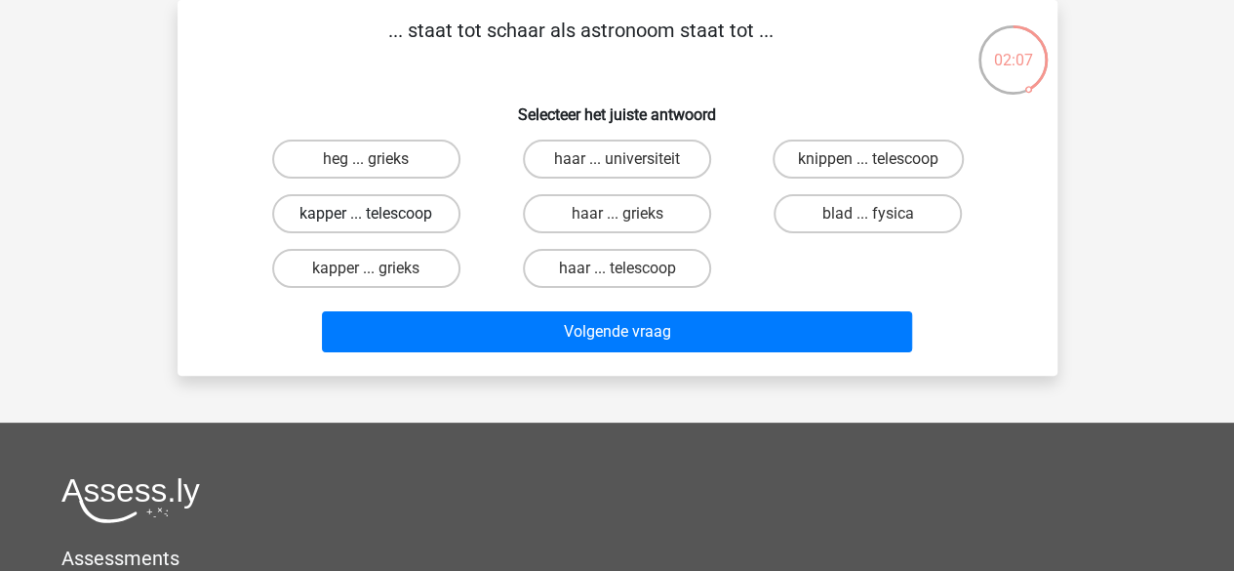
click at [422, 228] on label "kapper ... telescoop" at bounding box center [366, 213] width 188 height 39
click at [378, 226] on input "kapper ... telescoop" at bounding box center [372, 220] width 13 height 13
radio input "true"
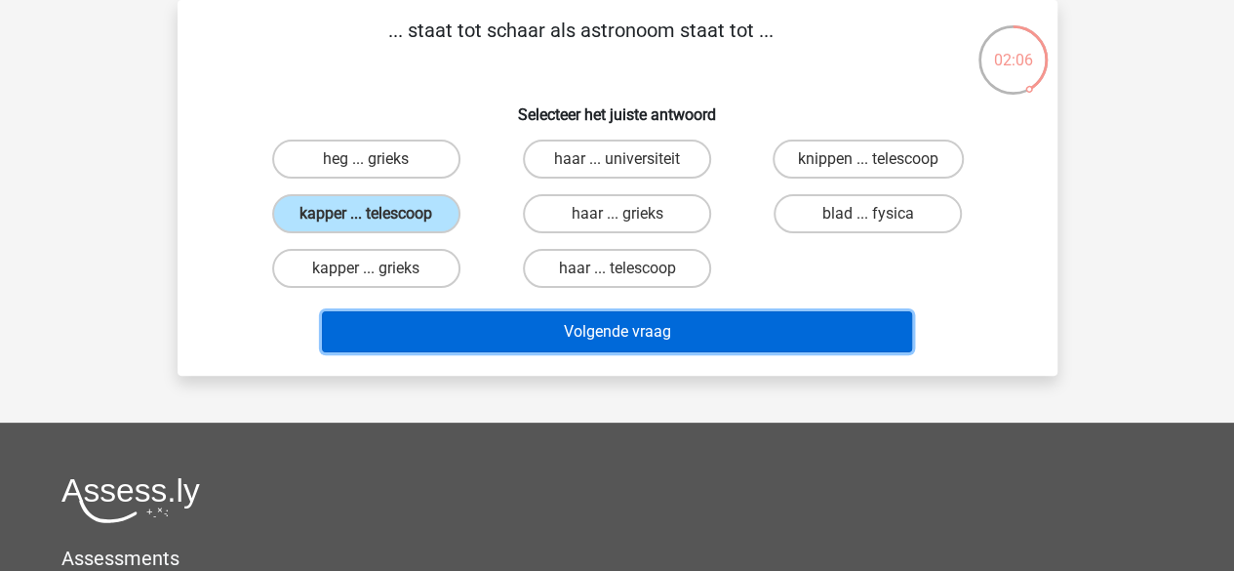
click at [547, 349] on button "Volgende vraag" at bounding box center [617, 331] width 590 height 41
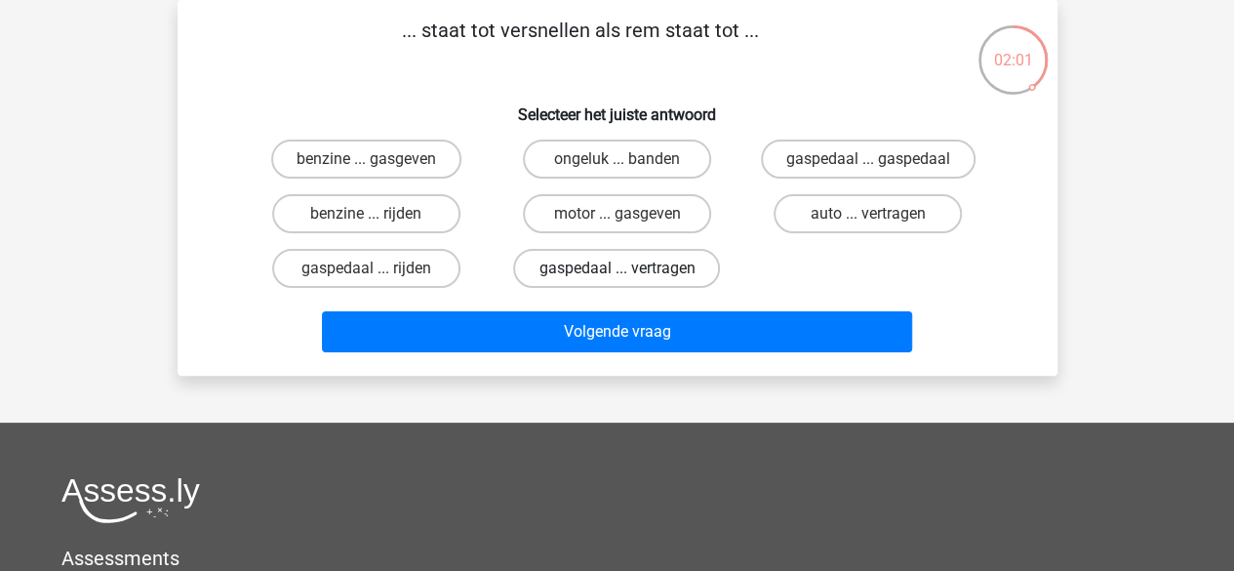
click at [571, 286] on label "gaspedaal ... vertragen" at bounding box center [616, 268] width 207 height 39
click at [616, 281] on input "gaspedaal ... vertragen" at bounding box center [622, 274] width 13 height 13
radio input "true"
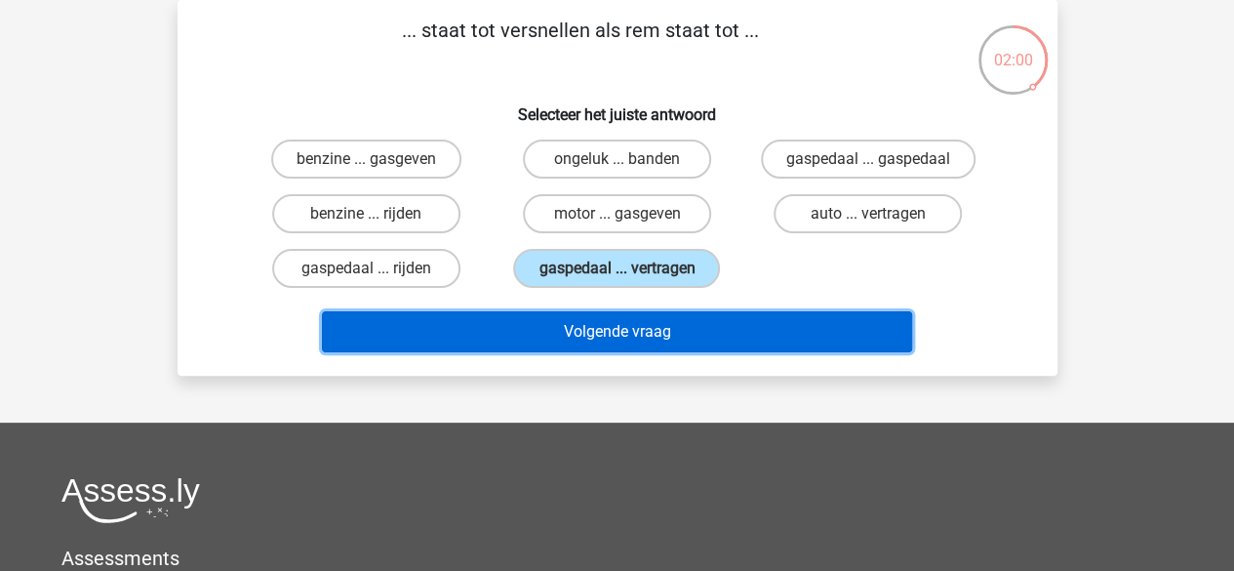
click at [572, 321] on button "Volgende vraag" at bounding box center [617, 331] width 590 height 41
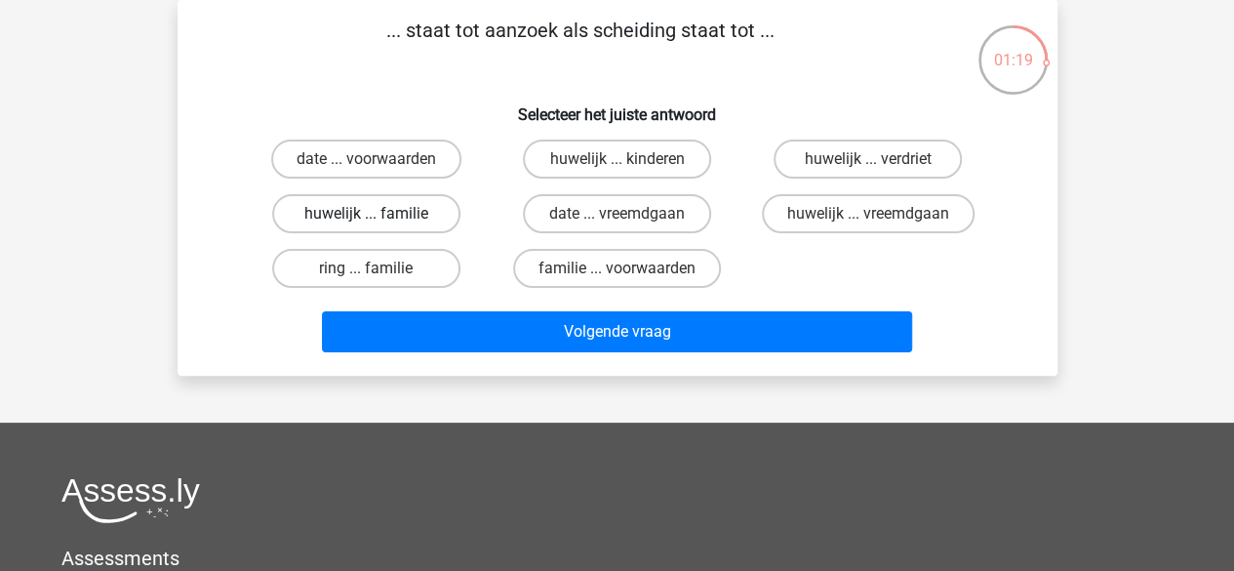
click at [454, 214] on label "huwelijk ... familie" at bounding box center [366, 213] width 188 height 39
click at [378, 214] on input "huwelijk ... familie" at bounding box center [372, 220] width 13 height 13
radio input "true"
click at [796, 208] on label "huwelijk ... vreemdgaan" at bounding box center [868, 213] width 213 height 39
click at [868, 214] on input "huwelijk ... vreemdgaan" at bounding box center [874, 220] width 13 height 13
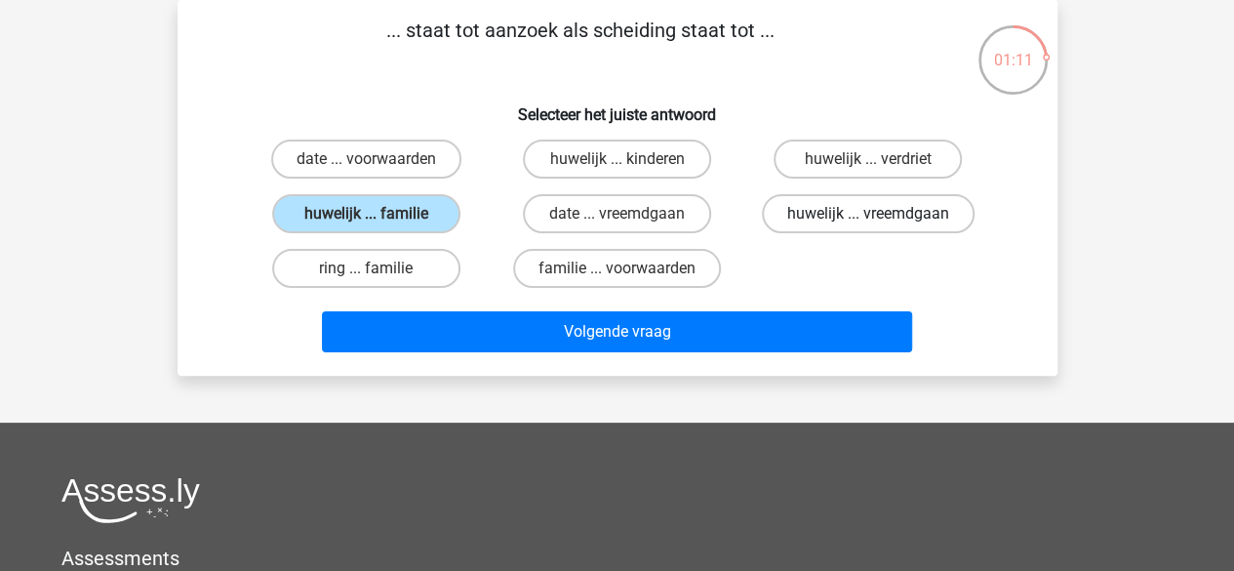
radio input "true"
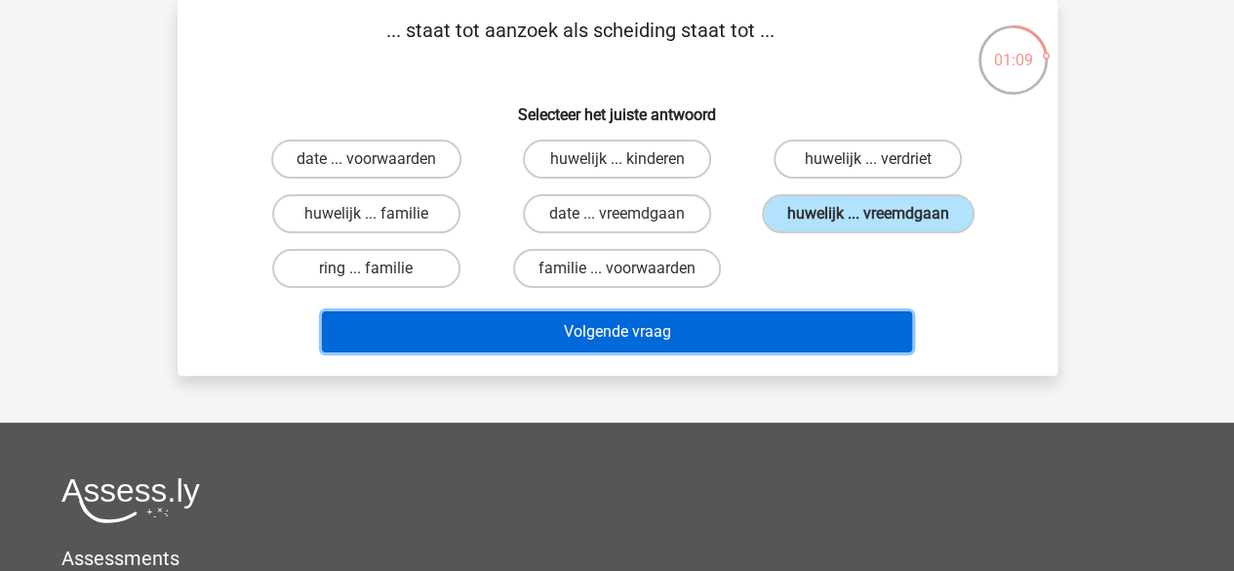
click at [765, 321] on button "Volgende vraag" at bounding box center [617, 331] width 590 height 41
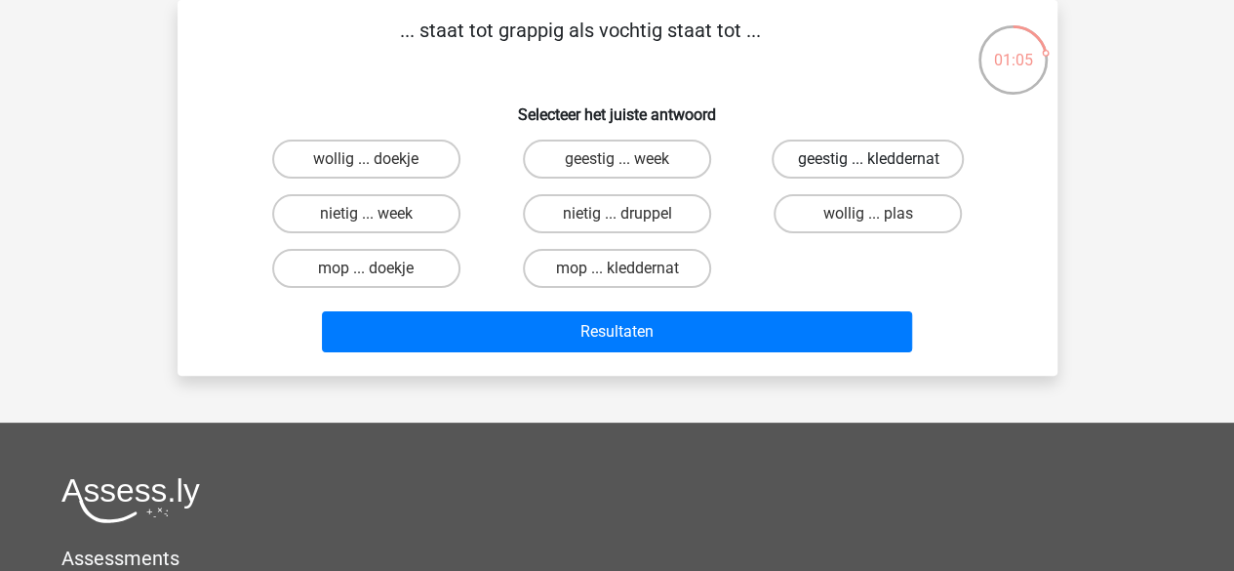
click at [854, 170] on label "geestig ... kleddernat" at bounding box center [867, 158] width 192 height 39
click at [868, 170] on input "geestig ... kleddernat" at bounding box center [874, 165] width 13 height 13
radio input "true"
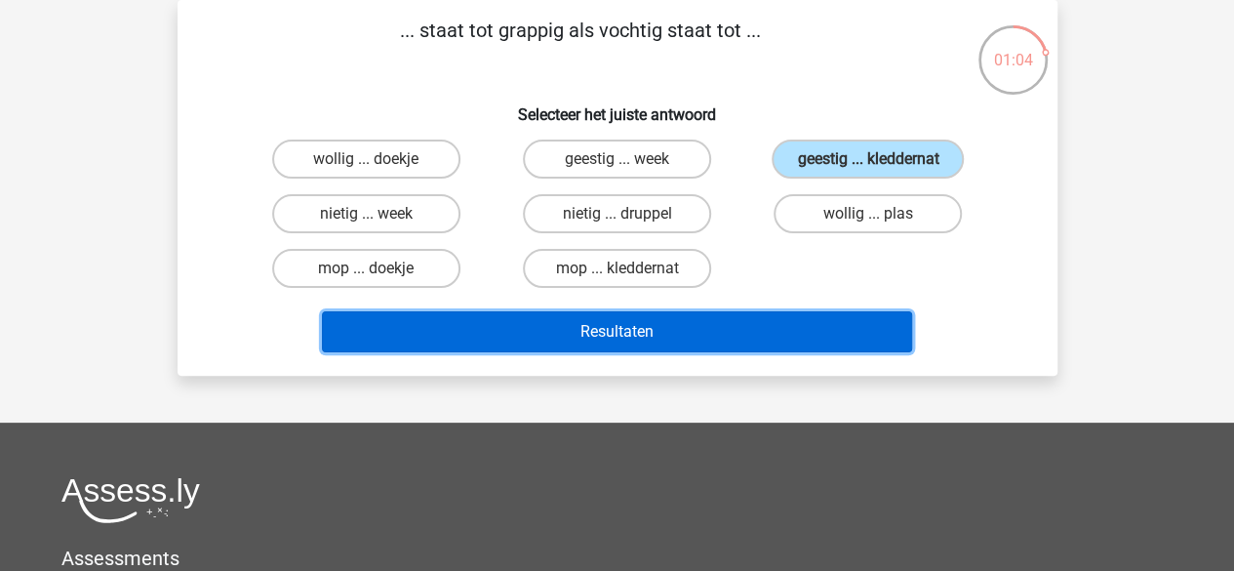
click at [834, 327] on button "Resultaten" at bounding box center [617, 331] width 590 height 41
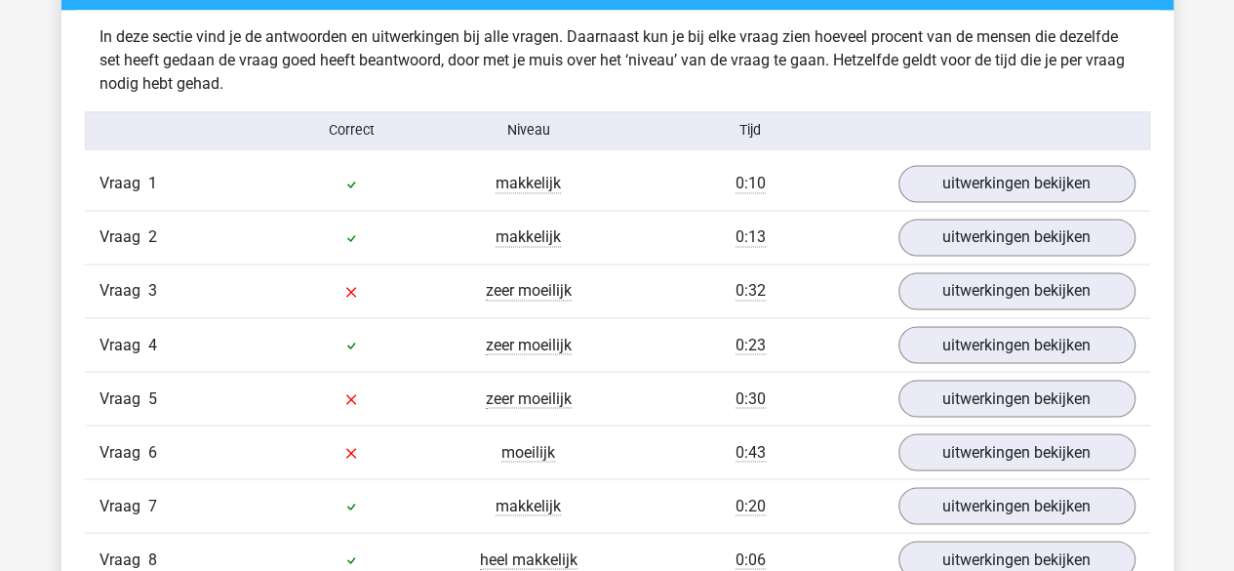
scroll to position [1525, 0]
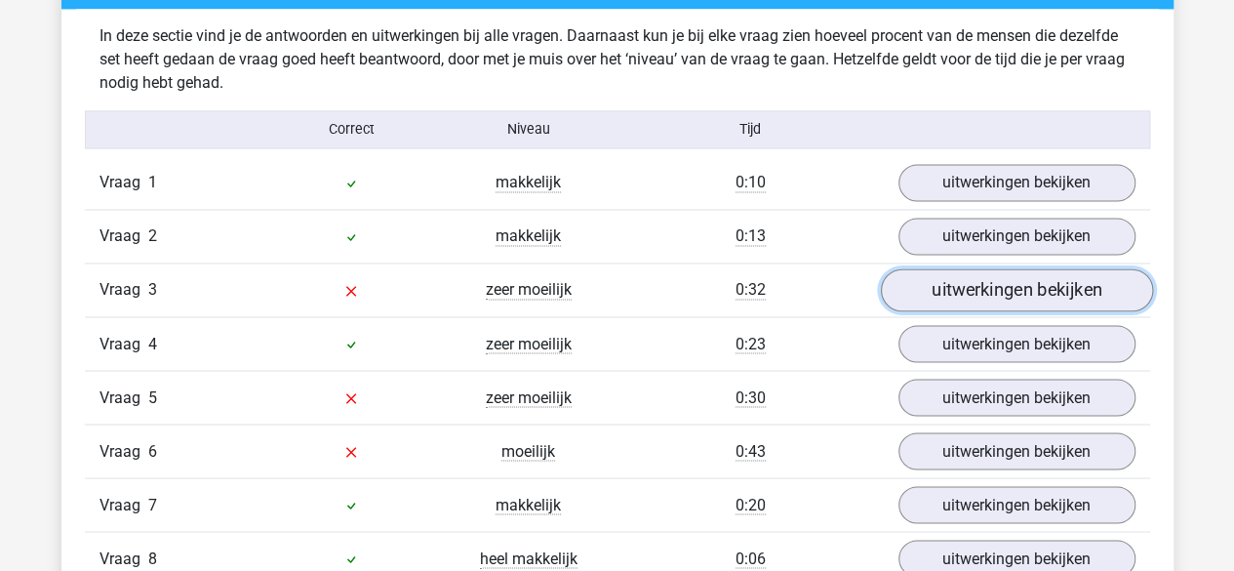
click at [924, 289] on link "uitwerkingen bekijken" at bounding box center [1016, 290] width 272 height 43
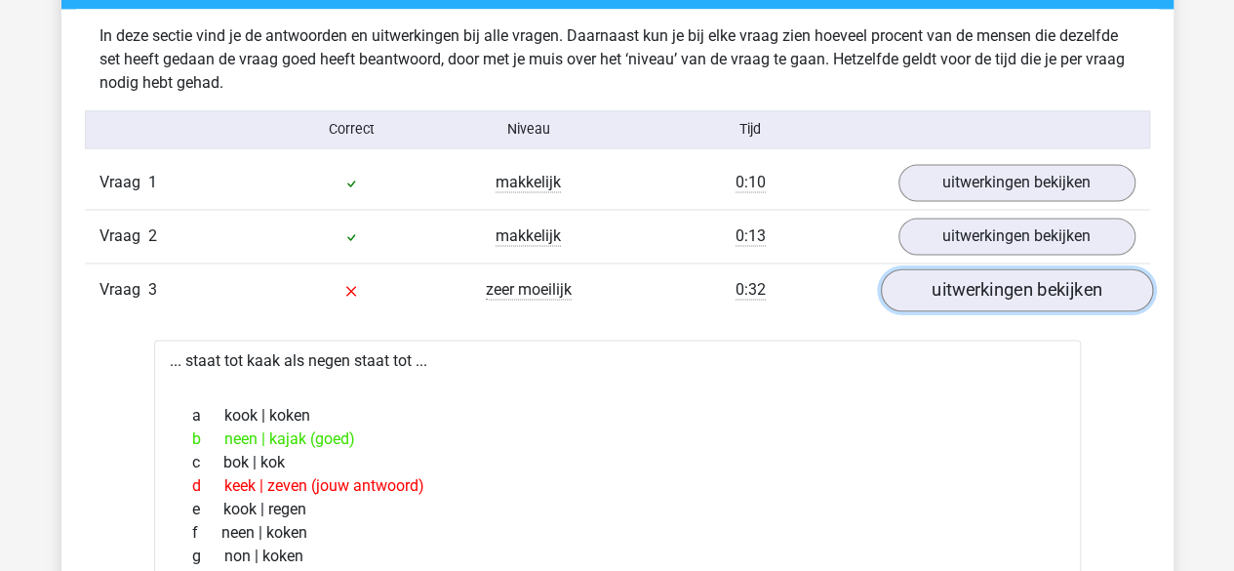
scroll to position [1620, 0]
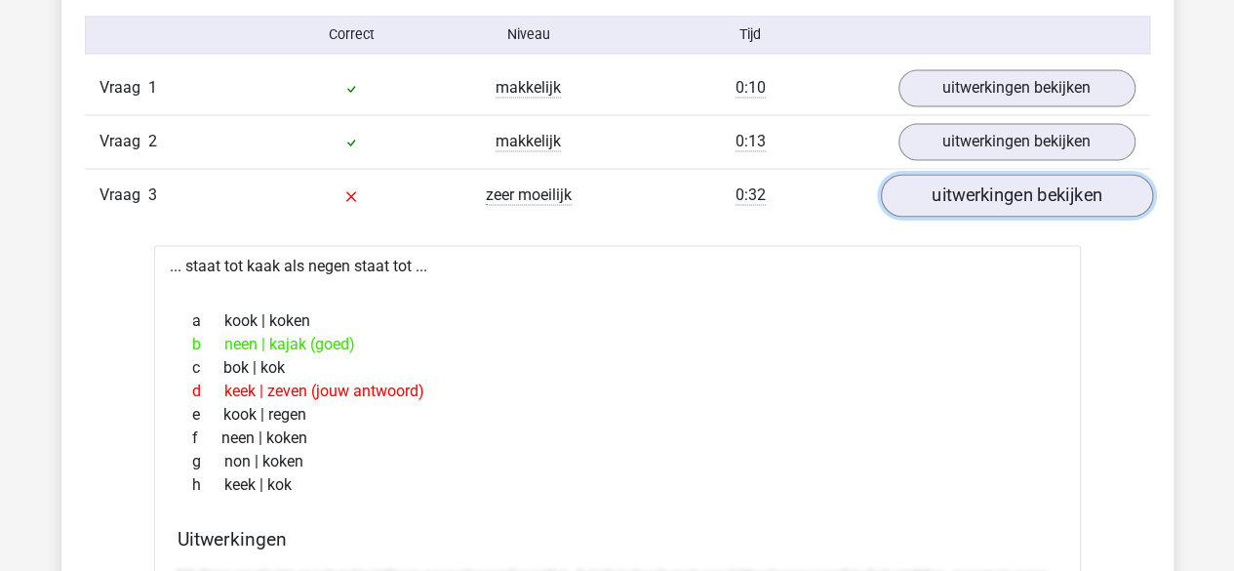
click at [976, 184] on link "uitwerkingen bekijken" at bounding box center [1016, 196] width 272 height 43
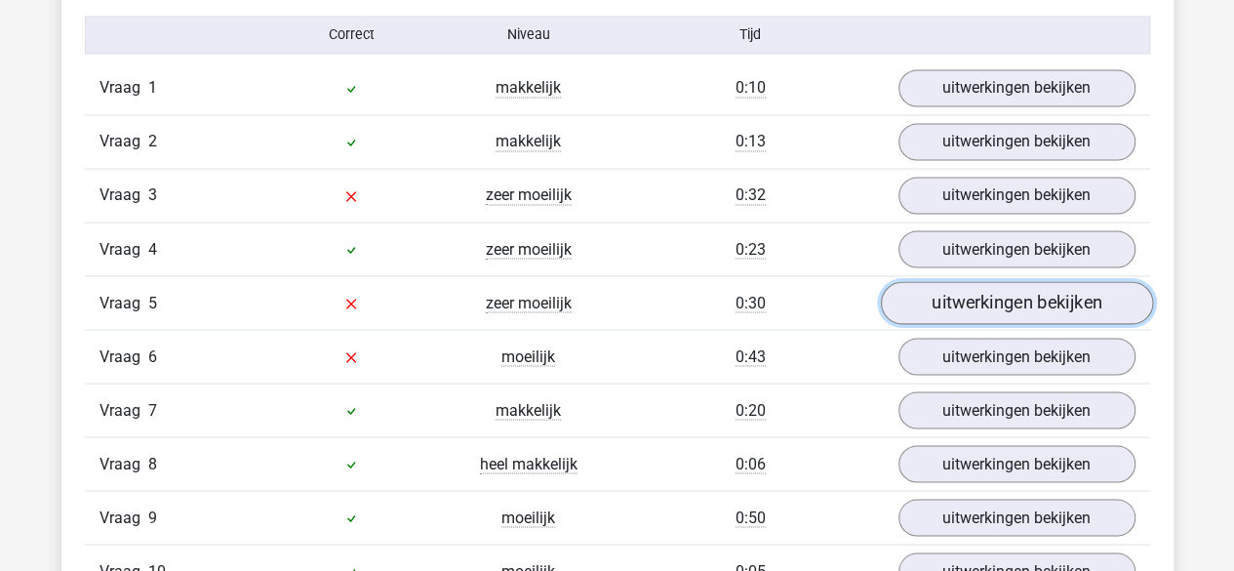
click at [960, 295] on link "uitwerkingen bekijken" at bounding box center [1016, 303] width 272 height 43
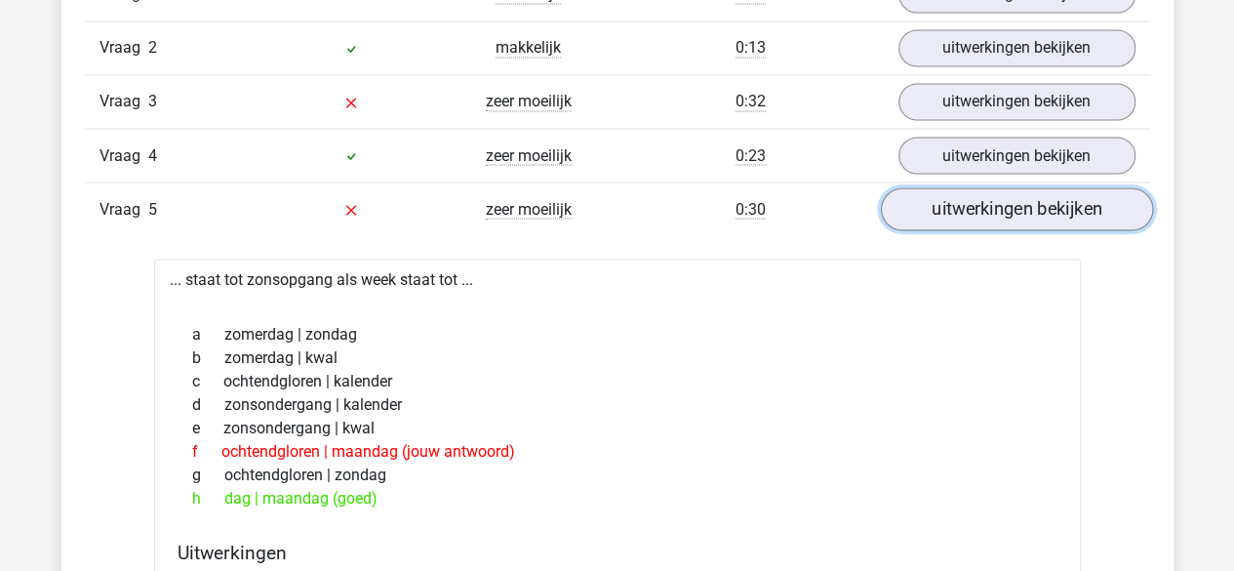
scroll to position [1715, 0]
click at [989, 199] on link "uitwerkingen bekijken" at bounding box center [1016, 208] width 272 height 43
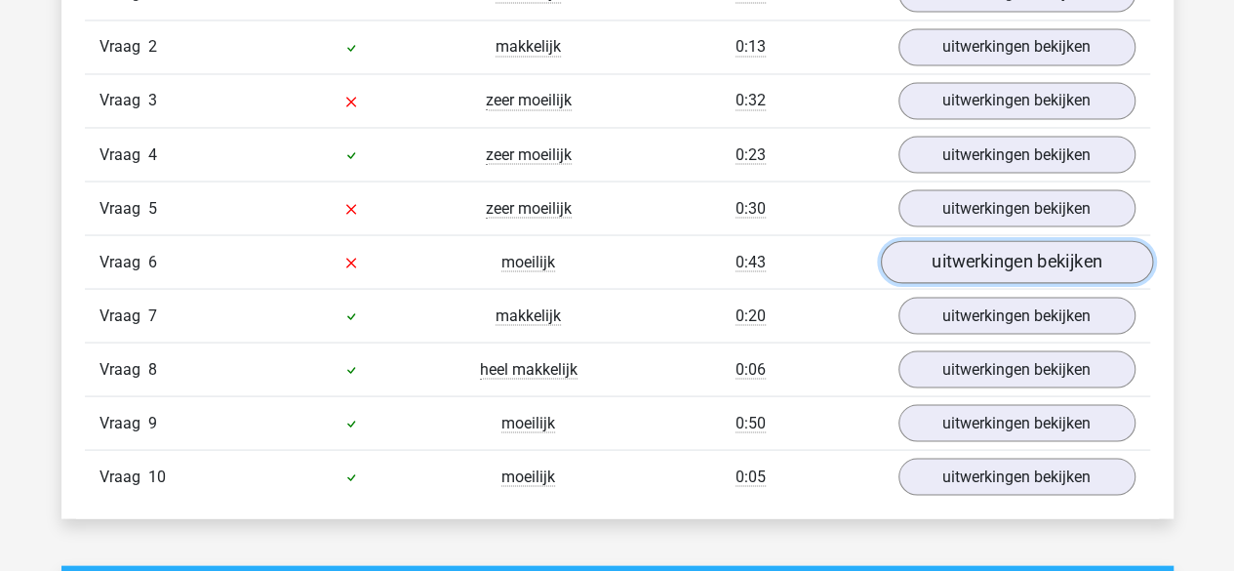
click at [976, 243] on link "uitwerkingen bekijken" at bounding box center [1016, 262] width 272 height 43
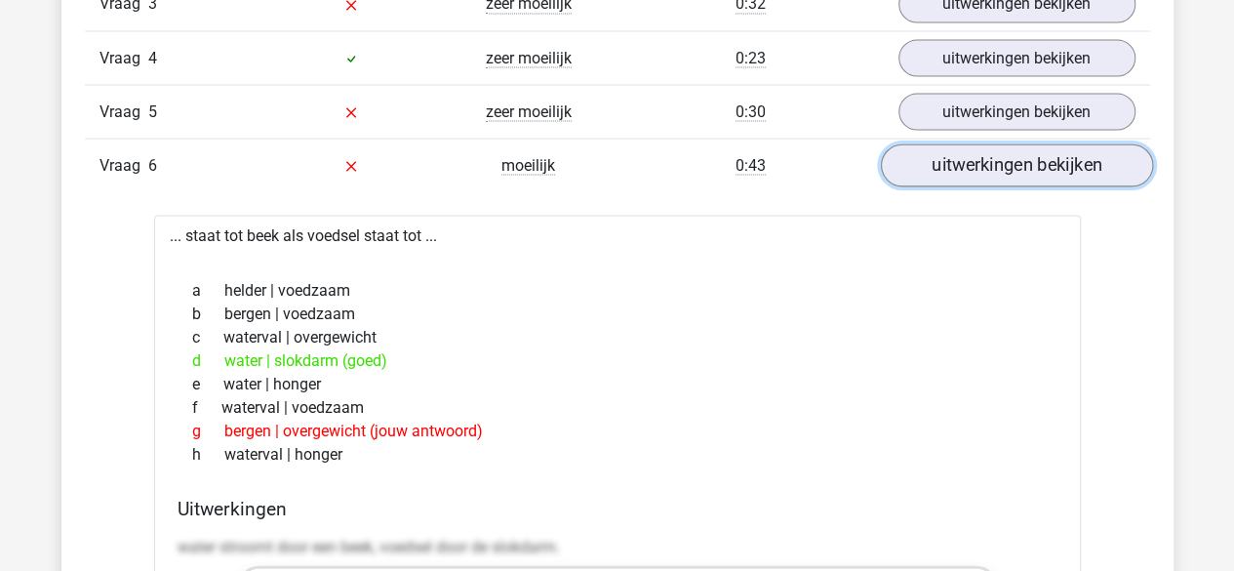
scroll to position [1812, 0]
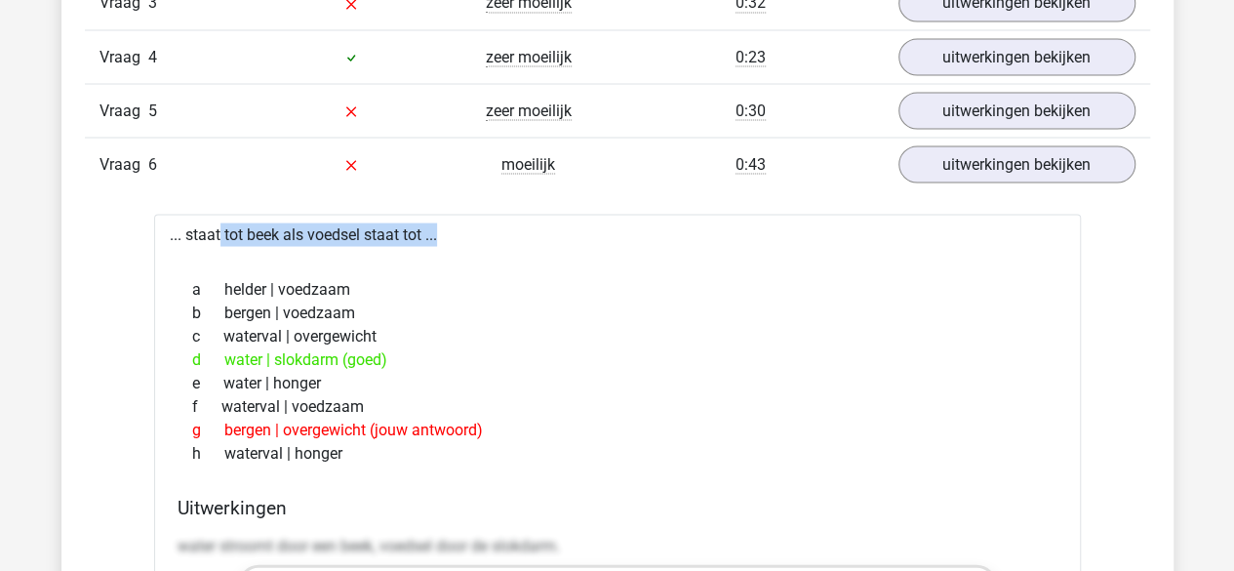
drag, startPoint x: 976, startPoint y: 243, endPoint x: 985, endPoint y: 182, distance: 61.1
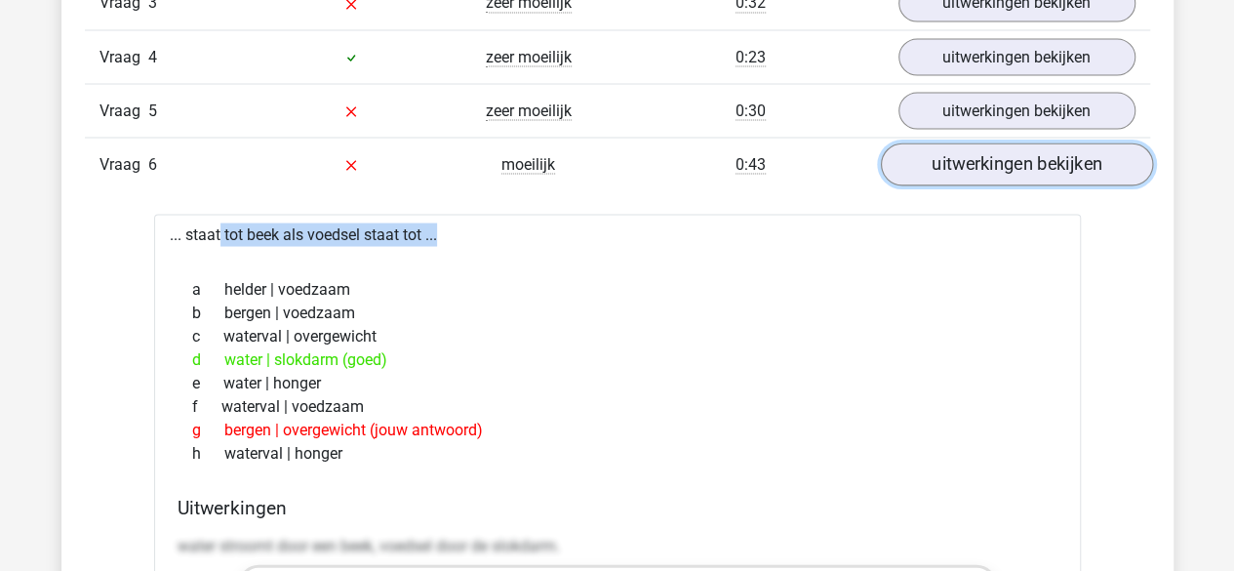
click at [989, 172] on link "uitwerkingen bekijken" at bounding box center [1016, 164] width 272 height 43
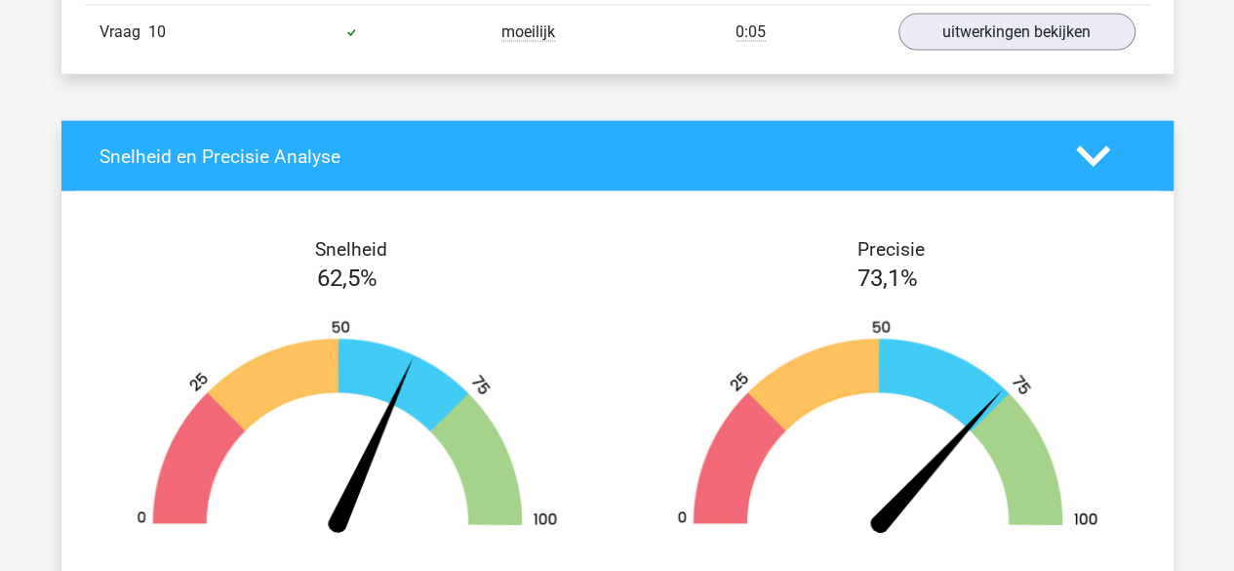
scroll to position [2159, 0]
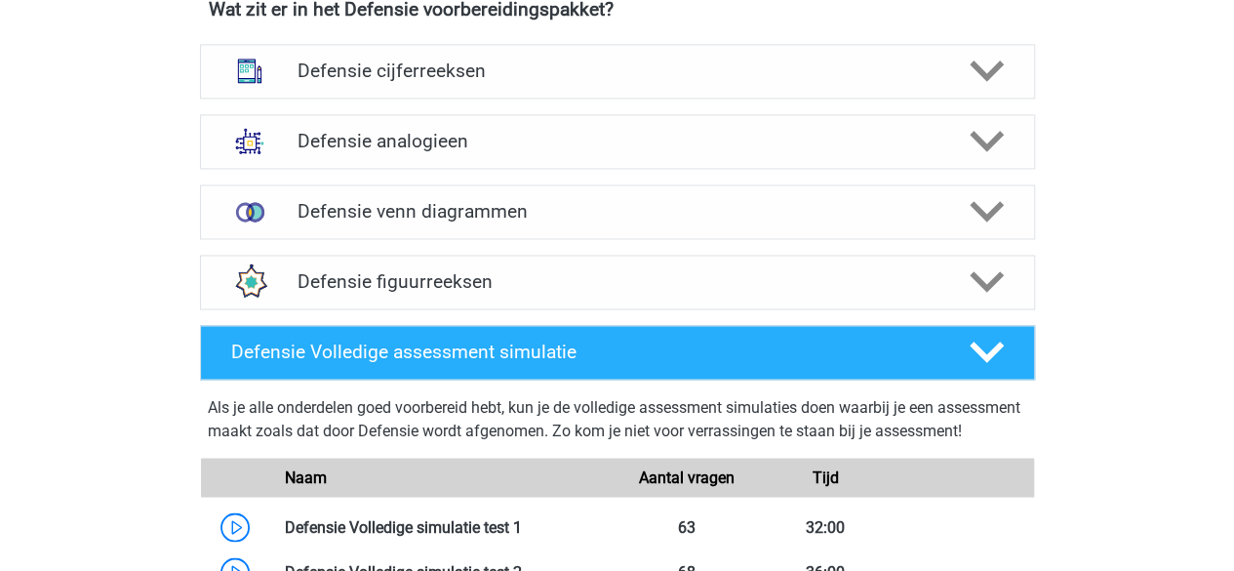
scroll to position [1453, 0]
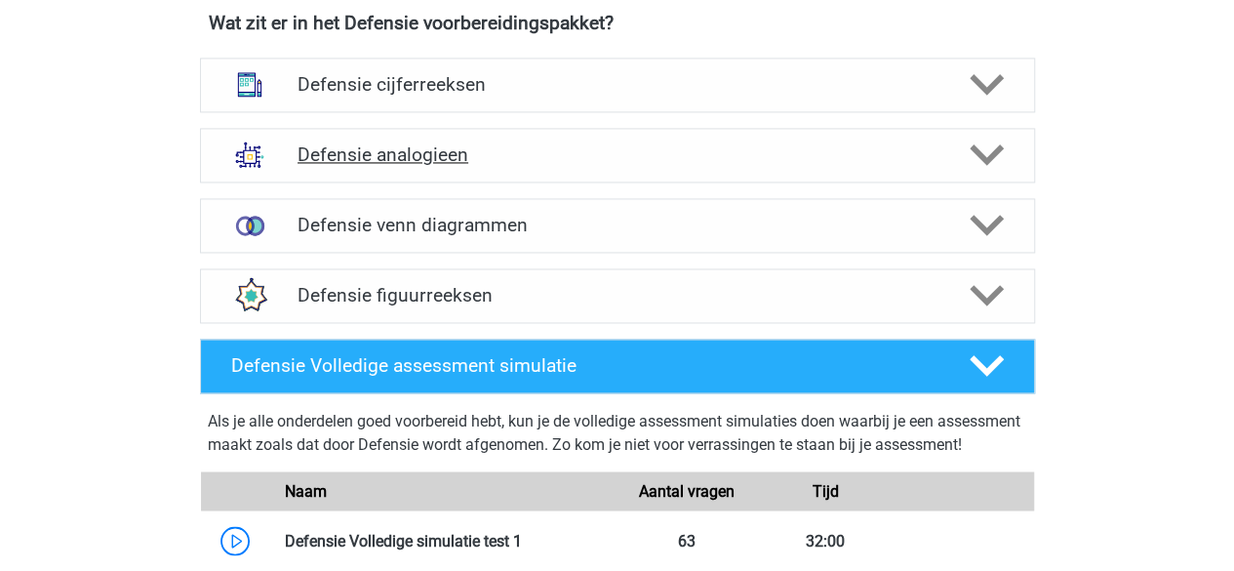
click at [521, 144] on h4 "Defensie analogieen" at bounding box center [616, 154] width 639 height 22
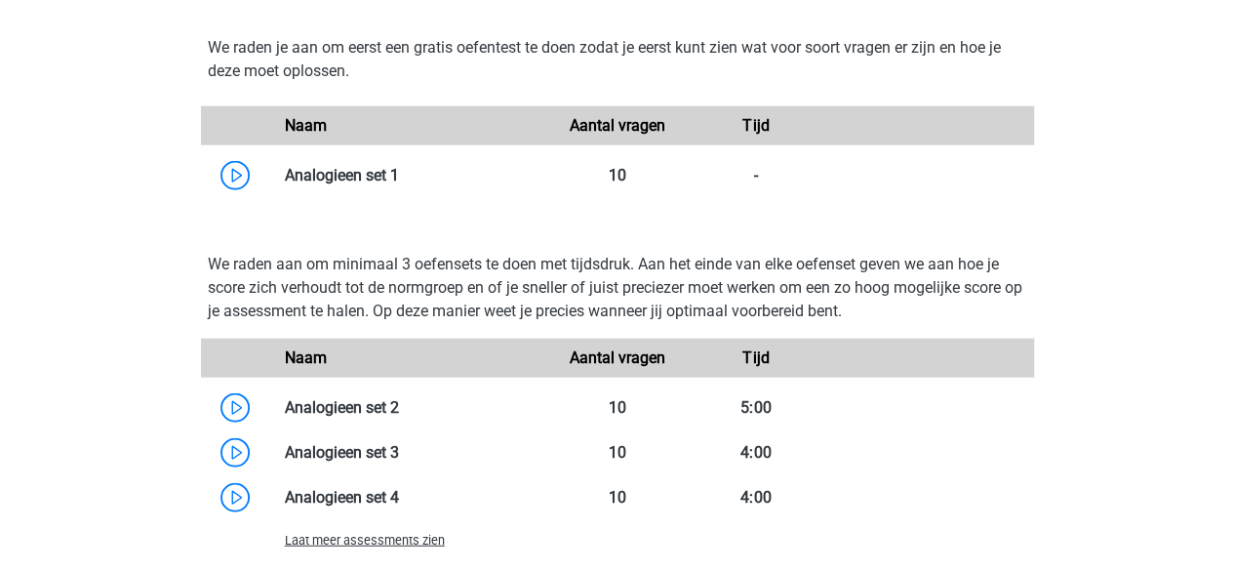
scroll to position [2214, 0]
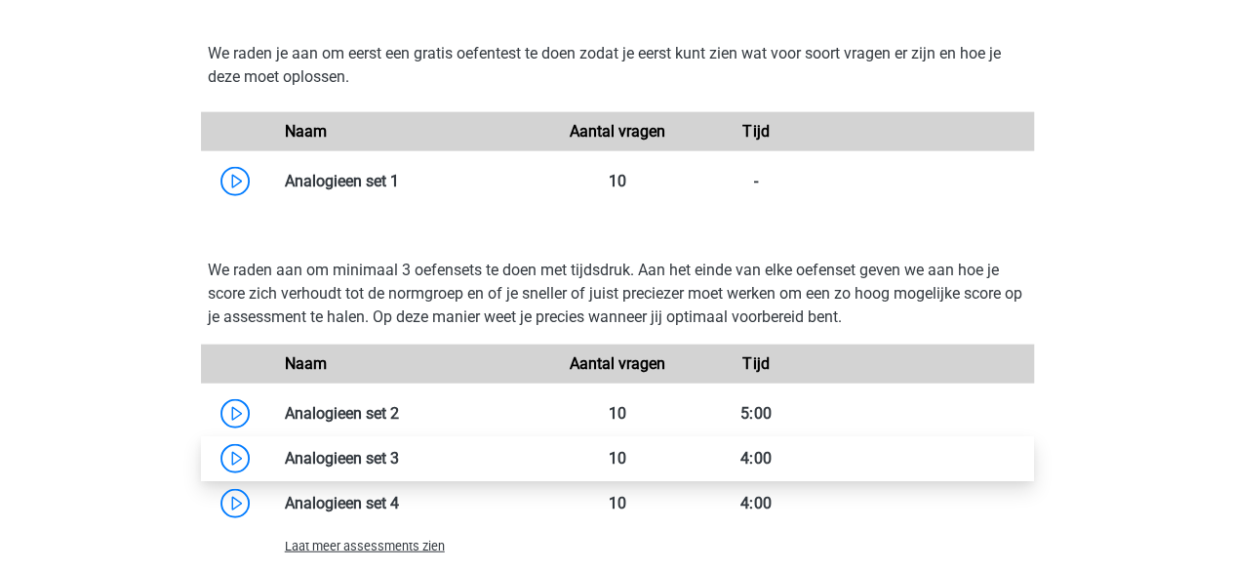
drag, startPoint x: 390, startPoint y: 439, endPoint x: 378, endPoint y: 439, distance: 11.7
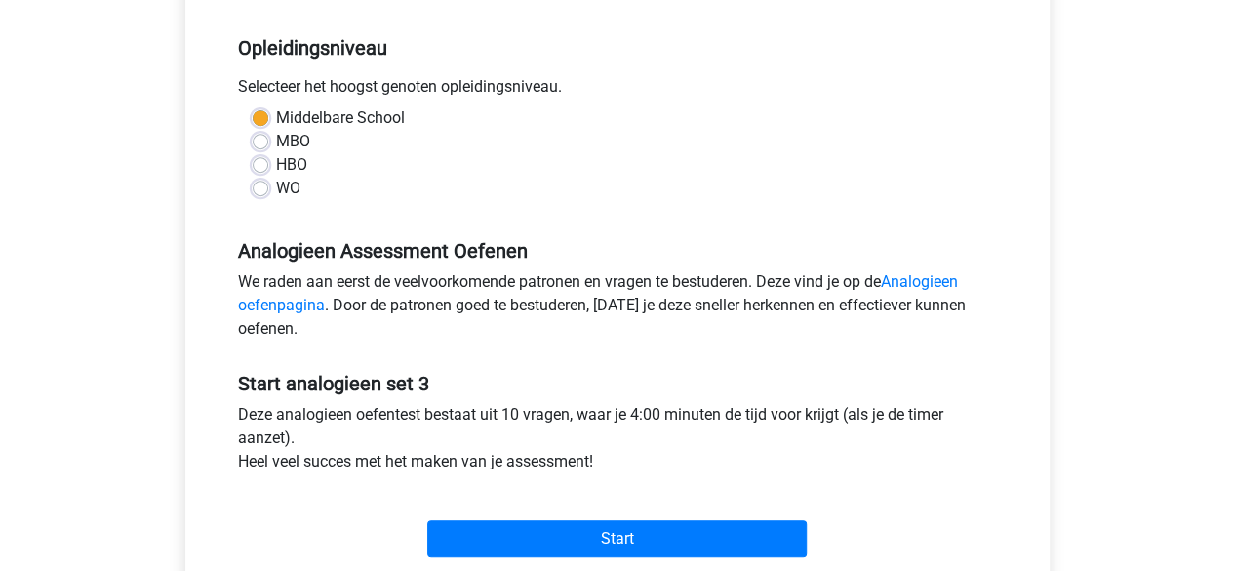
scroll to position [400, 0]
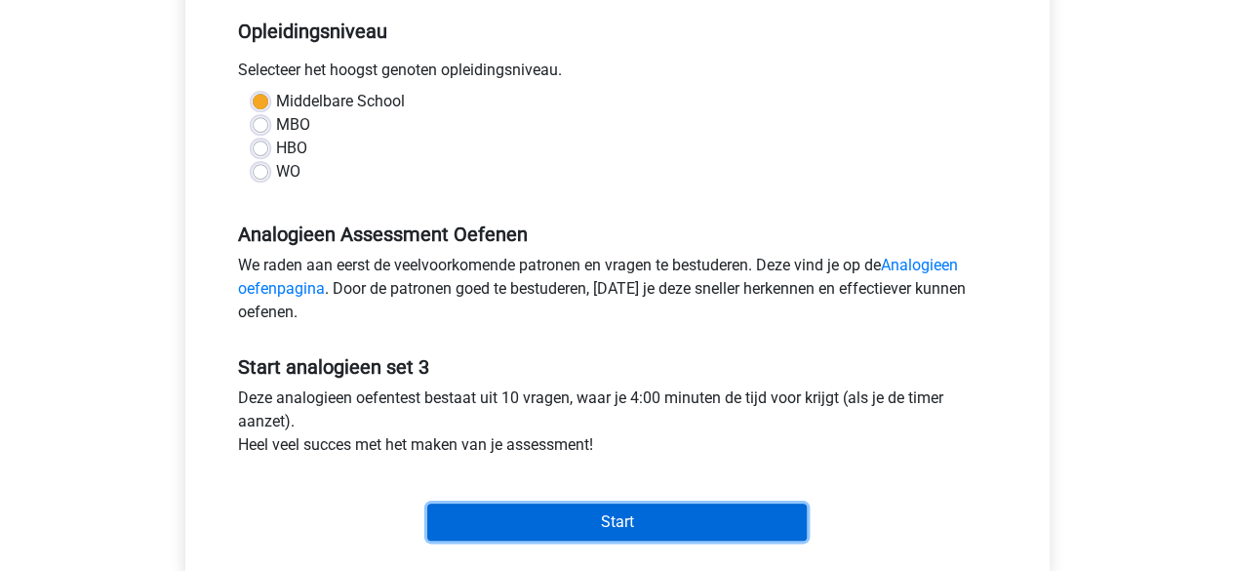
click at [545, 504] on input "Start" at bounding box center [616, 521] width 379 height 37
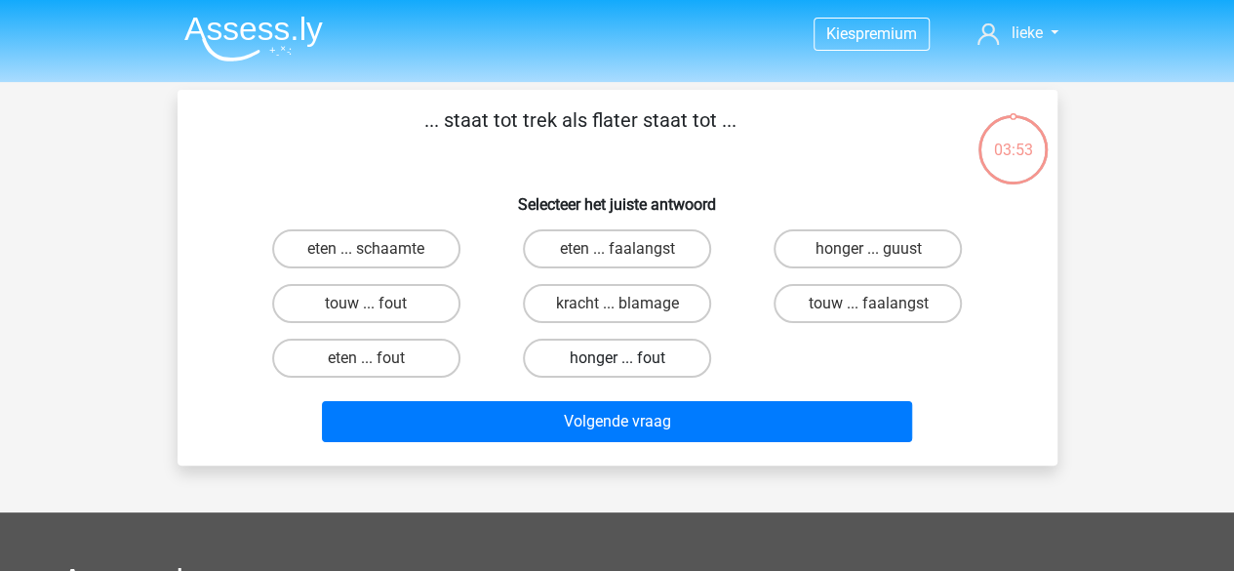
click at [558, 363] on label "honger ... fout" at bounding box center [617, 357] width 188 height 39
click at [616, 363] on input "honger ... fout" at bounding box center [622, 364] width 13 height 13
radio input "true"
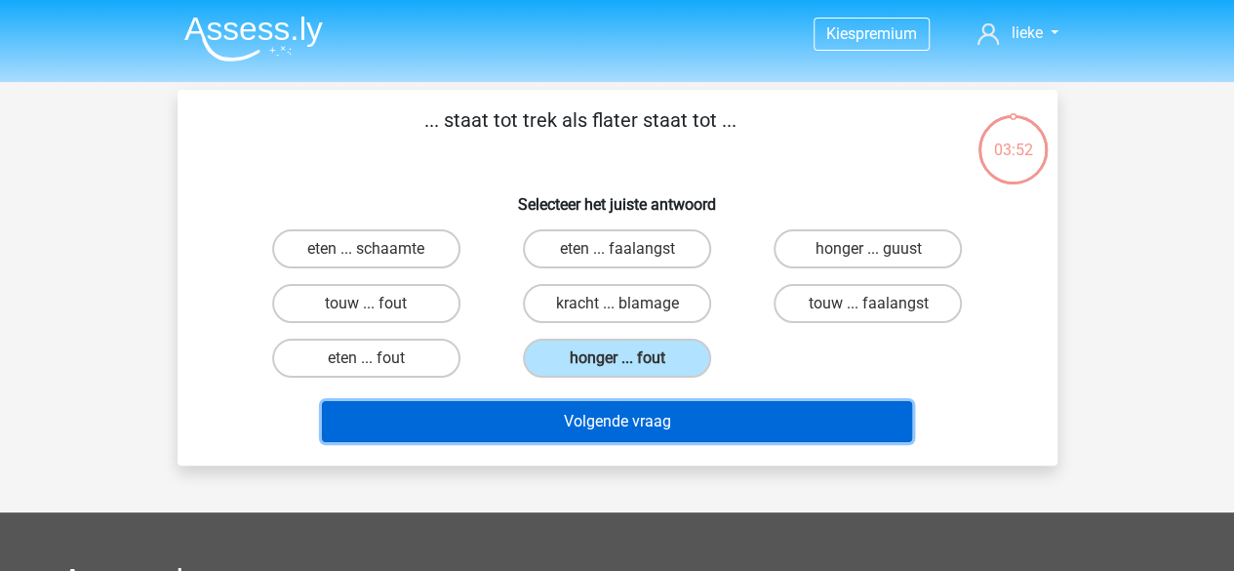
click at [560, 403] on button "Volgende vraag" at bounding box center [617, 421] width 590 height 41
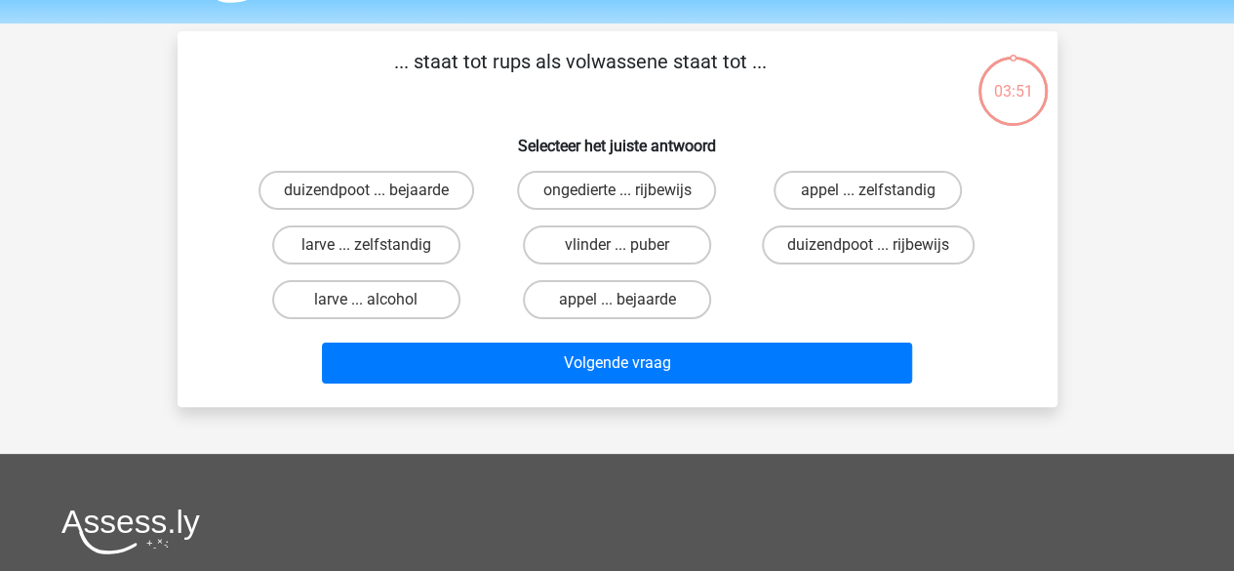
scroll to position [90, 0]
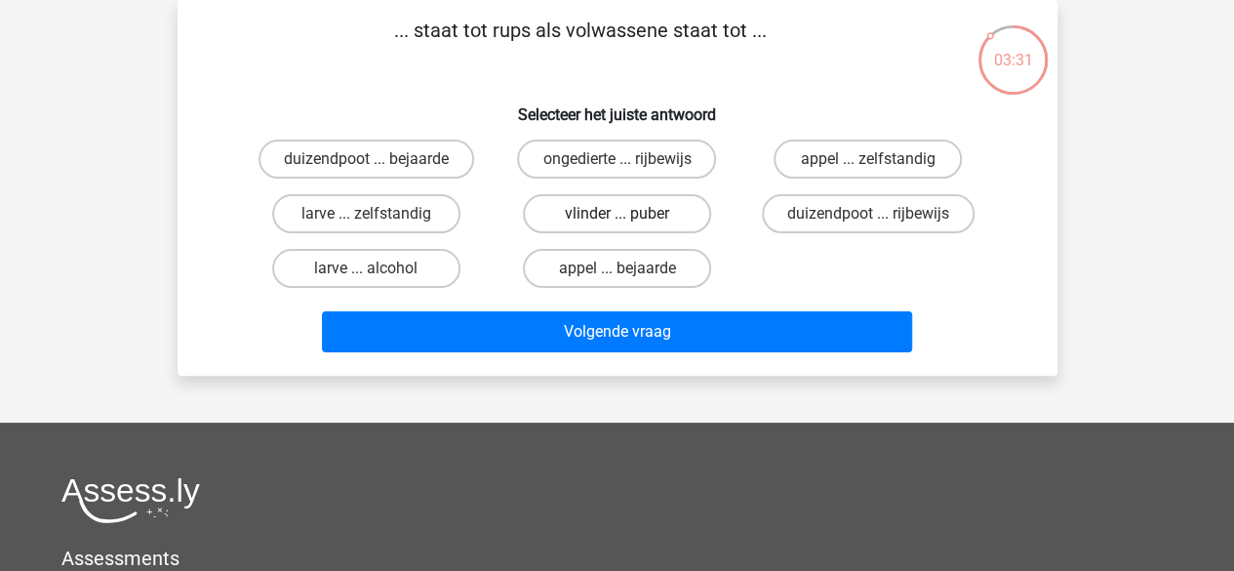
click at [566, 217] on label "vlinder ... puber" at bounding box center [617, 213] width 188 height 39
click at [616, 217] on input "vlinder ... puber" at bounding box center [622, 220] width 13 height 13
radio input "true"
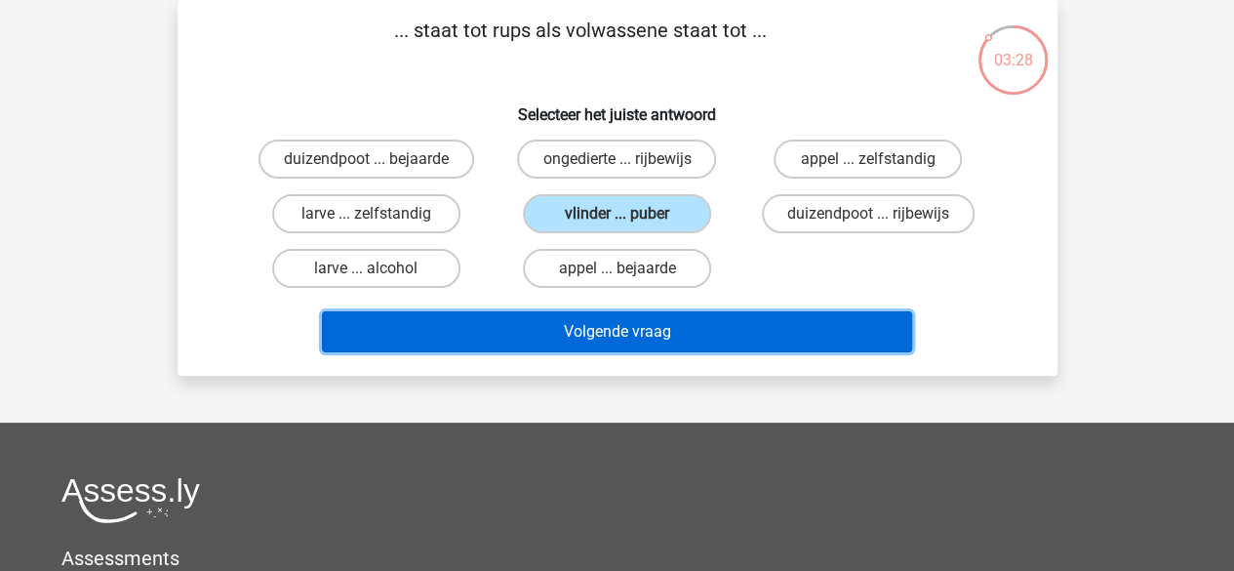
click at [552, 335] on button "Volgende vraag" at bounding box center [617, 331] width 590 height 41
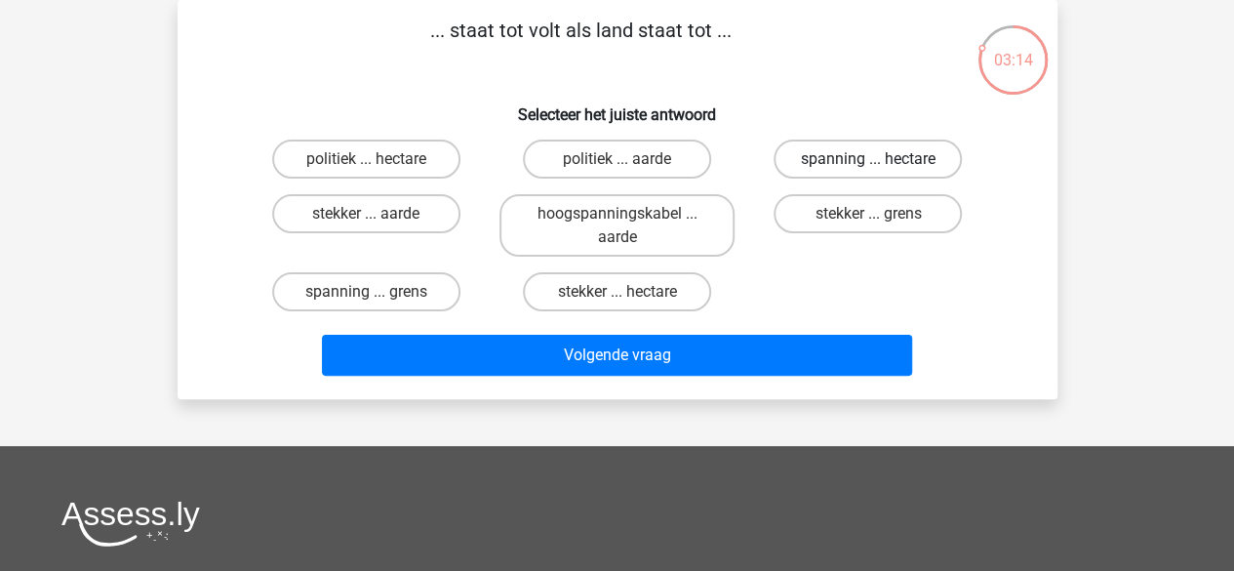
click at [815, 173] on label "spanning ... hectare" at bounding box center [867, 158] width 188 height 39
click at [868, 172] on input "spanning ... hectare" at bounding box center [874, 165] width 13 height 13
radio input "true"
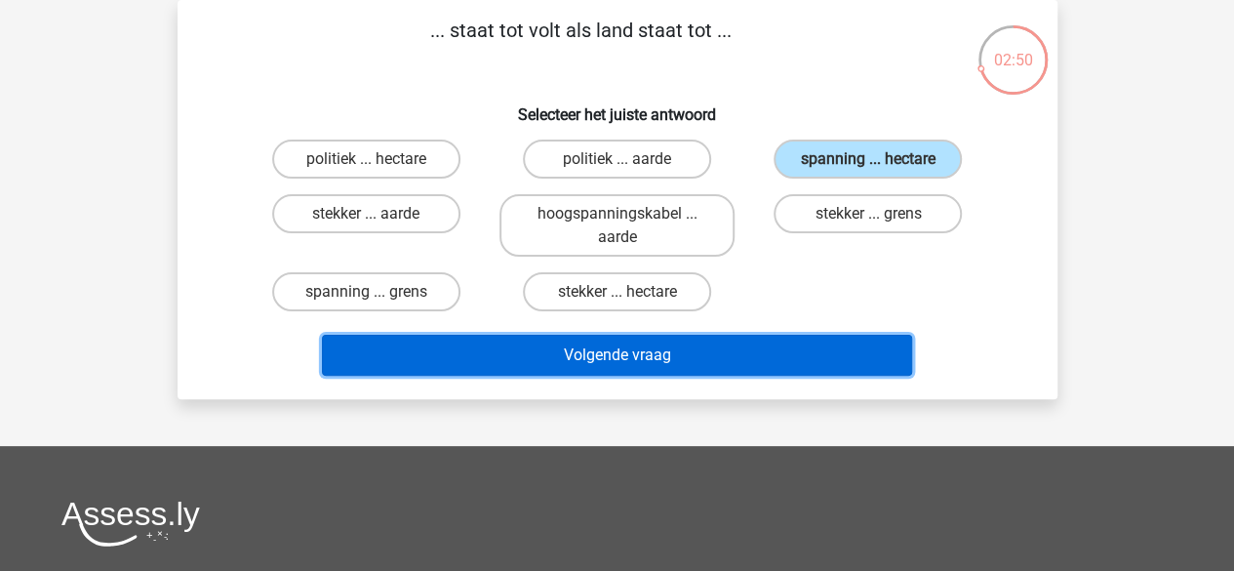
click at [452, 364] on button "Volgende vraag" at bounding box center [617, 355] width 590 height 41
